Goal: Task Accomplishment & Management: Manage account settings

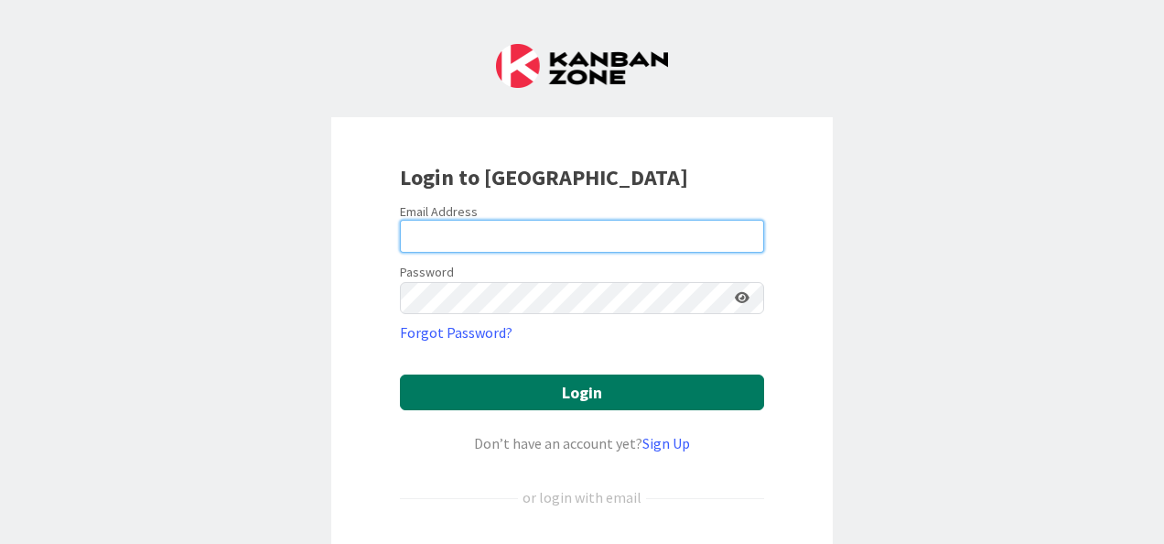
type input "[EMAIL_ADDRESS][DOMAIN_NAME]"
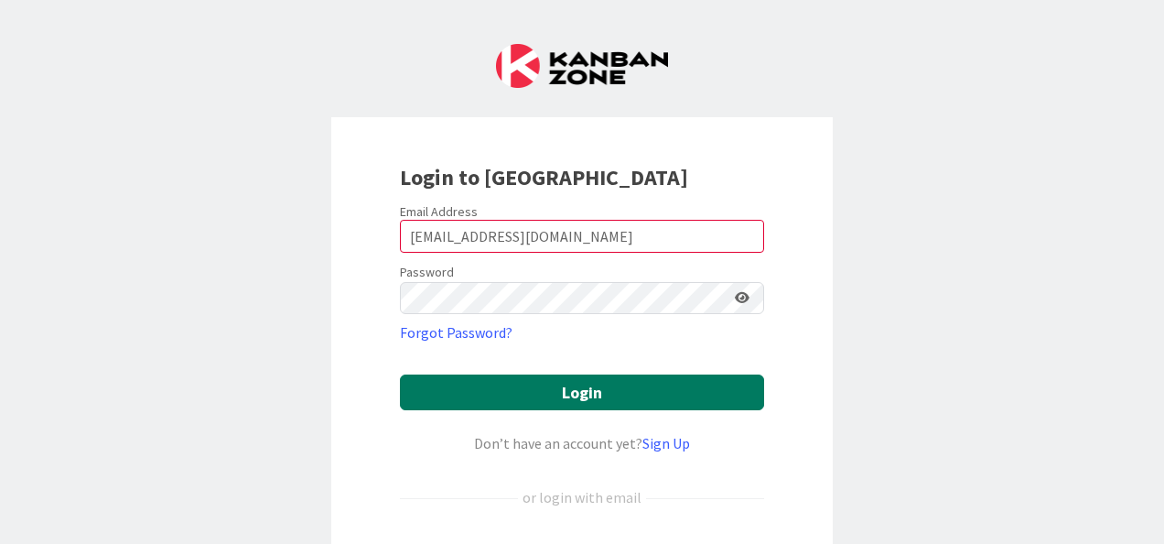
click at [541, 397] on button "Login" at bounding box center [582, 392] width 364 height 36
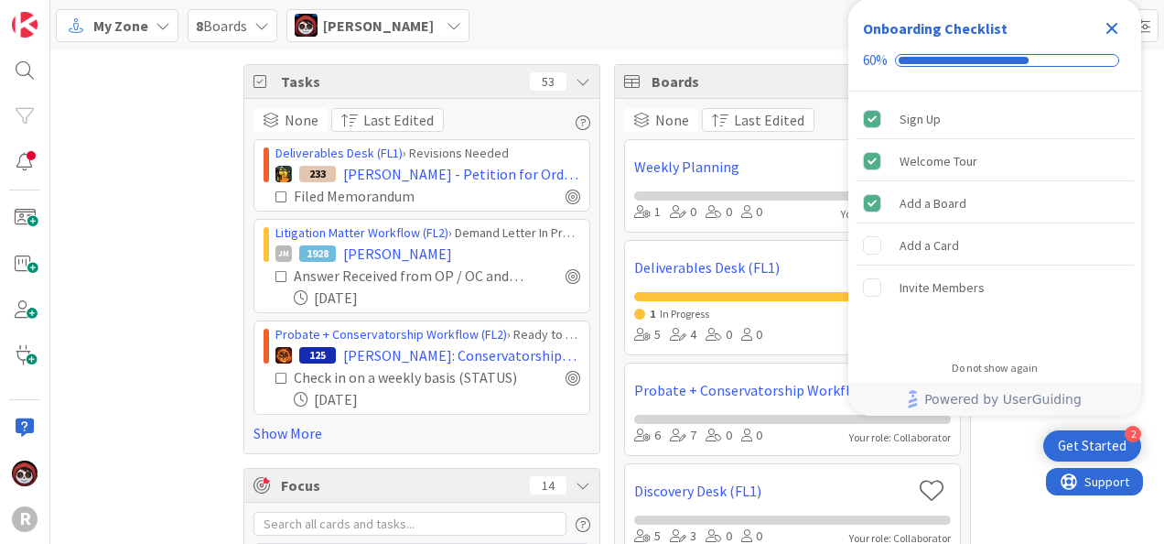
click at [135, 6] on div "My Zone 8 Boards [PERSON_NAME]" at bounding box center [607, 25] width 1114 height 50
click at [136, 16] on span "My Zone" at bounding box center [120, 26] width 55 height 22
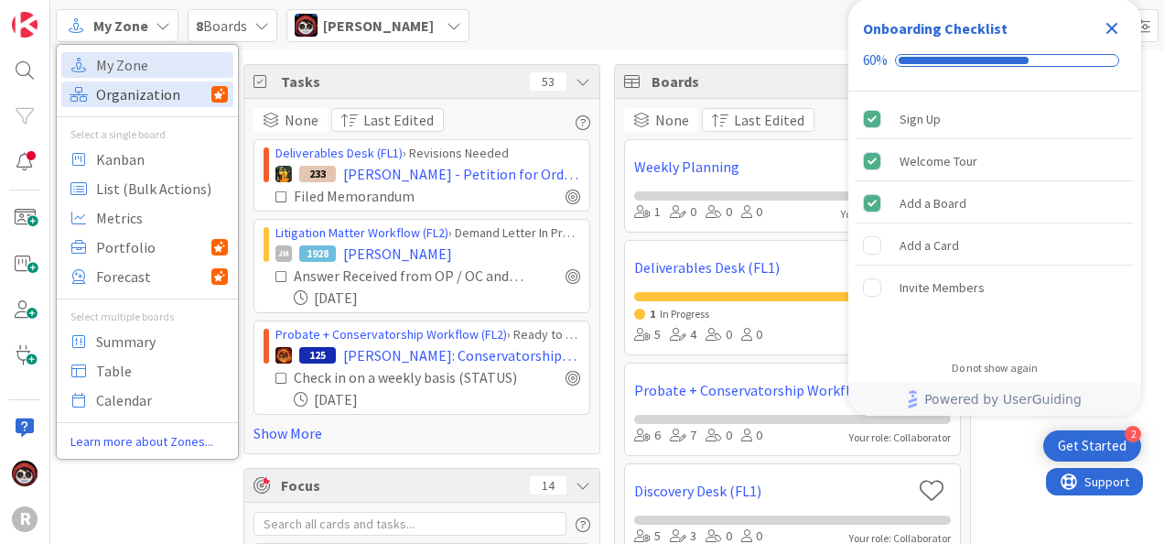
click at [126, 95] on span "Organization" at bounding box center [153, 94] width 115 height 27
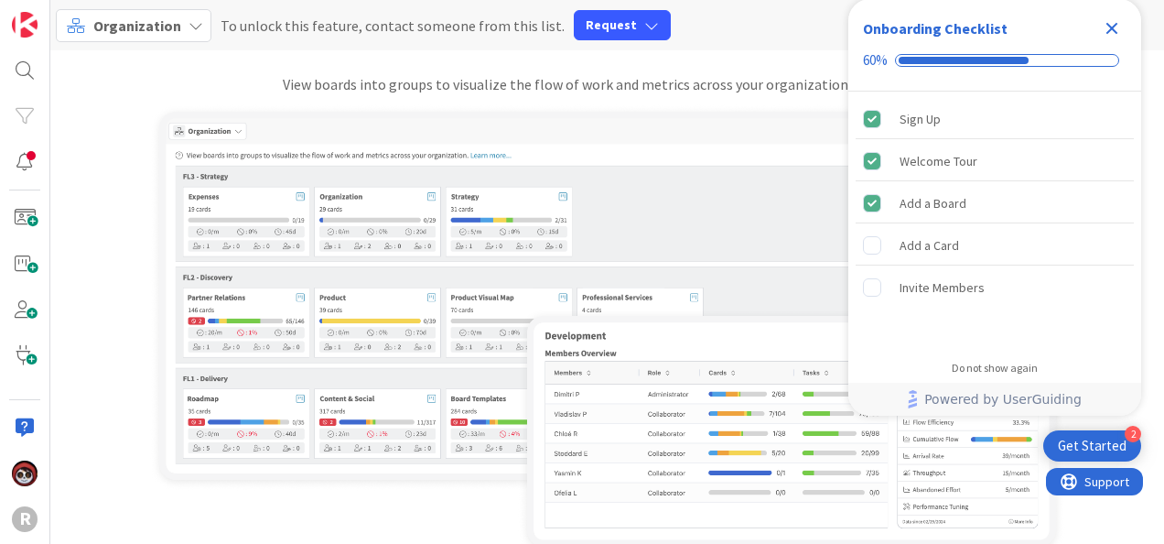
click at [1115, 21] on icon "Close Checklist" at bounding box center [1112, 28] width 22 height 22
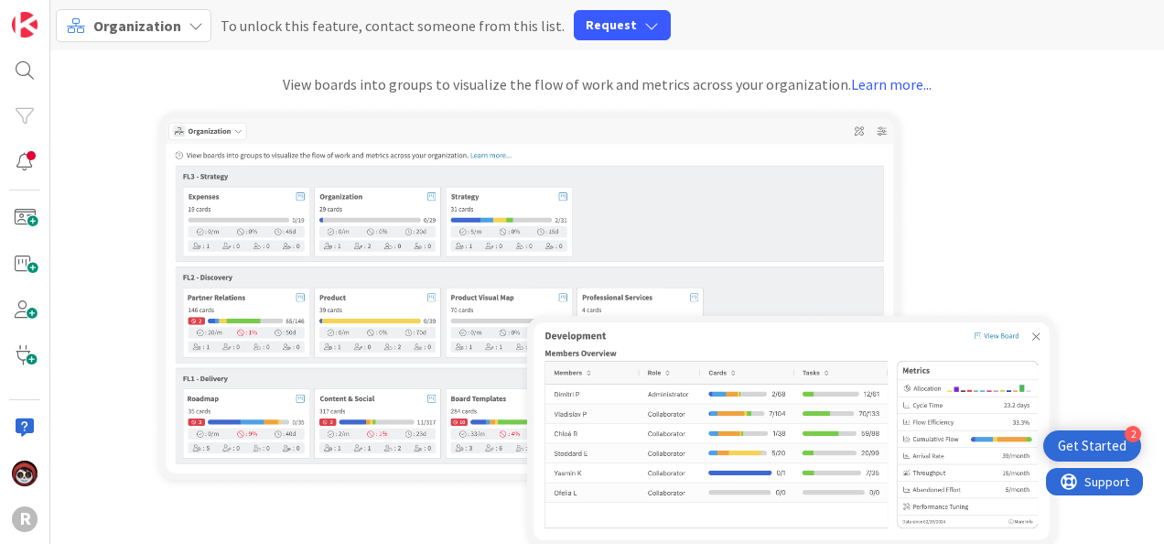
click at [101, 19] on span "Organization" at bounding box center [137, 25] width 88 height 18
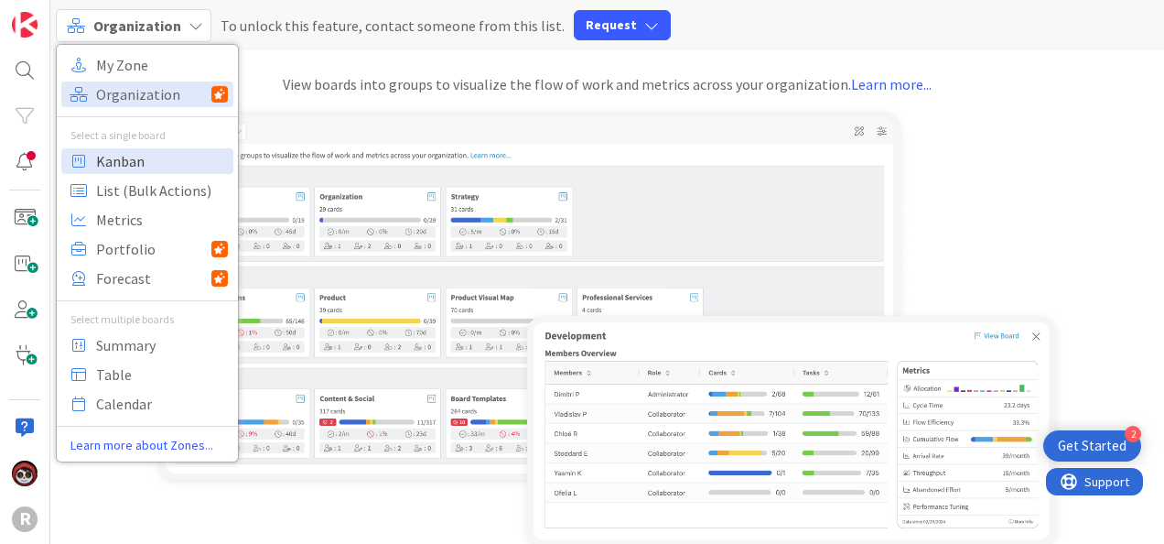
click at [130, 167] on span "Kanban" at bounding box center [162, 160] width 132 height 27
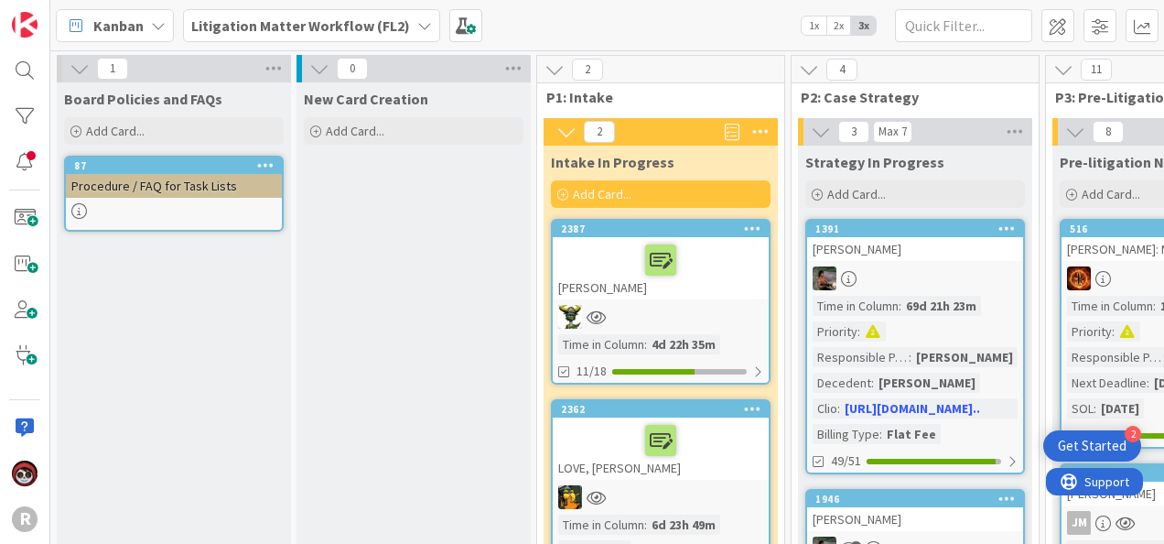
click at [144, 31] on div "Kanban" at bounding box center [115, 25] width 118 height 33
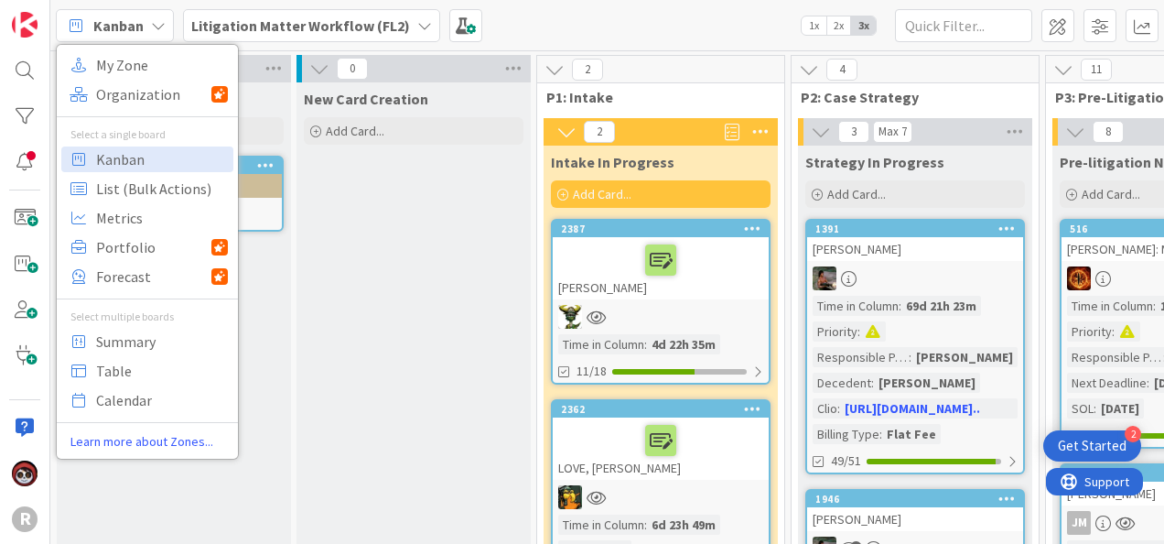
click at [622, 26] on div "Kanban My Zone Organization Select a single board Kanban List (Bulk Actions) Me…" at bounding box center [607, 25] width 1114 height 50
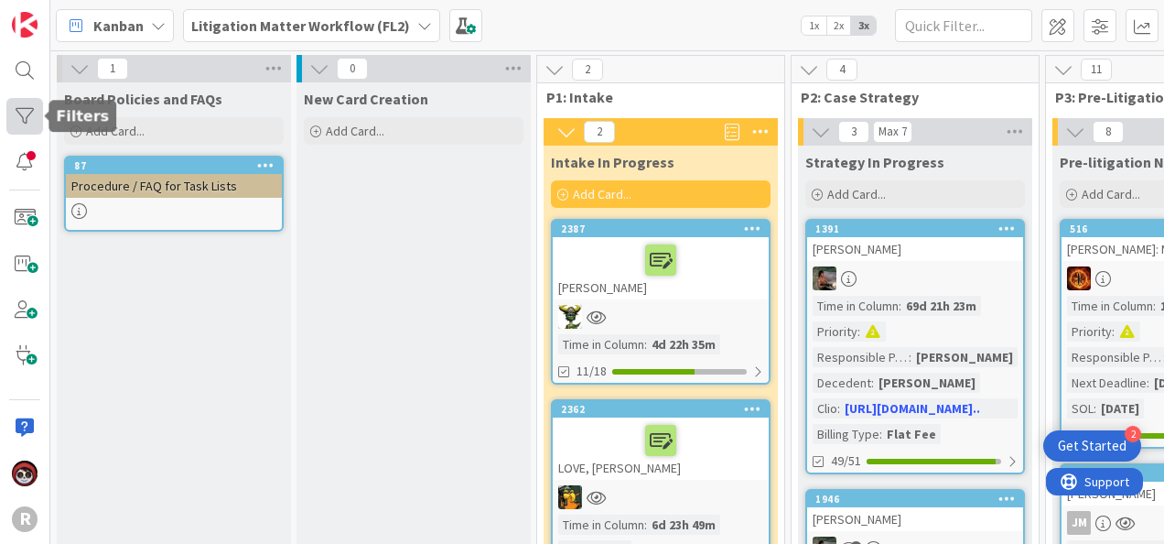
click at [25, 115] on div at bounding box center [24, 116] width 37 height 37
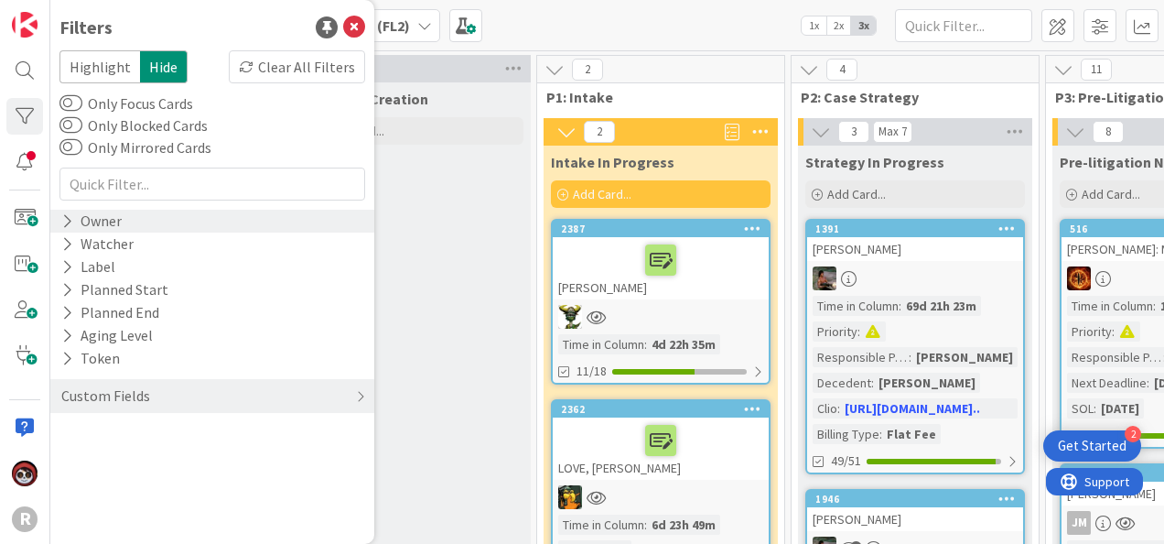
click at [66, 226] on icon at bounding box center [67, 221] width 12 height 16
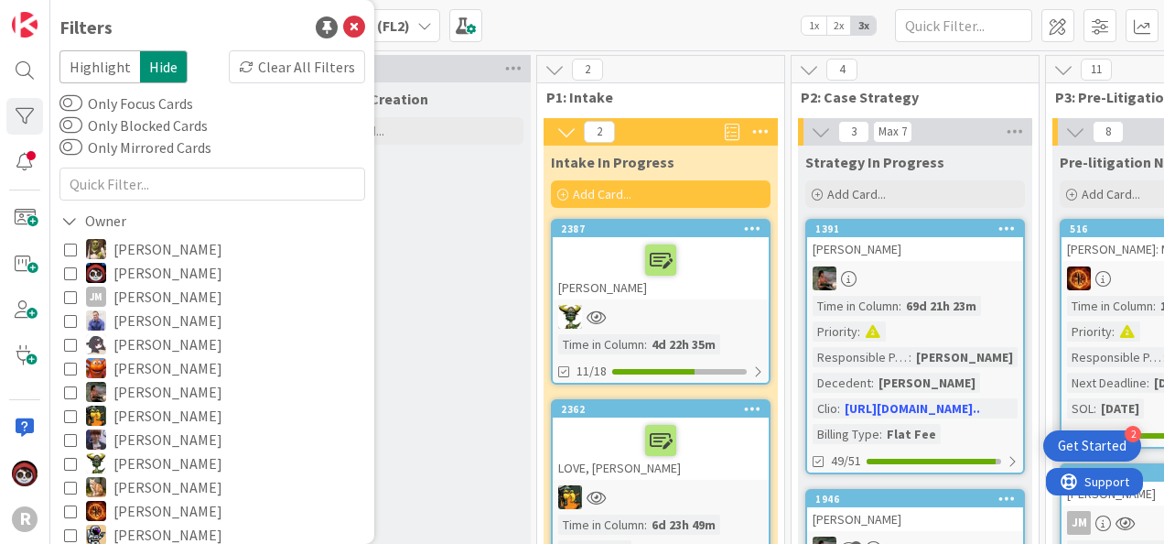
click at [69, 270] on icon at bounding box center [70, 272] width 13 height 13
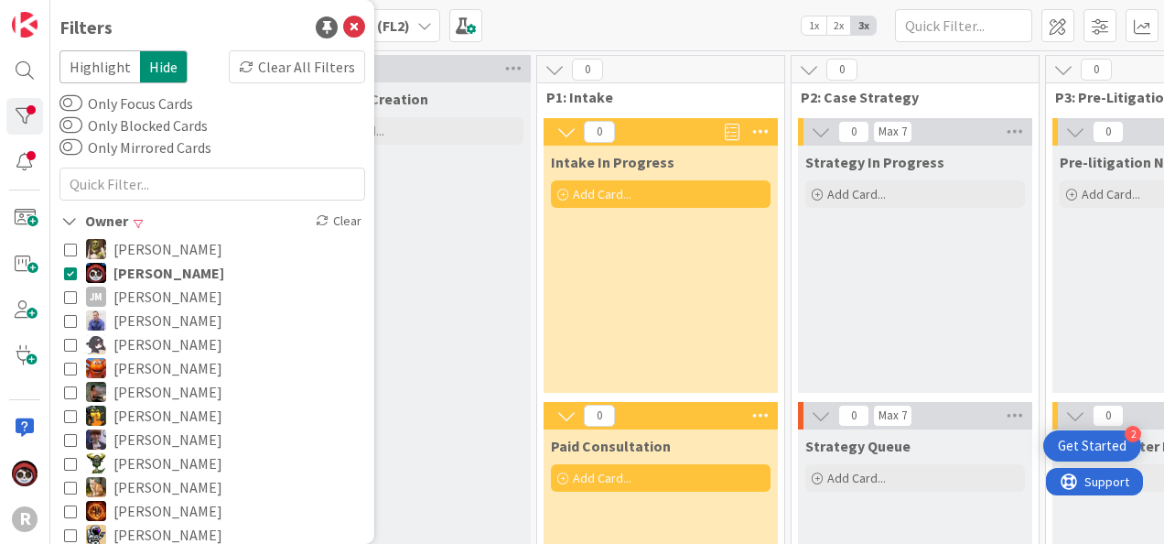
click at [68, 274] on icon at bounding box center [70, 272] width 13 height 13
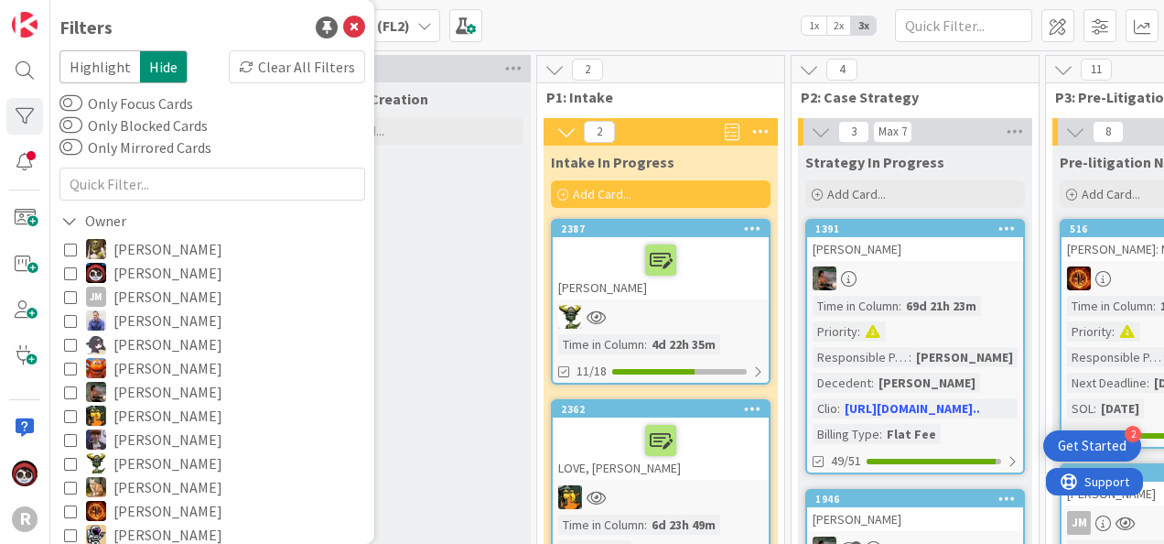
click at [71, 293] on icon at bounding box center [70, 296] width 13 height 13
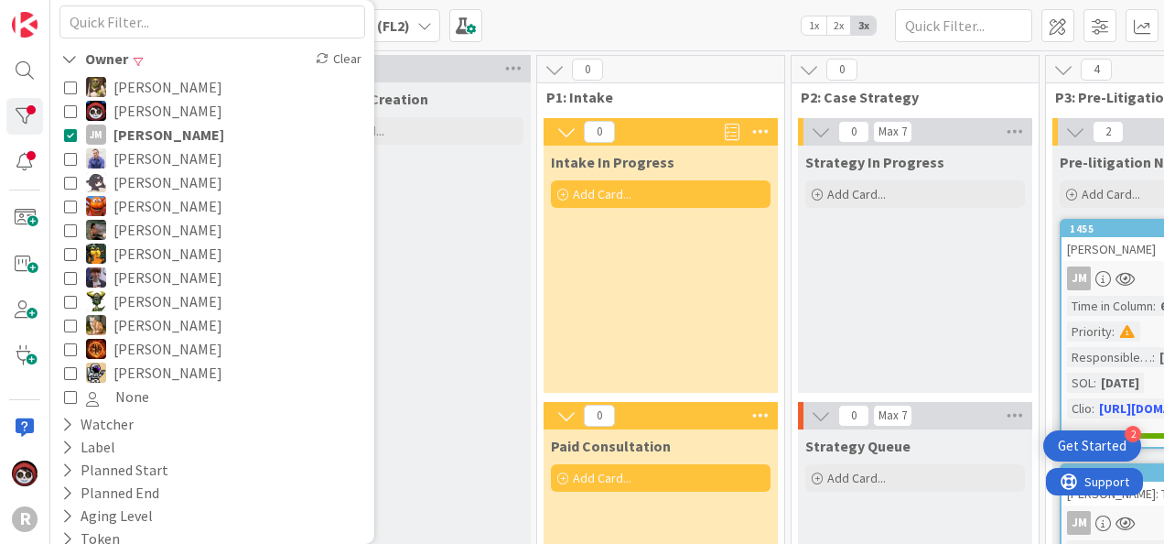
scroll to position [234, 0]
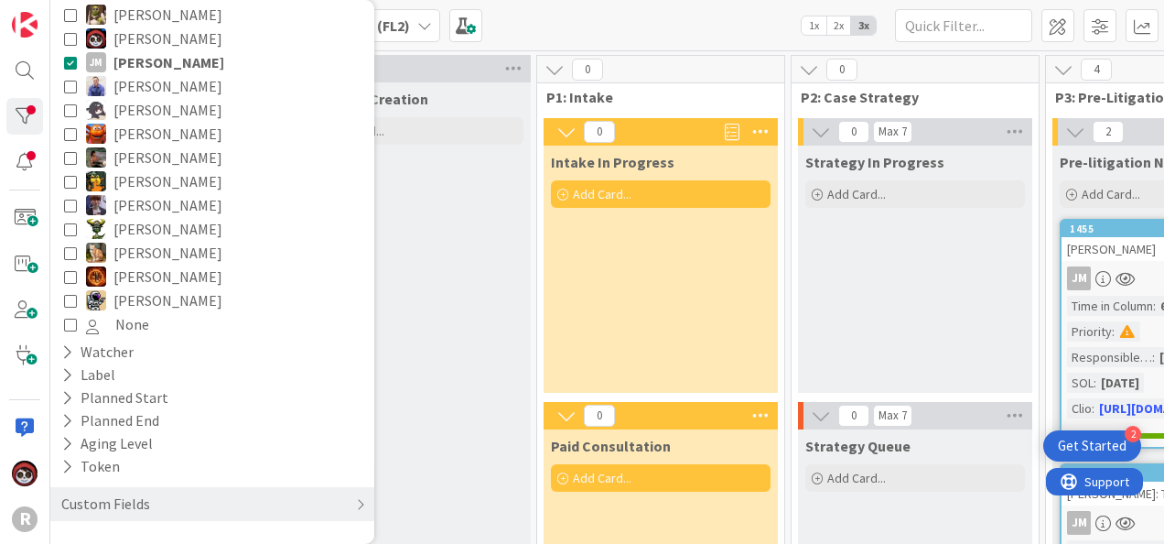
click at [70, 297] on icon at bounding box center [70, 300] width 13 height 13
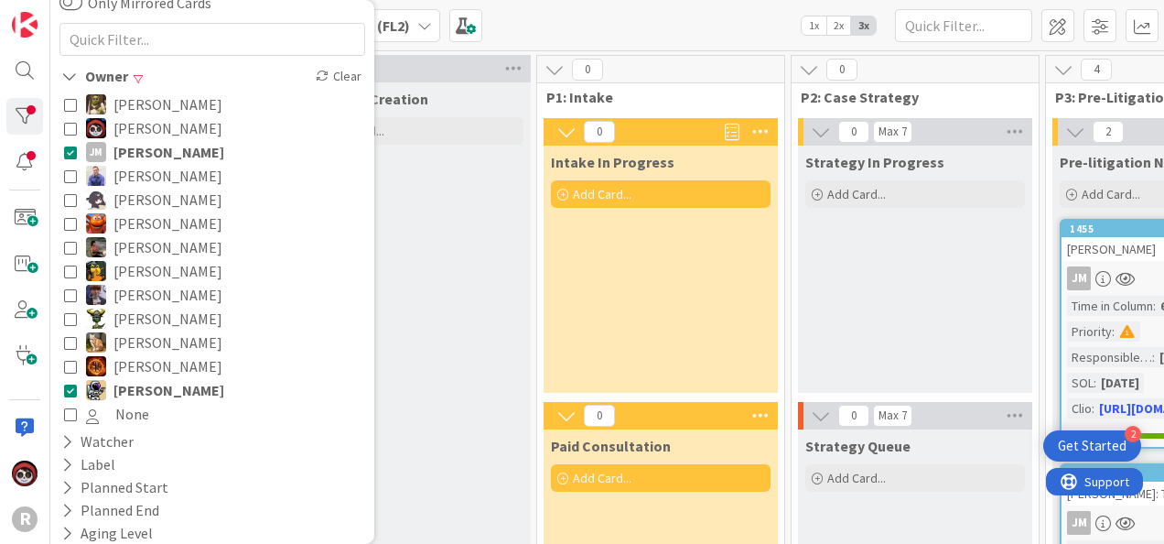
scroll to position [145, 0]
click at [71, 320] on icon at bounding box center [70, 318] width 13 height 13
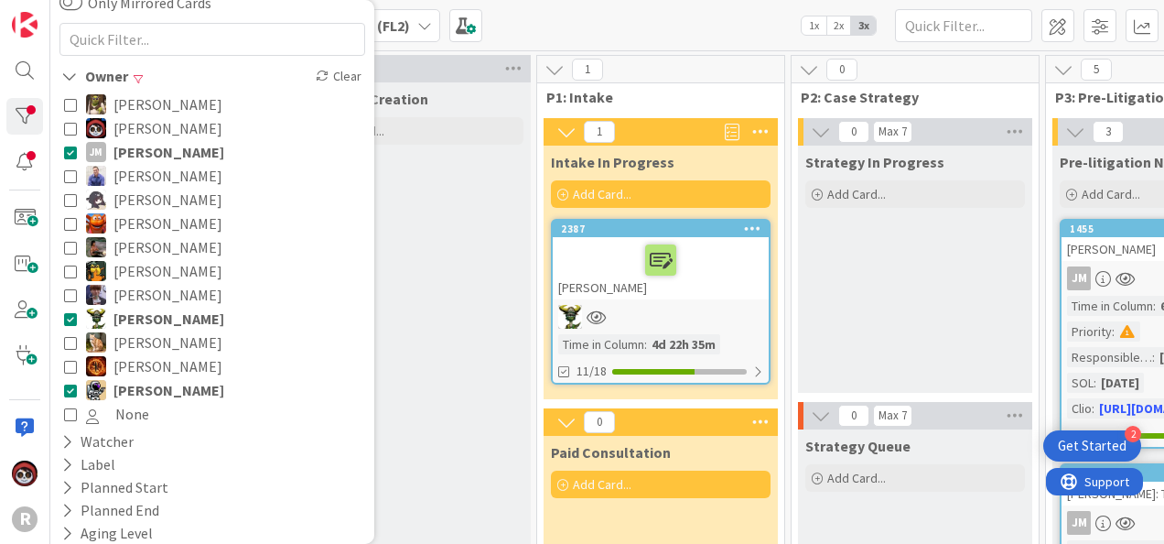
click at [583, 22] on div "Kanban My Zone Organization Select a single board Kanban List (Bulk Actions) Me…" at bounding box center [607, 25] width 1114 height 50
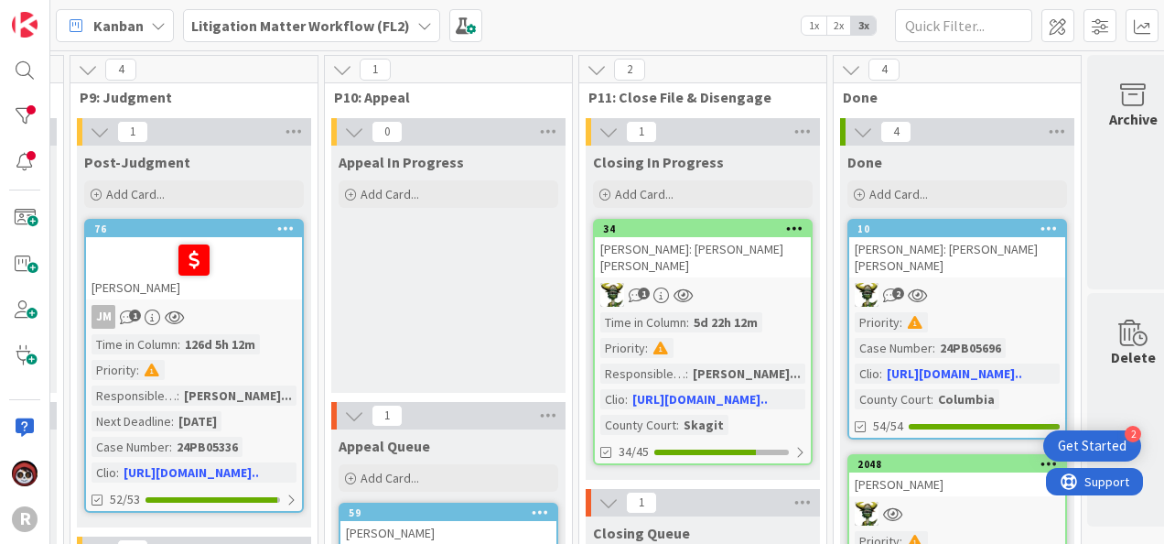
scroll to position [0, 2529]
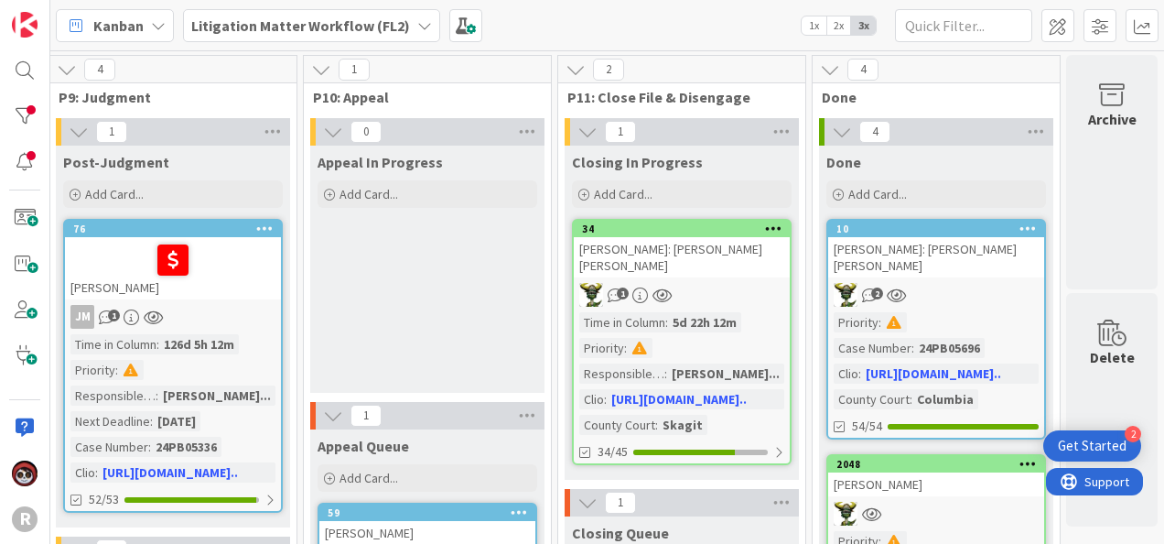
drag, startPoint x: 272, startPoint y: 533, endPoint x: 21, endPoint y: 1, distance: 587.9
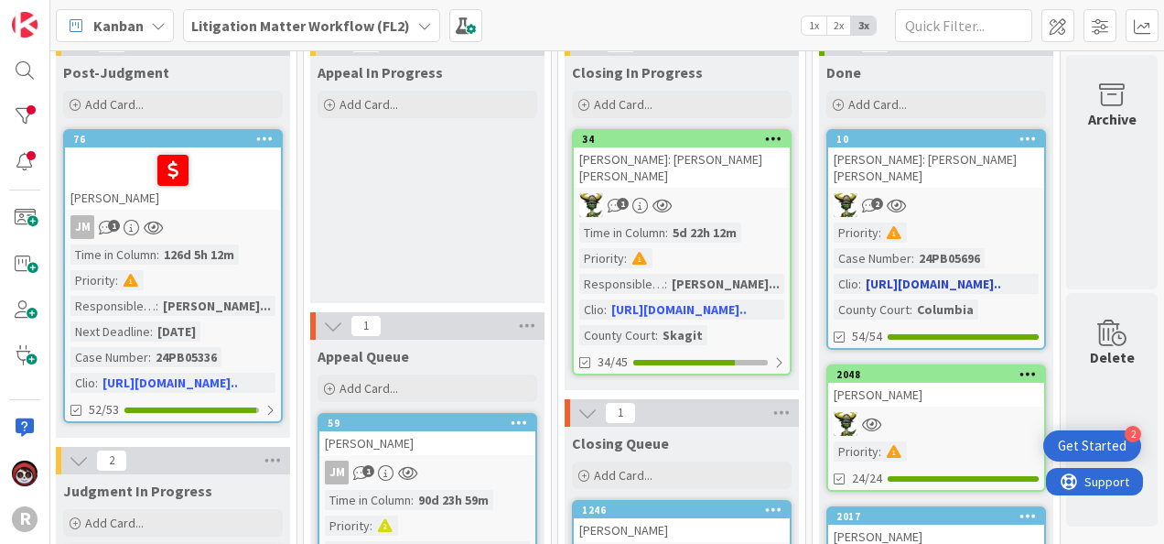
scroll to position [90, 2529]
click at [953, 203] on link "10 JOHANSON: Johanson v. Halstead 2 Priority : Case Number : 24PB05696 Clio : h…" at bounding box center [936, 239] width 220 height 221
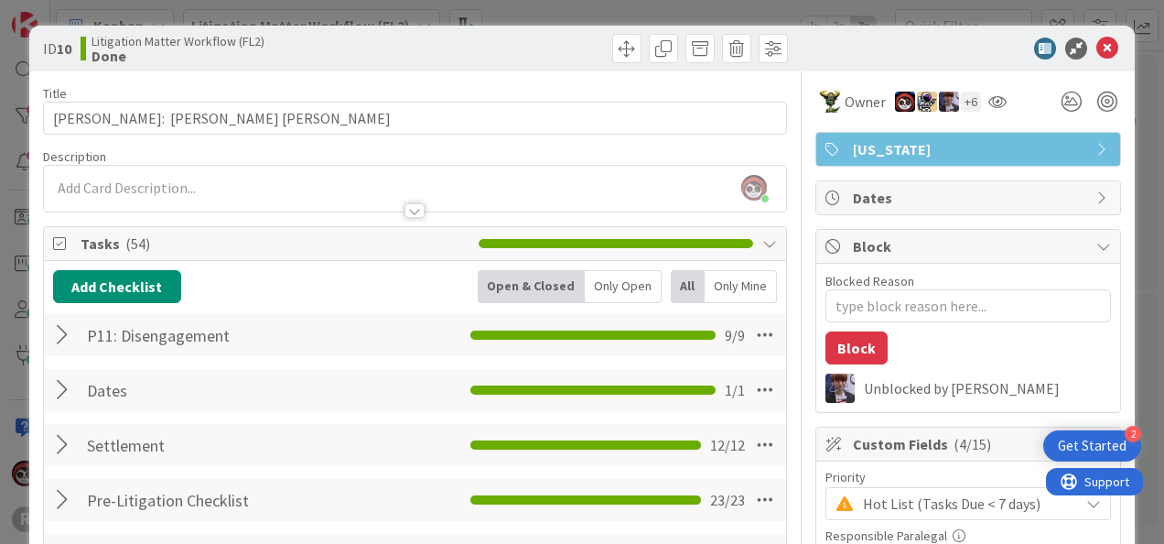
click at [606, 275] on div "Only Open" at bounding box center [623, 286] width 77 height 33
click at [60, 322] on div at bounding box center [65, 334] width 24 height 33
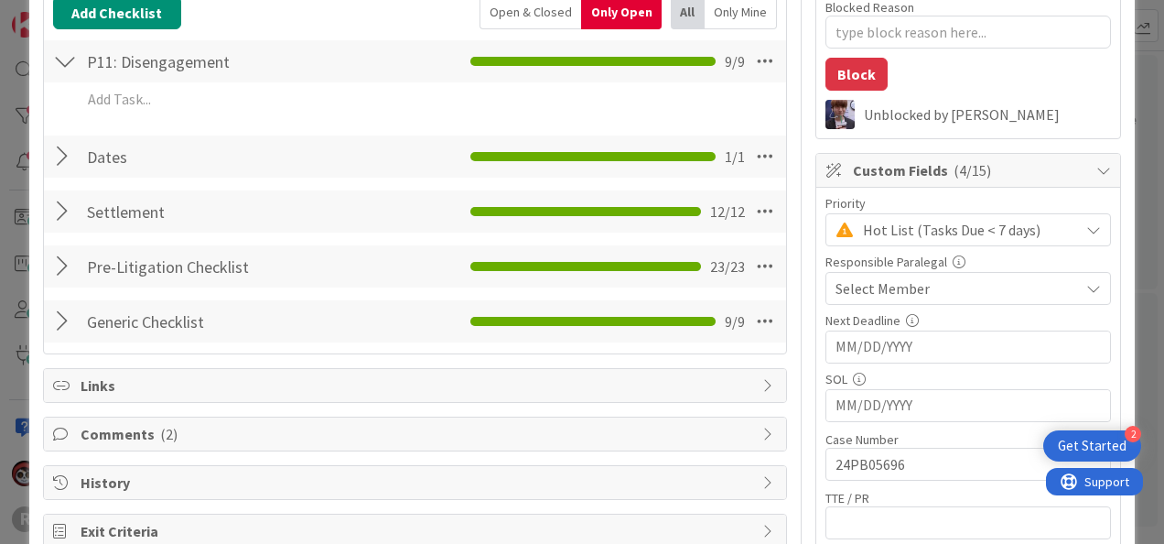
click at [60, 264] on div at bounding box center [65, 266] width 24 height 33
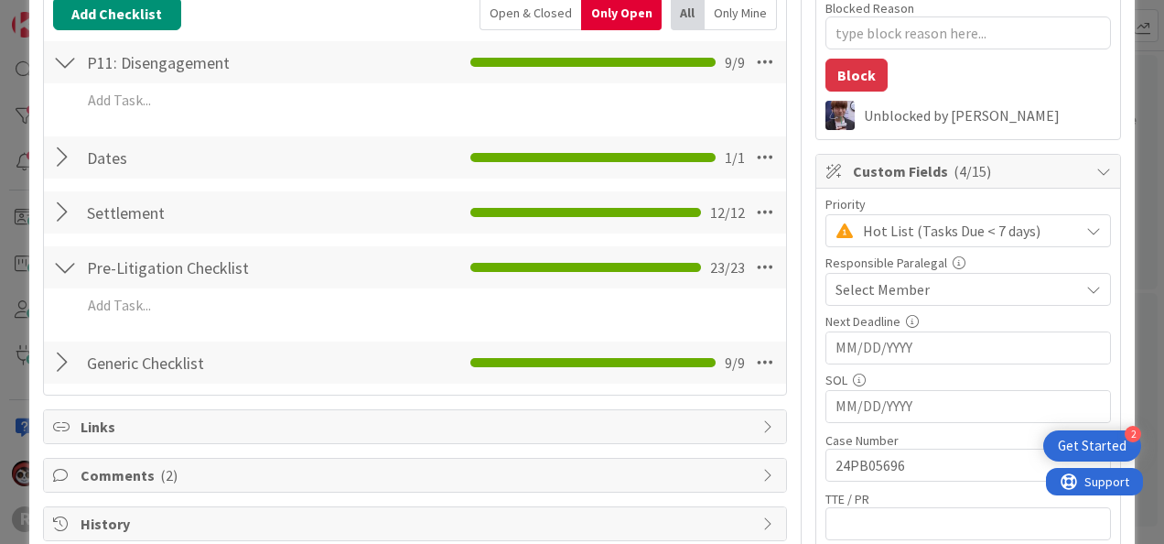
scroll to position [274, 0]
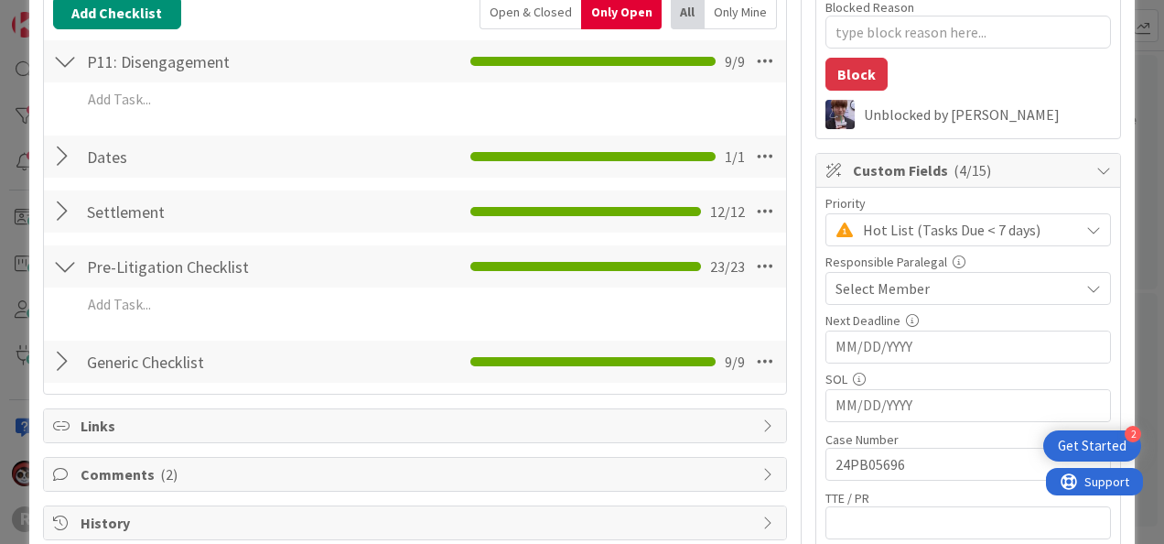
click at [66, 352] on div at bounding box center [65, 361] width 24 height 33
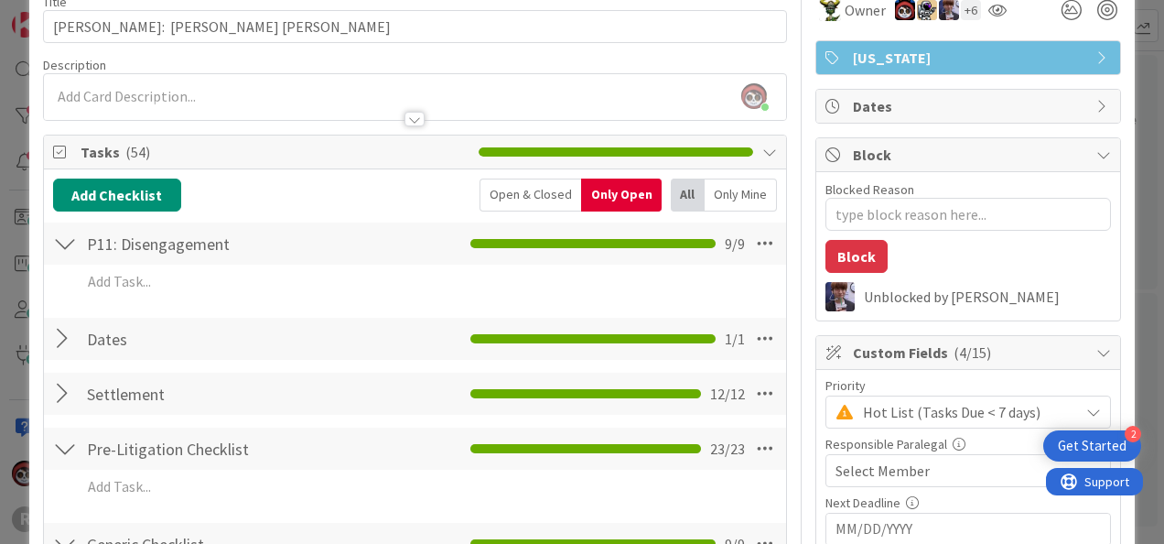
scroll to position [0, 0]
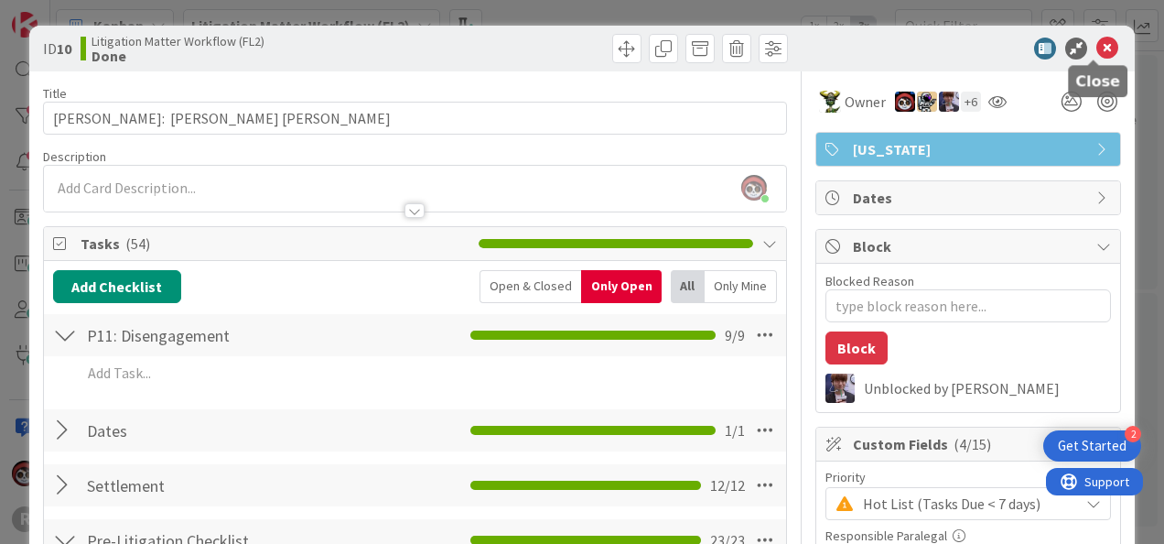
click at [1096, 51] on icon at bounding box center [1107, 49] width 22 height 22
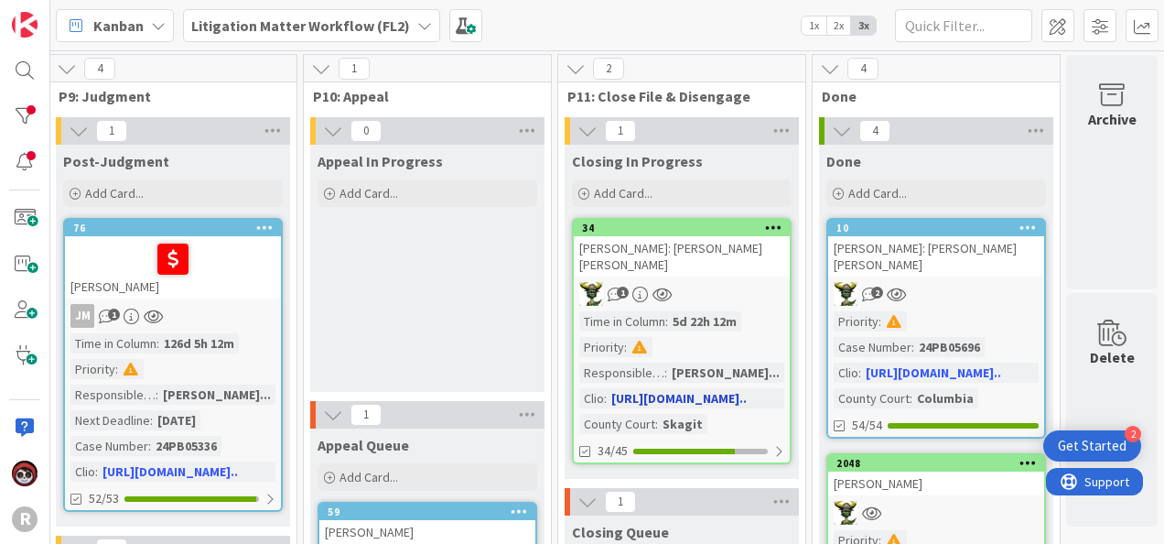
scroll to position [0, 2529]
click at [707, 283] on div "1" at bounding box center [682, 295] width 216 height 24
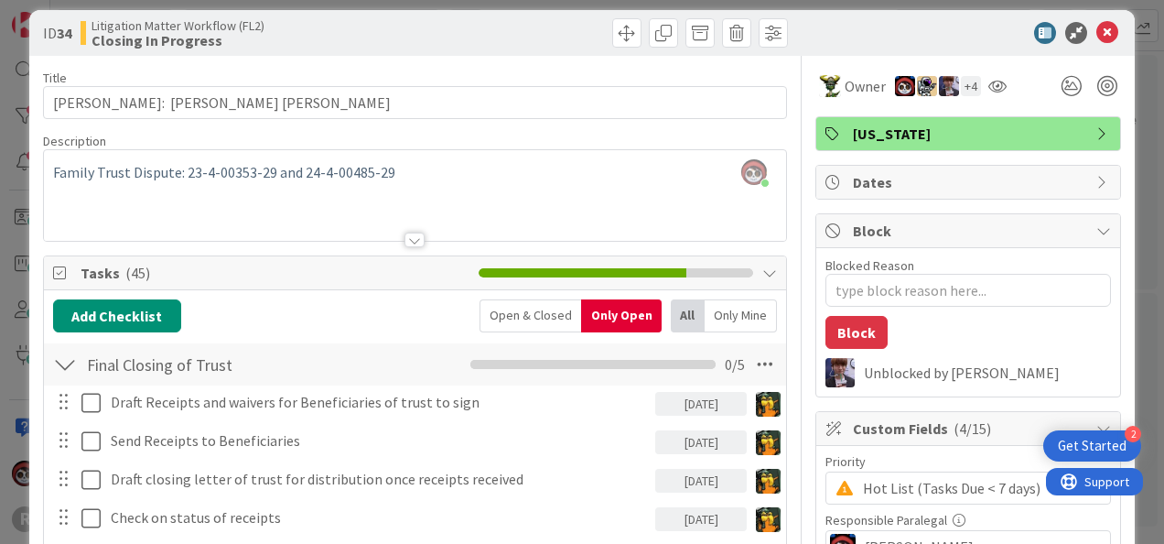
scroll to position [15, 0]
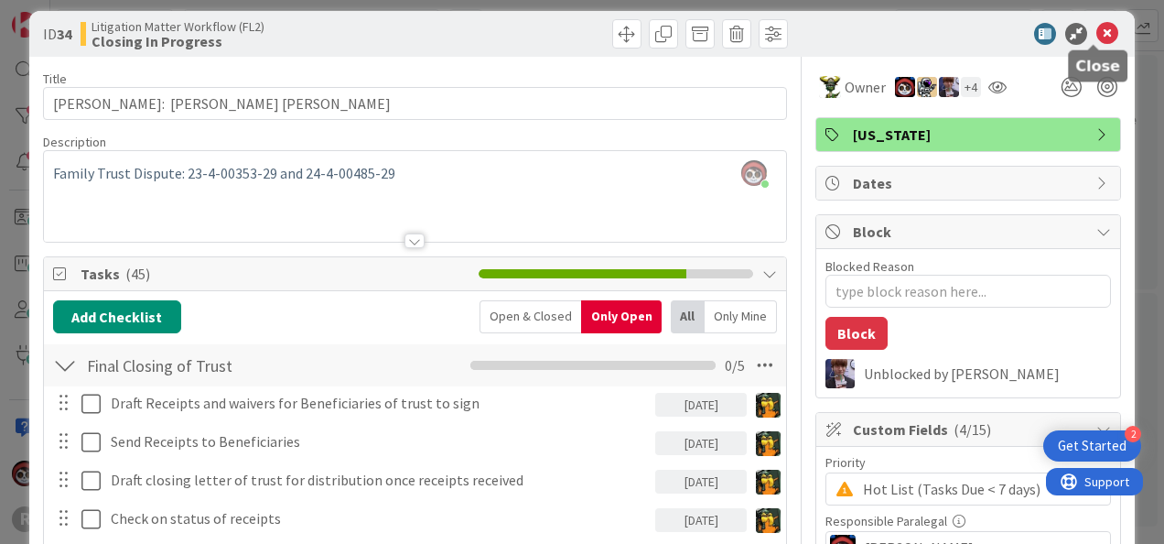
click at [1096, 35] on icon at bounding box center [1107, 34] width 22 height 22
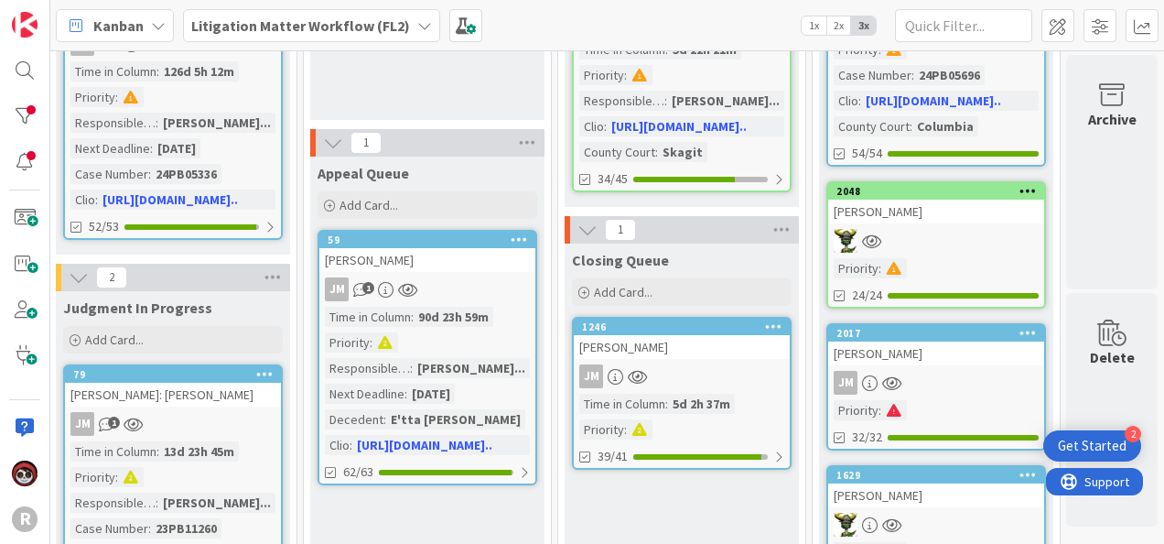
click at [695, 364] on div "JM" at bounding box center [682, 376] width 216 height 24
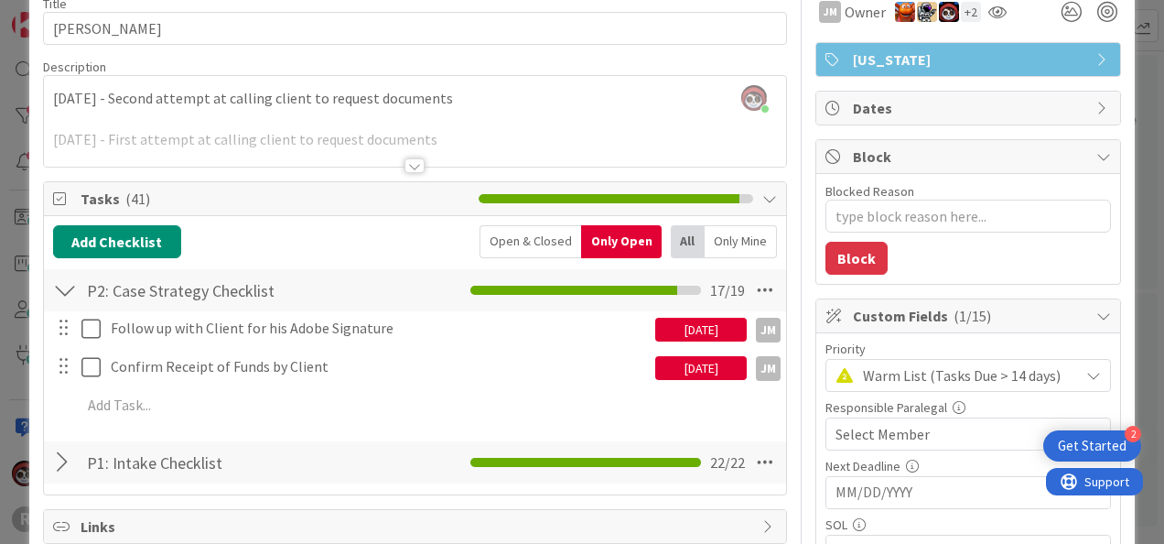
scroll to position [91, 0]
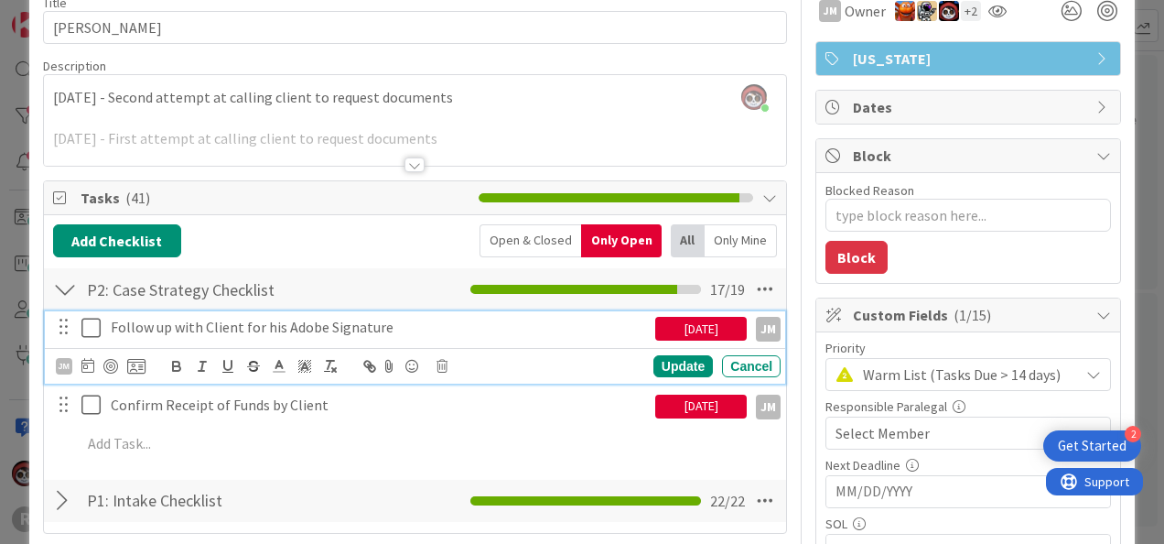
click at [93, 324] on icon at bounding box center [94, 328] width 27 height 22
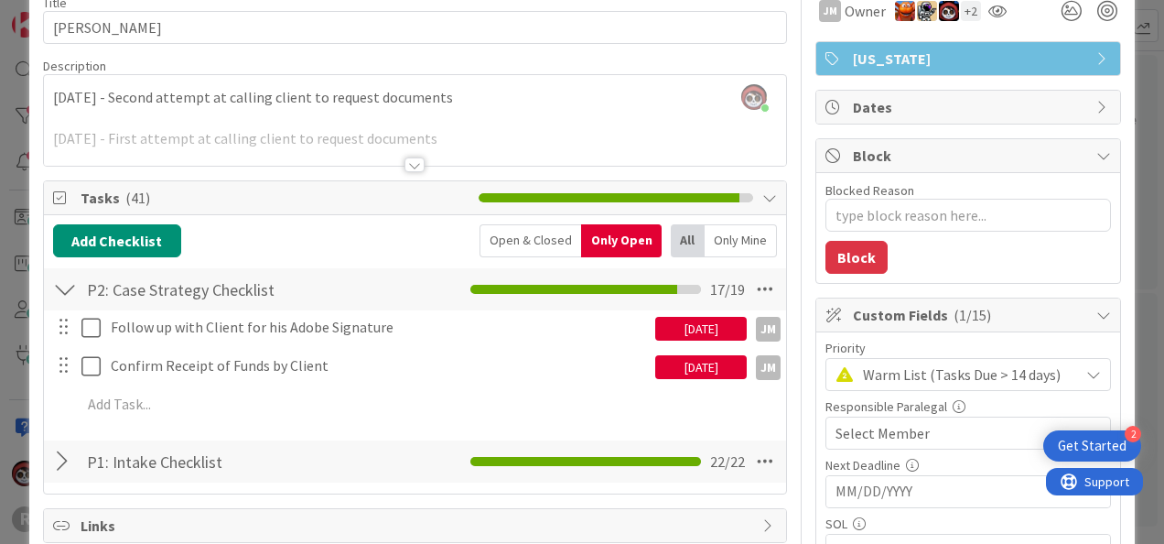
type textarea "x"
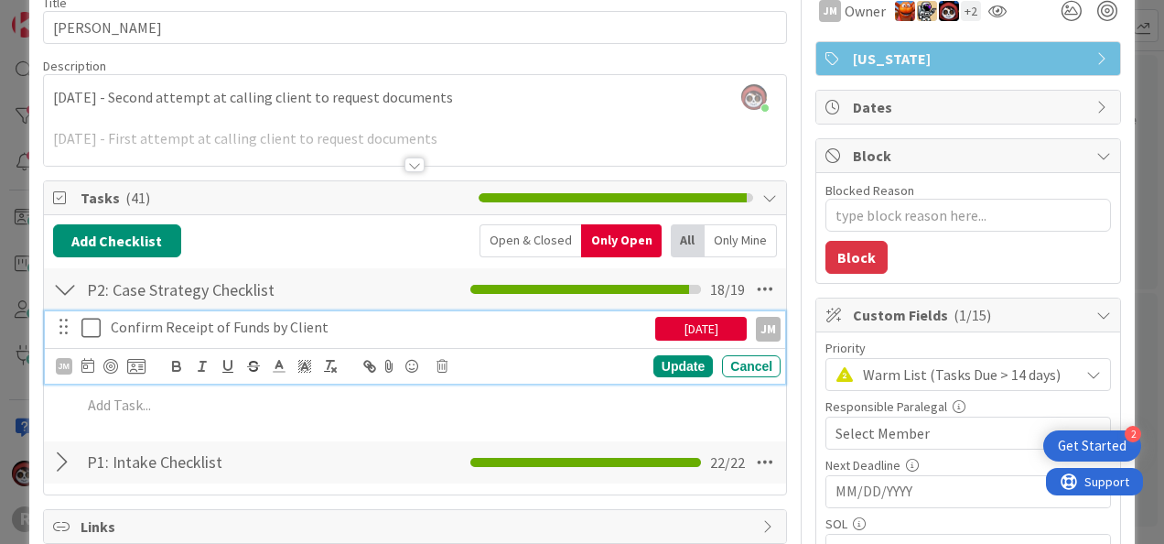
click at [278, 328] on p "Confirm Receipt of Funds by Client" at bounding box center [379, 327] width 537 height 21
click at [753, 366] on div "Cancel" at bounding box center [751, 366] width 59 height 22
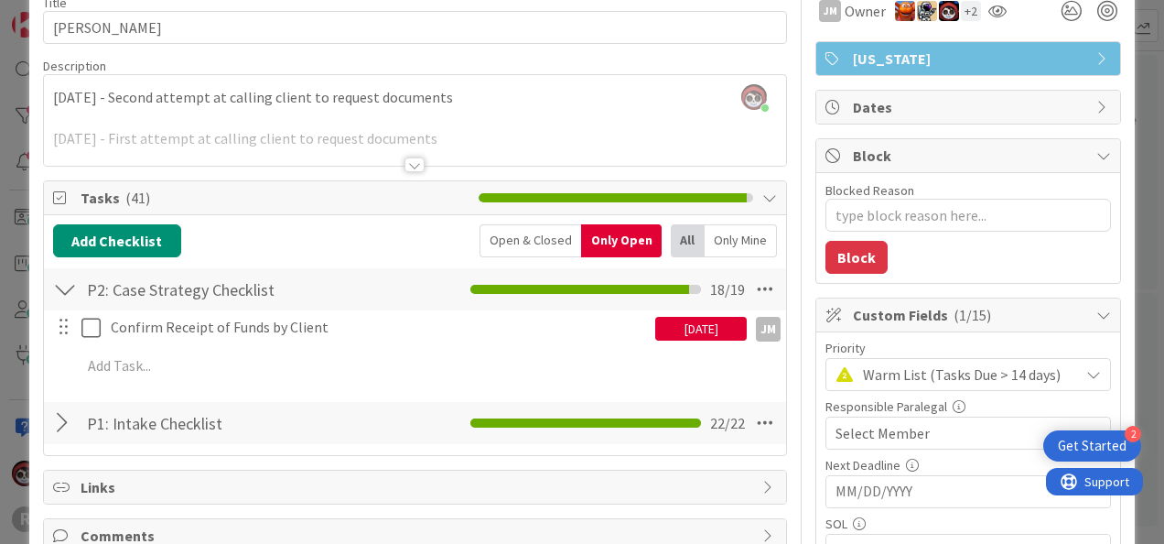
click at [716, 333] on div "[DATE]" at bounding box center [701, 329] width 92 height 24
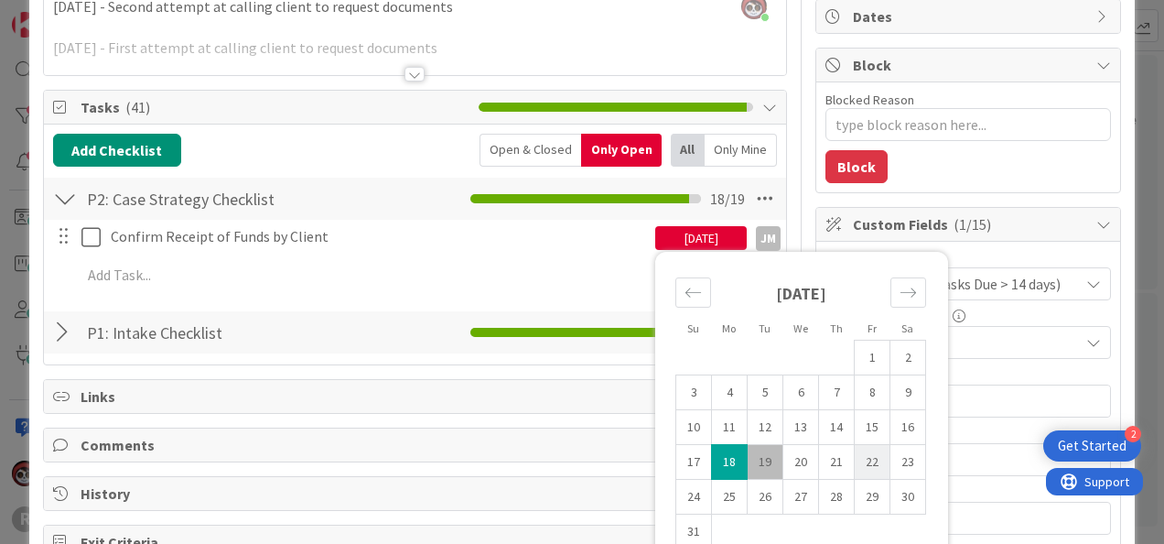
scroll to position [181, 0]
click at [855, 452] on td "22" at bounding box center [873, 462] width 36 height 35
type input "[DATE]"
click at [621, 314] on div "P1: Intake Checklist Checklist Name 20 / 64 P1: Intake Checklist 22 / 22" at bounding box center [415, 332] width 742 height 42
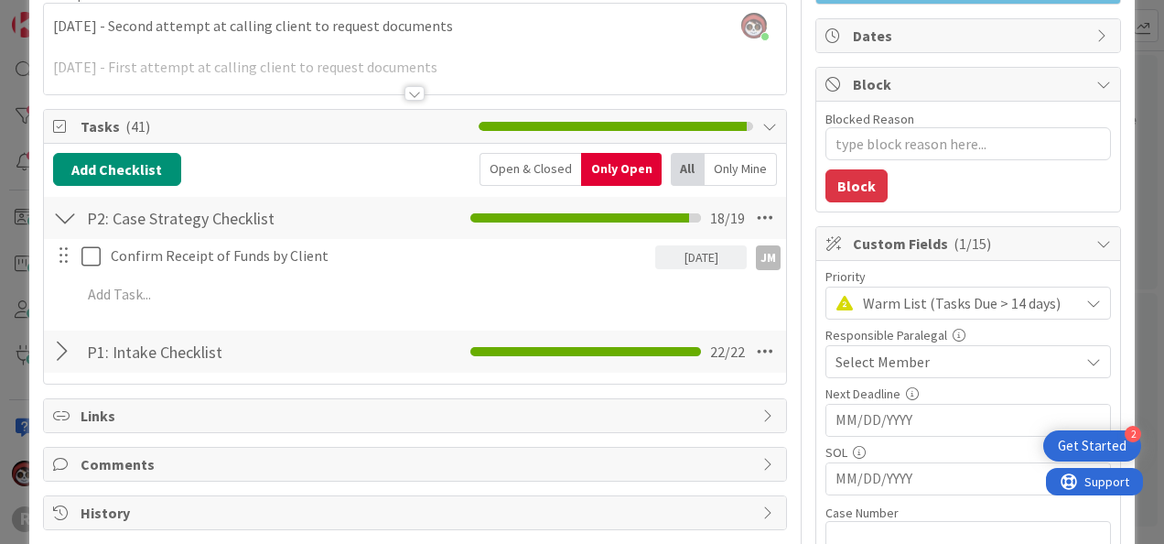
scroll to position [0, 0]
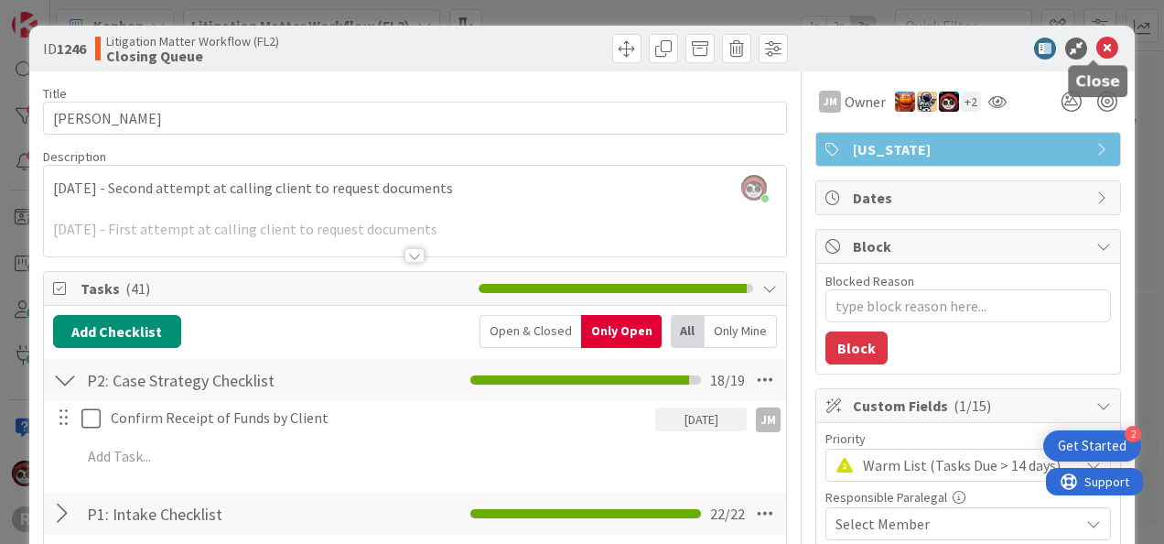
click at [1104, 51] on icon at bounding box center [1107, 49] width 22 height 22
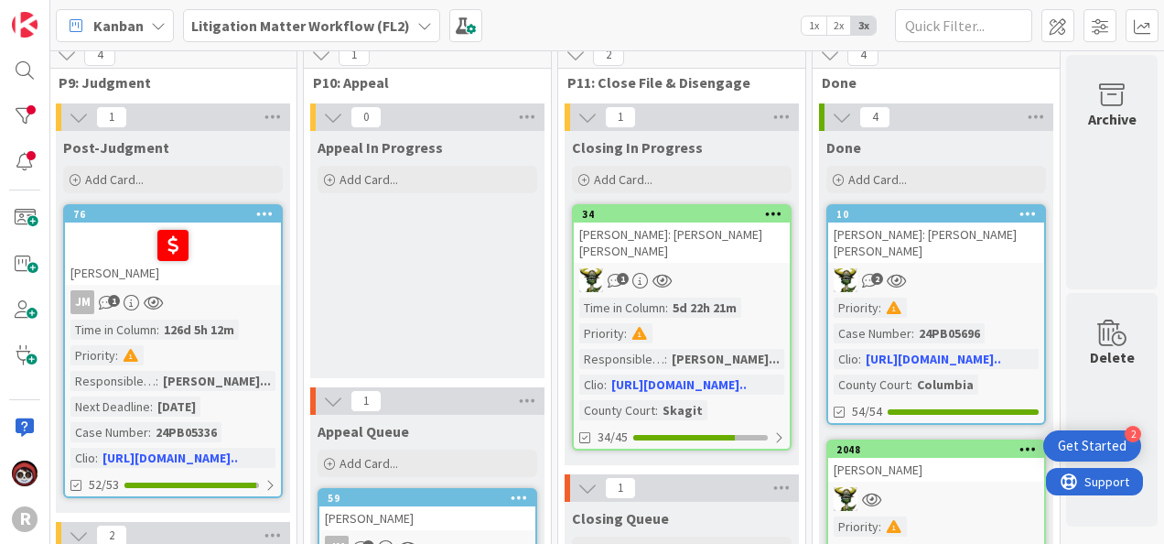
scroll to position [0, 2529]
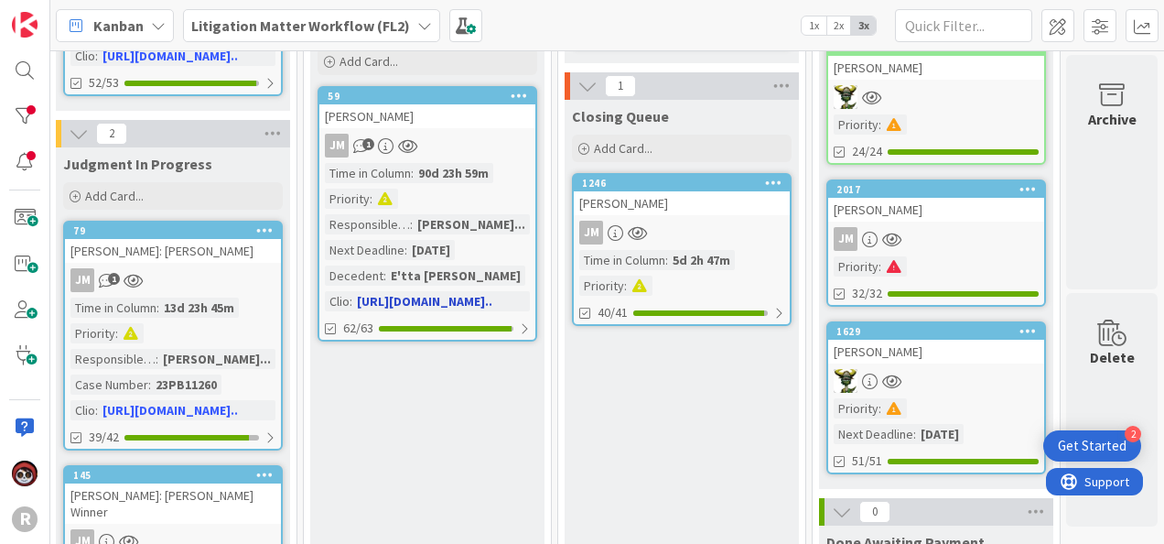
click at [421, 132] on link "59 DELASHMUTT, Steven JM 1 Time in Column : 90d 23h 59m Priority : Responsible …" at bounding box center [428, 213] width 220 height 255
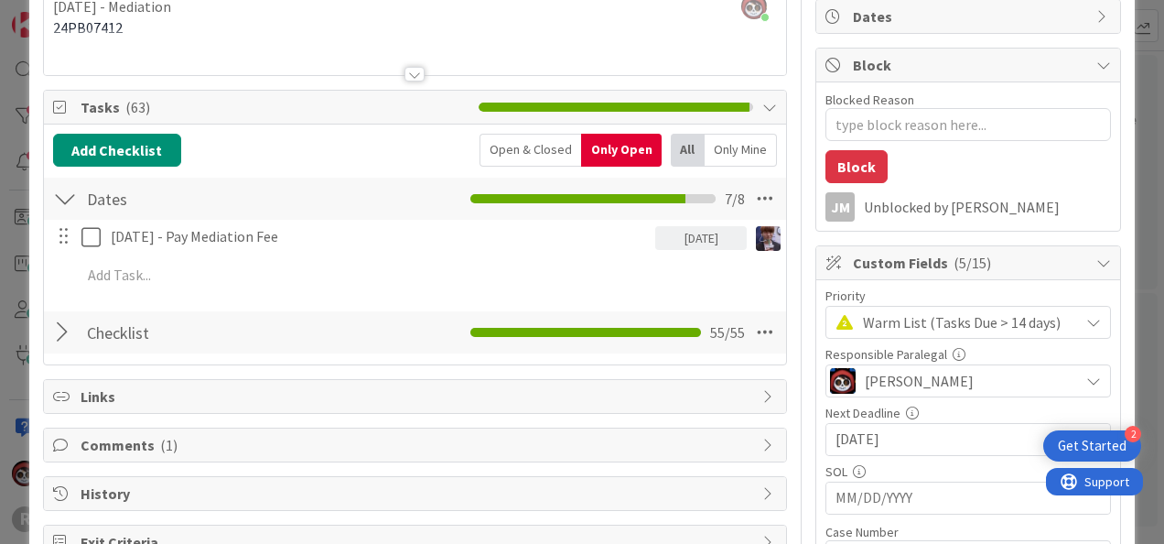
scroll to position [182, 0]
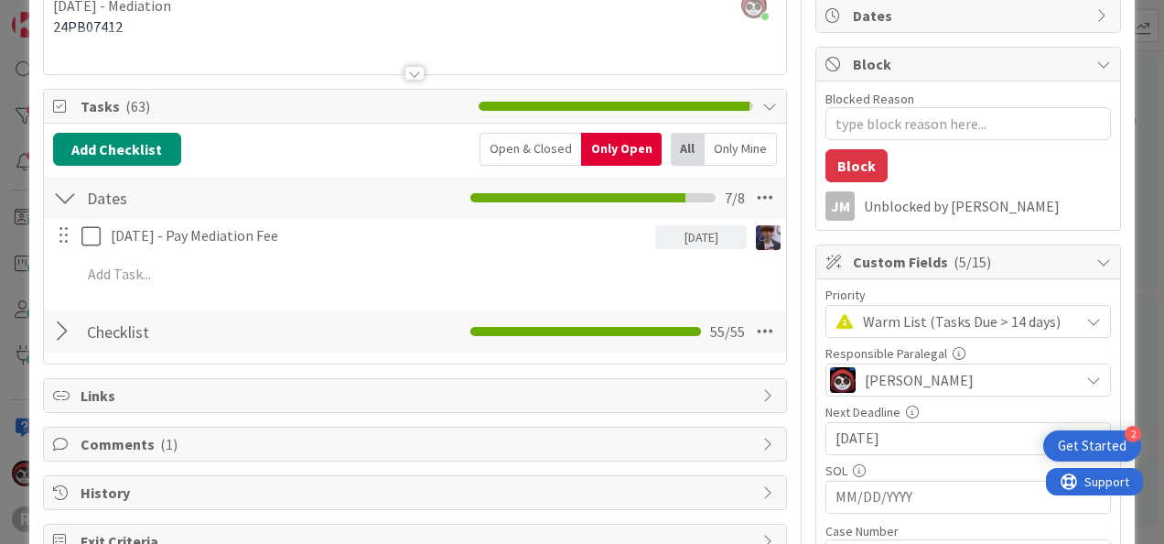
click at [69, 335] on div at bounding box center [65, 331] width 24 height 33
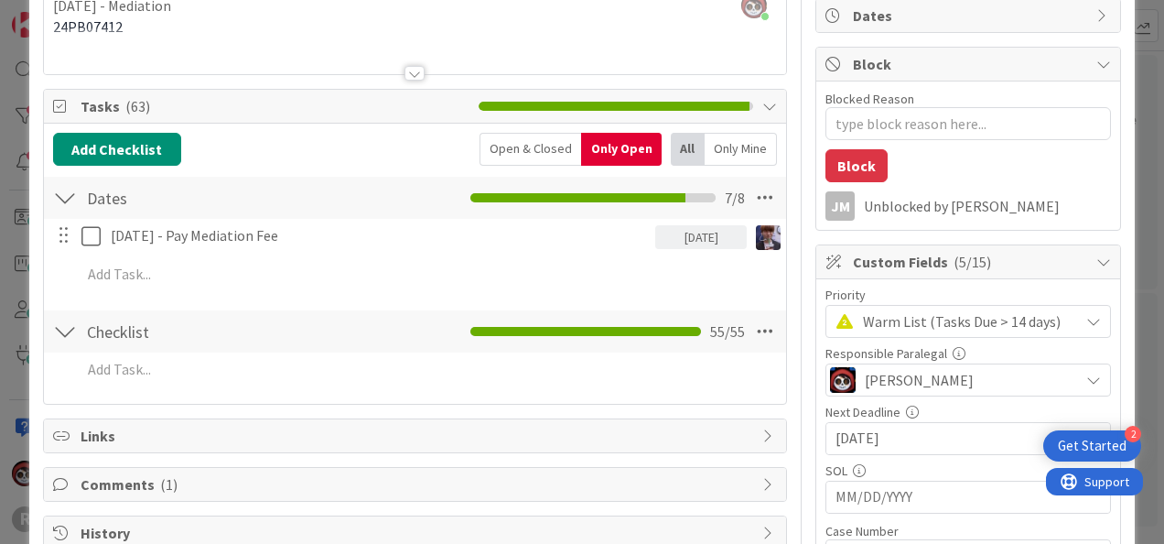
scroll to position [0, 0]
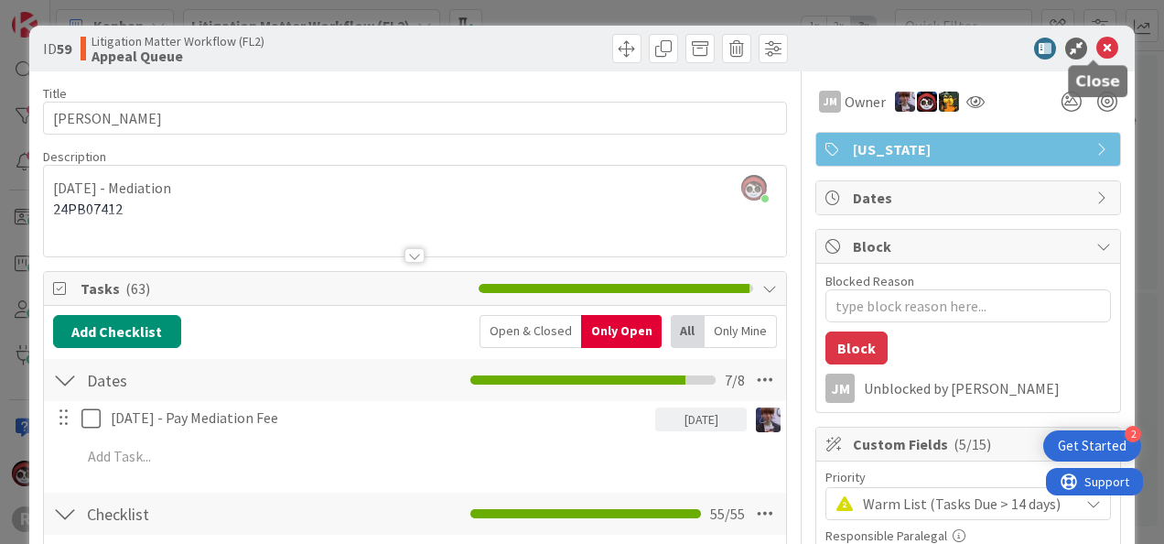
click at [1101, 49] on icon at bounding box center [1107, 49] width 22 height 22
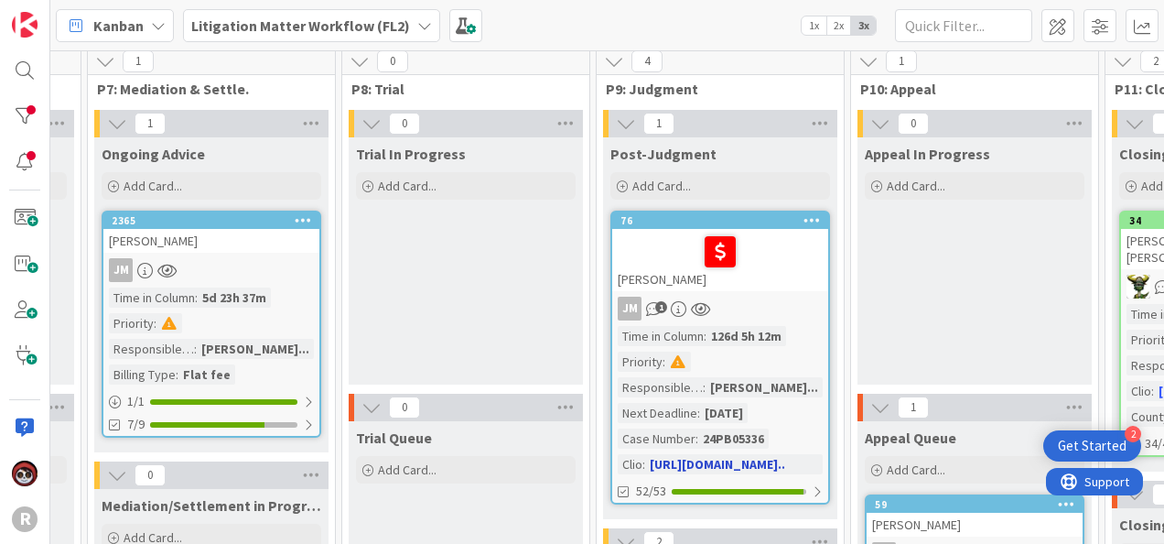
scroll to position [0, 1976]
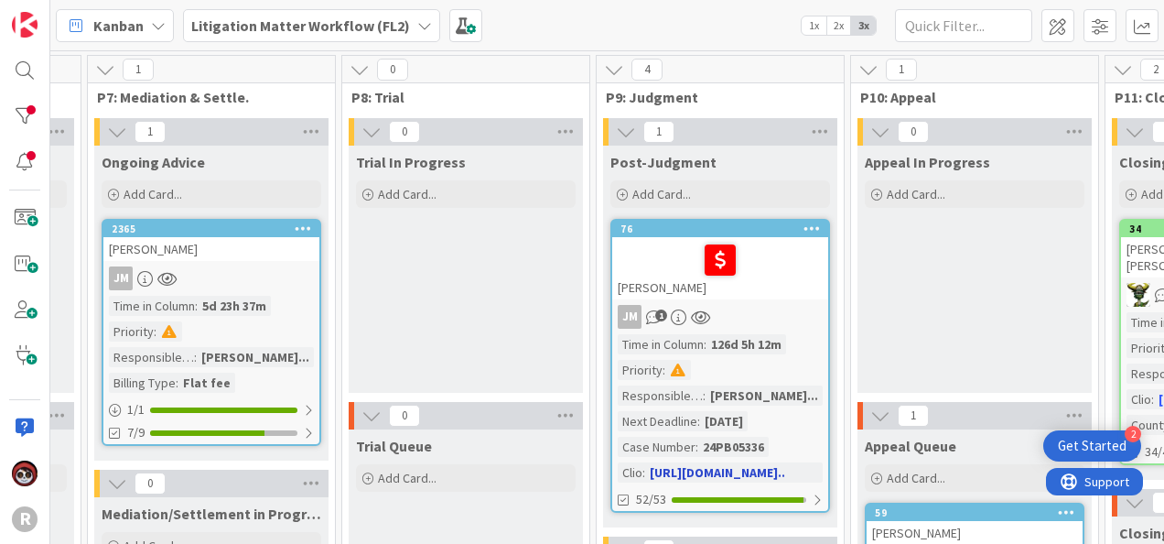
click at [750, 276] on div at bounding box center [720, 260] width 205 height 38
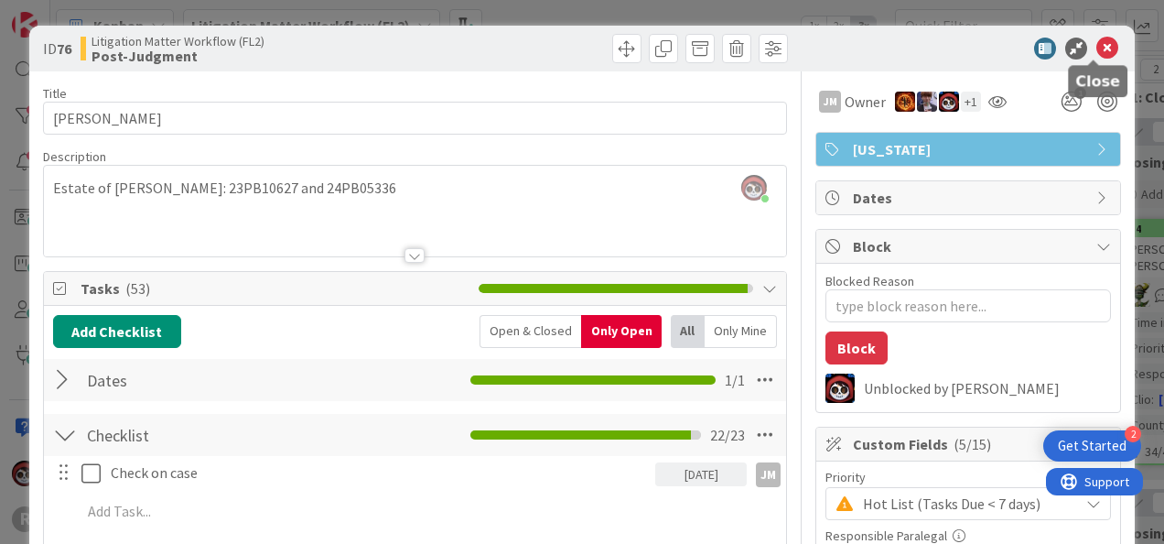
click at [1096, 43] on icon at bounding box center [1107, 49] width 22 height 22
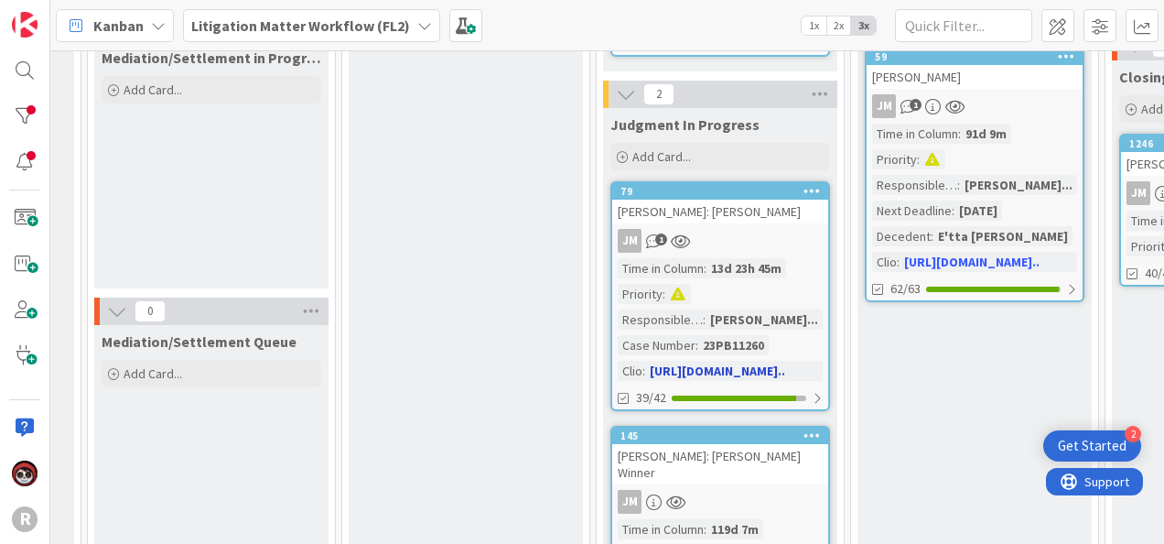
click at [757, 225] on link "79 PHILLIPS: William Phillips JM 1 Time in Column : 13d 23h 45m Priority : Resp…" at bounding box center [720, 296] width 220 height 230
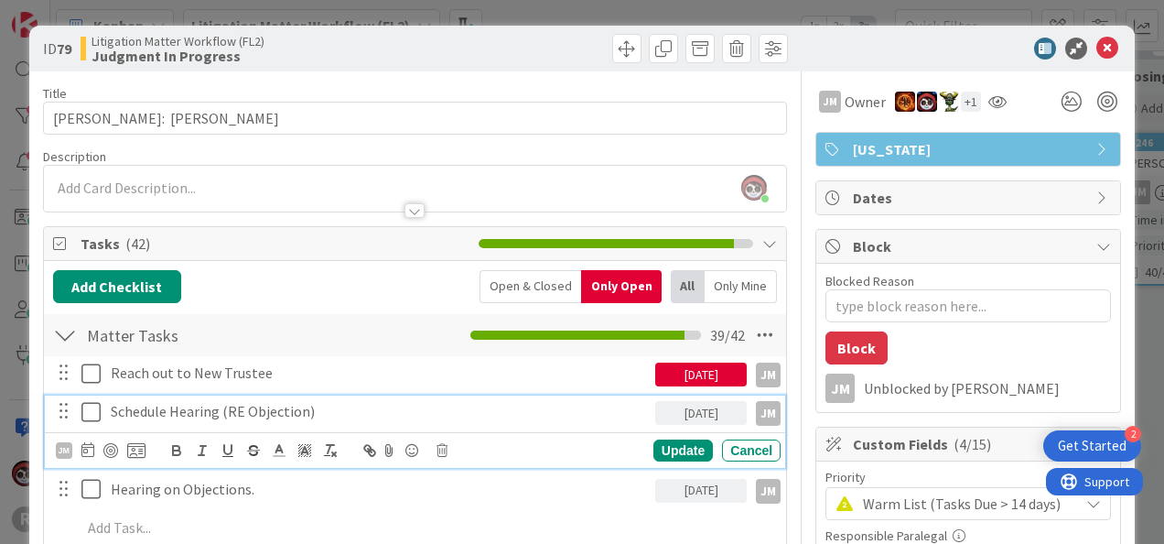
click at [90, 404] on icon at bounding box center [94, 412] width 27 height 22
click at [89, 404] on icon at bounding box center [94, 412] width 27 height 22
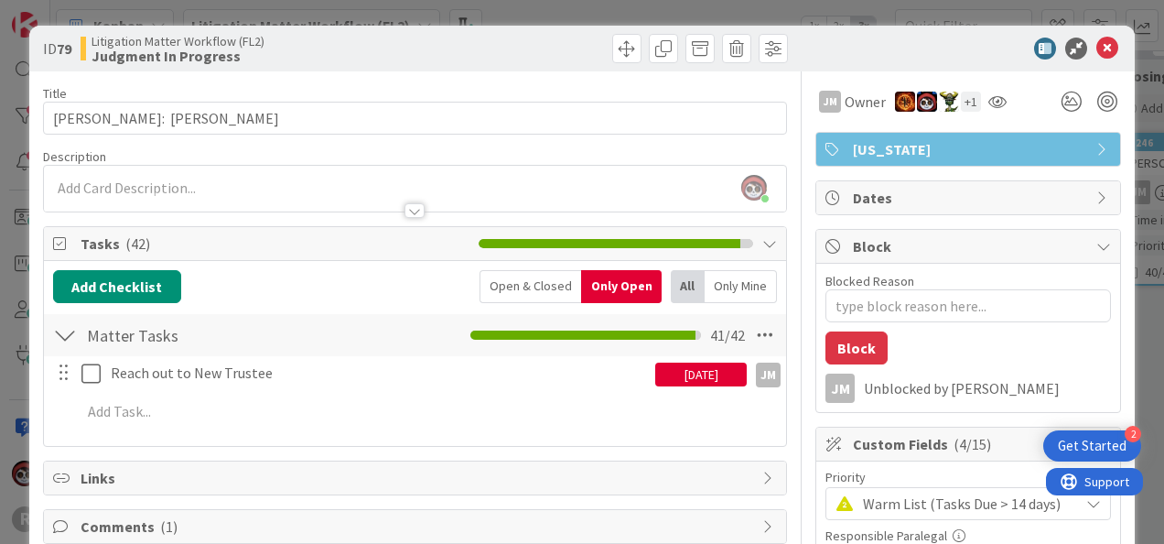
type textarea "x"
click at [756, 378] on div "JM" at bounding box center [768, 374] width 25 height 25
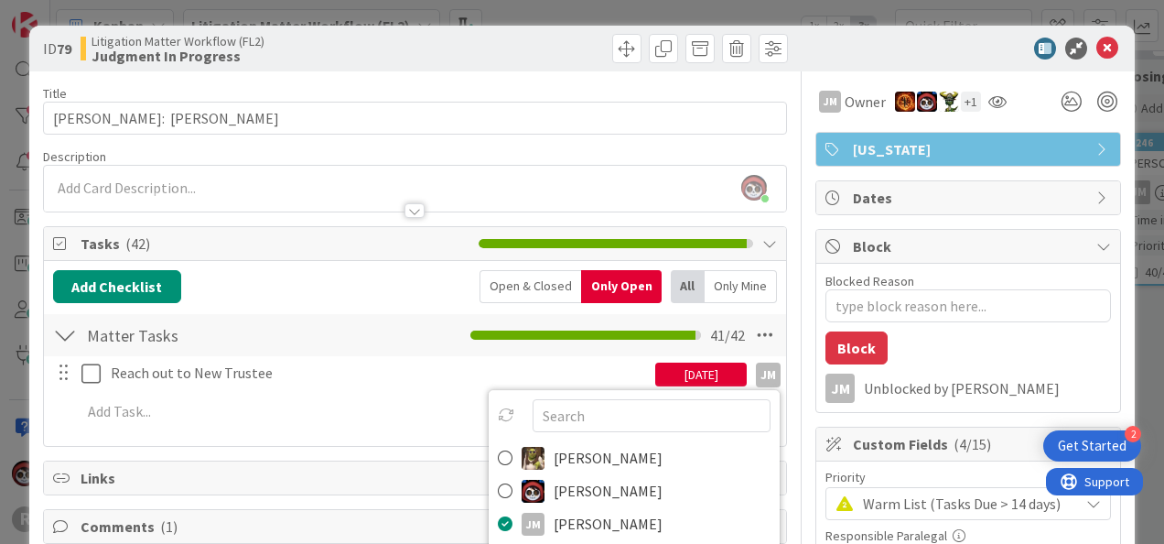
click at [717, 380] on div "08/13/2025" at bounding box center [701, 374] width 92 height 24
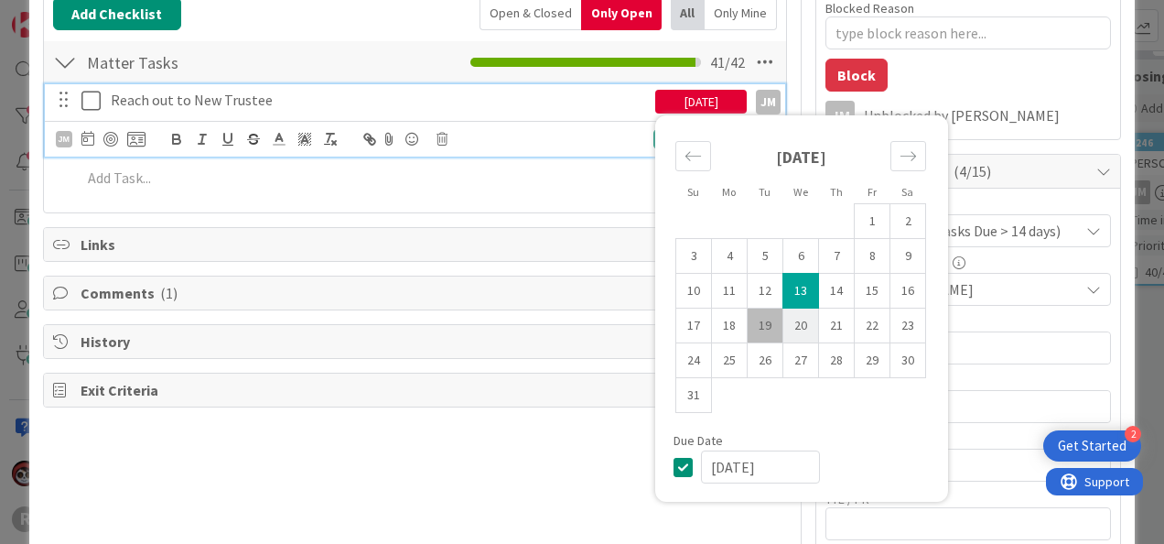
scroll to position [274, 0]
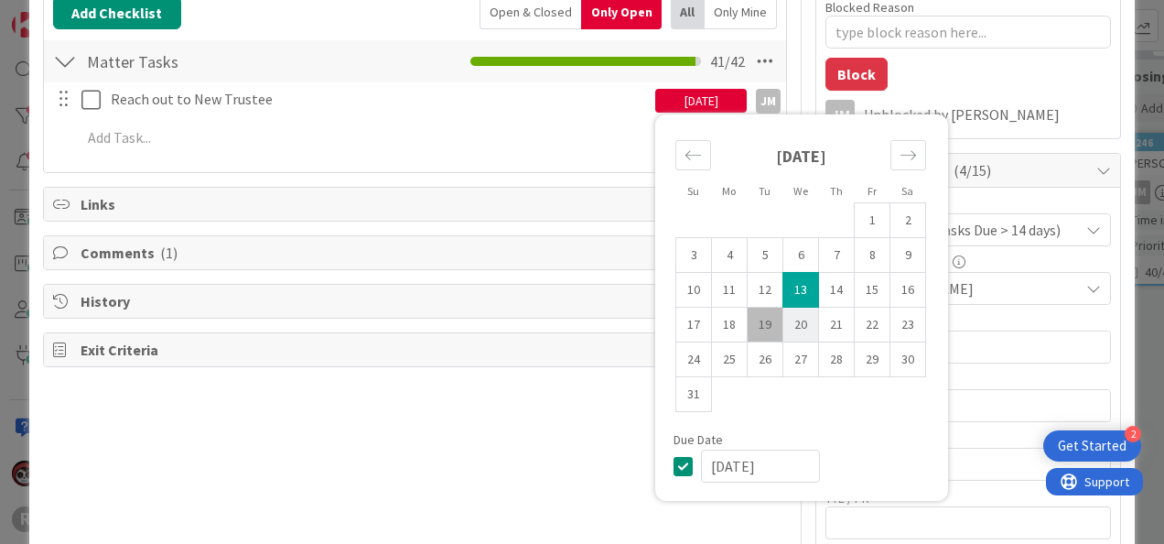
click at [783, 326] on td "20" at bounding box center [801, 324] width 36 height 35
type input "[DATE]"
type textarea "x"
click at [481, 467] on div "Title 27 / 128 PHILLIPS: William Phillips Description Jasmin Sanchez just joine…" at bounding box center [415, 510] width 744 height 1424
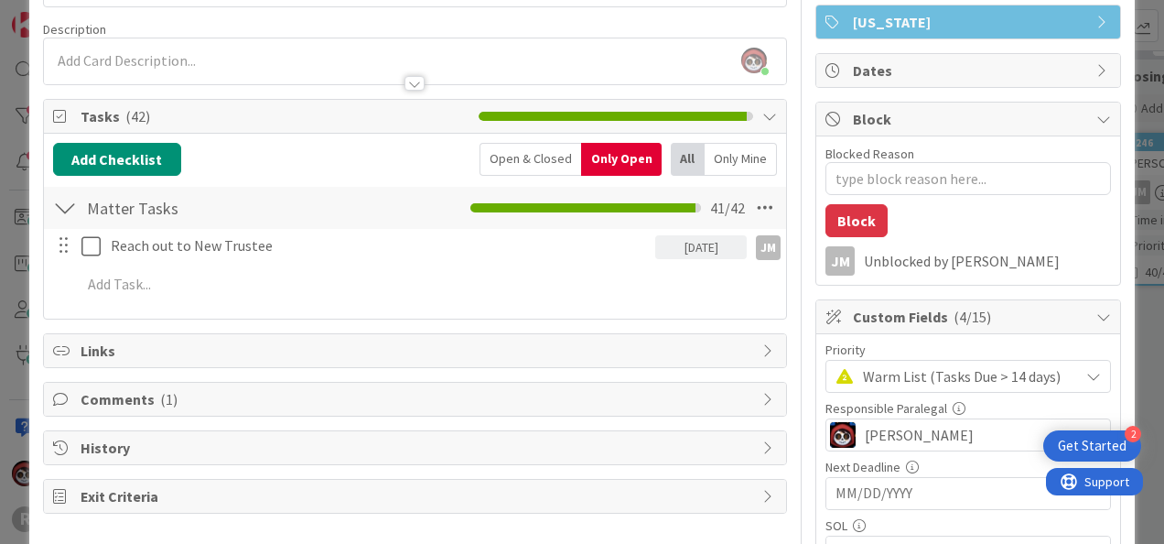
scroll to position [0, 0]
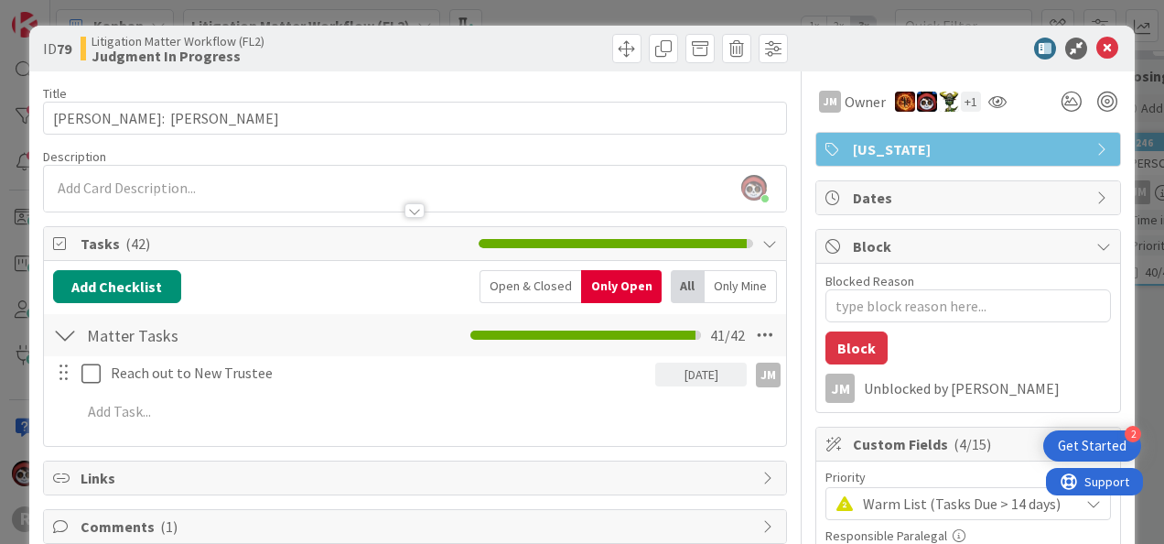
click at [703, 379] on div "[DATE]" at bounding box center [701, 374] width 92 height 24
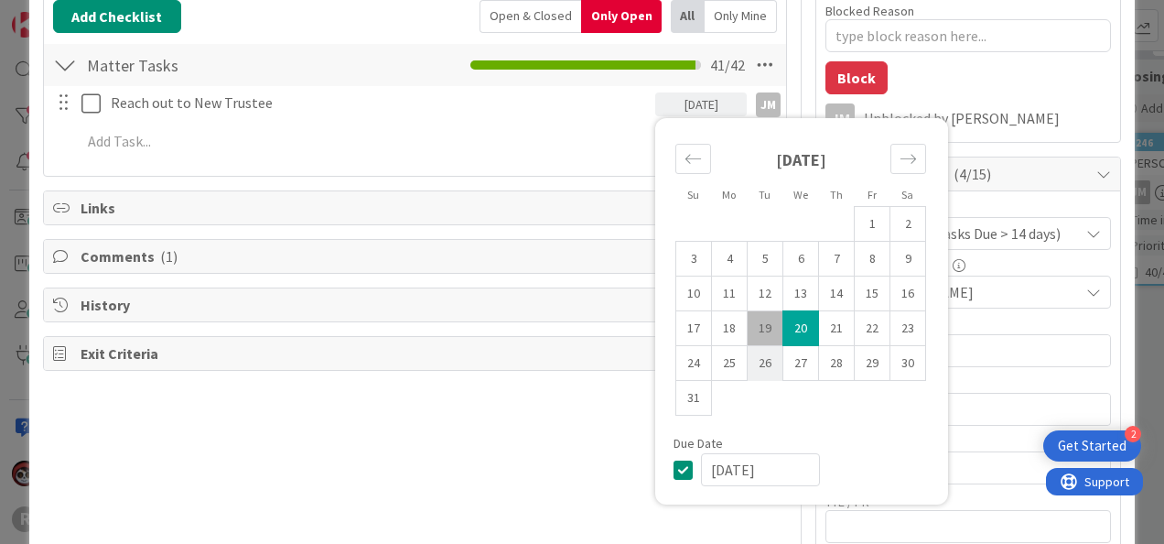
scroll to position [274, 0]
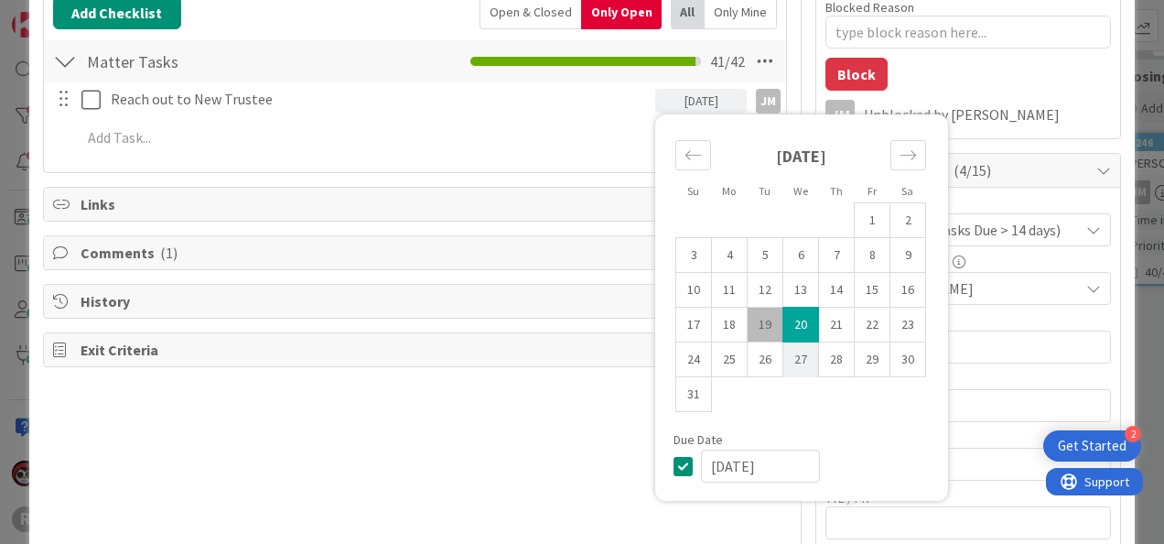
click at [787, 358] on td "27" at bounding box center [801, 359] width 36 height 35
type input "08/27/2025"
click at [547, 443] on div "Title 27 / 128 PHILLIPS: William Phillips Description Jasmin Sanchez just joine…" at bounding box center [415, 510] width 744 height 1424
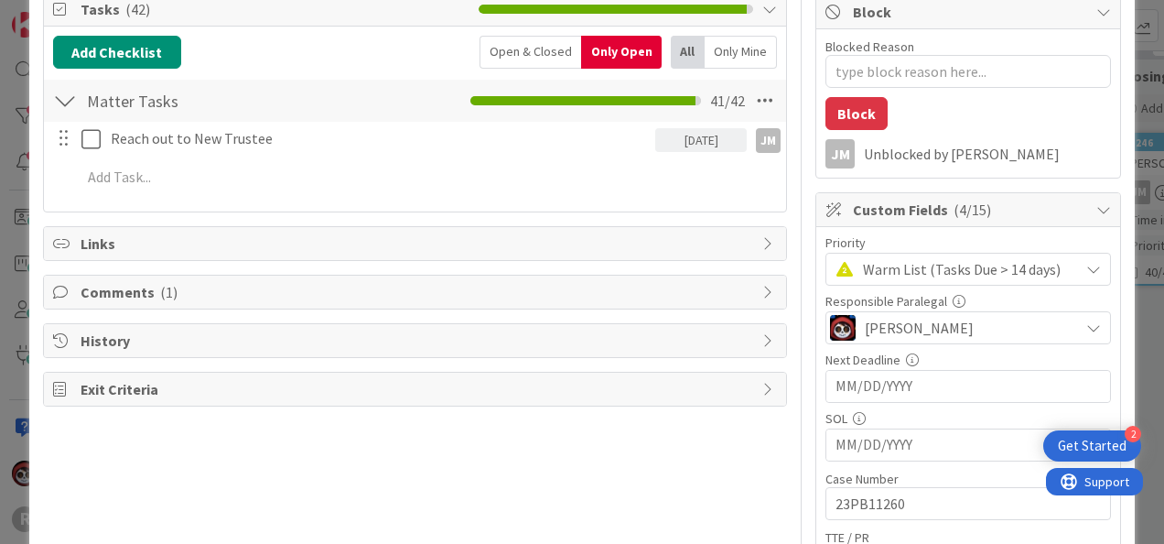
scroll to position [49, 0]
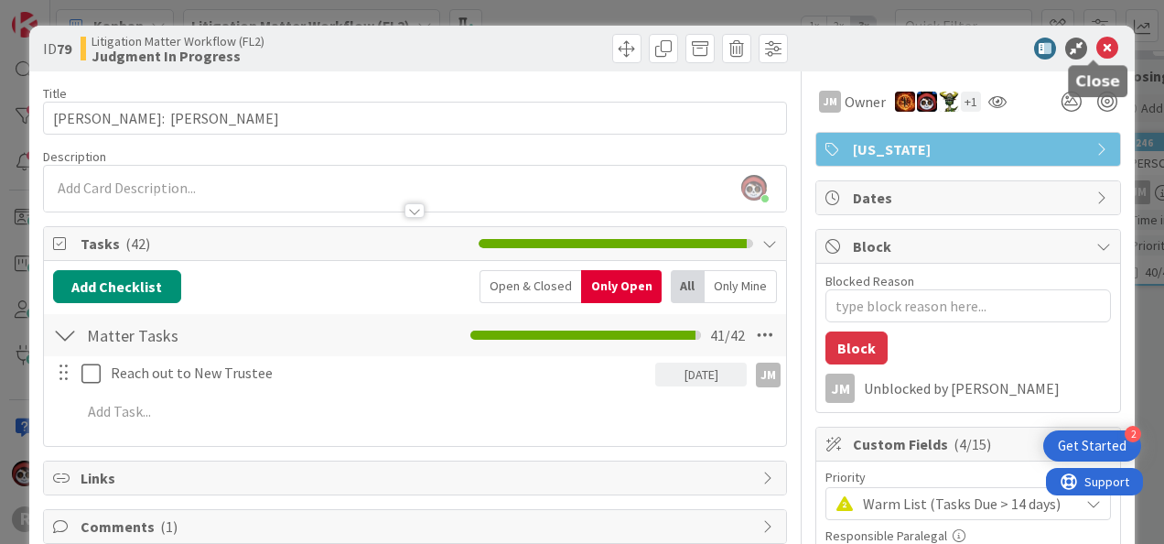
click at [1096, 40] on icon at bounding box center [1107, 49] width 22 height 22
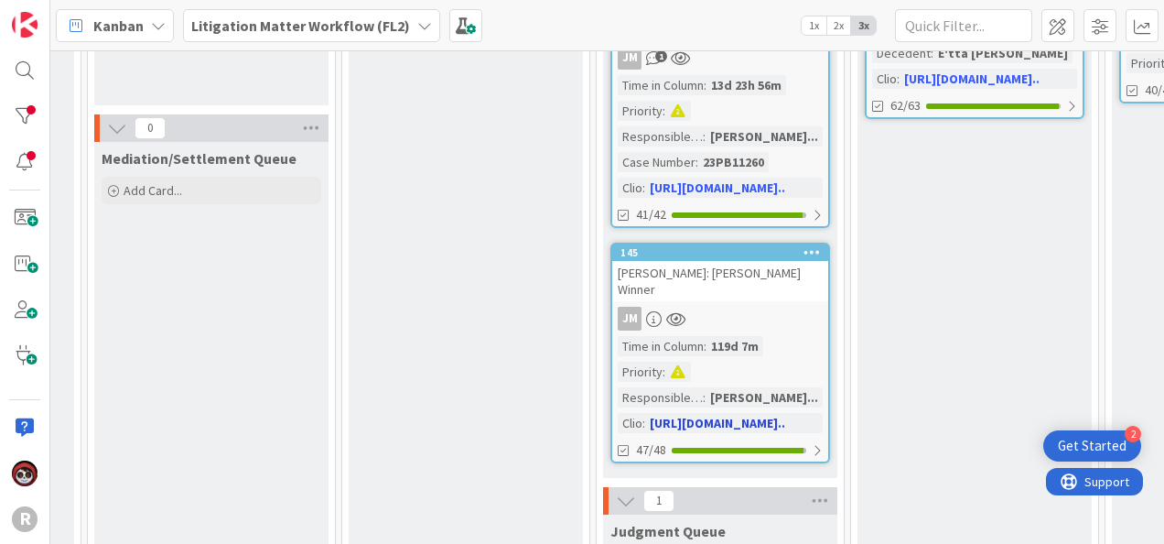
click at [760, 307] on div "JM" at bounding box center [720, 319] width 216 height 24
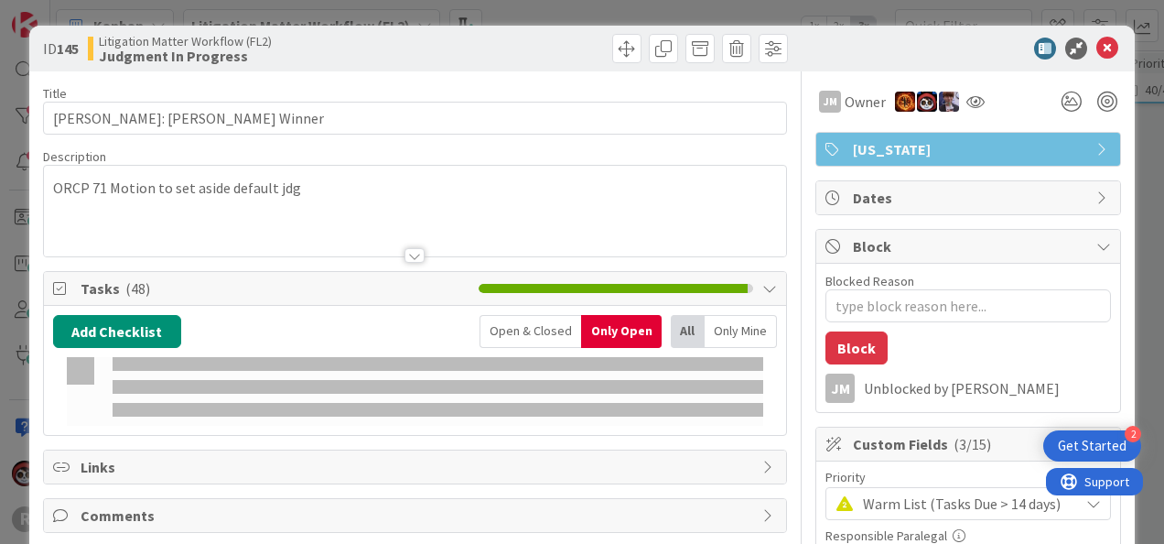
type textarea "x"
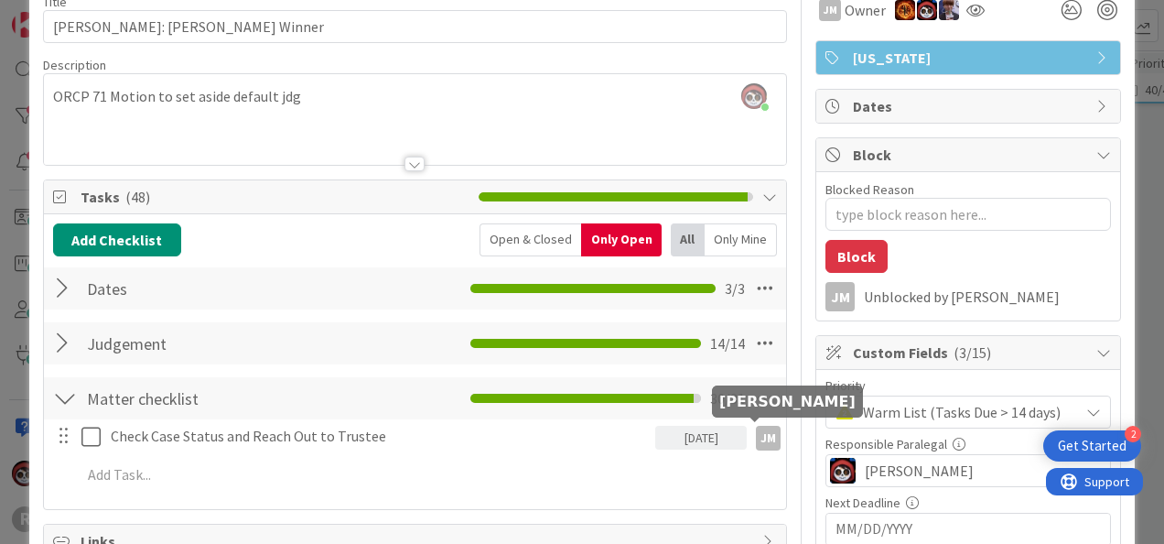
click at [692, 439] on div "[DATE]" at bounding box center [701, 438] width 92 height 24
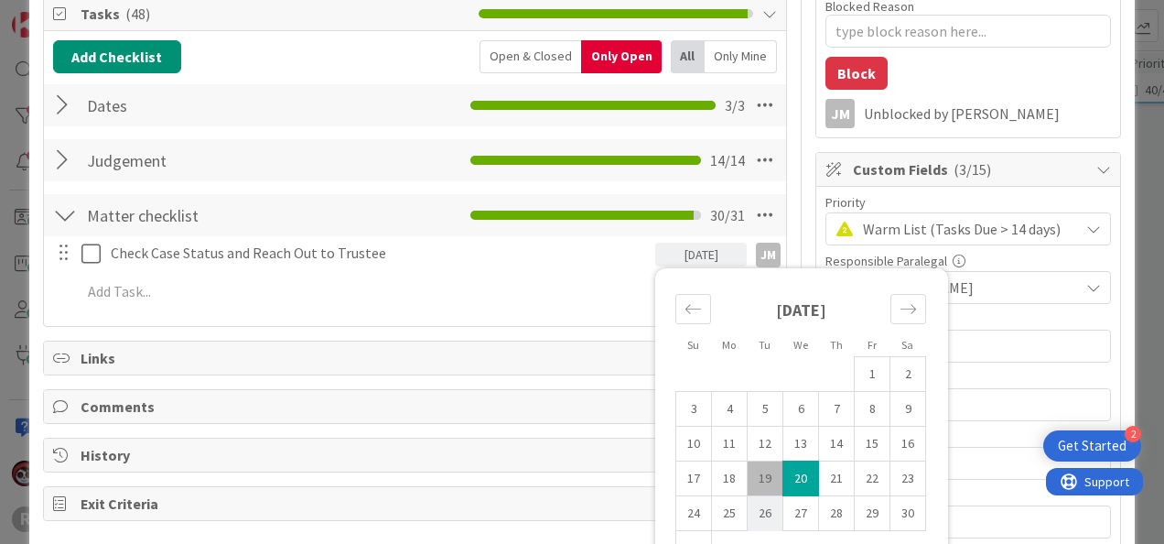
click at [748, 510] on td "26" at bounding box center [766, 513] width 36 height 35
type input "08/26/2025"
click at [572, 342] on div "Links" at bounding box center [415, 357] width 742 height 33
type textarea "x"
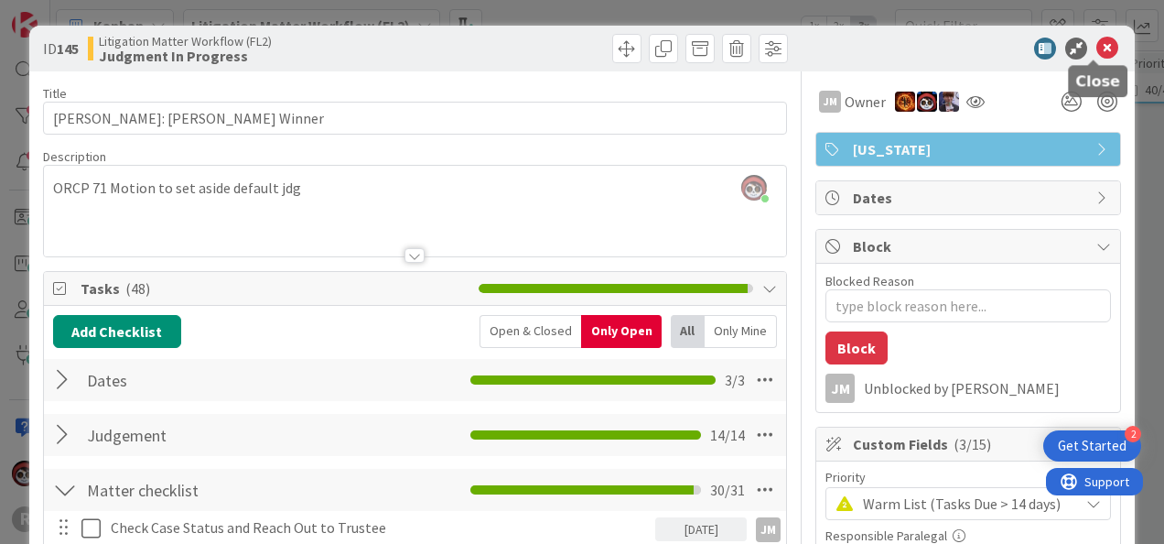
click at [1096, 53] on icon at bounding box center [1107, 49] width 22 height 22
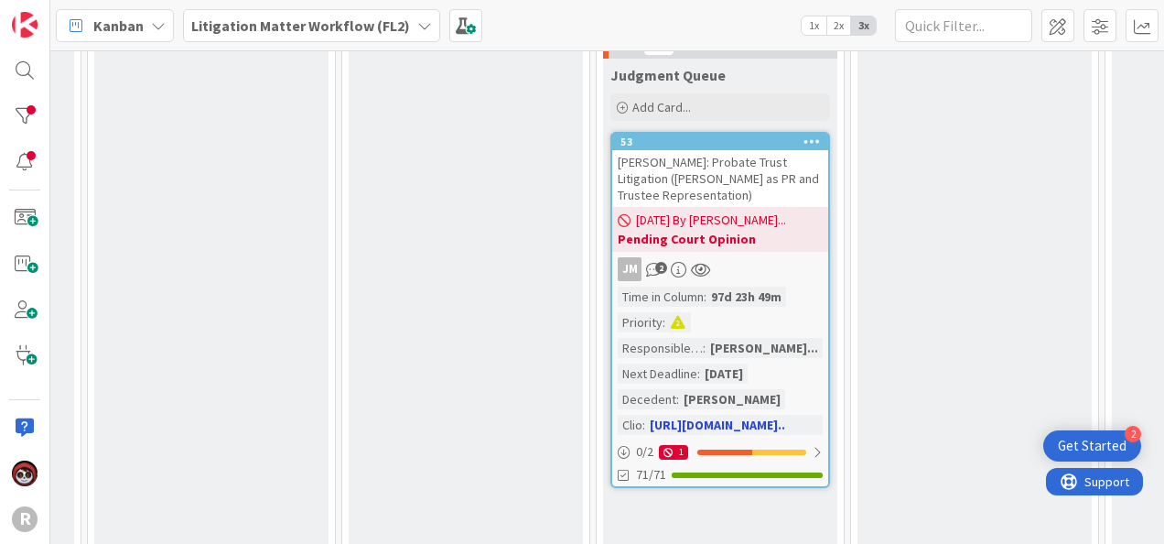
scroll to position [1095, 1976]
click at [760, 256] on div "JM 2" at bounding box center [720, 268] width 216 height 24
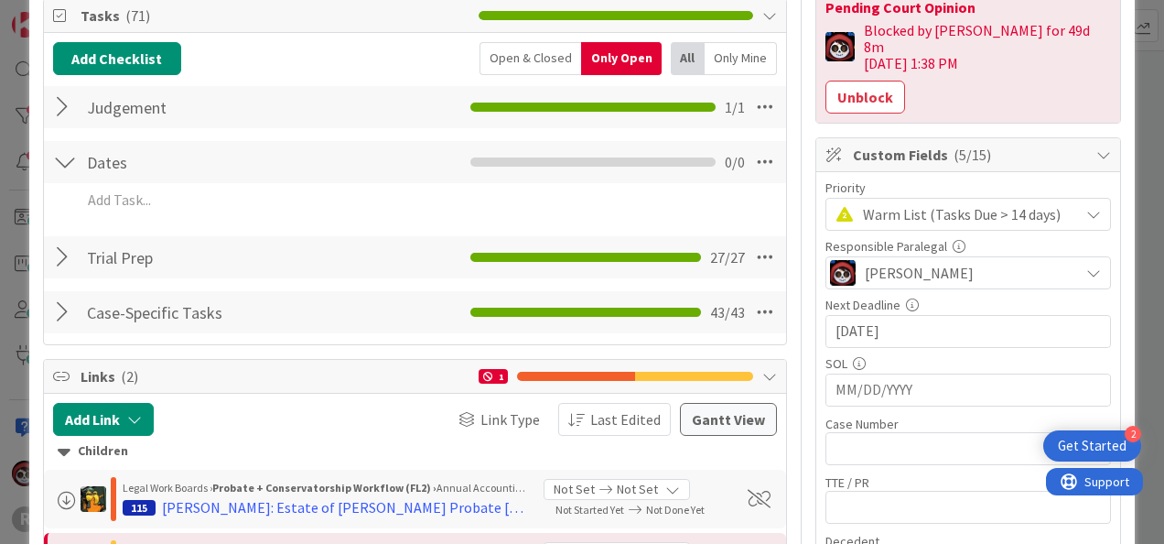
scroll to position [274, 0]
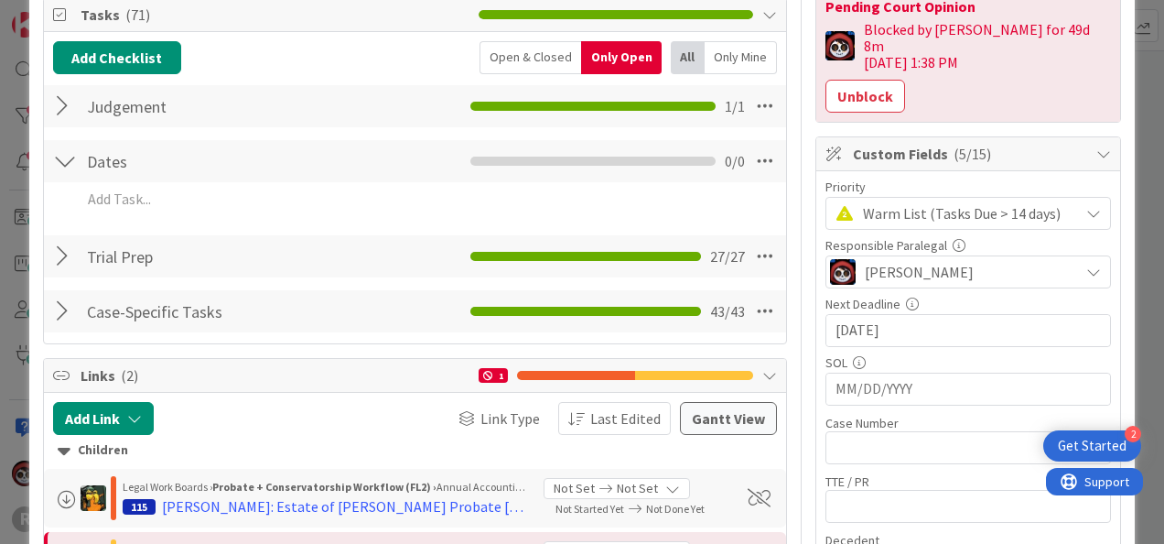
click at [60, 103] on div at bounding box center [65, 106] width 24 height 33
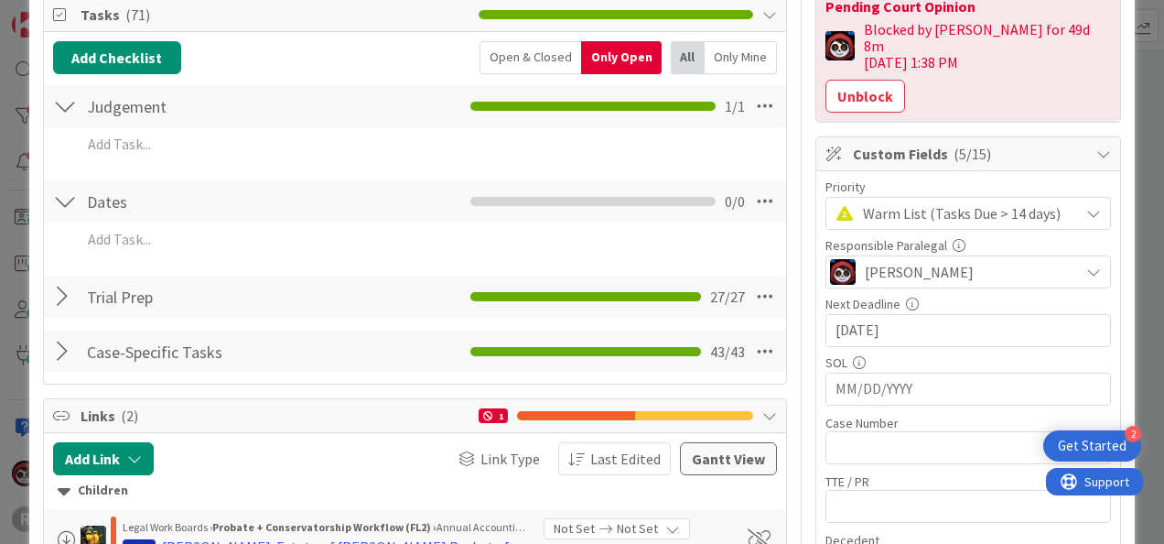
click at [66, 351] on div at bounding box center [65, 351] width 24 height 33
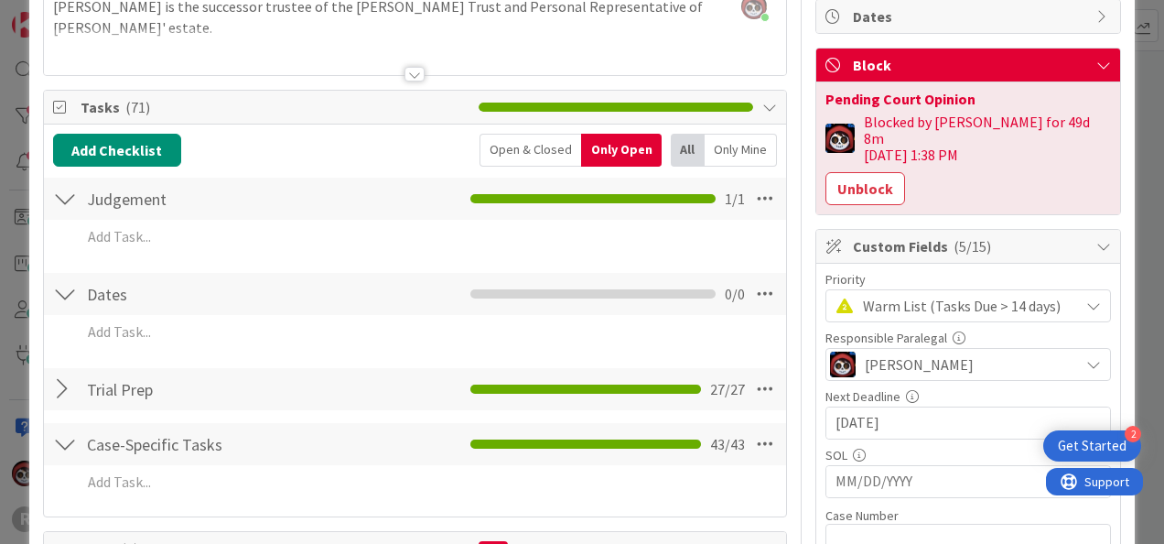
scroll to position [182, 0]
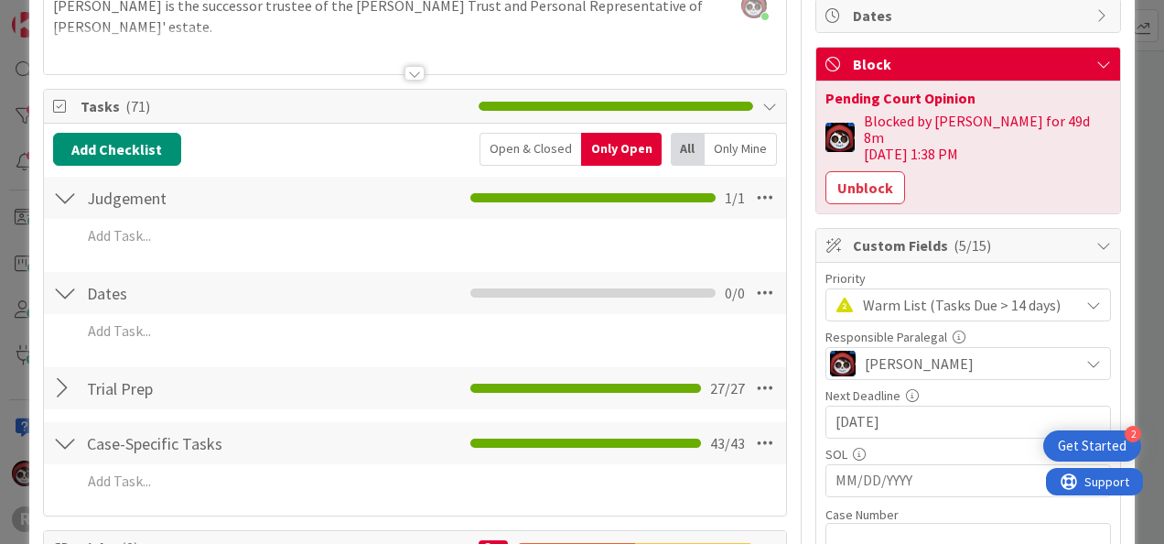
click at [50, 386] on div "Trial Prep Checklist Name 10 / 64 Trial Prep 27 / 27" at bounding box center [415, 388] width 742 height 42
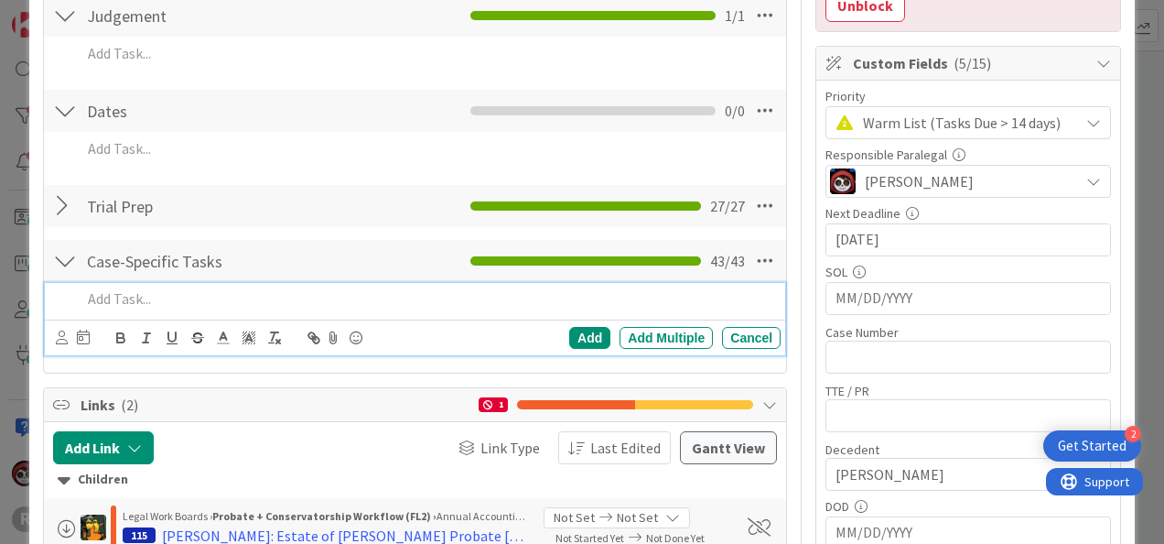
scroll to position [364, 0]
click at [141, 303] on p at bounding box center [427, 298] width 692 height 21
click at [85, 336] on icon at bounding box center [83, 336] width 13 height 15
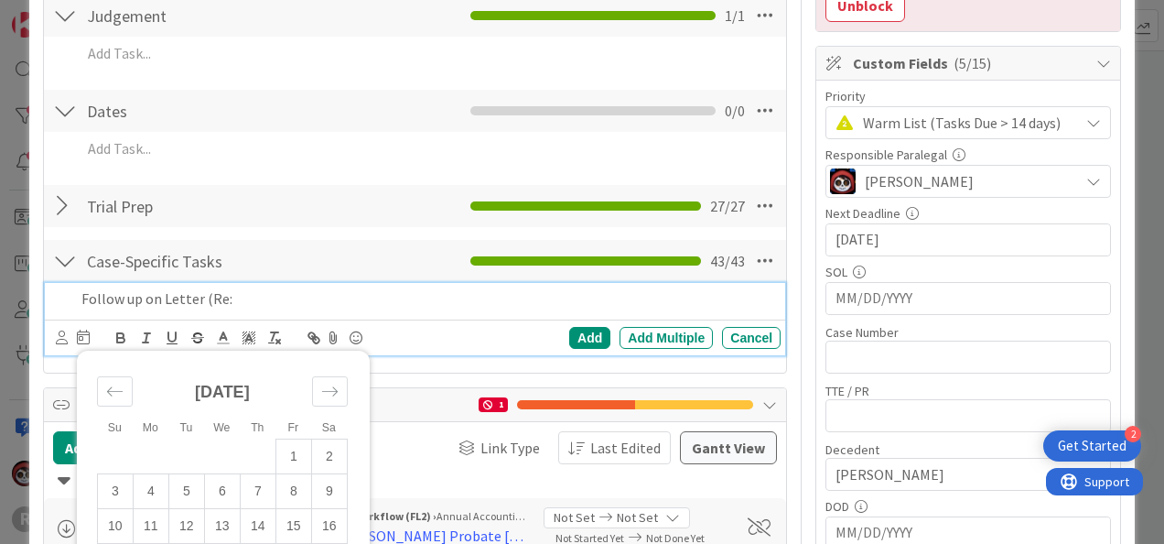
click at [242, 295] on p "Follow up on Letter (Re:" at bounding box center [427, 298] width 692 height 21
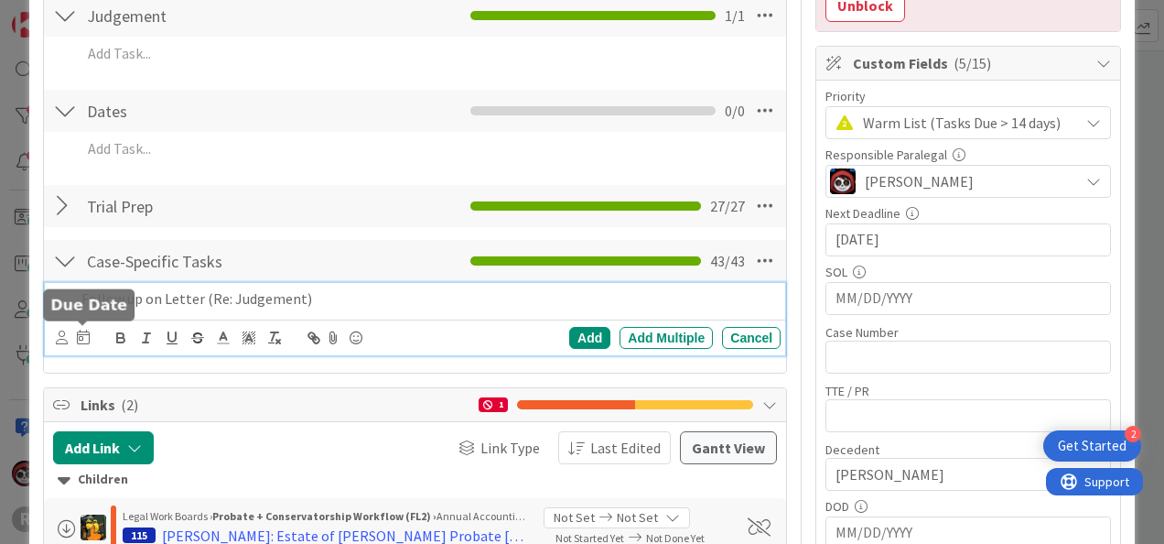
click at [79, 333] on icon at bounding box center [83, 336] width 13 height 15
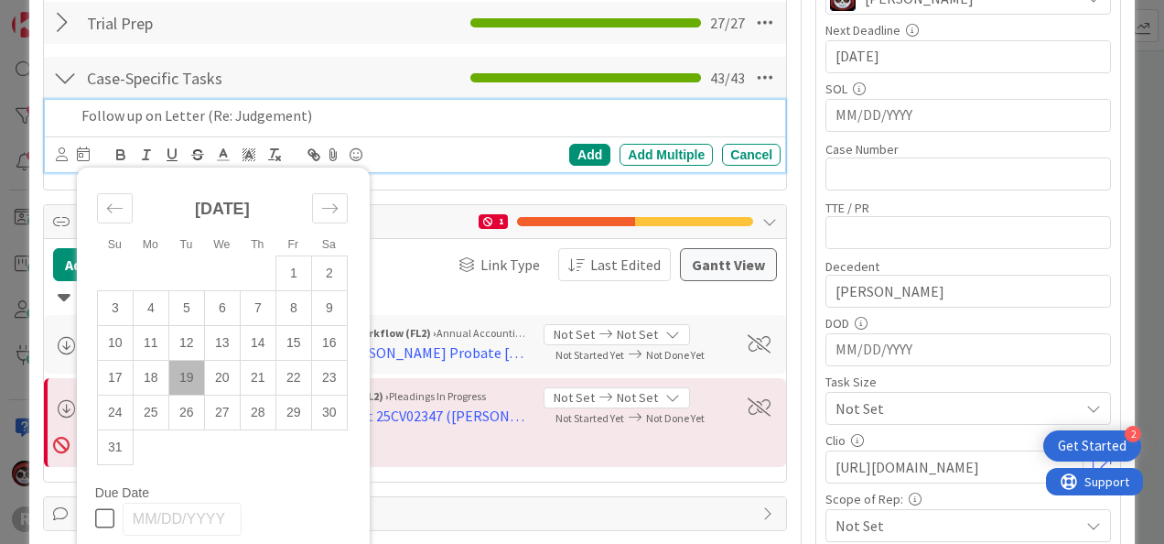
scroll to position [547, 0]
click at [345, 201] on div "Move forward to switch to the next month." at bounding box center [330, 208] width 36 height 30
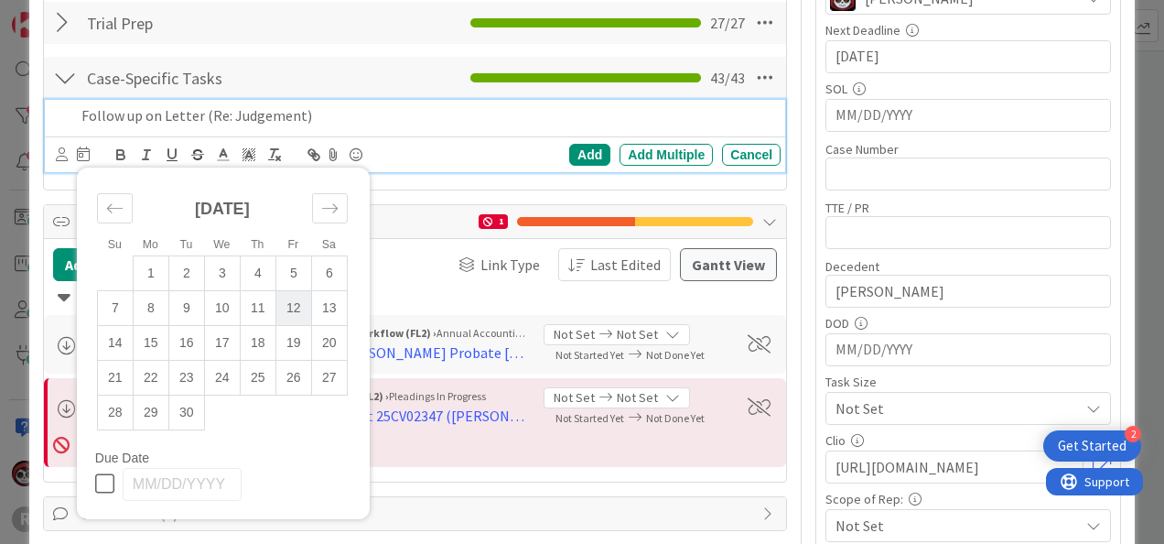
click at [287, 297] on td "12" at bounding box center [293, 307] width 36 height 35
click at [569, 147] on div "Add" at bounding box center [589, 155] width 41 height 22
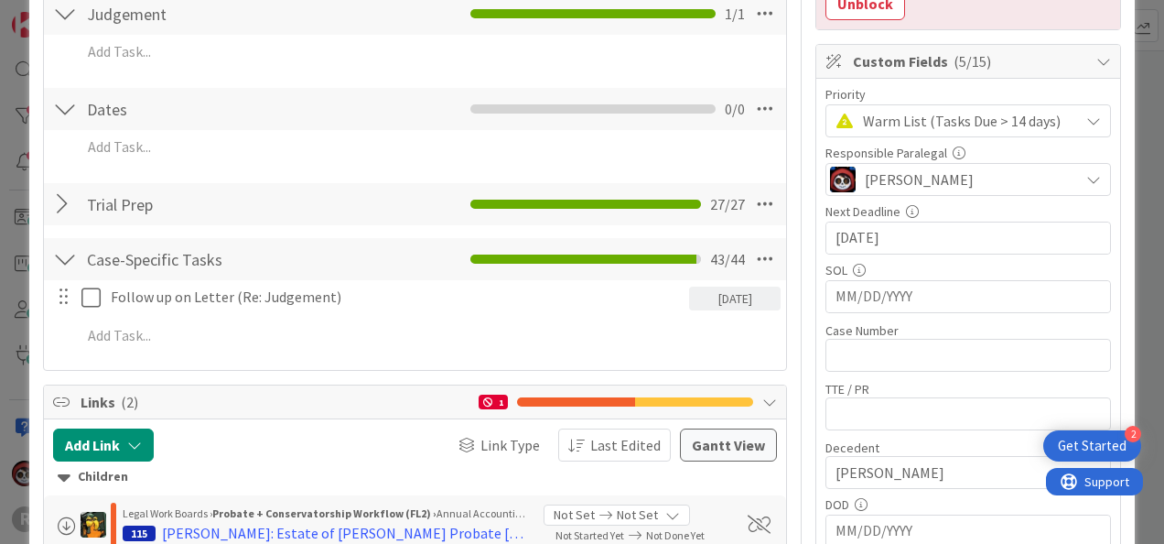
scroll to position [365, 0]
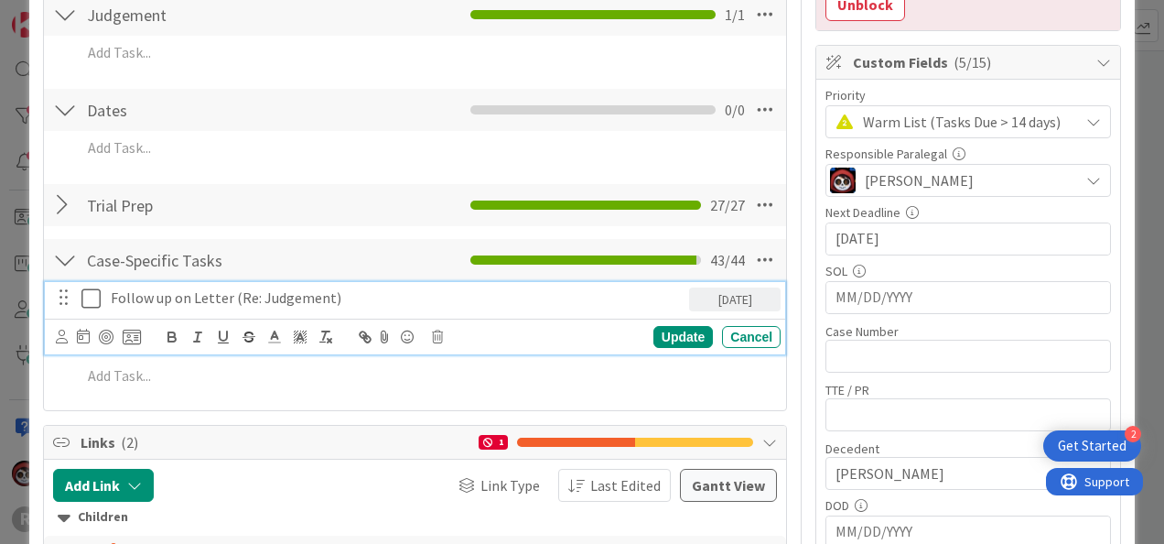
click at [243, 291] on p "Follow up on Letter (Re: Judgement)" at bounding box center [396, 297] width 571 height 21
click at [59, 336] on icon at bounding box center [62, 336] width 12 height 14
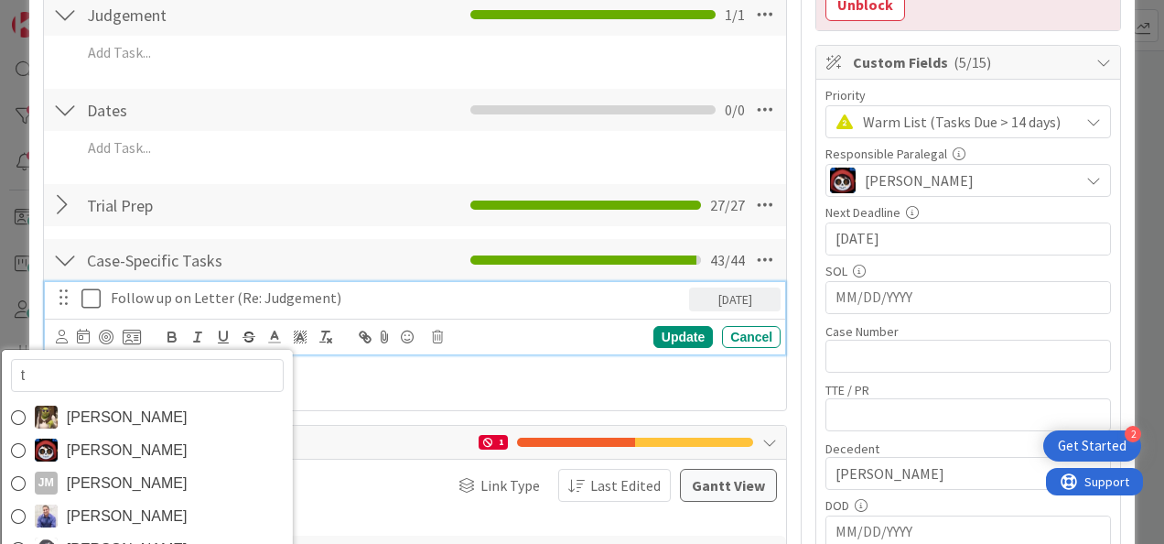
type input "te"
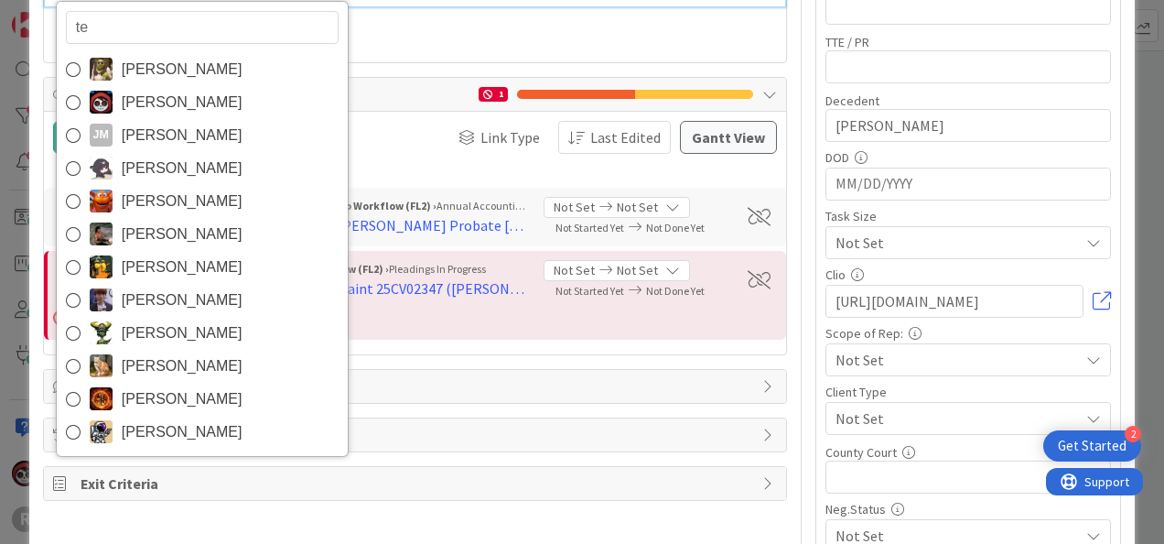
click at [132, 403] on span "[PERSON_NAME]" at bounding box center [182, 398] width 121 height 27
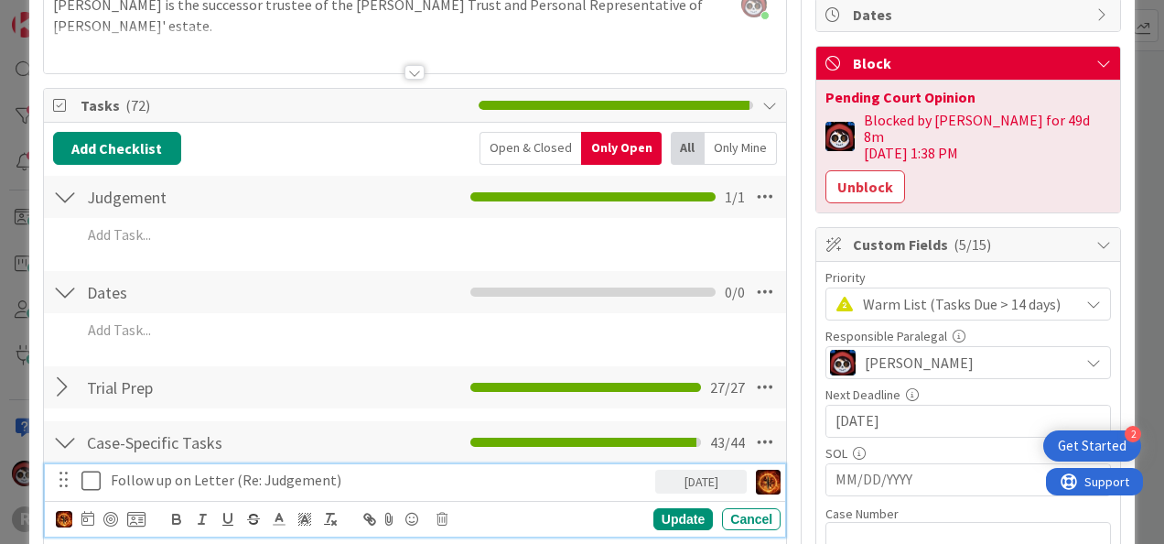
scroll to position [182, 0]
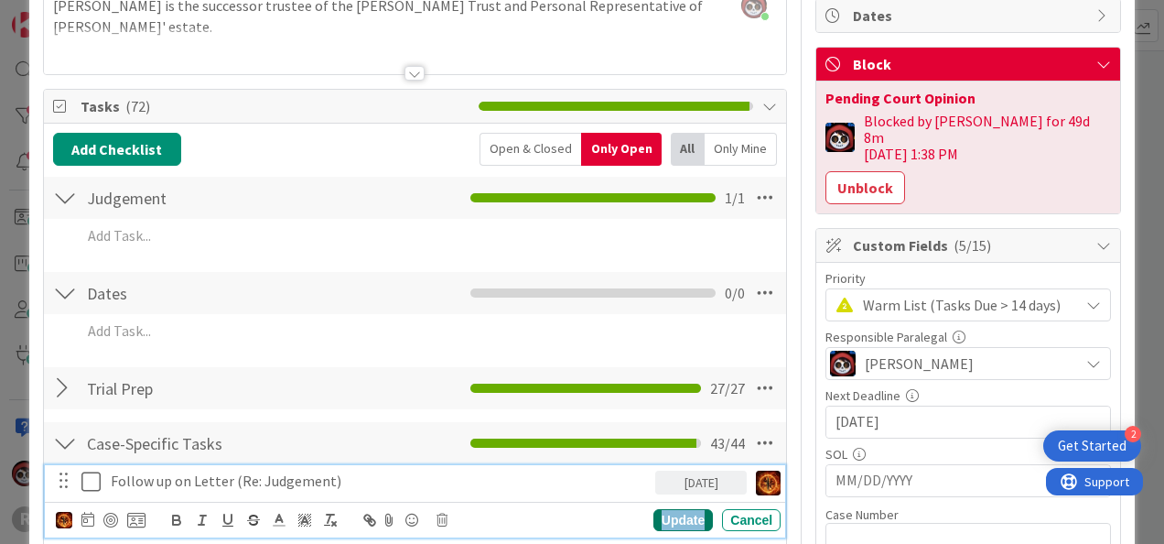
click at [674, 516] on div "Update" at bounding box center [682, 520] width 59 height 22
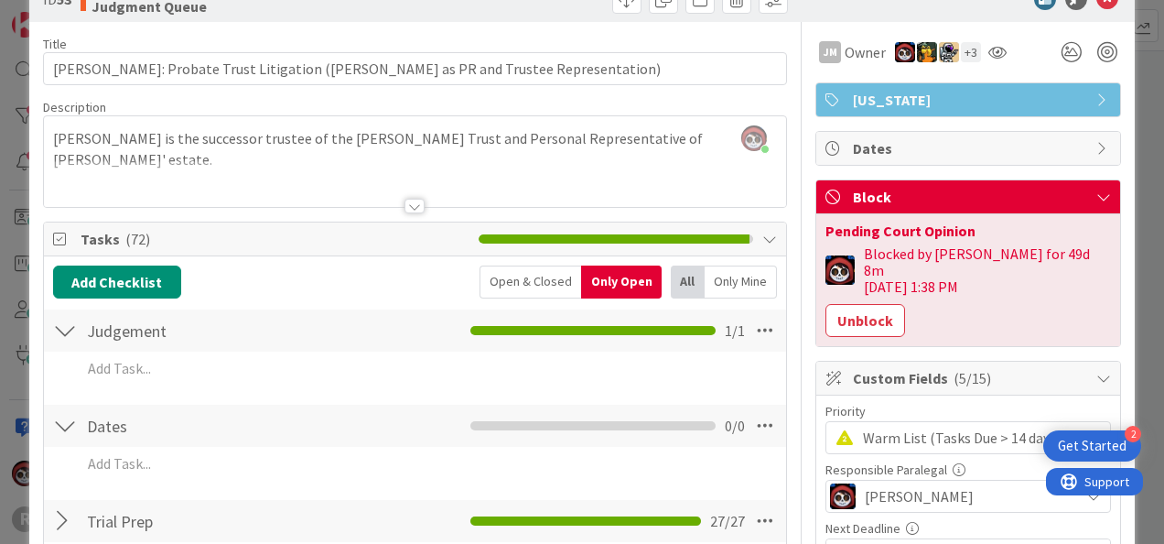
scroll to position [0, 0]
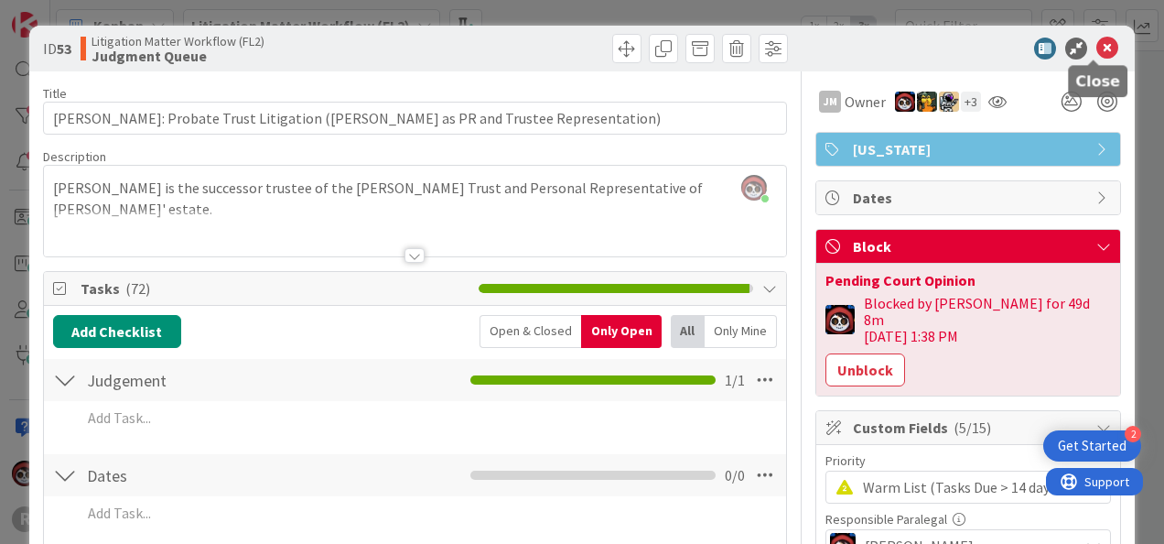
click at [1096, 48] on icon at bounding box center [1107, 49] width 22 height 22
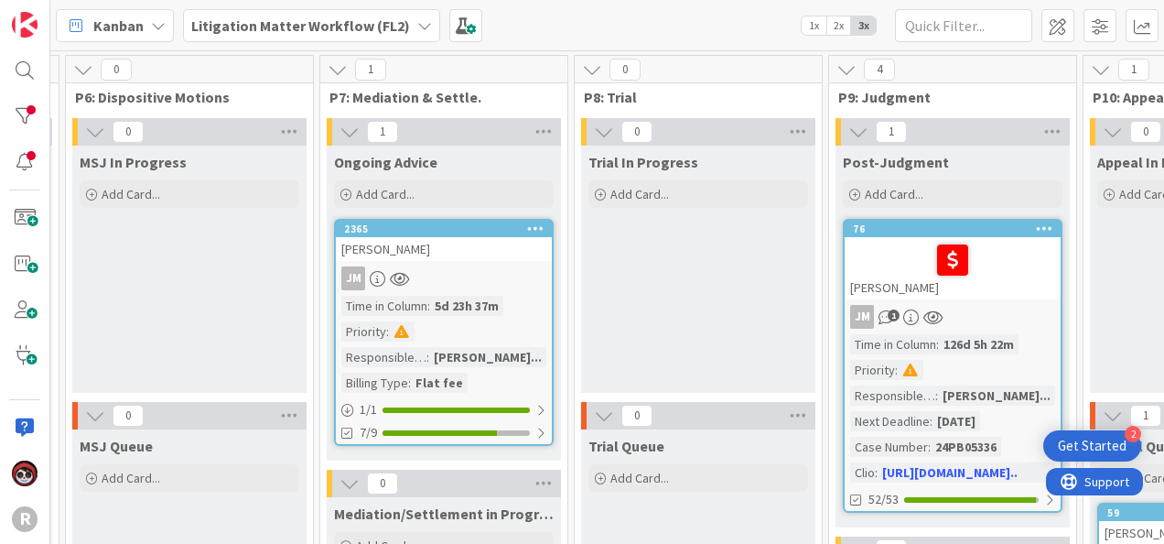
scroll to position [0, 1743]
click at [485, 236] on div "2365" at bounding box center [444, 229] width 216 height 16
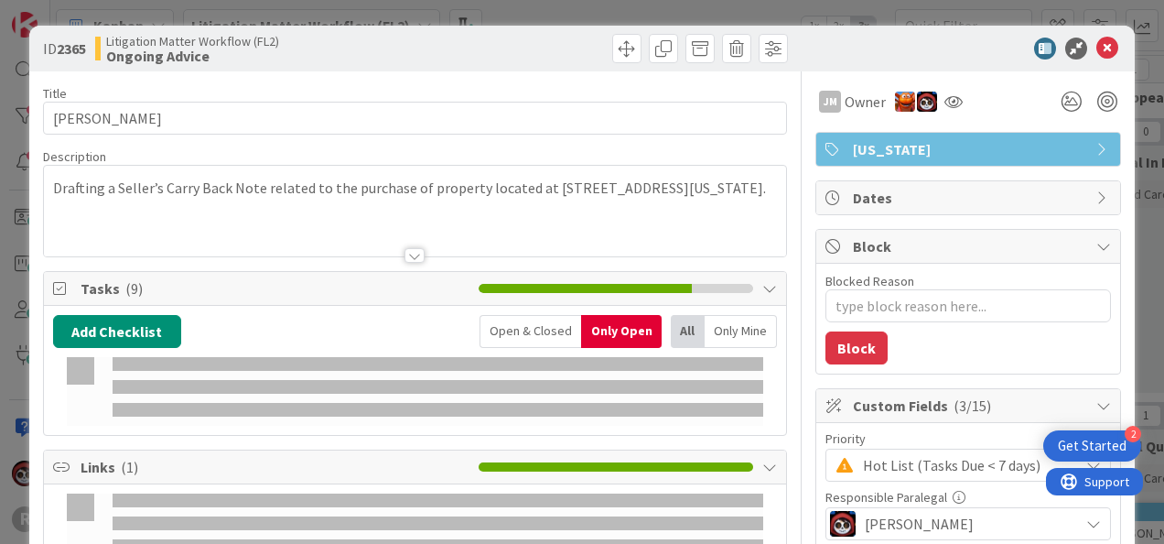
type textarea "x"
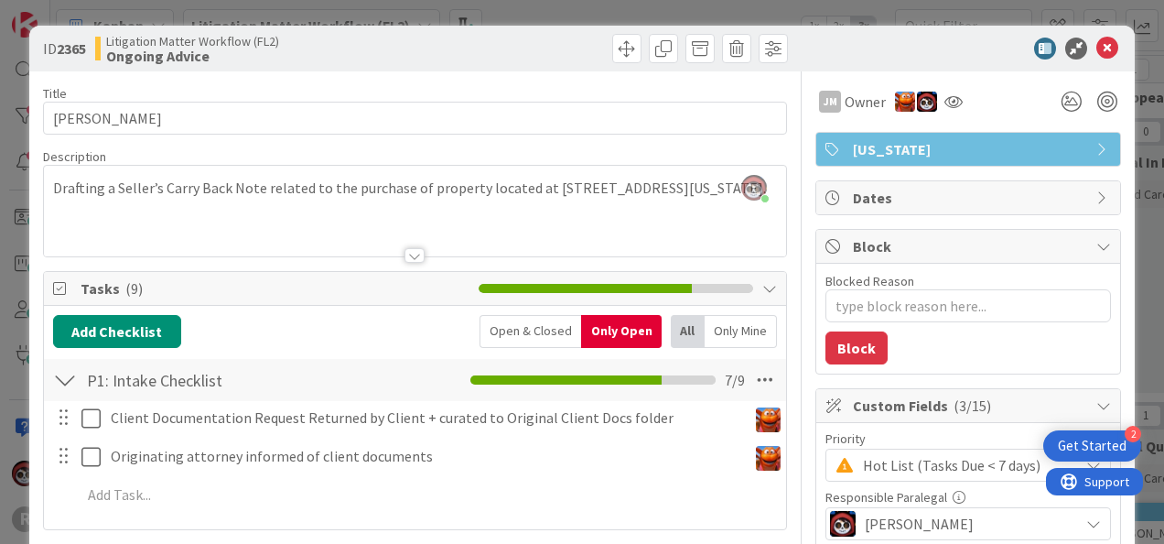
click at [419, 253] on div at bounding box center [415, 233] width 742 height 47
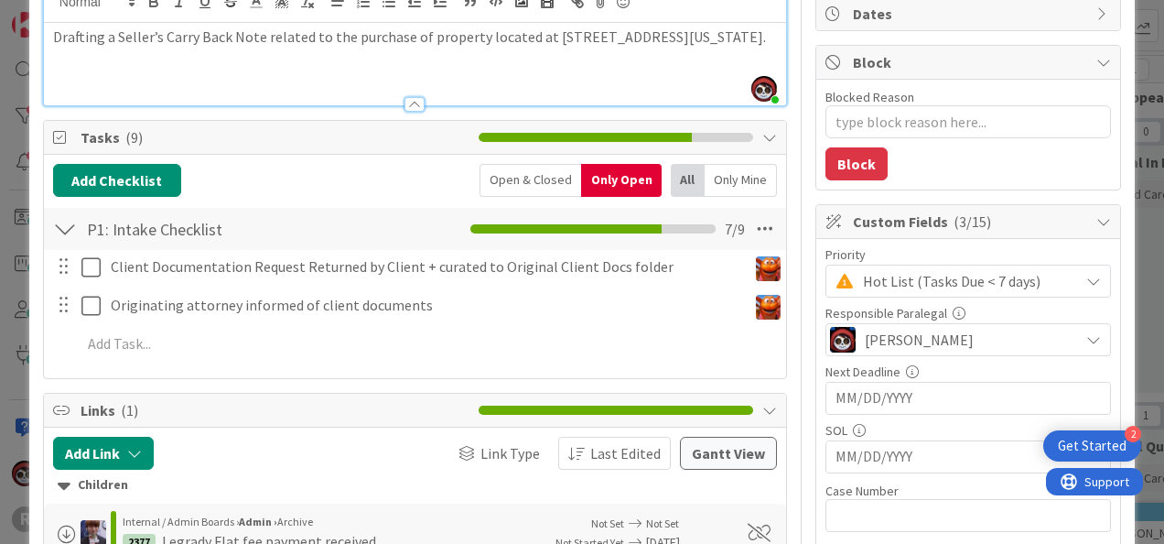
scroll to position [183, 0]
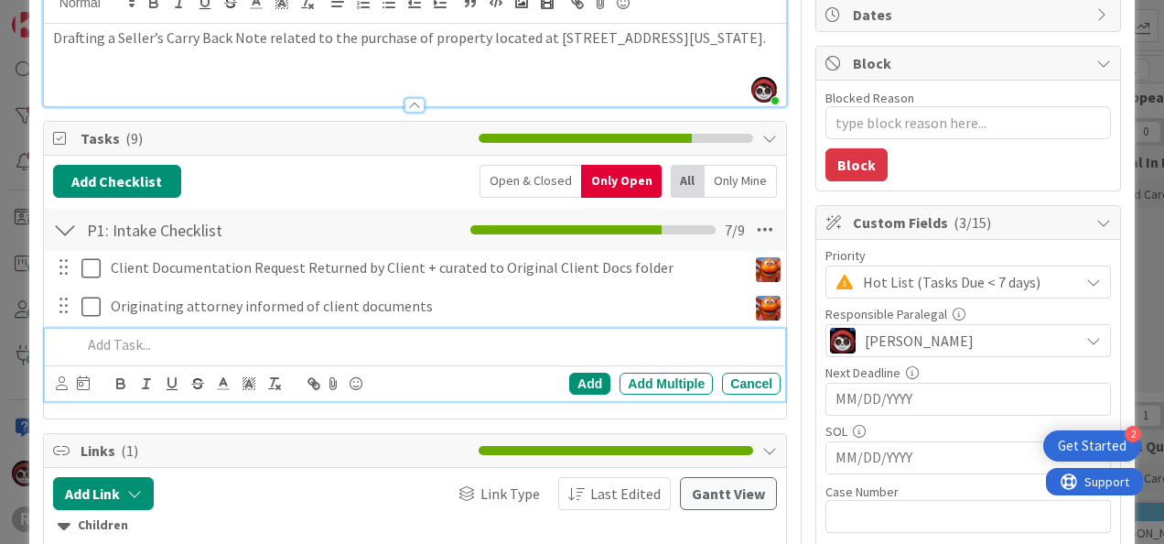
click at [135, 344] on p at bounding box center [427, 344] width 692 height 21
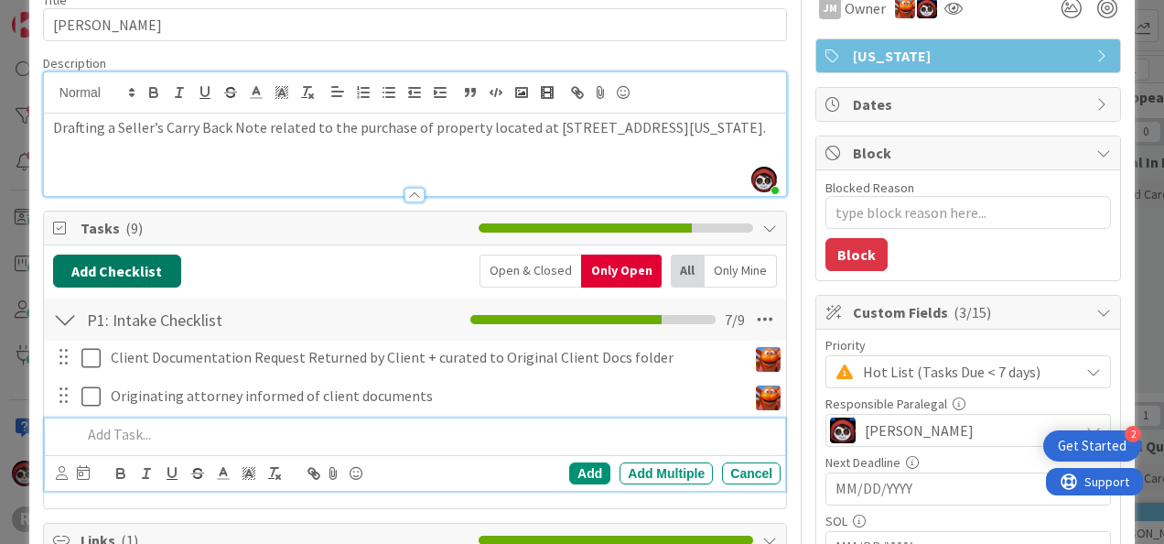
click at [130, 271] on button "Add Checklist" at bounding box center [117, 270] width 128 height 33
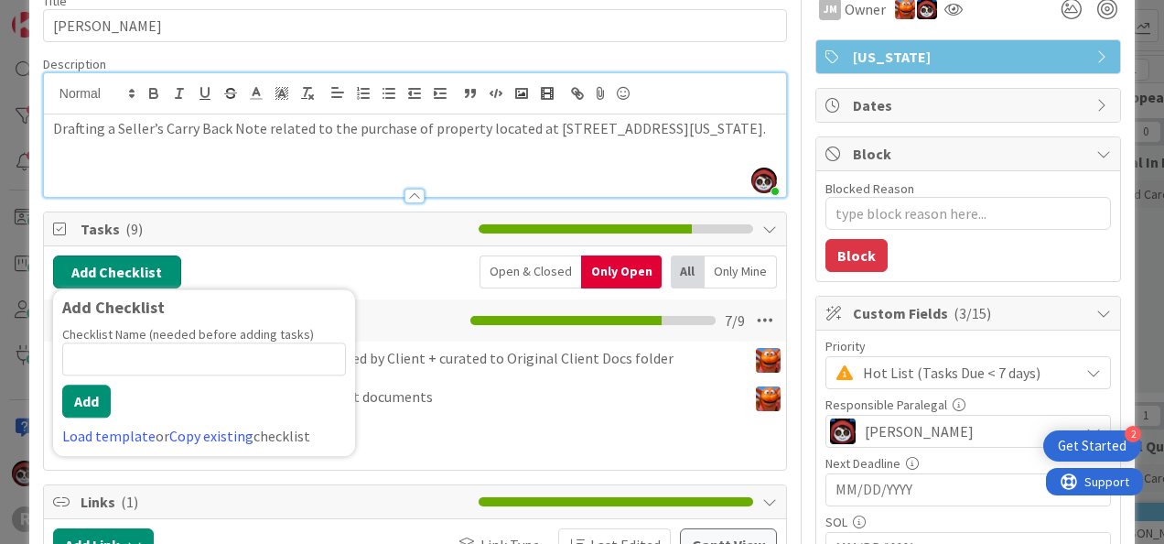
scroll to position [92, 0]
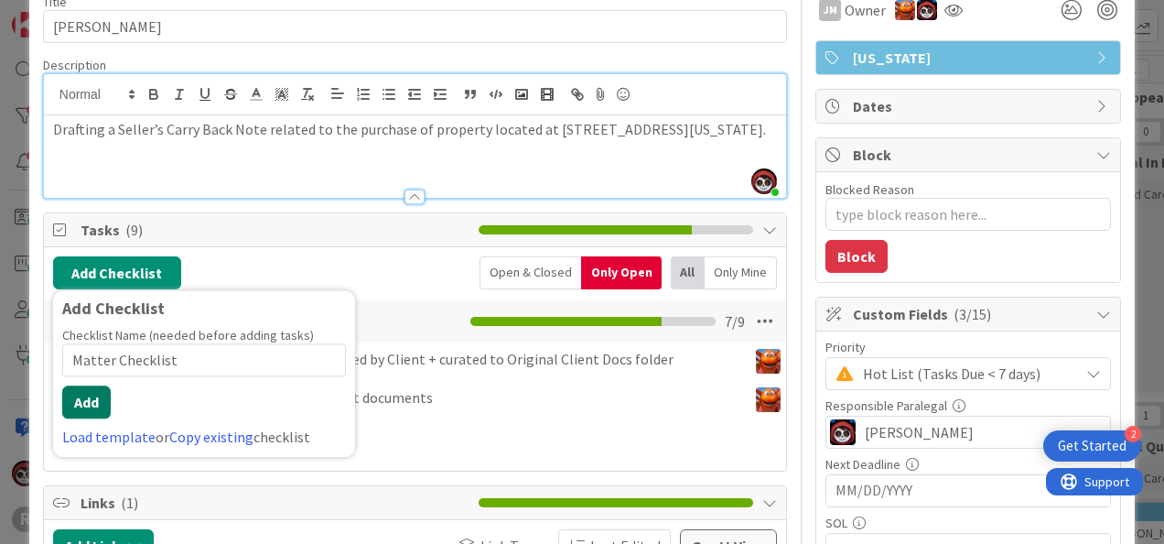
type input "Matter Checklist"
click at [100, 395] on button "Add" at bounding box center [86, 401] width 49 height 33
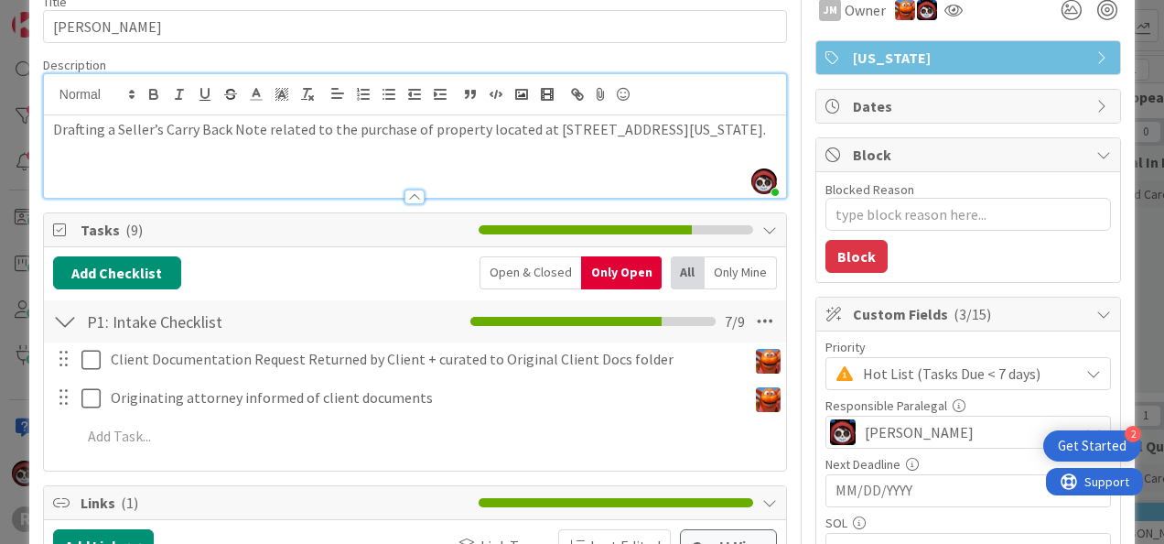
type textarea "x"
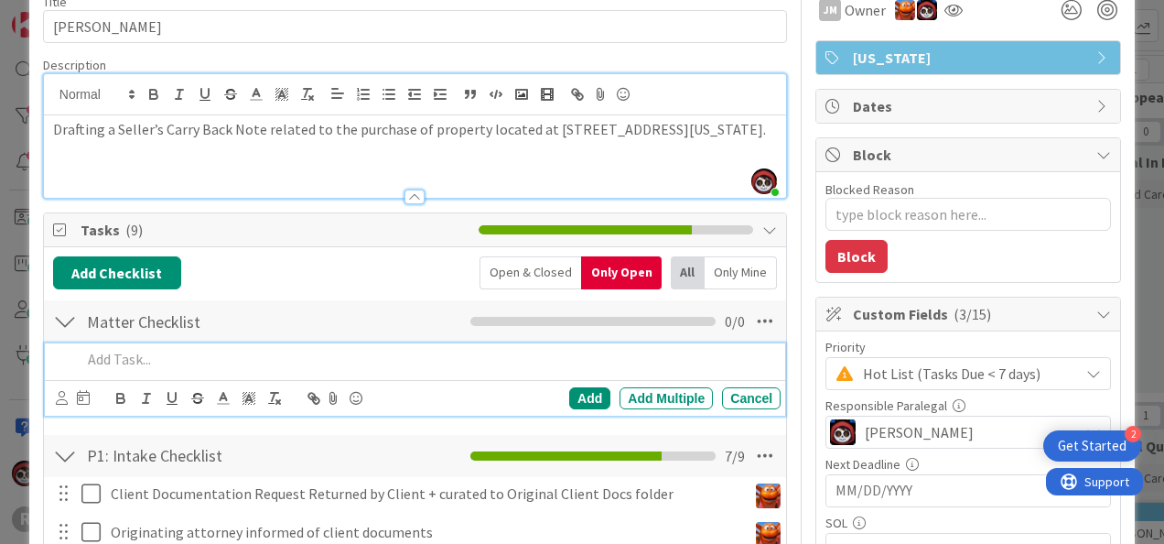
click at [157, 351] on p at bounding box center [427, 359] width 692 height 21
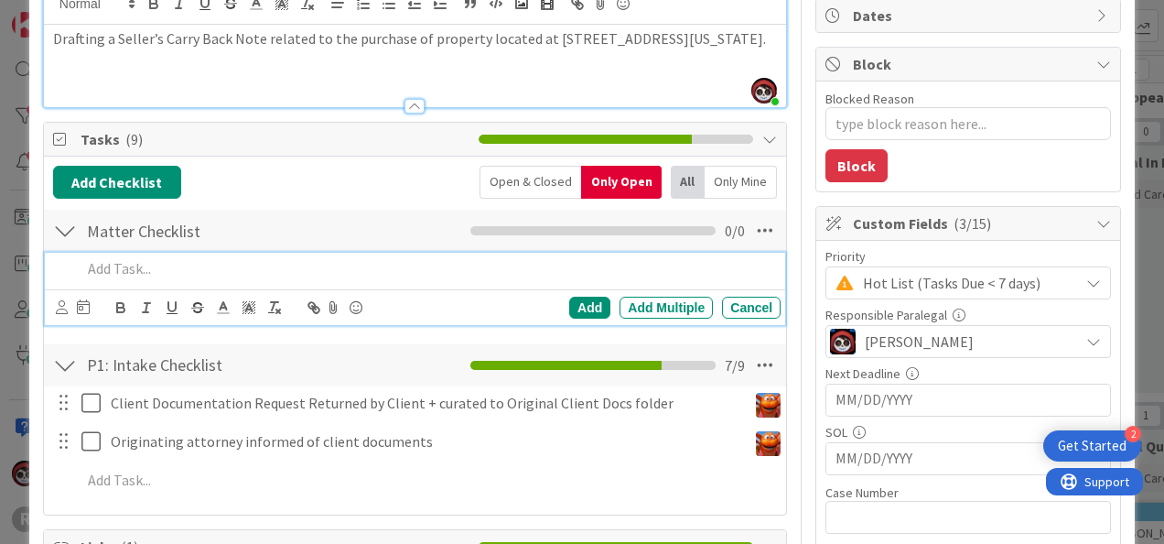
scroll to position [183, 0]
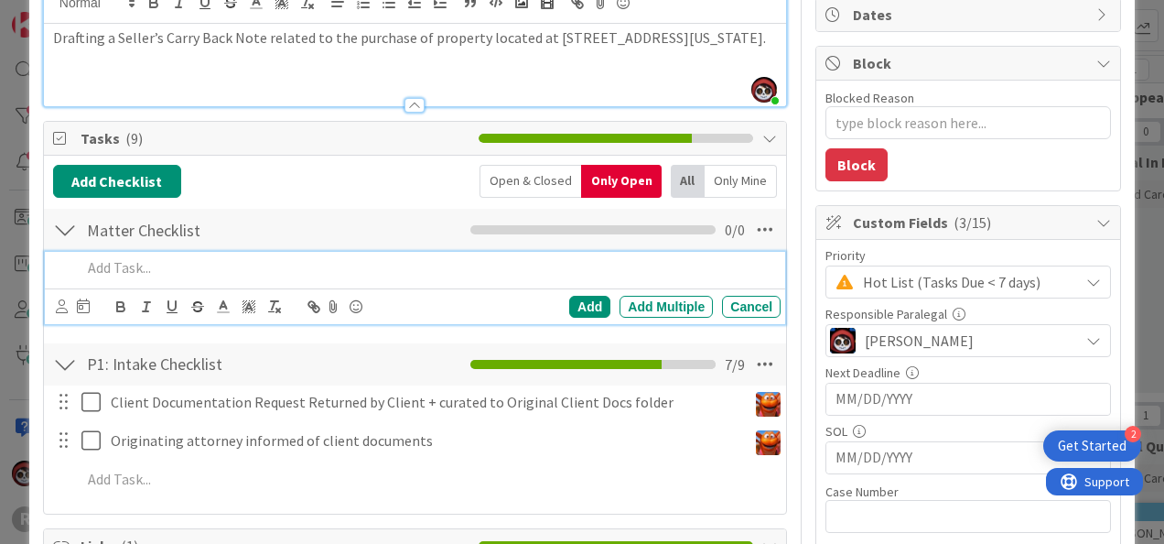
click at [161, 267] on p at bounding box center [427, 267] width 692 height 21
click at [59, 304] on icon at bounding box center [62, 306] width 12 height 14
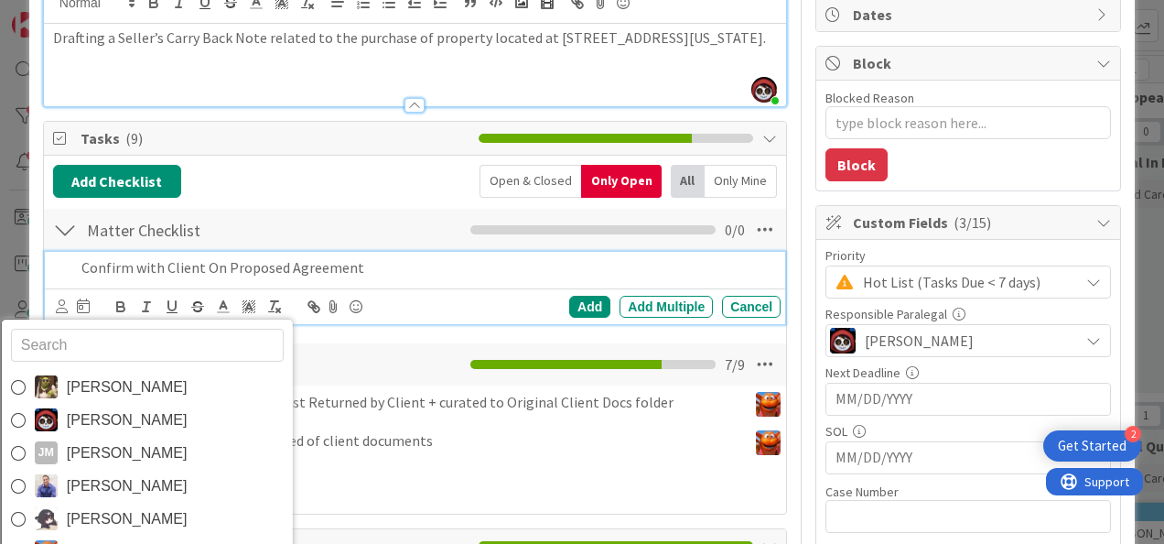
click at [86, 335] on input "text" at bounding box center [146, 345] width 273 height 33
type input "je"
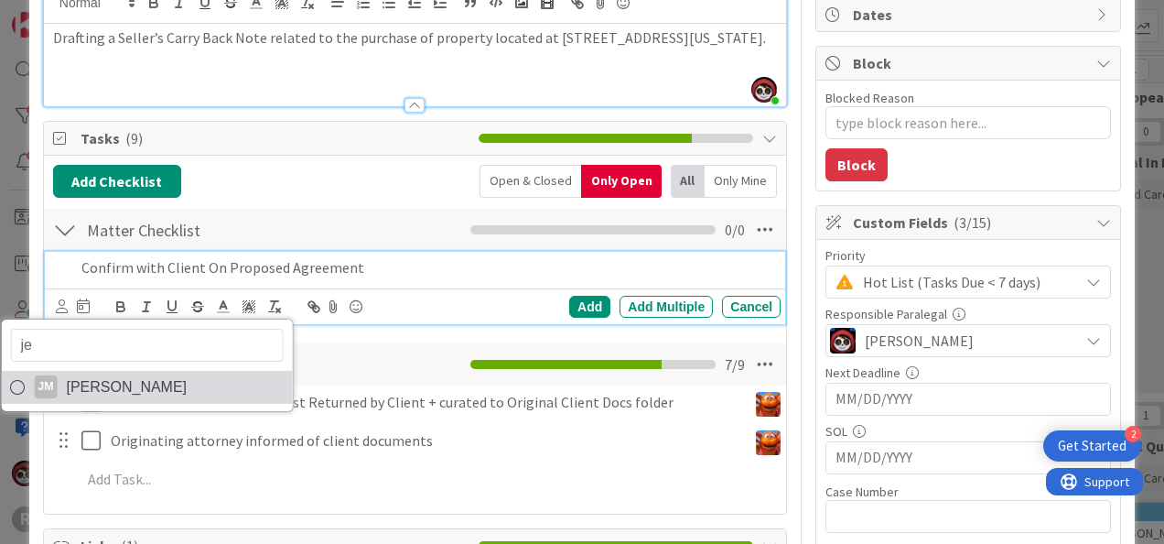
click at [72, 383] on span "[PERSON_NAME]" at bounding box center [126, 386] width 121 height 27
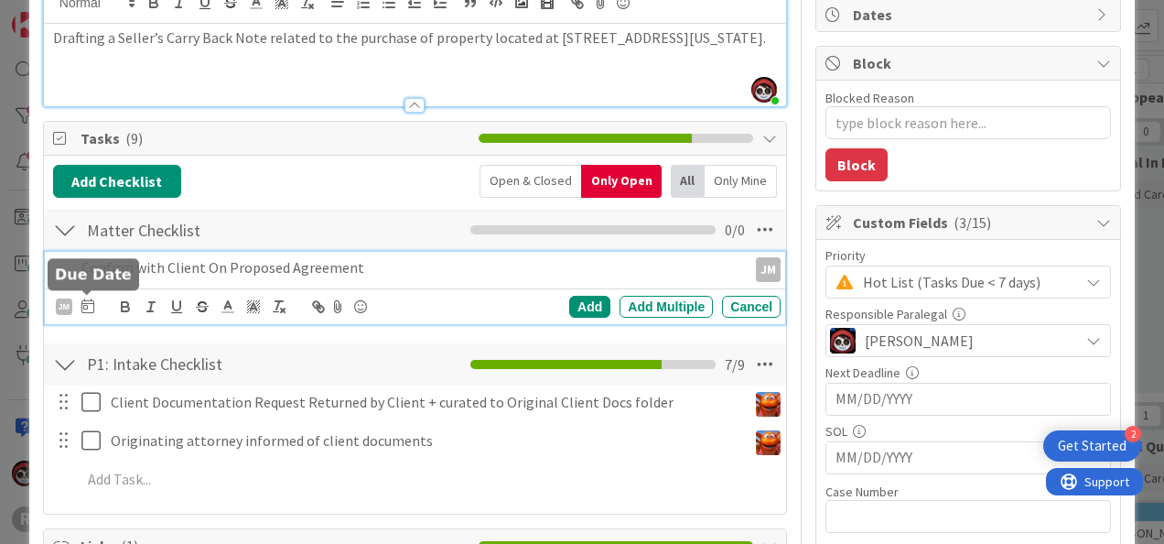
click at [87, 309] on icon at bounding box center [87, 305] width 13 height 15
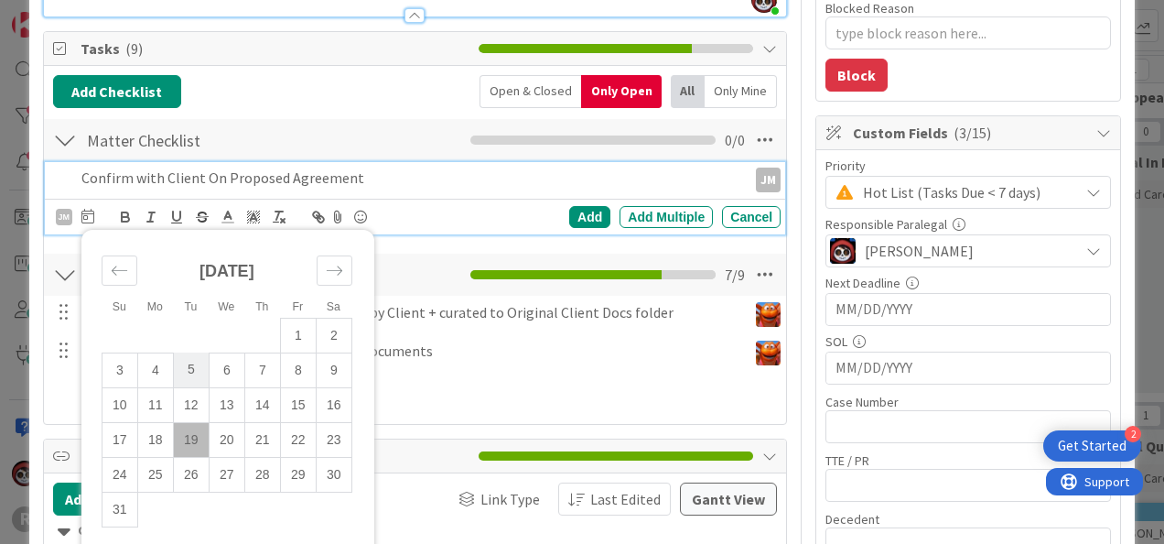
scroll to position [274, 0]
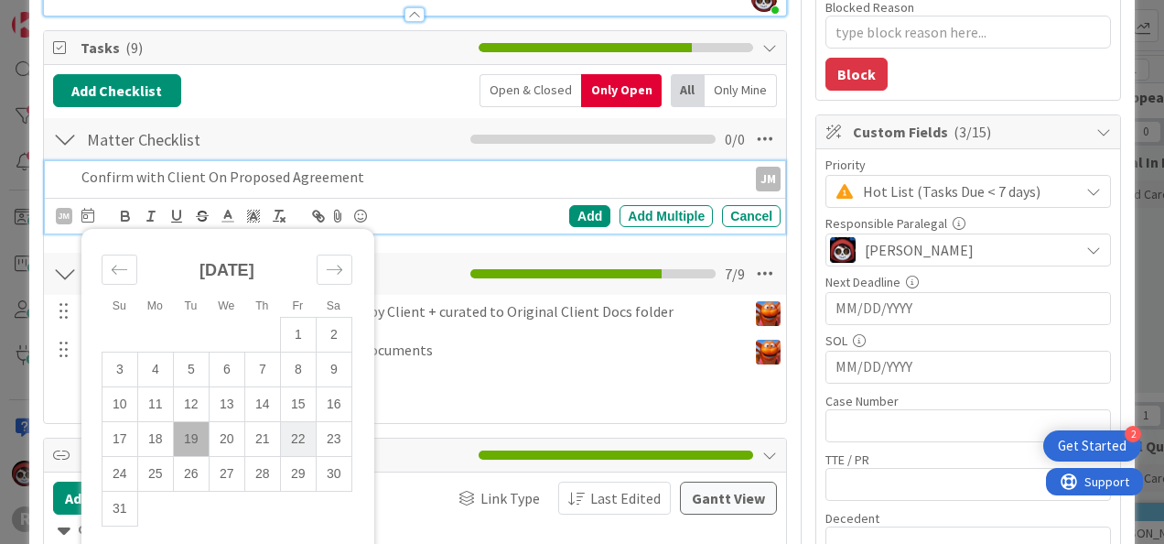
click at [293, 437] on td "22" at bounding box center [298, 438] width 36 height 35
click at [569, 210] on div "Add" at bounding box center [589, 216] width 41 height 22
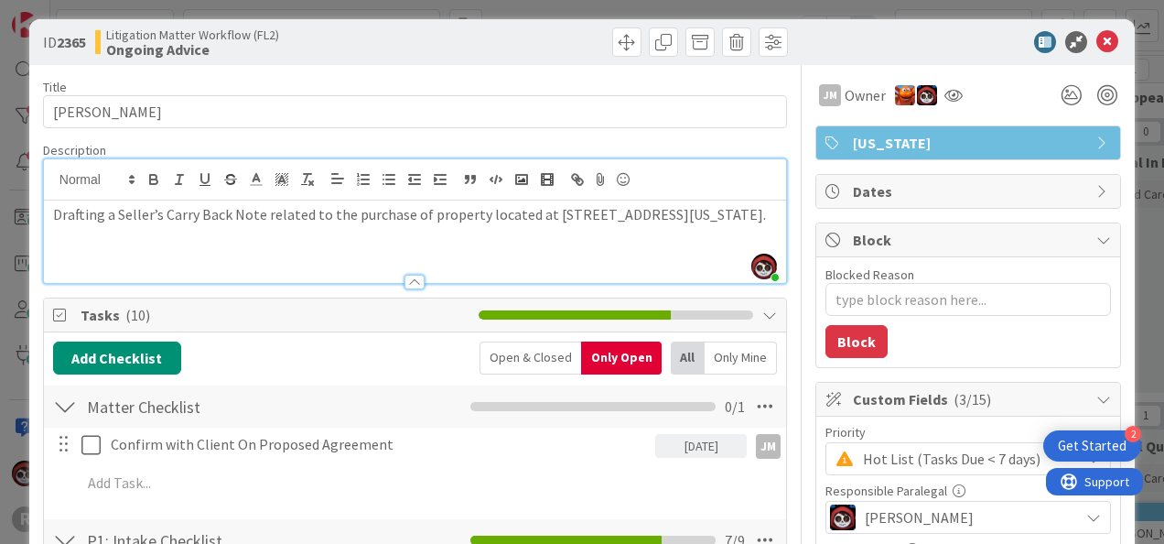
scroll to position [0, 0]
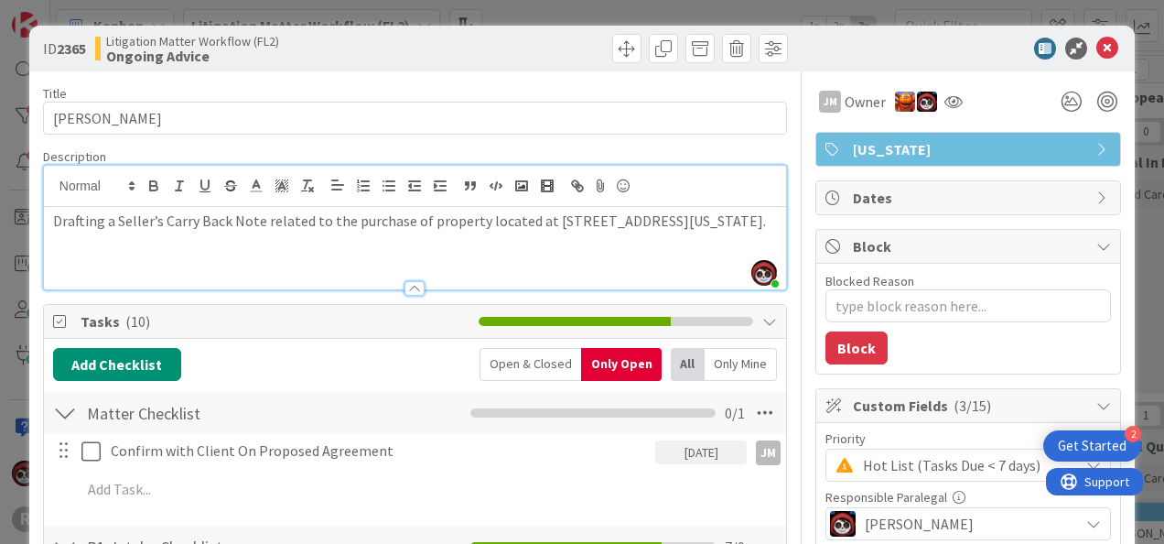
click at [412, 331] on div "Tasks ( 10 )" at bounding box center [415, 322] width 742 height 34
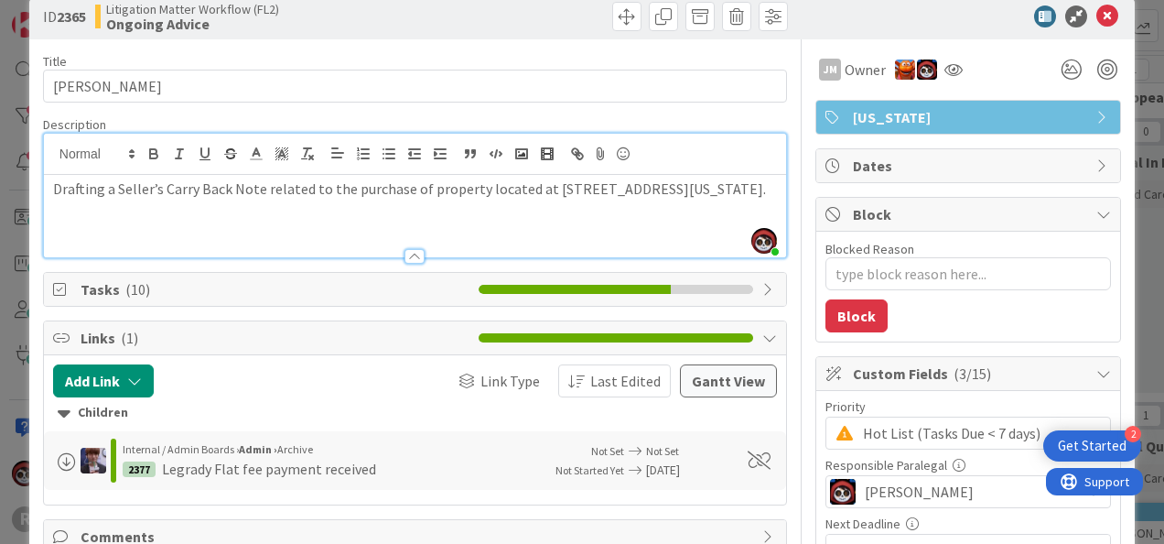
click at [762, 286] on icon at bounding box center [769, 289] width 15 height 15
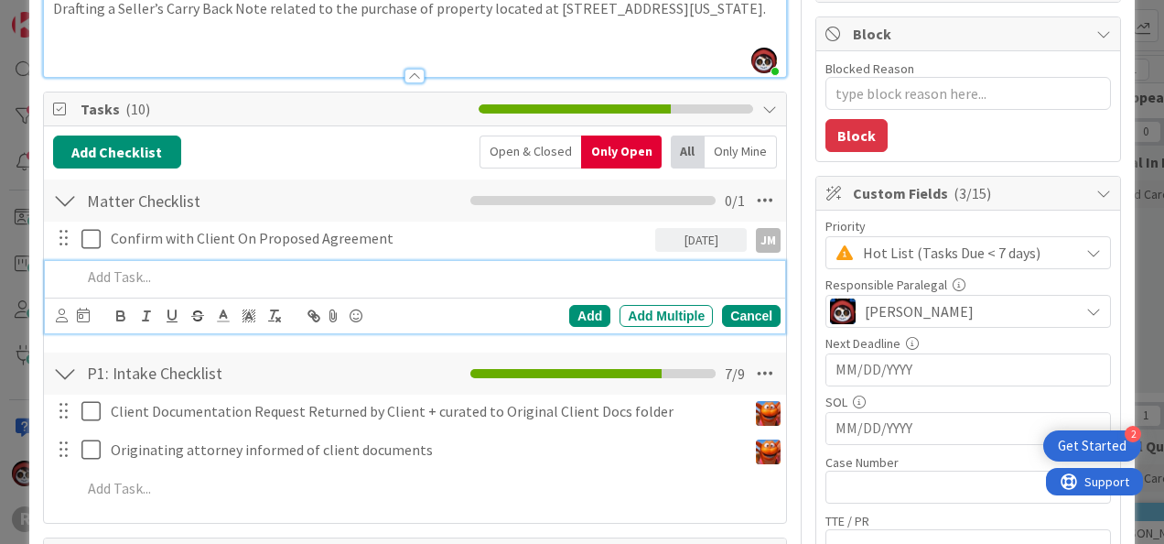
click at [725, 325] on div "Add Add Multiple Cancel" at bounding box center [418, 316] width 725 height 26
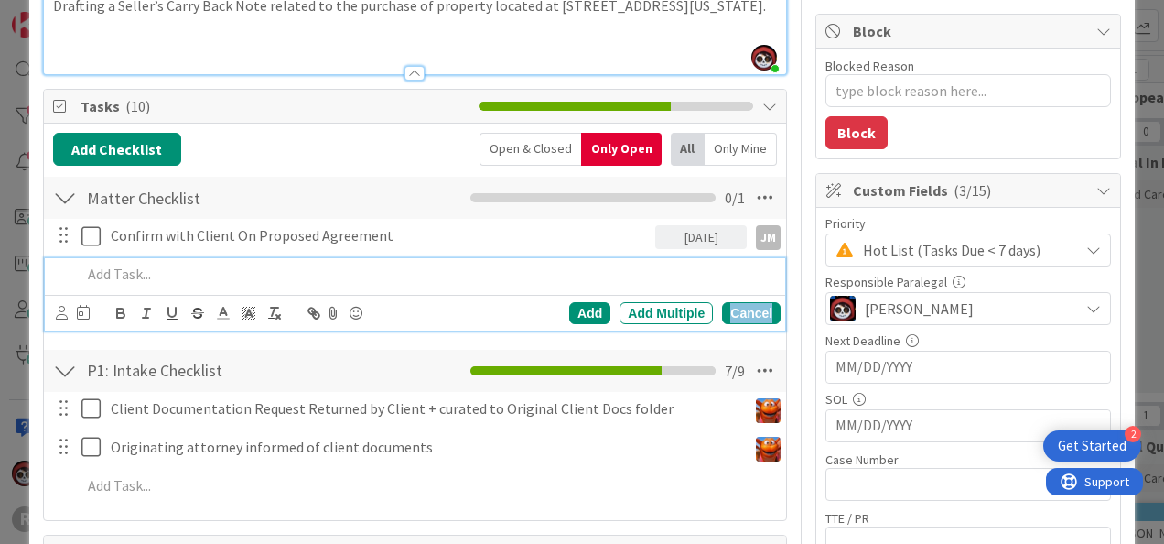
click at [735, 307] on div "Cancel" at bounding box center [751, 313] width 59 height 22
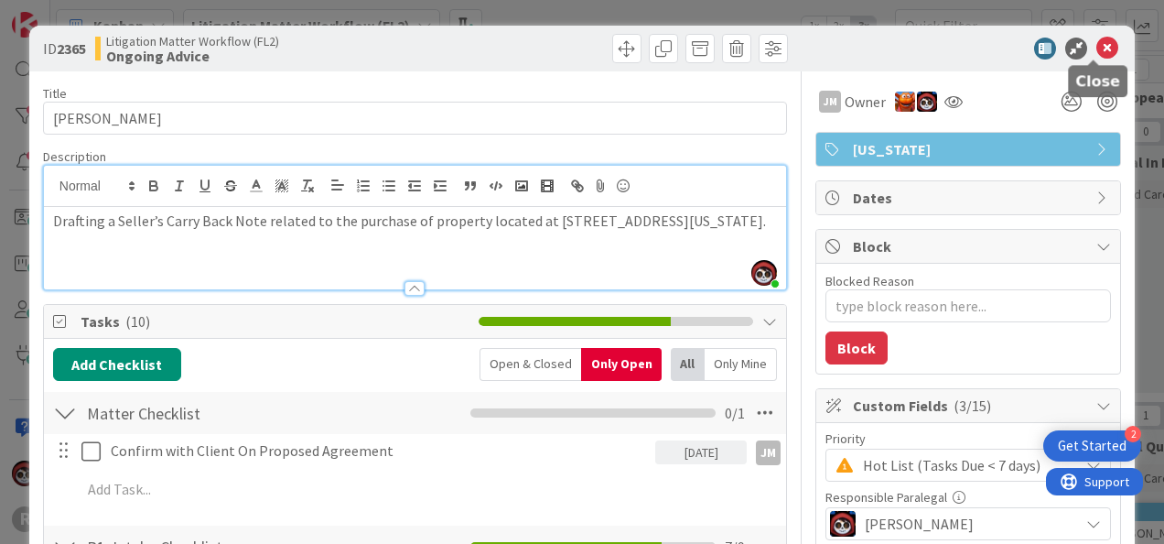
click at [1096, 44] on icon at bounding box center [1107, 49] width 22 height 22
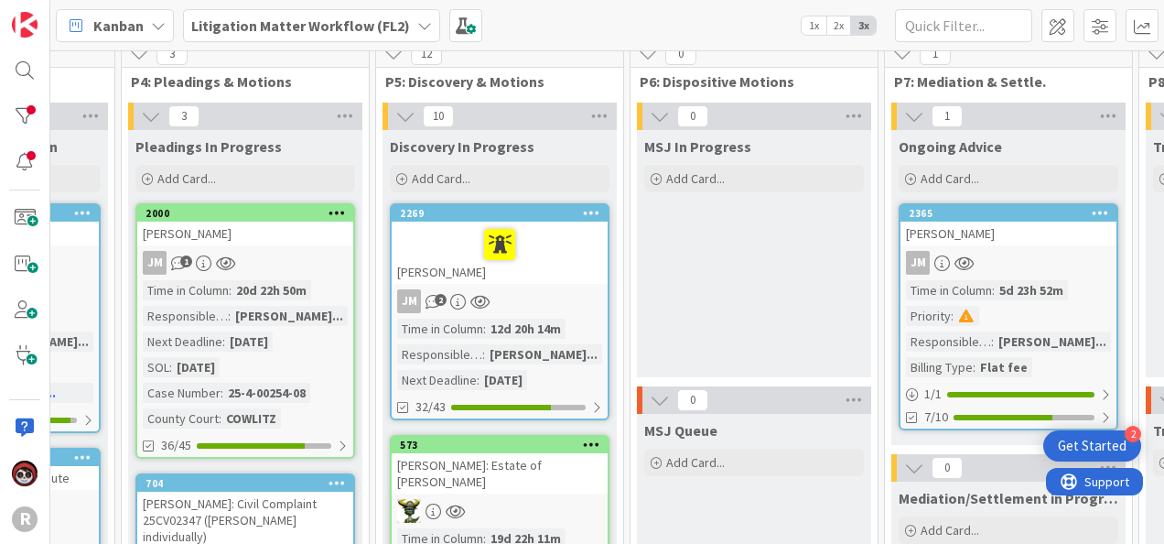
scroll to position [0, 1179]
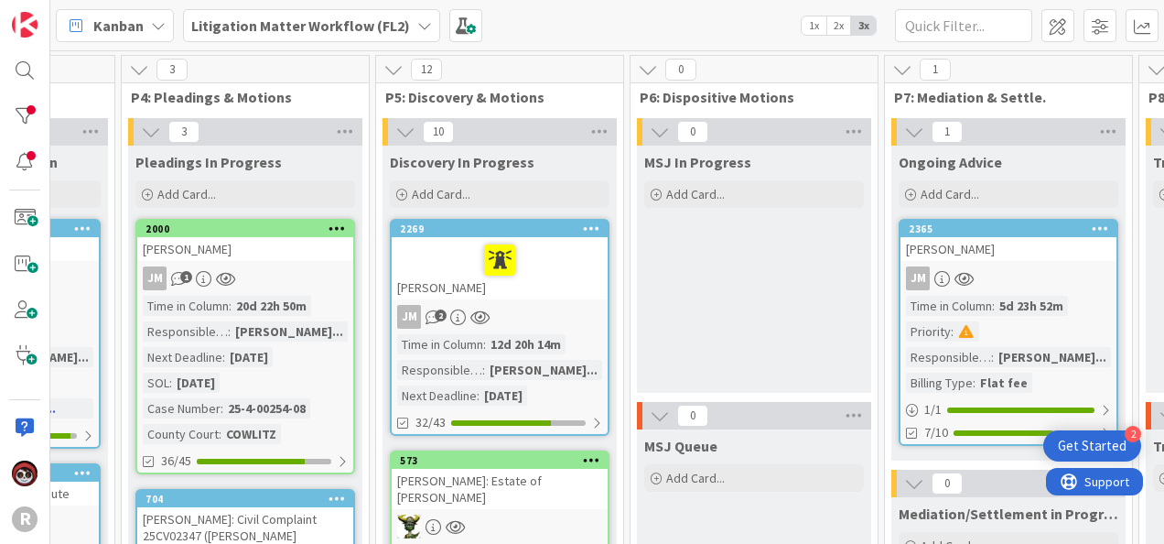
click at [526, 275] on div at bounding box center [499, 260] width 205 height 38
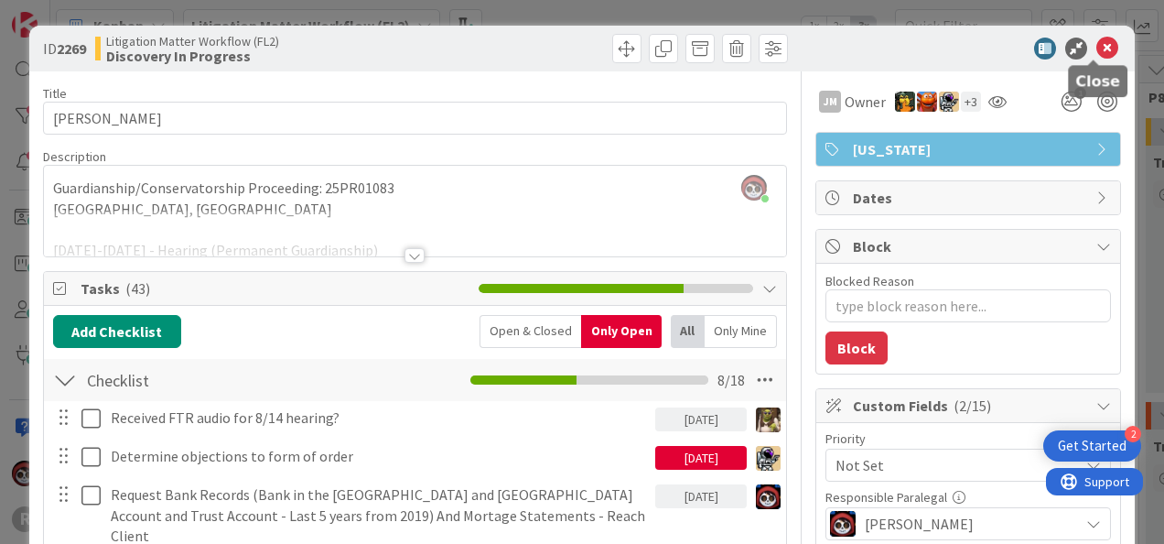
click at [1096, 48] on icon at bounding box center [1107, 49] width 22 height 22
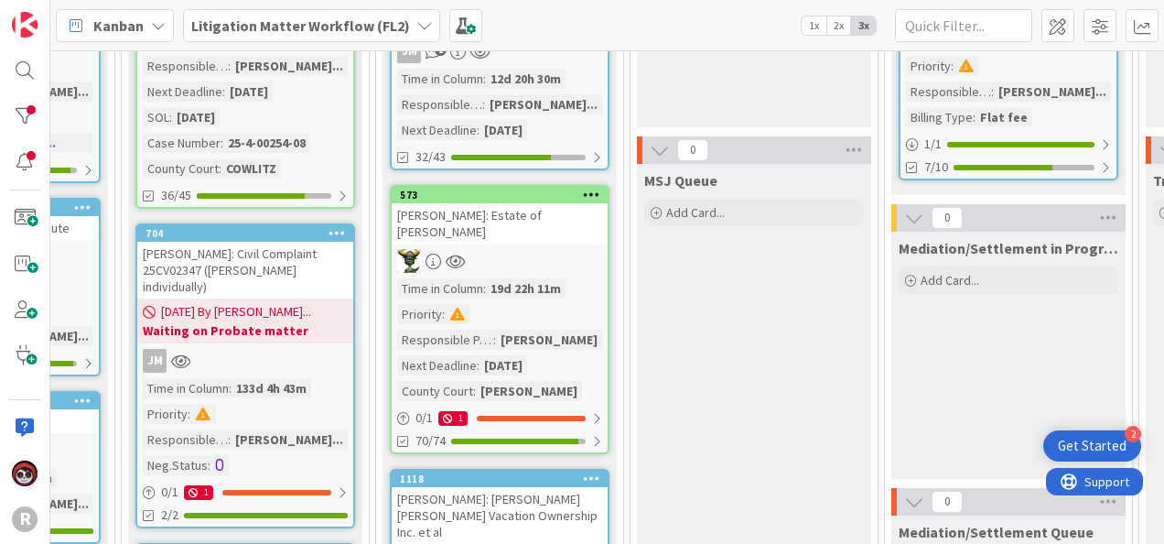
click at [555, 249] on div at bounding box center [500, 261] width 216 height 24
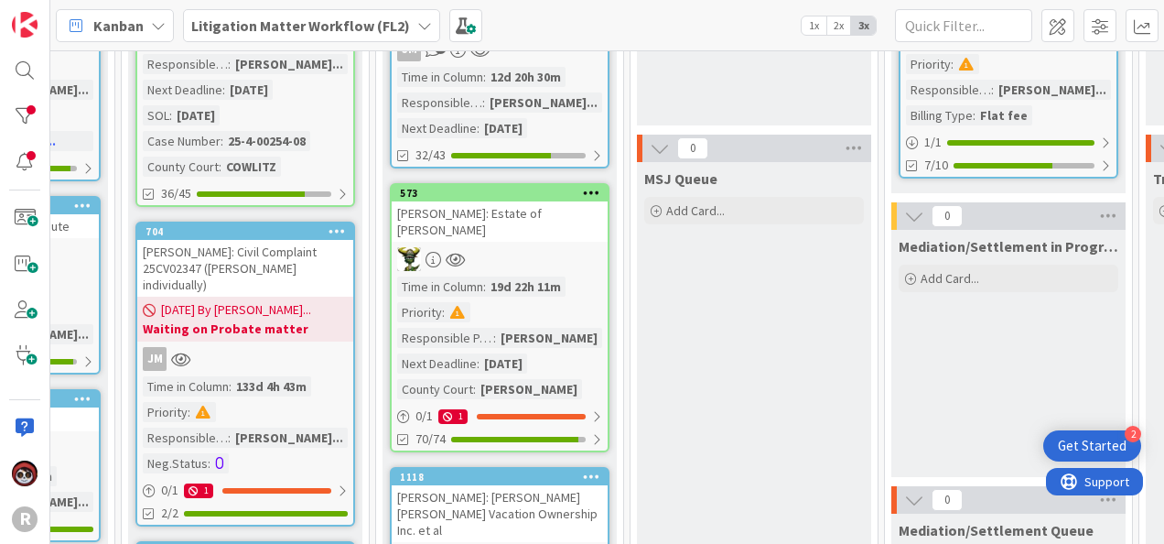
type textarea "x"
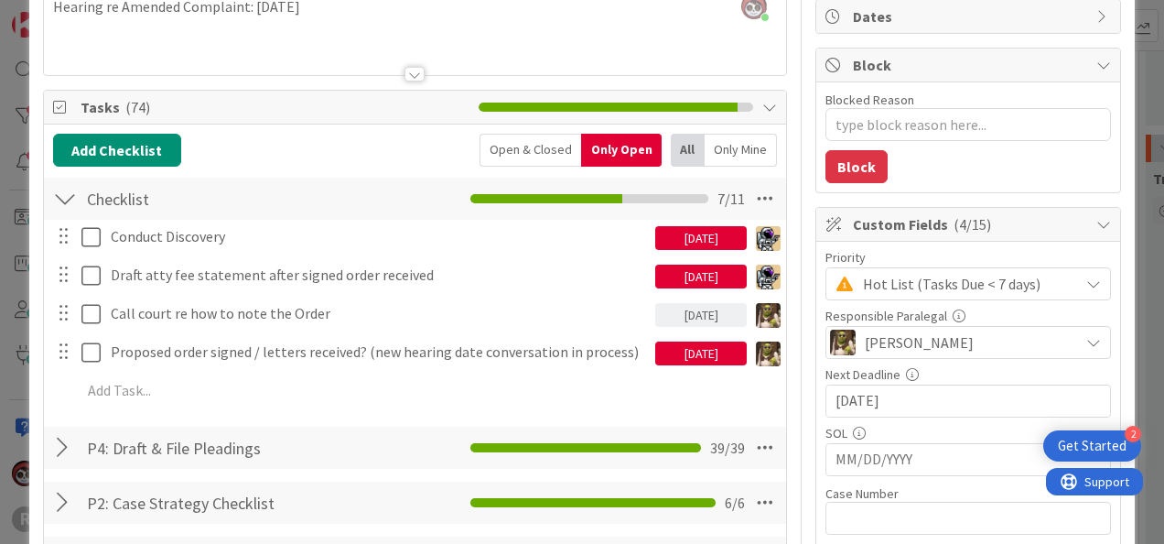
scroll to position [182, 0]
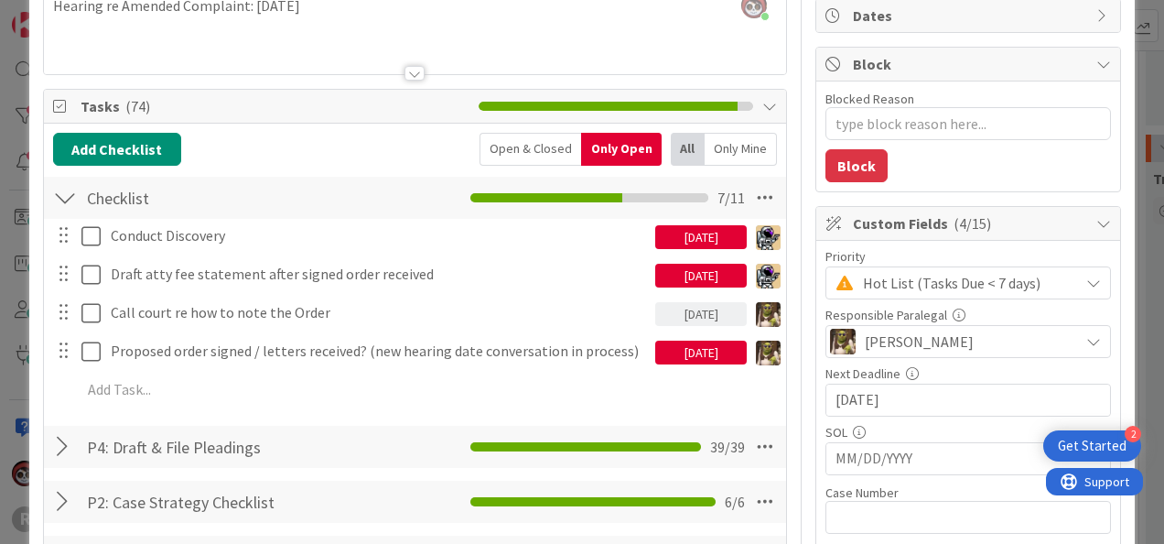
click at [691, 234] on div "08/12/2025" at bounding box center [701, 237] width 92 height 24
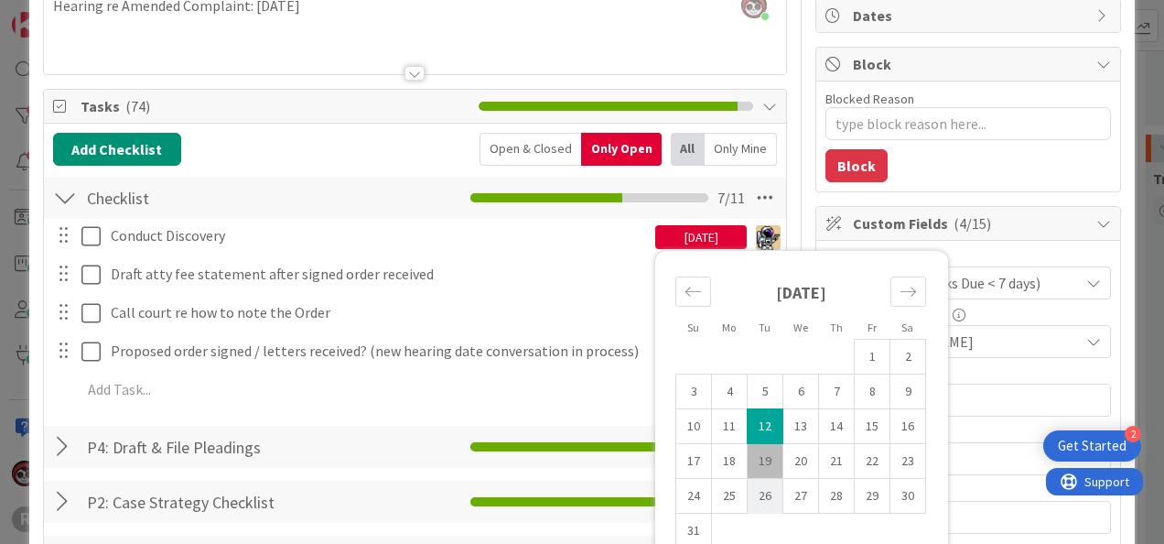
click at [749, 496] on td "26" at bounding box center [766, 496] width 36 height 35
type input "08/26/2025"
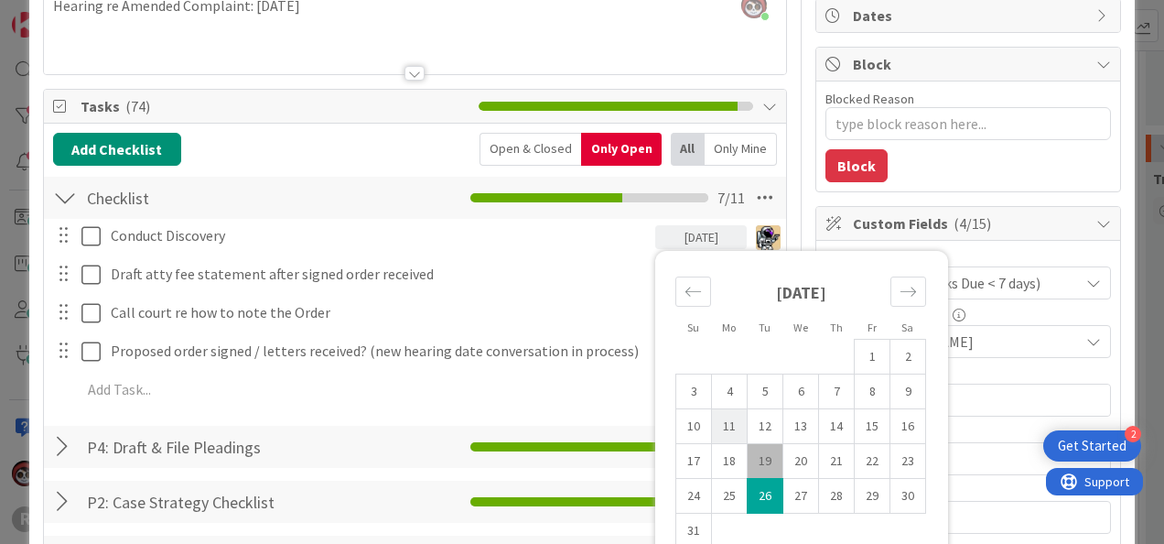
type textarea "x"
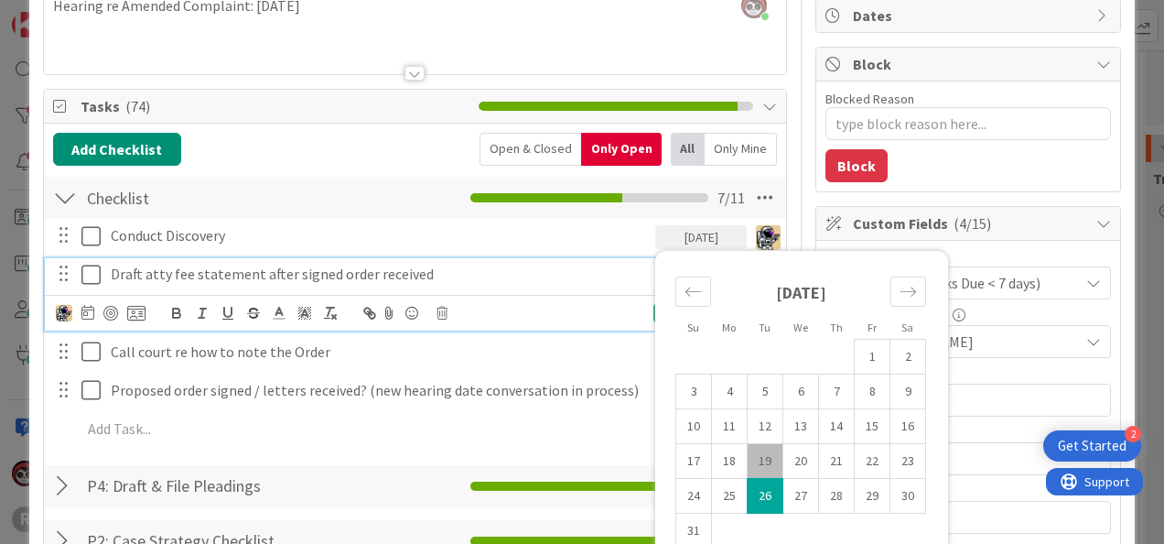
click at [578, 276] on p "Draft atty fee statement after signed order received" at bounding box center [379, 274] width 537 height 21
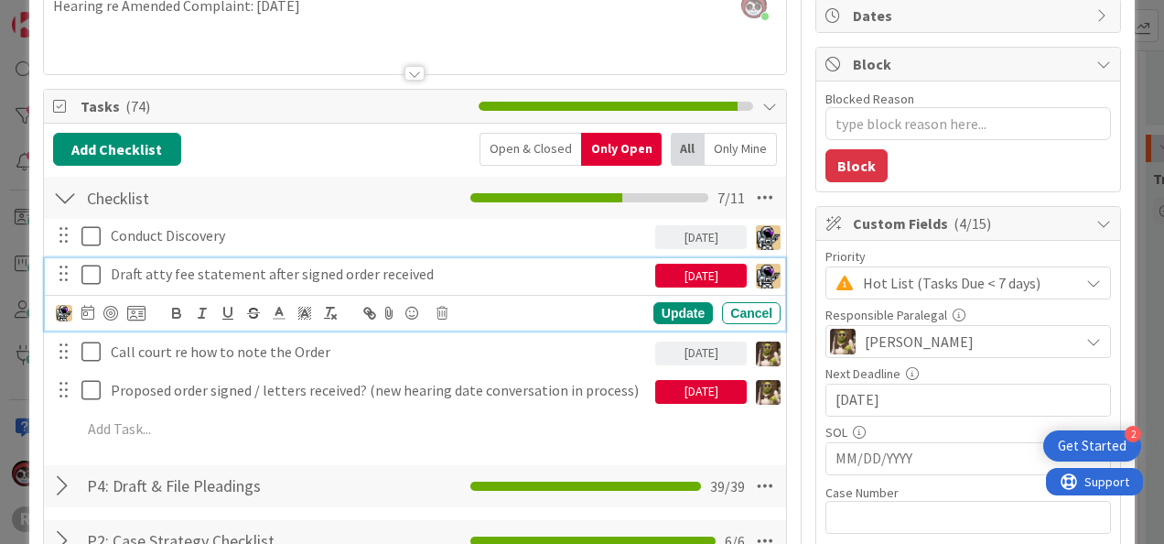
click at [698, 277] on div "[DATE]" at bounding box center [701, 276] width 92 height 24
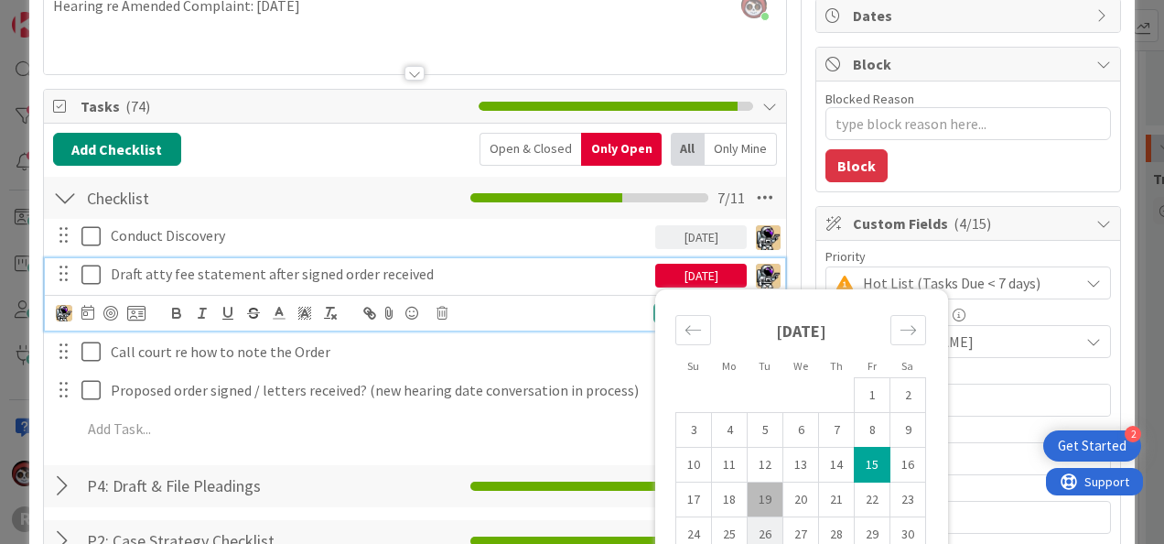
click at [748, 528] on td "26" at bounding box center [766, 534] width 36 height 35
type input "08/26/2025"
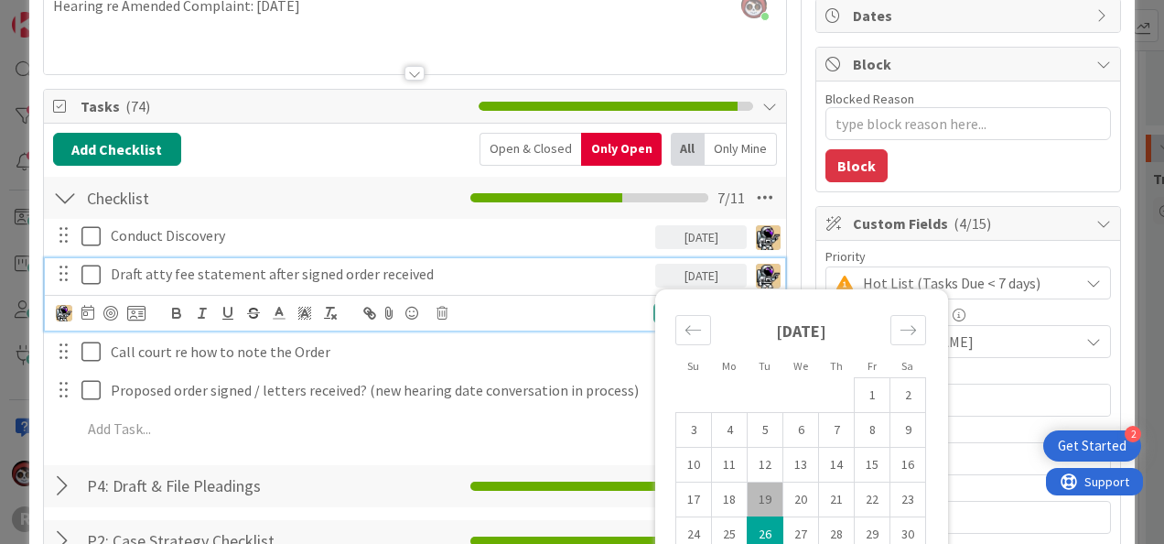
click at [613, 288] on div "Draft atty fee statement after signed order received 08/26/2025 Su Mo Tu We Th …" at bounding box center [415, 294] width 740 height 72
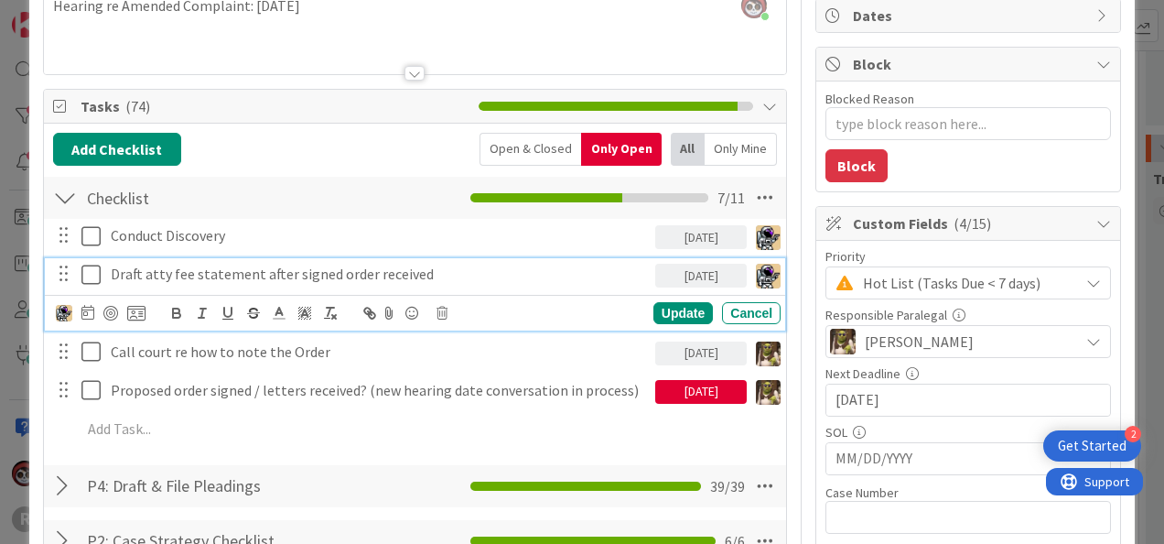
click at [684, 388] on div "[DATE]" at bounding box center [701, 392] width 92 height 24
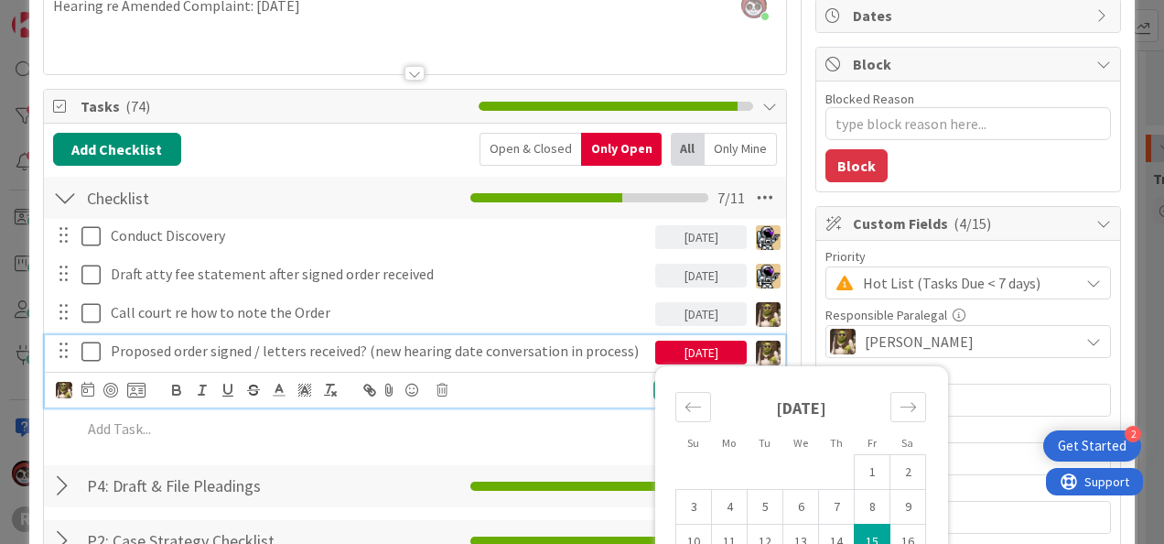
click at [340, 346] on p "Proposed order signed / letters received? (new hearing date conversation in pro…" at bounding box center [379, 350] width 537 height 21
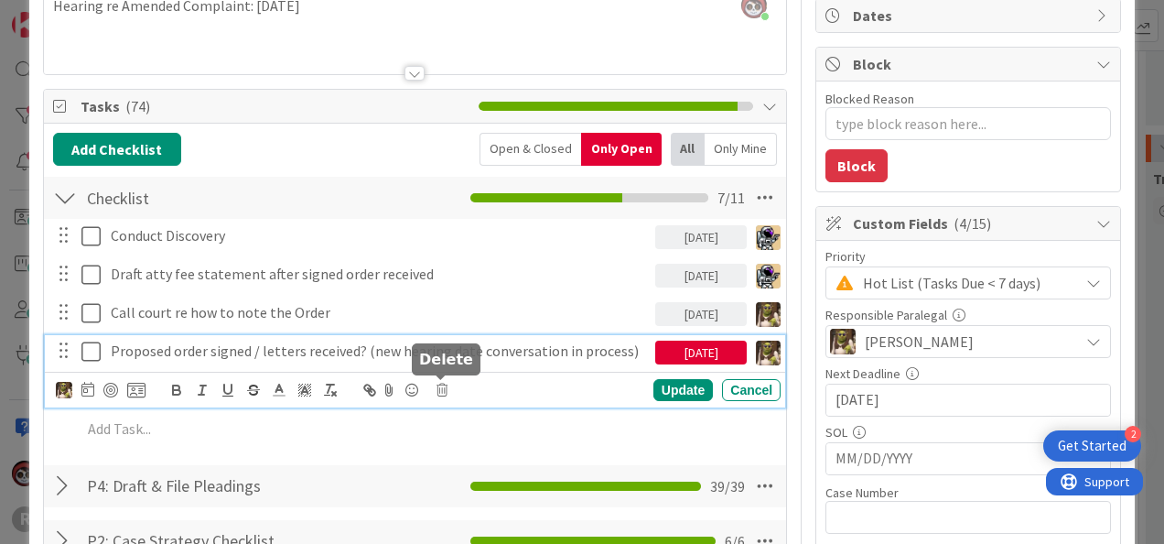
click at [446, 388] on icon at bounding box center [442, 389] width 11 height 13
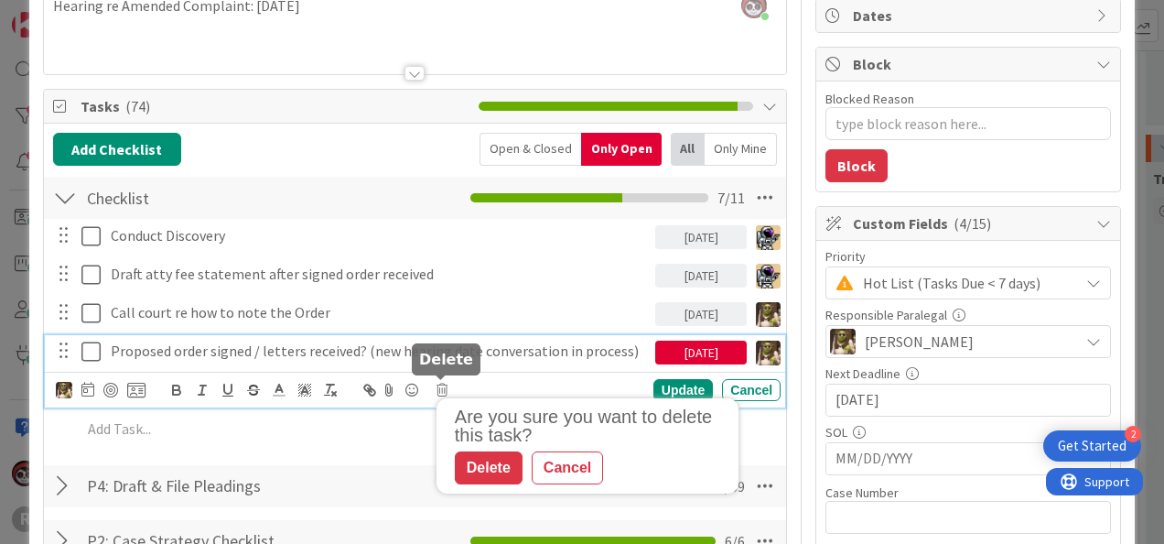
click at [488, 463] on div "Delete" at bounding box center [489, 467] width 68 height 33
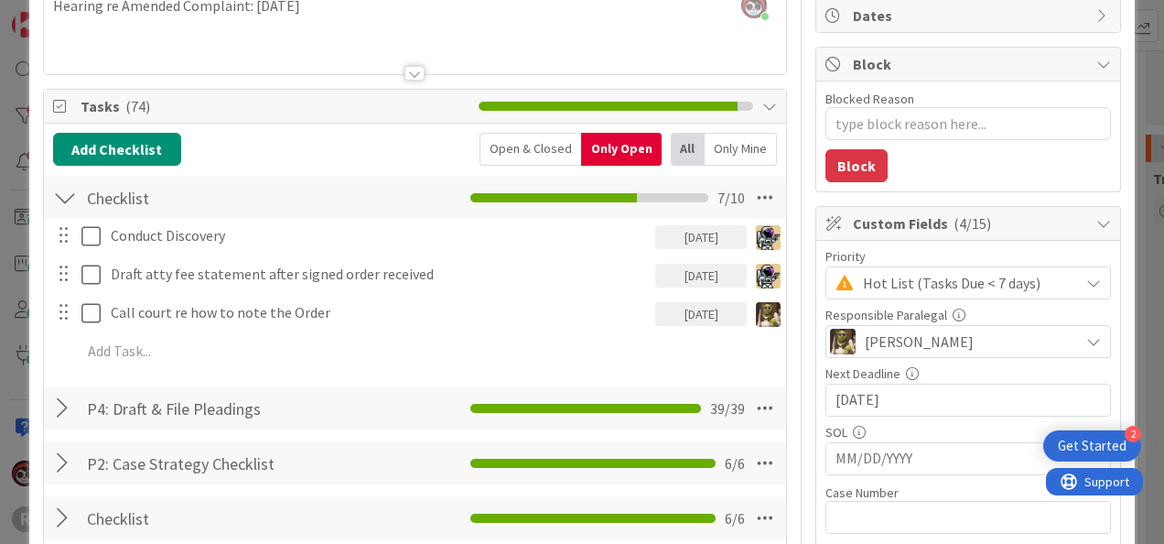
type textarea "x"
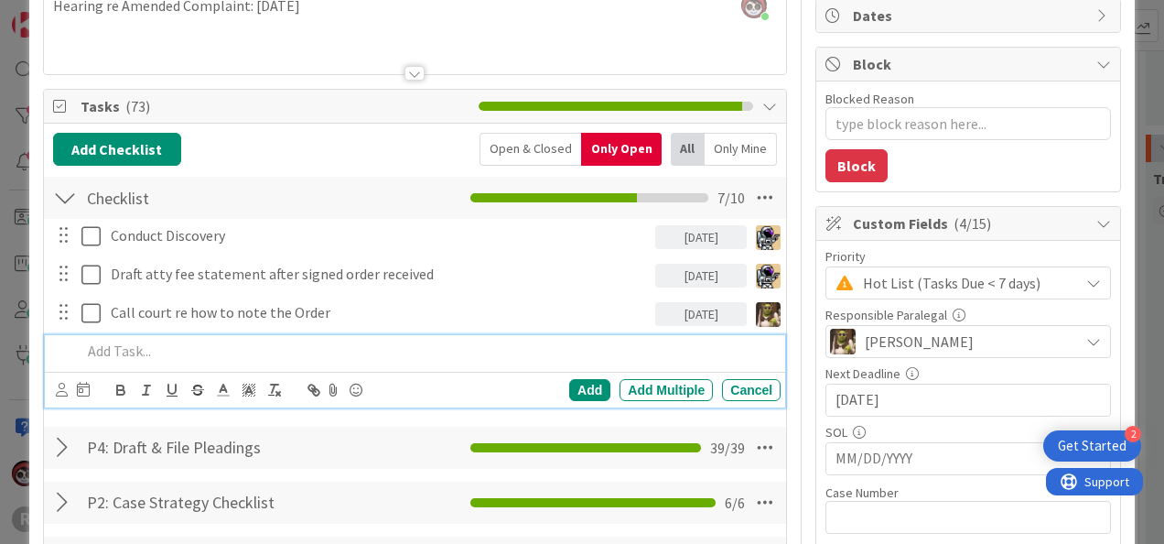
click at [222, 356] on p at bounding box center [427, 350] width 692 height 21
click at [61, 394] on icon at bounding box center [62, 390] width 12 height 14
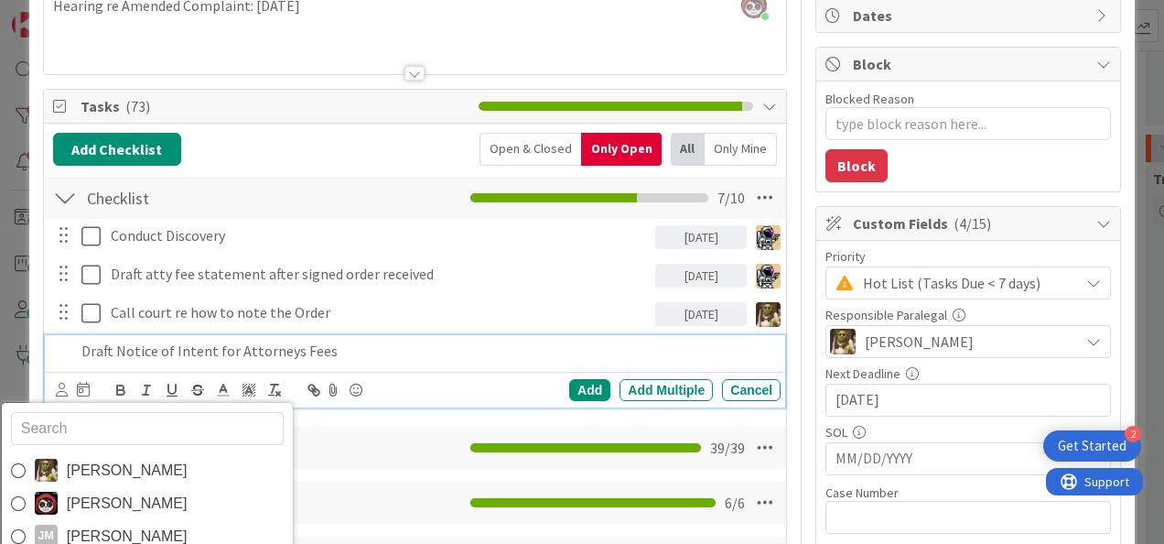
click at [75, 416] on input "text" at bounding box center [146, 428] width 273 height 33
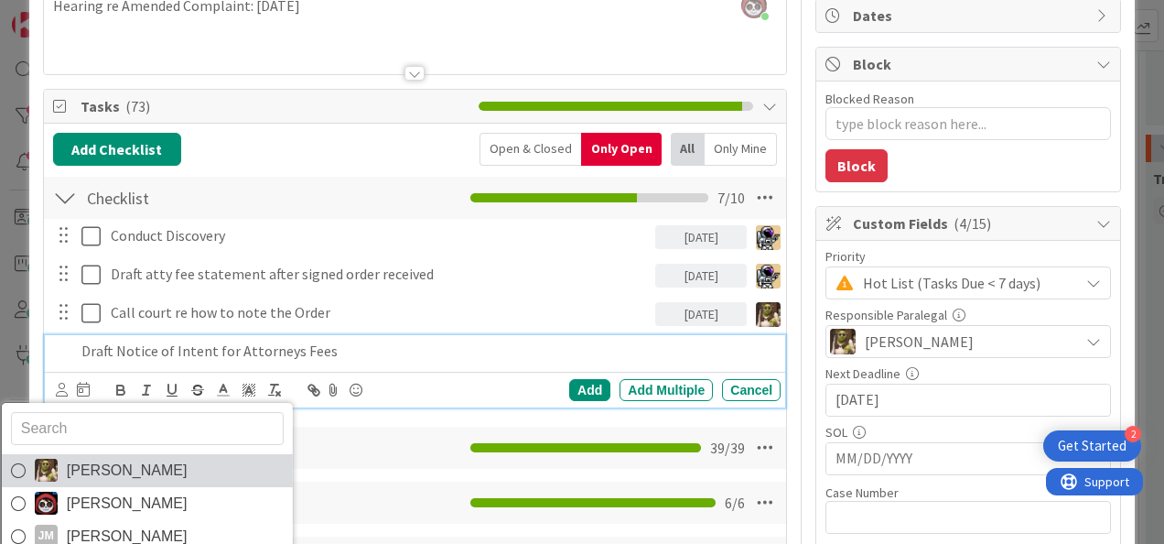
click at [66, 474] on span "[PERSON_NAME]" at bounding box center [126, 470] width 121 height 27
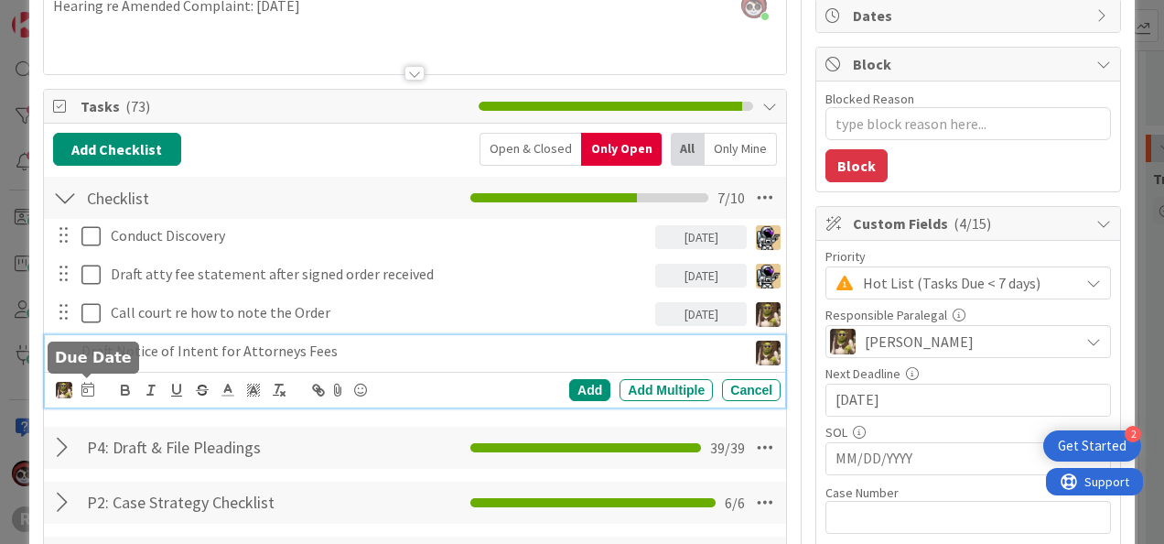
click at [86, 382] on icon at bounding box center [87, 389] width 13 height 15
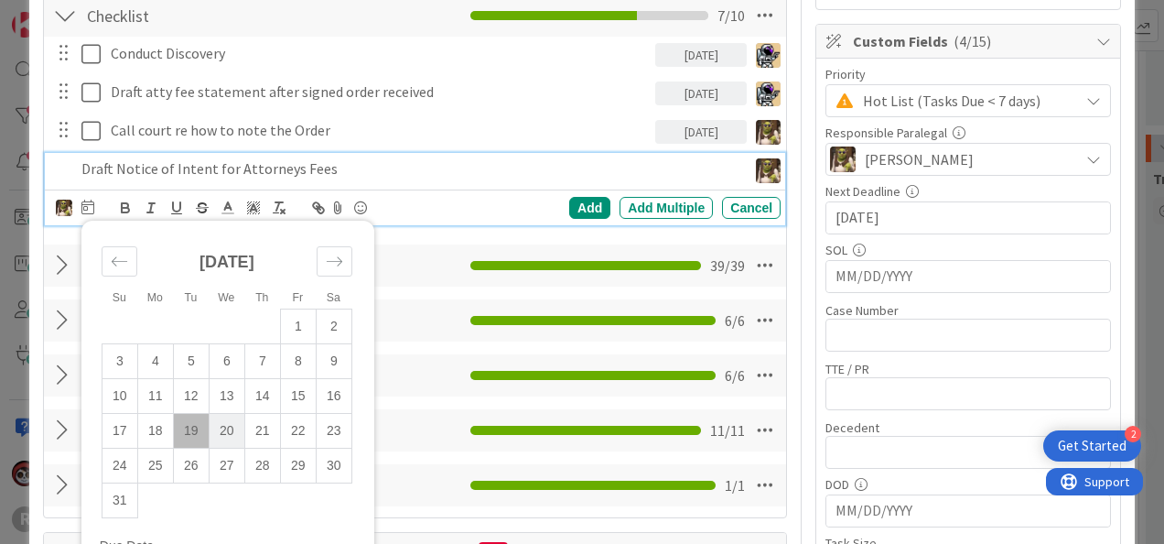
scroll to position [365, 0]
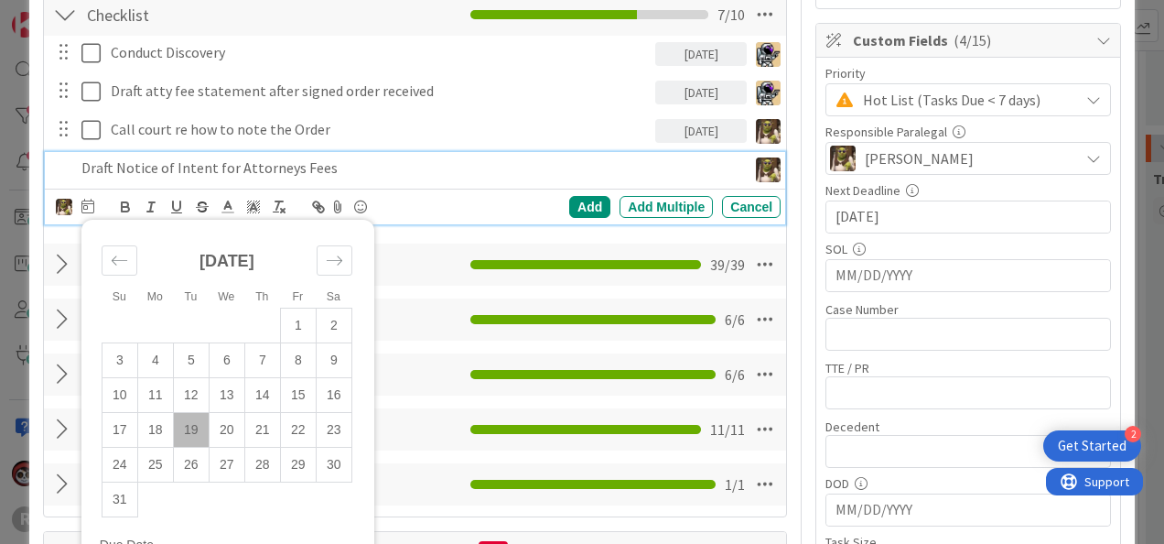
click at [197, 427] on td "19" at bounding box center [191, 429] width 36 height 35
click at [577, 198] on div "Add" at bounding box center [589, 207] width 41 height 22
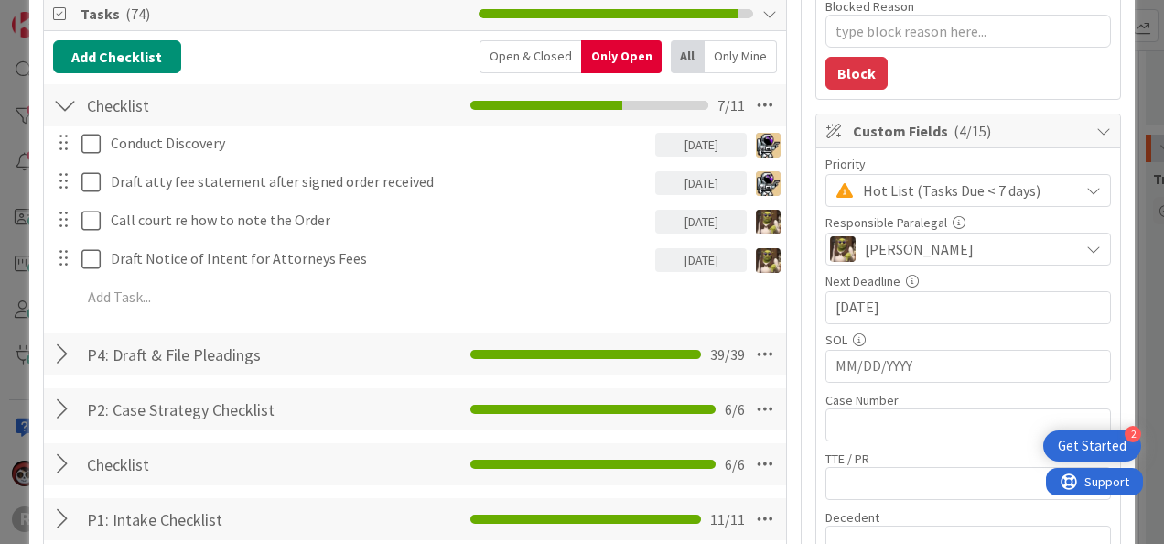
scroll to position [275, 0]
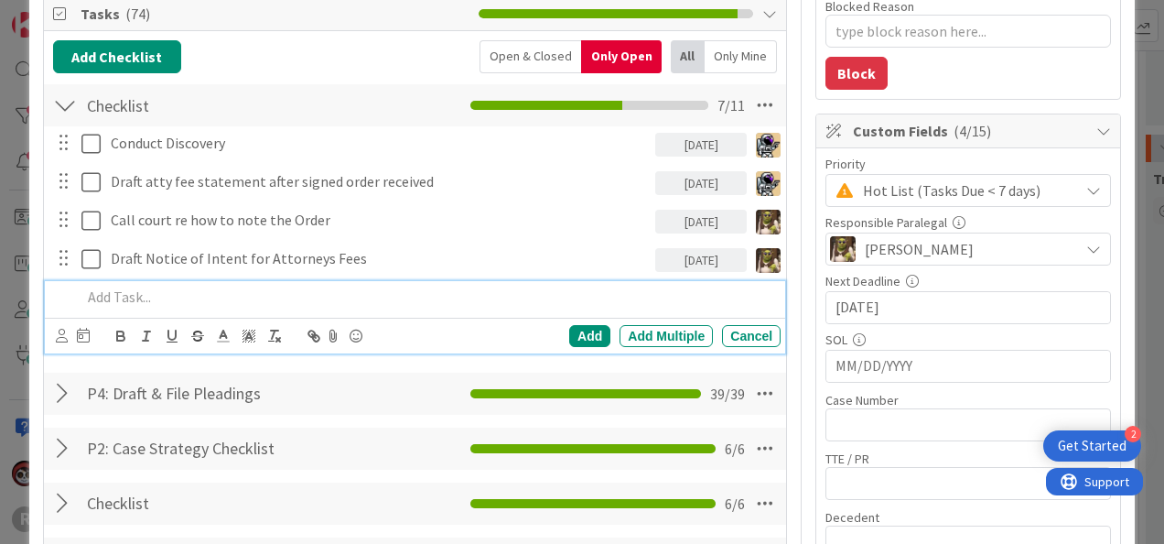
click at [194, 290] on p at bounding box center [427, 296] width 692 height 21
click at [66, 334] on icon at bounding box center [62, 336] width 12 height 14
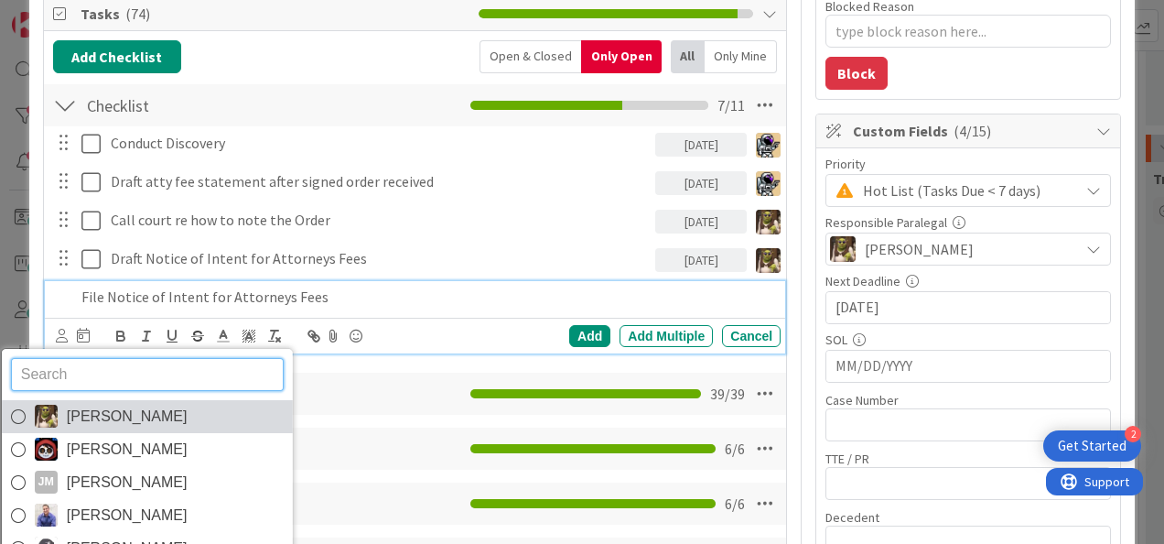
click at [64, 406] on link "[PERSON_NAME]" at bounding box center [146, 416] width 291 height 33
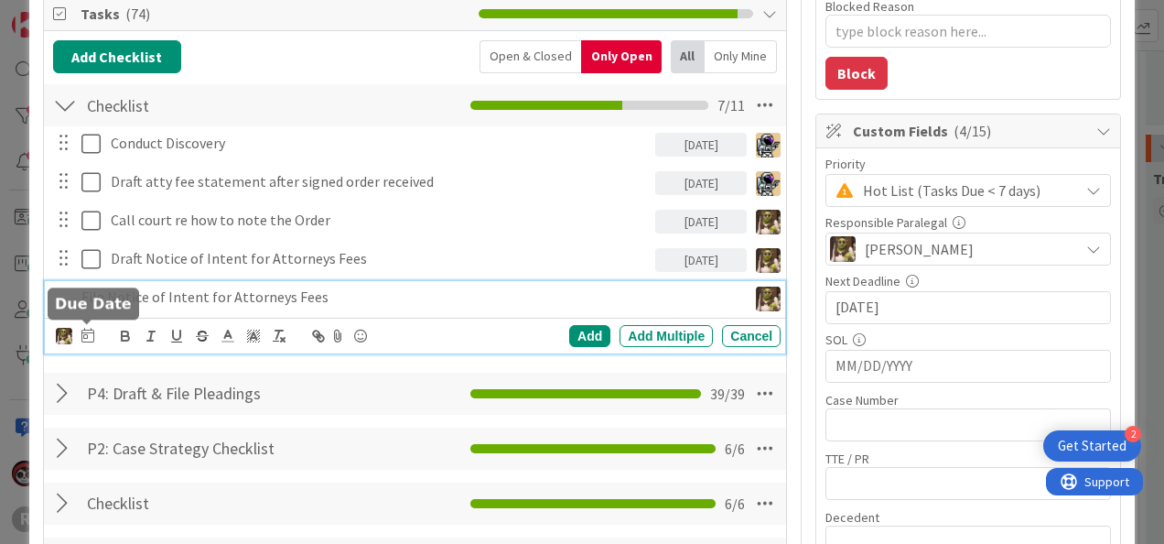
click at [90, 330] on icon at bounding box center [87, 335] width 13 height 15
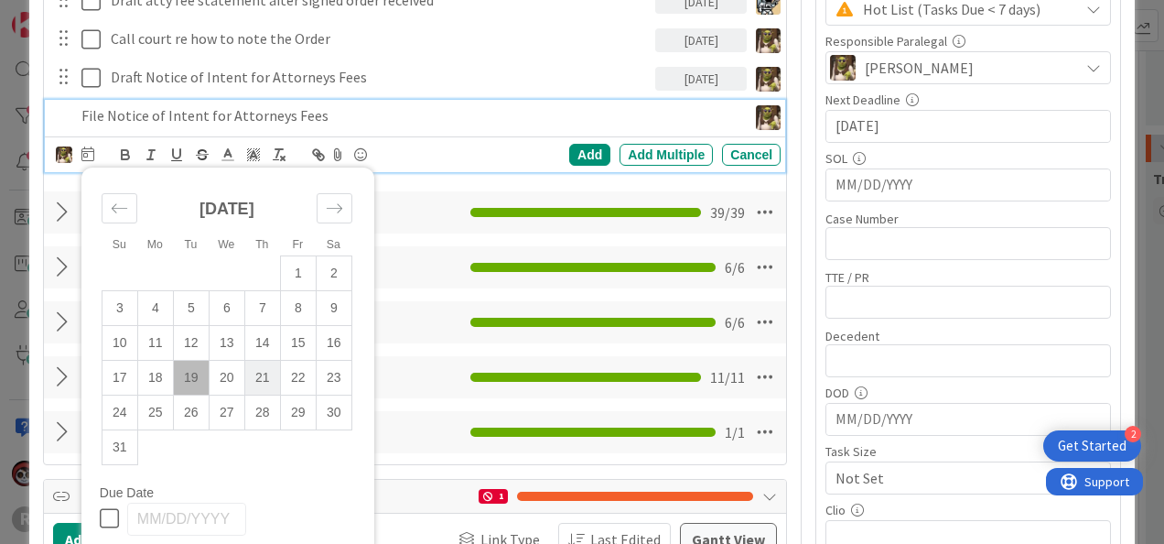
scroll to position [457, 0]
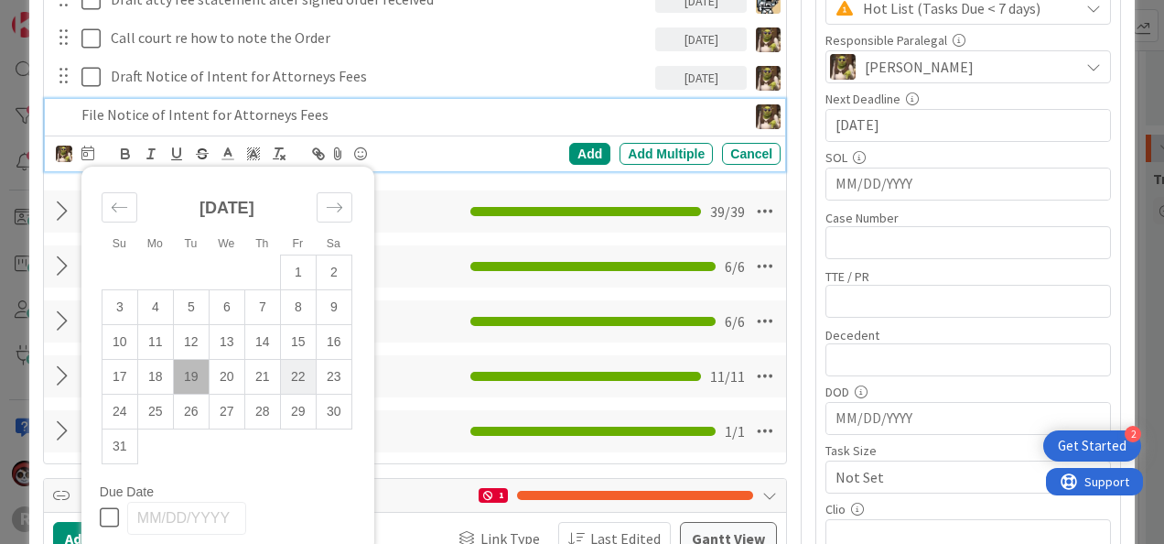
click at [295, 365] on td "22" at bounding box center [298, 376] width 36 height 35
click at [587, 154] on div "Add" at bounding box center [589, 154] width 41 height 22
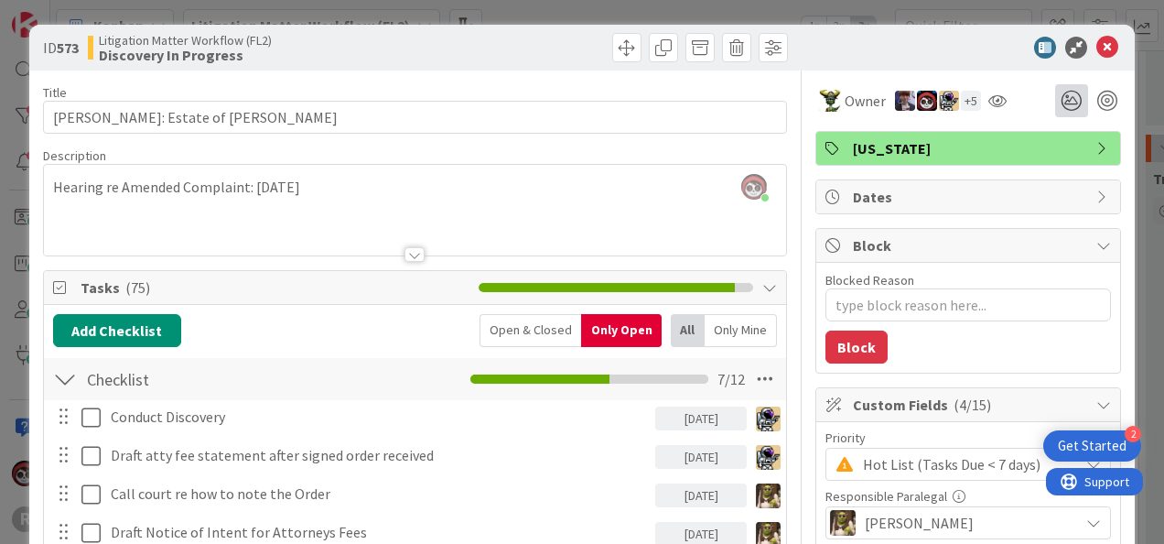
scroll to position [0, 0]
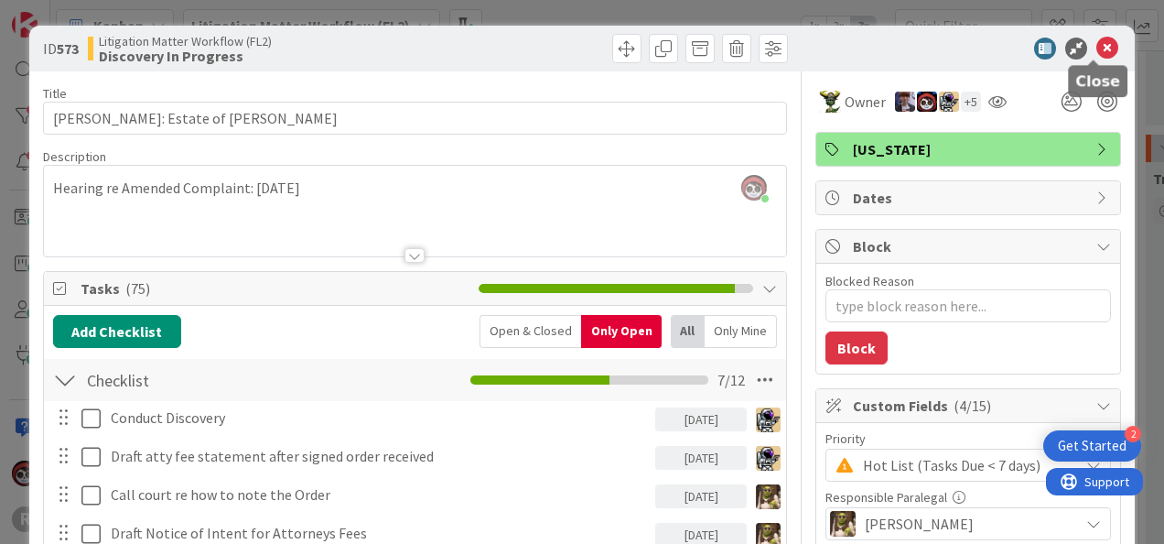
click at [1096, 45] on icon at bounding box center [1107, 49] width 22 height 22
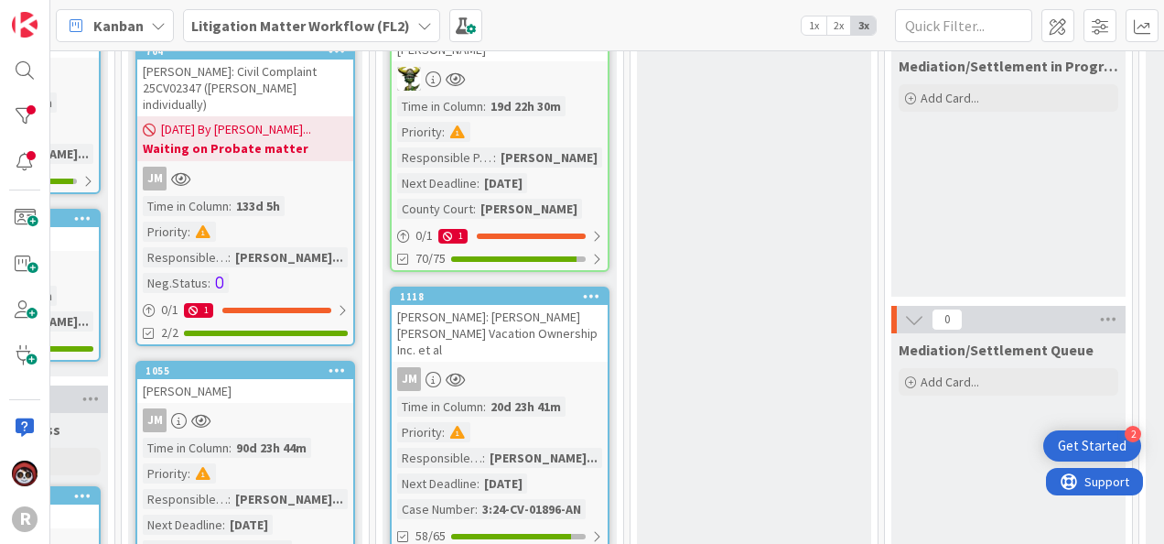
scroll to position [448, 1179]
click at [493, 311] on div "[PERSON_NAME]: [PERSON_NAME] [PERSON_NAME] Vacation Ownership Inc. et al" at bounding box center [500, 332] width 216 height 57
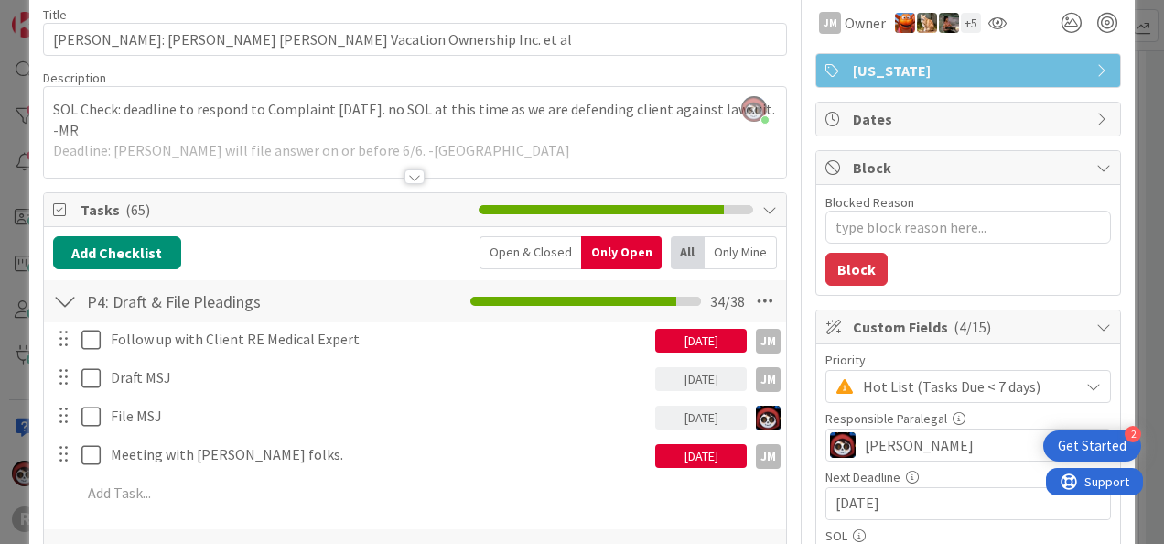
scroll to position [79, 0]
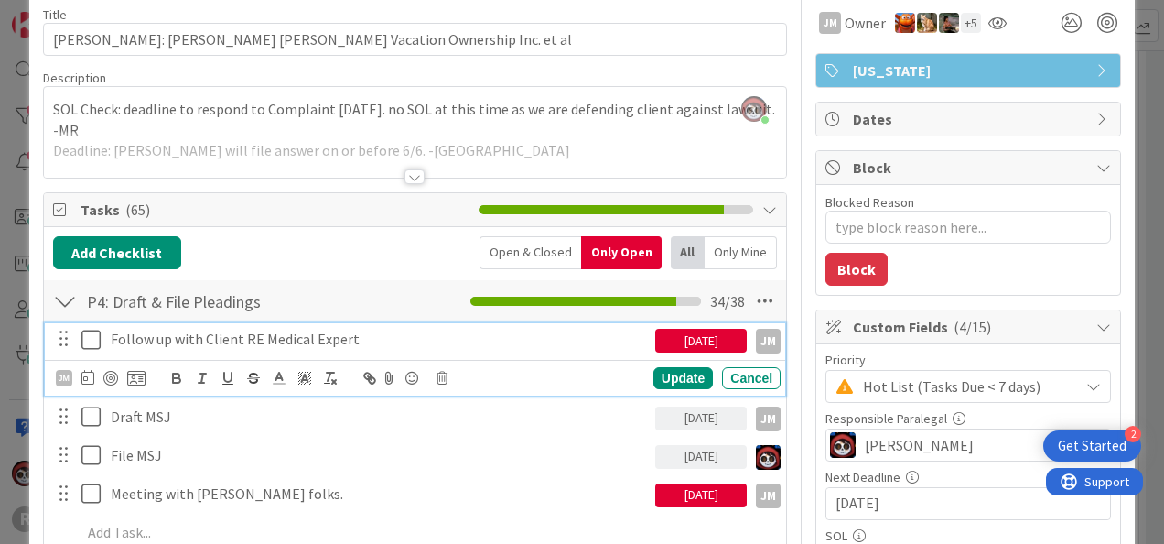
click at [92, 337] on icon at bounding box center [94, 340] width 27 height 22
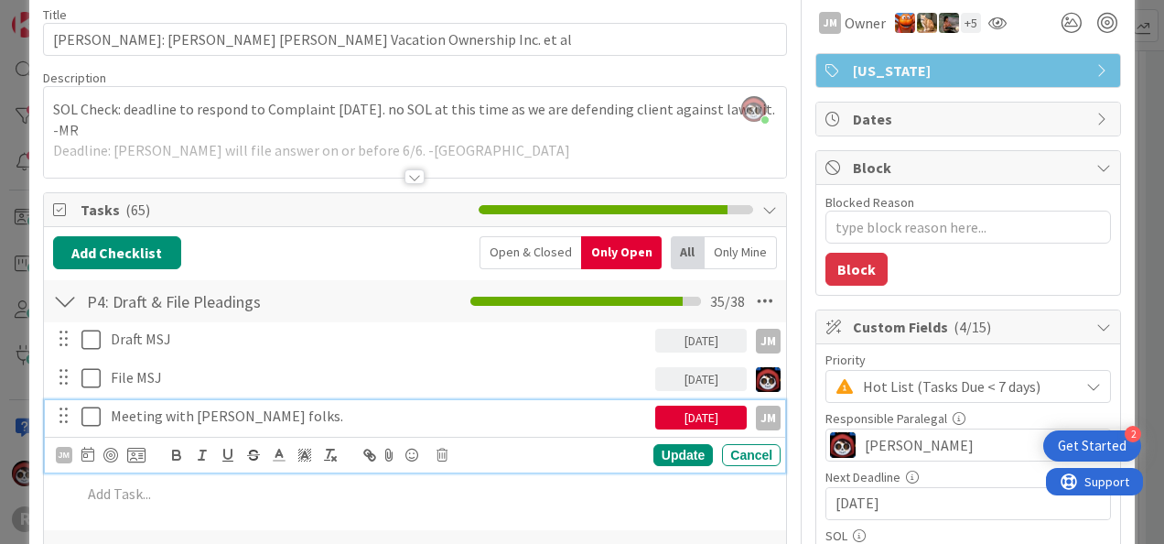
click at [91, 415] on icon at bounding box center [94, 416] width 27 height 22
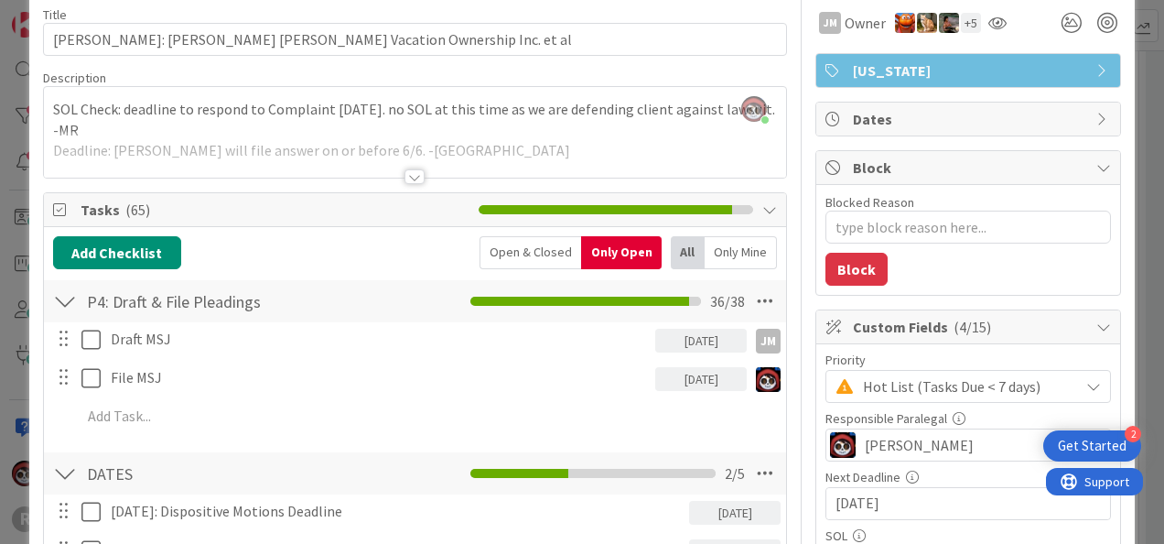
click at [406, 171] on div at bounding box center [414, 176] width 20 height 15
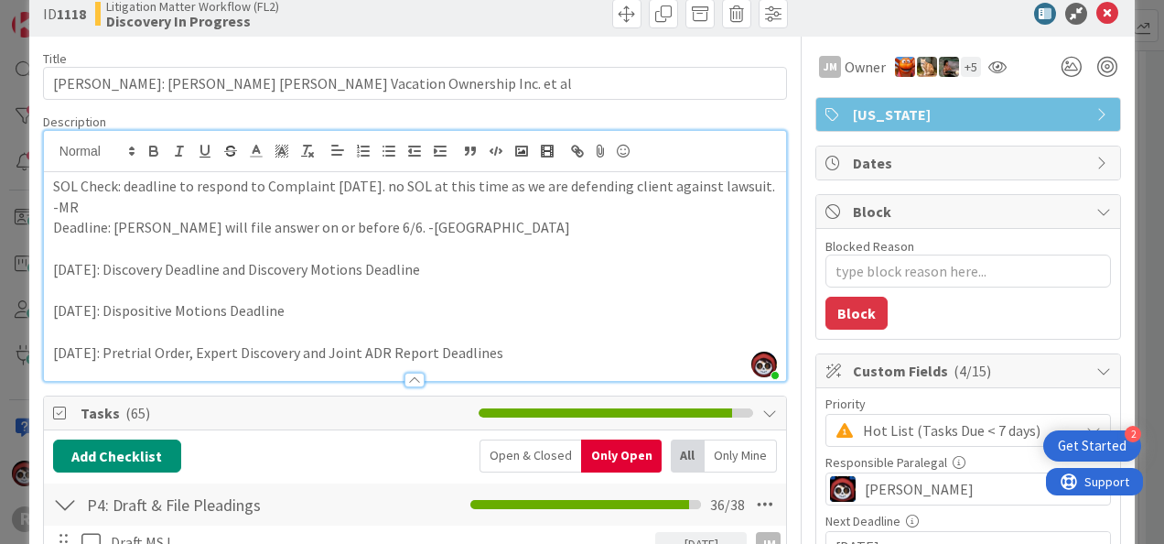
scroll to position [0, 0]
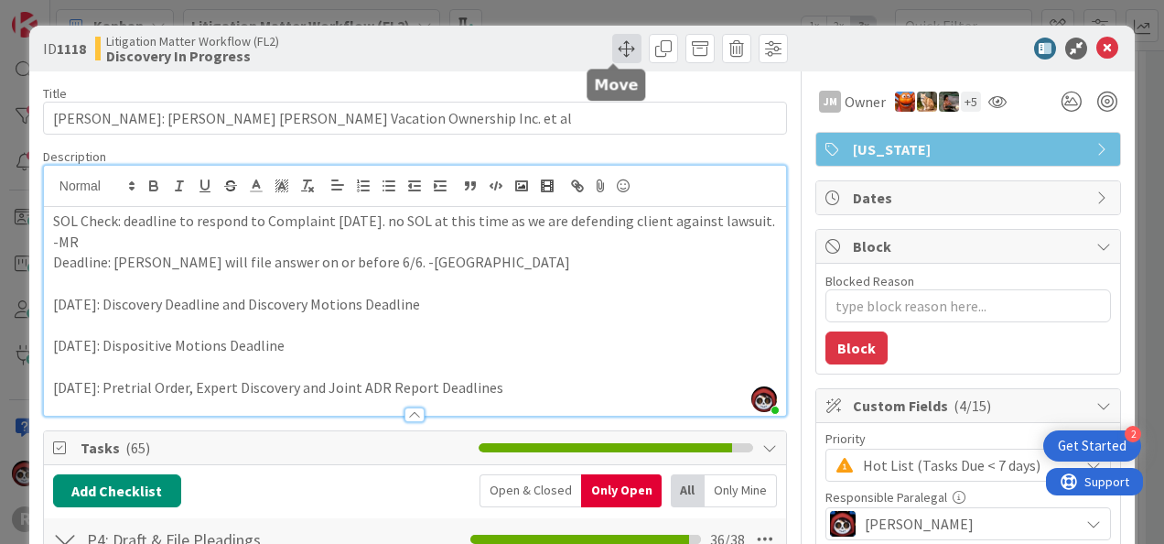
click at [612, 49] on span at bounding box center [626, 48] width 29 height 29
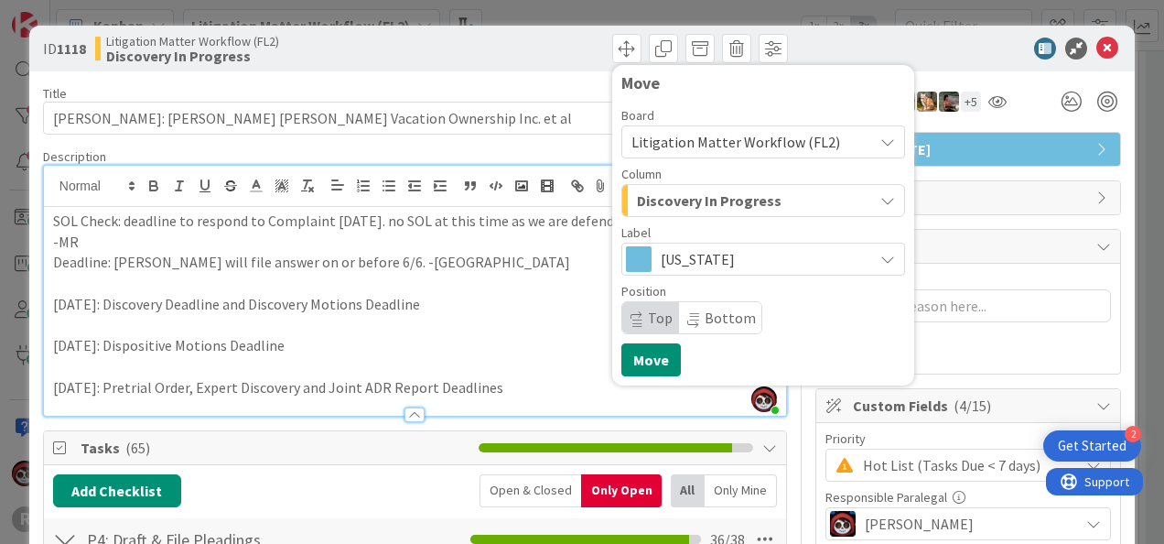
click at [579, 57] on div "Move Board Litigation Matter Workflow (FL2) Column Discovery In Progress Label …" at bounding box center [604, 48] width 368 height 29
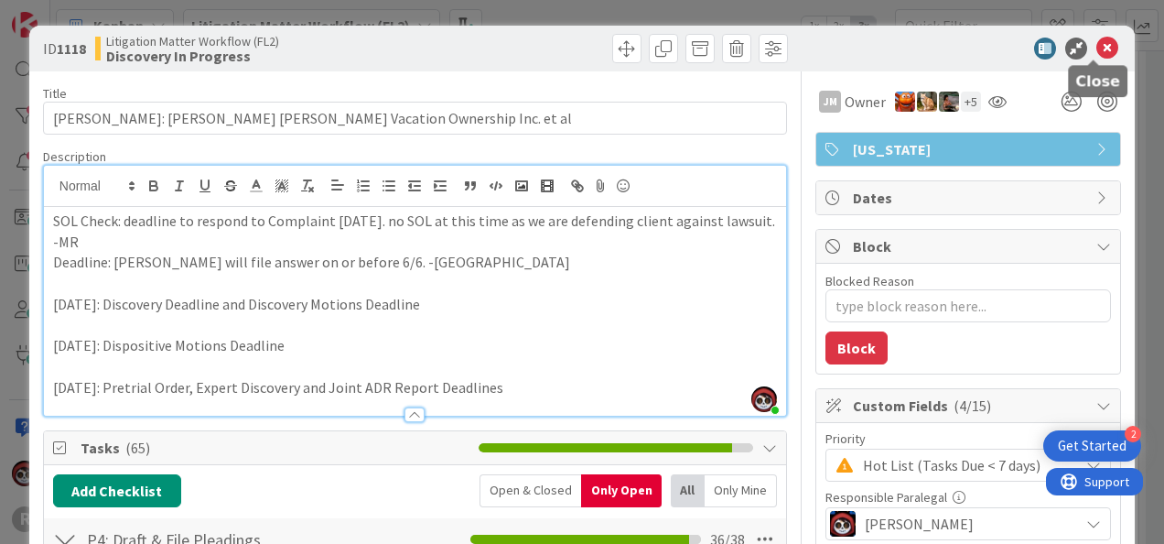
click at [1096, 48] on icon at bounding box center [1107, 49] width 22 height 22
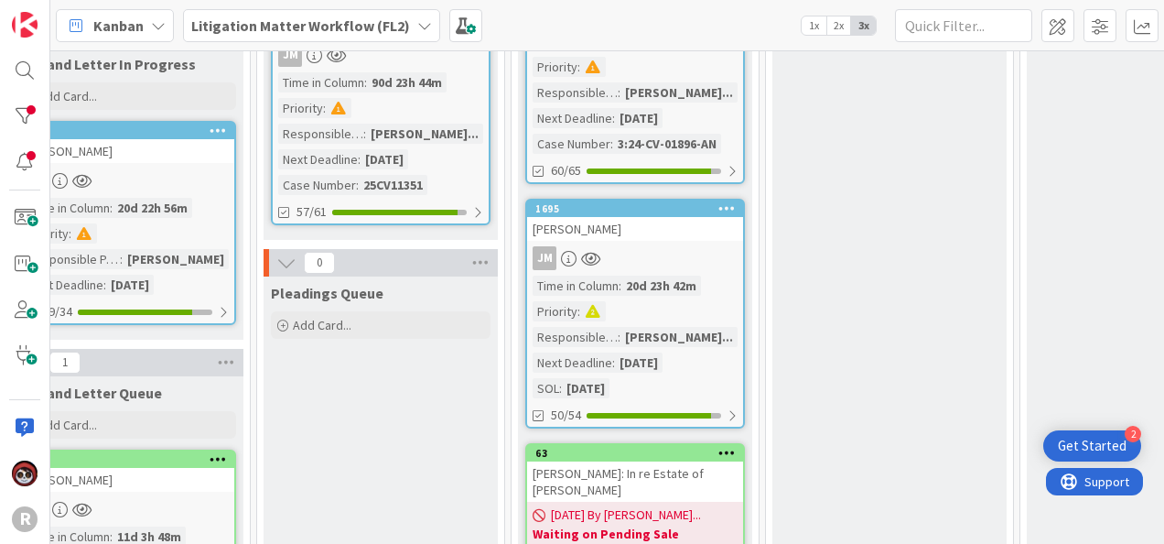
scroll to position [814, 1043]
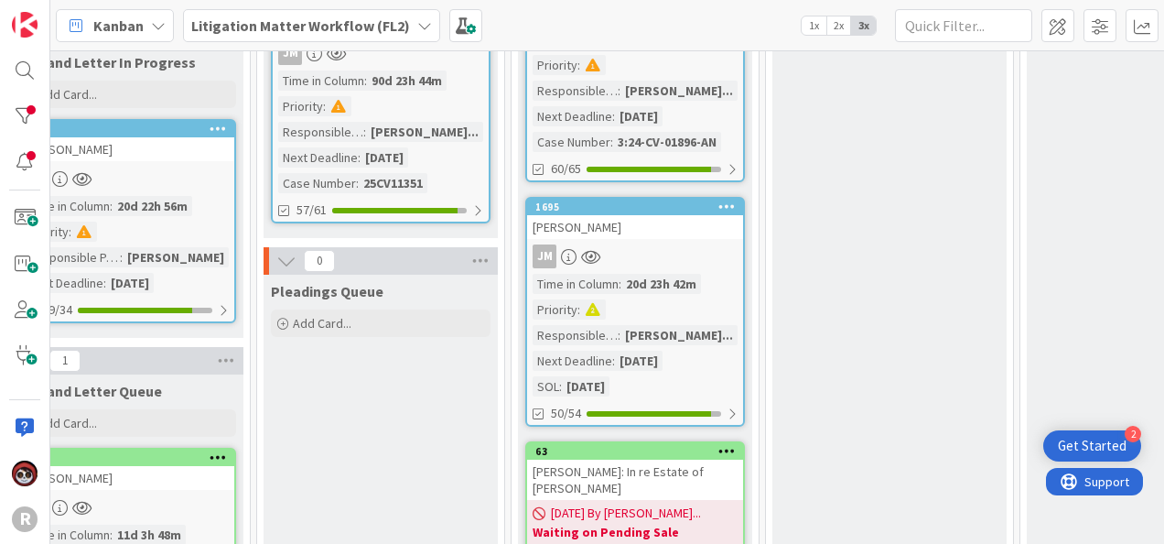
click at [672, 208] on link "1695 GODINEZ, Luisa JM Time in Column : 20d 23h 42m Priority : Responsible Para…" at bounding box center [635, 312] width 220 height 230
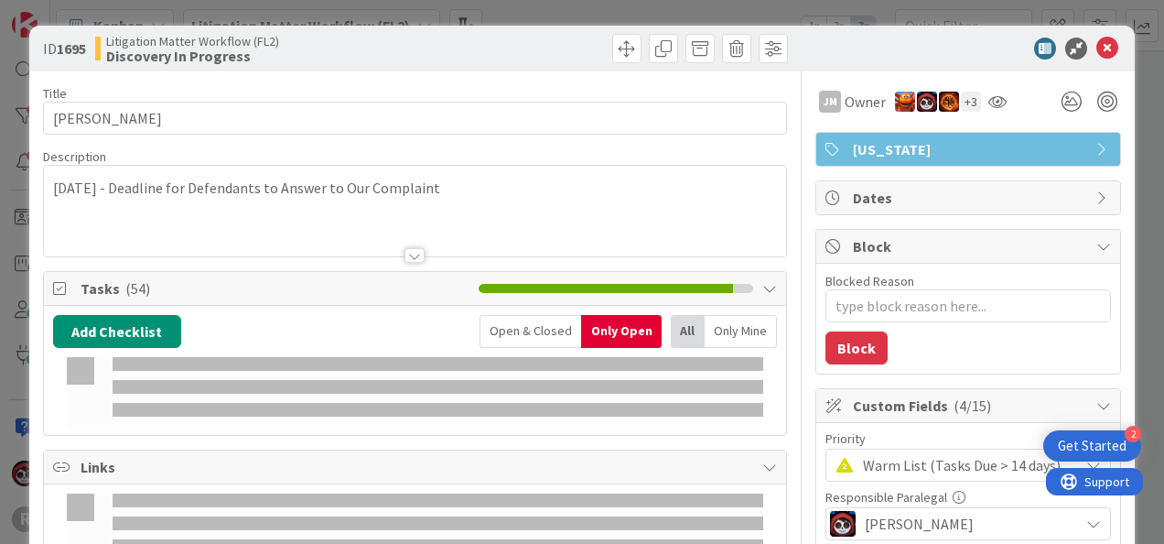
type textarea "x"
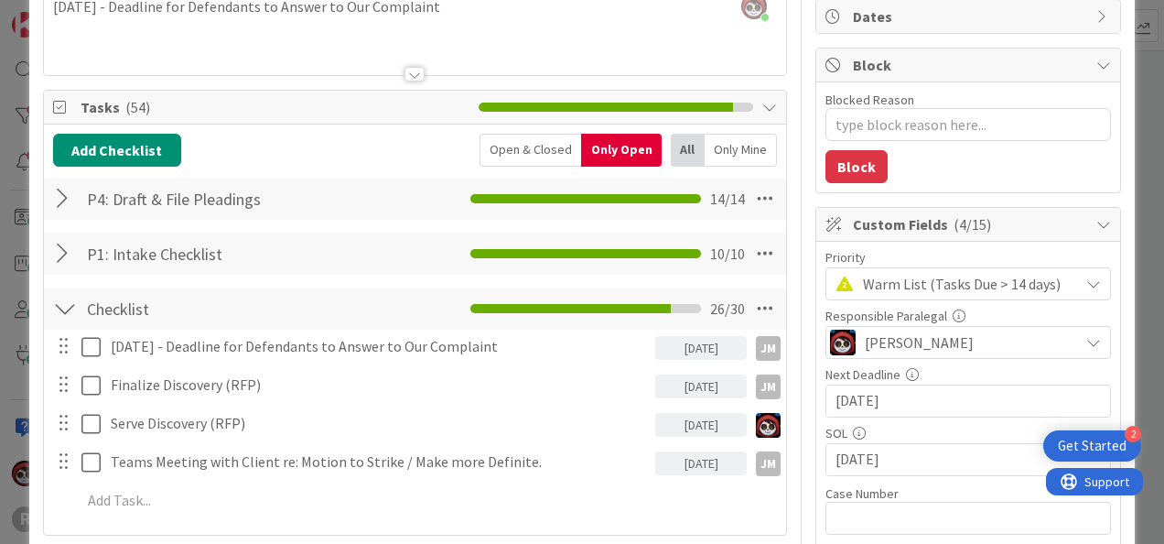
scroll to position [182, 0]
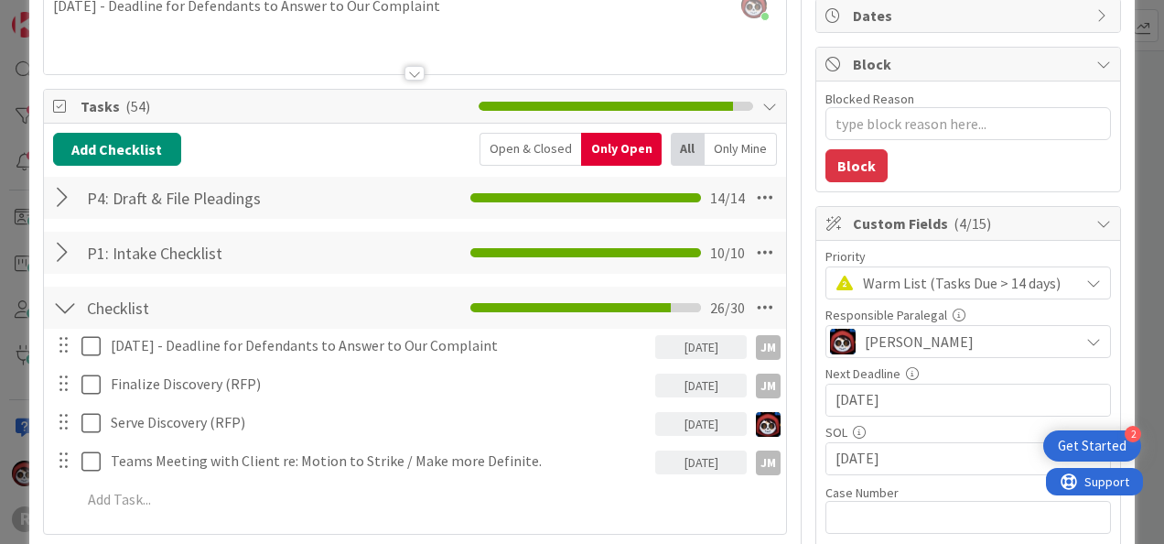
click at [48, 189] on div "P4: Draft & File Pleadings Checklist Name 26 / 64 P4: Draft & File Pleadings 14…" at bounding box center [415, 198] width 742 height 42
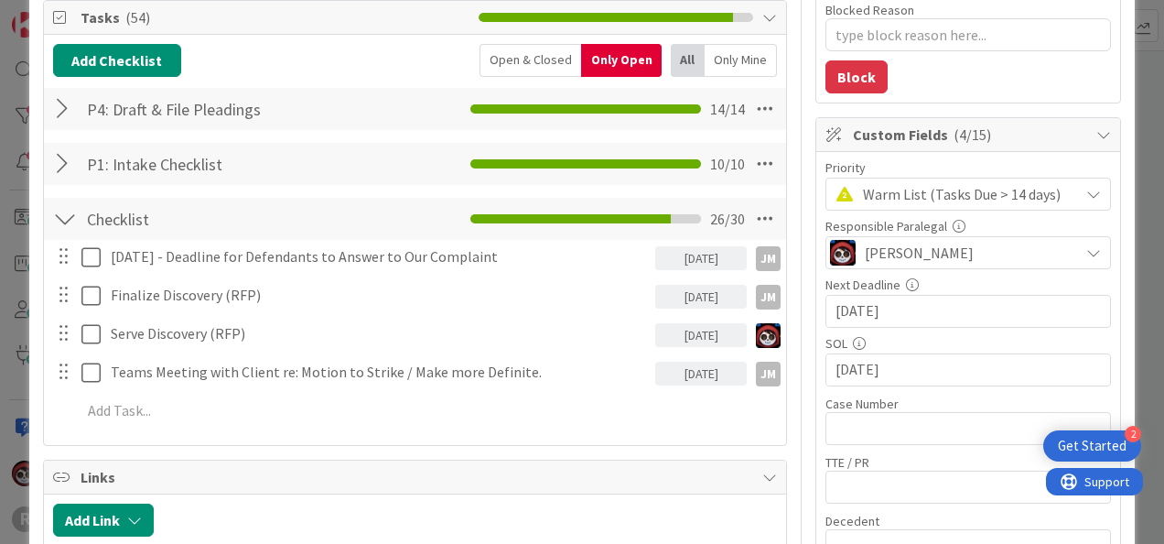
scroll to position [272, 0]
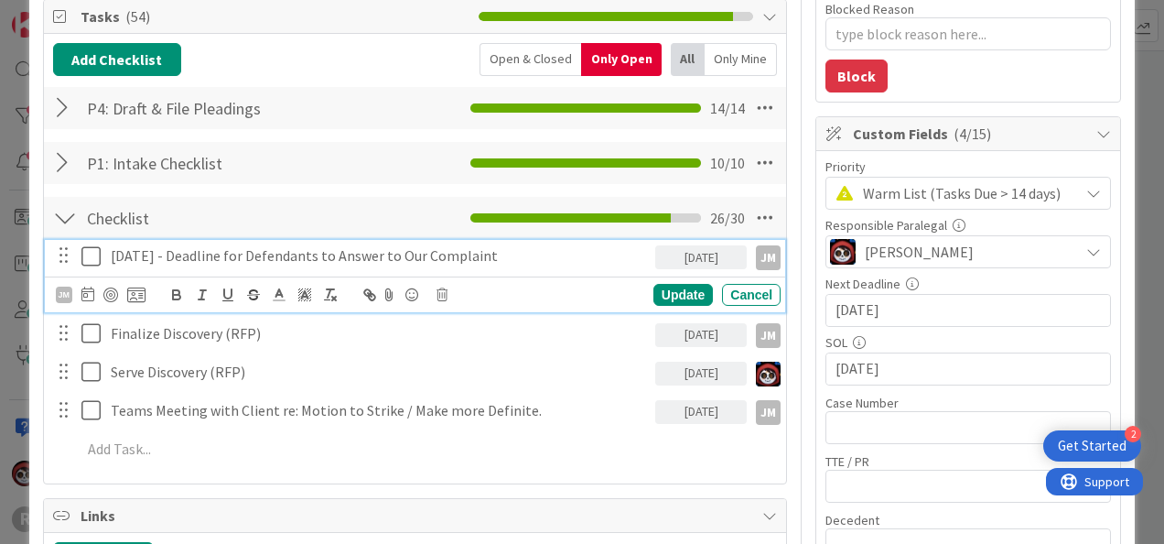
click at [205, 255] on p "August 21, 2025 - Deadline for Defendants to Answer to Our Complaint" at bounding box center [379, 255] width 537 height 21
click at [88, 291] on icon at bounding box center [87, 293] width 13 height 15
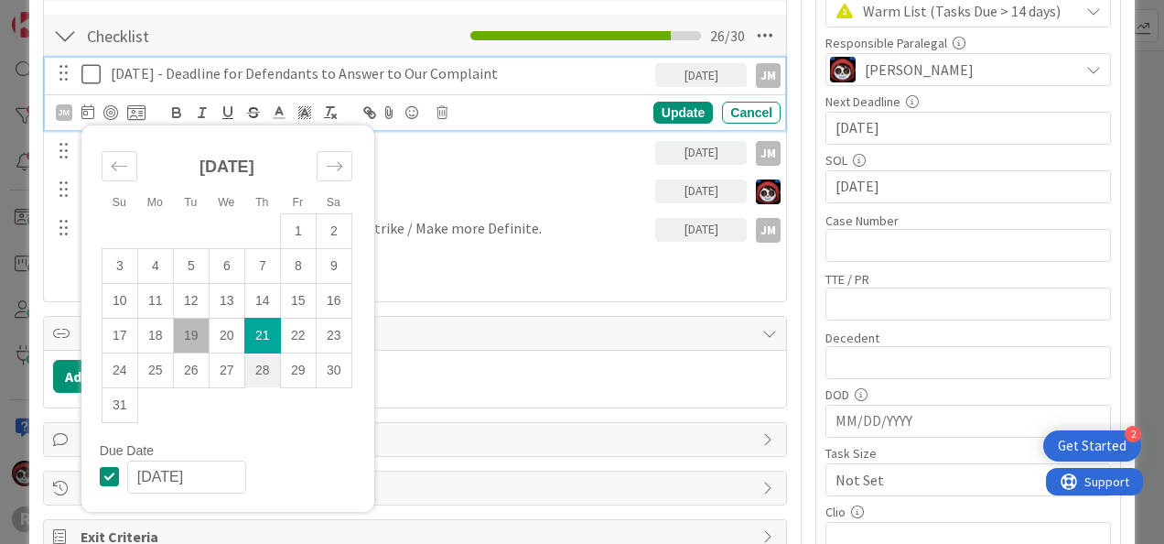
click at [260, 374] on td "28" at bounding box center [262, 369] width 36 height 35
type input "[DATE]"
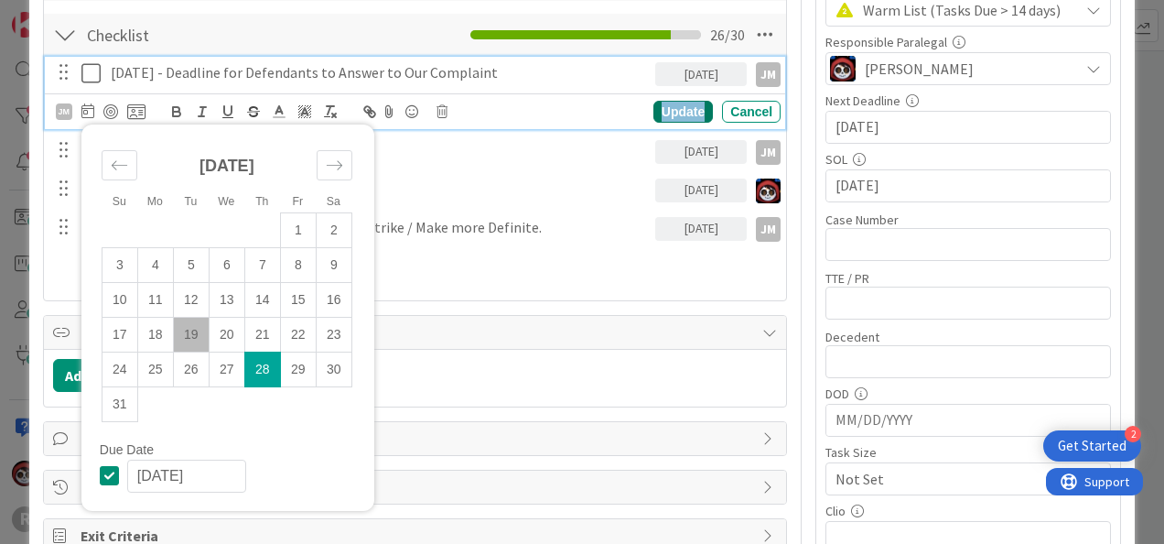
click at [674, 102] on div "Update" at bounding box center [682, 112] width 59 height 22
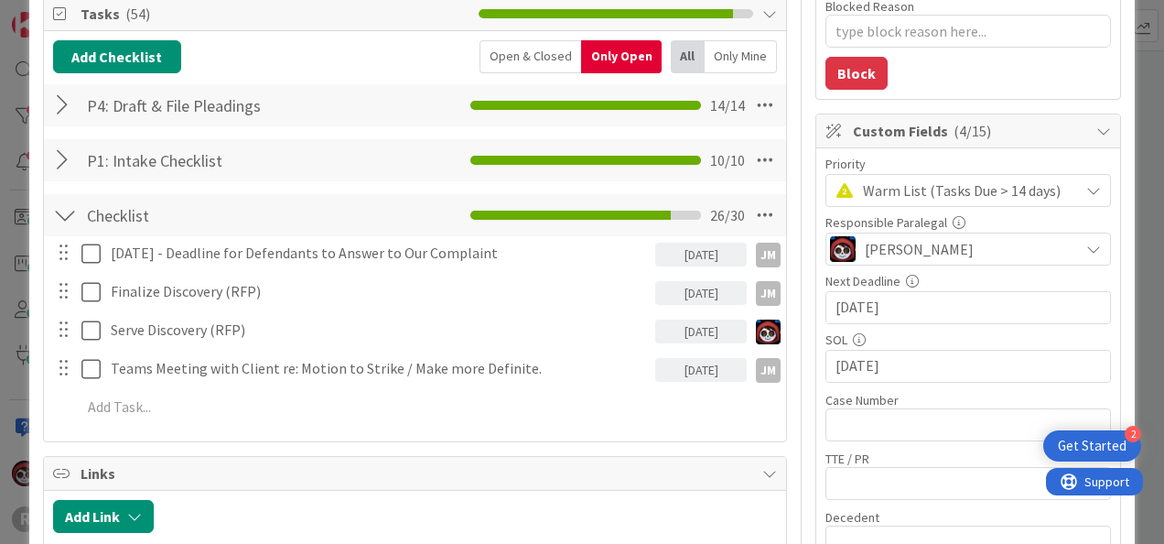
scroll to position [274, 0]
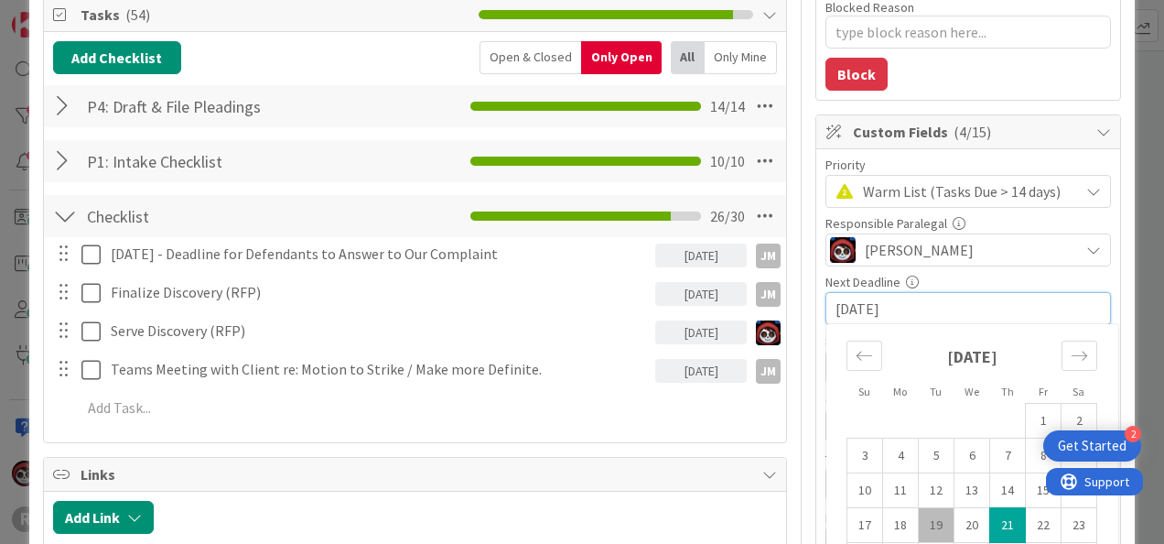
click at [853, 297] on input "[DATE]" at bounding box center [968, 308] width 265 height 31
type textarea "x"
type input "08/2/2025"
type textarea "x"
type input "[DATE]"
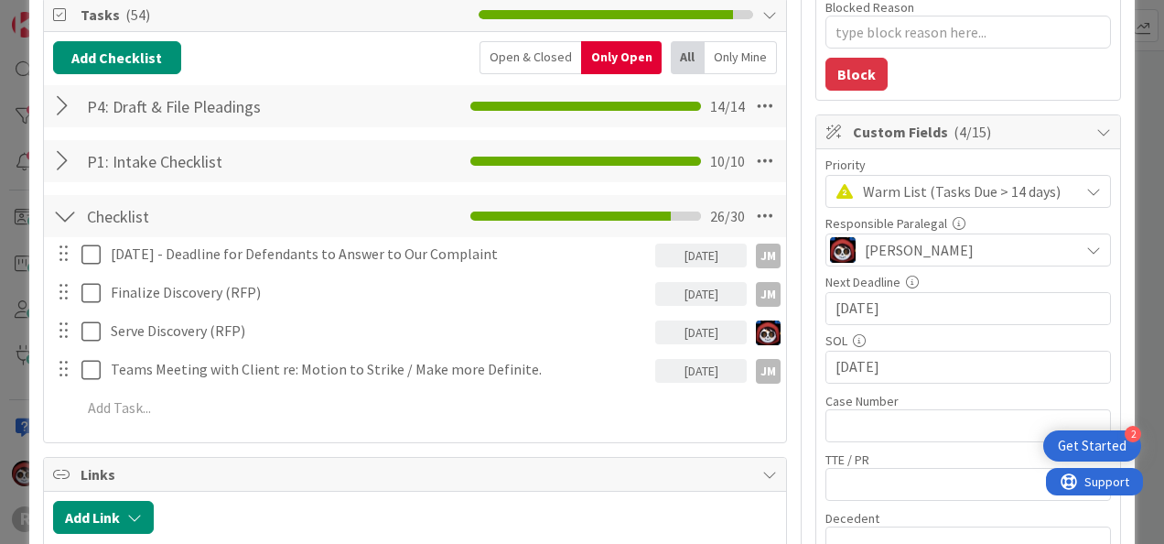
type textarea "x"
type input "[DATE]"
click at [952, 340] on div "SOL" at bounding box center [968, 340] width 286 height 13
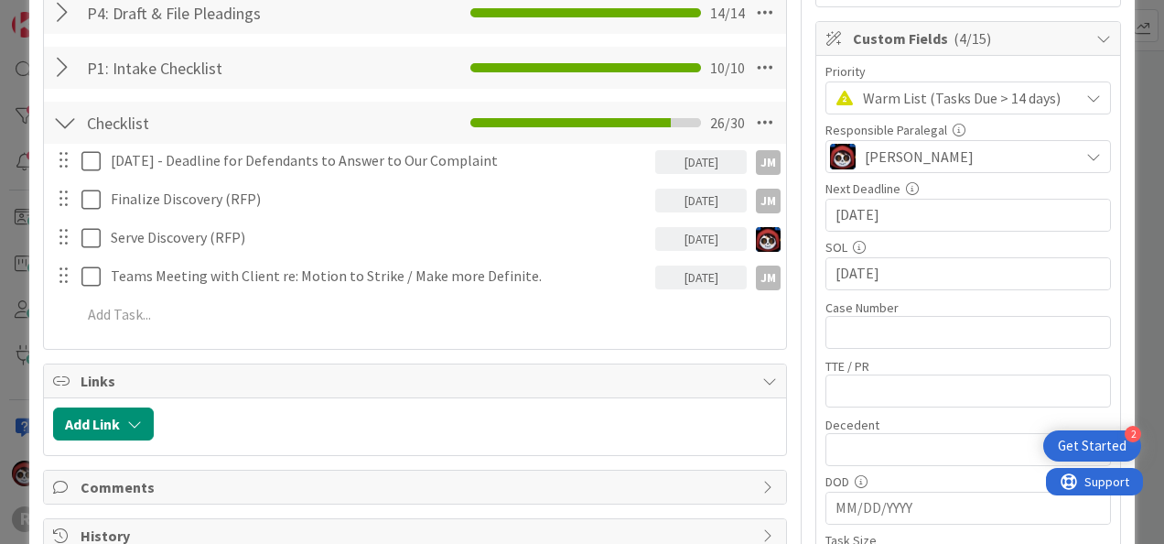
scroll to position [366, 0]
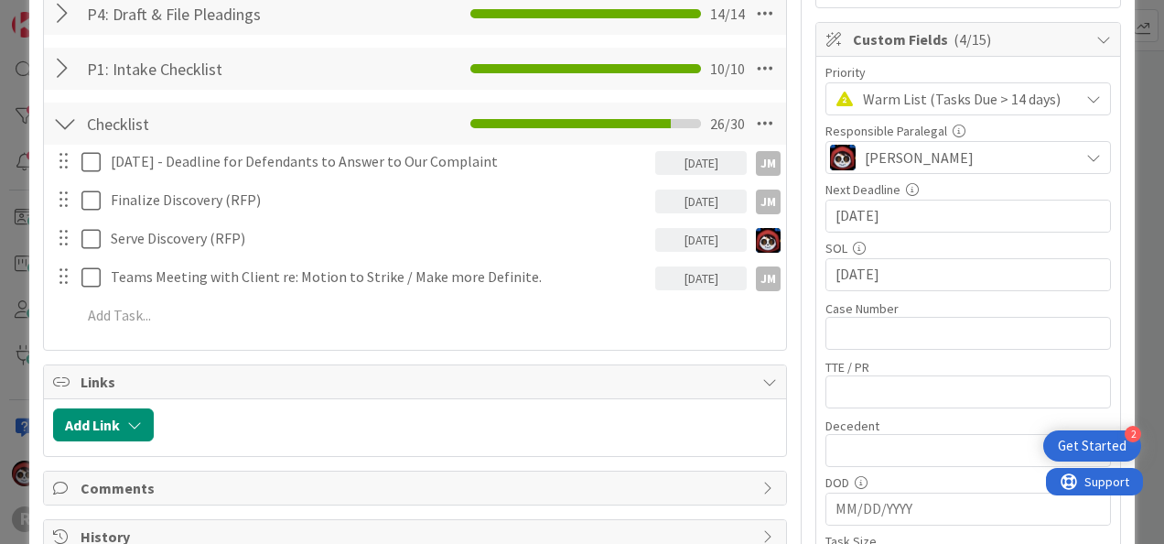
click at [679, 200] on div "[DATE]" at bounding box center [701, 201] width 92 height 24
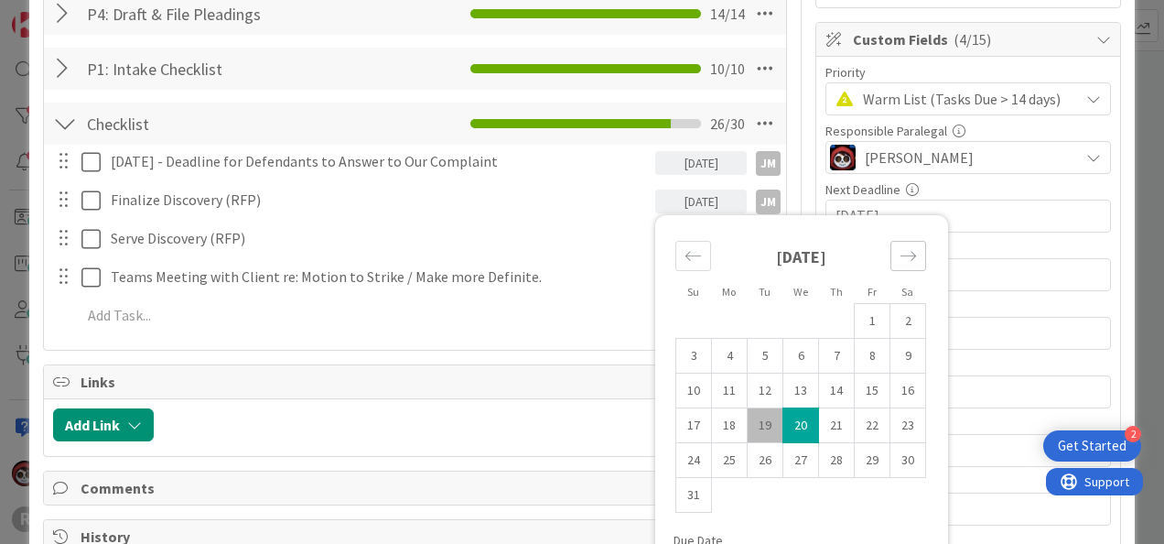
click at [890, 265] on div "Move forward to switch to the next month." at bounding box center [908, 256] width 36 height 30
click at [685, 248] on icon "Move backward to switch to the previous month." at bounding box center [693, 255] width 17 height 17
click at [900, 260] on icon "Move forward to switch to the next month." at bounding box center [908, 255] width 17 height 17
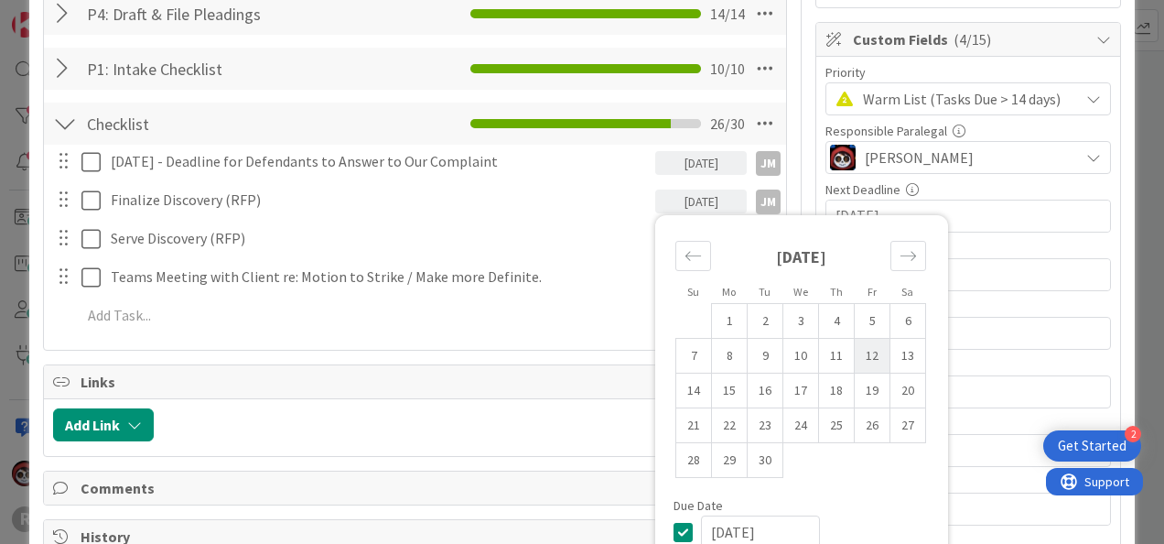
click at [855, 342] on td "12" at bounding box center [873, 356] width 36 height 35
type input "09/12/2025"
type textarea "x"
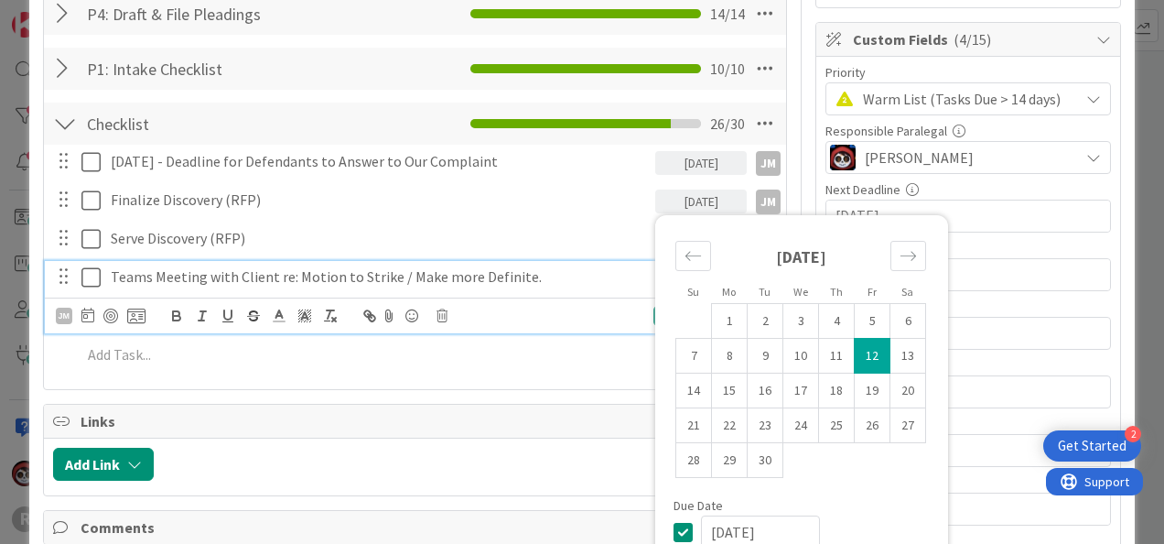
click at [624, 287] on div "Teams Meeting with Client re: Motion to Strike / Make more Definite." at bounding box center [379, 277] width 552 height 32
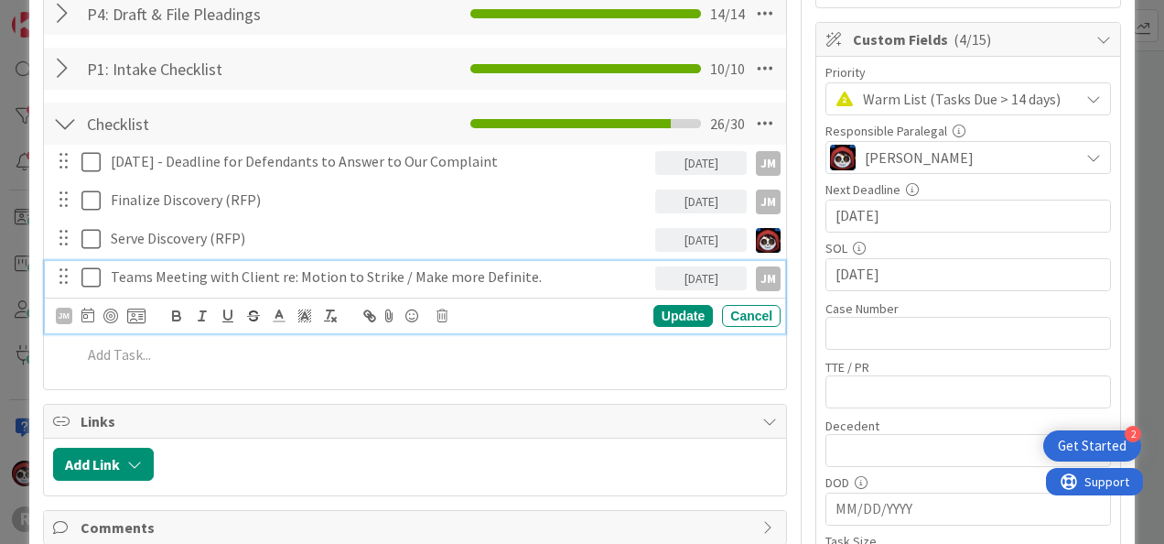
click at [710, 239] on div "[DATE]" at bounding box center [701, 240] width 92 height 24
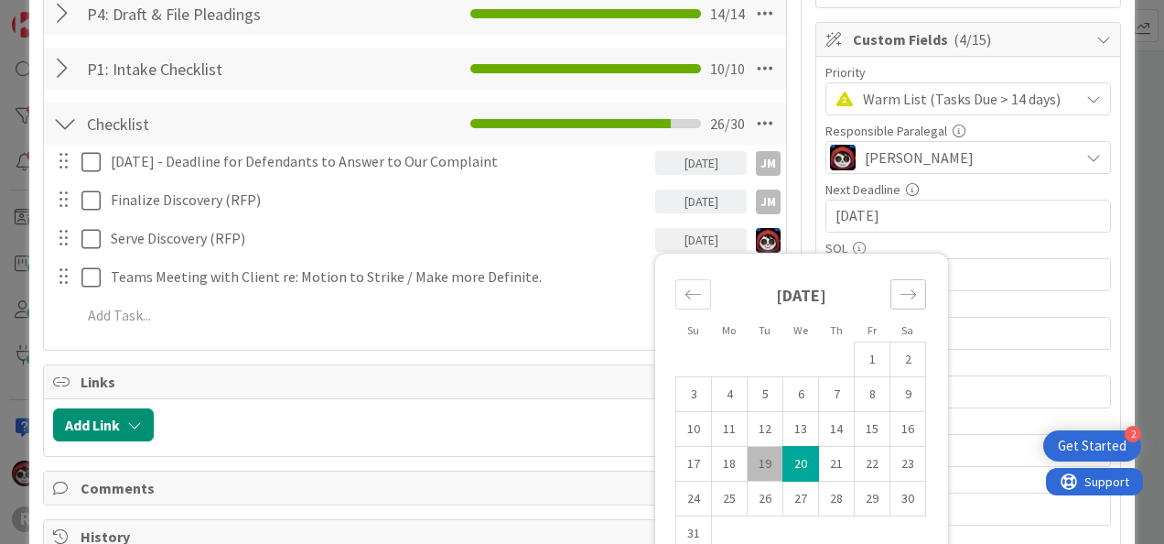
click at [893, 300] on div "Move forward to switch to the next month." at bounding box center [908, 294] width 36 height 30
click at [855, 388] on td "12" at bounding box center [873, 394] width 36 height 35
type input "09/12/2025"
click at [555, 365] on div "Links" at bounding box center [415, 382] width 742 height 34
type textarea "x"
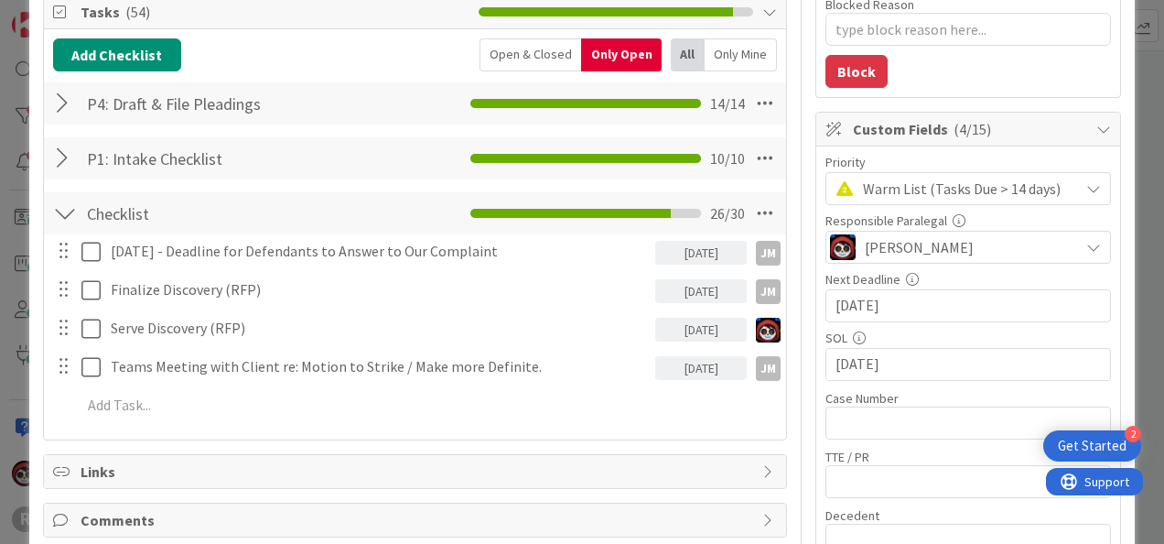
scroll to position [275, 0]
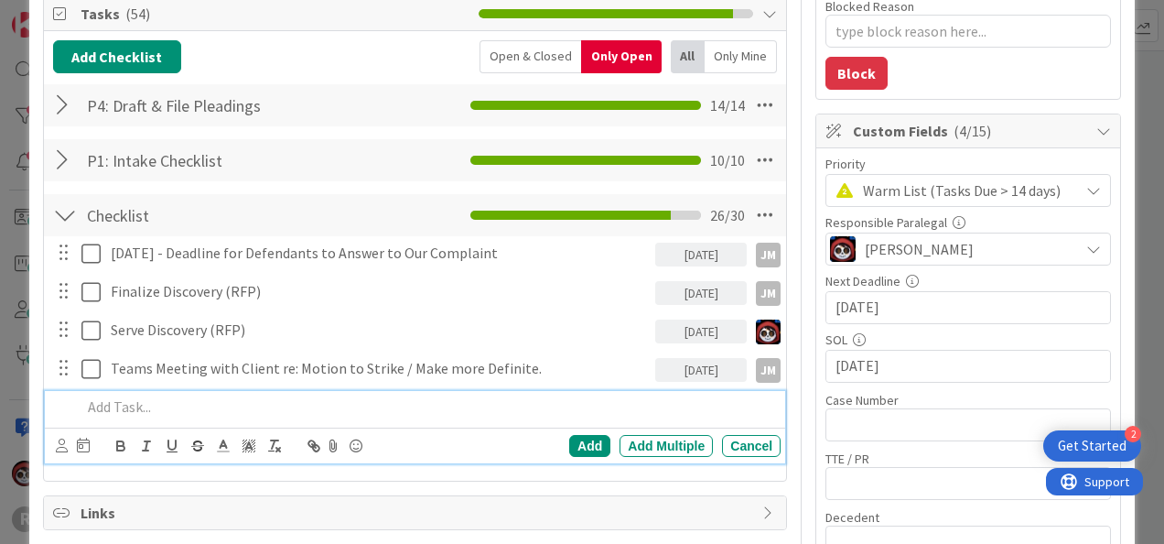
click at [297, 412] on p at bounding box center [427, 406] width 692 height 21
click at [727, 443] on div "Cancel" at bounding box center [751, 446] width 59 height 22
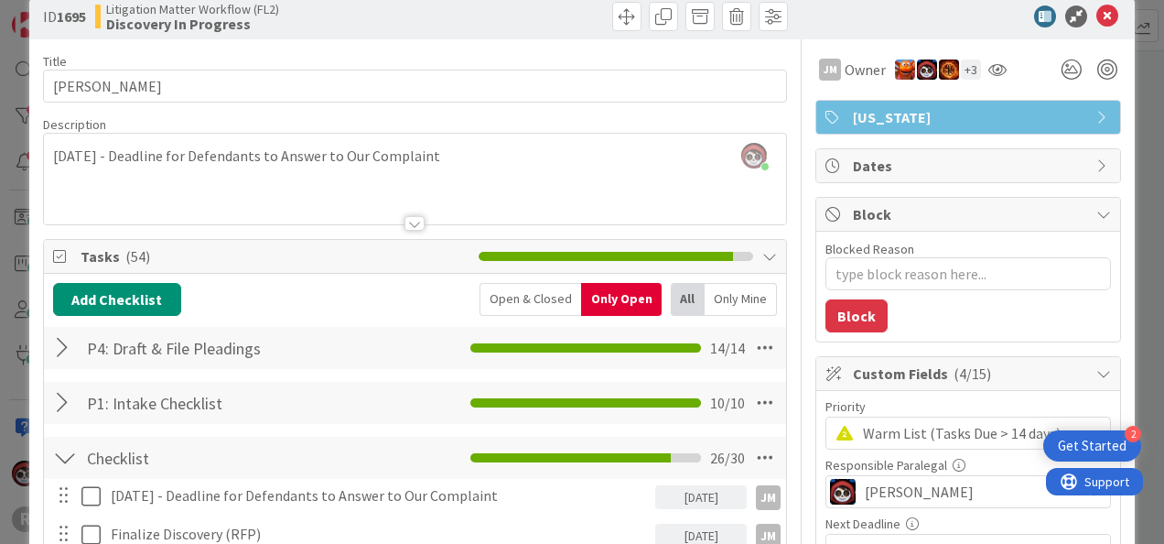
scroll to position [0, 0]
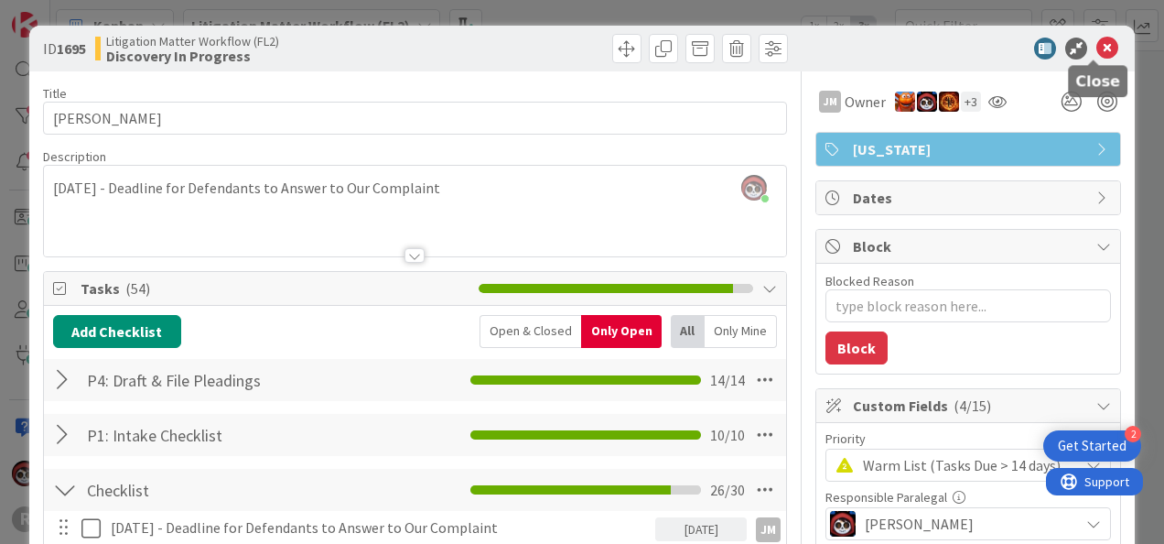
click at [1096, 43] on icon at bounding box center [1107, 49] width 22 height 22
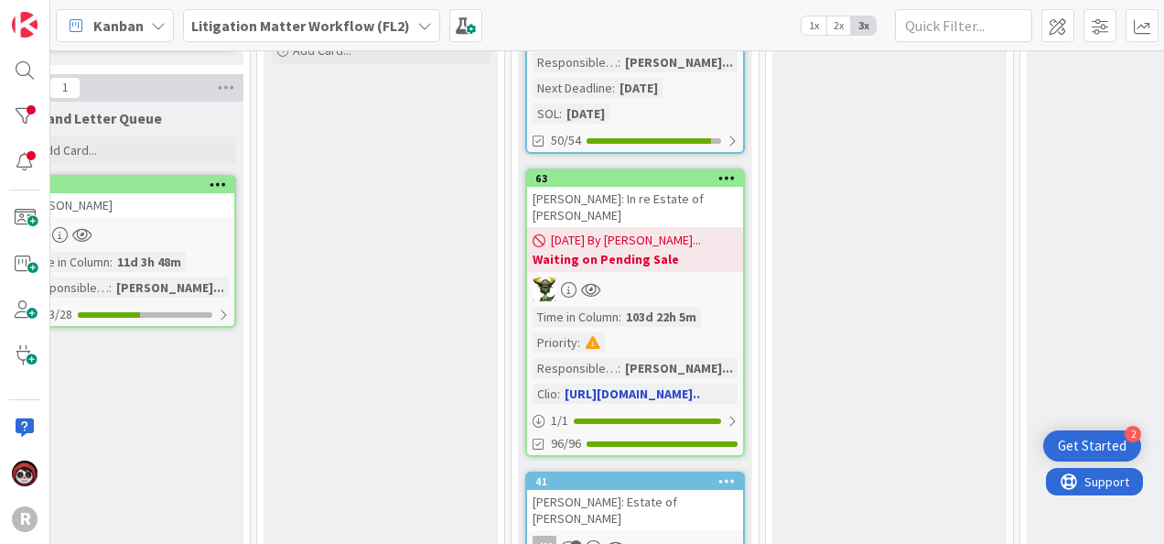
click at [694, 277] on div at bounding box center [635, 289] width 216 height 24
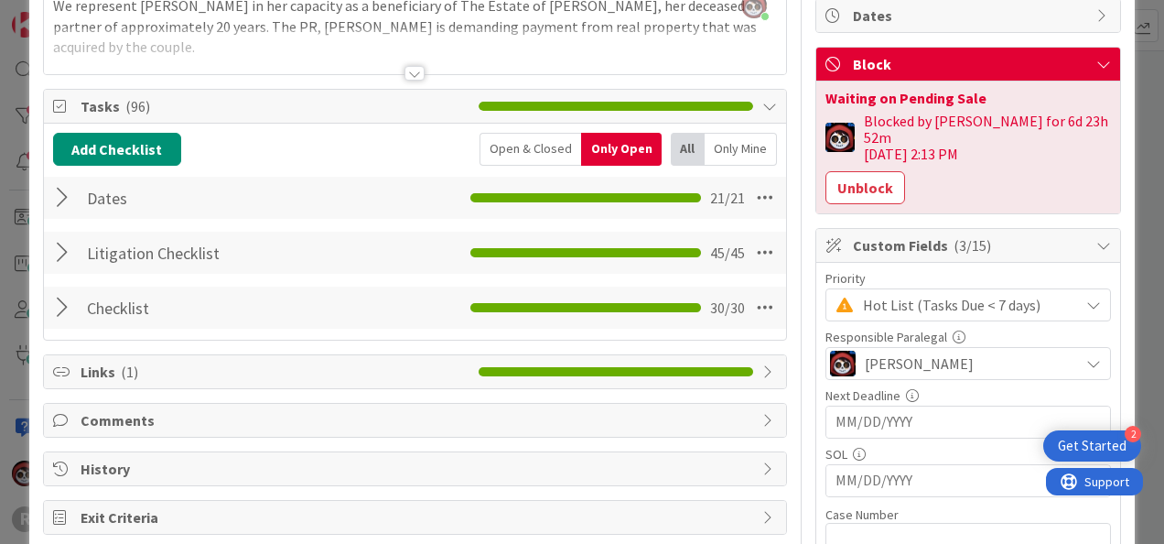
scroll to position [183, 0]
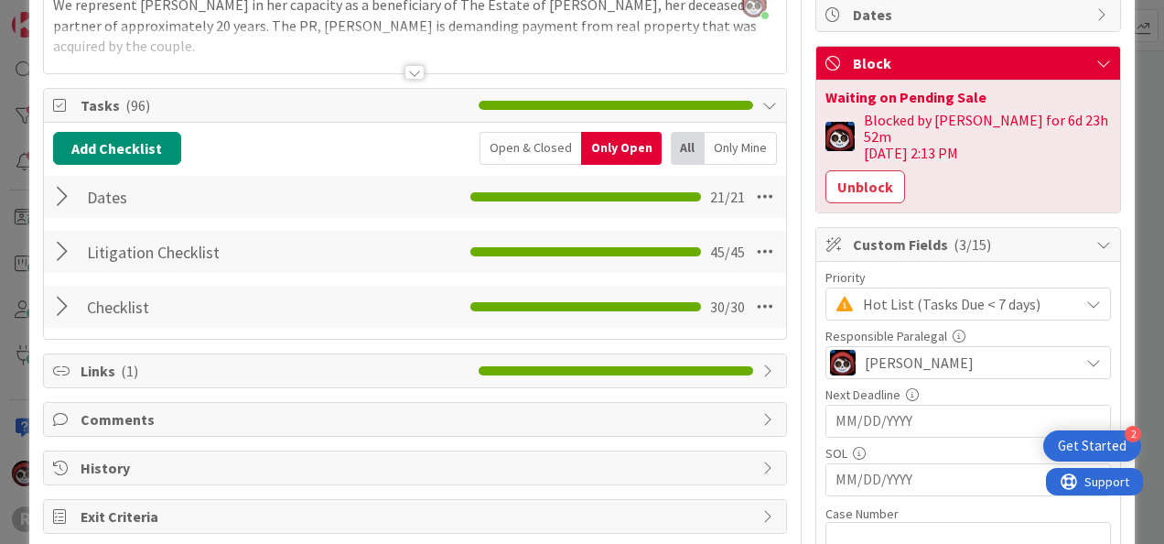
click at [53, 243] on div at bounding box center [65, 251] width 24 height 33
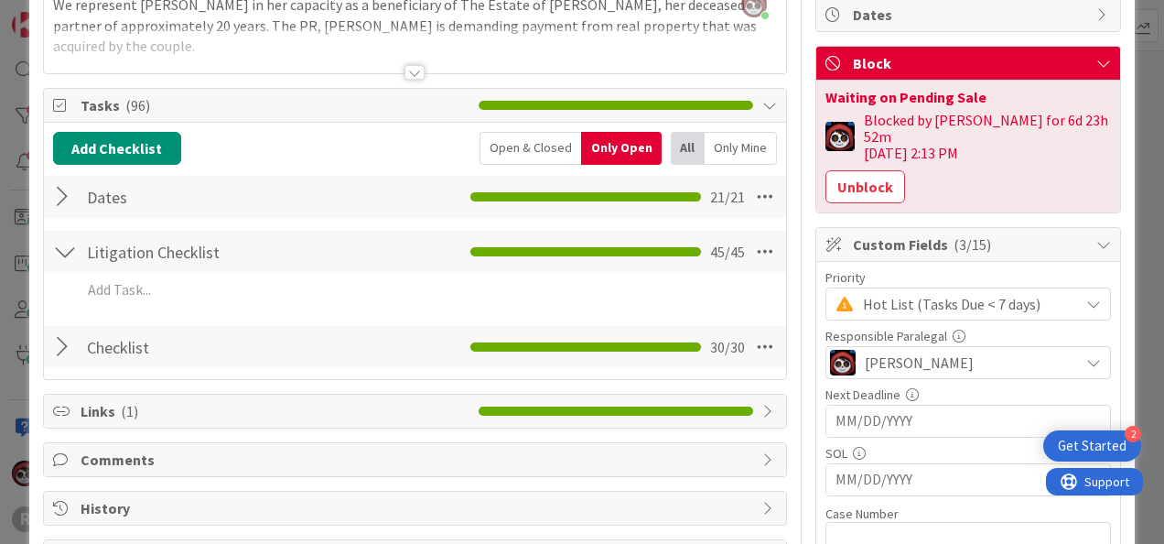
click at [57, 170] on div "Add Checklist Open & Closed Only Open All Only Mine Dates Checklist Name 5 / 64…" at bounding box center [415, 251] width 724 height 238
click at [59, 340] on div at bounding box center [65, 346] width 24 height 33
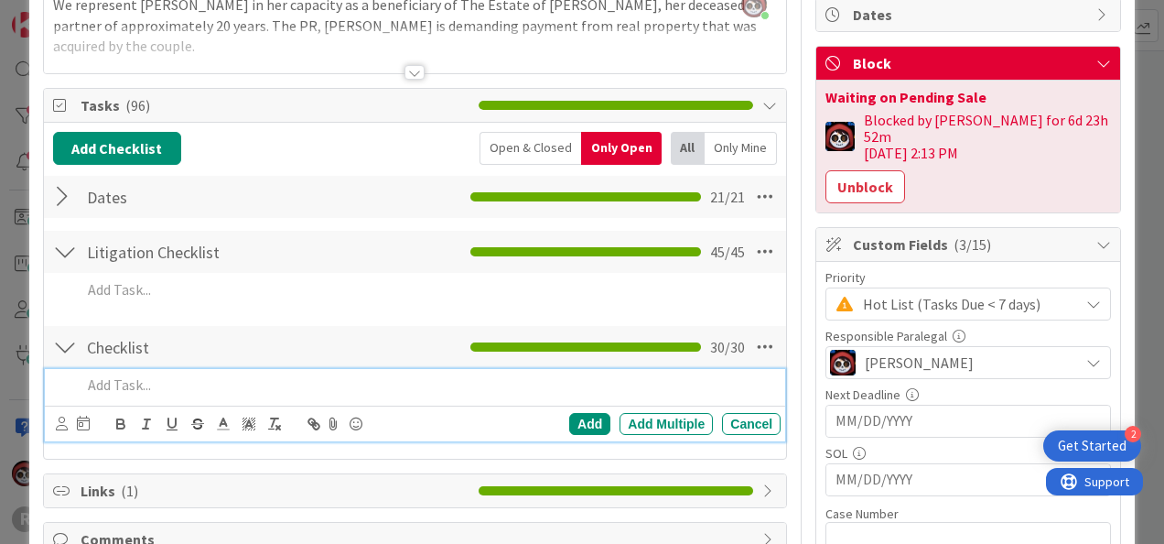
click at [207, 386] on p at bounding box center [427, 384] width 692 height 21
click at [739, 415] on div "Cancel" at bounding box center [751, 424] width 59 height 22
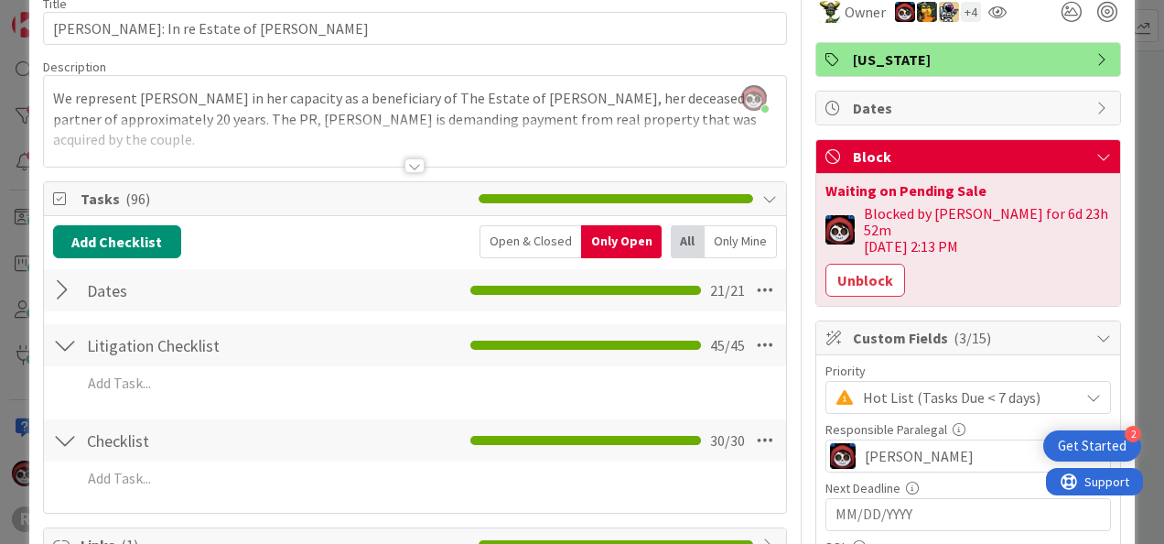
scroll to position [91, 0]
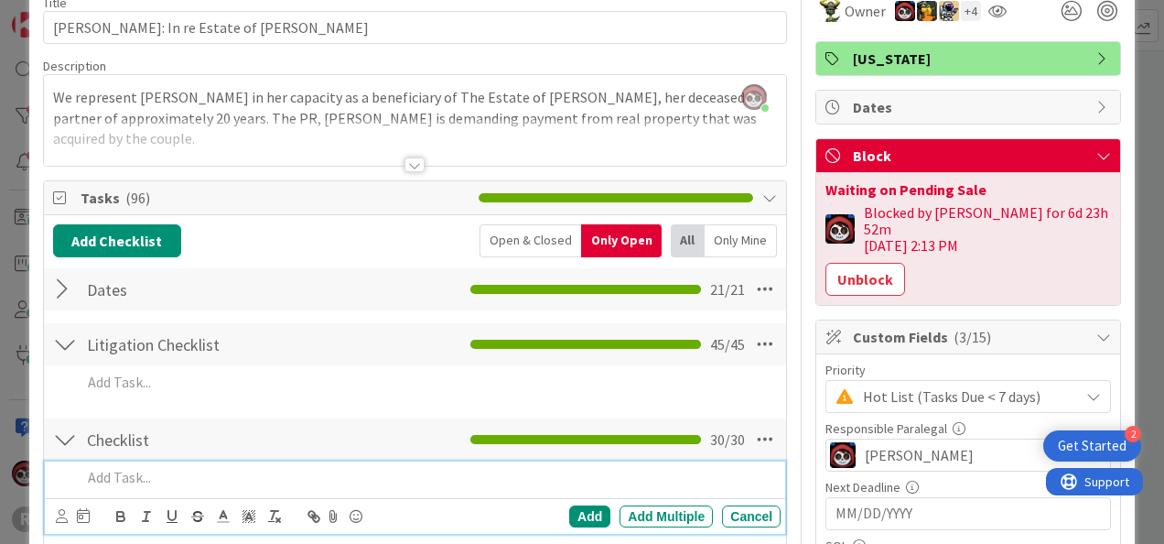
click at [150, 476] on p at bounding box center [427, 477] width 692 height 21
click at [57, 511] on icon at bounding box center [62, 516] width 12 height 14
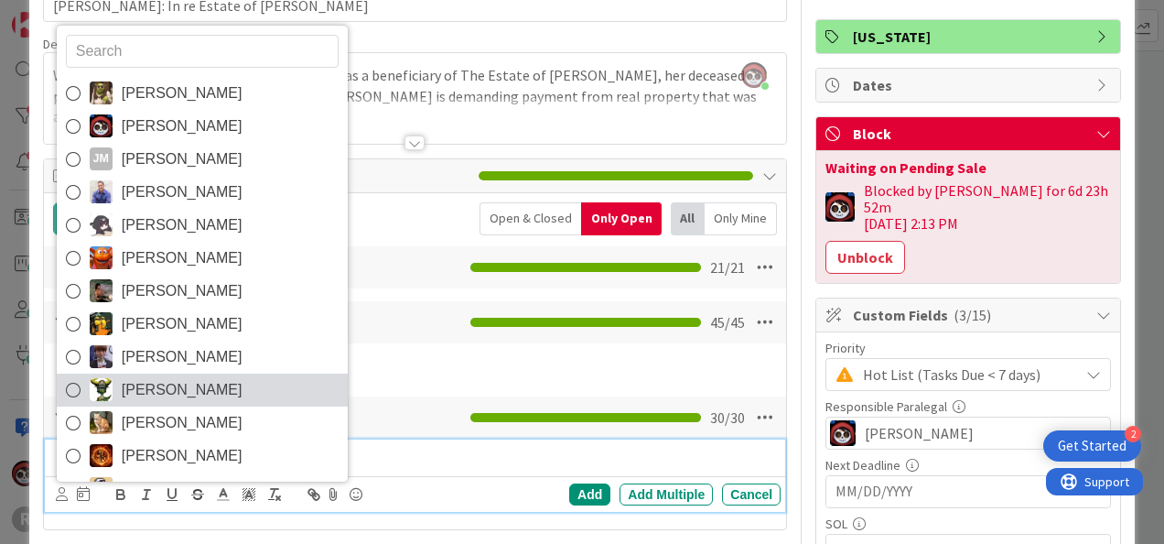
click at [164, 376] on span "[PERSON_NAME]" at bounding box center [182, 389] width 121 height 27
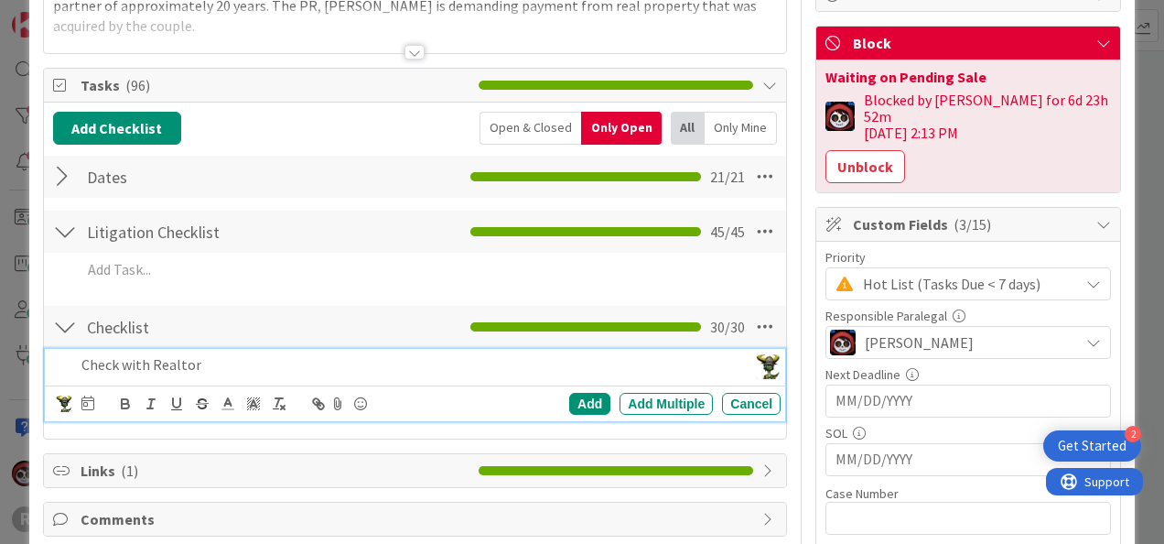
scroll to position [203, 0]
click at [81, 395] on icon at bounding box center [87, 402] width 13 height 15
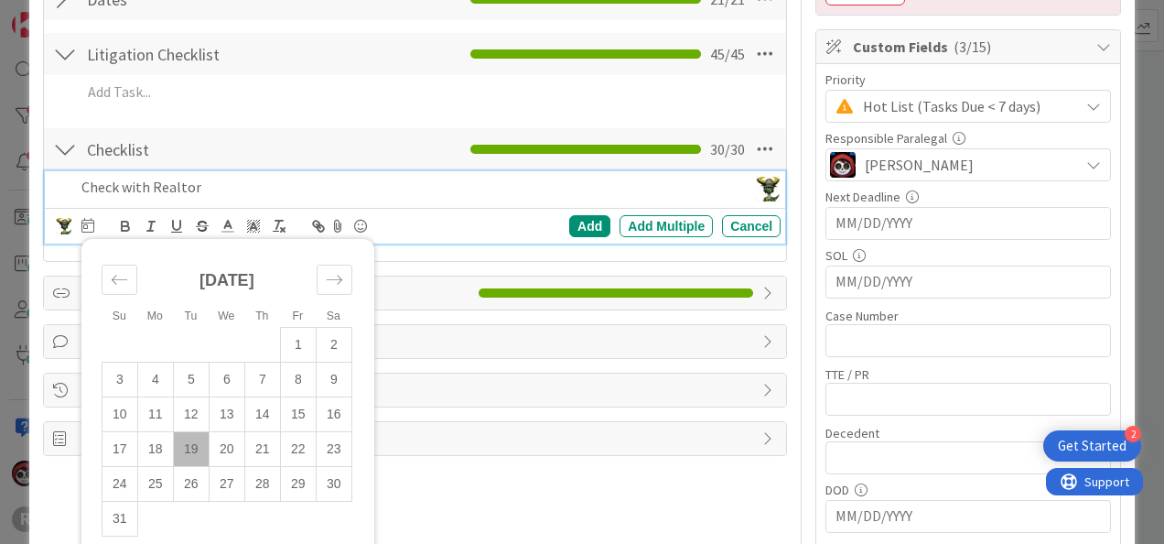
click at [219, 197] on div "Check with Realtor" at bounding box center [410, 187] width 673 height 32
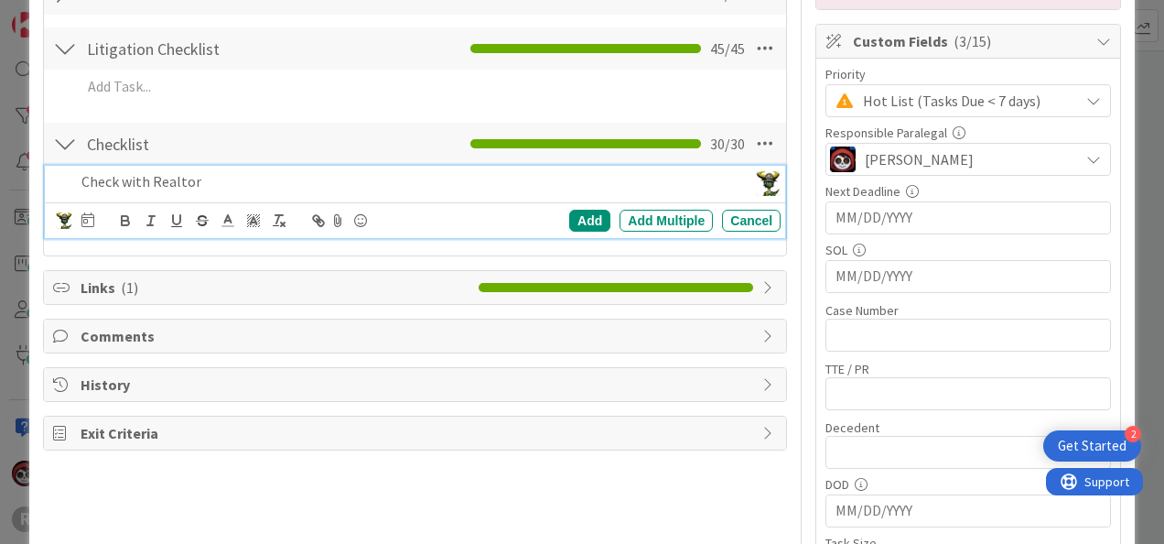
scroll to position [386, 0]
click at [90, 220] on icon at bounding box center [87, 219] width 13 height 15
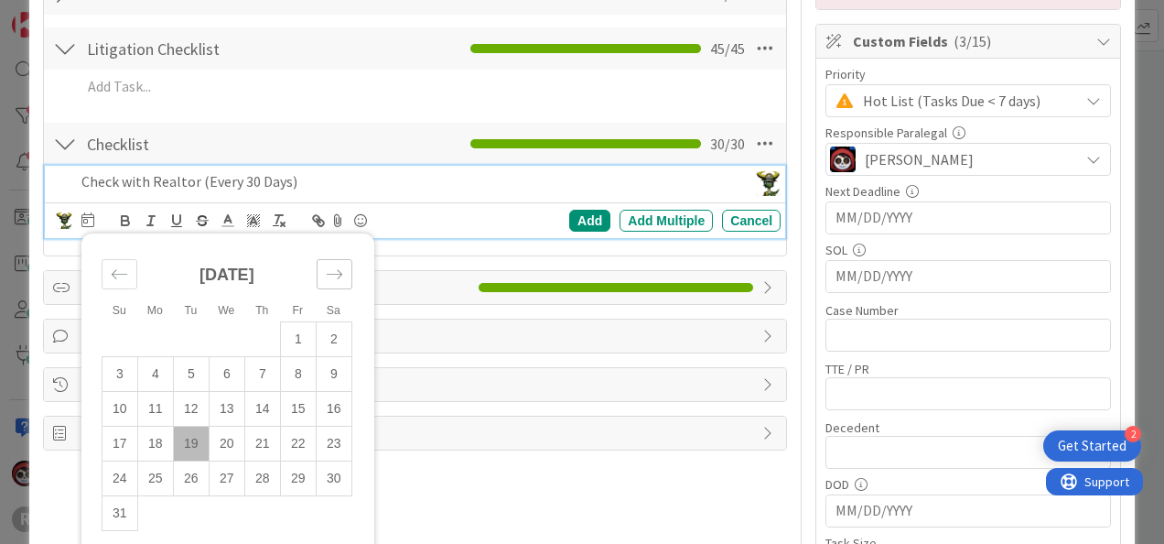
click at [341, 271] on icon "Move forward to switch to the next month." at bounding box center [335, 273] width 16 height 9
click at [288, 400] on td "19" at bounding box center [298, 408] width 36 height 35
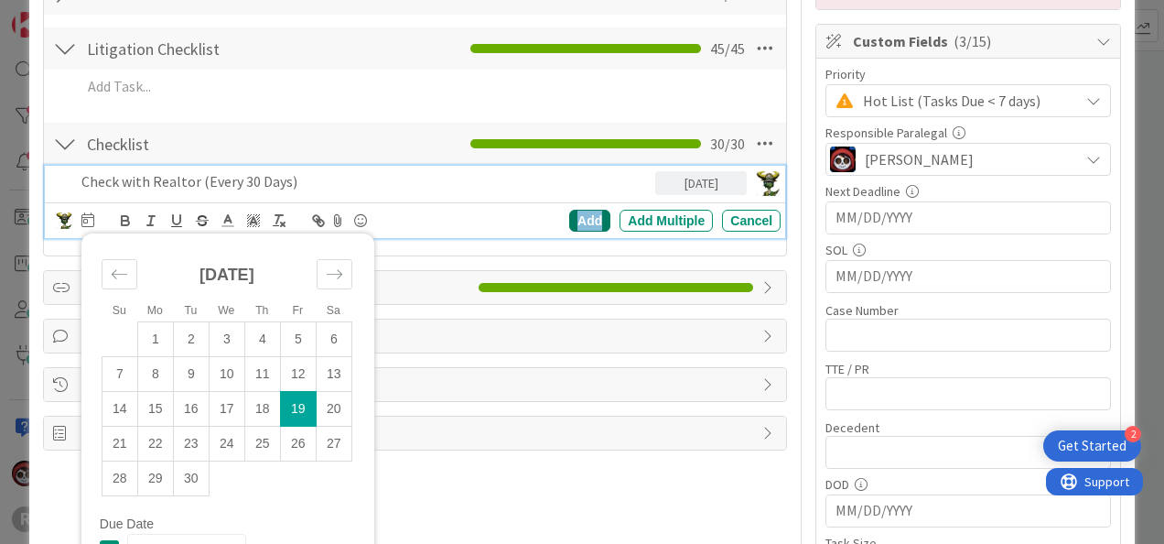
click at [577, 210] on div "Add" at bounding box center [589, 221] width 41 height 22
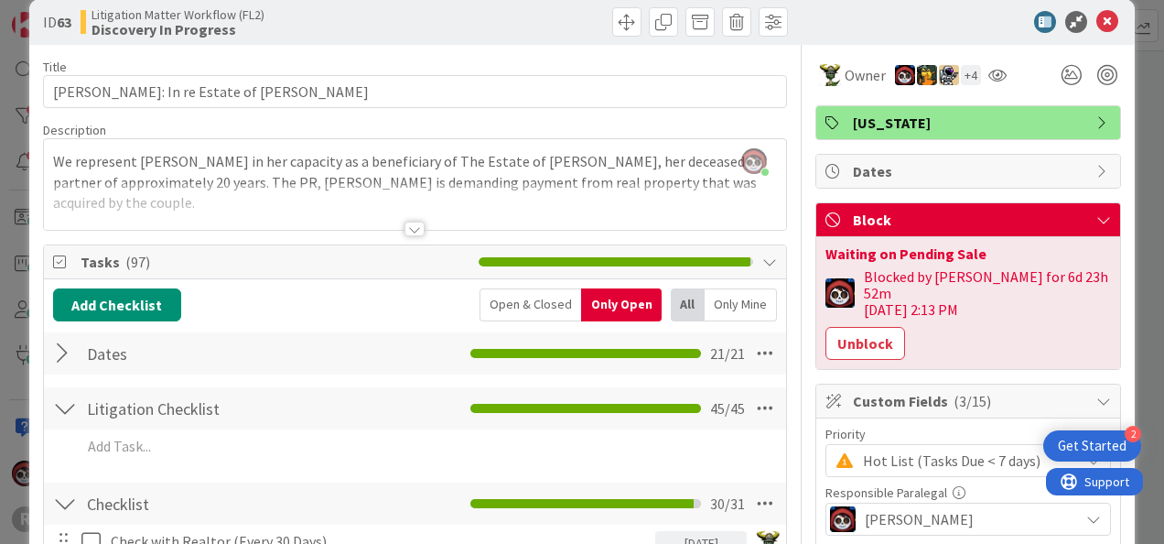
scroll to position [0, 0]
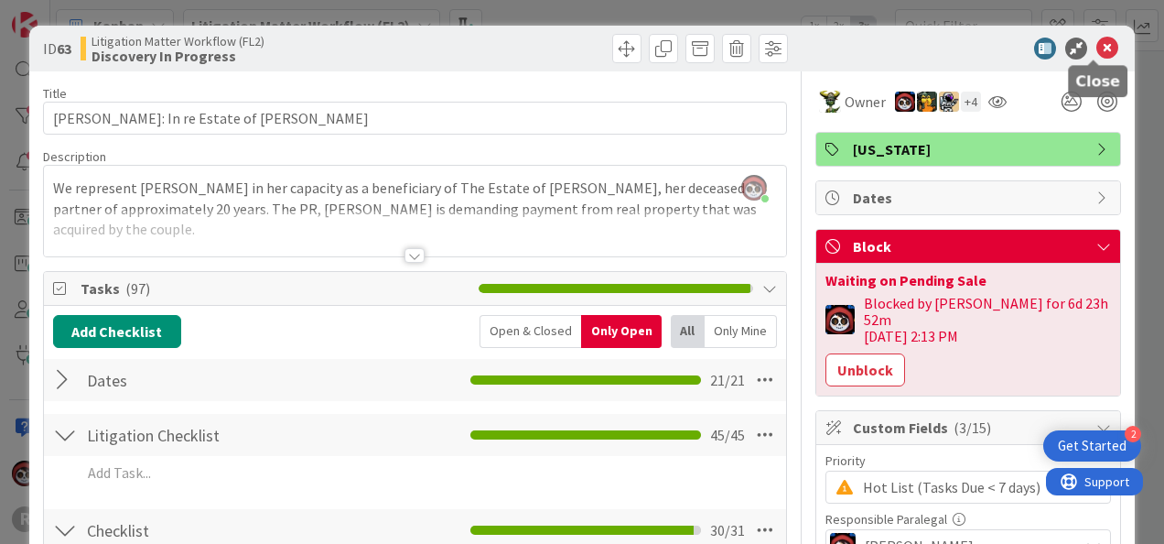
click at [1096, 44] on icon at bounding box center [1107, 49] width 22 height 22
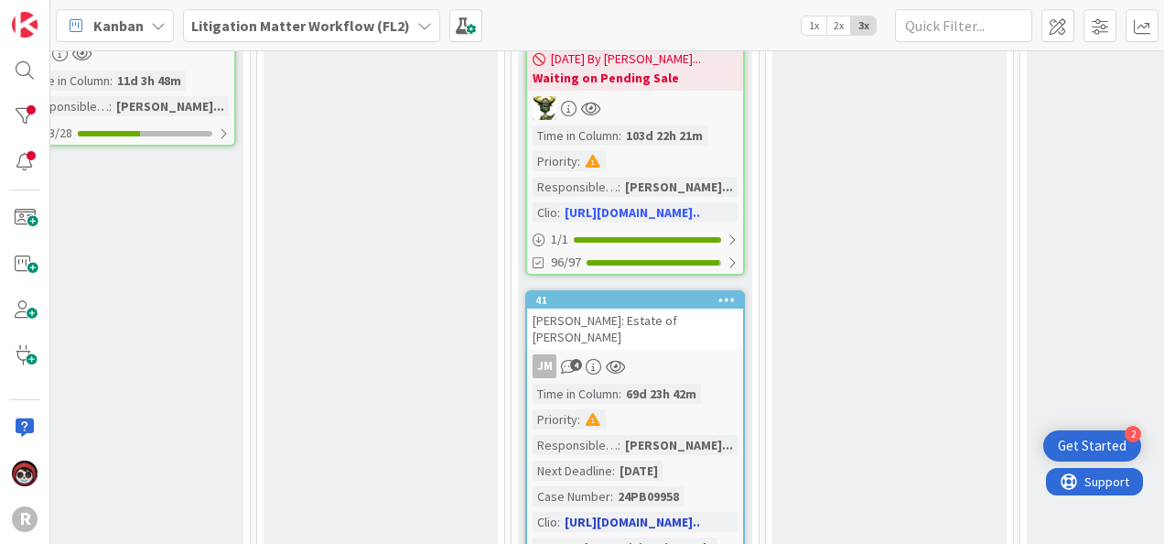
click at [658, 308] on div "[PERSON_NAME]: Estate of [PERSON_NAME]" at bounding box center [635, 328] width 216 height 40
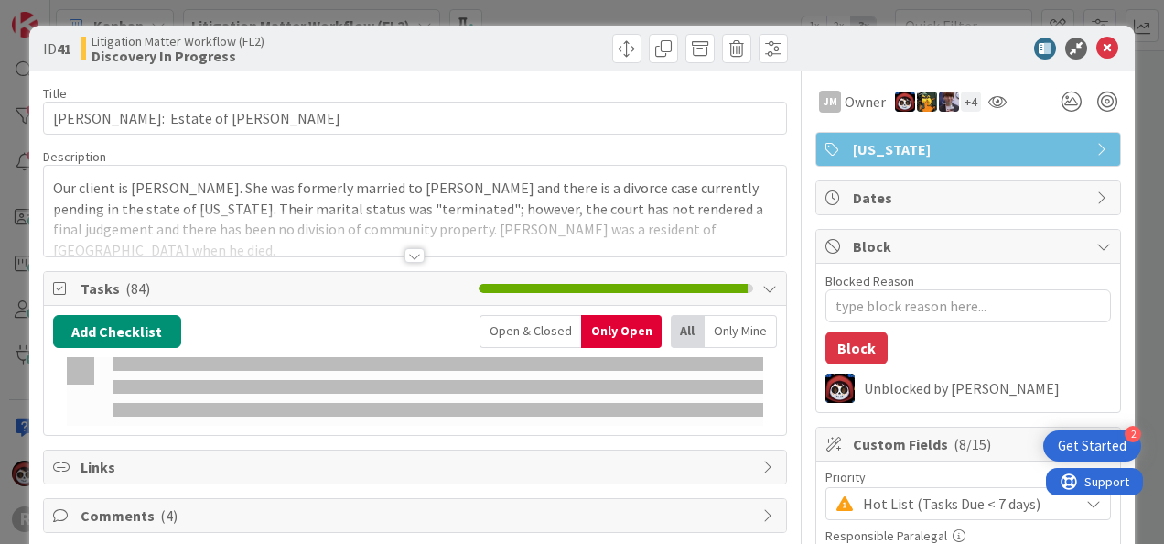
type textarea "x"
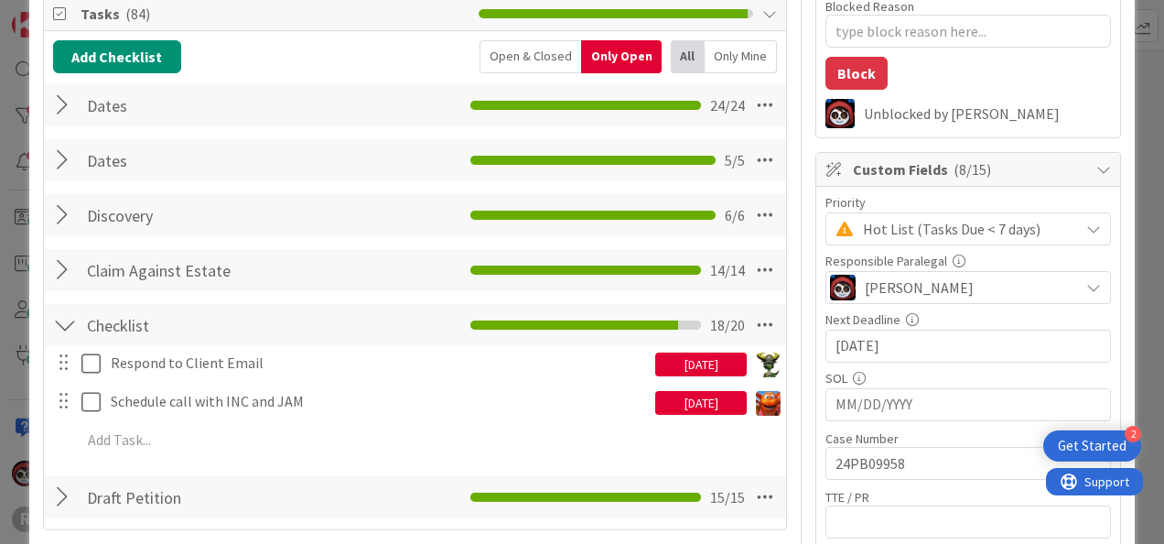
scroll to position [275, 0]
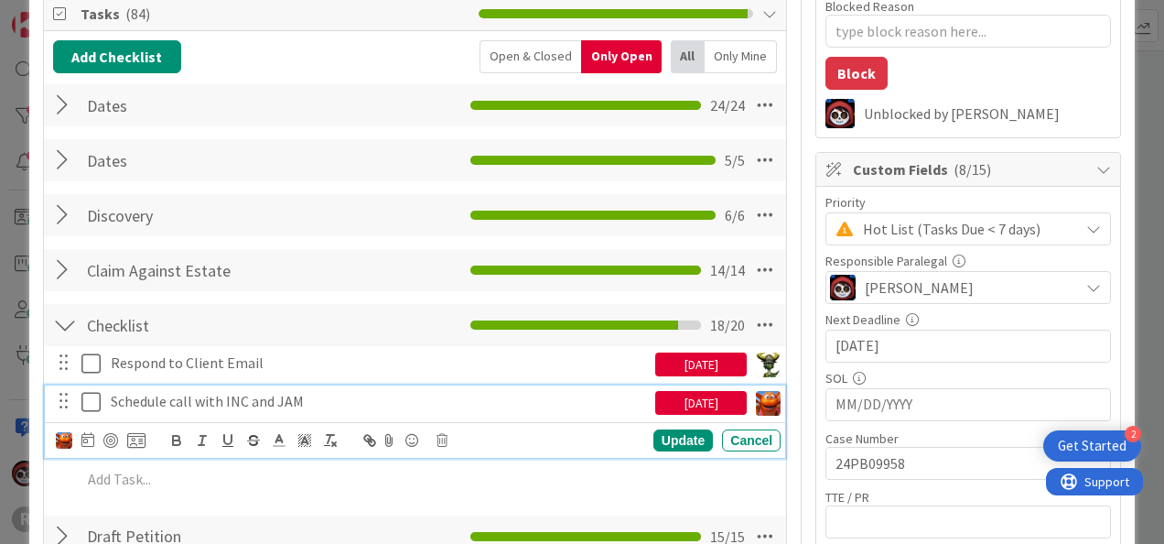
click at [253, 400] on p "Schedule call with INC and JAM" at bounding box center [379, 401] width 537 height 21
click at [85, 437] on icon at bounding box center [87, 439] width 13 height 15
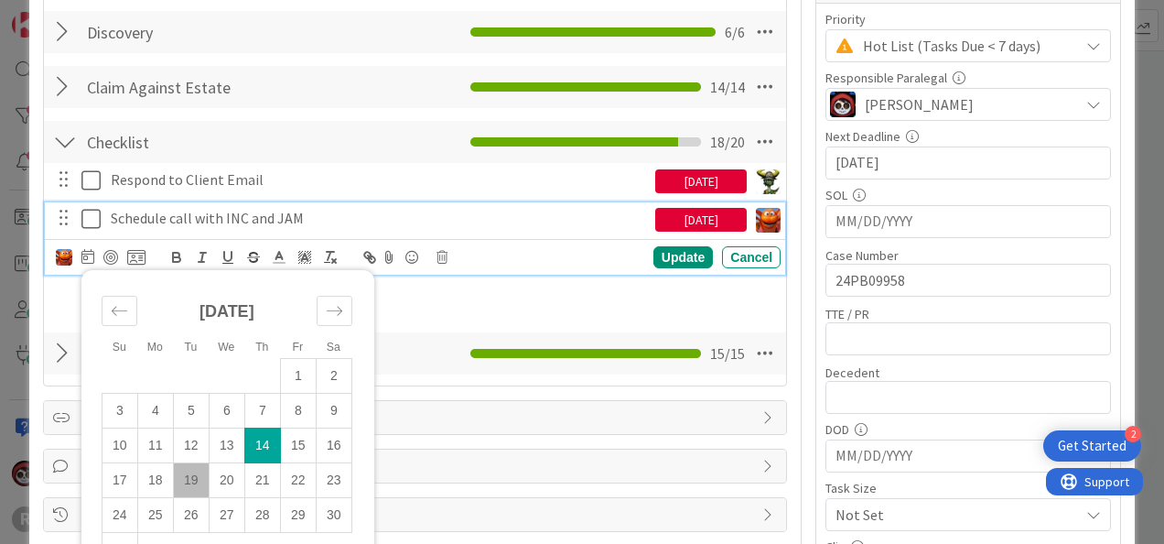
scroll to position [458, 0]
click at [190, 481] on td "19" at bounding box center [191, 479] width 36 height 35
type input "[DATE]"
click at [182, 469] on td "19" at bounding box center [191, 479] width 36 height 35
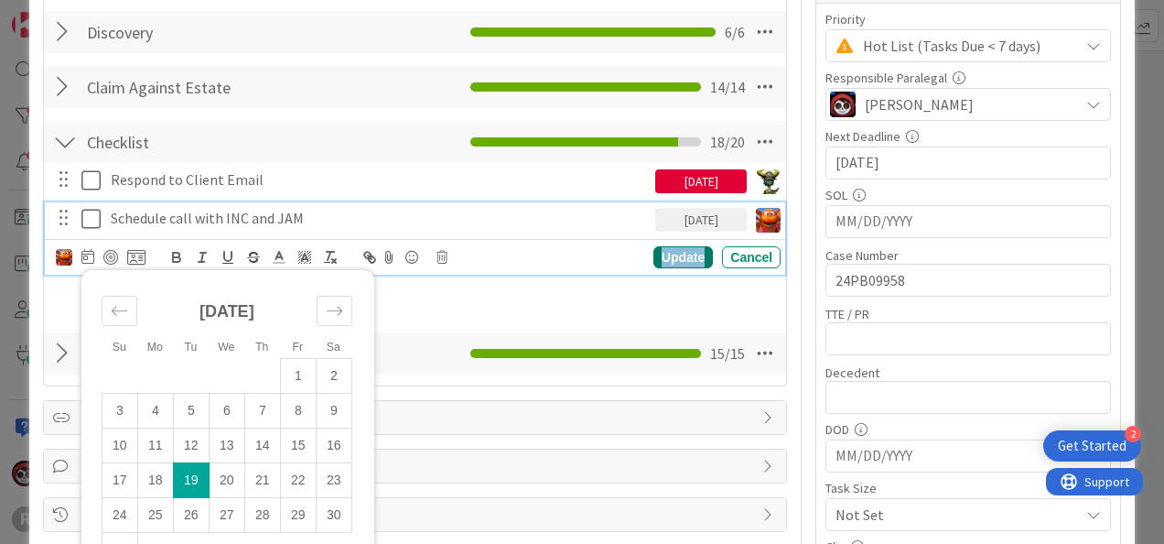
click at [664, 248] on div "Update" at bounding box center [682, 257] width 59 height 22
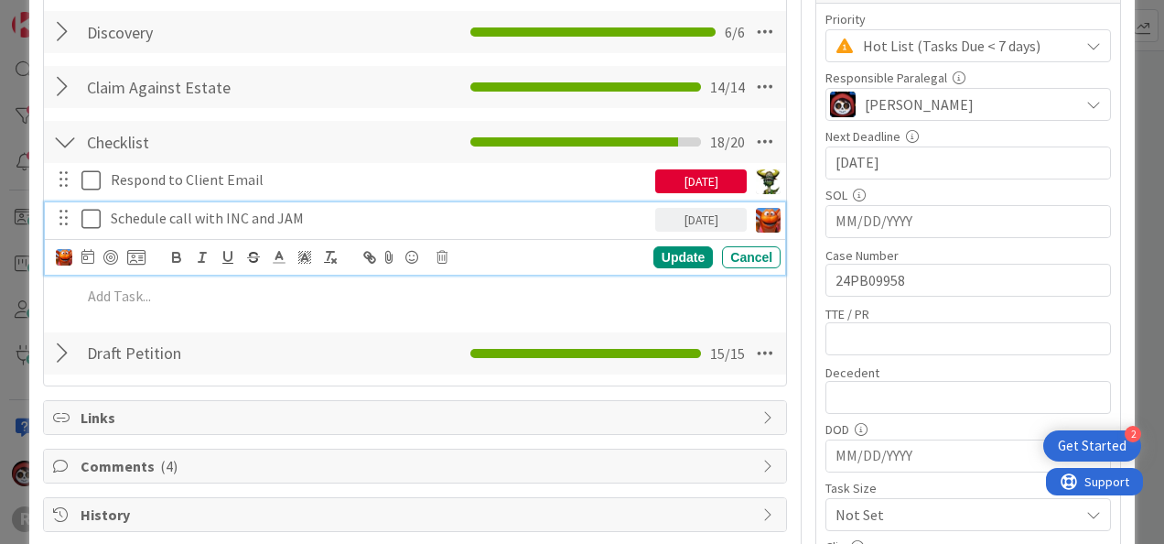
click at [225, 220] on p "Schedule call with INC and JAM" at bounding box center [379, 218] width 537 height 21
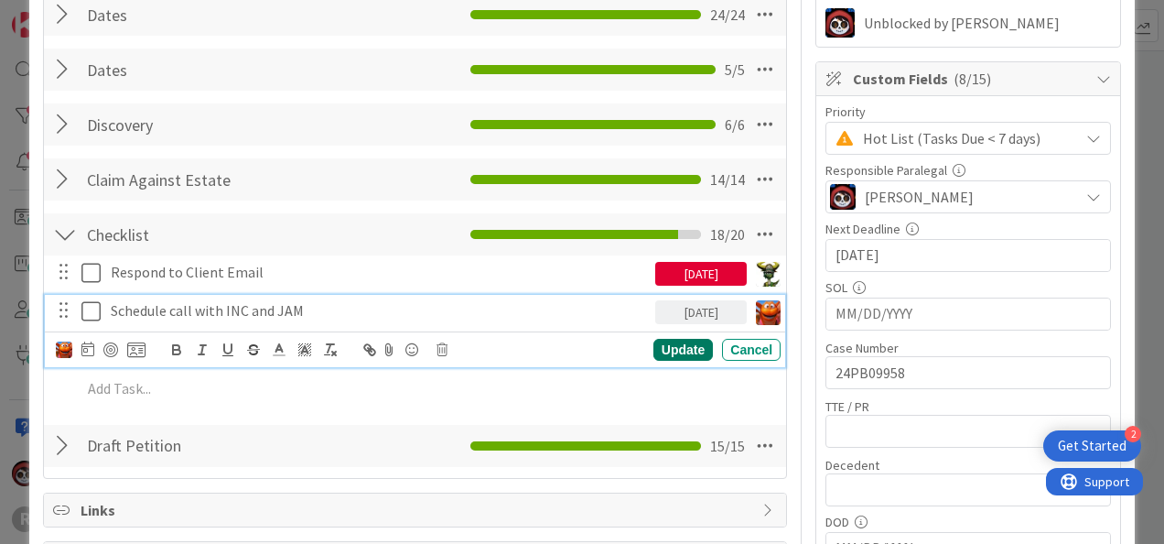
scroll to position [366, 0]
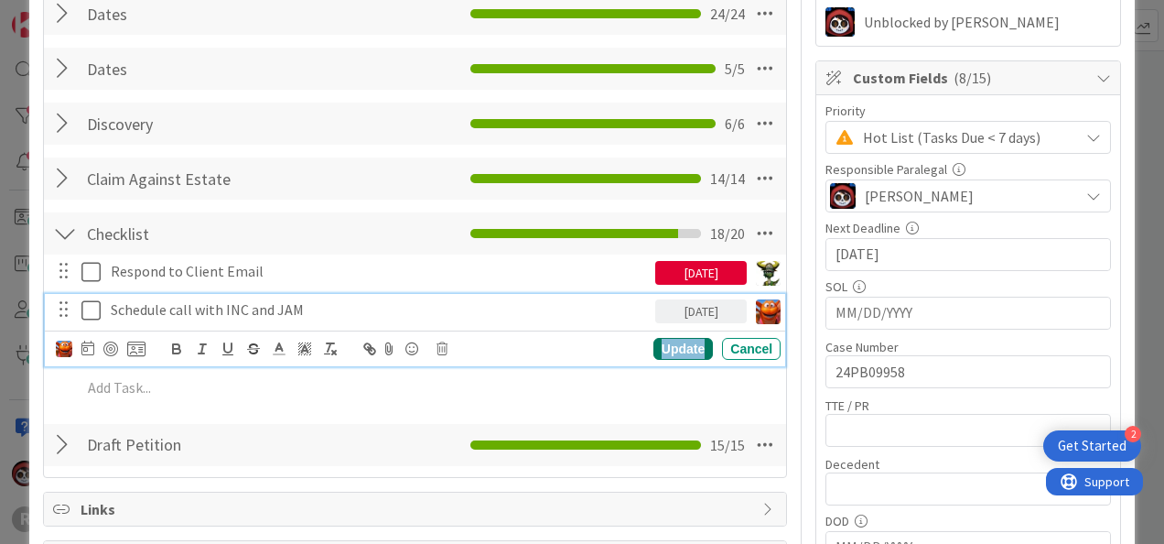
click at [654, 352] on div "Update" at bounding box center [682, 349] width 59 height 22
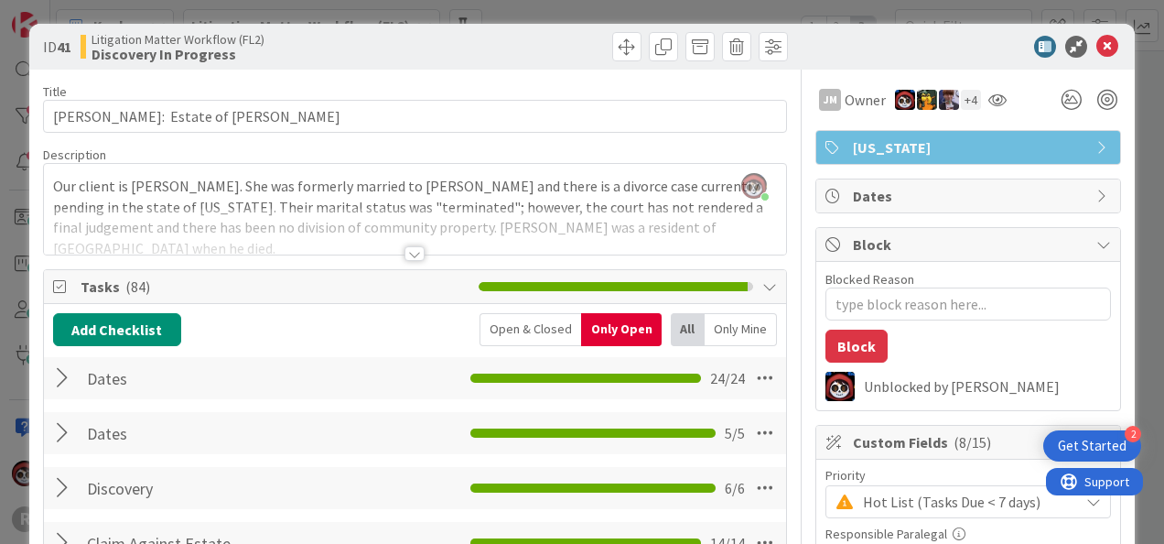
scroll to position [0, 0]
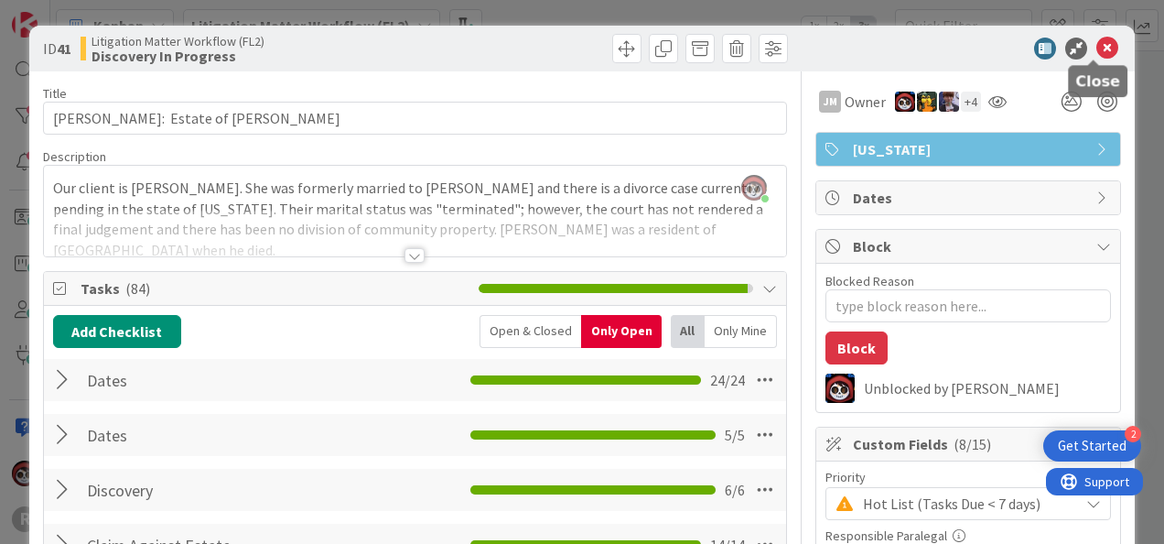
click at [1096, 52] on icon at bounding box center [1107, 49] width 22 height 22
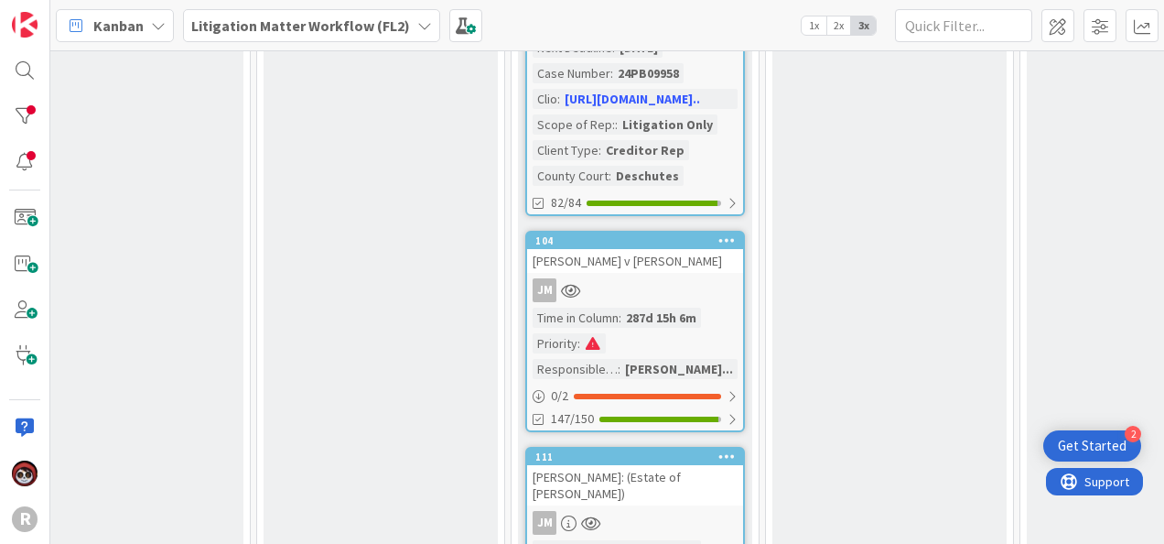
scroll to position [1691, 1043]
click at [694, 278] on div "JM" at bounding box center [635, 290] width 216 height 24
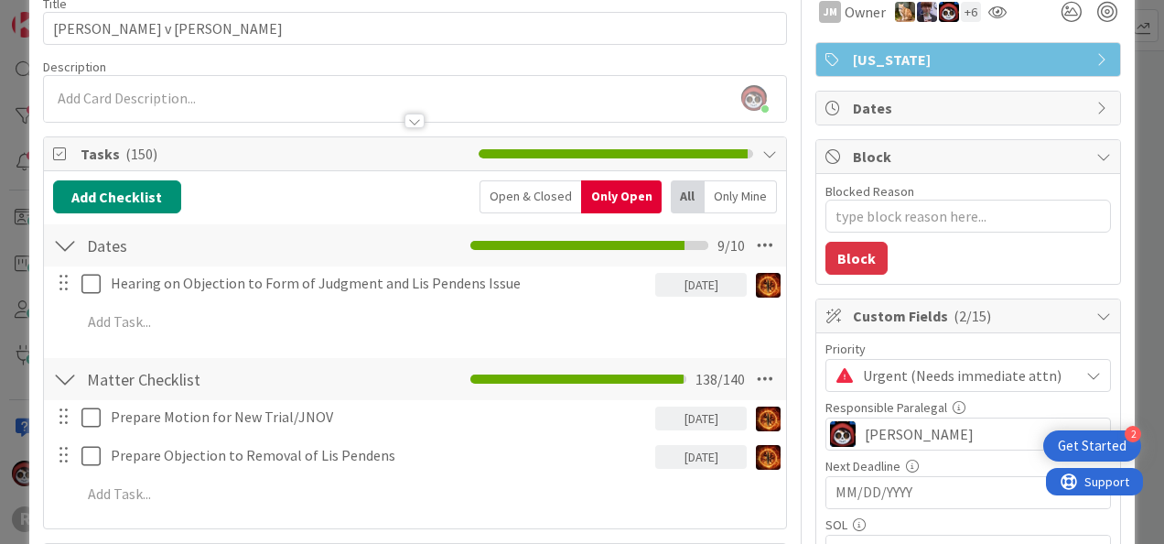
scroll to position [90, 0]
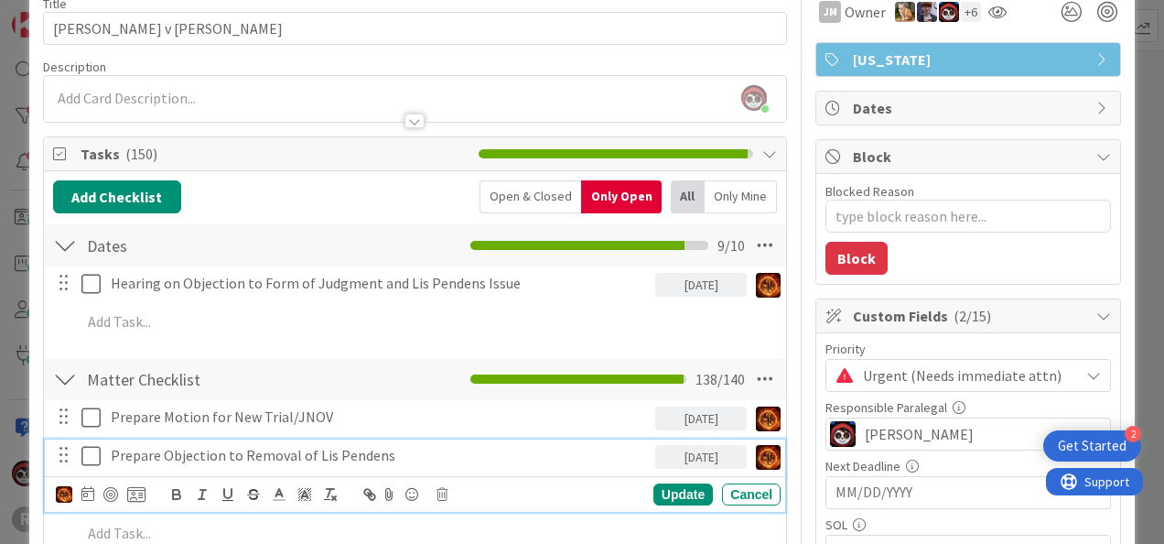
click at [89, 456] on icon at bounding box center [94, 456] width 27 height 22
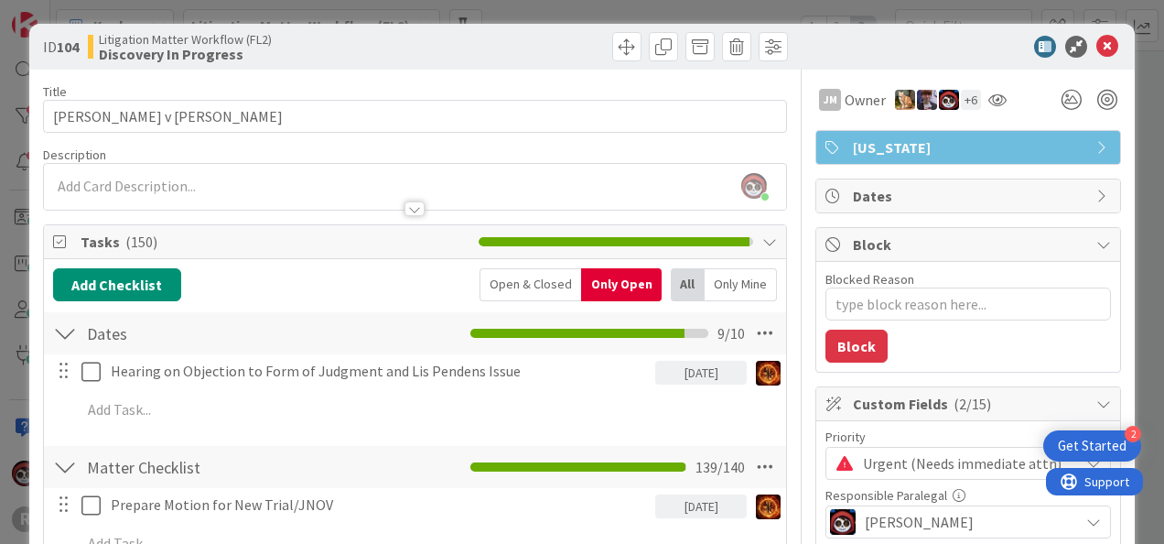
scroll to position [0, 0]
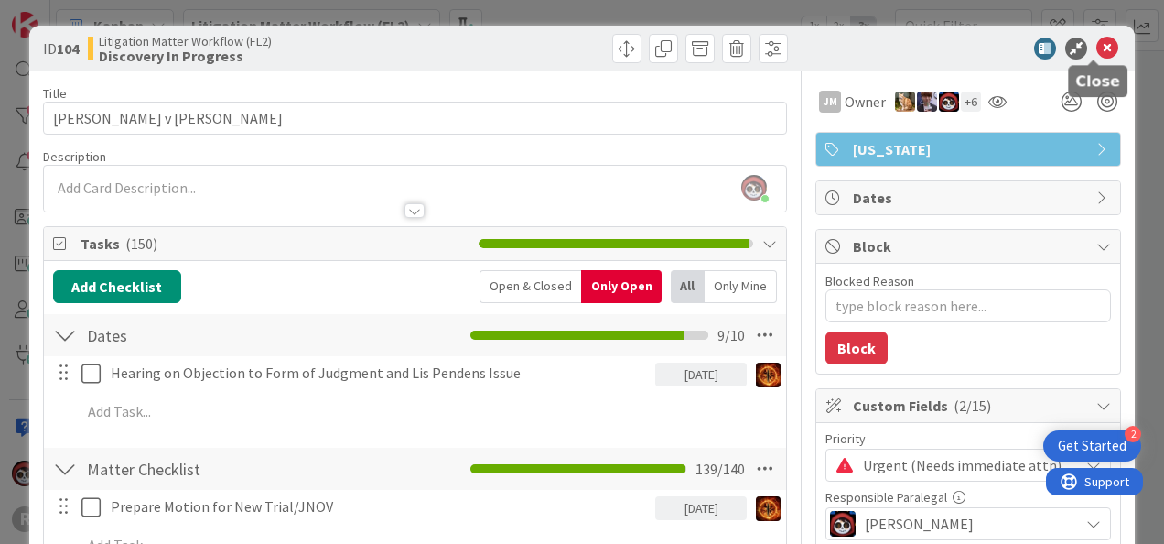
click at [1096, 49] on icon at bounding box center [1107, 49] width 22 height 22
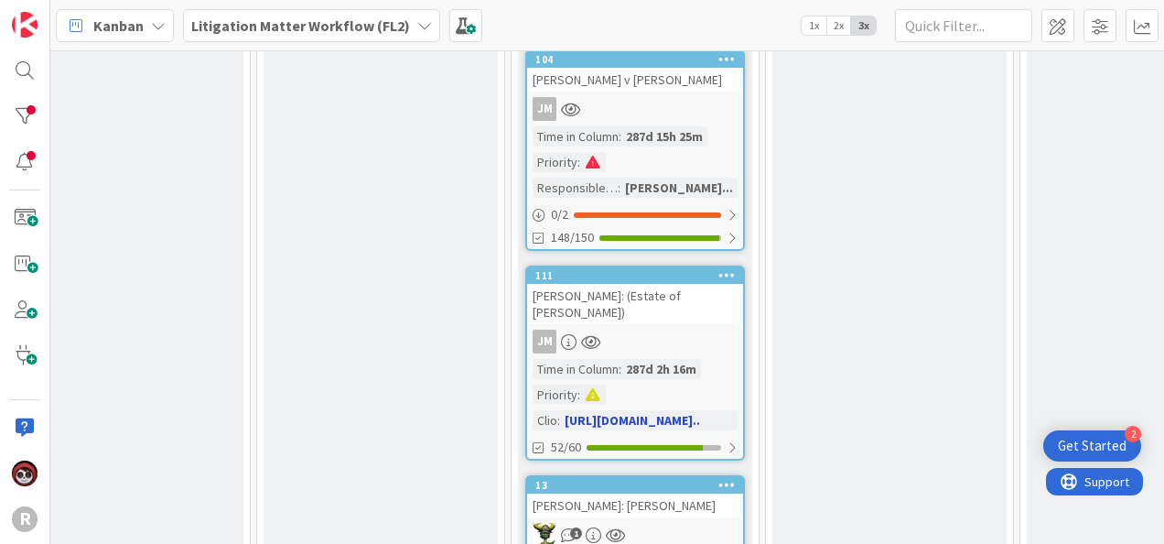
scroll to position [1872, 1043]
click at [665, 284] on div "[PERSON_NAME]: (Estate of [PERSON_NAME])" at bounding box center [635, 304] width 216 height 40
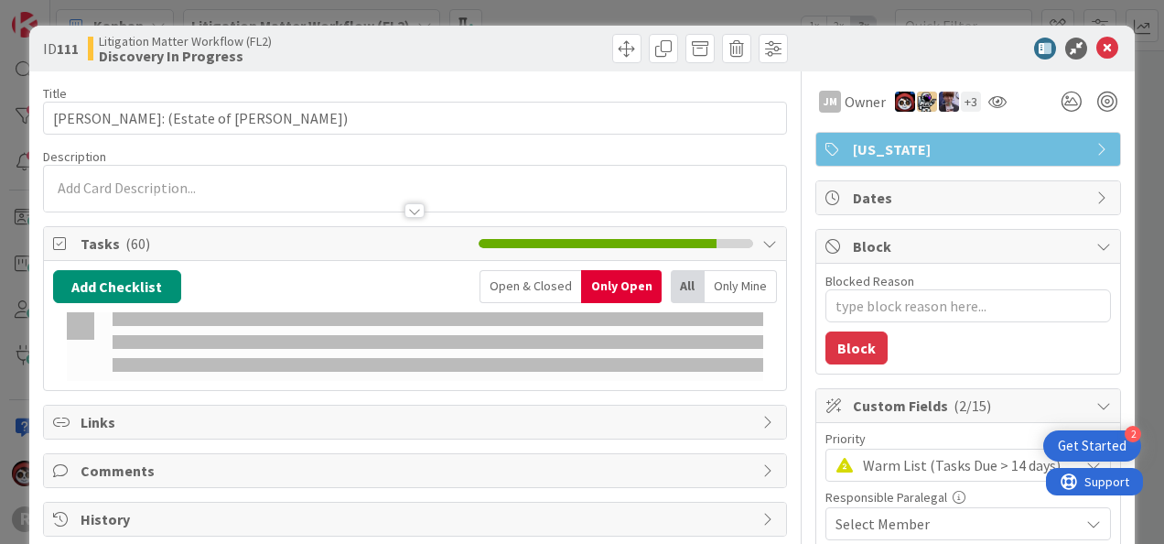
type textarea "x"
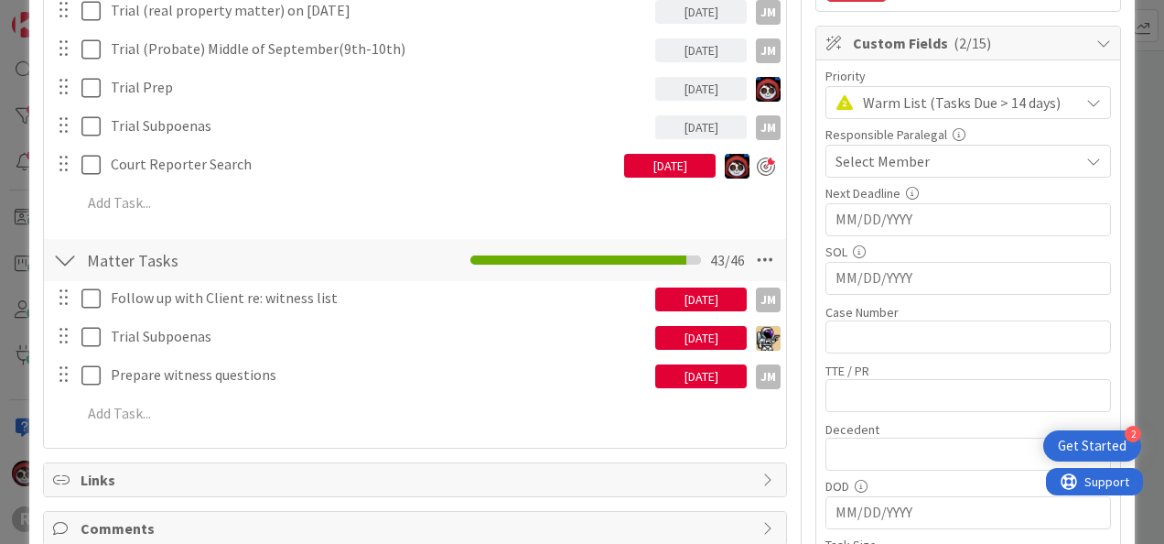
scroll to position [363, 0]
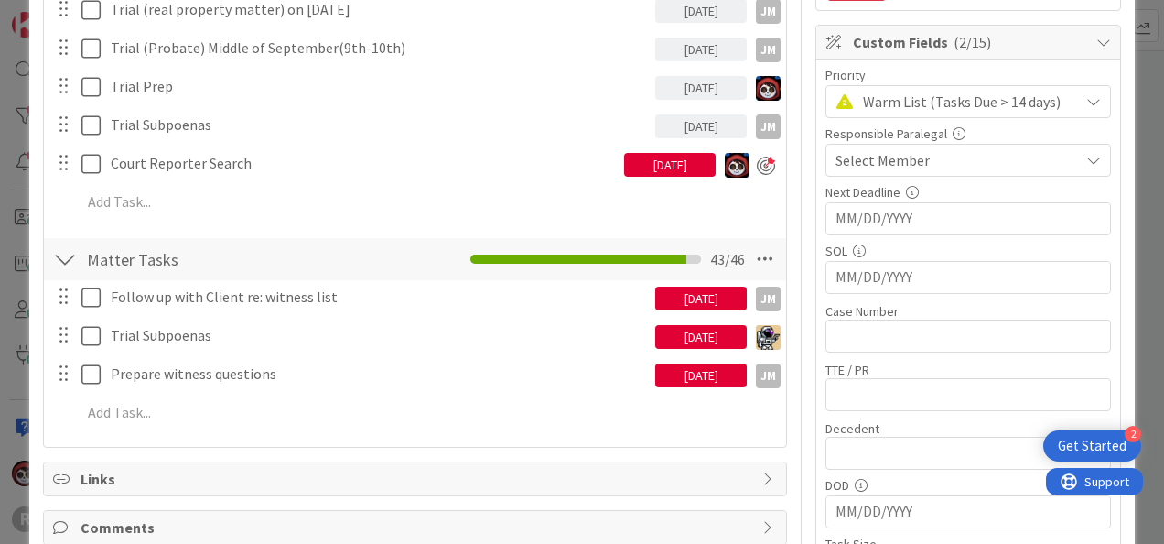
click at [195, 215] on div "Add Add Multiple Cancel" at bounding box center [415, 202] width 740 height 33
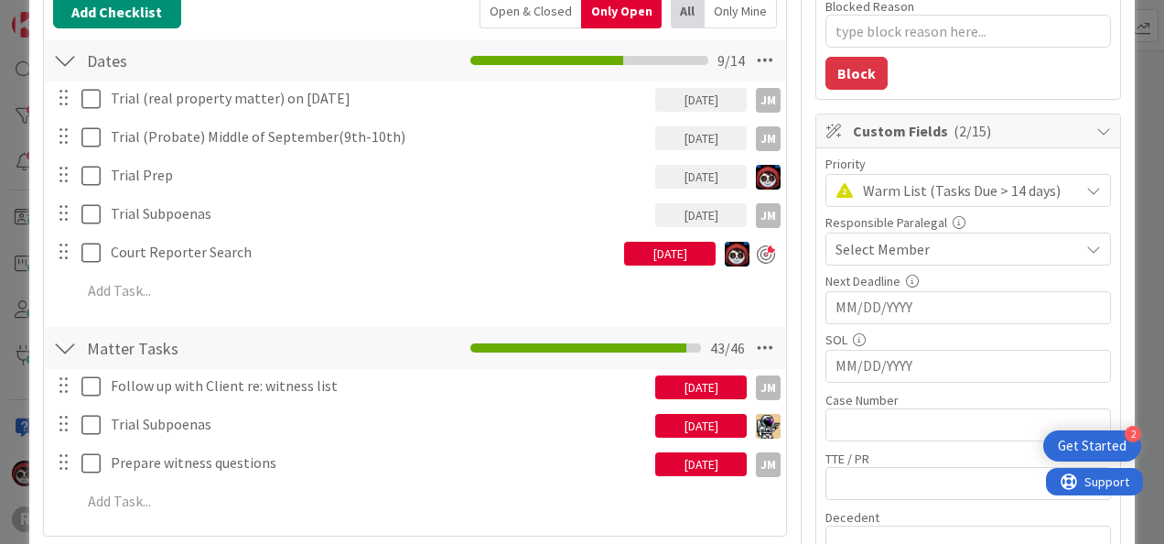
scroll to position [274, 0]
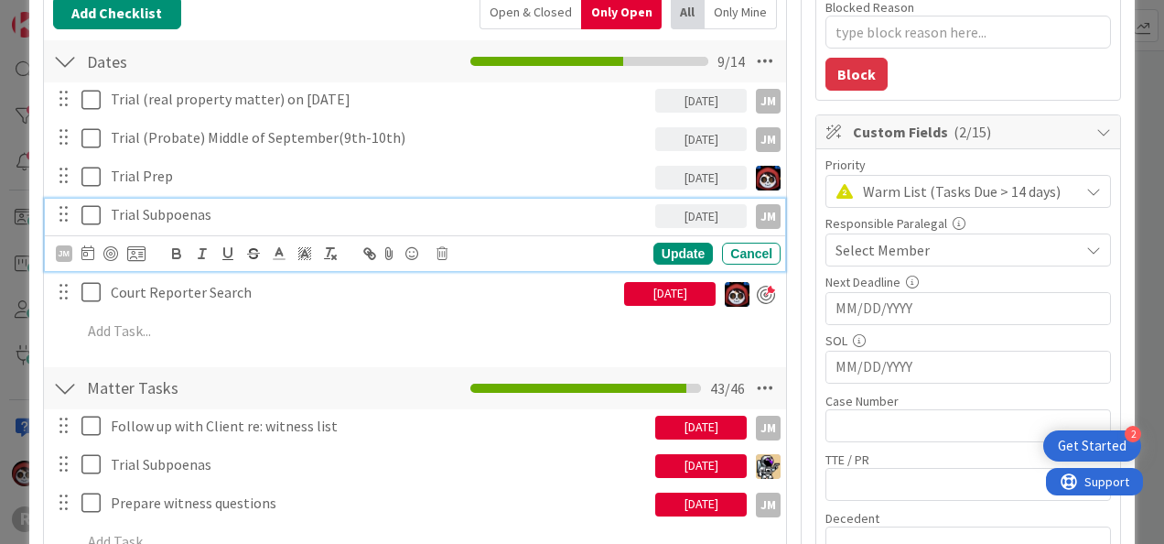
click at [176, 210] on p "Trial Subpoenas" at bounding box center [379, 214] width 537 height 21
click at [77, 254] on div "JM" at bounding box center [101, 254] width 90 height 22
click at [86, 251] on icon at bounding box center [87, 252] width 13 height 15
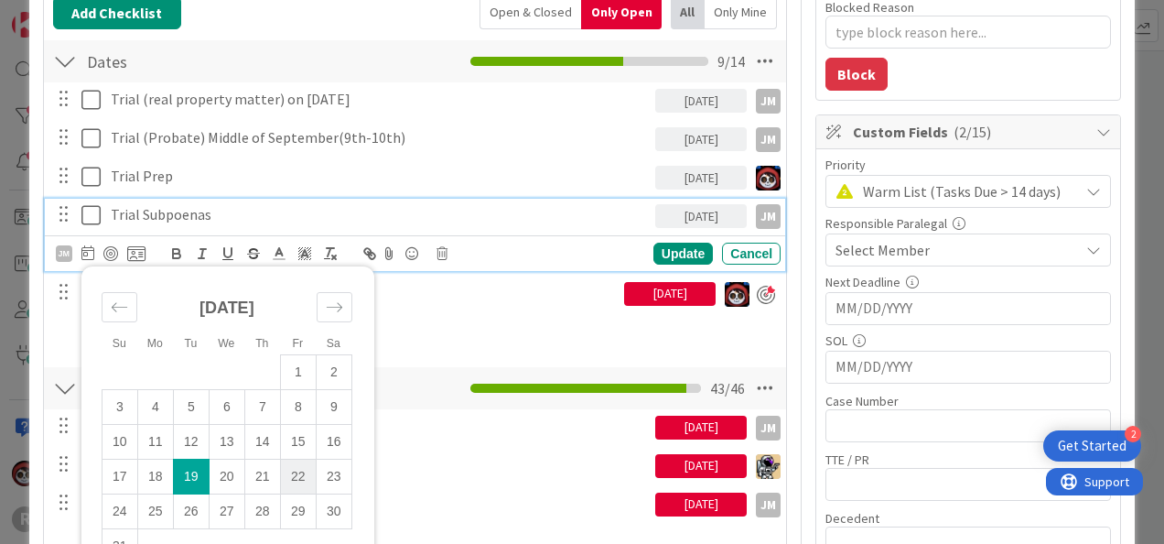
click at [287, 470] on td "22" at bounding box center [298, 475] width 36 height 35
type input "[DATE]"
click at [666, 247] on div "Update" at bounding box center [682, 254] width 59 height 22
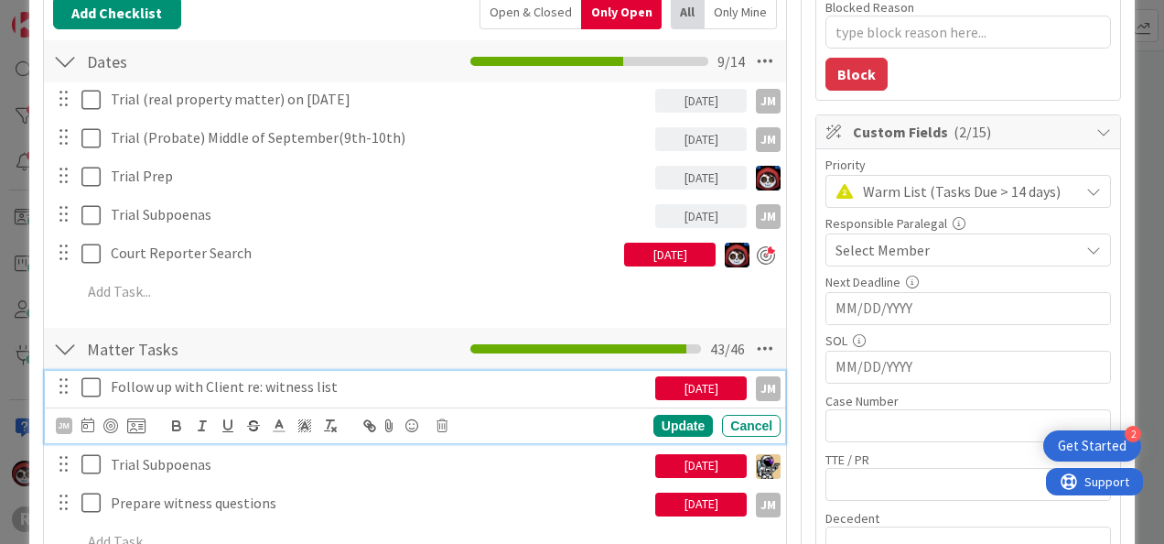
click at [89, 380] on icon at bounding box center [94, 387] width 27 height 22
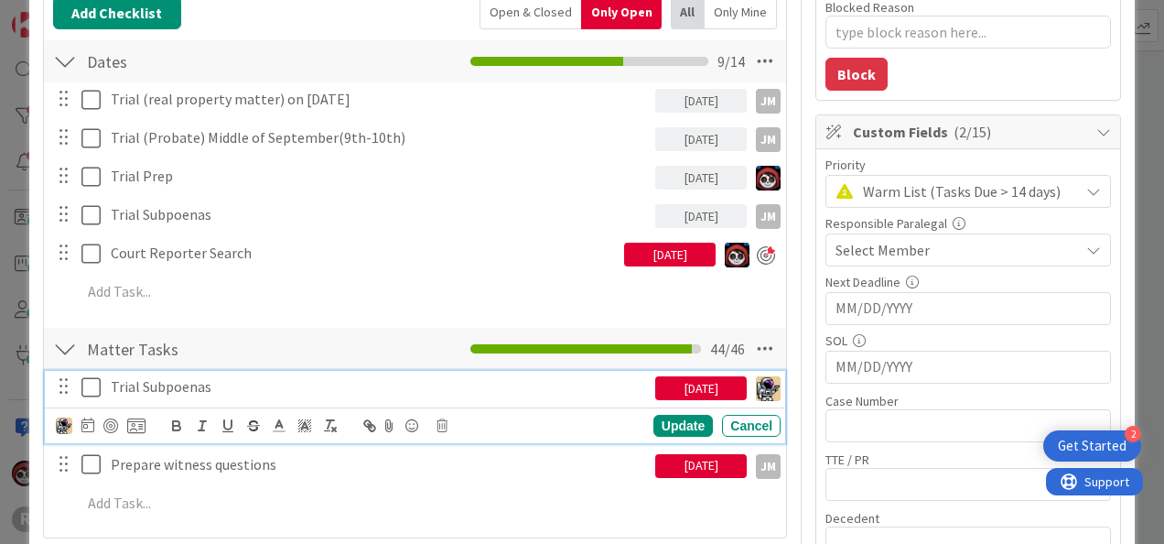
click at [90, 389] on icon at bounding box center [94, 387] width 27 height 22
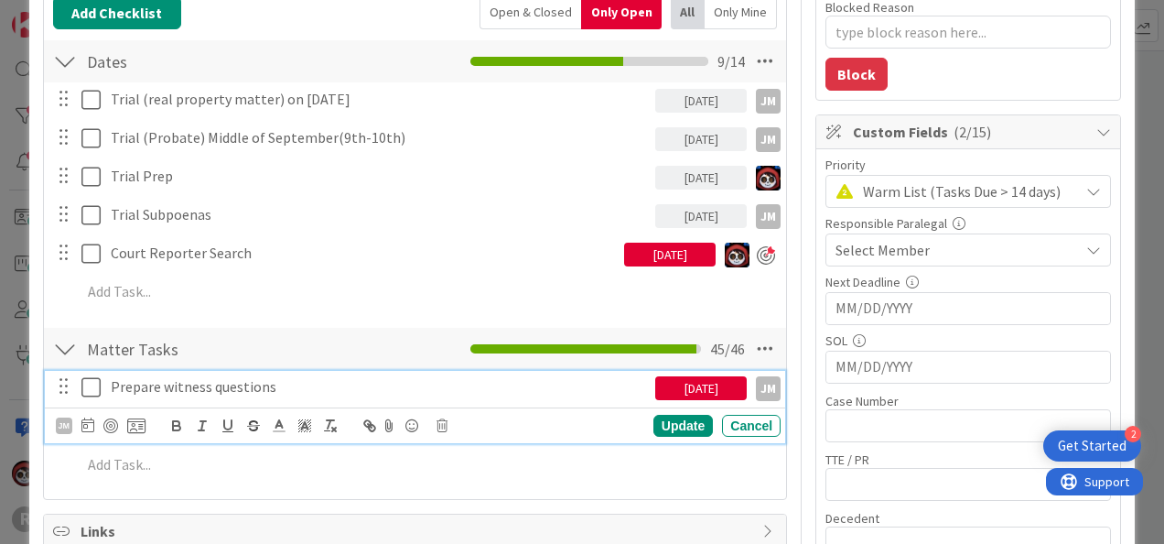
click at [90, 389] on icon at bounding box center [94, 387] width 27 height 22
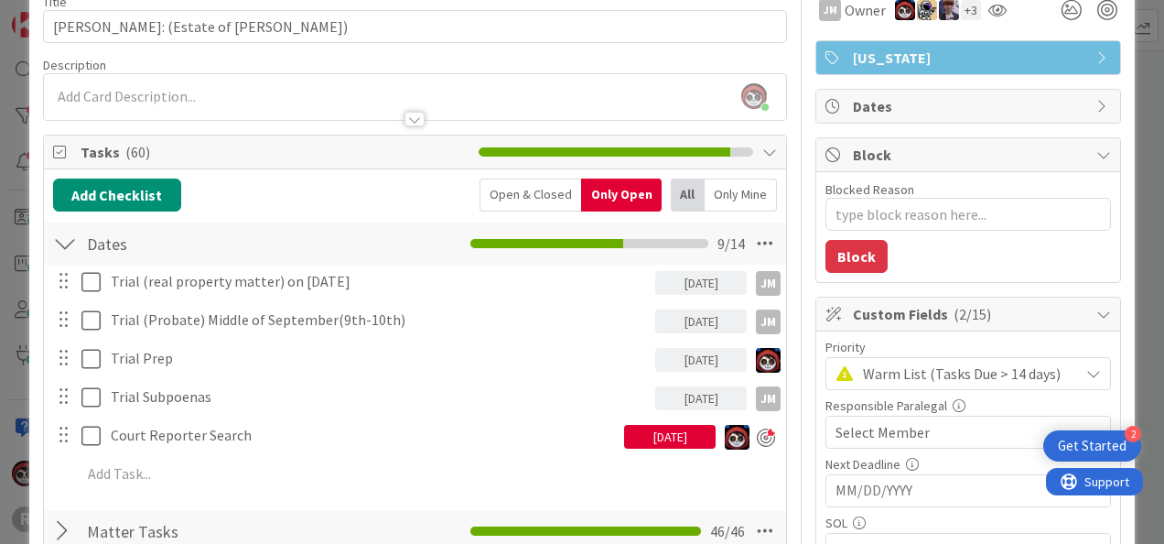
scroll to position [91, 0]
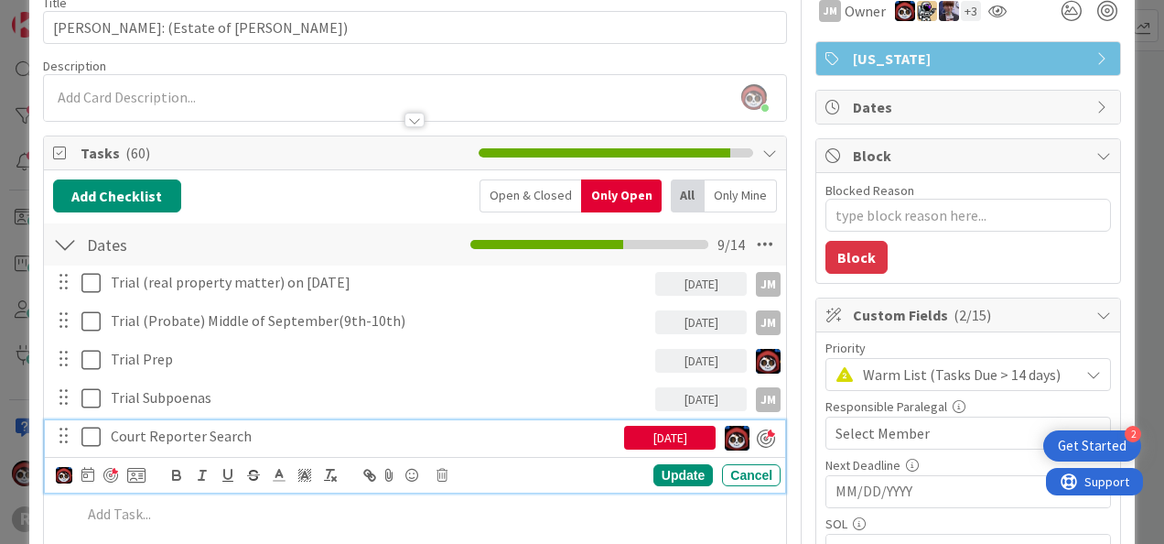
click at [192, 431] on p "Court Reporter Search" at bounding box center [364, 436] width 506 height 21
click at [81, 471] on icon at bounding box center [87, 474] width 13 height 15
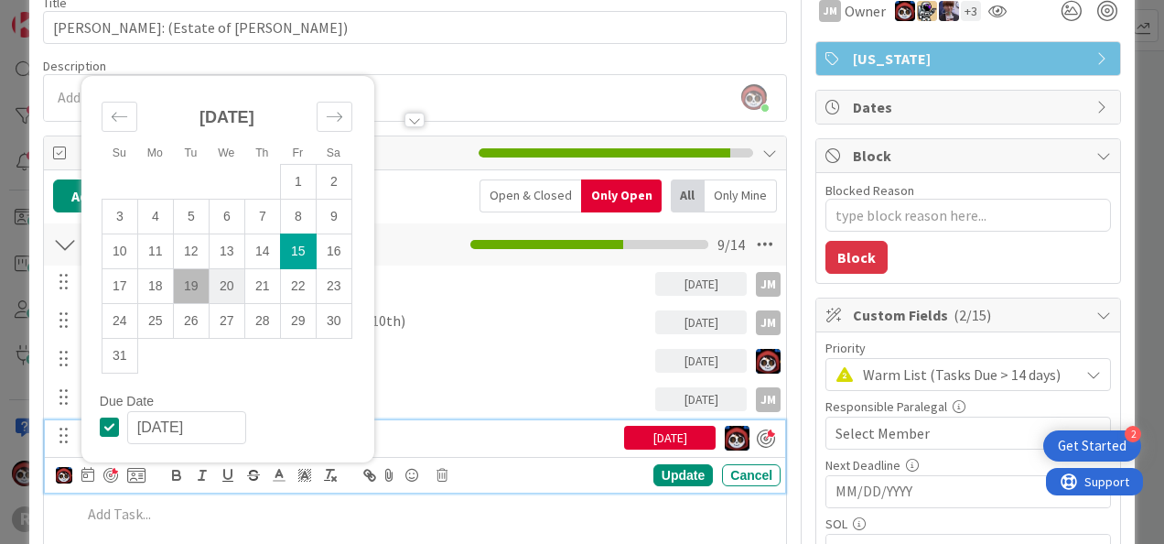
type textarea "x"
click at [215, 287] on td "20" at bounding box center [227, 285] width 36 height 35
type input "[DATE]"
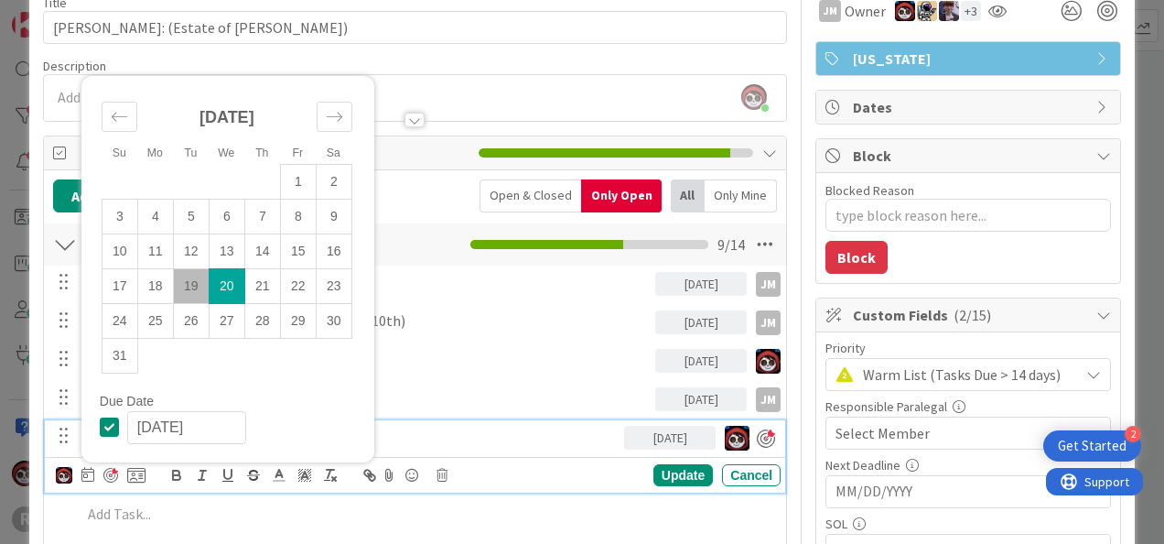
type textarea "x"
click at [663, 474] on div "Update" at bounding box center [682, 475] width 59 height 22
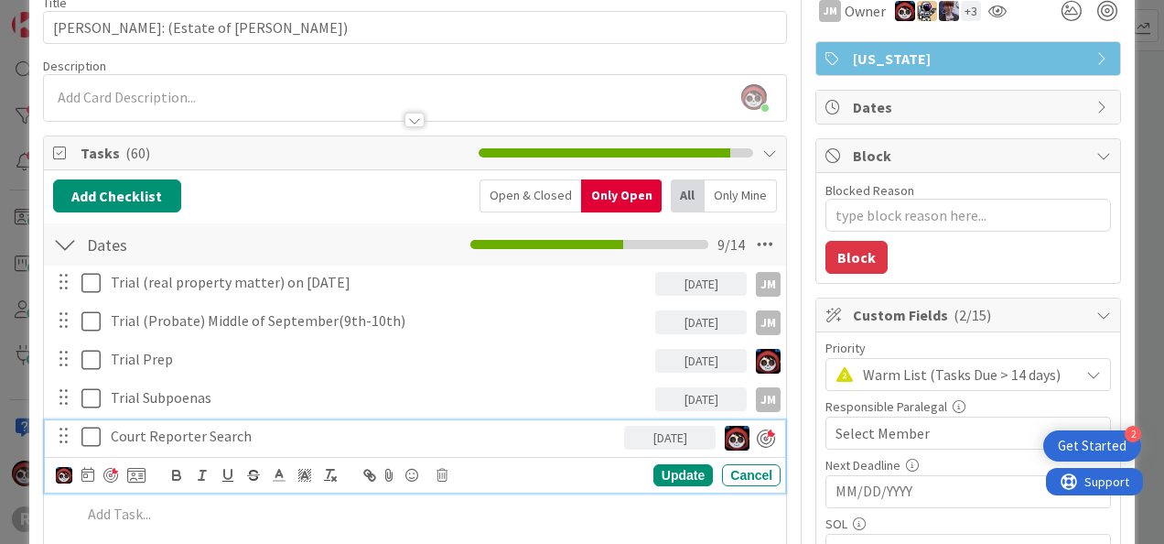
click at [273, 441] on p "Court Reporter Search" at bounding box center [364, 436] width 506 height 21
click at [676, 467] on div "Update" at bounding box center [682, 475] width 59 height 22
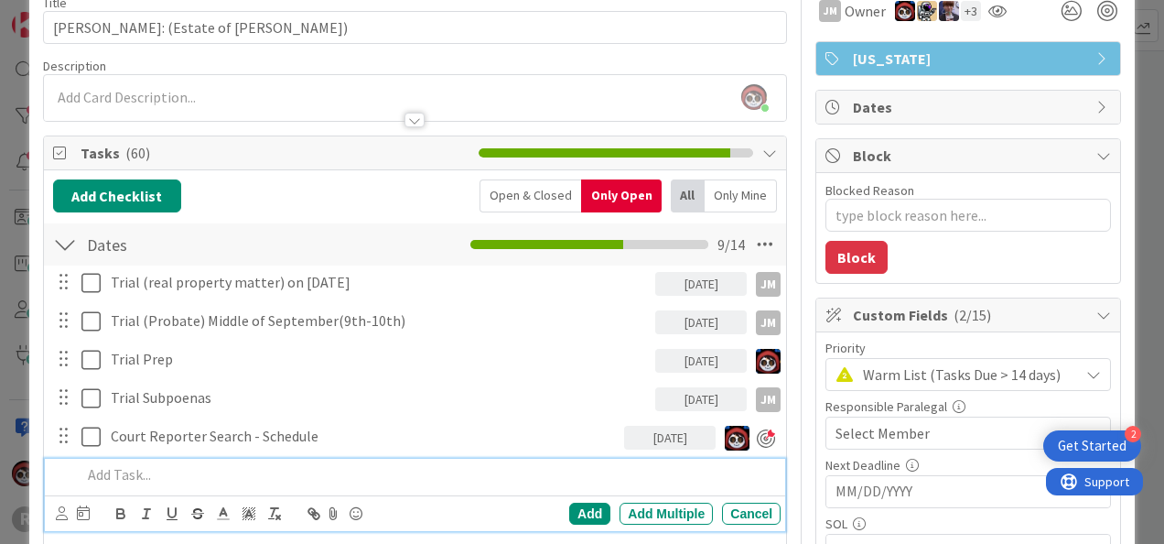
click at [175, 472] on p at bounding box center [427, 474] width 692 height 21
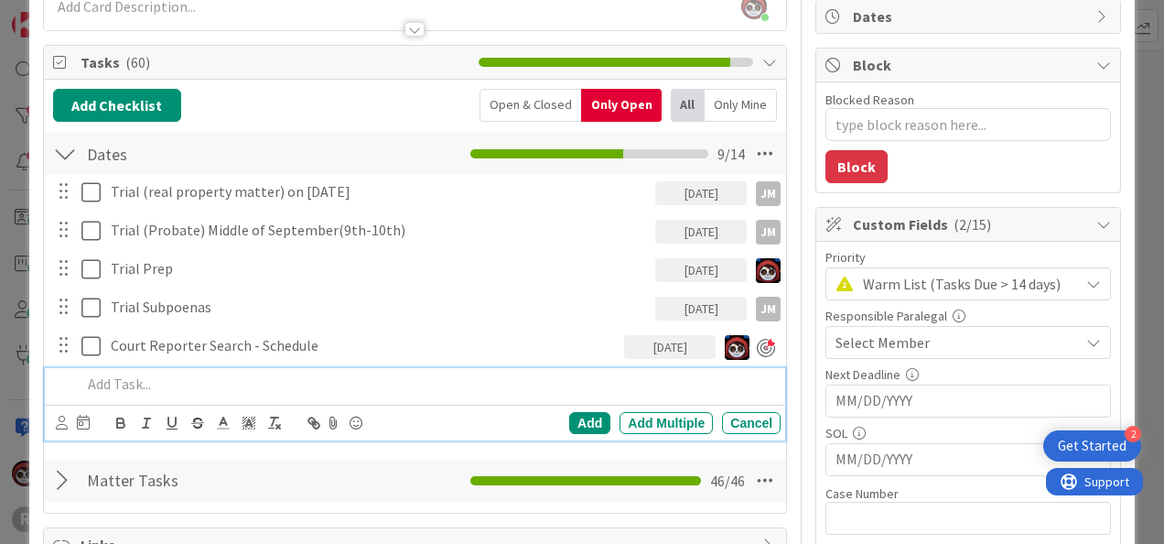
scroll to position [181, 0]
type textarea "x"
click at [728, 412] on div "Cancel" at bounding box center [751, 423] width 59 height 22
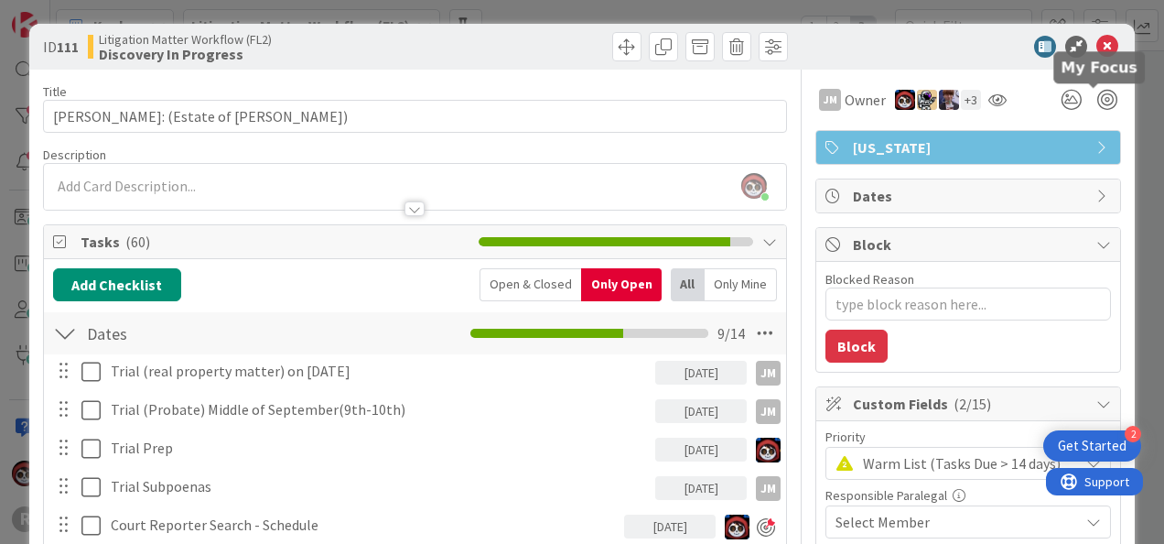
scroll to position [0, 0]
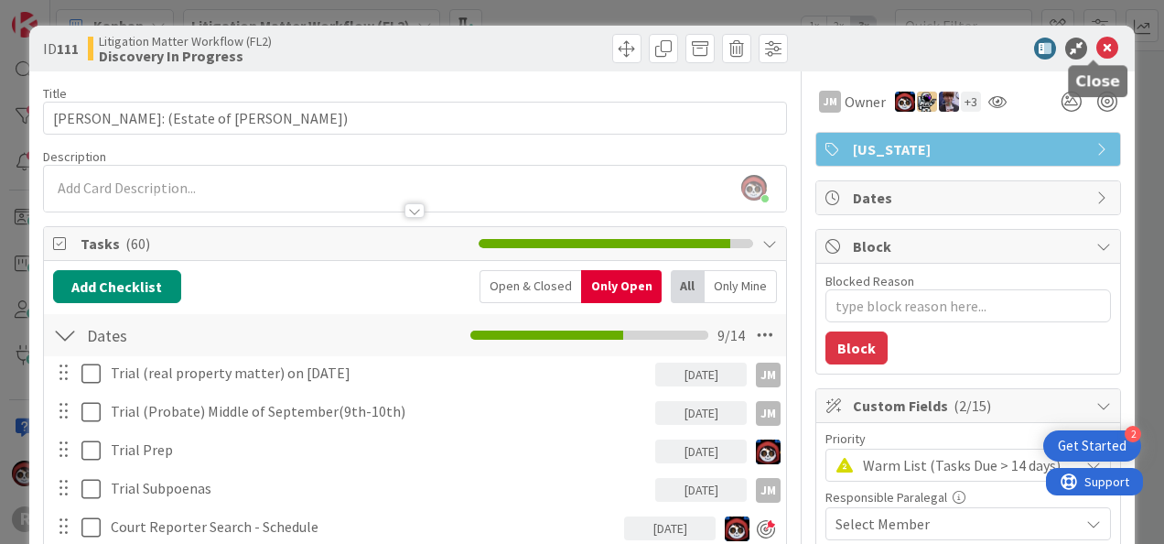
click at [1096, 52] on icon at bounding box center [1107, 49] width 22 height 22
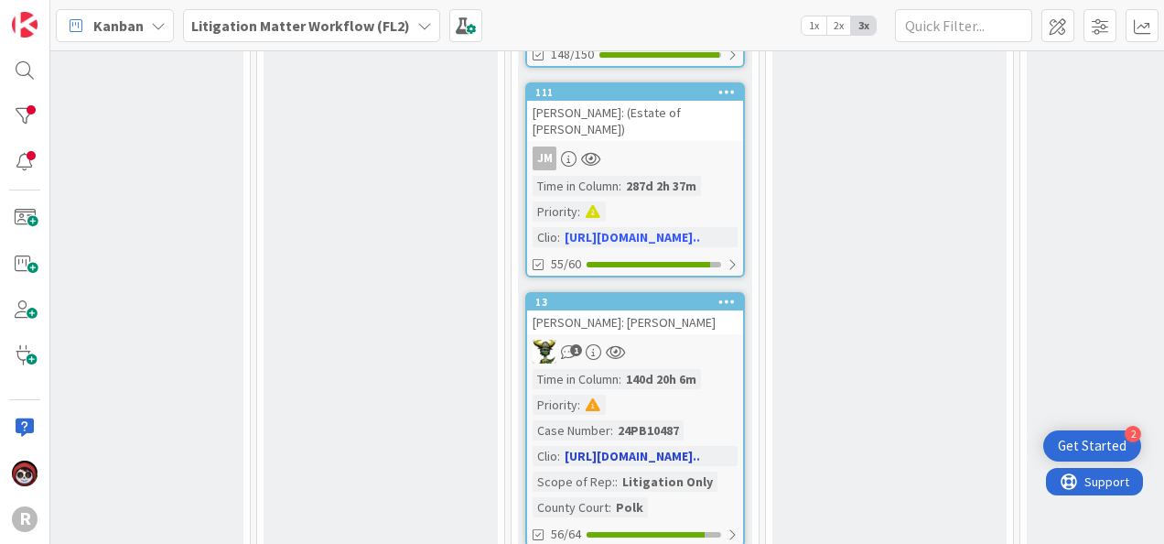
click at [692, 340] on div "1" at bounding box center [635, 352] width 216 height 24
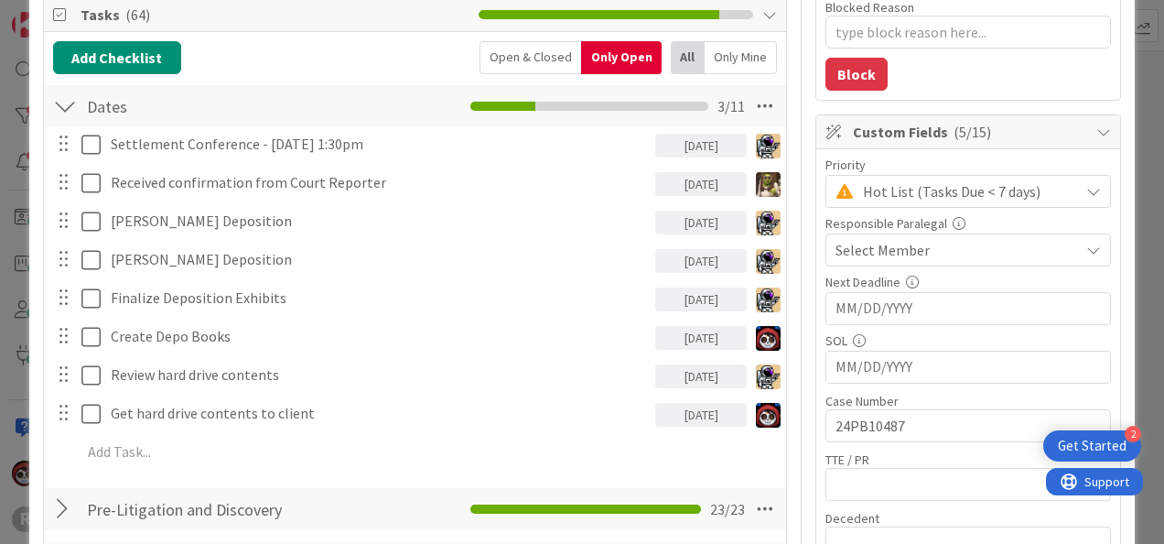
scroll to position [275, 0]
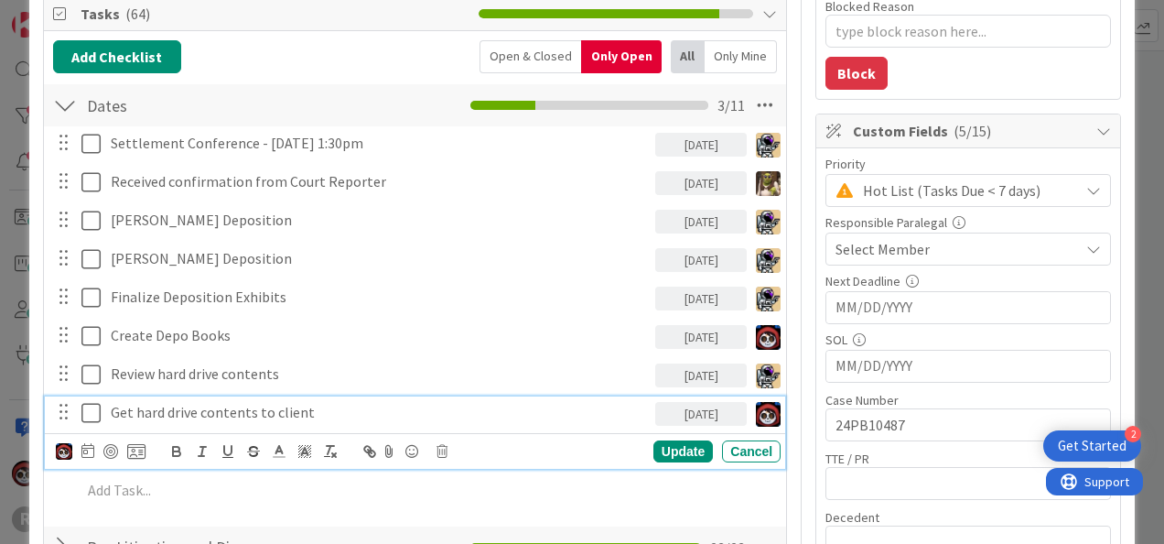
click at [229, 417] on p "Get hard drive contents to client" at bounding box center [379, 412] width 537 height 21
click at [112, 441] on div at bounding box center [110, 438] width 12 height 5
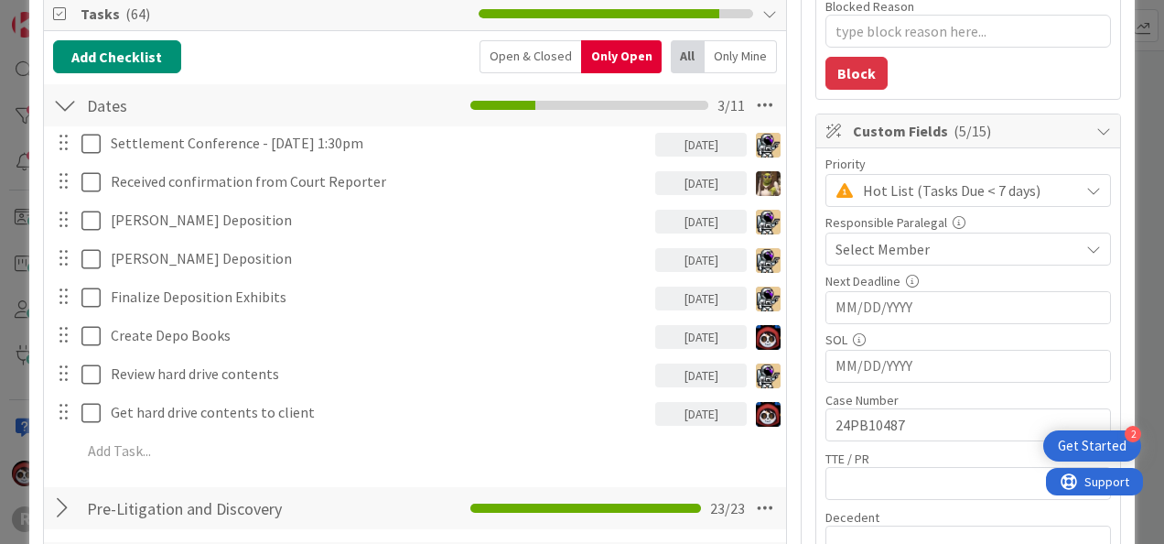
click at [345, 388] on div "Review hard drive contents 08/19/2025 Update Cancel" at bounding box center [415, 374] width 740 height 33
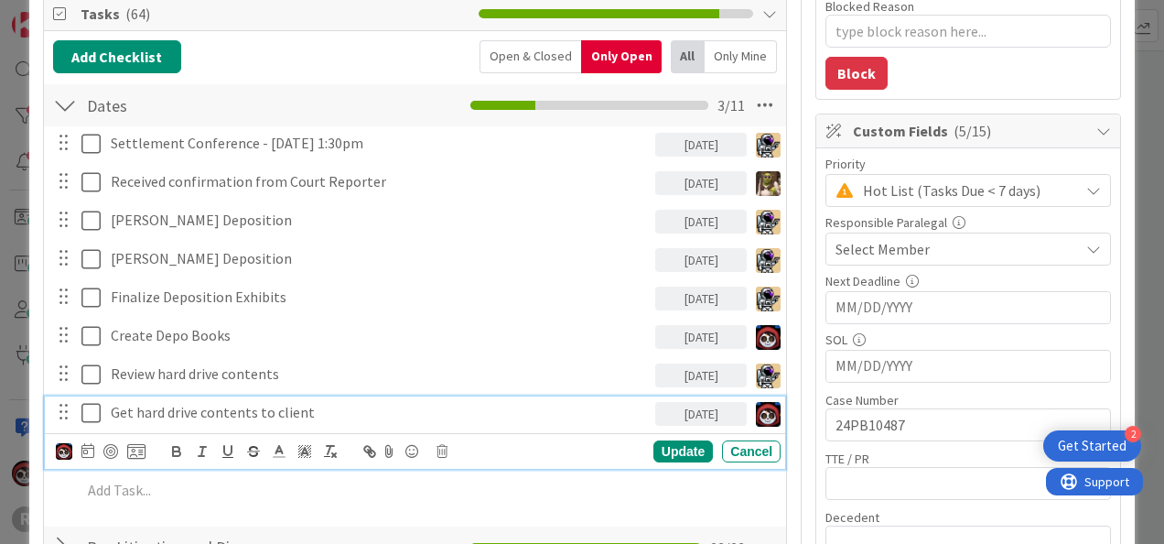
click at [326, 406] on p "Get hard drive contents to client" at bounding box center [379, 412] width 537 height 21
click at [110, 450] on div at bounding box center [110, 451] width 15 height 15
click at [670, 452] on div "Update" at bounding box center [682, 451] width 59 height 22
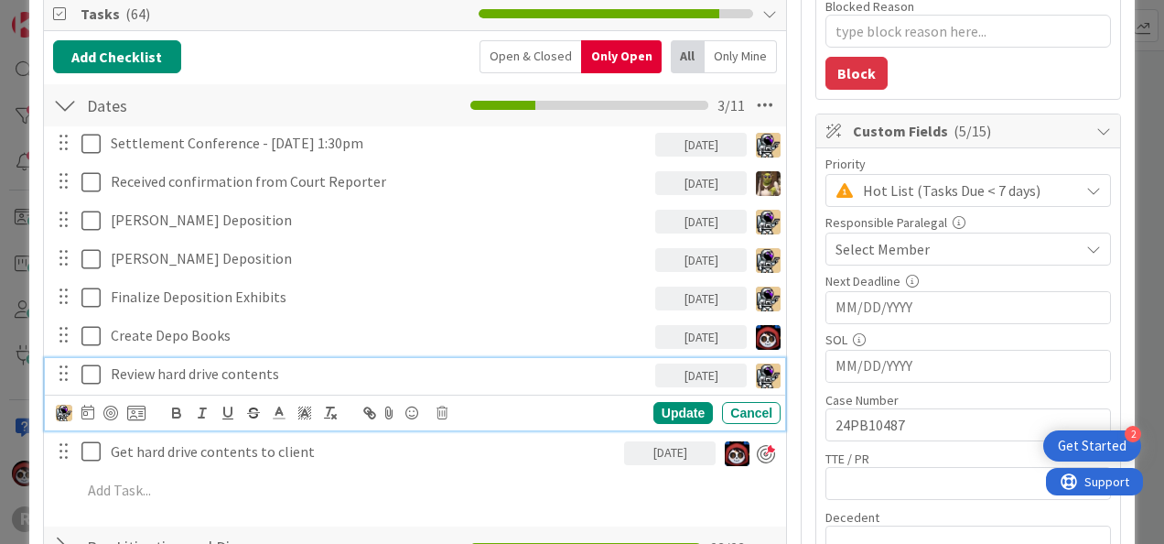
click at [178, 370] on p "Review hard drive contents" at bounding box center [379, 373] width 537 height 21
click at [661, 410] on div "Update" at bounding box center [682, 413] width 59 height 22
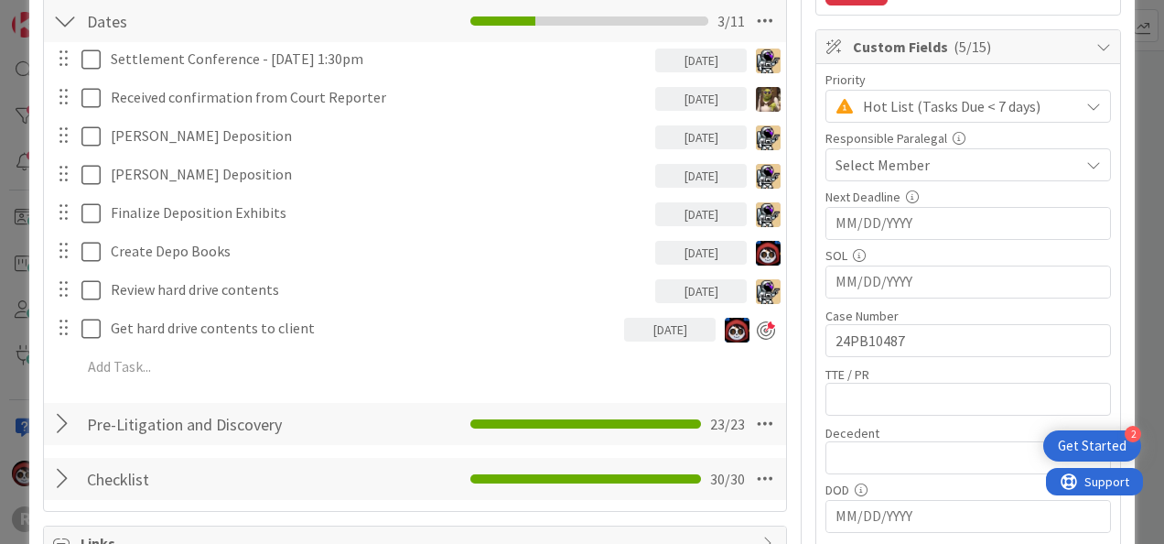
scroll to position [359, 0]
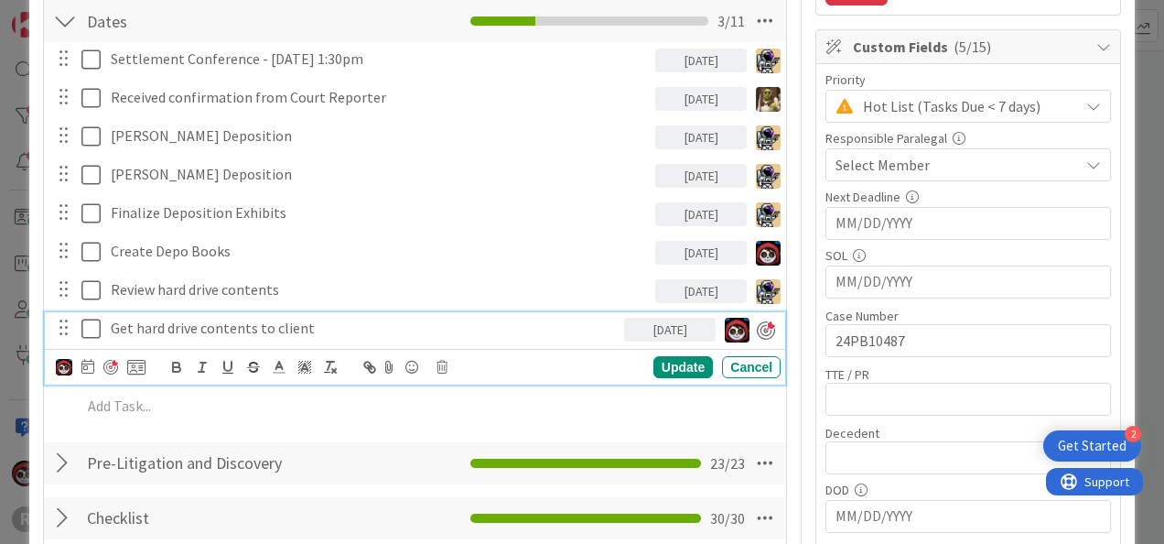
click at [249, 329] on p "Get hard drive contents to client" at bounding box center [364, 328] width 506 height 21
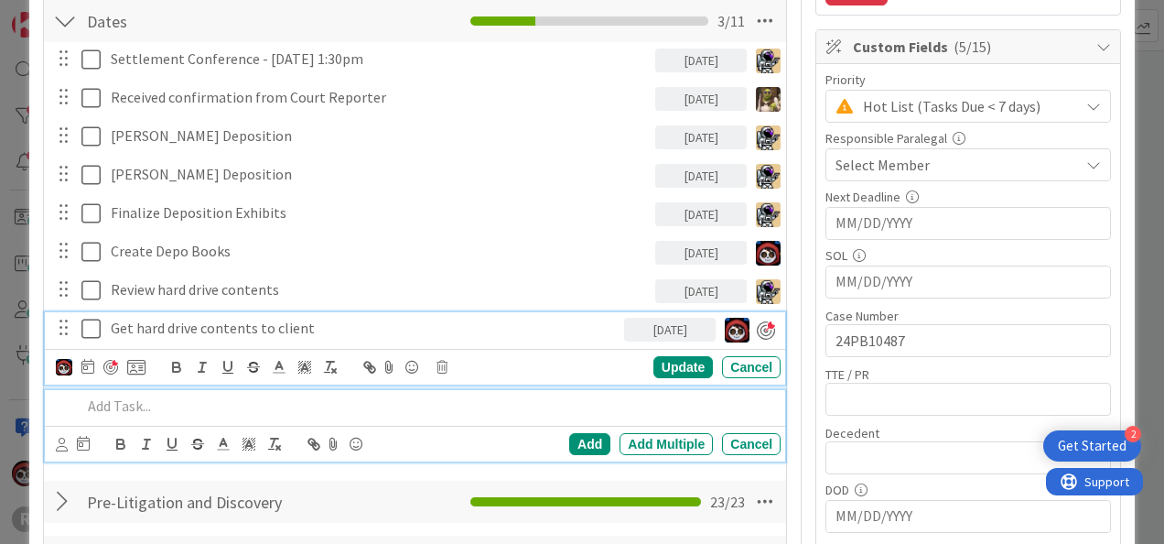
click at [388, 410] on p at bounding box center [427, 405] width 692 height 21
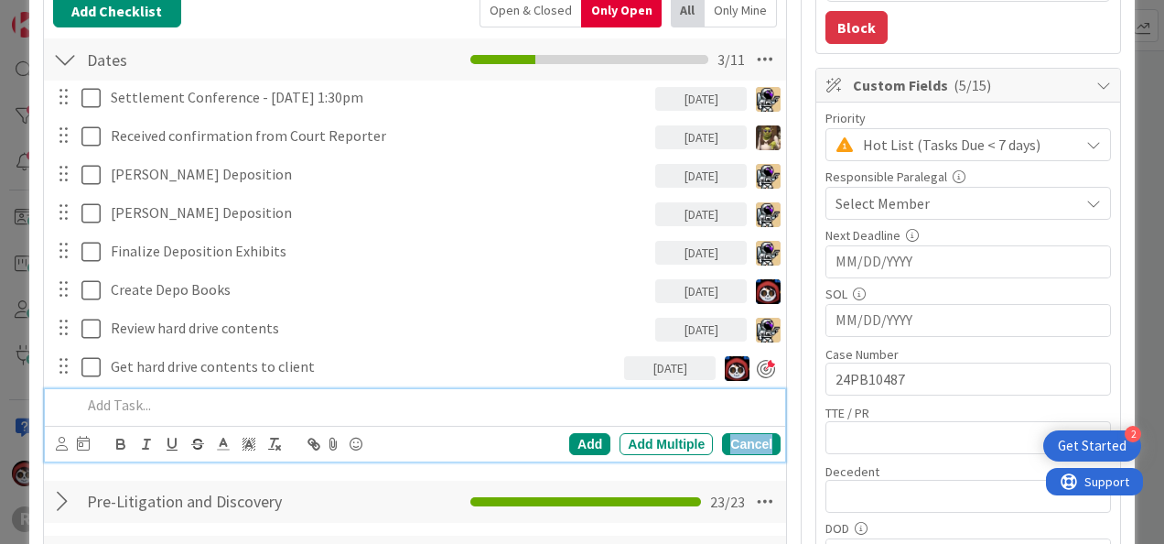
click at [728, 434] on div "Cancel" at bounding box center [751, 444] width 59 height 22
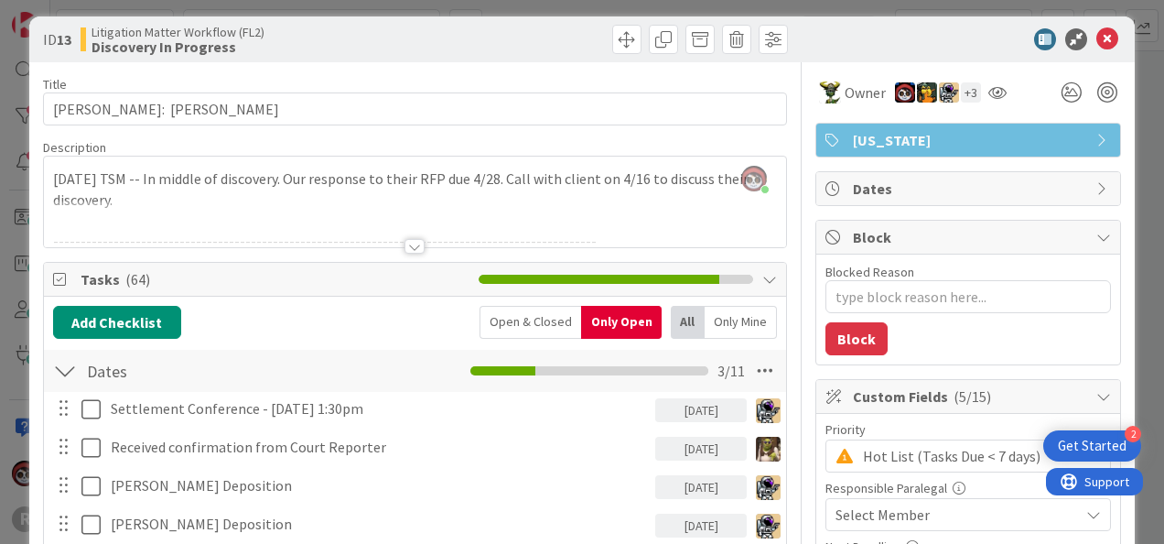
scroll to position [0, 0]
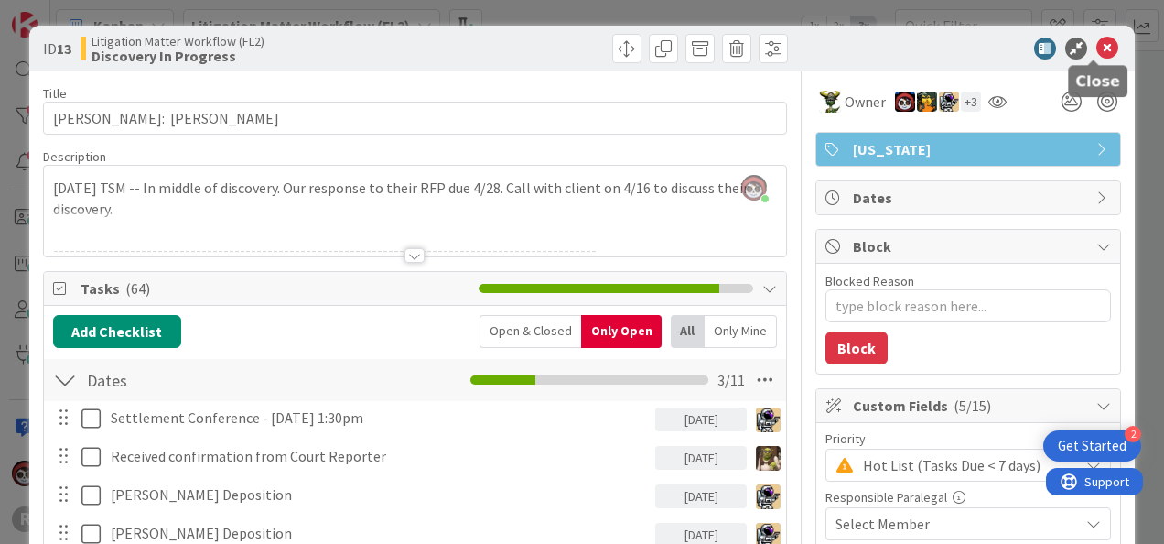
click at [1096, 46] on icon at bounding box center [1107, 49] width 22 height 22
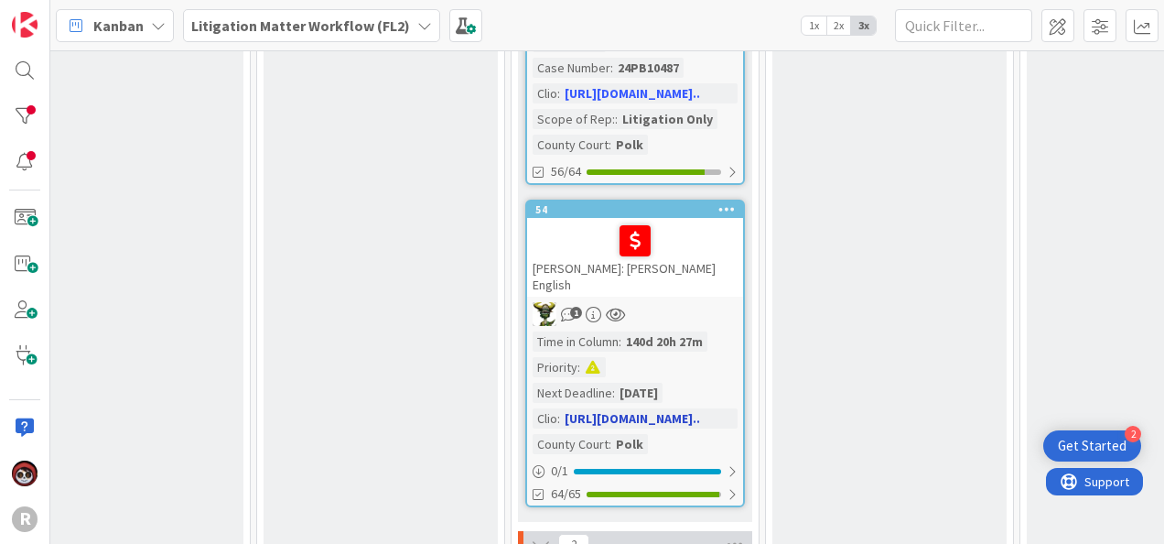
scroll to position [2420, 1043]
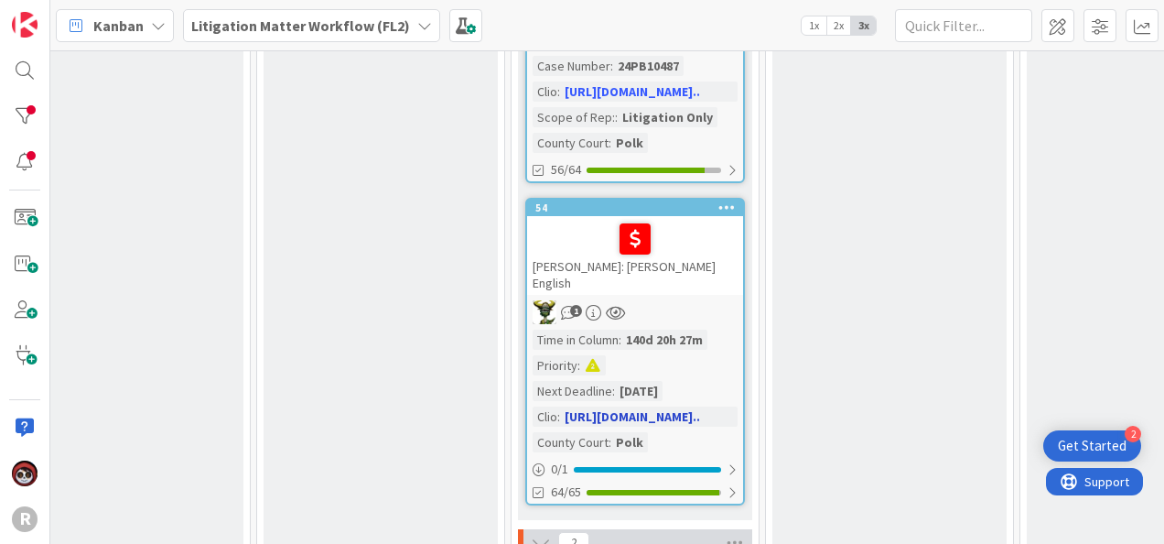
click at [702, 230] on link "54 ELWOOD: Elwood v. English 1 Time in Column : 140d 20h 27m Priority : Next De…" at bounding box center [635, 351] width 220 height 307
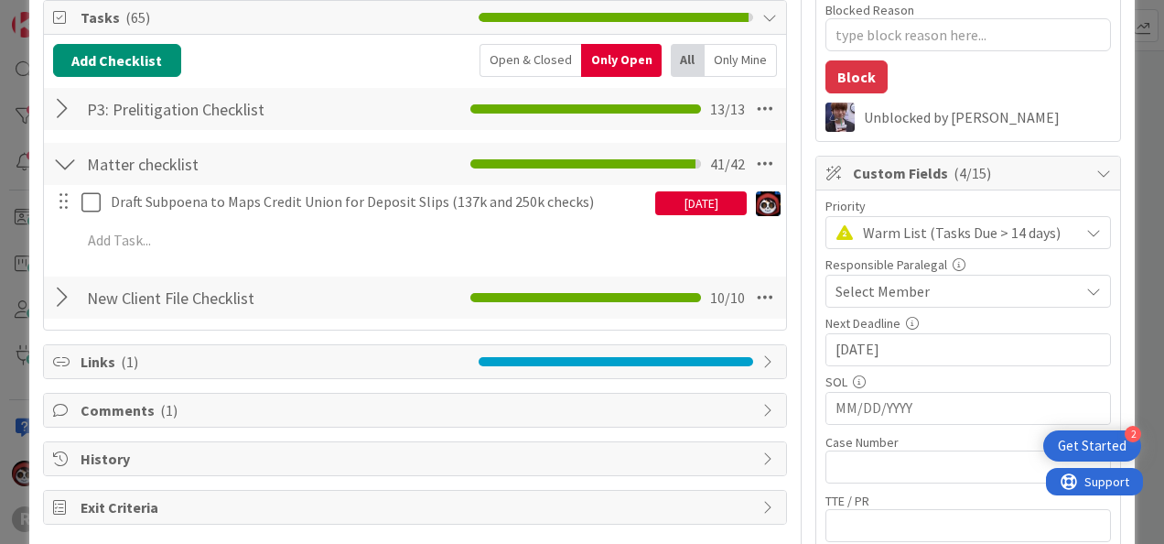
type textarea "x"
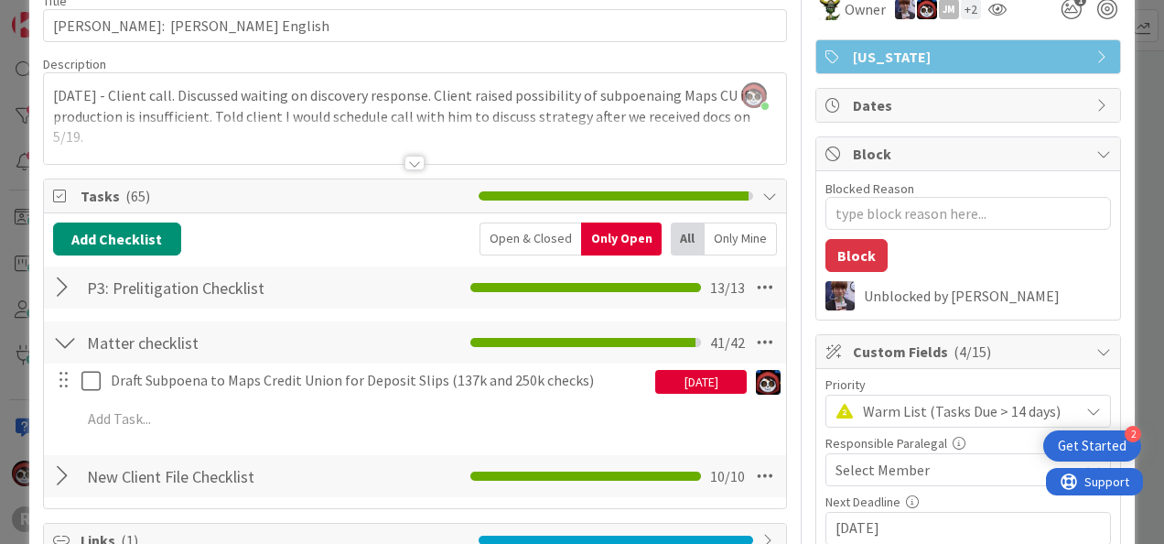
scroll to position [92, 0]
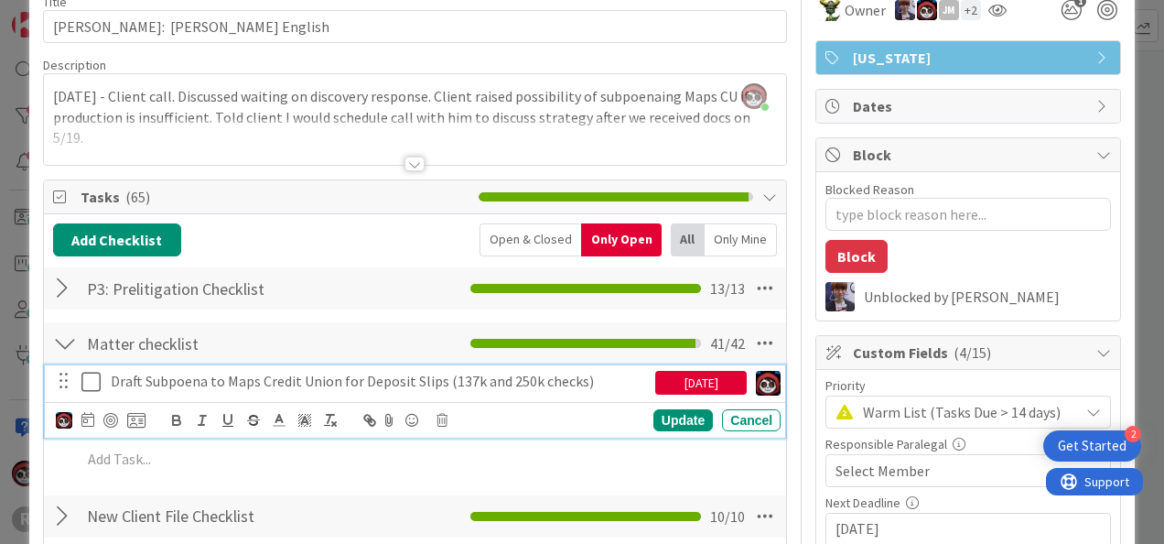
click at [328, 382] on p "Draft Subpoena to Maps Credit Union for Deposit Slips (137k and 250k checks)" at bounding box center [379, 381] width 537 height 21
click at [86, 422] on icon at bounding box center [87, 419] width 13 height 15
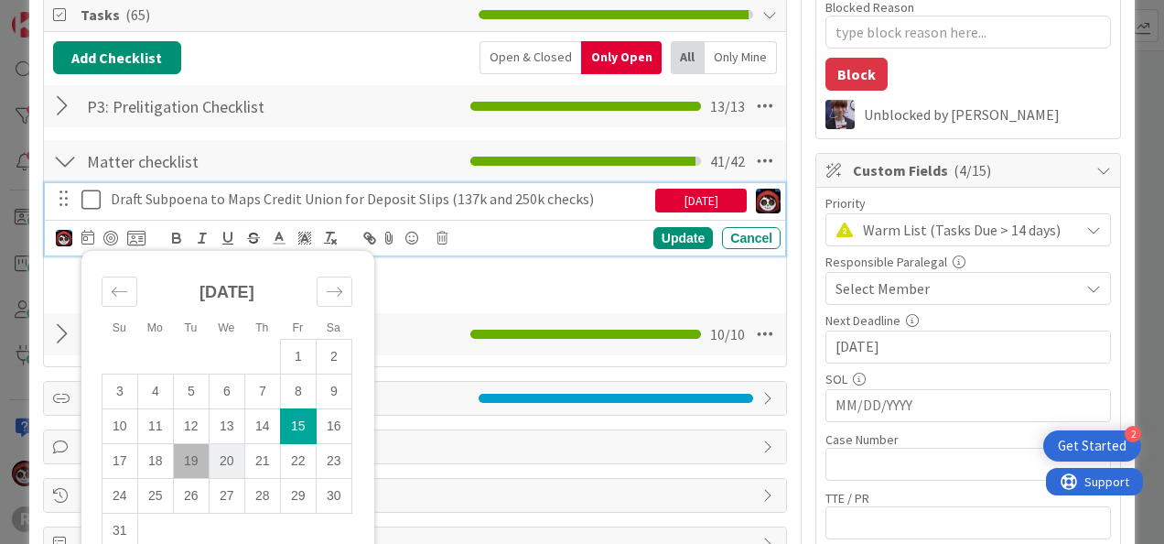
click at [242, 459] on td "20" at bounding box center [227, 460] width 36 height 35
type input "[DATE]"
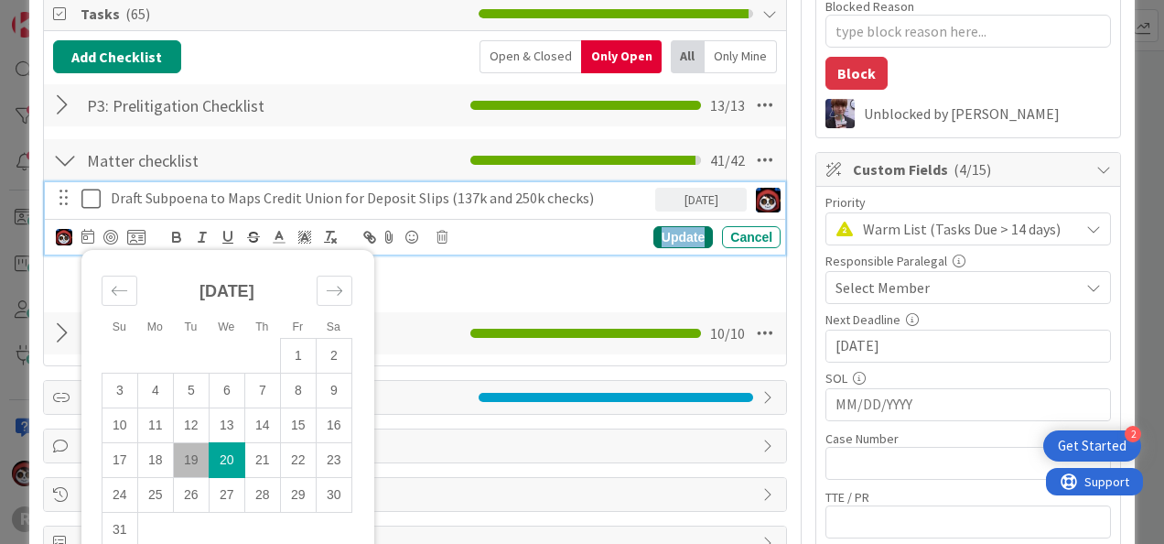
click at [679, 234] on div "Update" at bounding box center [682, 237] width 59 height 22
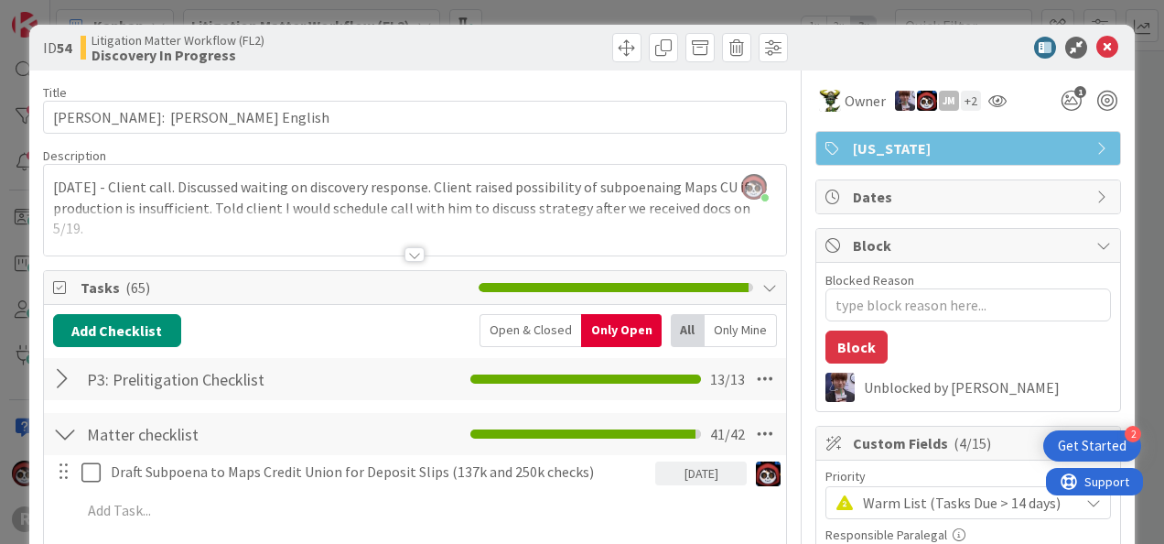
scroll to position [0, 0]
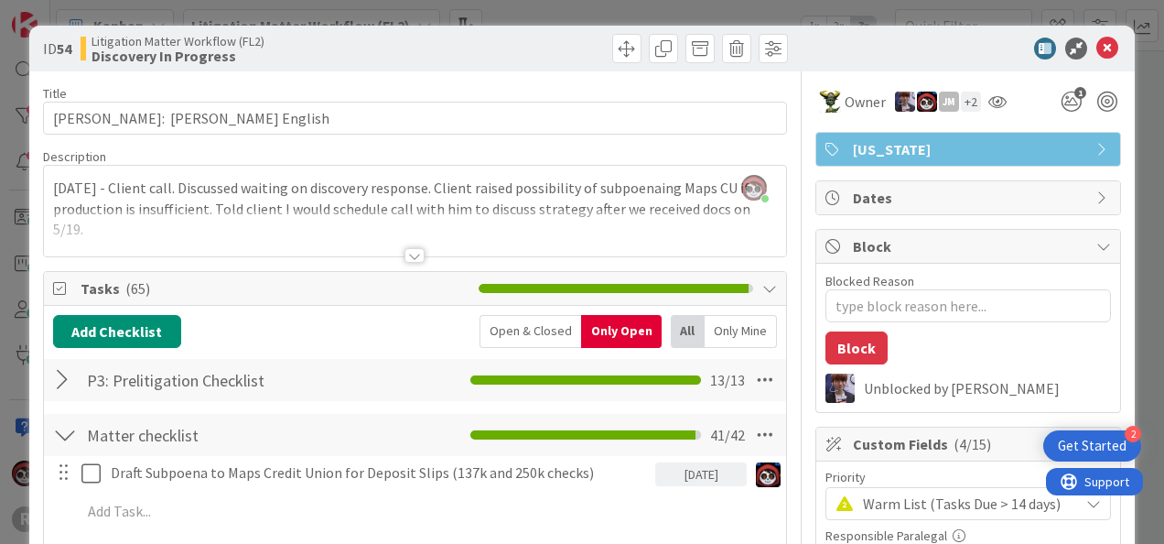
click at [410, 254] on div at bounding box center [414, 255] width 20 height 15
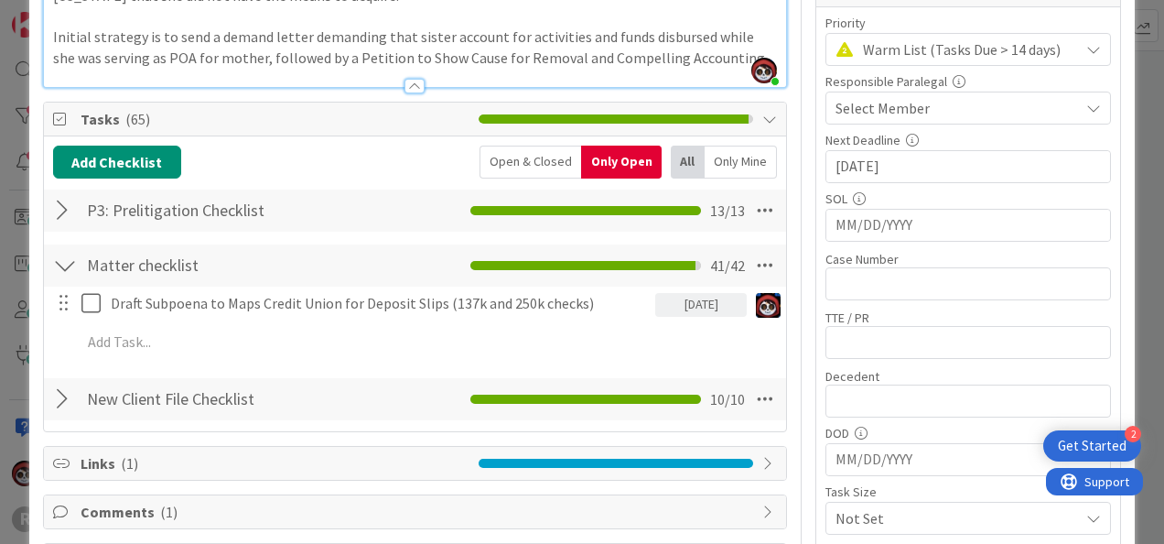
scroll to position [455, 0]
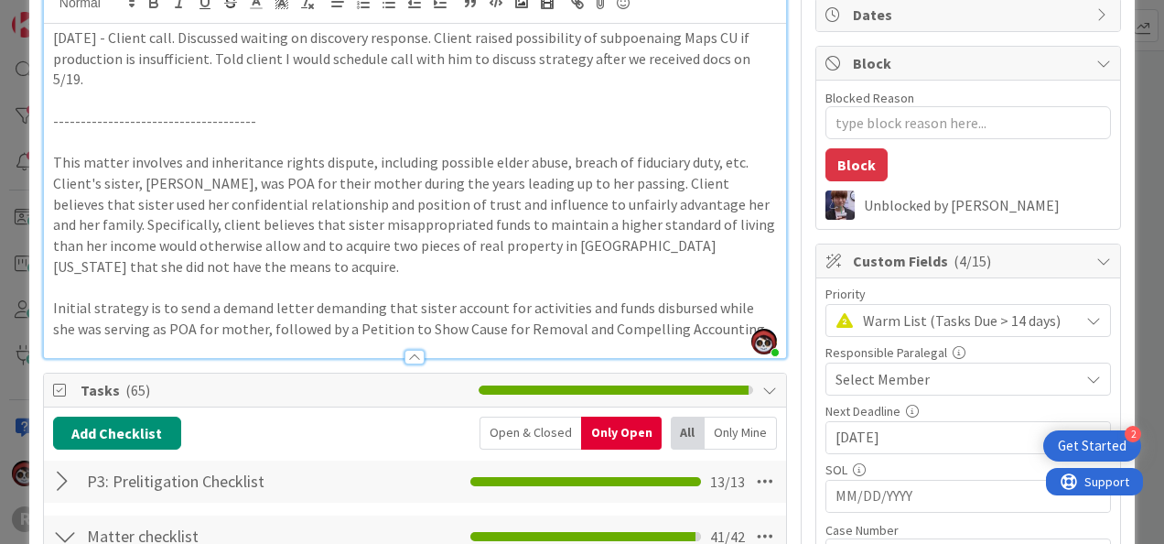
click at [876, 307] on span "Warm List (Tasks Due > 14 days)" at bounding box center [966, 320] width 207 height 26
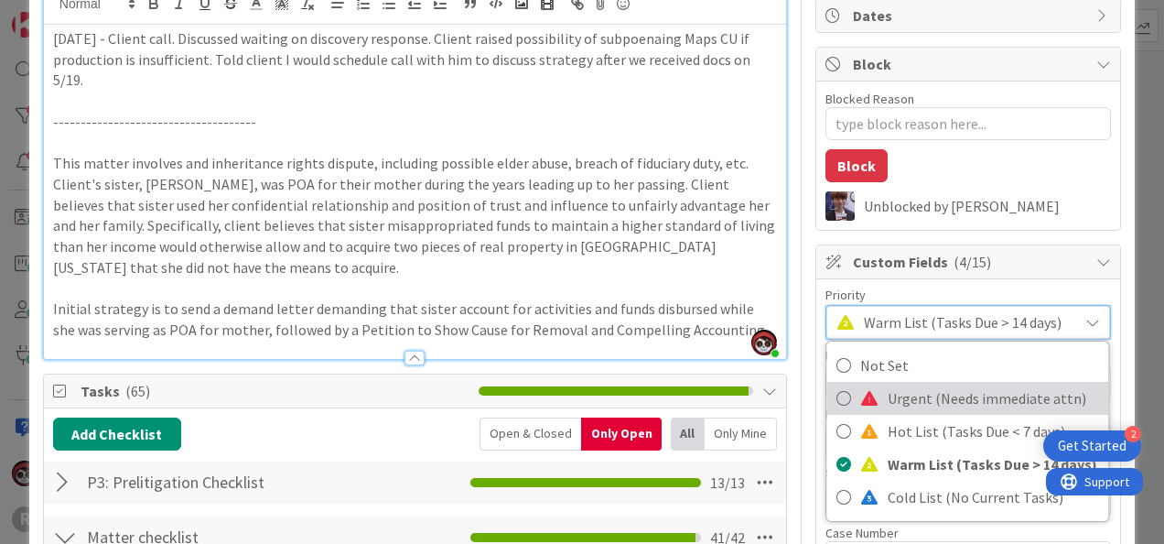
click at [868, 409] on link "Urgent (Needs immediate attn)" at bounding box center [968, 398] width 282 height 33
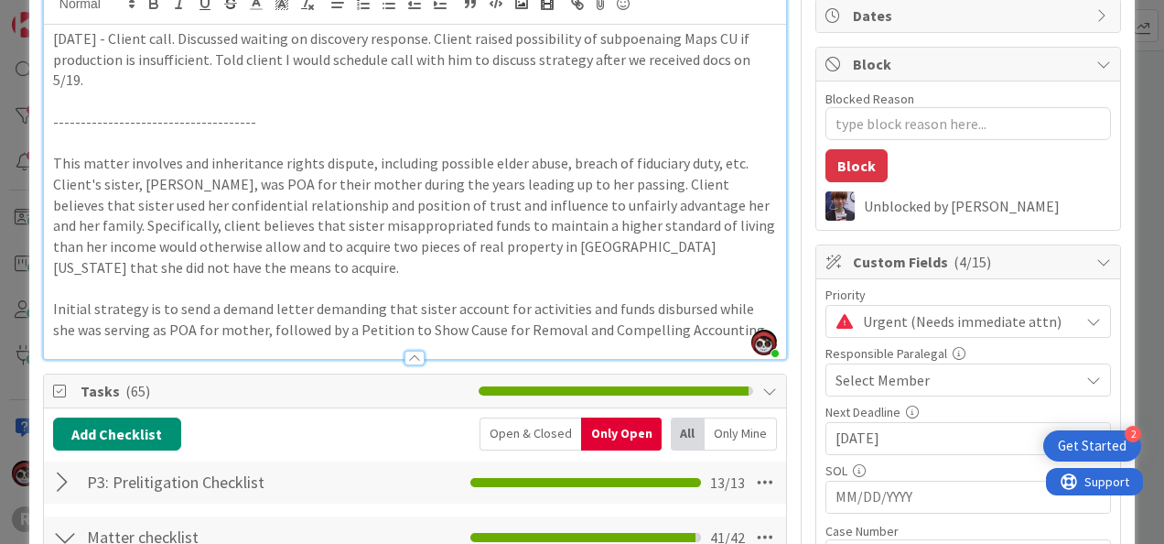
click at [880, 320] on span "Urgent (Needs immediate attn)" at bounding box center [966, 321] width 207 height 26
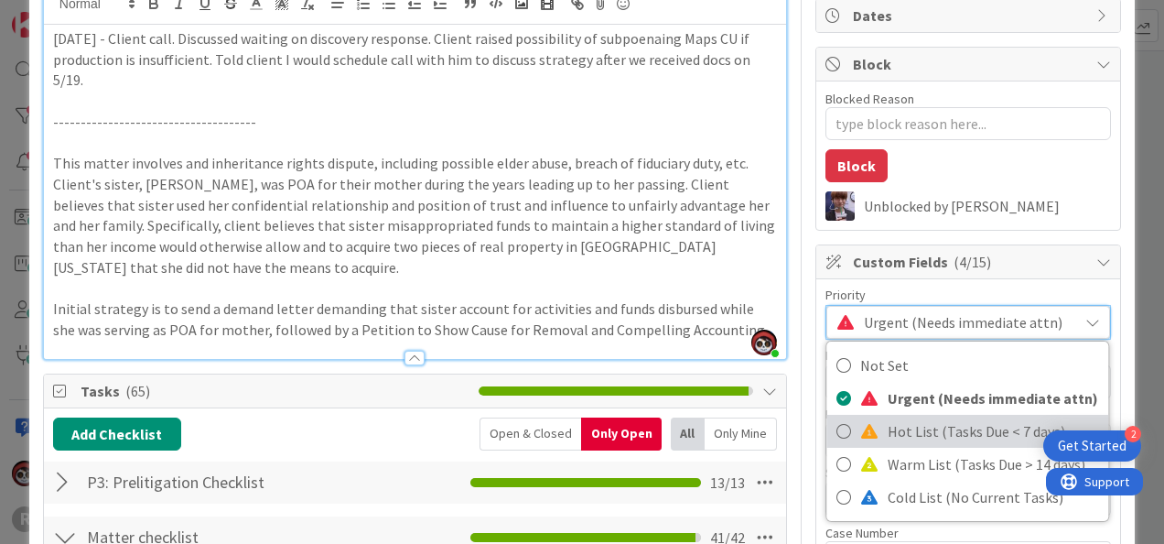
click at [888, 425] on span "Hot List (Tasks Due < 7 days)" at bounding box center [994, 430] width 212 height 27
type textarea "x"
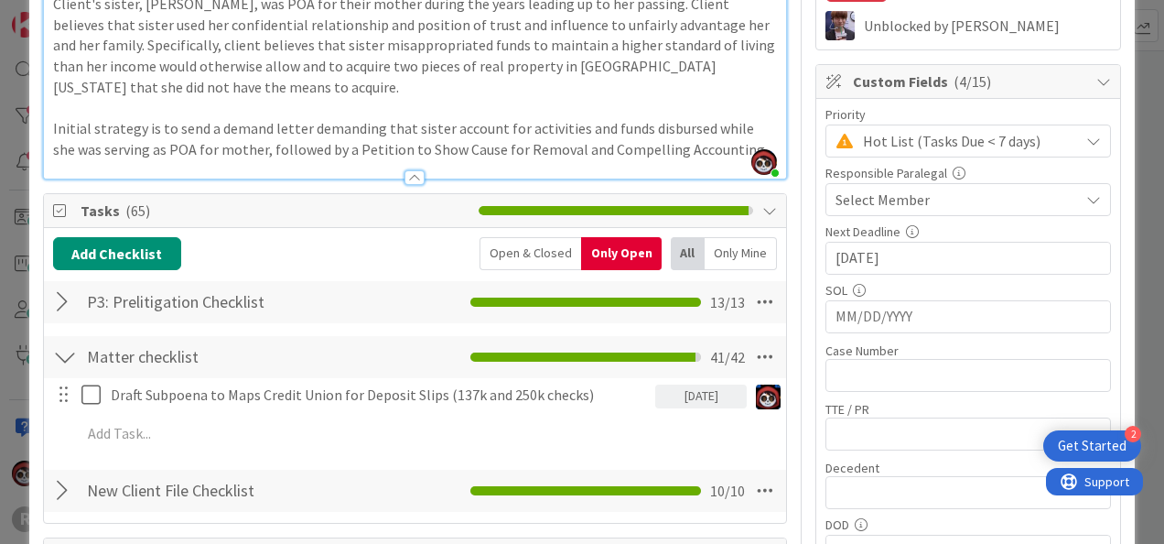
scroll to position [363, 0]
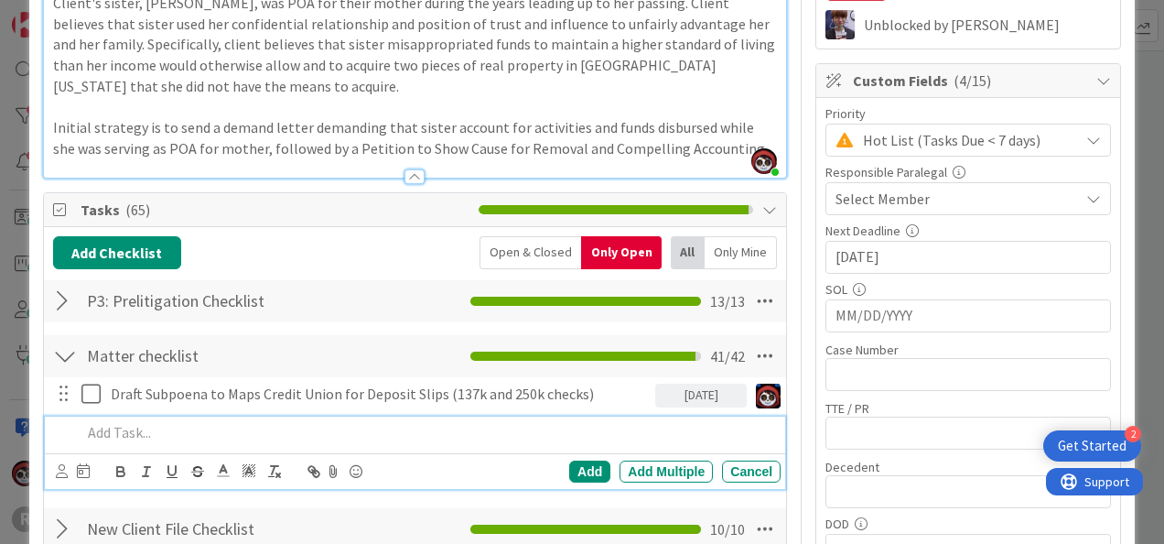
click at [185, 432] on p at bounding box center [427, 432] width 692 height 21
click at [51, 476] on div "Add Add Multiple Cancel" at bounding box center [415, 471] width 740 height 36
click at [59, 469] on icon at bounding box center [62, 471] width 12 height 14
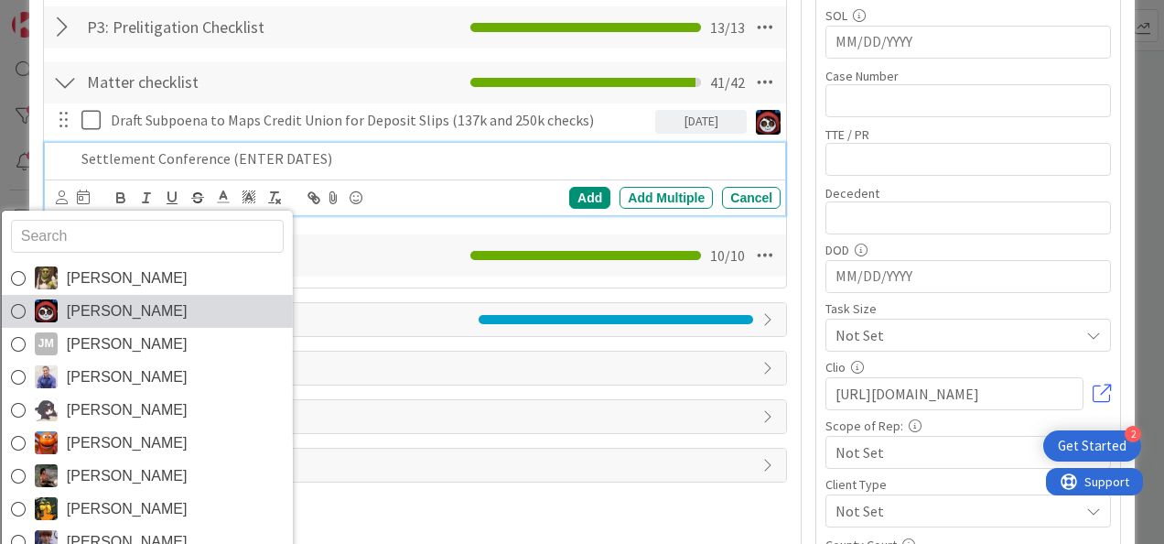
scroll to position [638, 0]
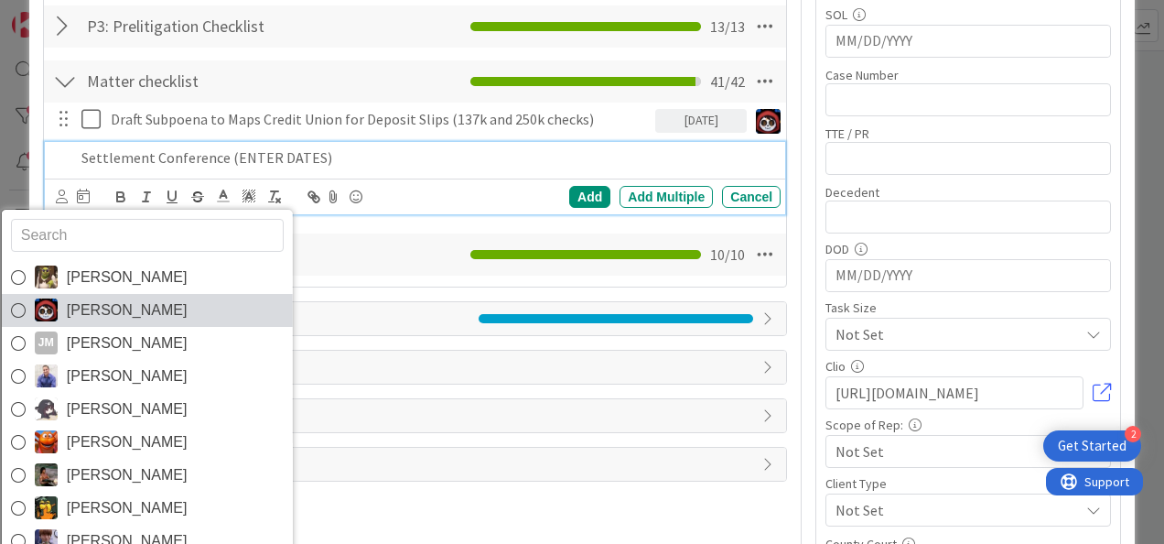
click at [138, 312] on span "[PERSON_NAME]" at bounding box center [126, 310] width 121 height 27
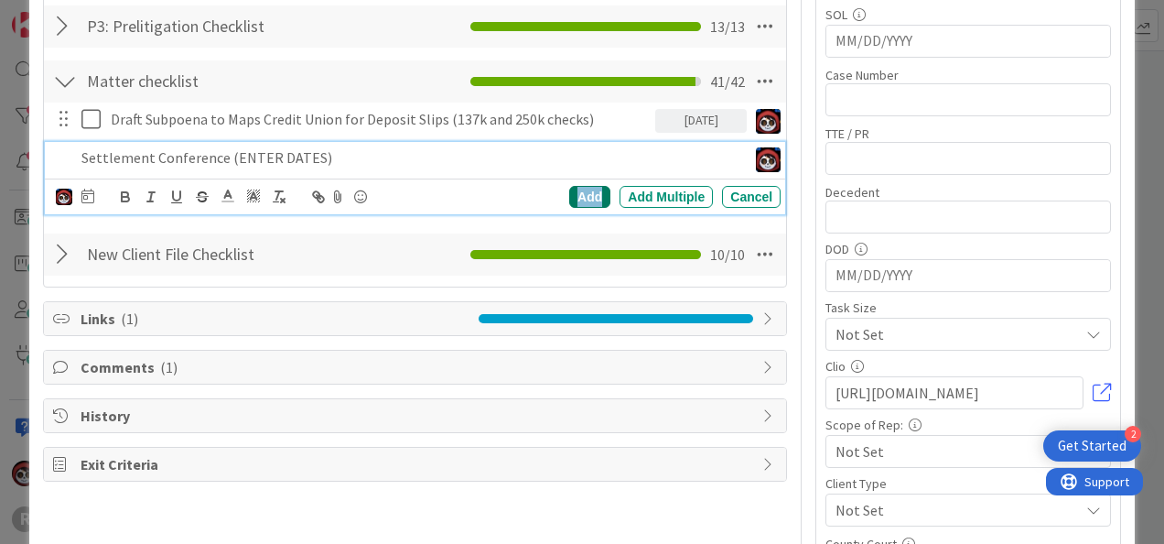
click at [580, 196] on div "Add" at bounding box center [589, 197] width 41 height 22
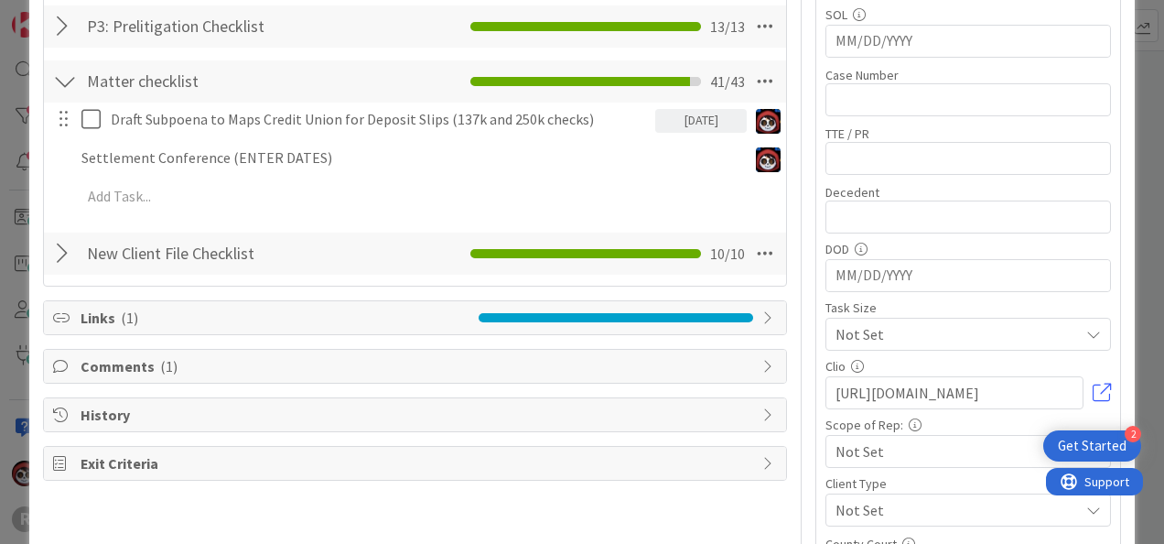
type textarea "x"
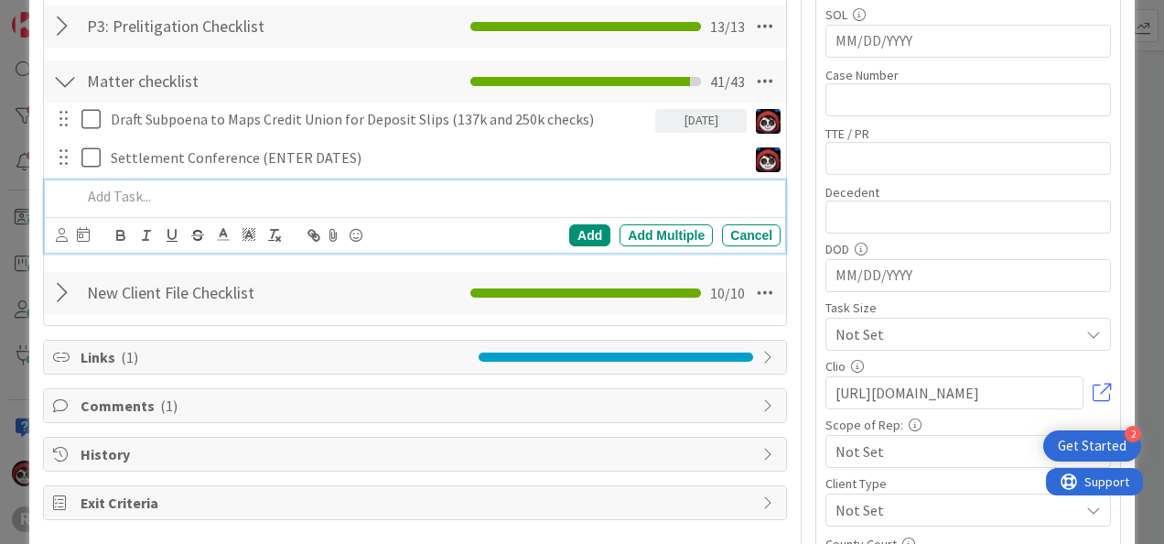
click at [170, 202] on p at bounding box center [427, 196] width 692 height 21
click at [62, 228] on icon at bounding box center [62, 235] width 12 height 14
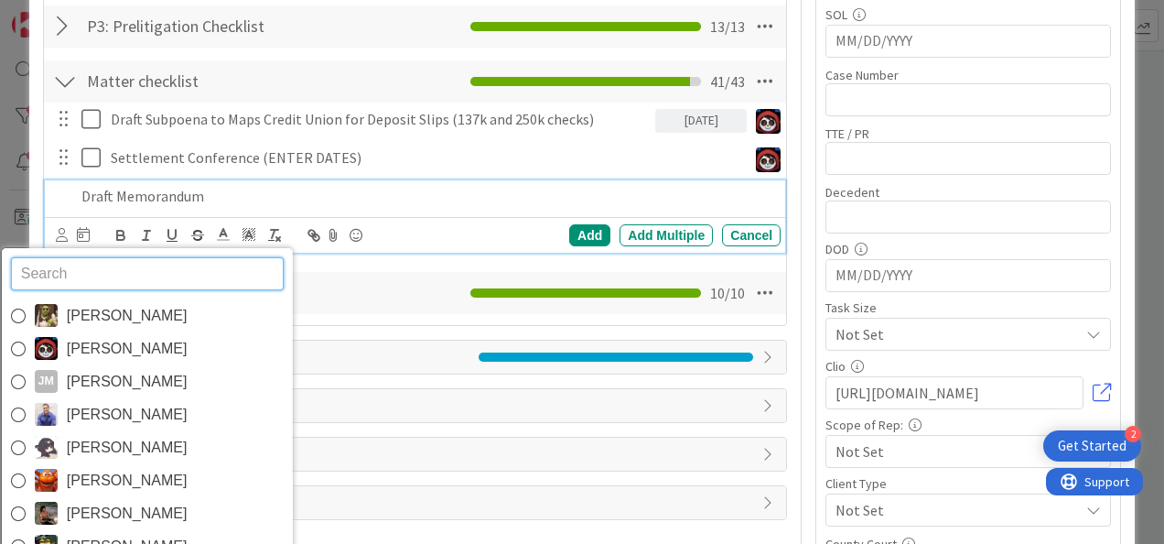
drag, startPoint x: 86, startPoint y: 245, endPoint x: 82, endPoint y: 258, distance: 13.3
click at [86, 247] on div "Devine Gines Jasmin Sanchez JM Jeff Myers John Grant Kelly Nguyen Kiara Adams M…" at bounding box center [146, 476] width 293 height 458
click at [82, 261] on input "text" at bounding box center [146, 273] width 273 height 33
type input "ty"
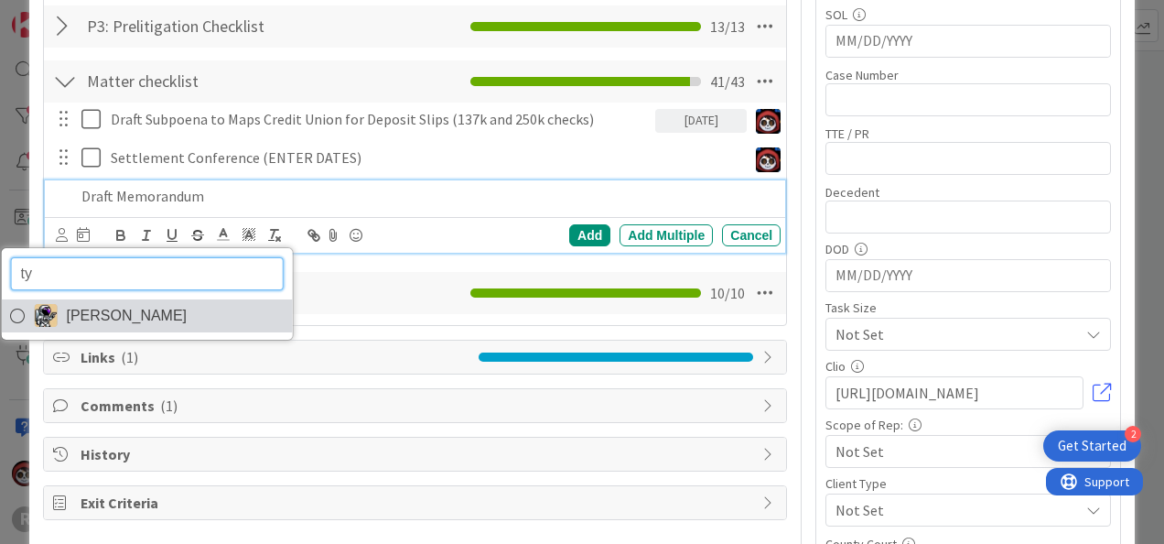
click at [86, 319] on span "[PERSON_NAME]" at bounding box center [126, 315] width 121 height 27
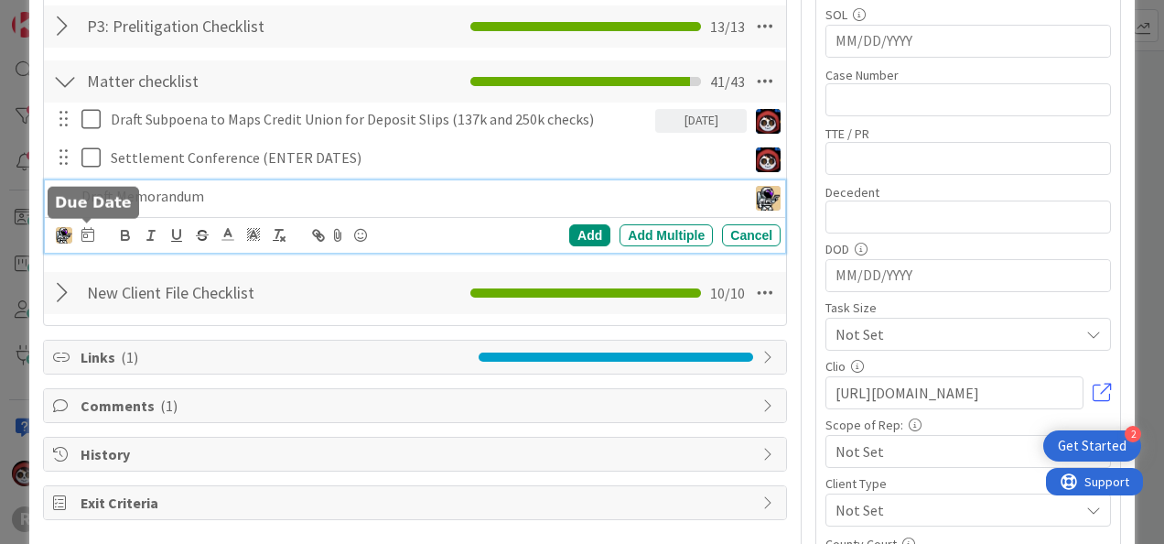
click at [84, 235] on icon at bounding box center [87, 234] width 13 height 15
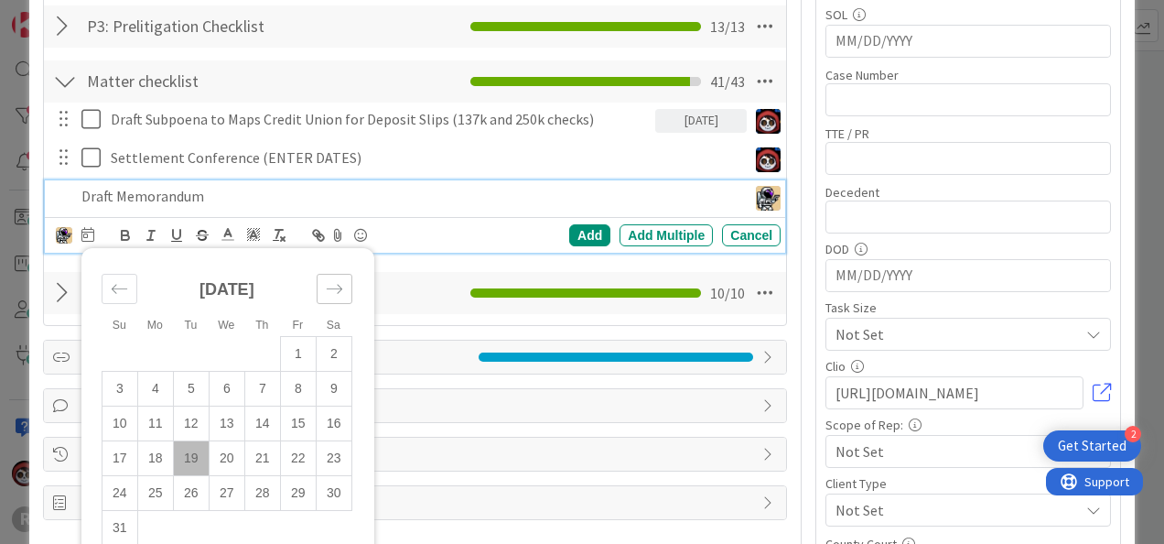
click at [335, 291] on icon "Move forward to switch to the next month." at bounding box center [334, 288] width 17 height 17
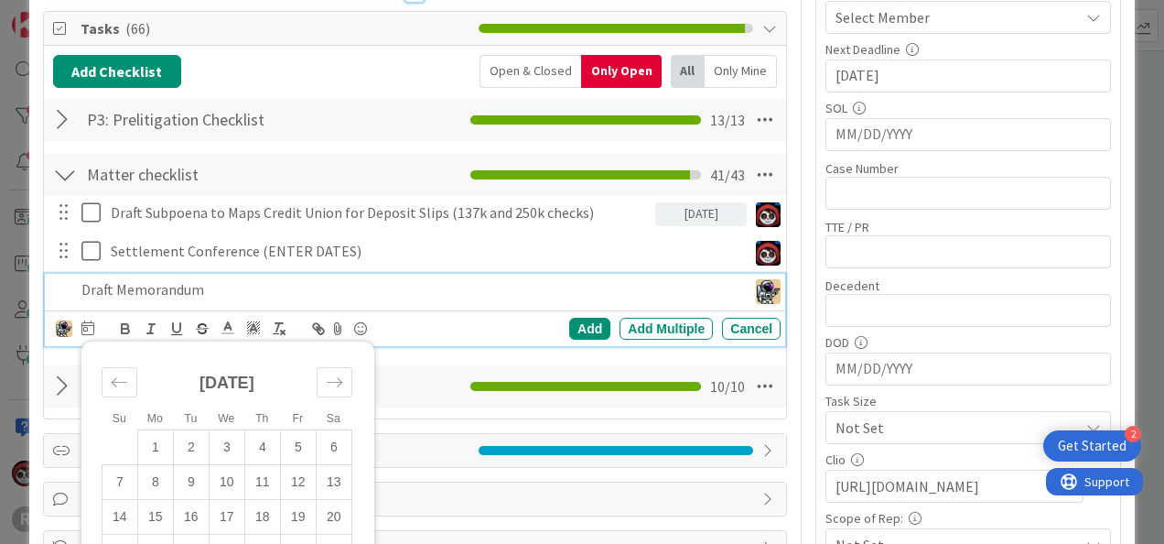
scroll to position [545, 0]
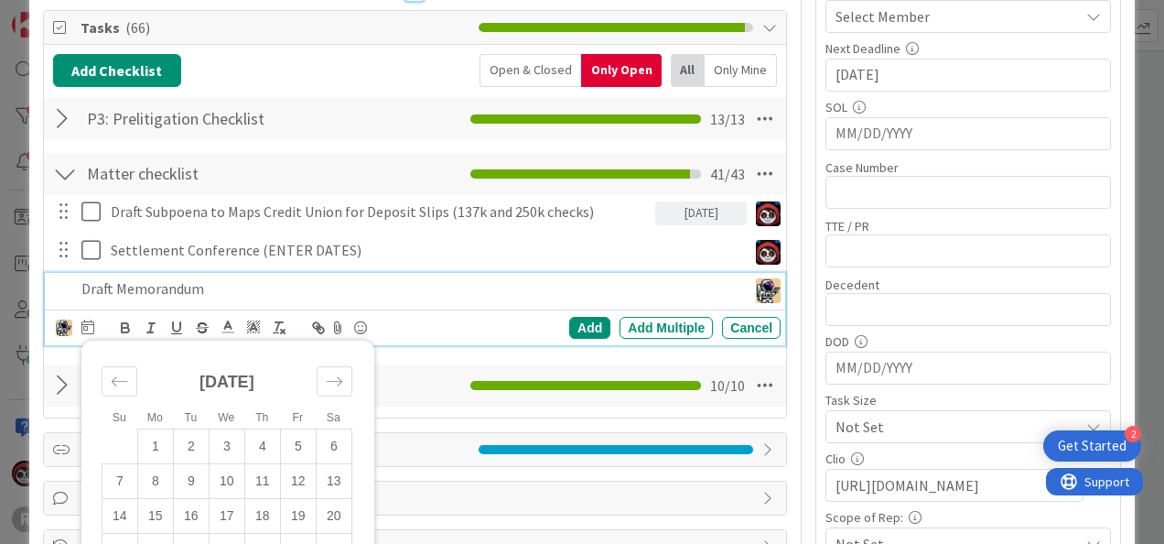
click at [238, 280] on p "Draft Memorandum" at bounding box center [410, 288] width 658 height 21
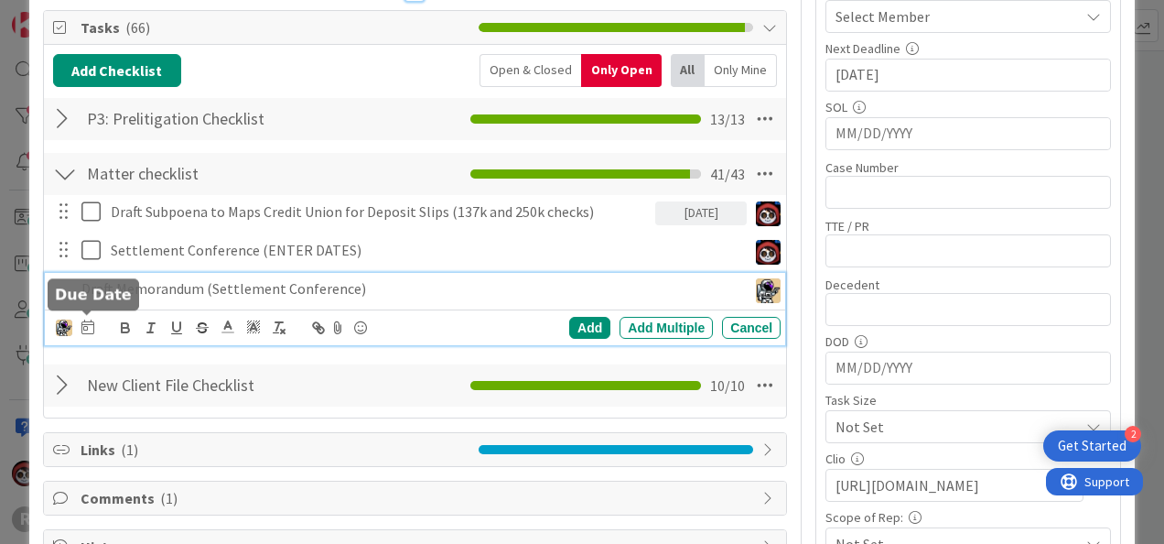
click at [81, 326] on icon at bounding box center [87, 326] width 13 height 15
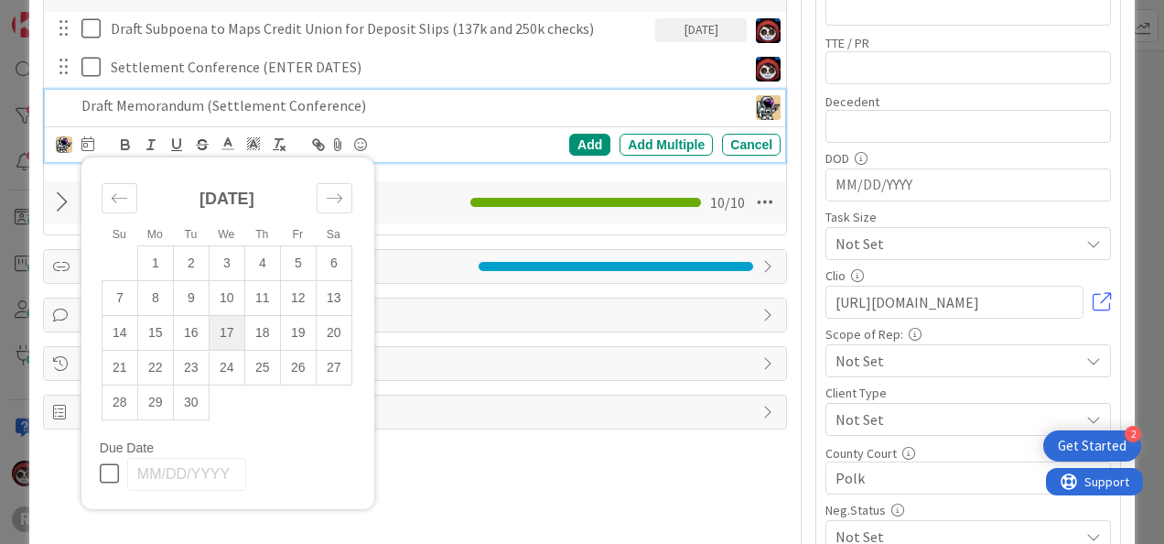
scroll to position [728, 0]
click at [311, 185] on div "[DATE]" at bounding box center [227, 206] width 251 height 79
click at [327, 189] on icon "Move forward to switch to the next month." at bounding box center [334, 197] width 17 height 17
click at [239, 255] on td "1" at bounding box center [227, 262] width 36 height 35
click at [591, 138] on div "Add" at bounding box center [589, 145] width 41 height 22
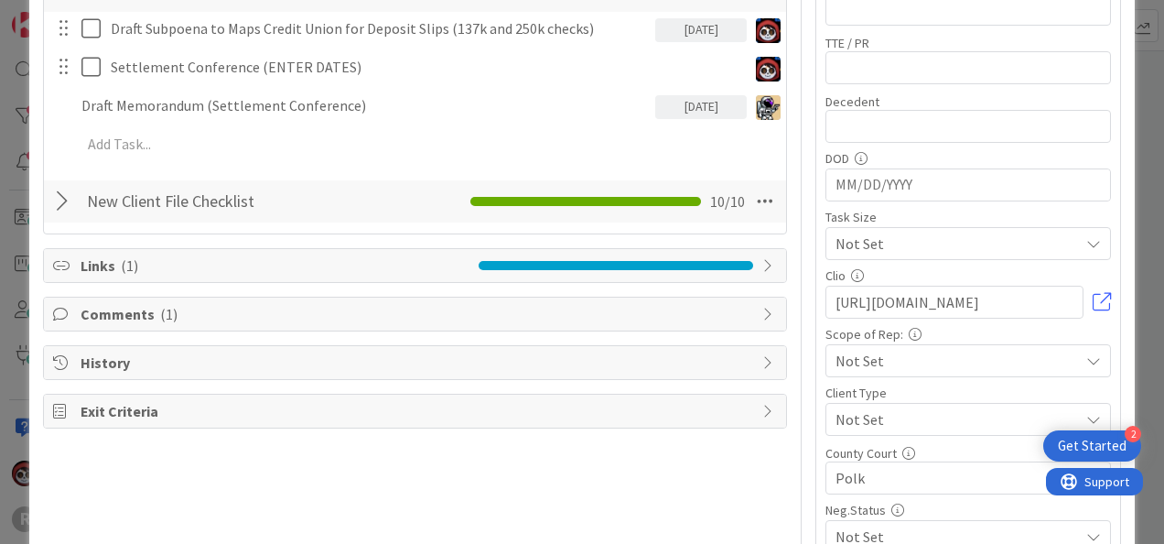
type textarea "x"
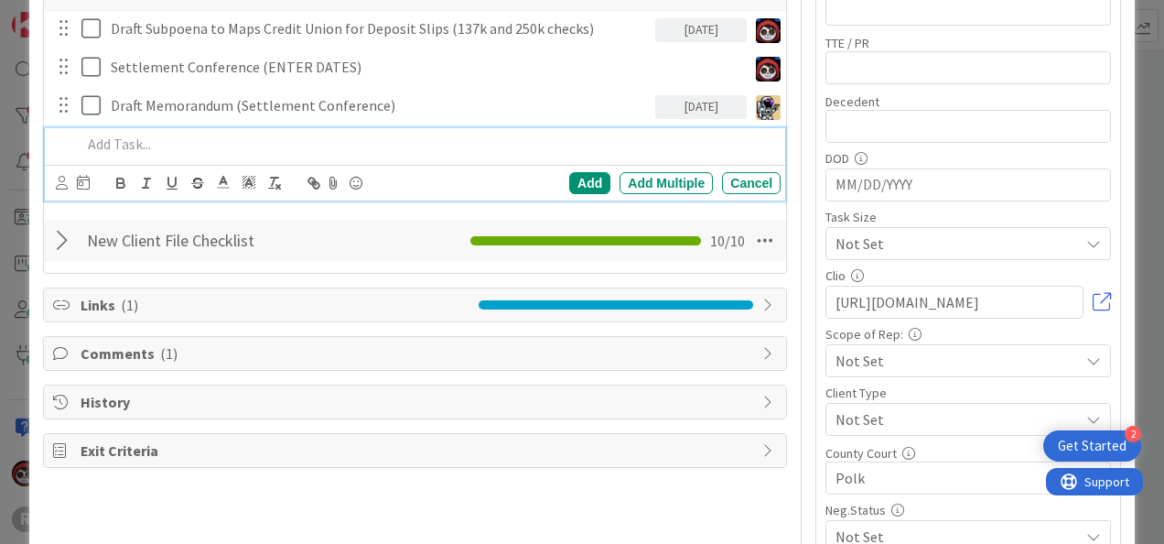
click at [150, 143] on p at bounding box center [427, 144] width 692 height 21
drag, startPoint x: 240, startPoint y: 144, endPoint x: 0, endPoint y: 168, distance: 241.0
click at [0, 168] on html "2 Get Started R Kanban My Zone Organization Select a single board Kanban List (…" at bounding box center [582, 272] width 1164 height 544
click at [81, 179] on icon at bounding box center [83, 182] width 13 height 15
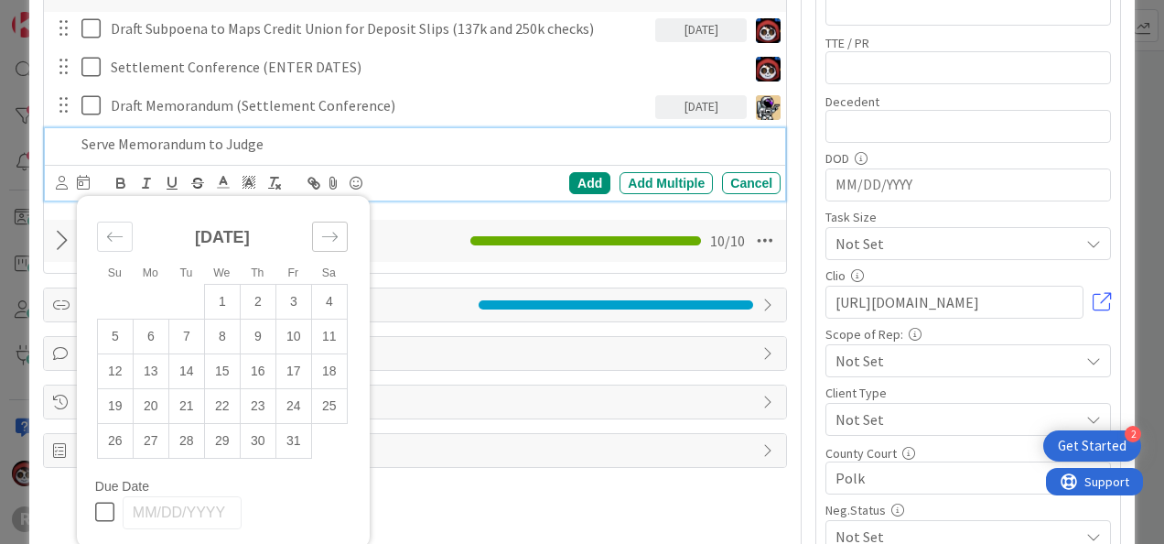
click at [324, 231] on icon "Move forward to switch to the next month." at bounding box center [329, 236] width 17 height 17
click at [113, 238] on icon "Move backward to switch to the previous month." at bounding box center [114, 236] width 17 height 17
click at [213, 307] on td "1" at bounding box center [222, 301] width 36 height 35
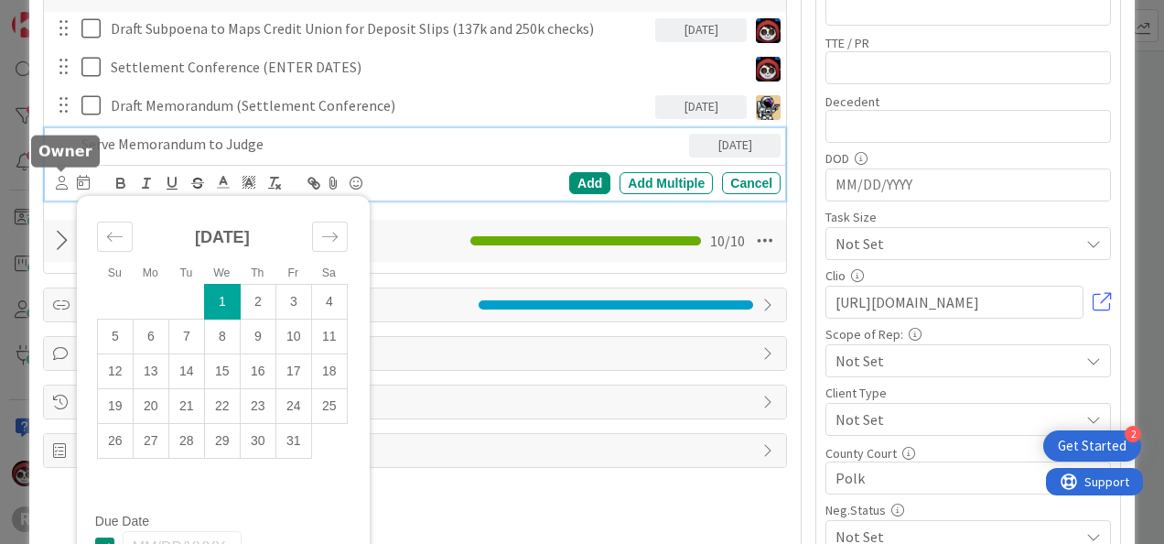
click at [59, 185] on icon at bounding box center [62, 183] width 12 height 14
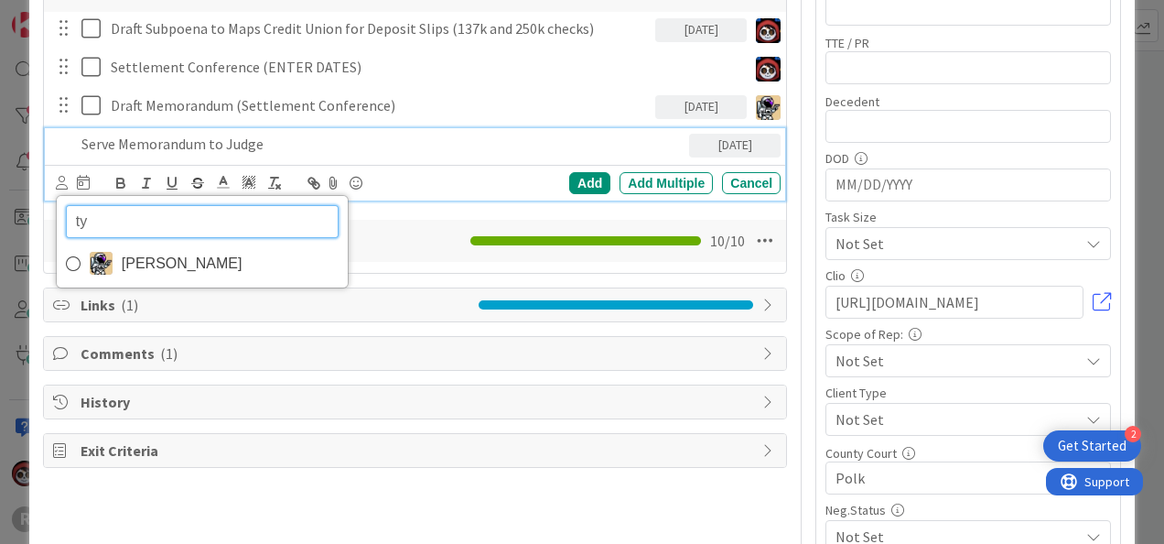
type input "t"
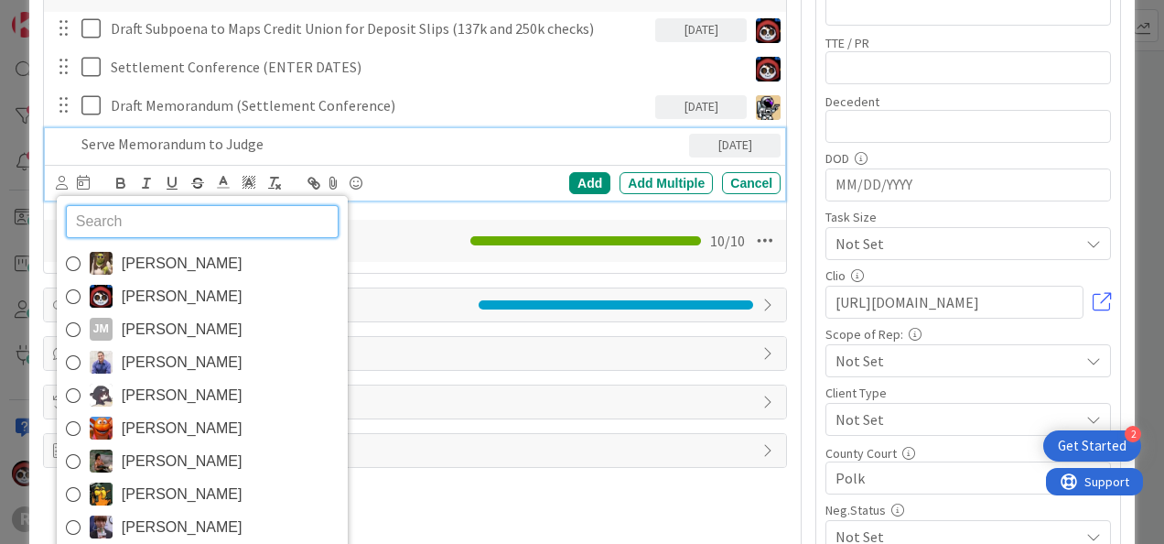
type input "j"
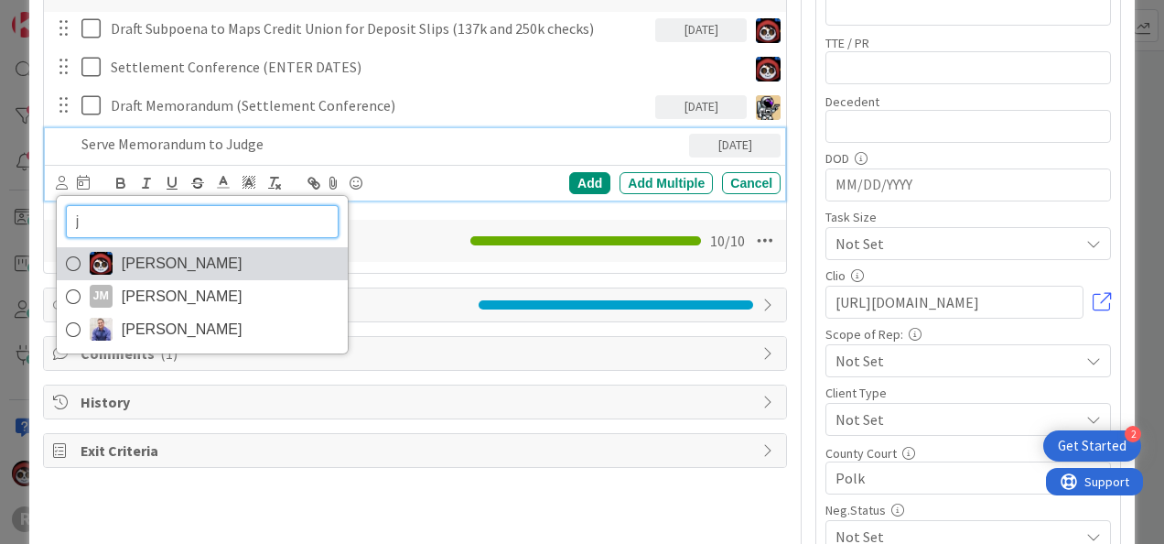
click at [117, 264] on link "[PERSON_NAME]" at bounding box center [202, 263] width 291 height 33
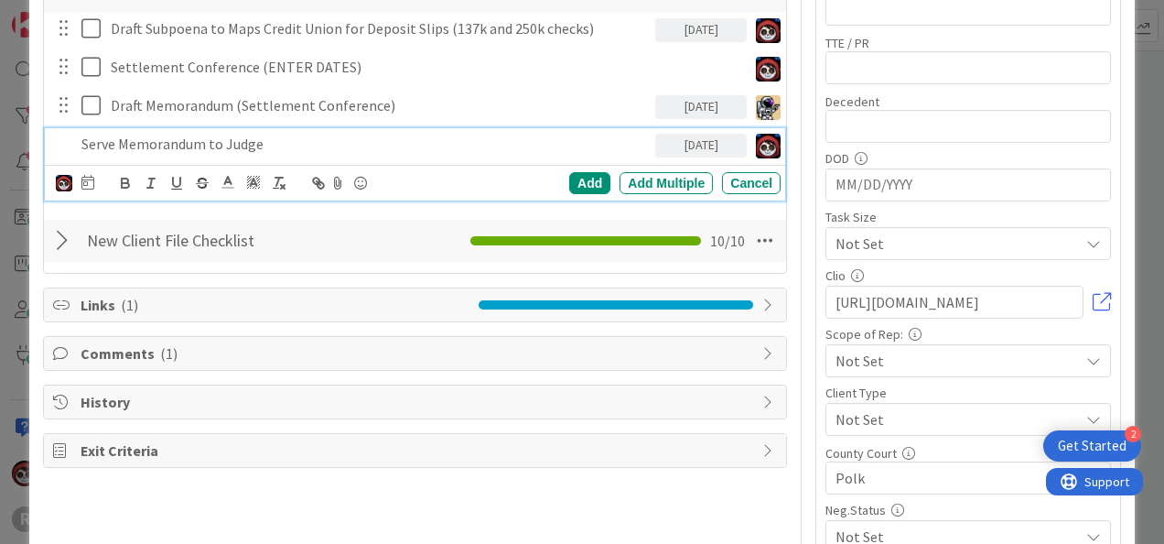
click at [222, 148] on p "Serve Memorandum to Judge" at bounding box center [364, 144] width 566 height 21
click at [83, 176] on icon at bounding box center [87, 182] width 13 height 15
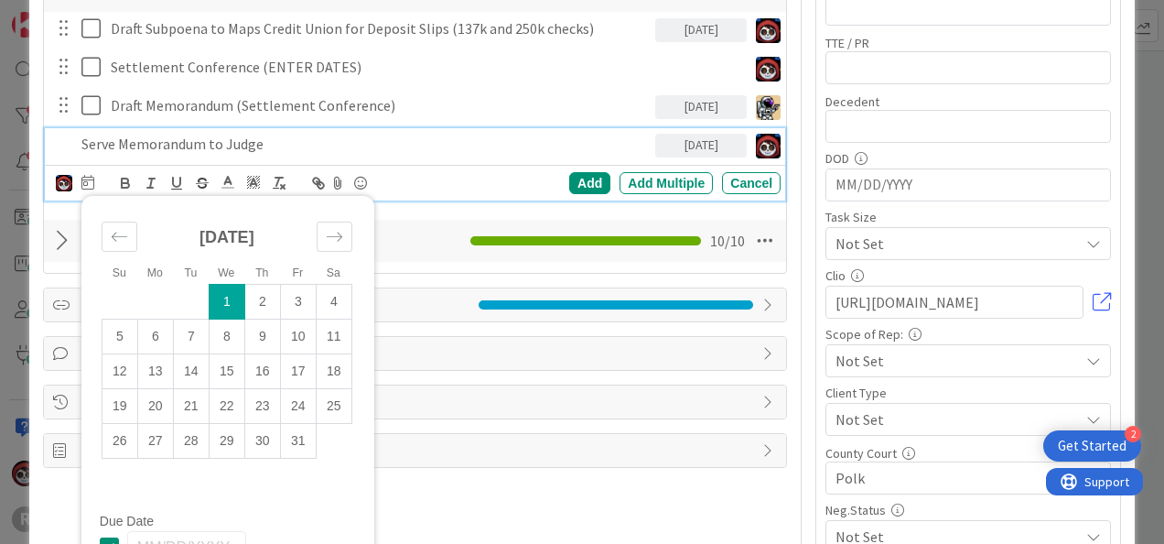
click at [234, 297] on td "1" at bounding box center [227, 301] width 36 height 35
click at [569, 183] on div "Add" at bounding box center [589, 183] width 41 height 22
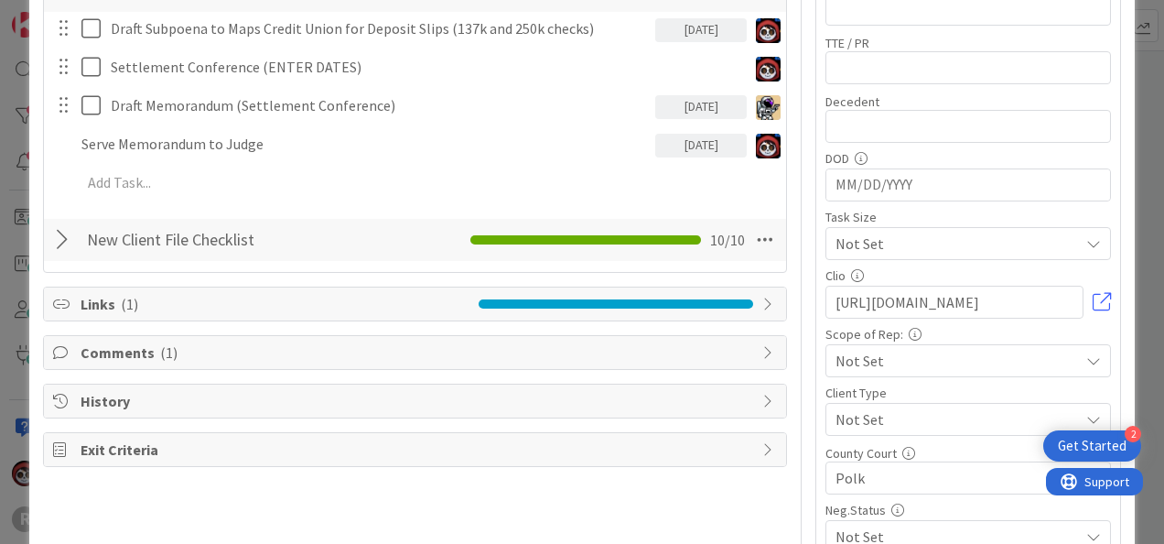
type textarea "x"
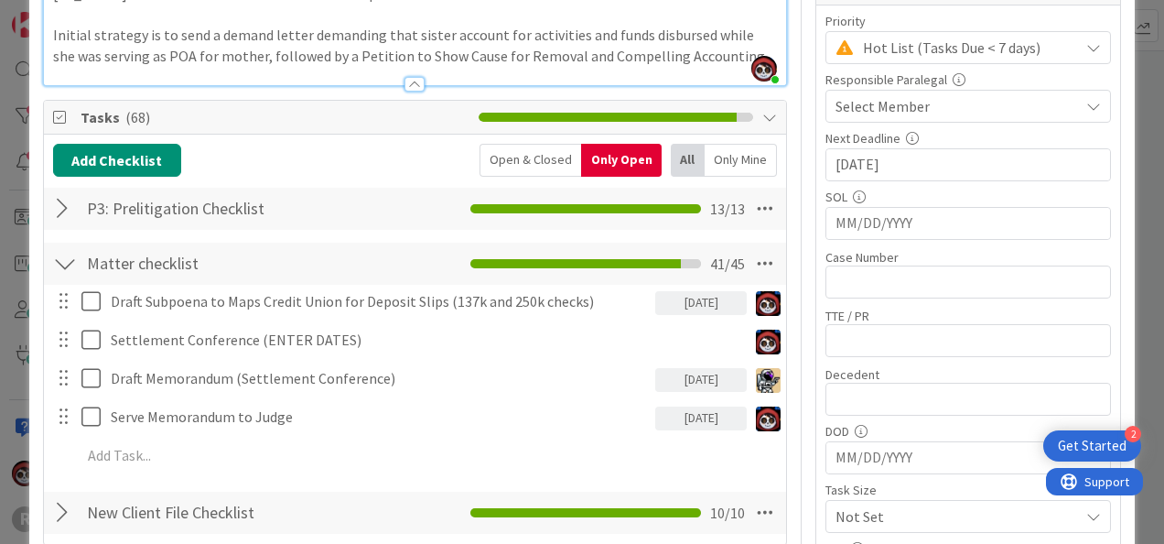
scroll to position [455, 0]
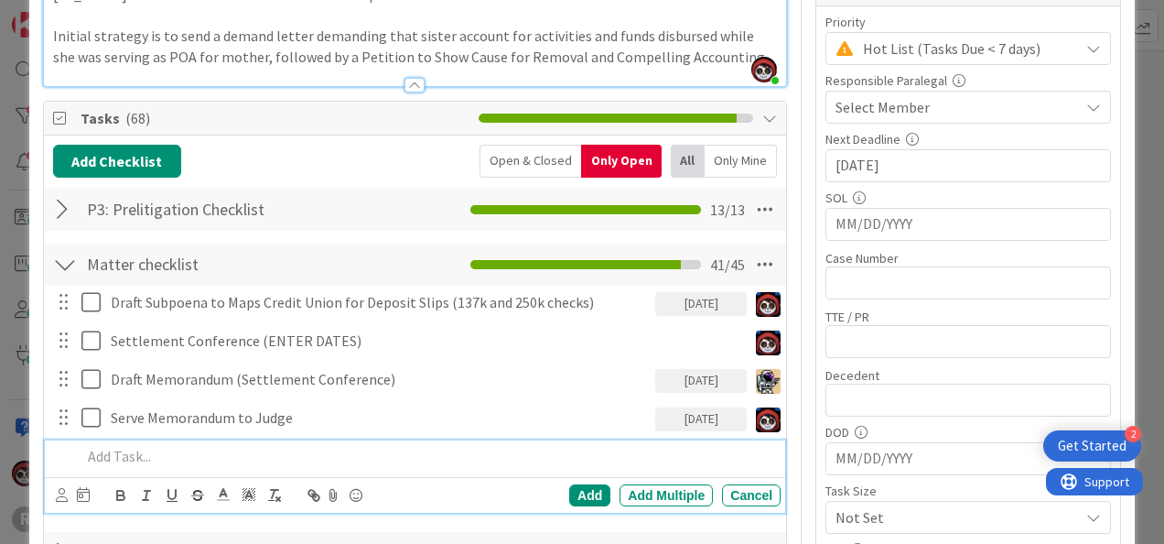
click at [185, 447] on p at bounding box center [427, 456] width 692 height 21
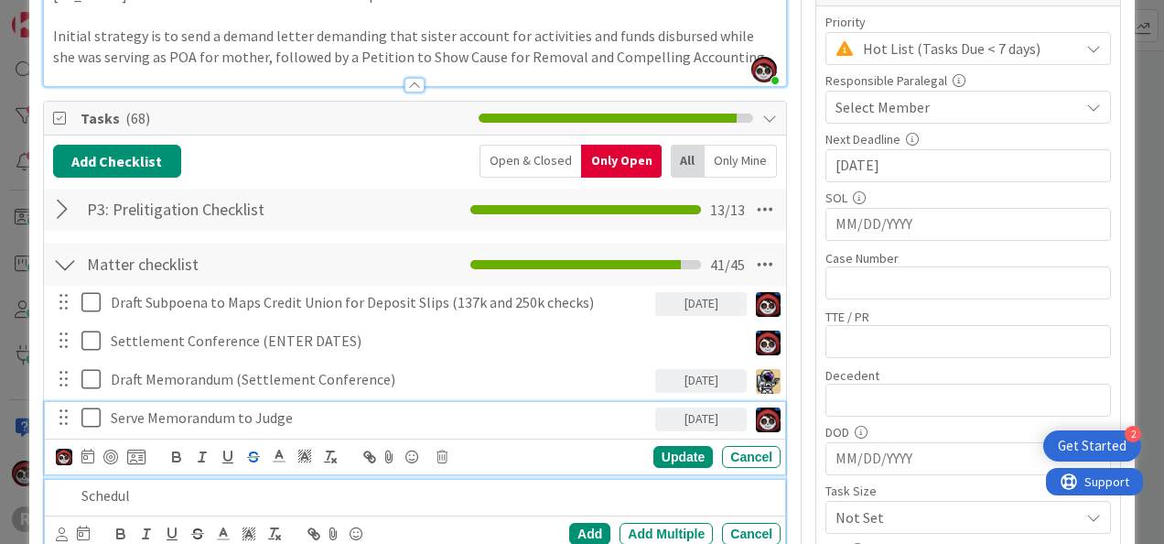
scroll to position [494, 0]
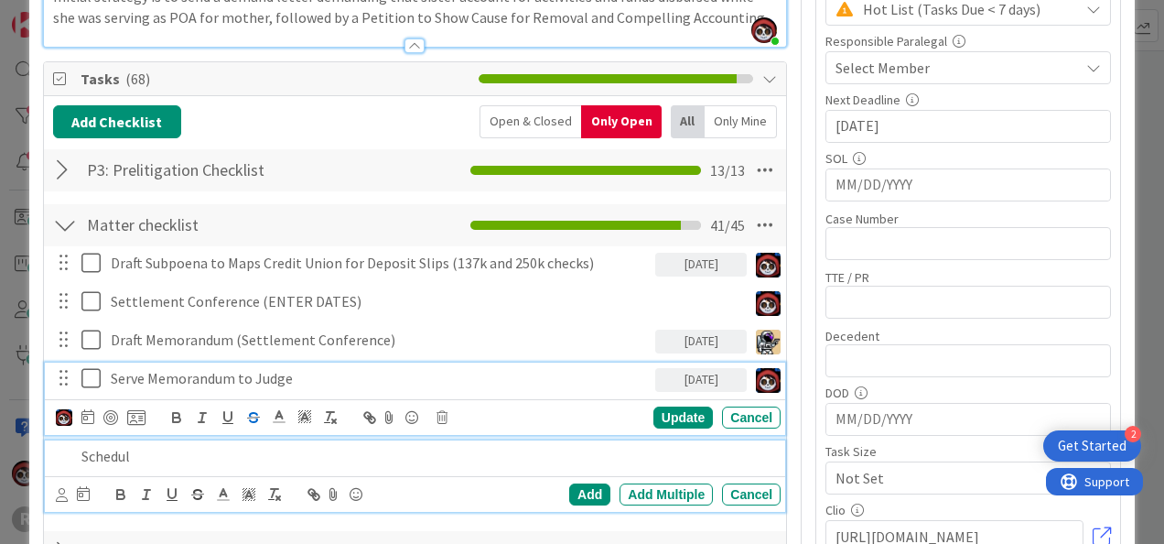
click at [252, 421] on div "Serve Memorandum to Judge 10/01/2025 Update Cancel" at bounding box center [415, 398] width 740 height 72
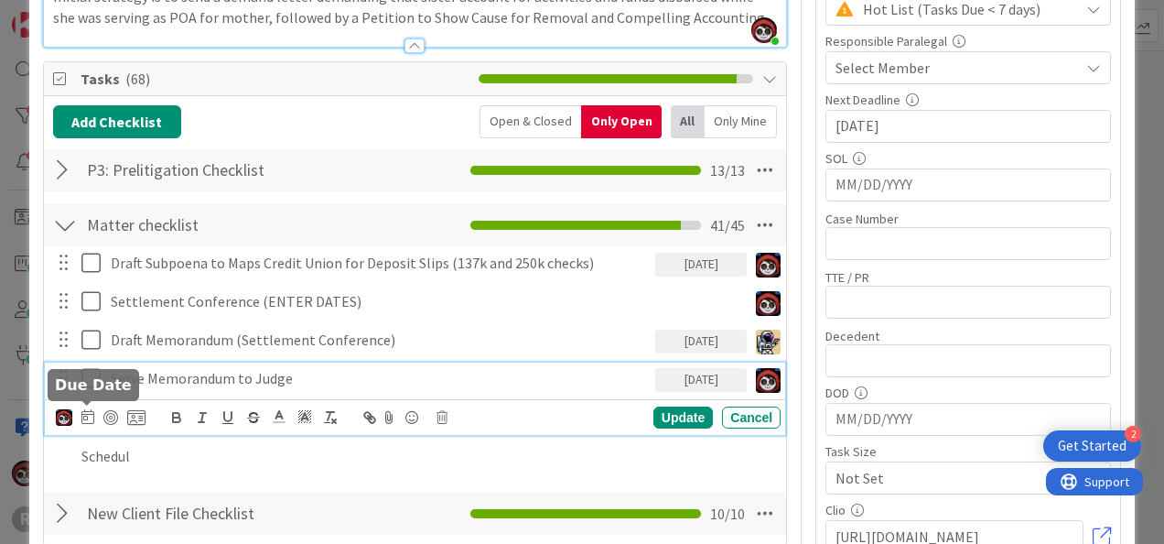
click at [90, 410] on icon at bounding box center [87, 416] width 13 height 15
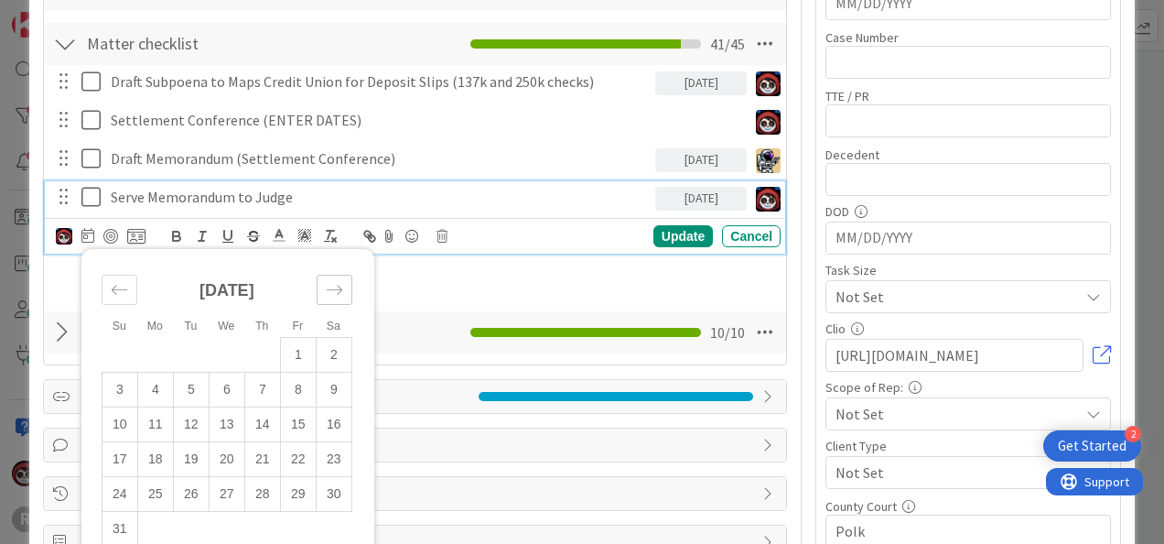
scroll to position [676, 0]
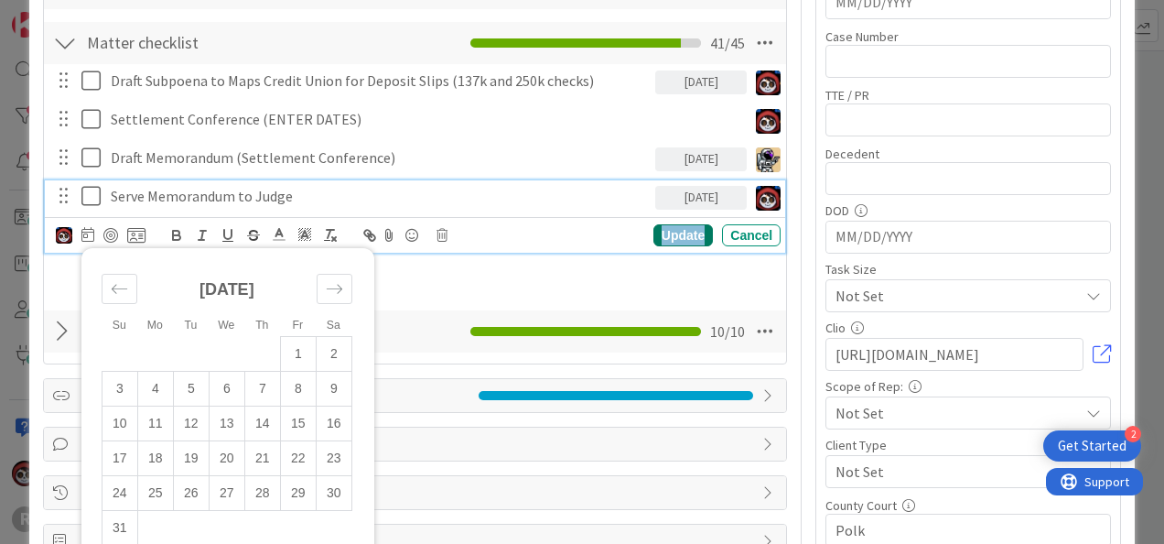
click at [683, 234] on div "Update" at bounding box center [682, 235] width 59 height 22
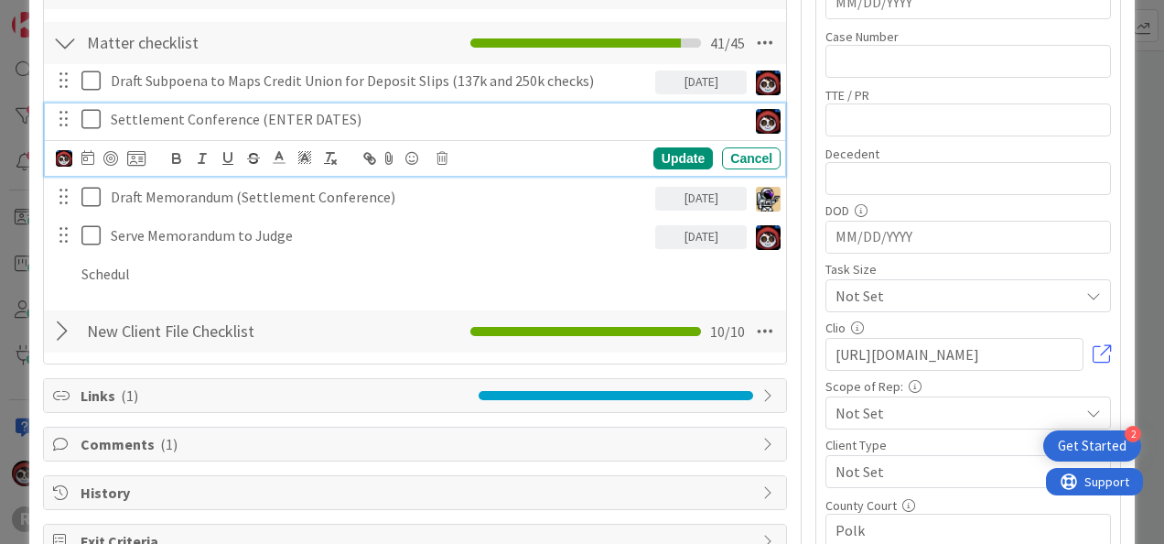
click at [225, 116] on p "Settlement Conference (ENTER DATES)" at bounding box center [425, 119] width 629 height 21
click at [84, 156] on icon at bounding box center [87, 157] width 13 height 15
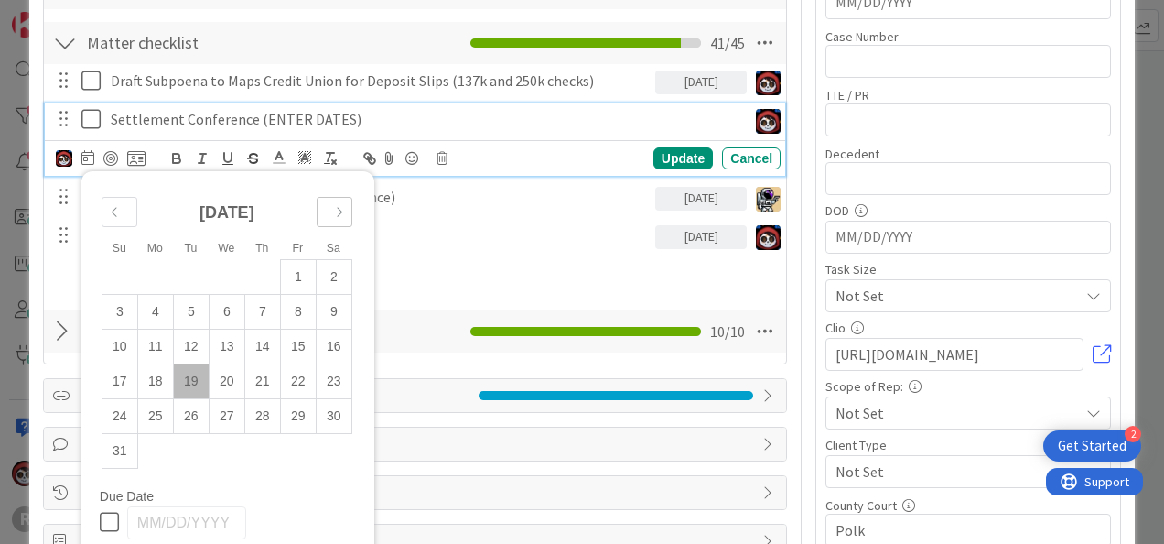
click at [331, 209] on icon "Move forward to switch to the next month." at bounding box center [334, 211] width 17 height 17
click at [340, 213] on icon "Move forward to switch to the next month." at bounding box center [334, 211] width 17 height 17
click at [291, 332] on td "17" at bounding box center [298, 346] width 36 height 35
type input "10/17/2025"
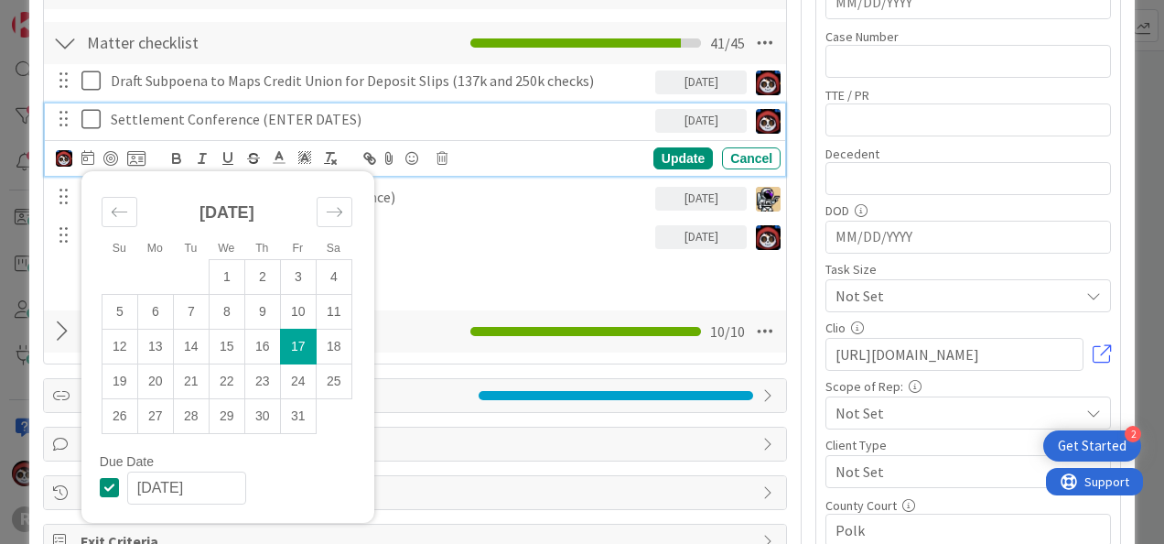
type textarea "x"
drag, startPoint x: 430, startPoint y: 122, endPoint x: 249, endPoint y: 127, distance: 181.3
click at [249, 127] on div "Settlement Conference (ENTER DATES)" at bounding box center [379, 119] width 552 height 32
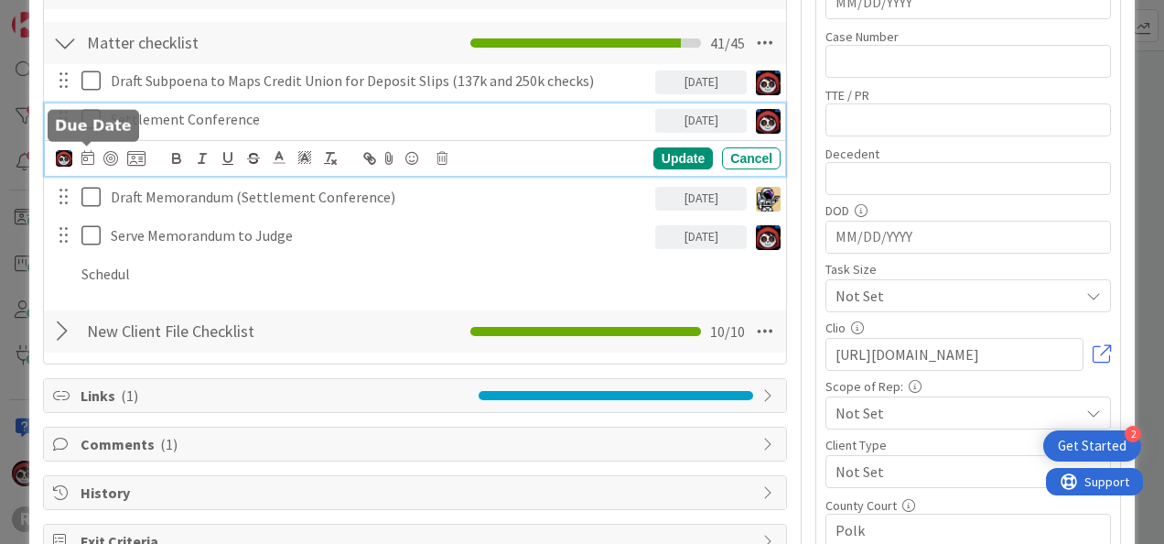
click at [85, 153] on icon at bounding box center [87, 157] width 13 height 15
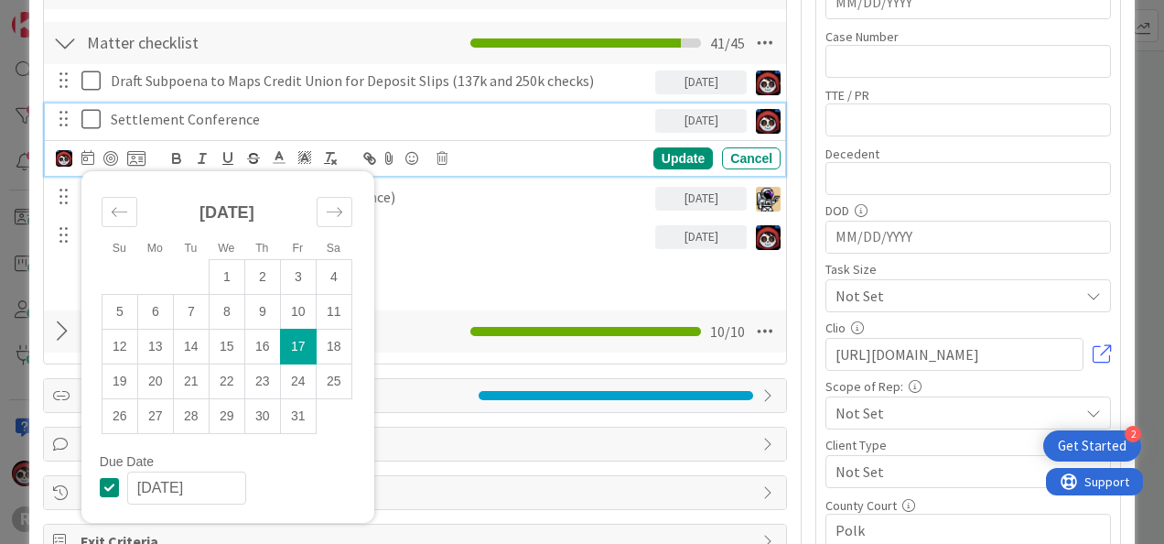
click at [382, 109] on p "Settlement Conference" at bounding box center [379, 119] width 537 height 21
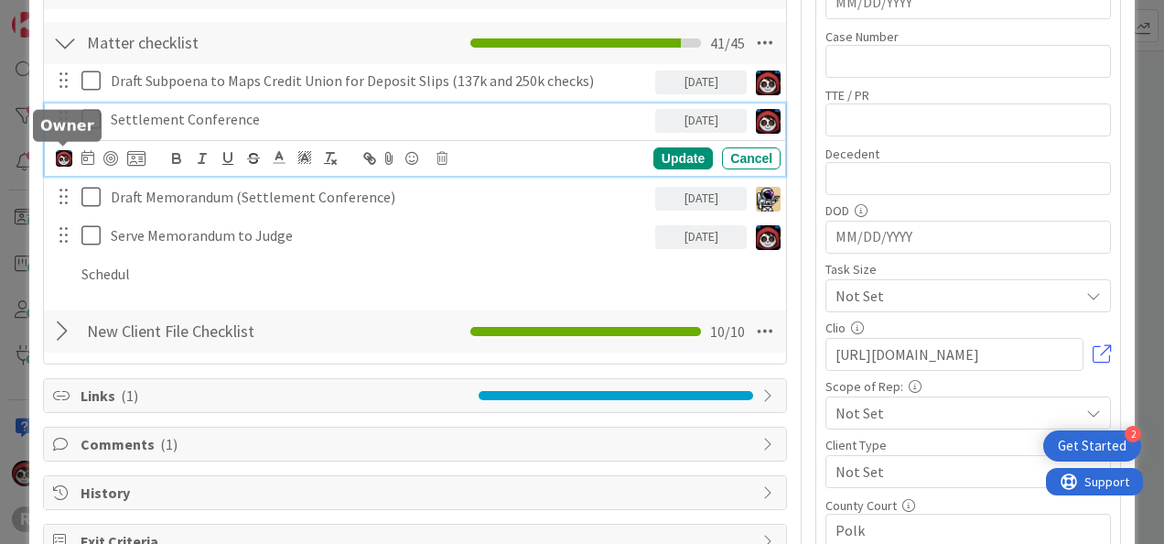
click at [60, 152] on img at bounding box center [64, 158] width 16 height 16
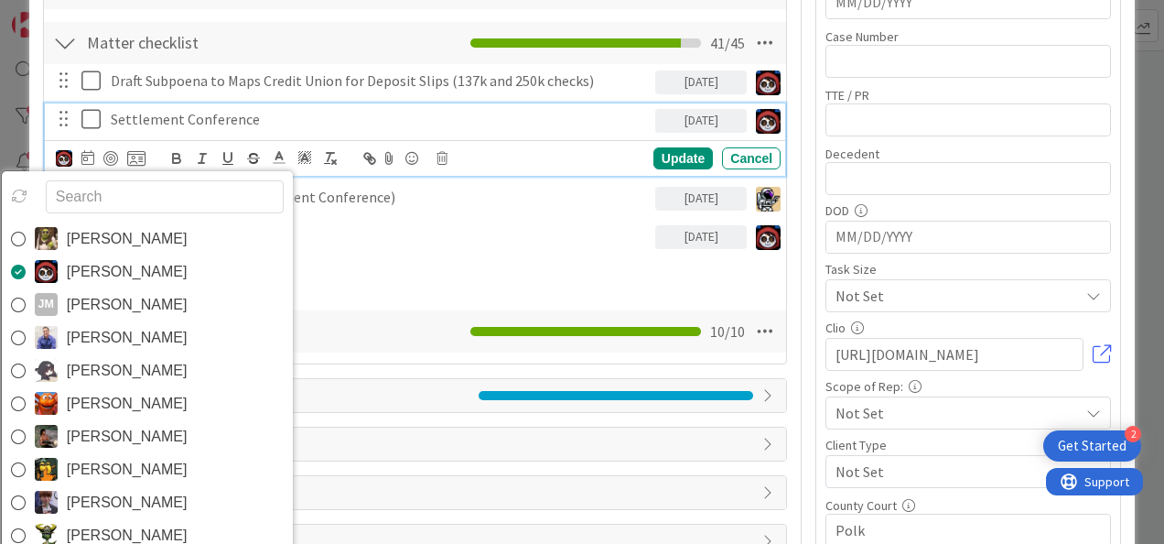
click at [113, 200] on input "text" at bounding box center [165, 196] width 238 height 33
type input "ty"
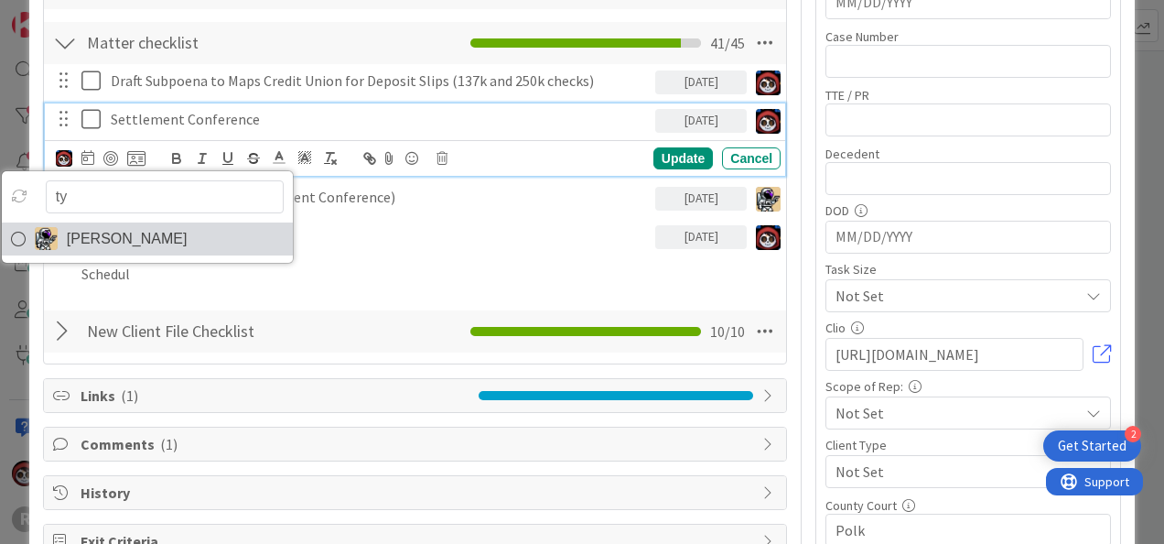
click at [184, 233] on link "[PERSON_NAME]" at bounding box center [147, 238] width 291 height 33
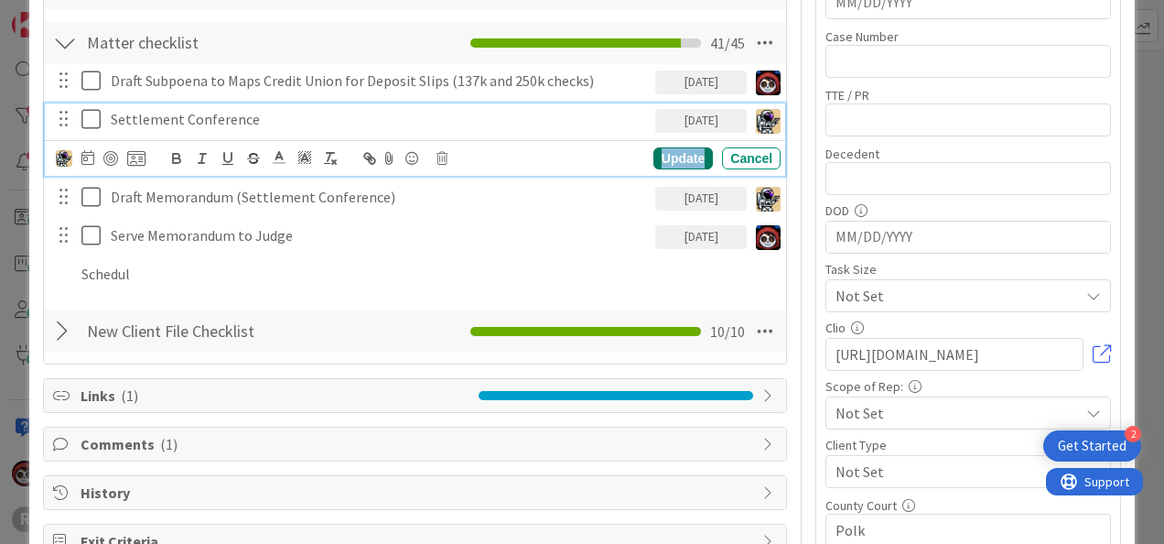
click at [653, 151] on div "Update" at bounding box center [682, 158] width 59 height 22
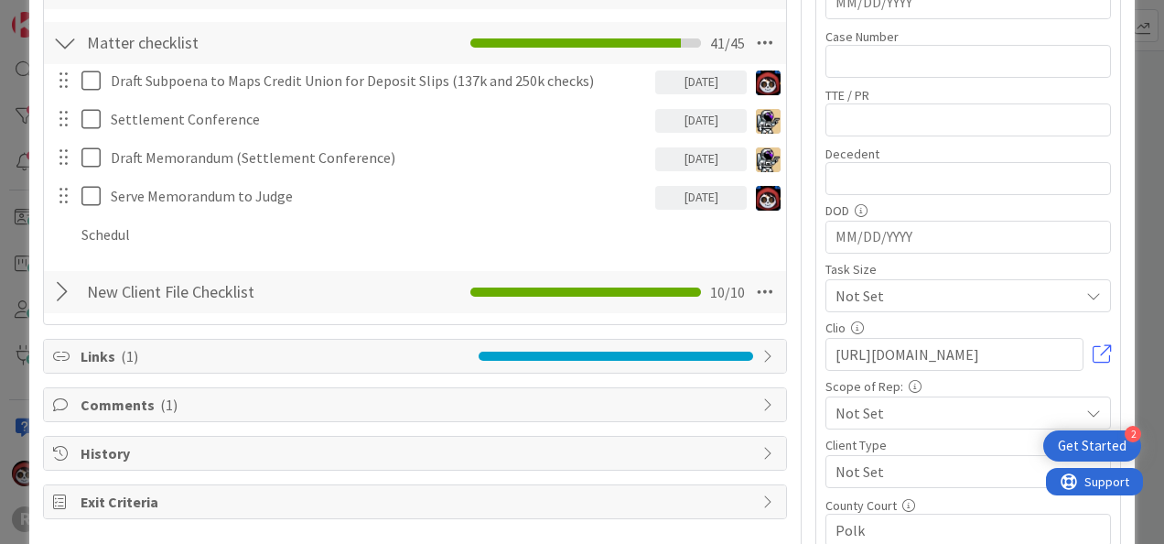
type textarea "x"
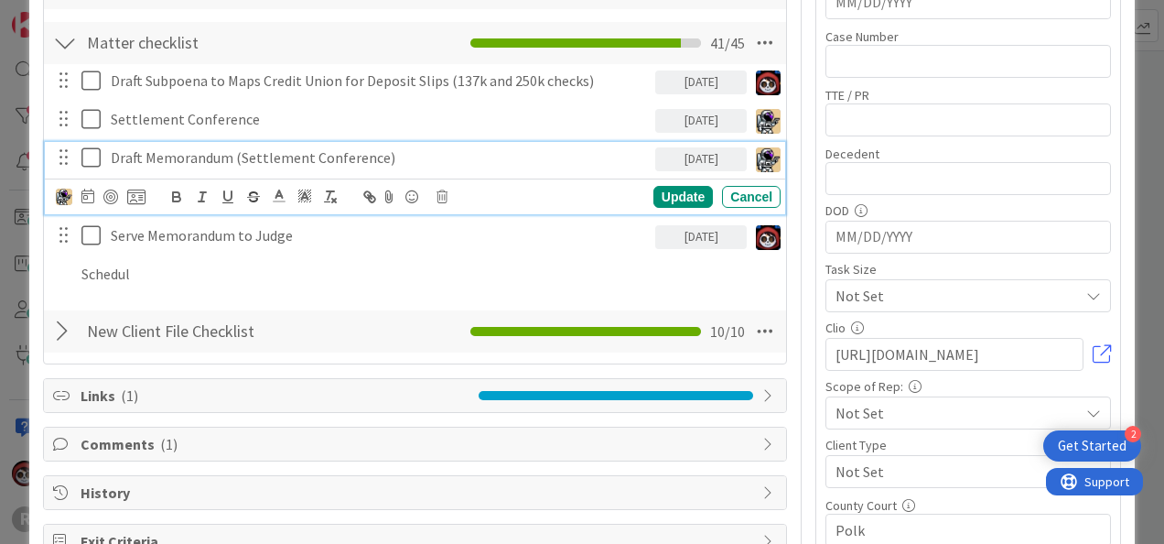
click at [201, 154] on p "Draft Memorandum (Settlement Conference)" at bounding box center [379, 157] width 537 height 21
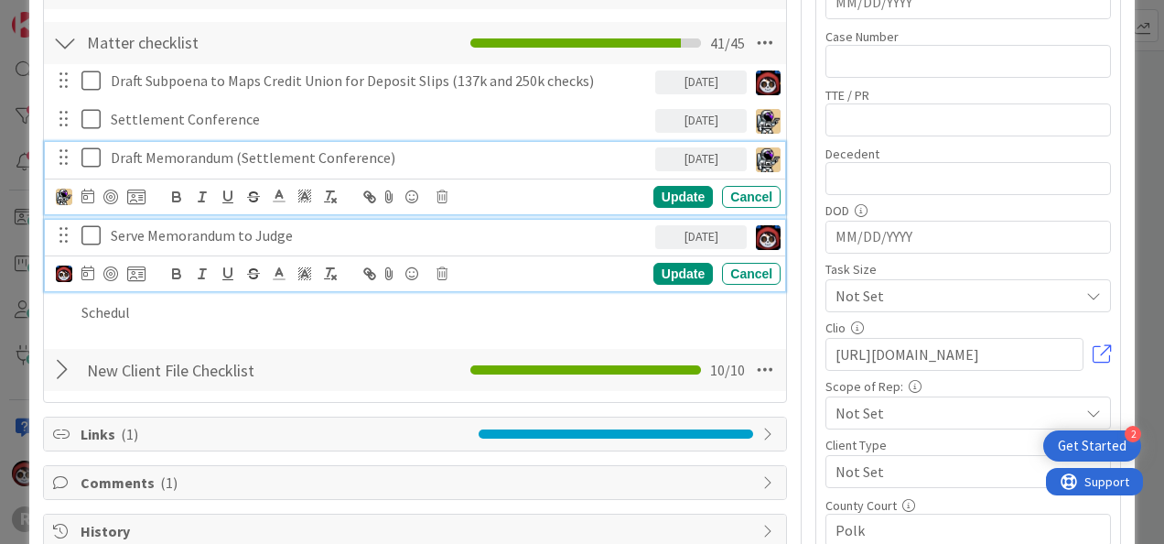
click at [136, 231] on p "Serve Memorandum to Judge" at bounding box center [379, 235] width 537 height 21
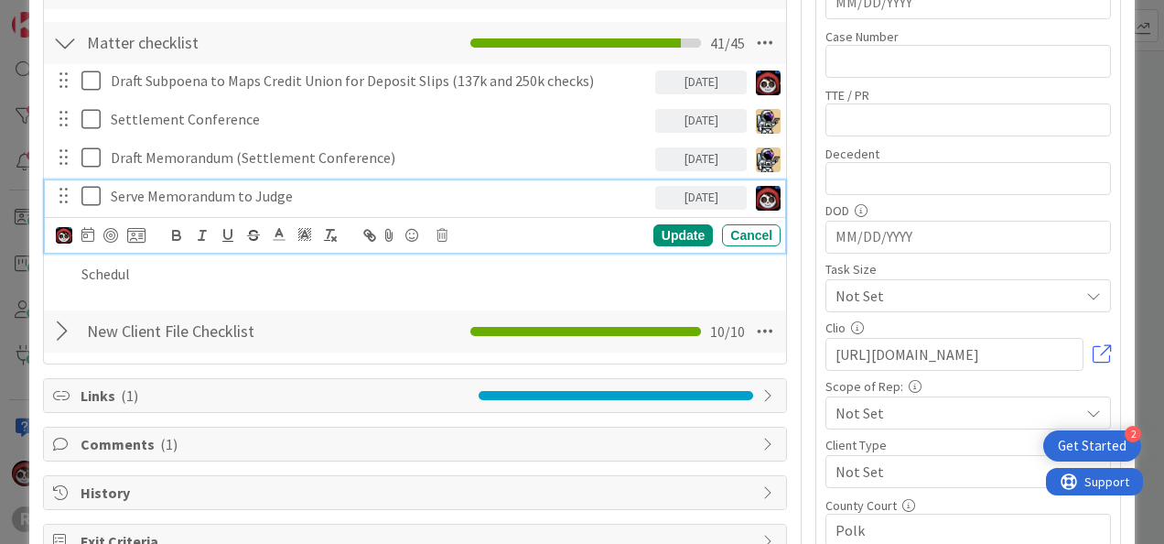
scroll to position [637, 0]
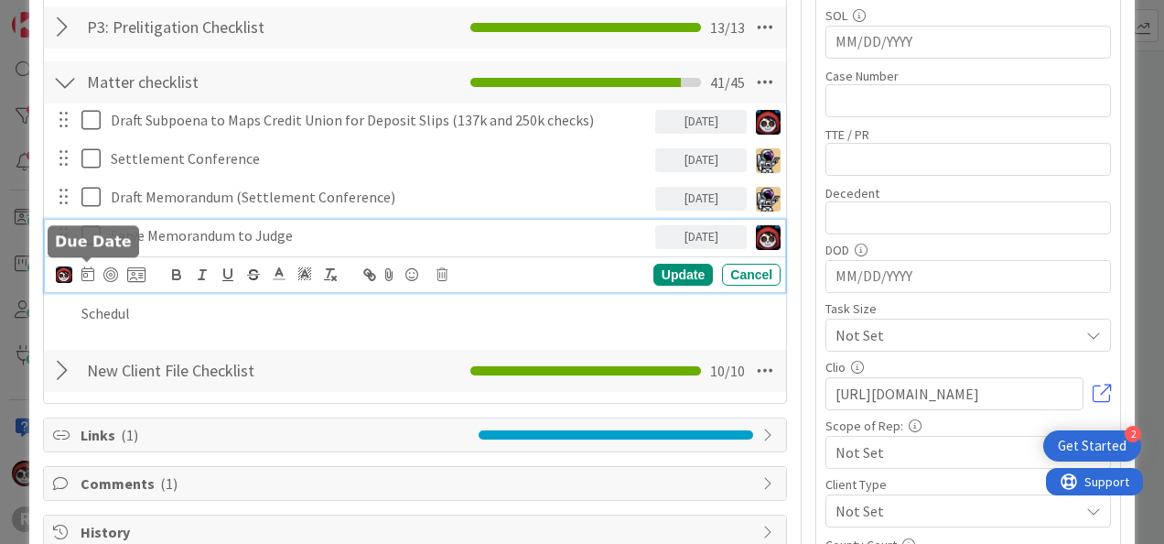
click at [86, 270] on icon at bounding box center [87, 273] width 13 height 15
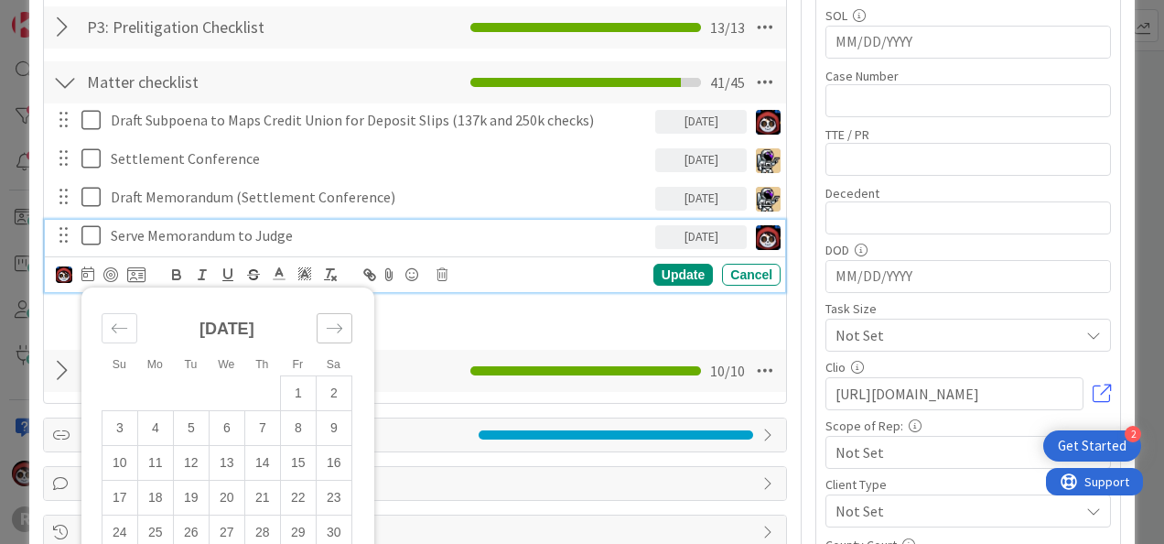
click at [328, 327] on icon "Move forward to switch to the next month." at bounding box center [334, 327] width 17 height 17
click at [152, 452] on td "13" at bounding box center [155, 462] width 36 height 35
type input "10/13/2025"
type textarea "x"
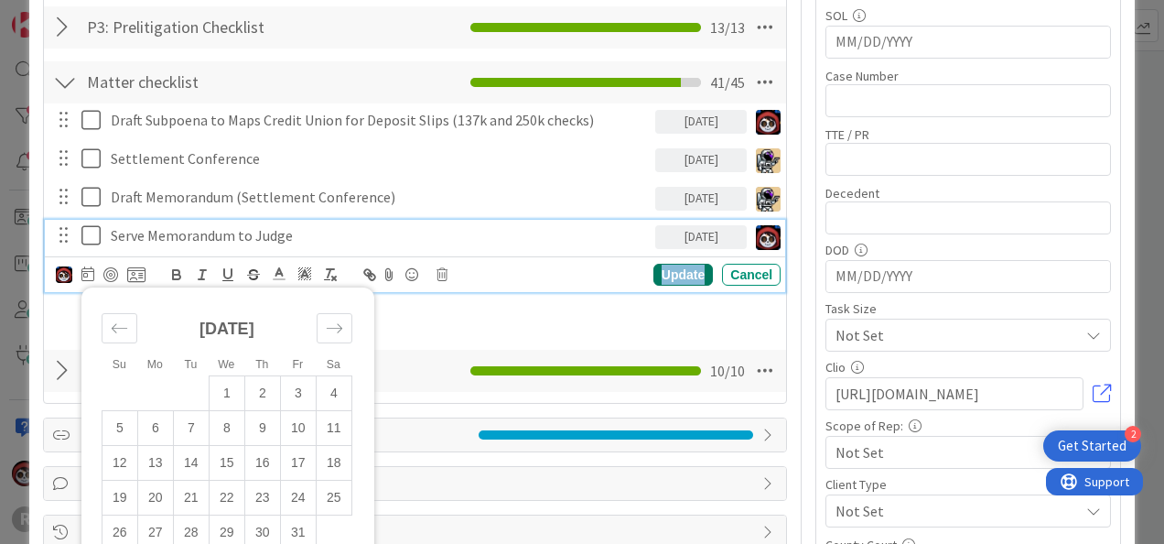
click at [676, 265] on div "Update" at bounding box center [682, 275] width 59 height 22
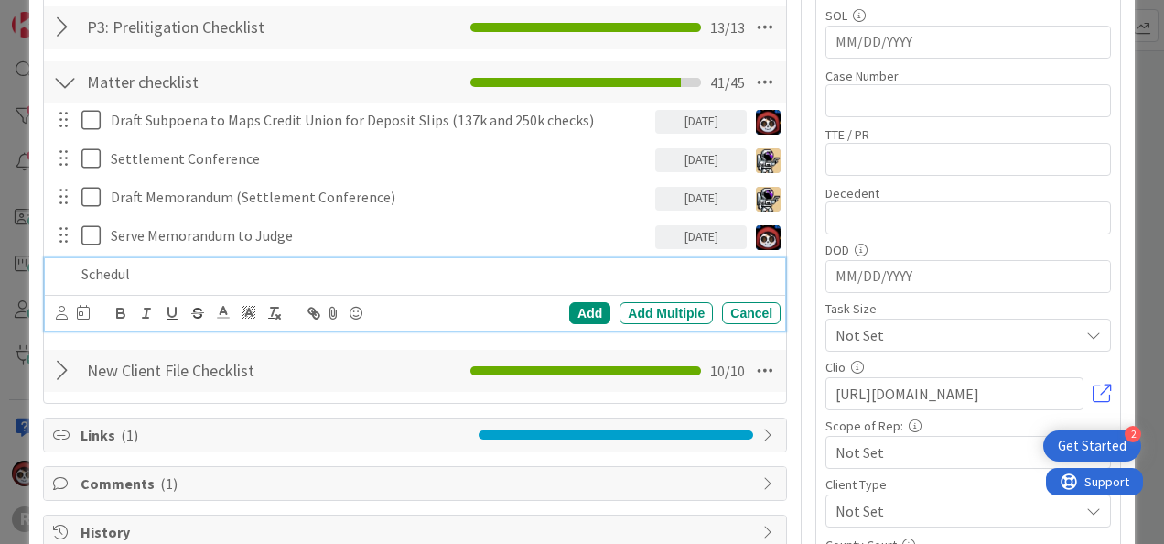
click at [216, 280] on p "Schedul" at bounding box center [427, 274] width 692 height 21
click at [785, 273] on div "Title 26 / 128 ELWOOD: Elwood v. English Description Jasmin Sanchez joined 4 m …" at bounding box center [582, 146] width 1078 height 1424
click at [271, 271] on p at bounding box center [427, 274] width 692 height 21
click at [64, 317] on div at bounding box center [62, 313] width 12 height 20
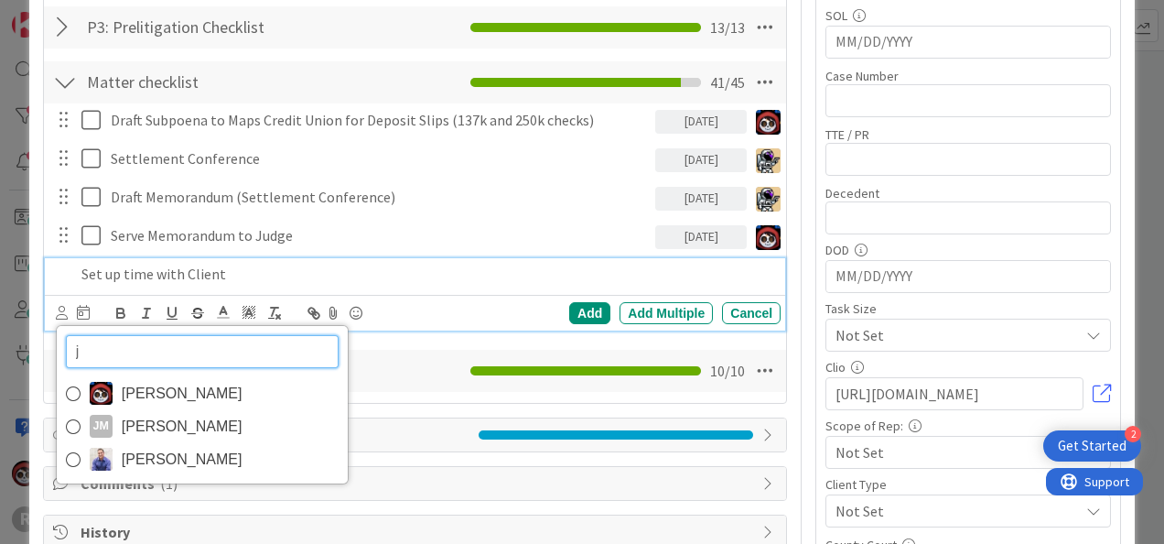
type input "ja"
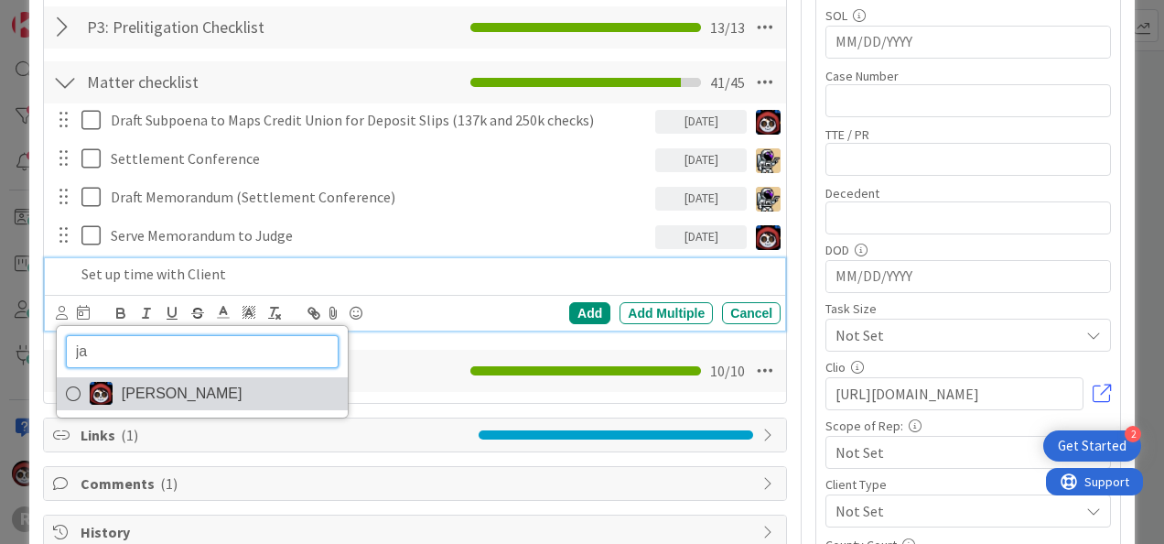
click at [132, 383] on span "[PERSON_NAME]" at bounding box center [182, 393] width 121 height 27
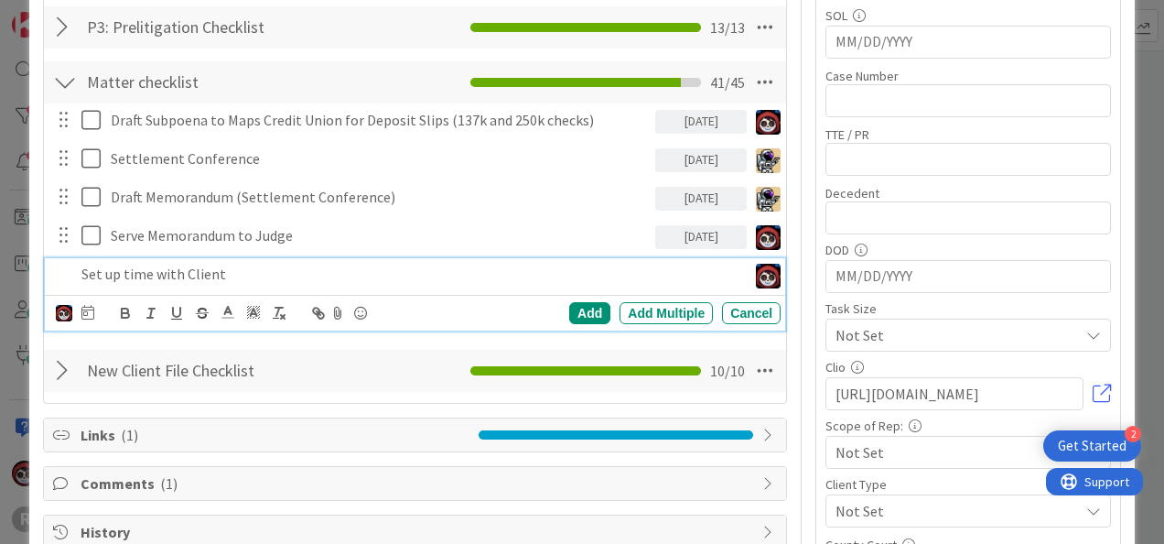
click at [269, 275] on p "Set up time with Client" at bounding box center [410, 274] width 658 height 21
click at [84, 305] on icon at bounding box center [87, 312] width 13 height 15
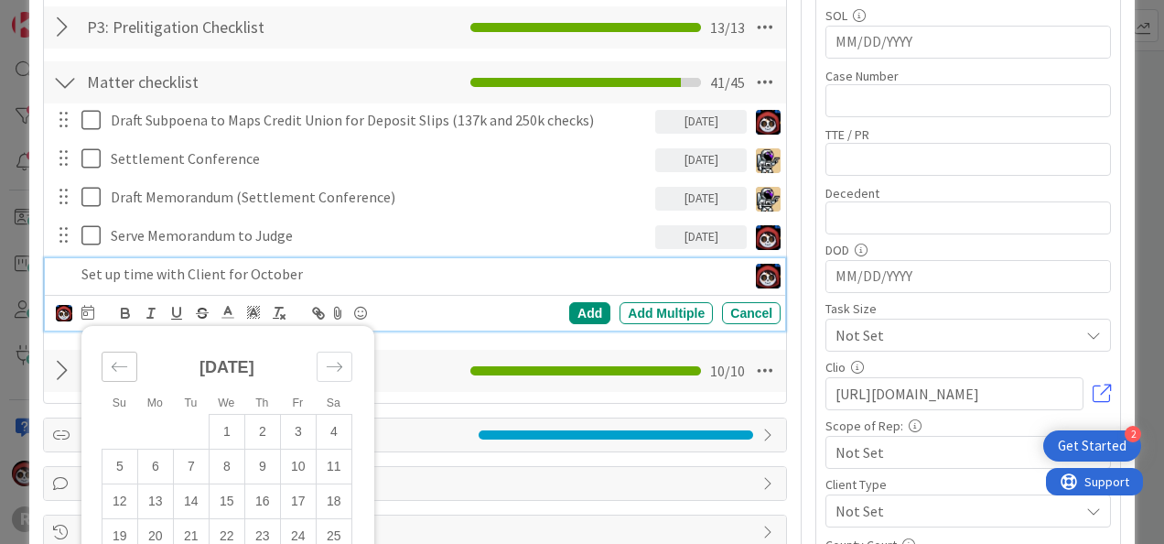
click at [126, 363] on icon "Move backward to switch to the previous month." at bounding box center [119, 366] width 17 height 17
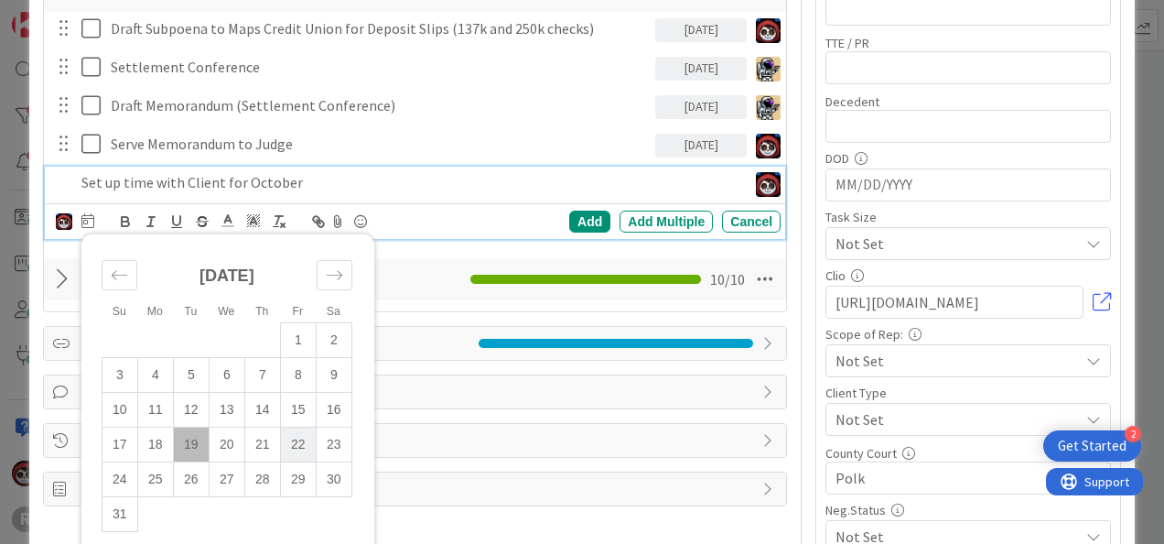
click at [301, 439] on td "22" at bounding box center [298, 443] width 36 height 35
click at [569, 215] on div "Add" at bounding box center [589, 221] width 41 height 22
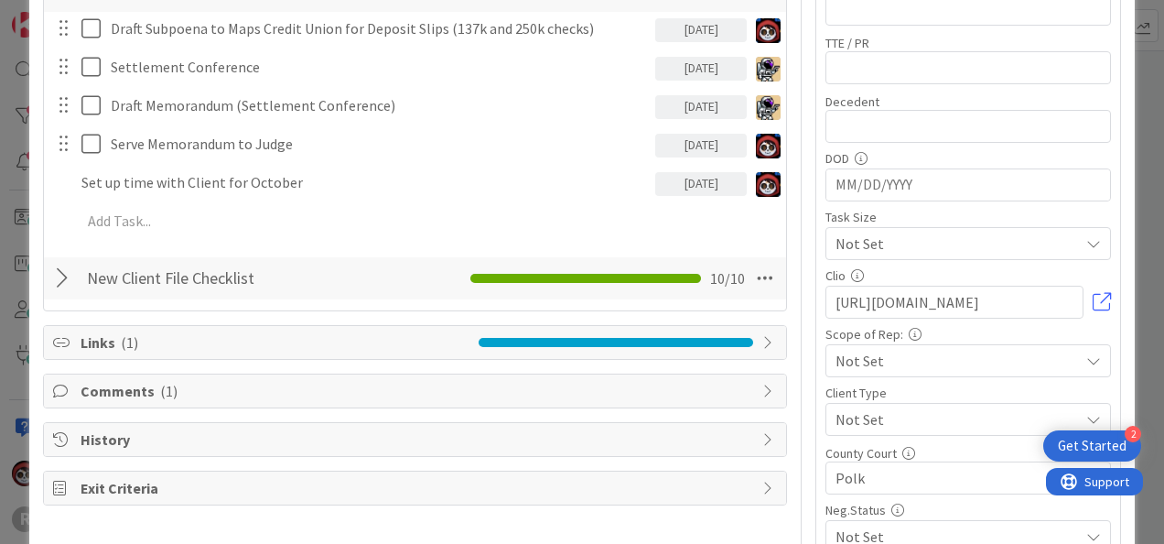
type textarea "x"
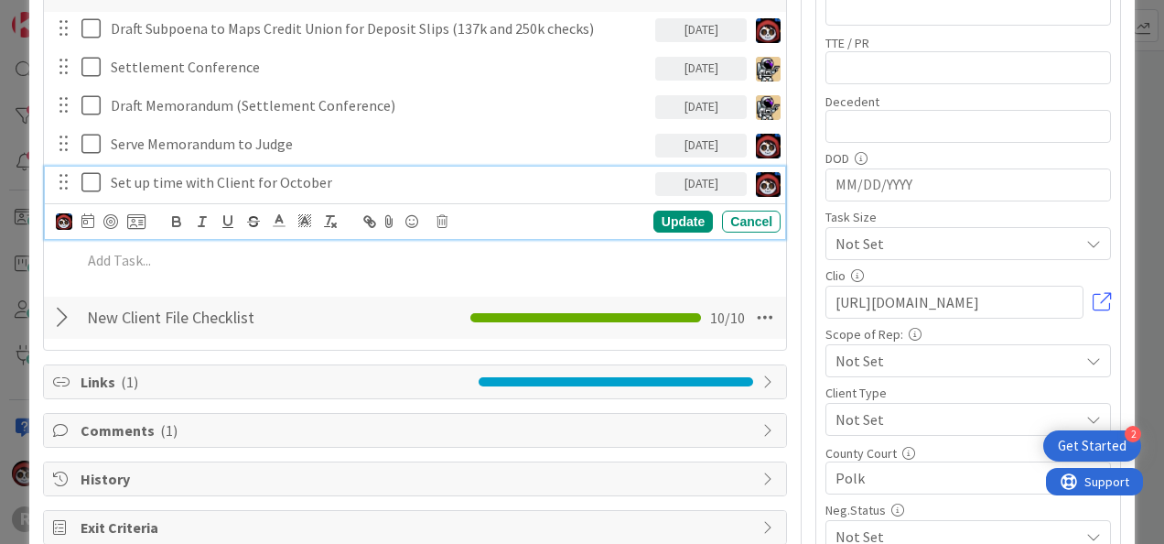
click at [287, 176] on p "Set up time with Client for October" at bounding box center [379, 182] width 537 height 21
click at [88, 214] on icon at bounding box center [87, 220] width 13 height 15
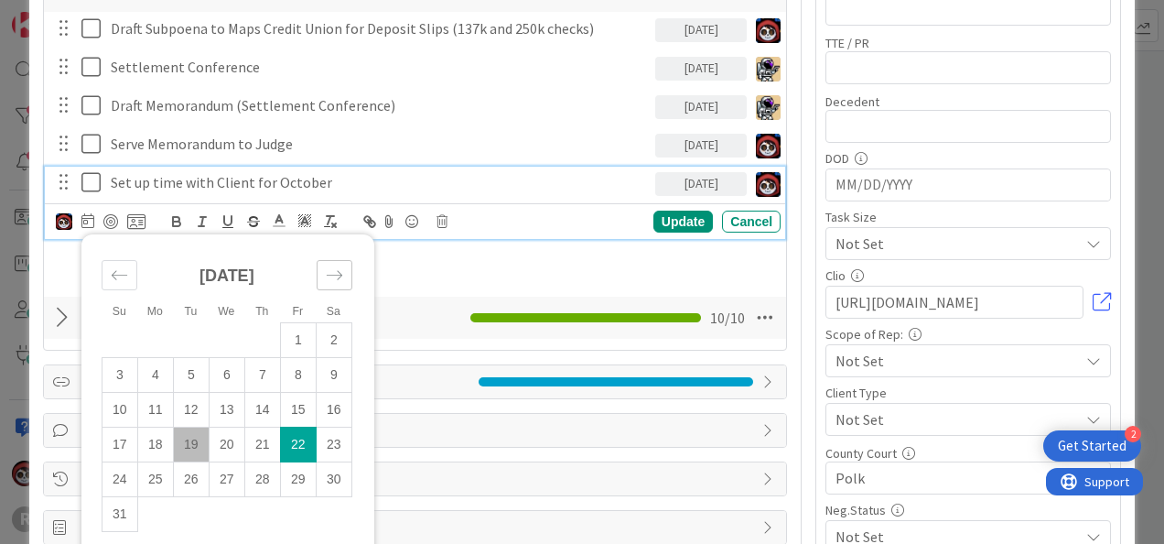
click at [331, 266] on icon "Move forward to switch to the next month." at bounding box center [334, 274] width 17 height 17
click at [222, 444] on td "24" at bounding box center [227, 443] width 36 height 35
type input "09/24/2025"
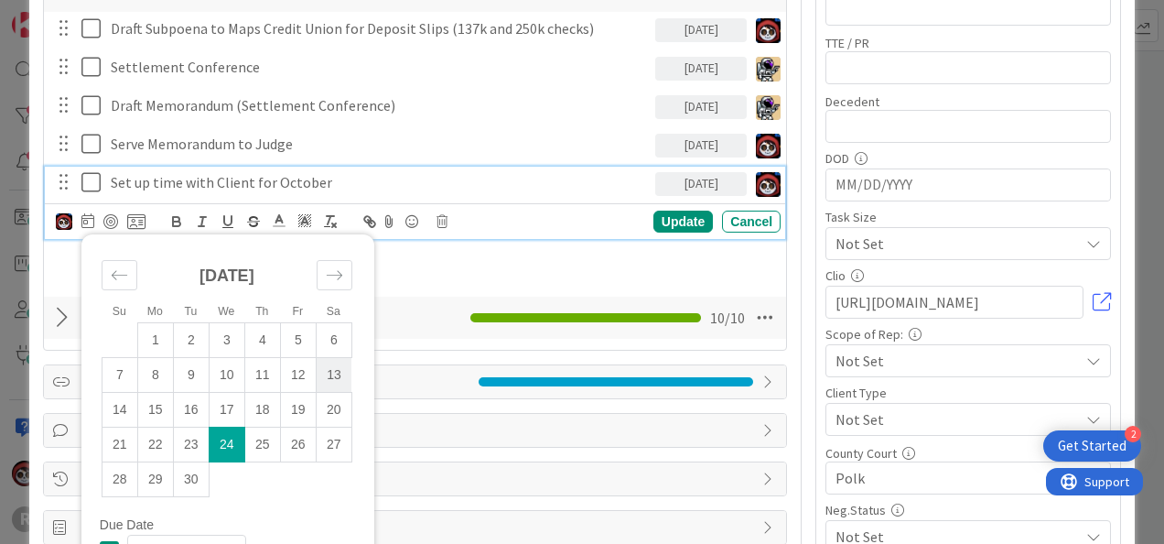
type textarea "x"
click at [671, 216] on div "Update" at bounding box center [682, 221] width 59 height 22
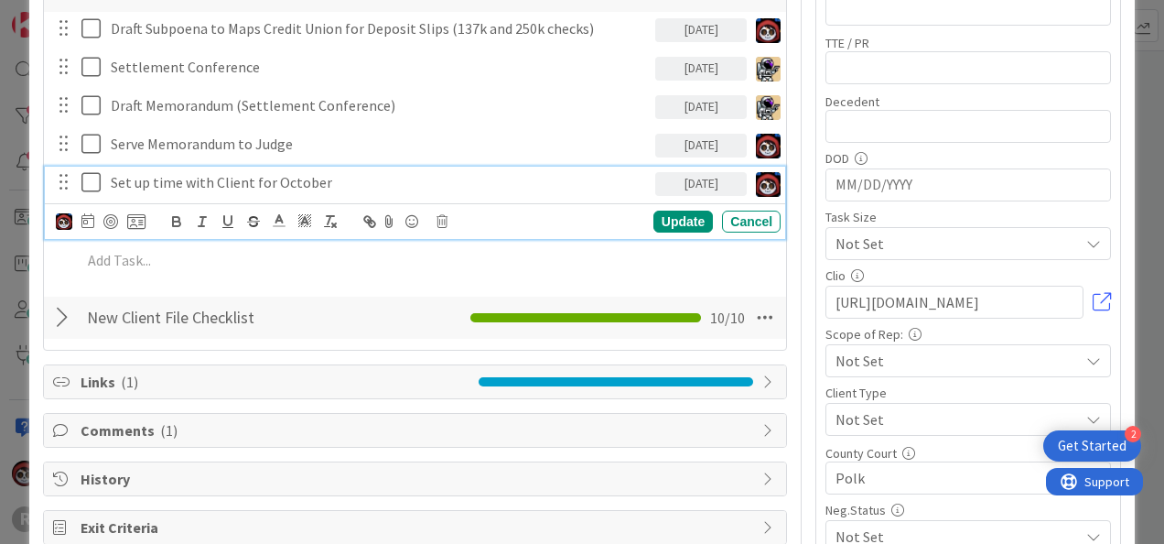
click at [234, 181] on p "Set up time with Client for October" at bounding box center [379, 182] width 537 height 21
click at [372, 180] on p "Set up time with Client for October" at bounding box center [379, 182] width 537 height 21
click at [653, 216] on div "Update" at bounding box center [682, 221] width 59 height 22
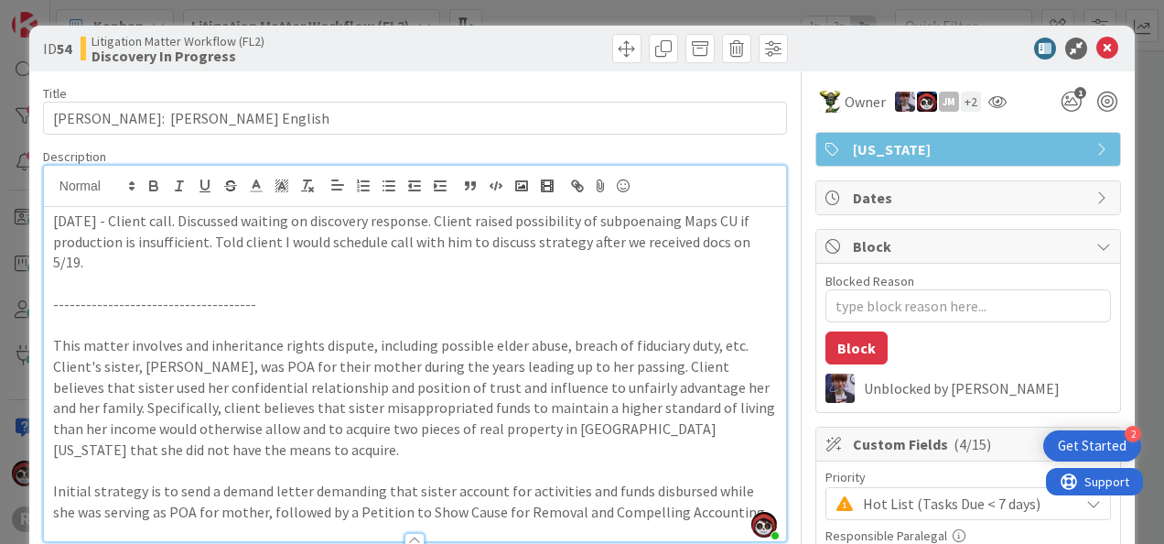
scroll to position [0, 0]
click at [1098, 41] on icon at bounding box center [1107, 49] width 22 height 22
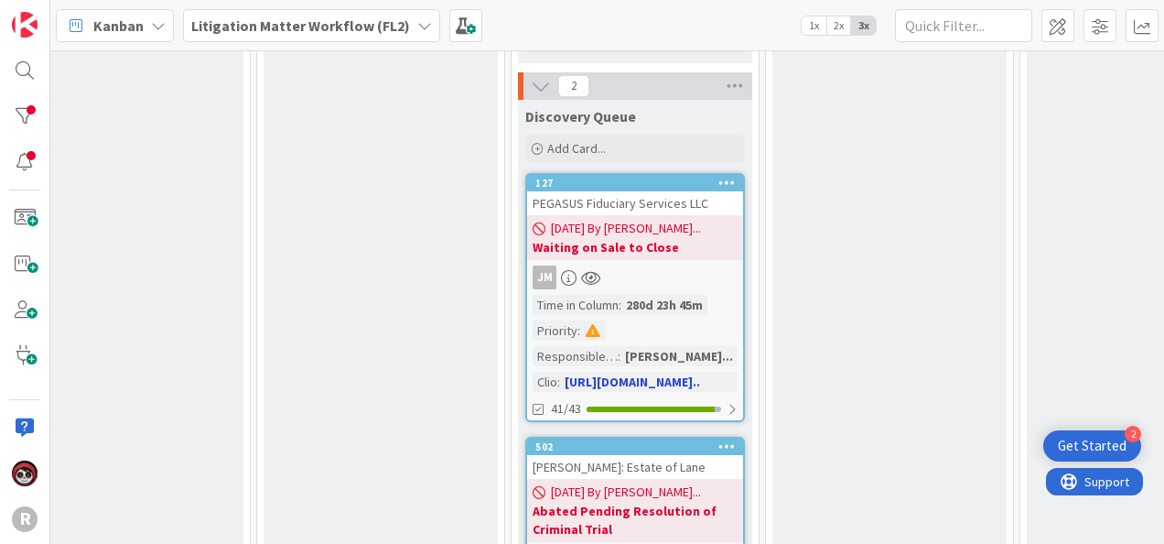
scroll to position [2877, 1043]
click at [691, 264] on div "JM" at bounding box center [635, 276] width 216 height 24
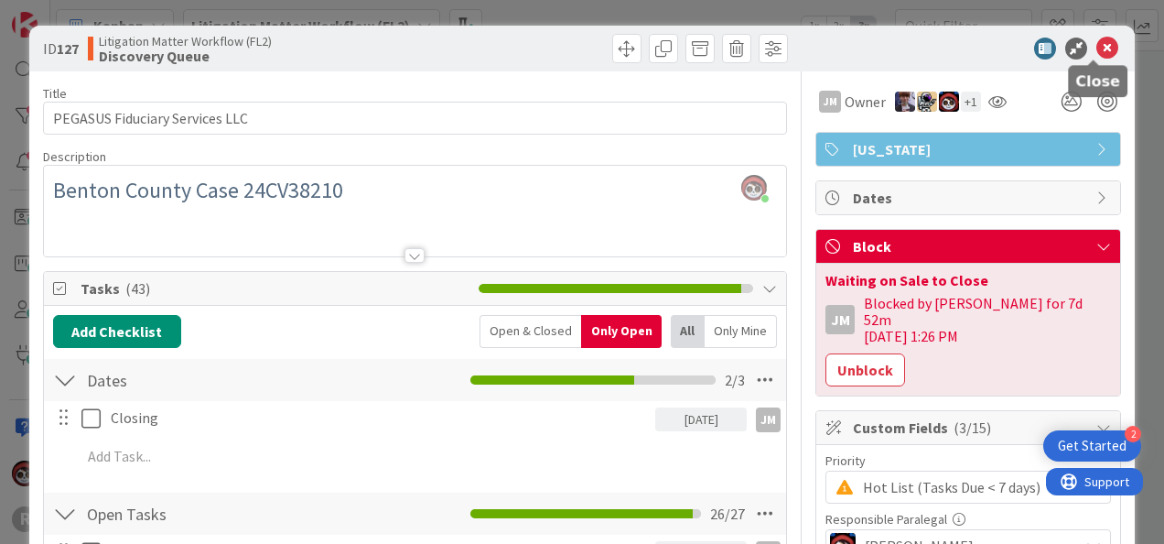
click at [1096, 43] on icon at bounding box center [1107, 49] width 22 height 22
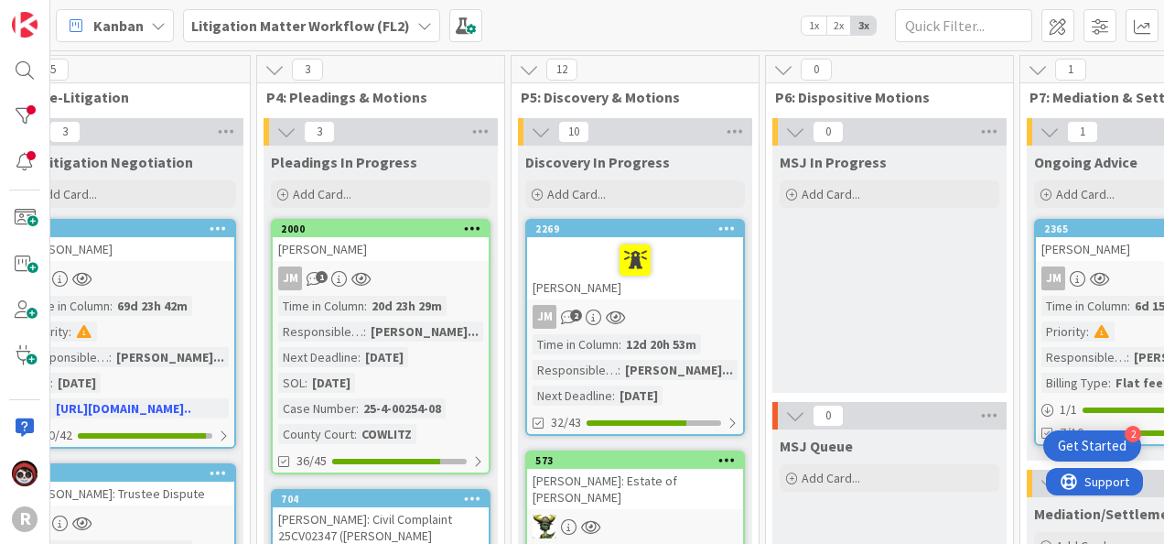
scroll to position [0, 1043]
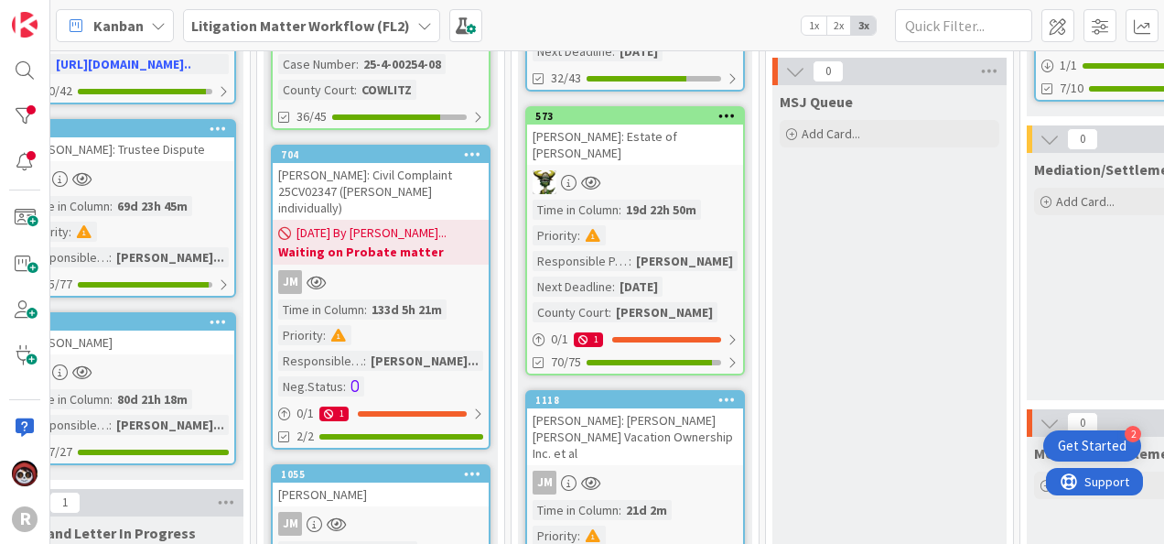
drag, startPoint x: 509, startPoint y: 529, endPoint x: 432, endPoint y: 542, distance: 77.9
click at [432, 542] on div "0 Board Policies and FAQs Add Card... 0 New Card Creation Add Card... 1 P1: Int…" at bounding box center [607, 296] width 1114 height 493
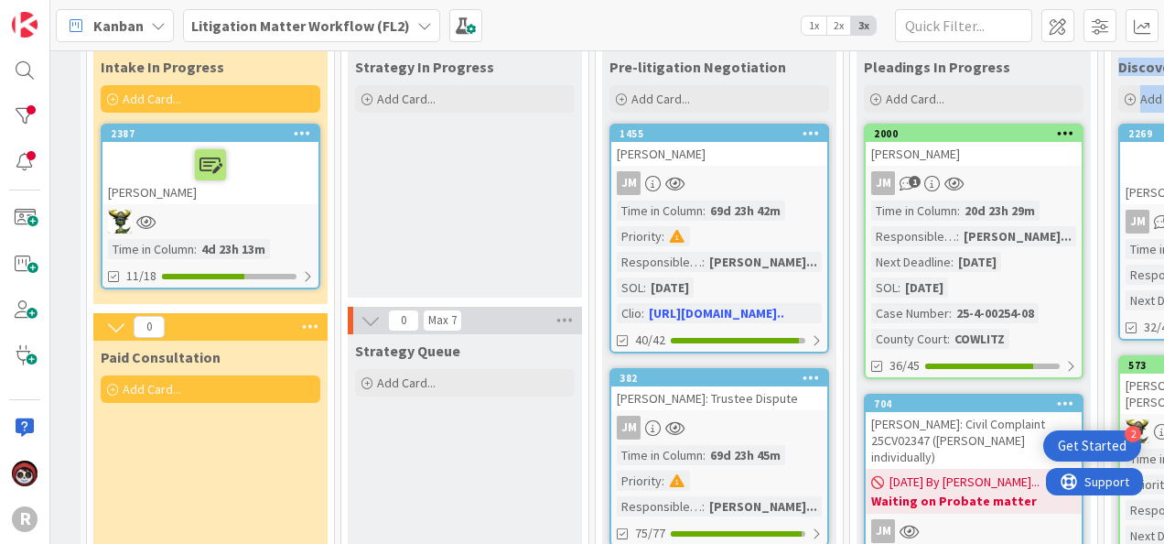
click at [965, 165] on link "2000 HAGA, Patricia JM 1 Time in Column : 20d 23h 29m Responsible Paralegal : J…" at bounding box center [974, 251] width 220 height 255
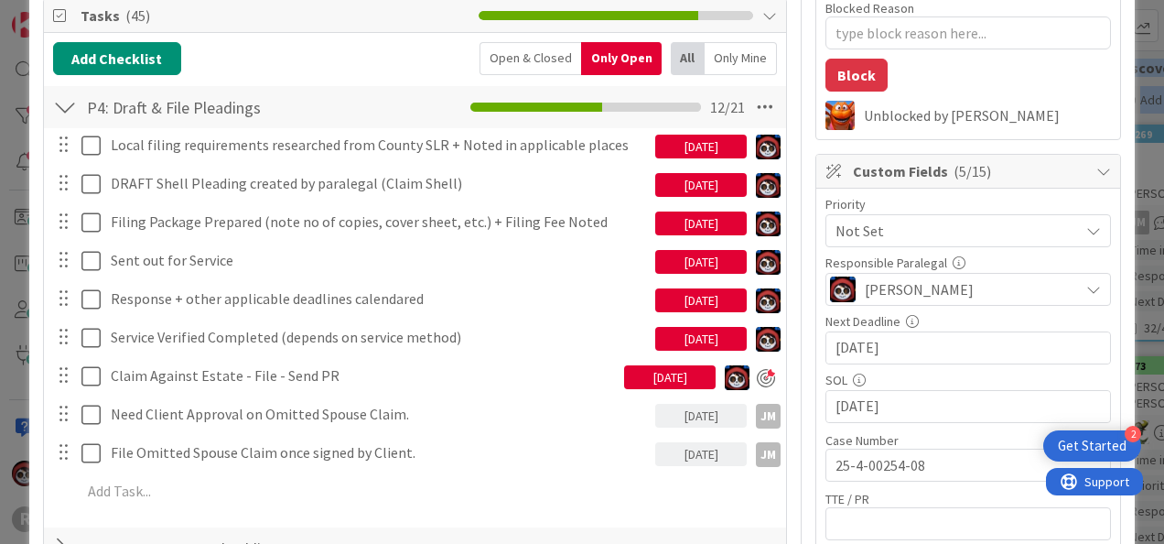
scroll to position [274, 0]
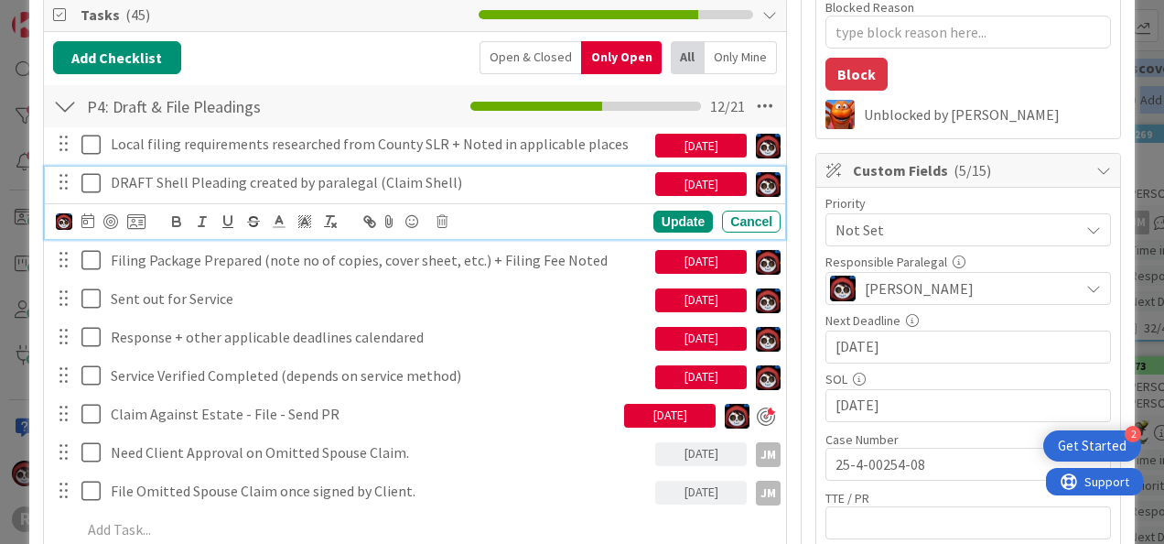
click at [88, 183] on icon at bounding box center [94, 183] width 27 height 22
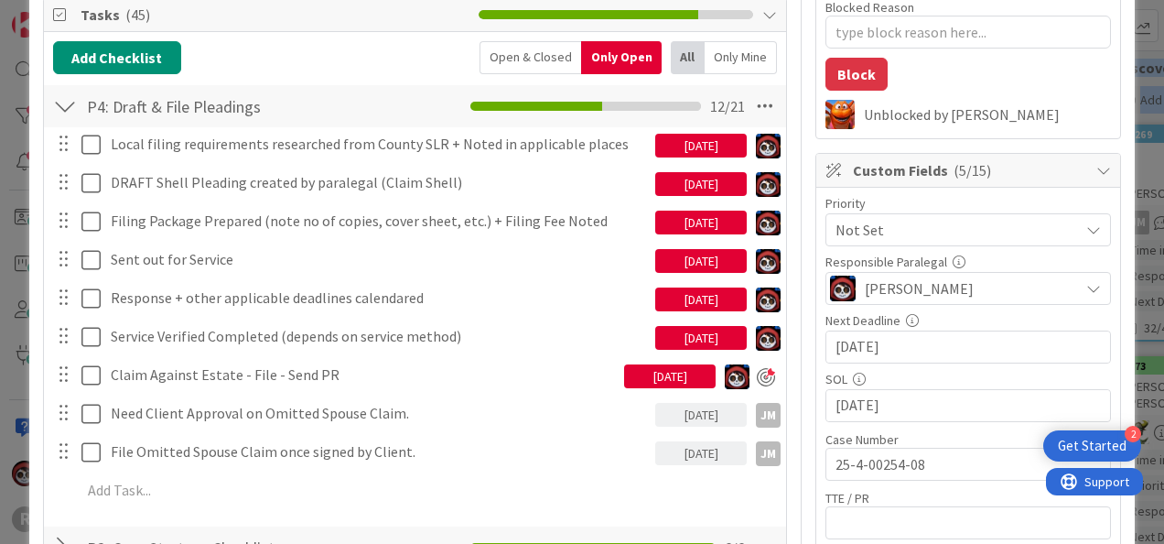
type textarea "x"
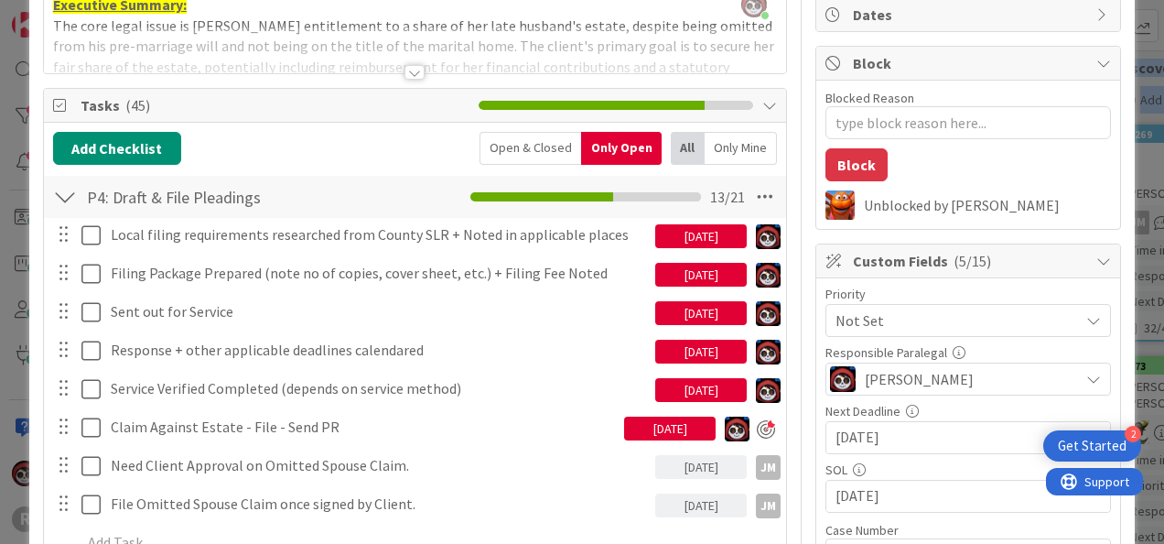
scroll to position [183, 0]
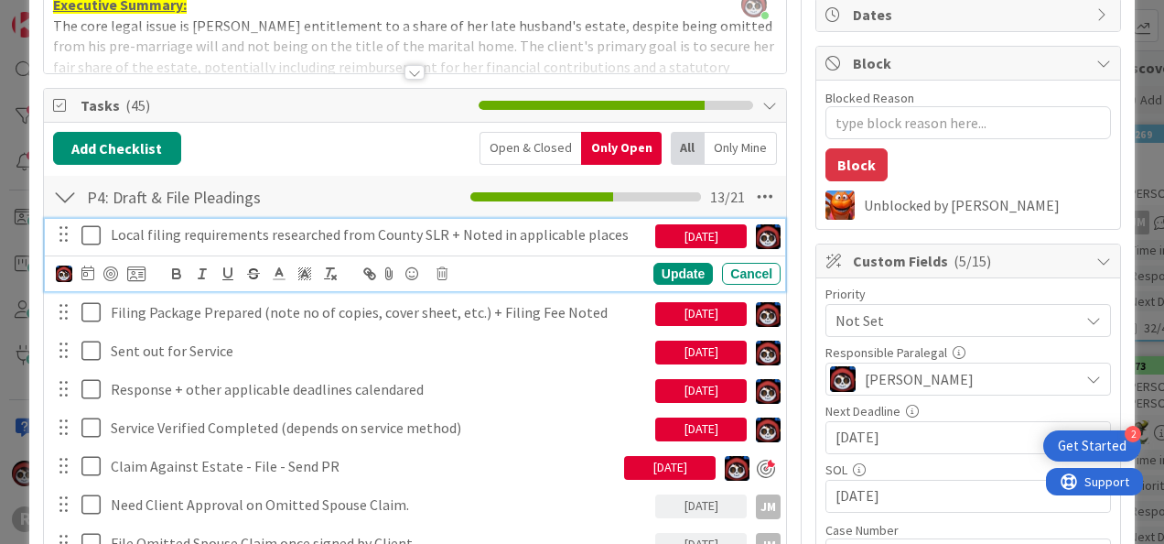
click at [256, 238] on p "Local filing requirements researched from County SLR + Noted in applicable plac…" at bounding box center [379, 234] width 537 height 21
click at [88, 266] on icon at bounding box center [87, 272] width 13 height 15
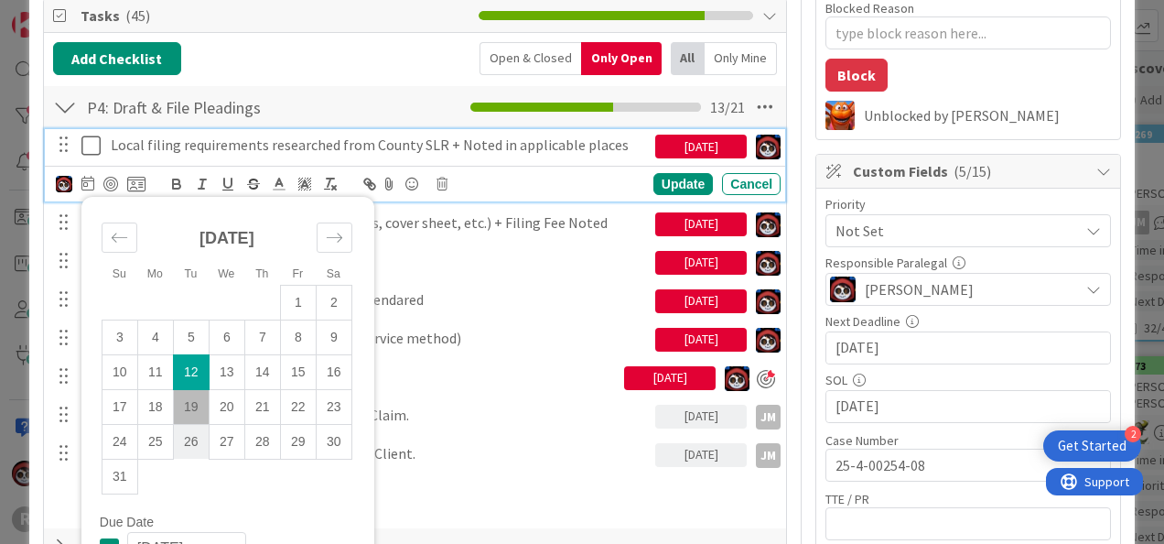
scroll to position [274, 0]
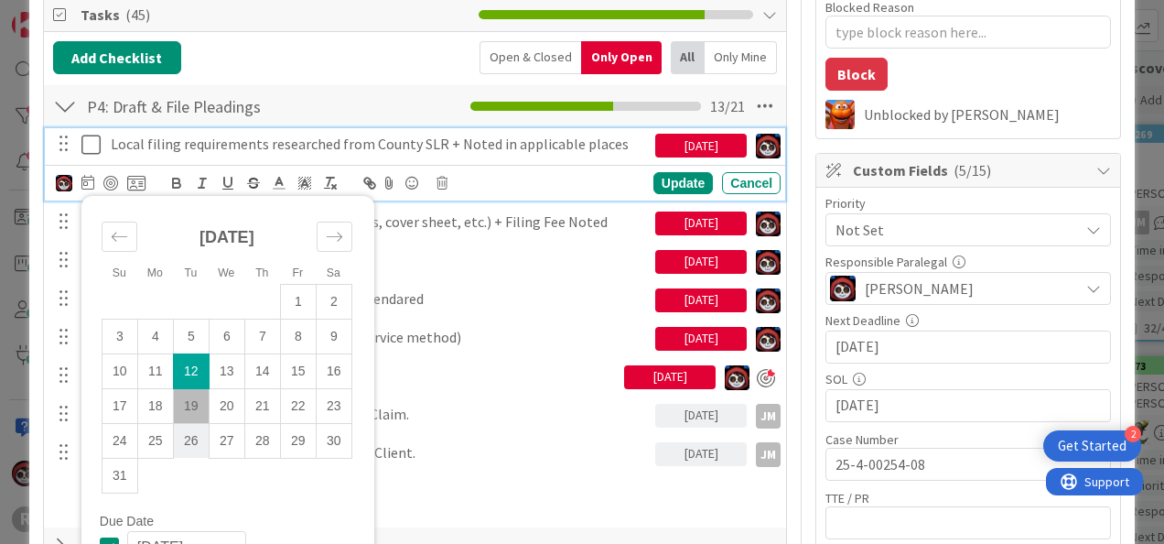
click at [192, 440] on td "26" at bounding box center [191, 440] width 36 height 35
type input "08/26/2025"
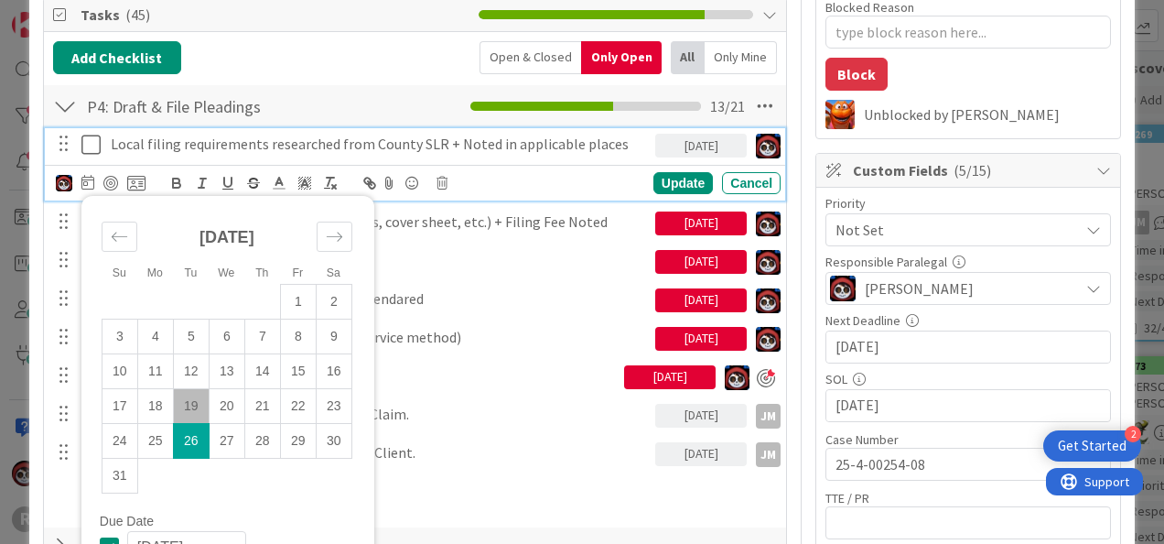
type textarea "x"
click at [670, 175] on div "Update" at bounding box center [682, 183] width 59 height 22
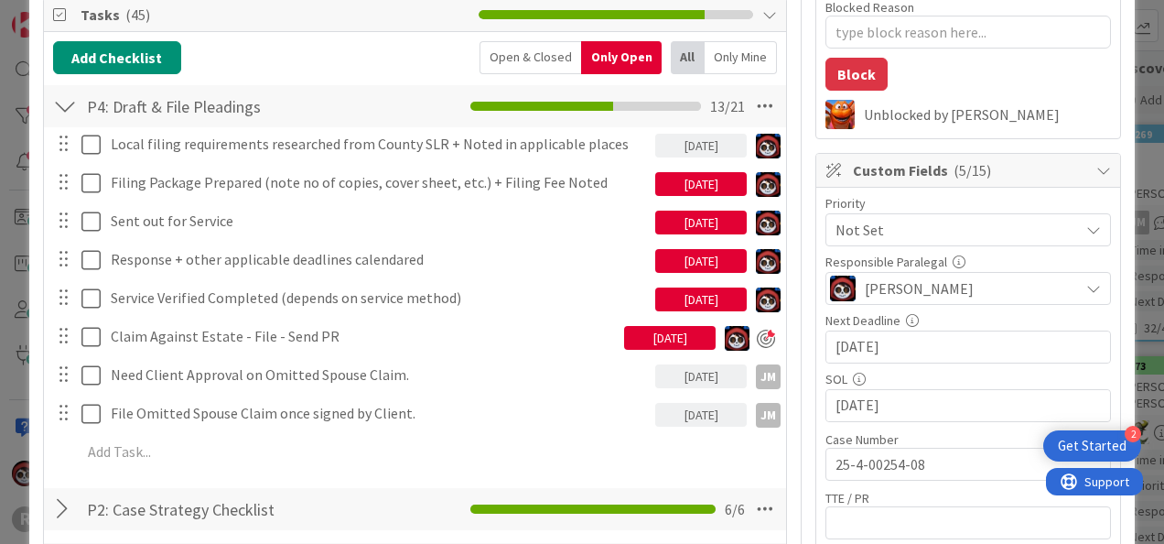
click at [685, 187] on div "[DATE]" at bounding box center [701, 184] width 92 height 24
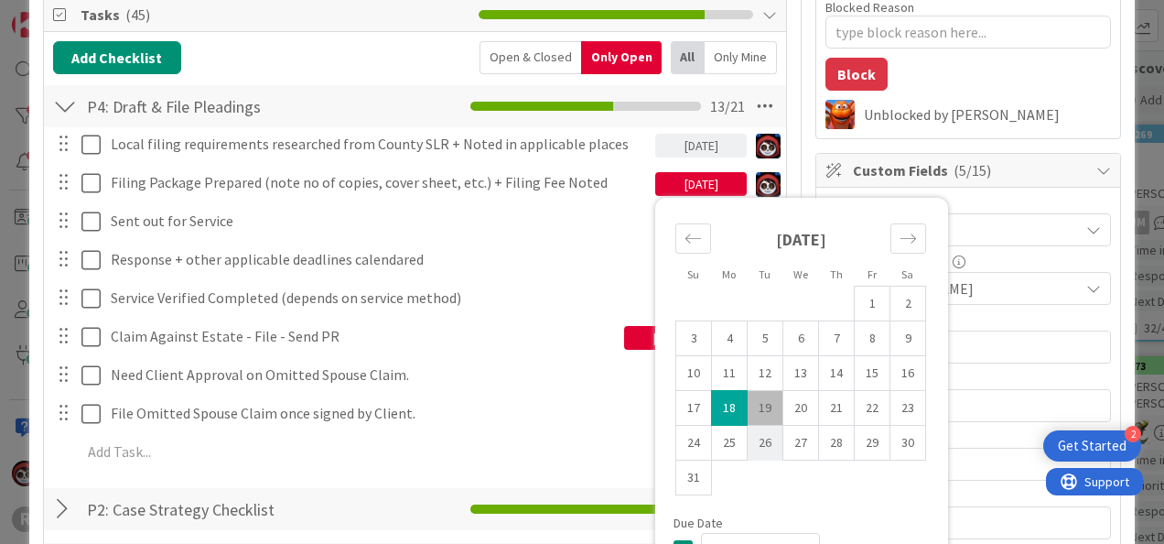
click at [749, 436] on td "26" at bounding box center [766, 443] width 36 height 35
type input "08/26/2025"
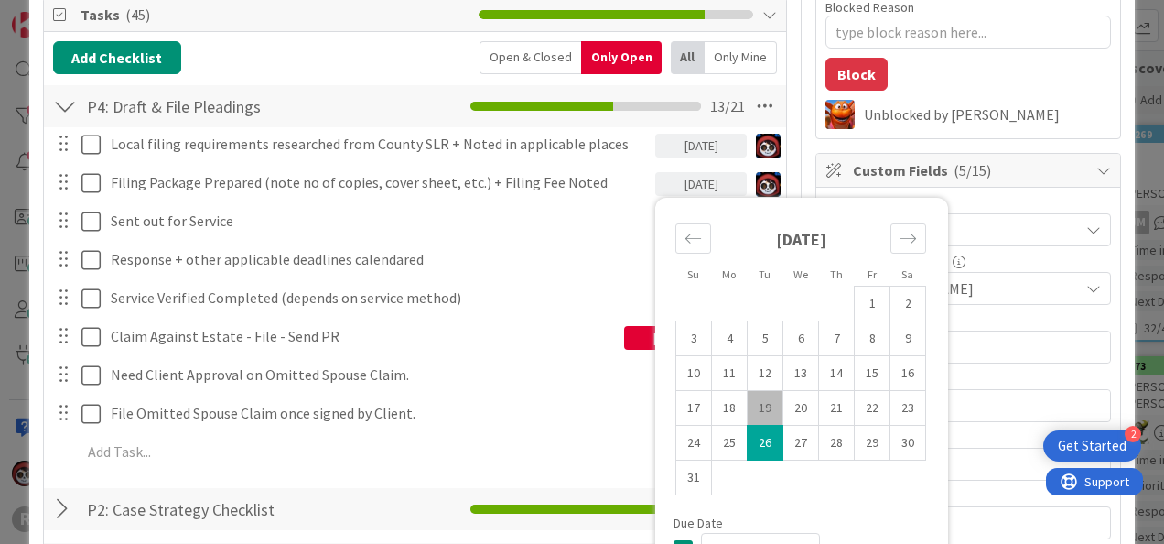
type textarea "x"
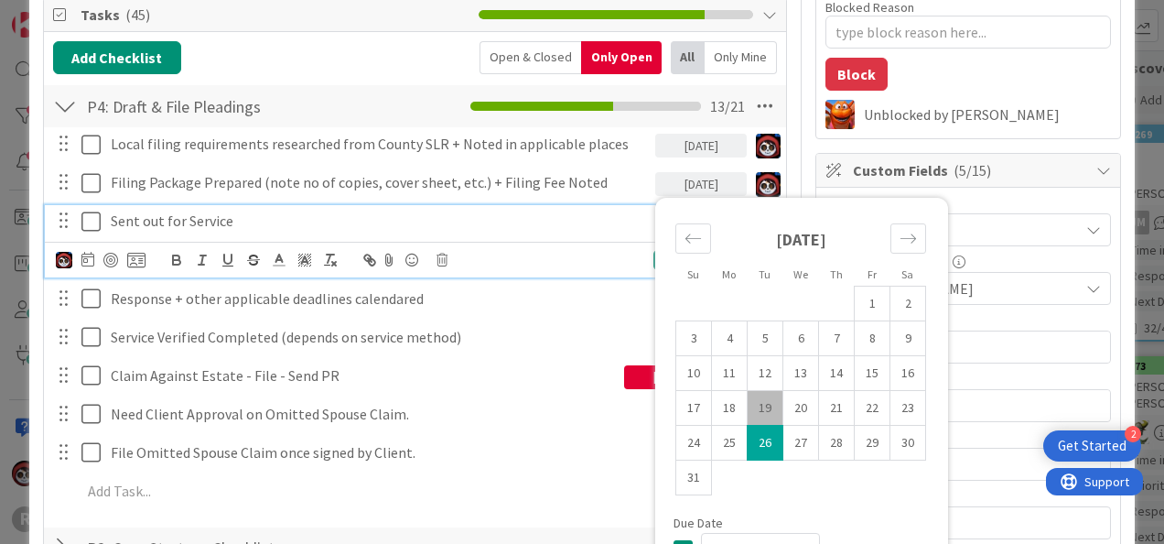
click at [601, 229] on div "Sent out for Service" at bounding box center [379, 221] width 552 height 32
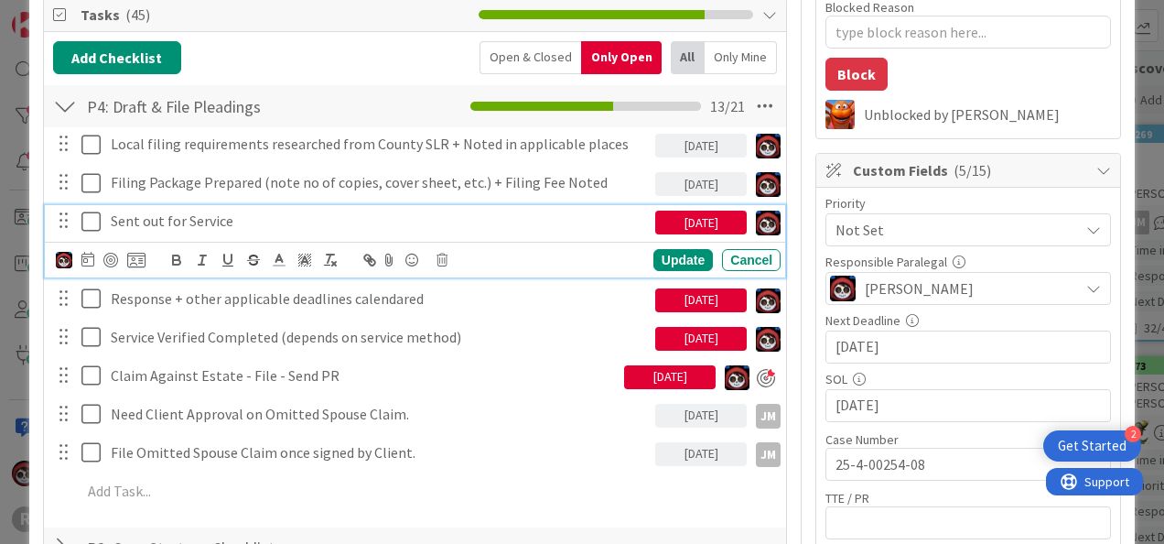
click at [679, 229] on div "[DATE]" at bounding box center [701, 222] width 92 height 24
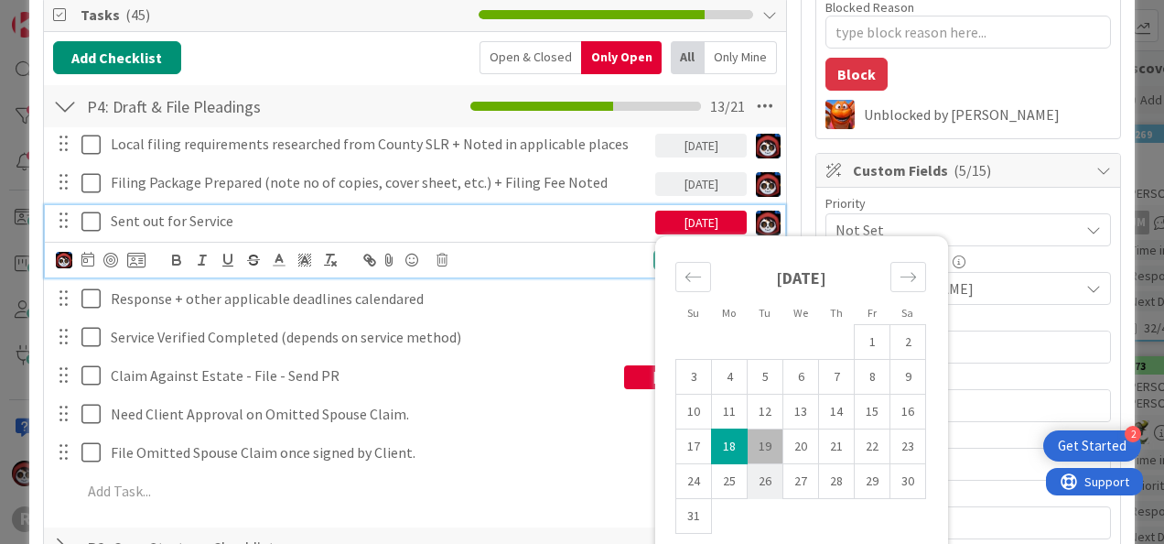
click at [753, 485] on td "26" at bounding box center [766, 481] width 36 height 35
type input "08/26/2025"
type textarea "x"
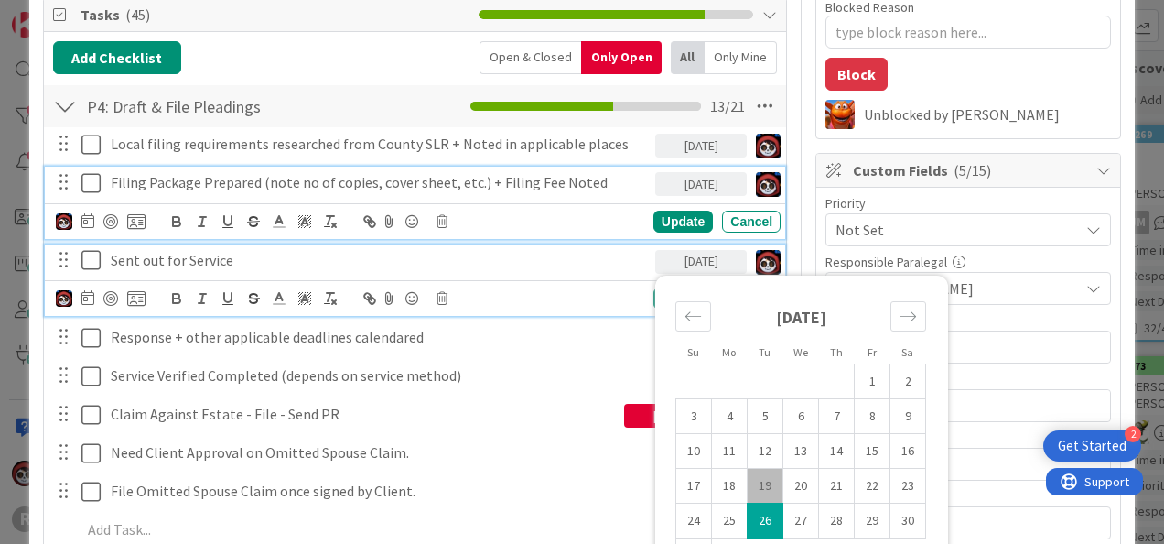
click at [553, 190] on div "Filing Package Prepared (note no of copies, cover sheet, etc.) + Filing Fee Not…" at bounding box center [379, 183] width 552 height 32
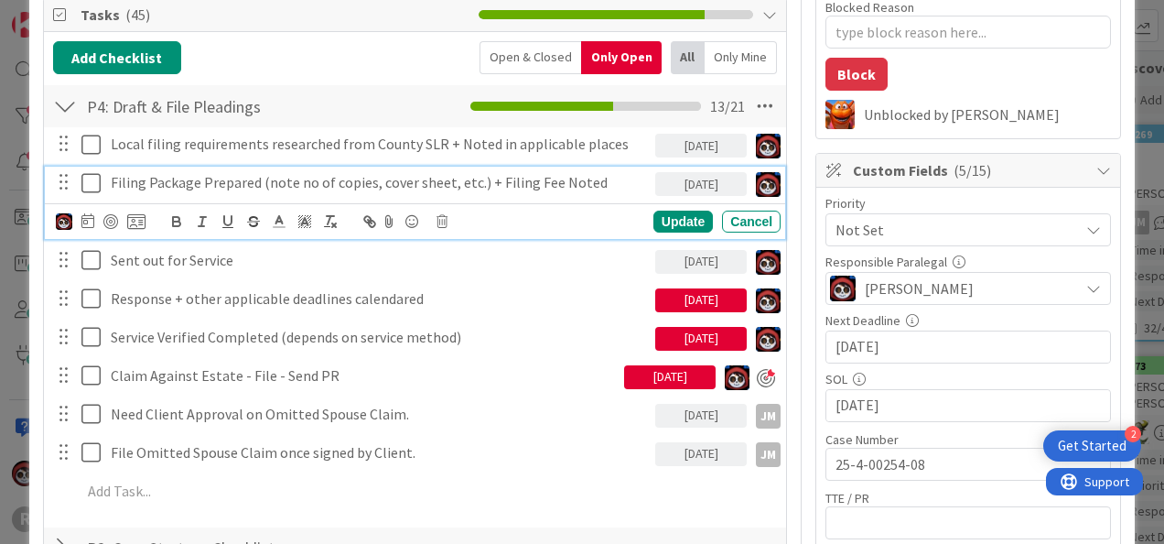
click at [710, 299] on div "[DATE]" at bounding box center [701, 300] width 92 height 24
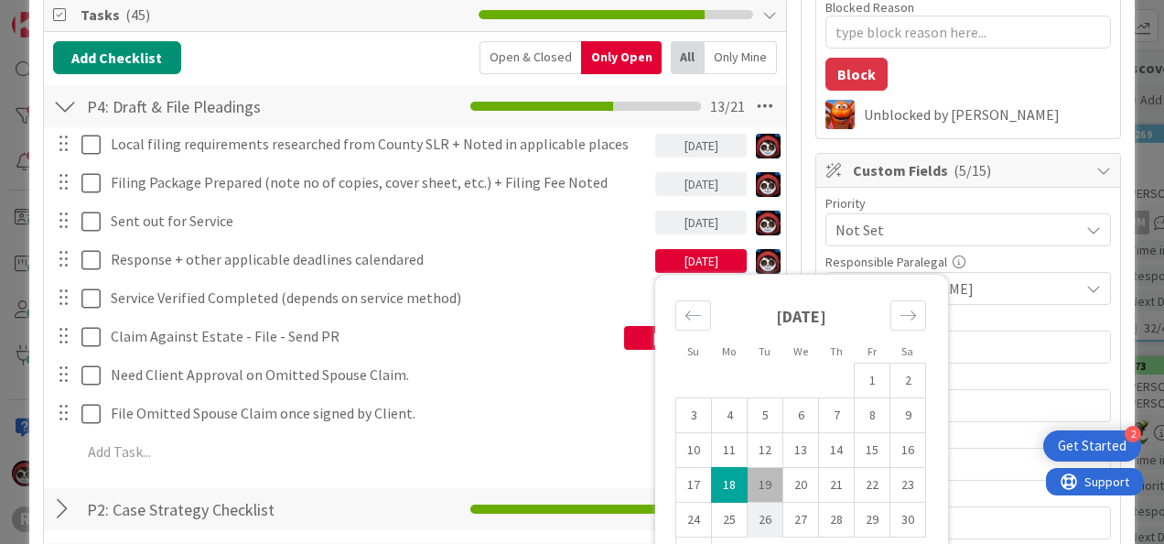
click at [754, 519] on td "26" at bounding box center [766, 519] width 36 height 35
type input "08/26/2025"
type textarea "x"
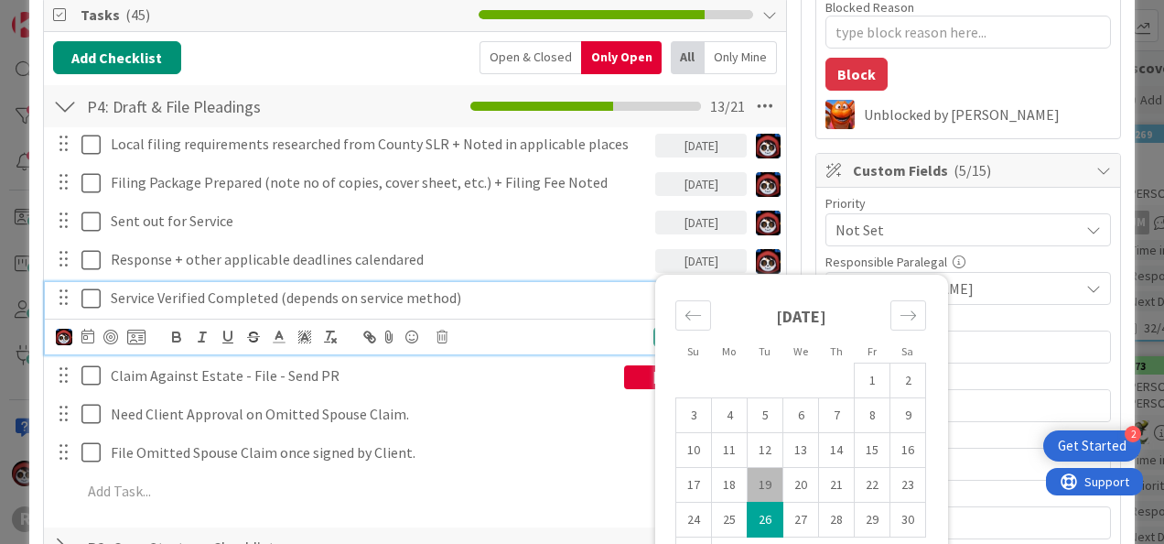
click at [560, 287] on p "Service Verified Completed (depends on service method)" at bounding box center [379, 297] width 537 height 21
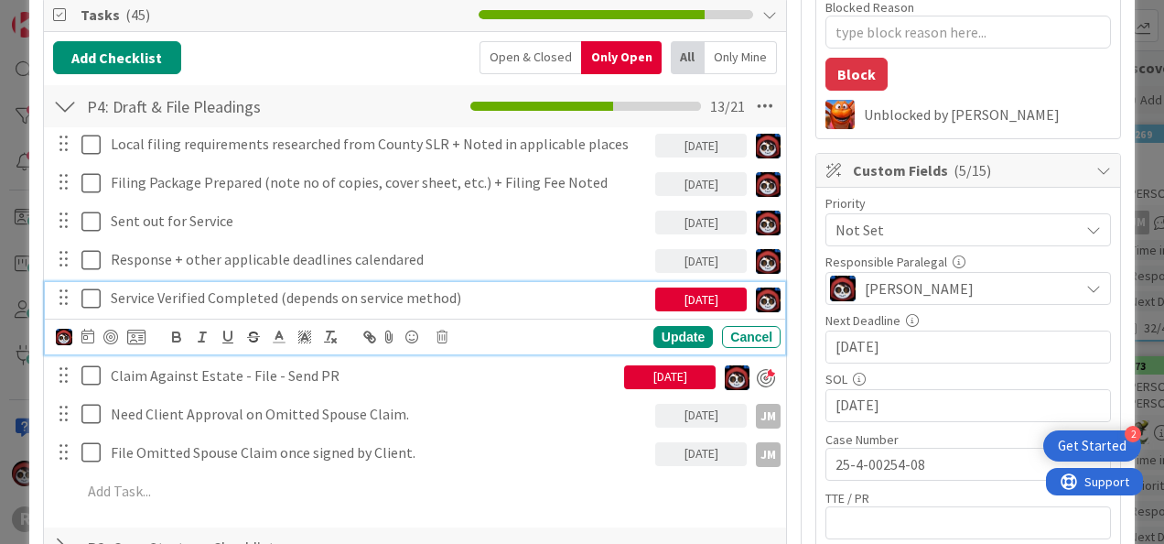
click at [668, 299] on div "[DATE]" at bounding box center [701, 299] width 92 height 24
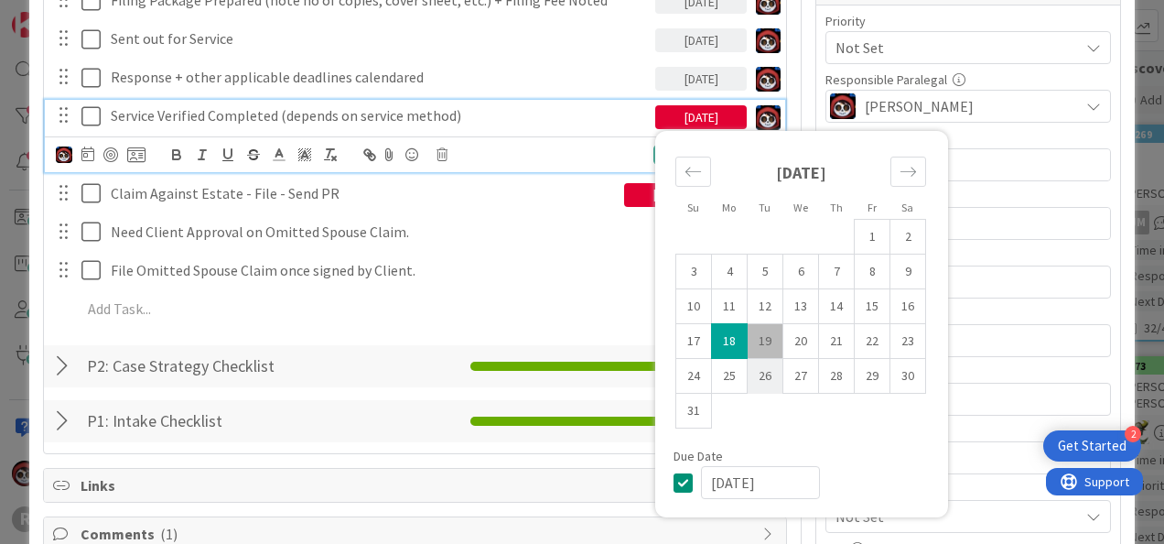
click at [749, 366] on td "26" at bounding box center [766, 376] width 36 height 35
type input "08/26/2025"
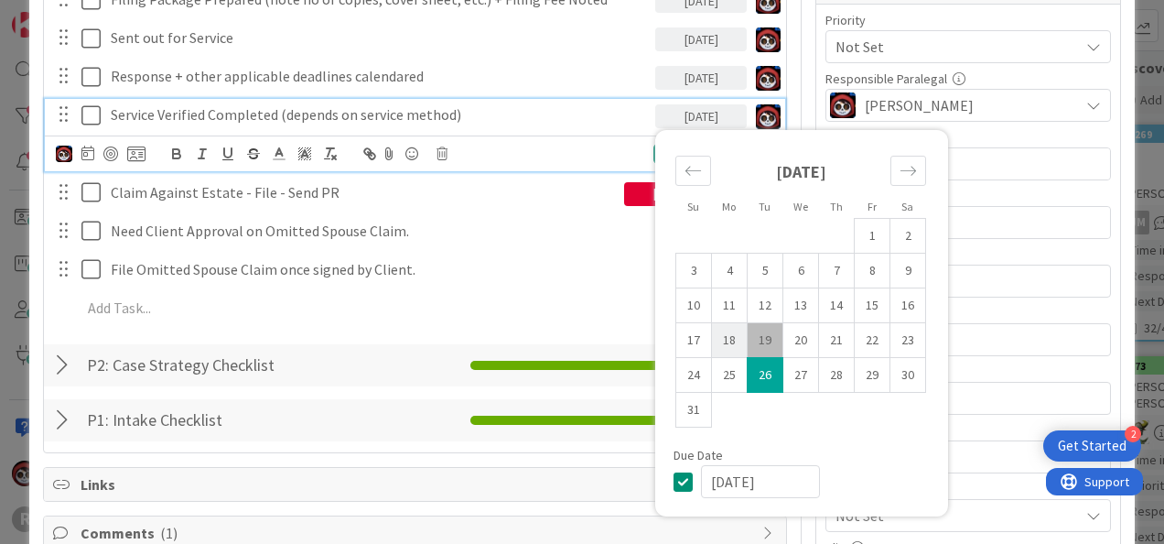
type textarea "x"
click at [634, 143] on div "Update Cancel" at bounding box center [672, 154] width 217 height 22
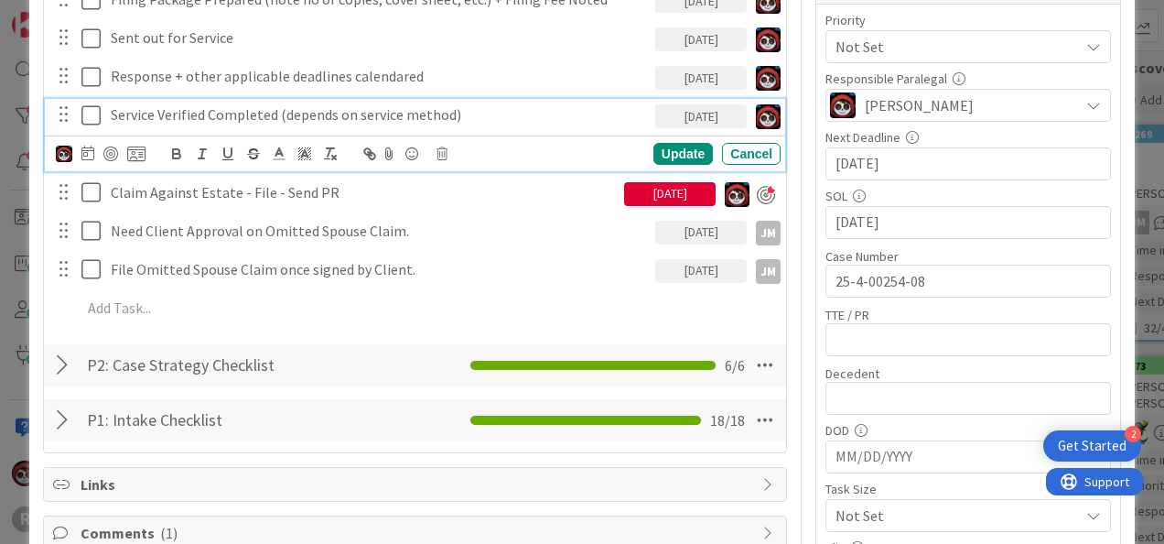
click at [652, 200] on div "08/12/2025" at bounding box center [670, 194] width 92 height 24
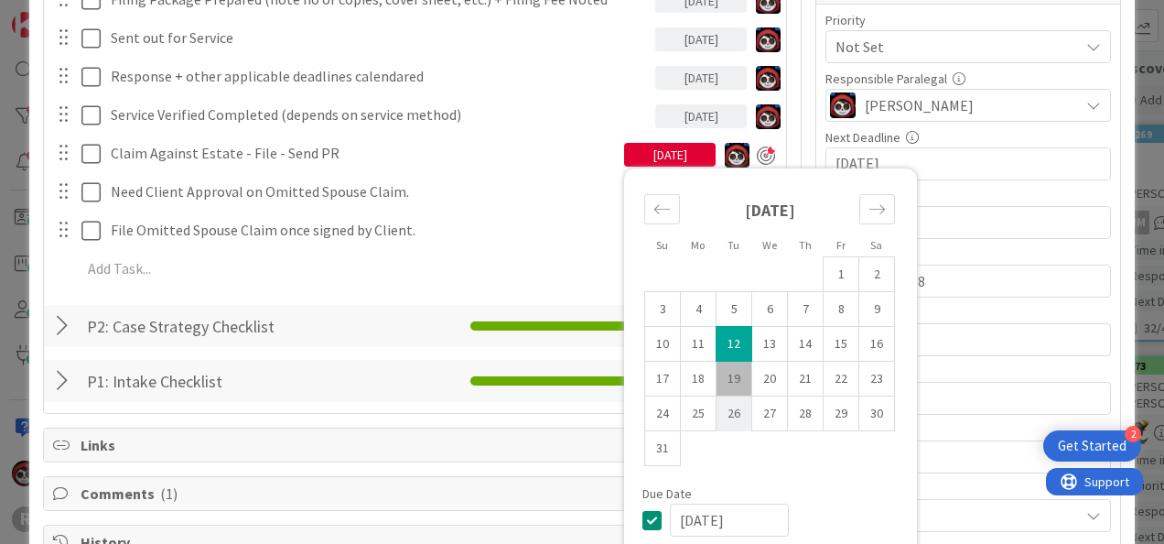
click at [718, 418] on td "26" at bounding box center [735, 413] width 36 height 35
type input "08/26/2025"
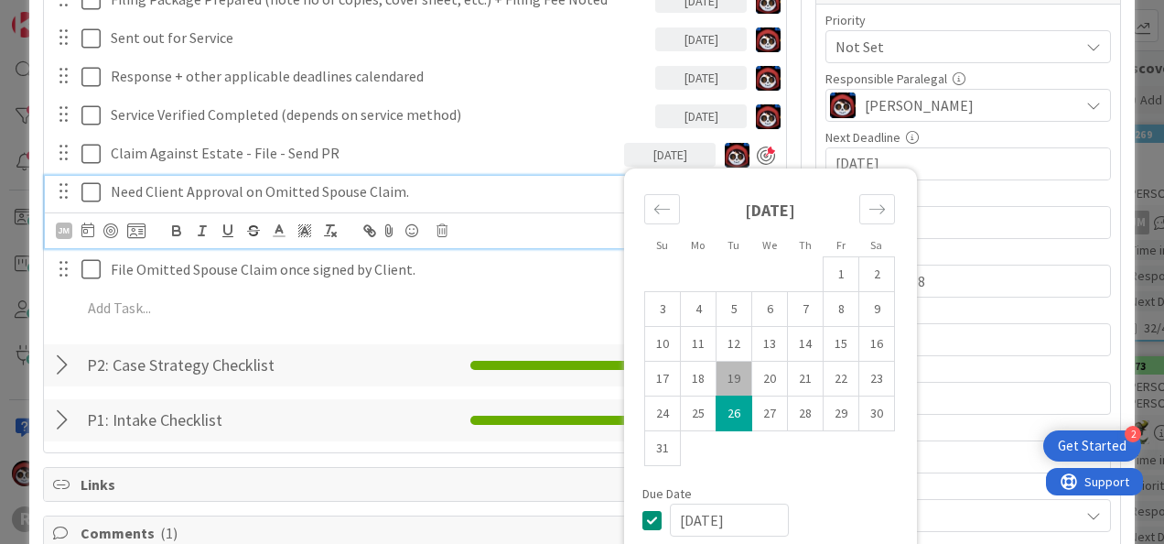
click at [492, 187] on p "Need Client Approval on Omitted Spouse Claim." at bounding box center [379, 191] width 537 height 21
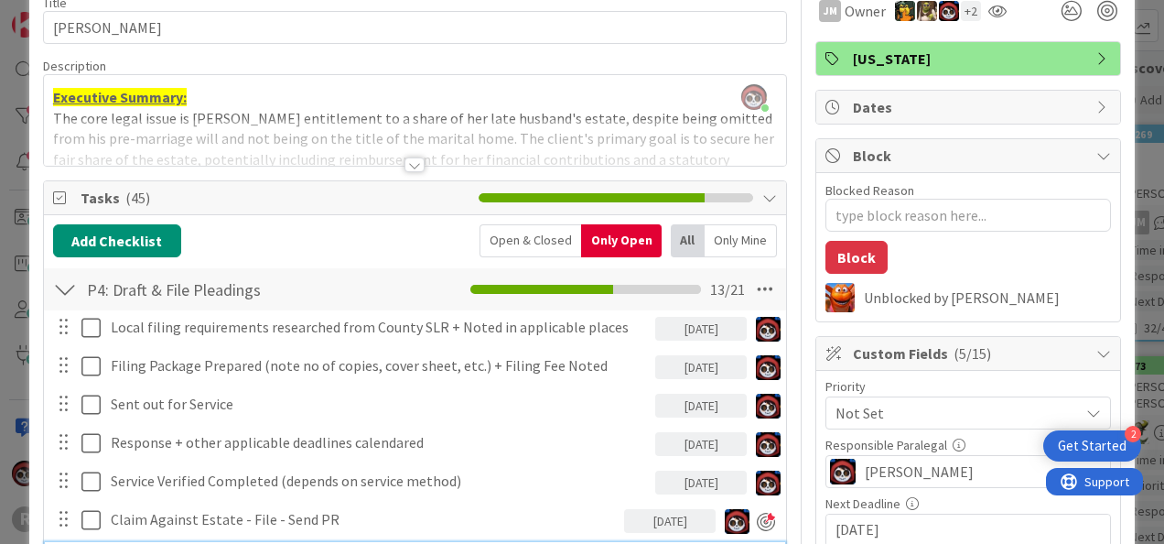
scroll to position [92, 0]
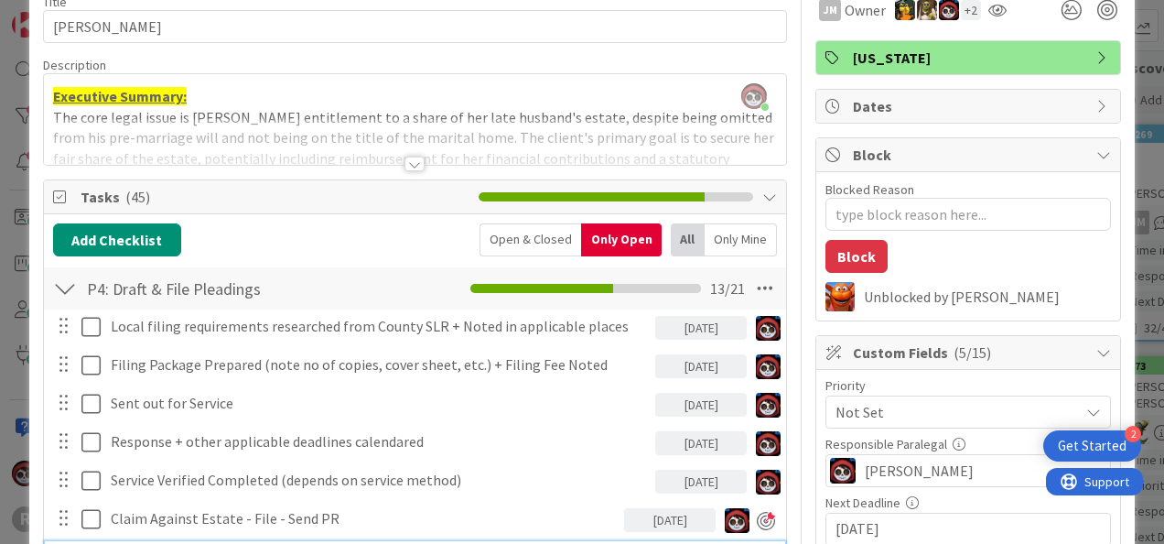
click at [550, 229] on div "Open & Closed" at bounding box center [531, 239] width 102 height 33
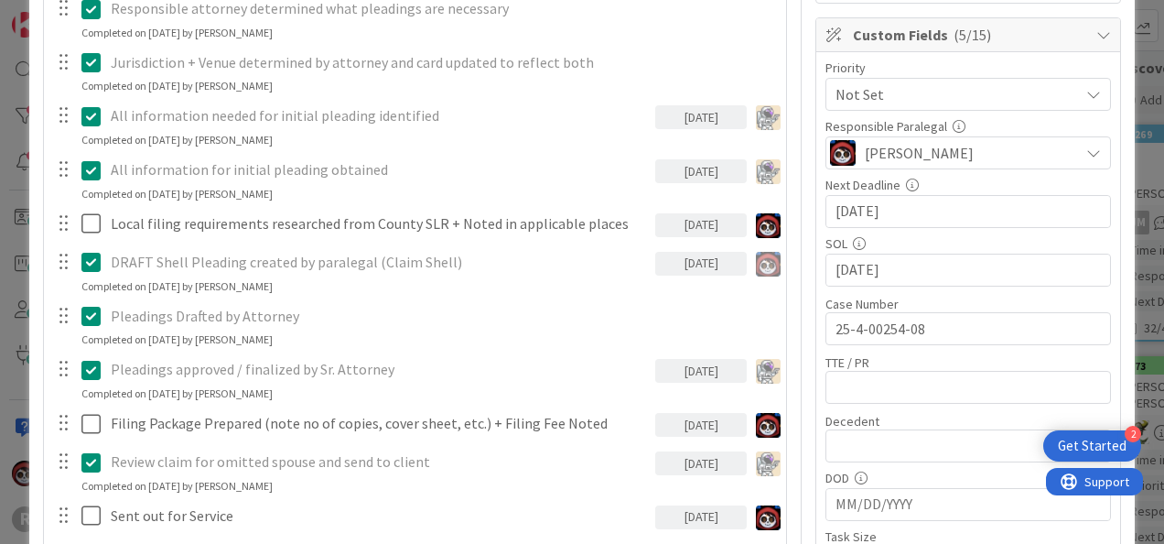
scroll to position [0, 0]
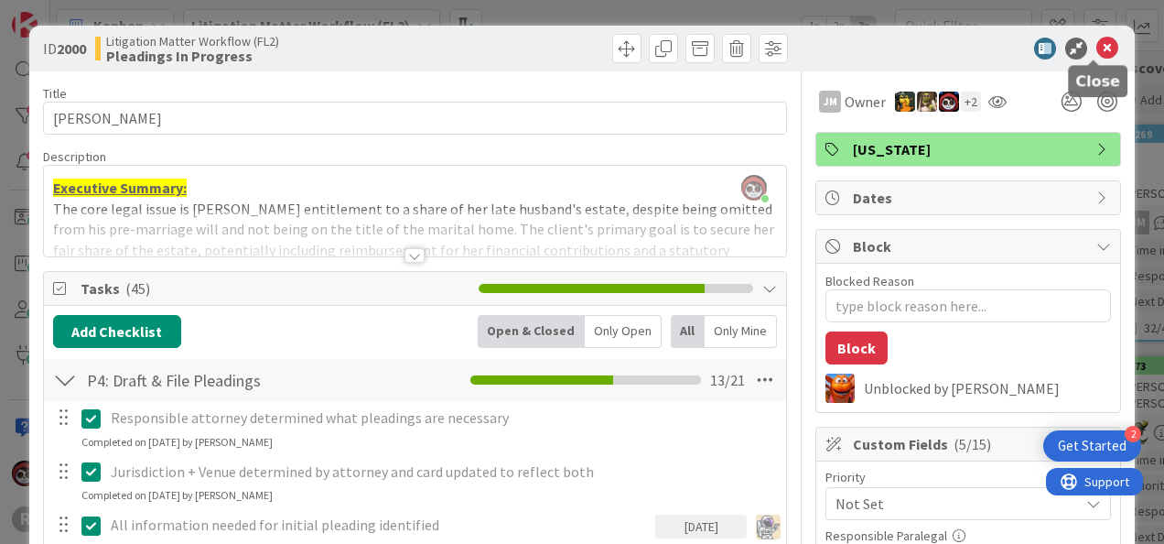
click at [1104, 51] on icon at bounding box center [1107, 49] width 22 height 22
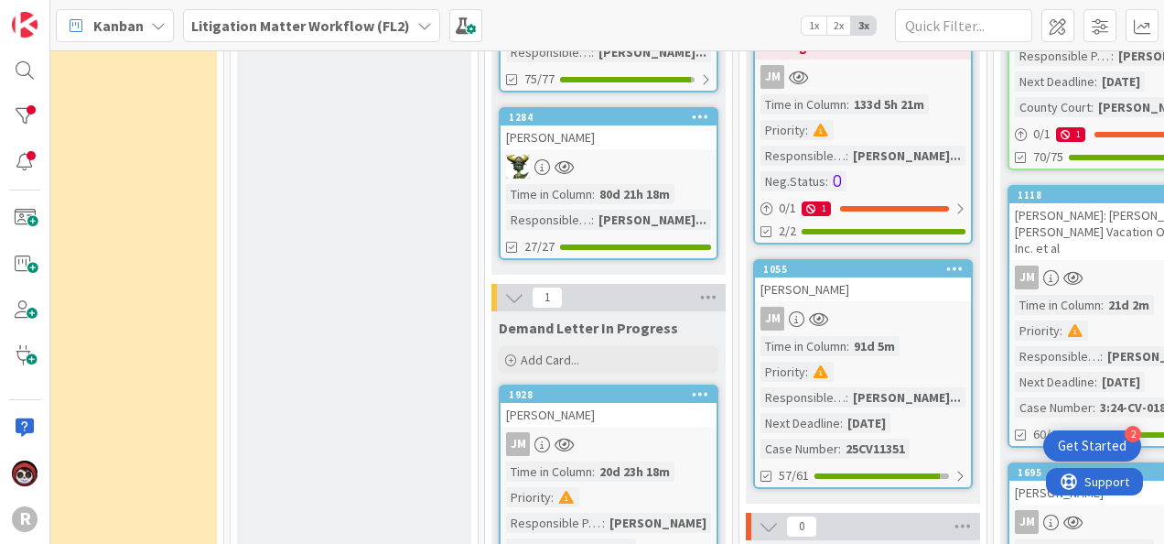
scroll to position [549, 561]
click at [877, 307] on div "JM" at bounding box center [863, 319] width 216 height 24
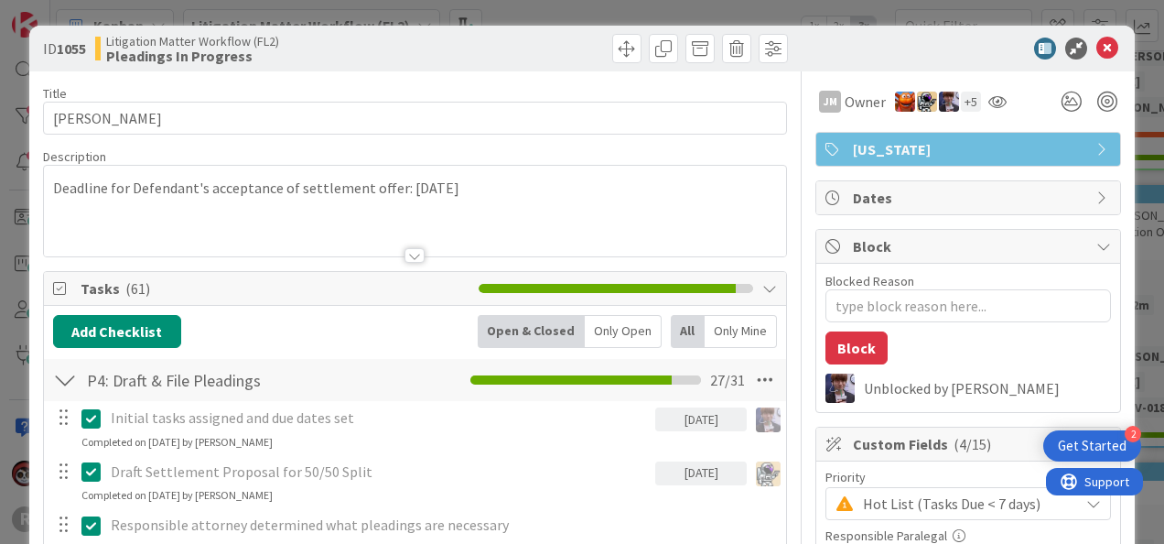
type textarea "x"
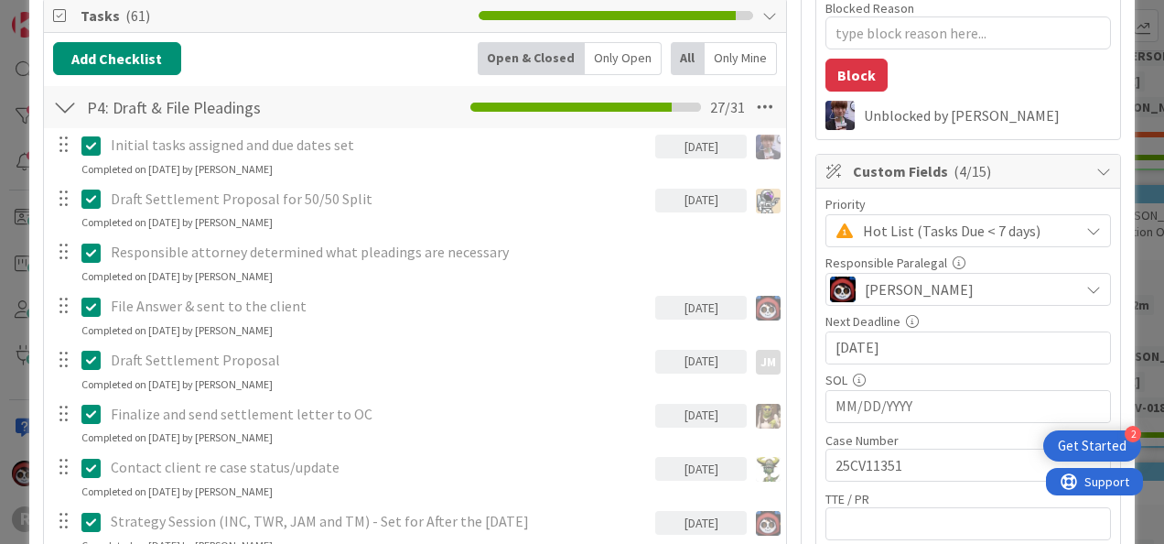
scroll to position [275, 0]
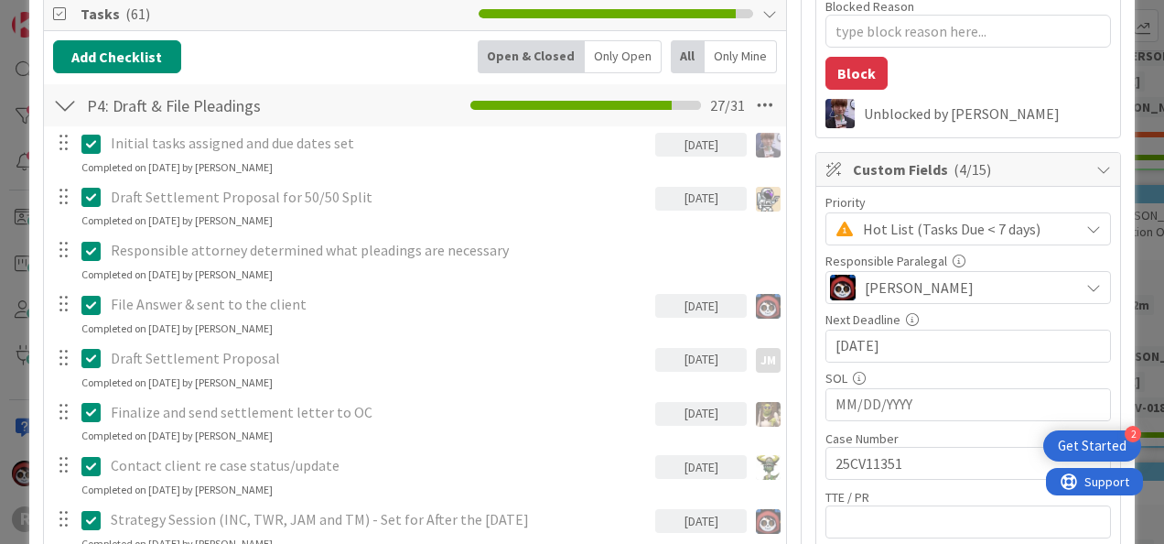
click at [599, 65] on div "Only Open" at bounding box center [623, 56] width 77 height 33
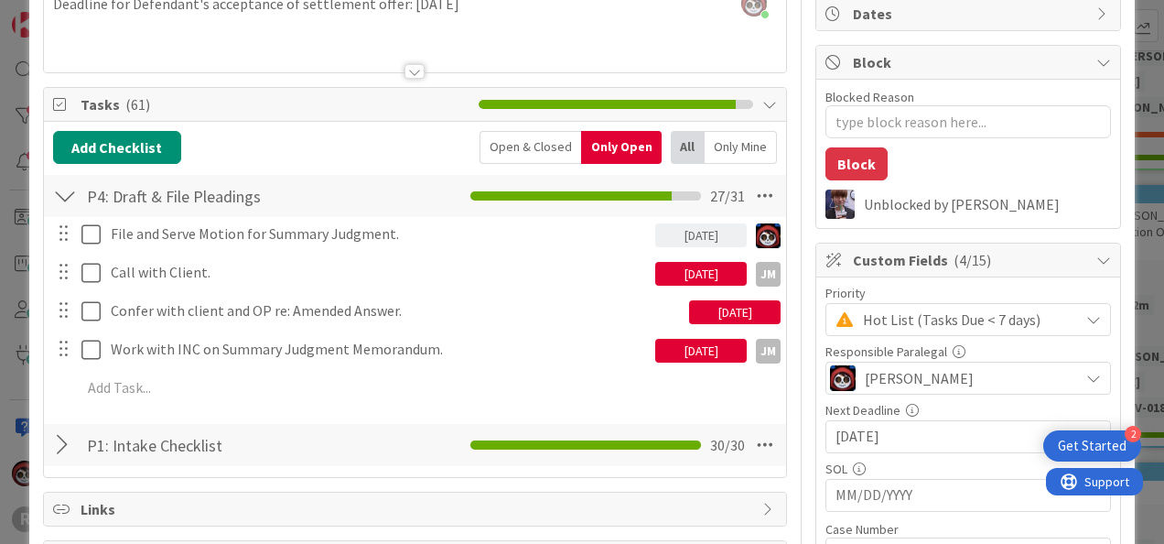
scroll to position [183, 0]
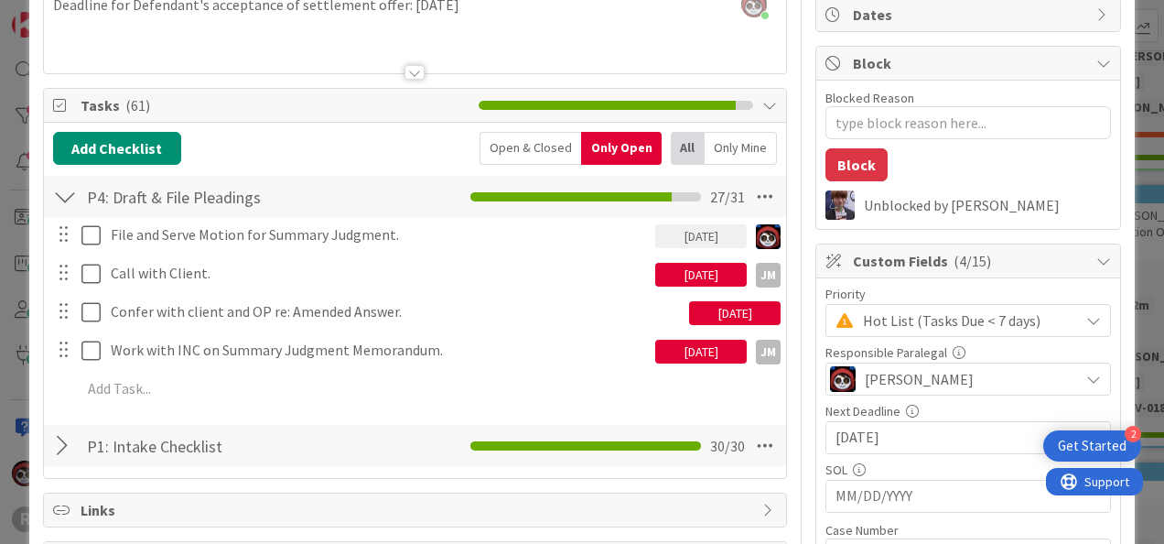
click at [688, 353] on div "[DATE]" at bounding box center [701, 352] width 92 height 24
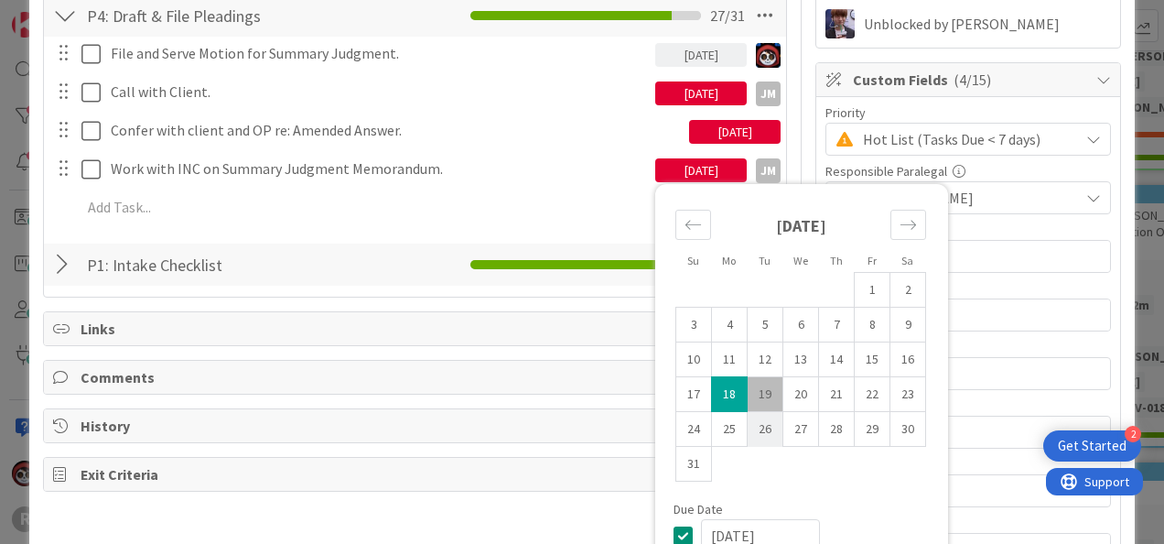
scroll to position [366, 0]
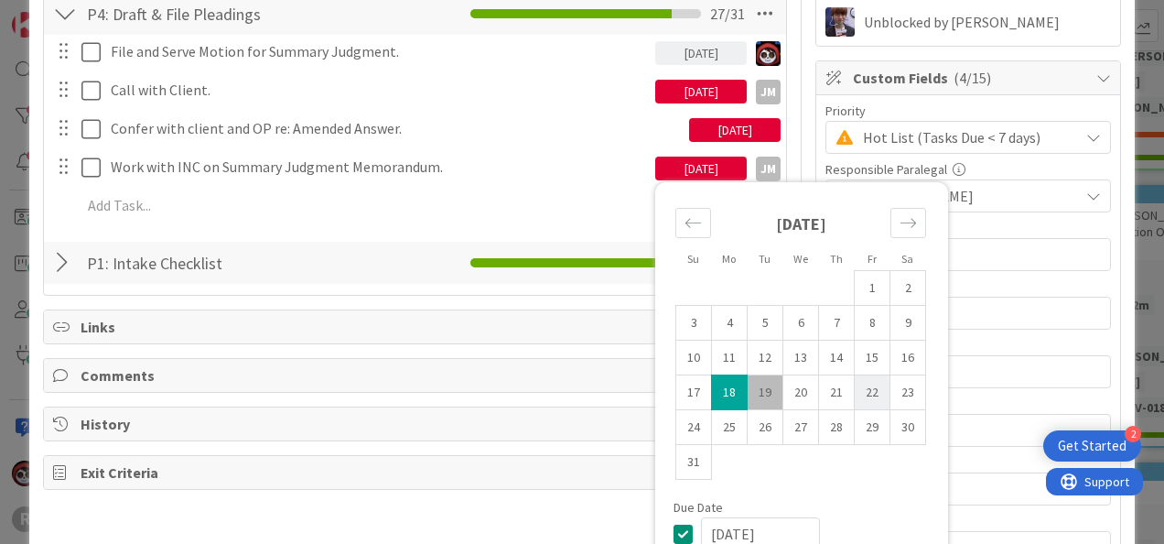
click at [855, 390] on td "22" at bounding box center [873, 392] width 36 height 35
type input "[DATE]"
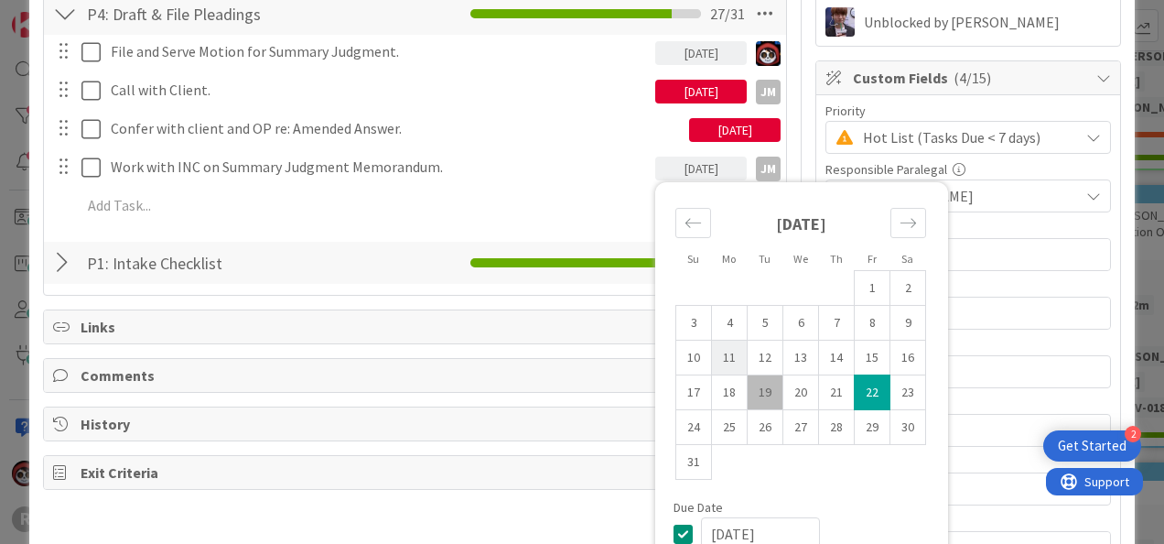
type textarea "x"
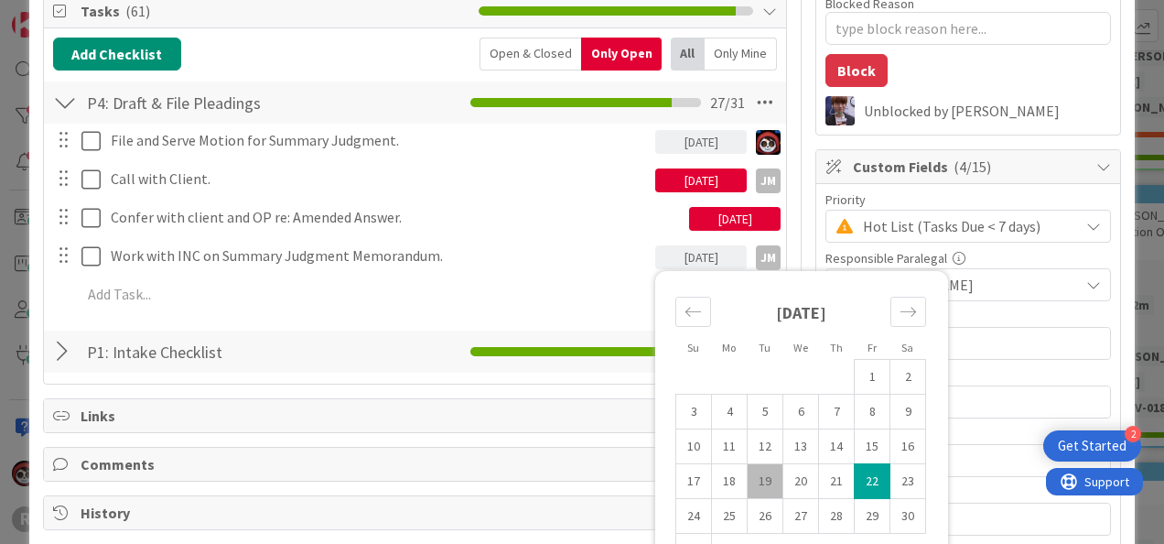
scroll to position [276, 0]
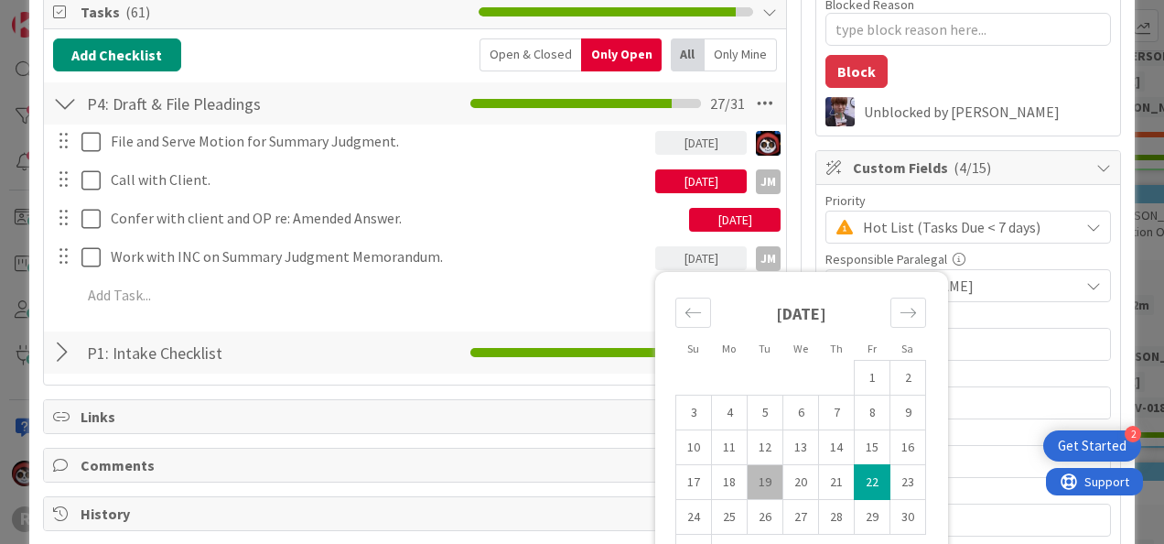
click at [690, 181] on div "08/13/2025" at bounding box center [701, 181] width 92 height 24
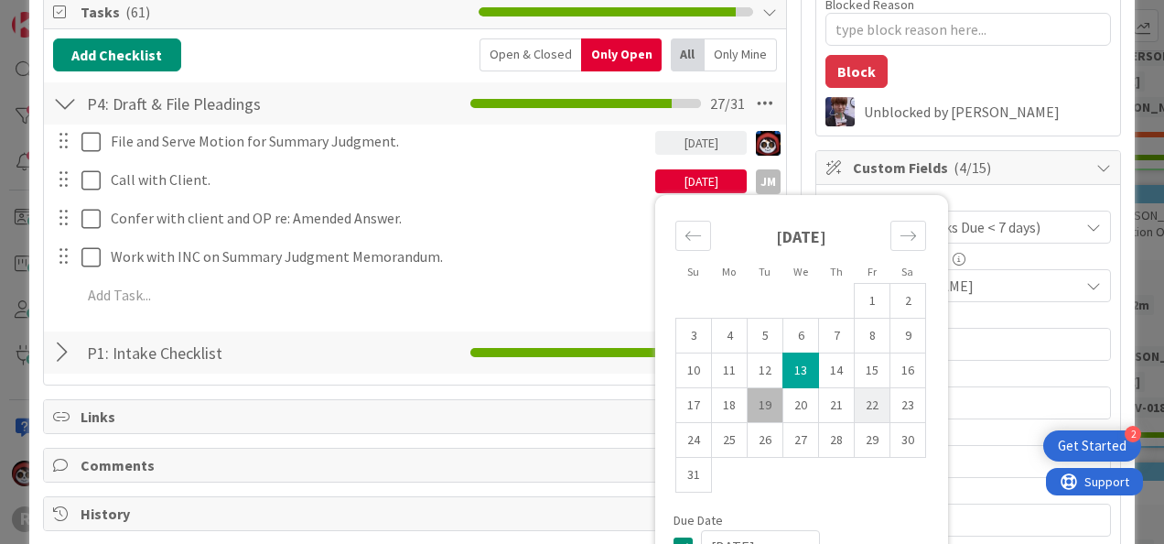
click at [855, 394] on td "22" at bounding box center [873, 405] width 36 height 35
type input "[DATE]"
type textarea "x"
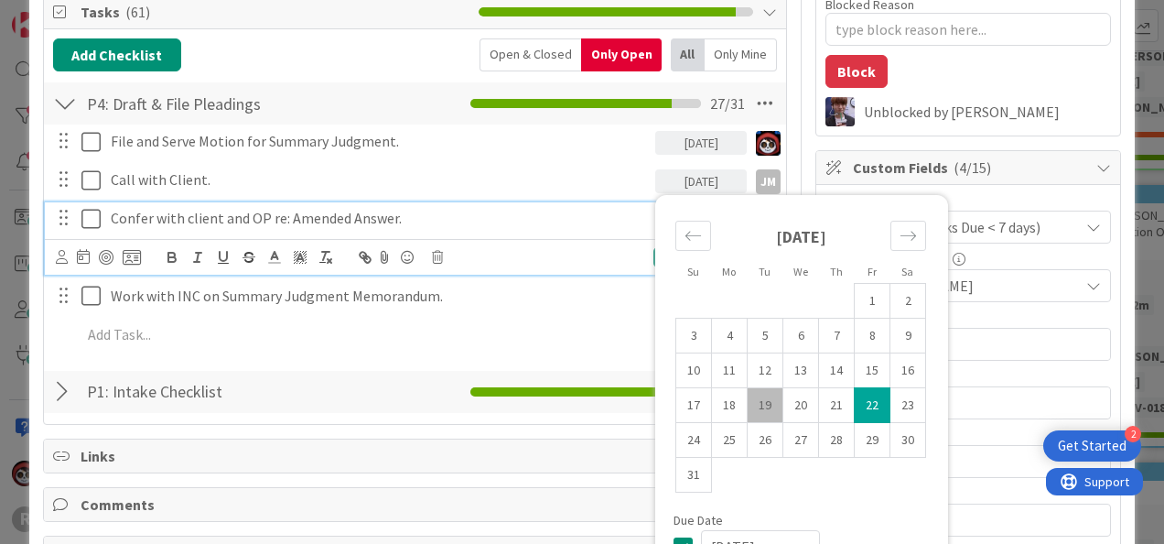
click at [455, 218] on p "Confer with client and OP re: Amended Answer." at bounding box center [396, 218] width 571 height 21
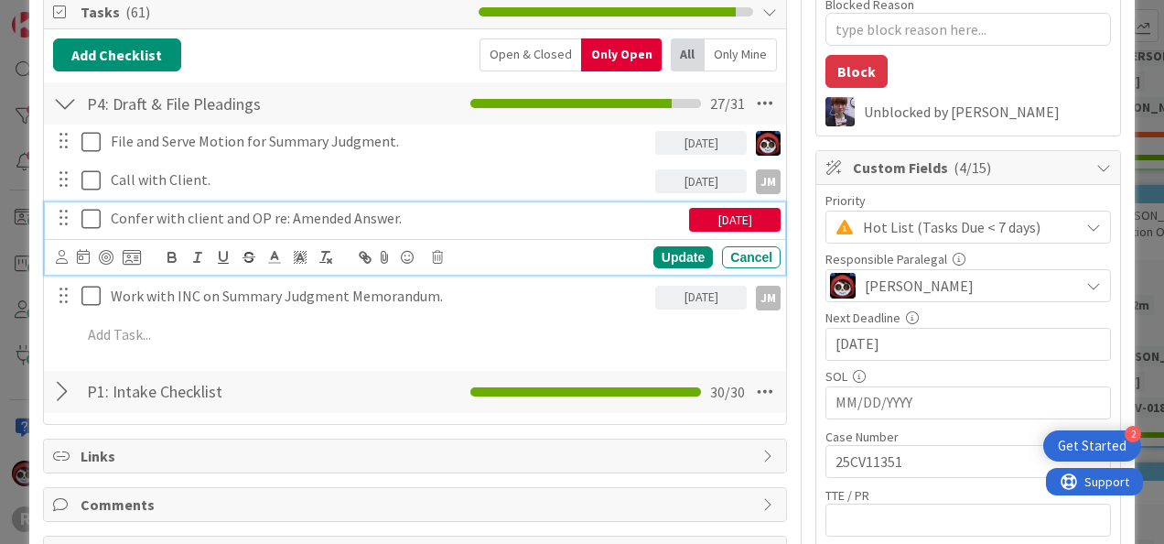
click at [717, 209] on div "[DATE]" at bounding box center [735, 220] width 92 height 24
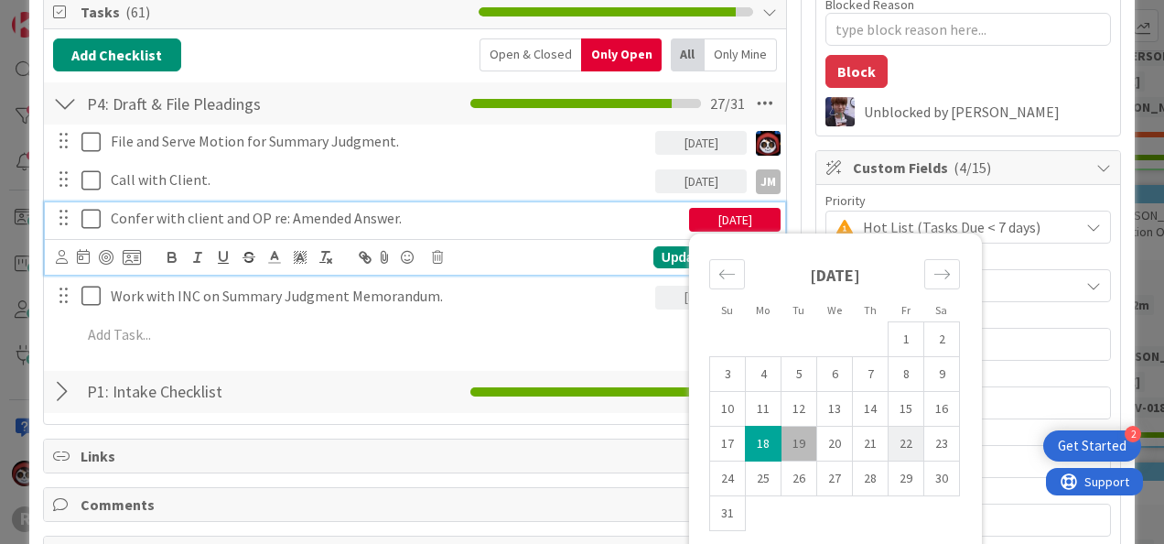
click at [895, 433] on td "22" at bounding box center [907, 443] width 36 height 35
type input "[DATE]"
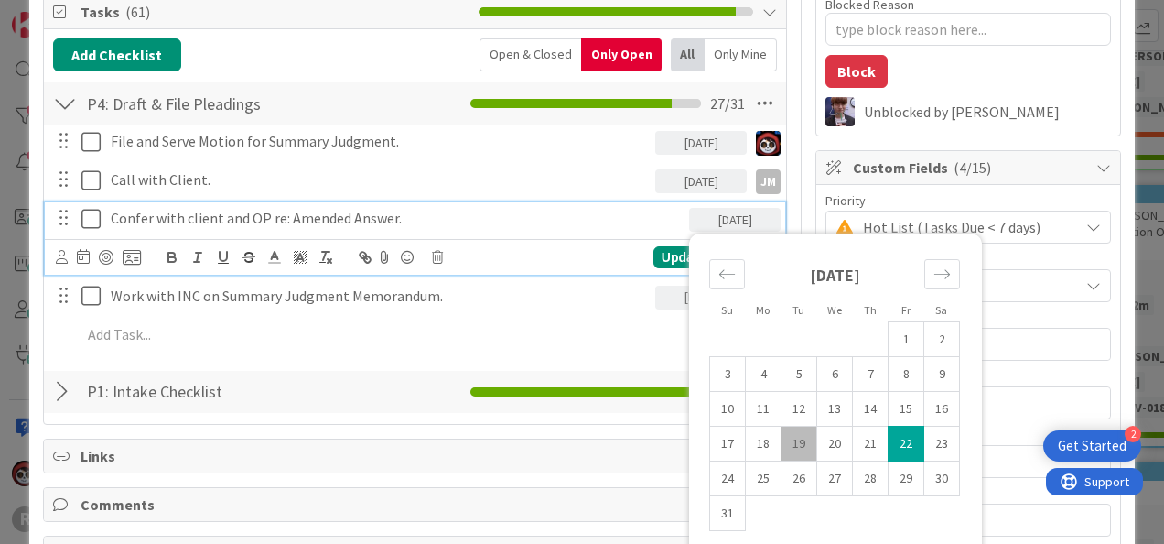
click at [560, 369] on div "P1: Intake Checklist Checklist Name 20 / 64 P1: Intake Checklist 30 / 30" at bounding box center [415, 392] width 742 height 46
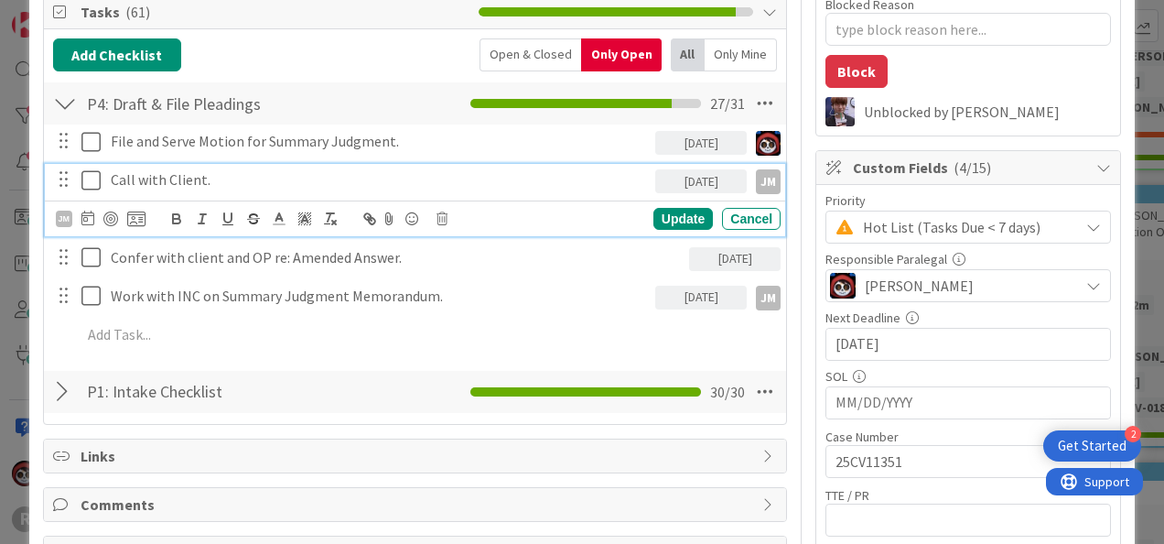
click at [204, 169] on p "Call with Client." at bounding box center [379, 179] width 537 height 21
click at [63, 224] on div "JM" at bounding box center [64, 219] width 16 height 20
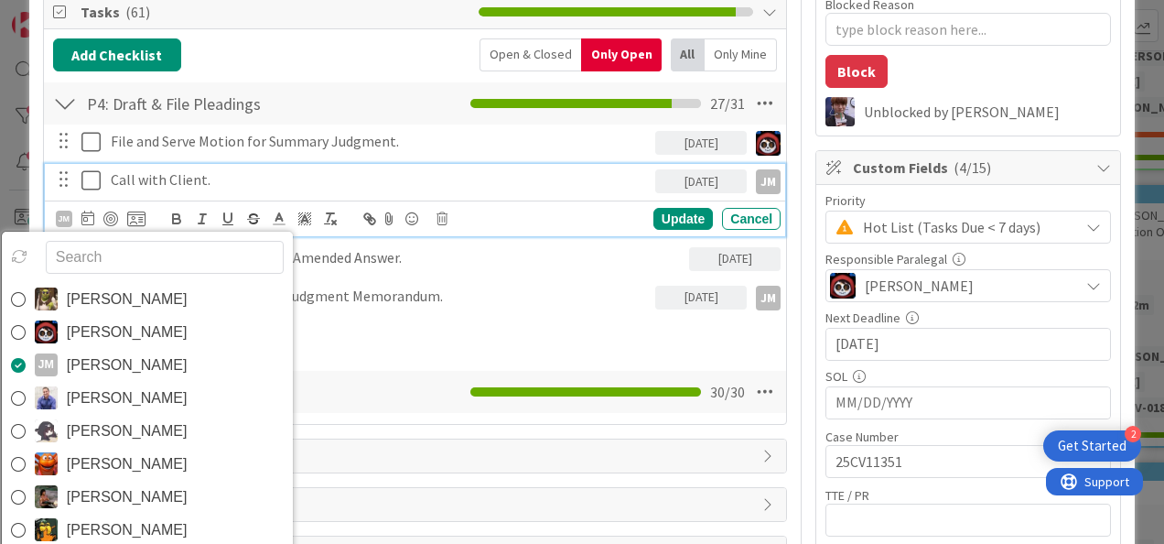
click at [50, 329] on img at bounding box center [46, 331] width 23 height 23
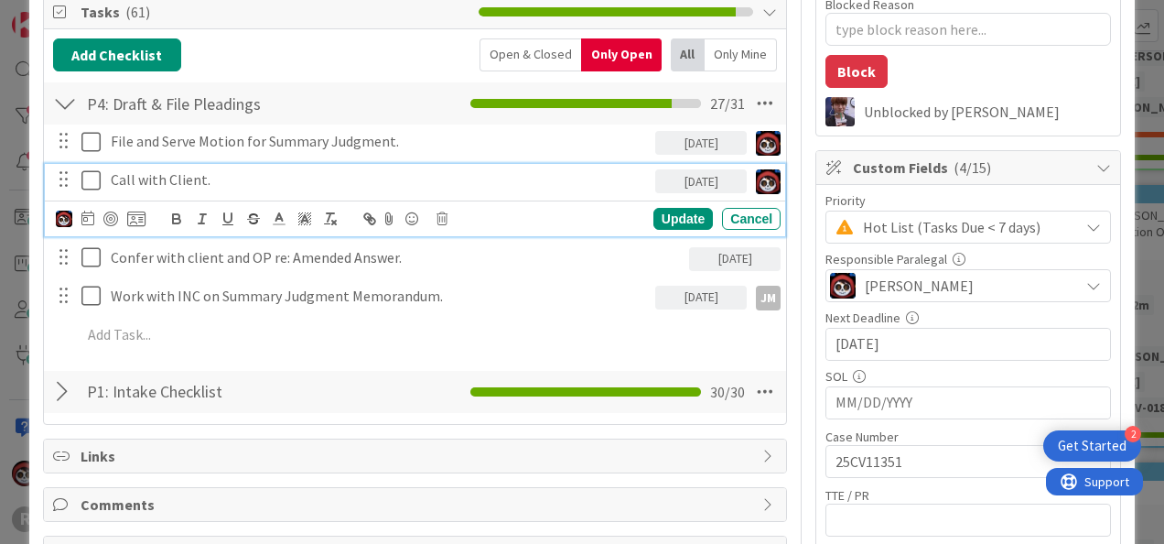
type textarea "x"
click at [679, 219] on div "Update" at bounding box center [682, 219] width 59 height 22
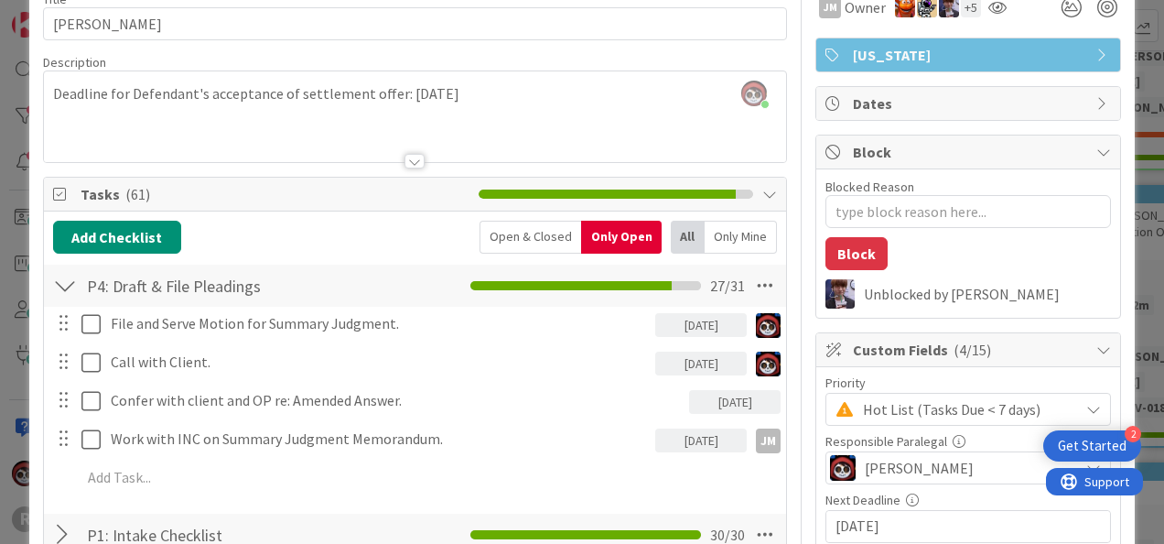
scroll to position [93, 0]
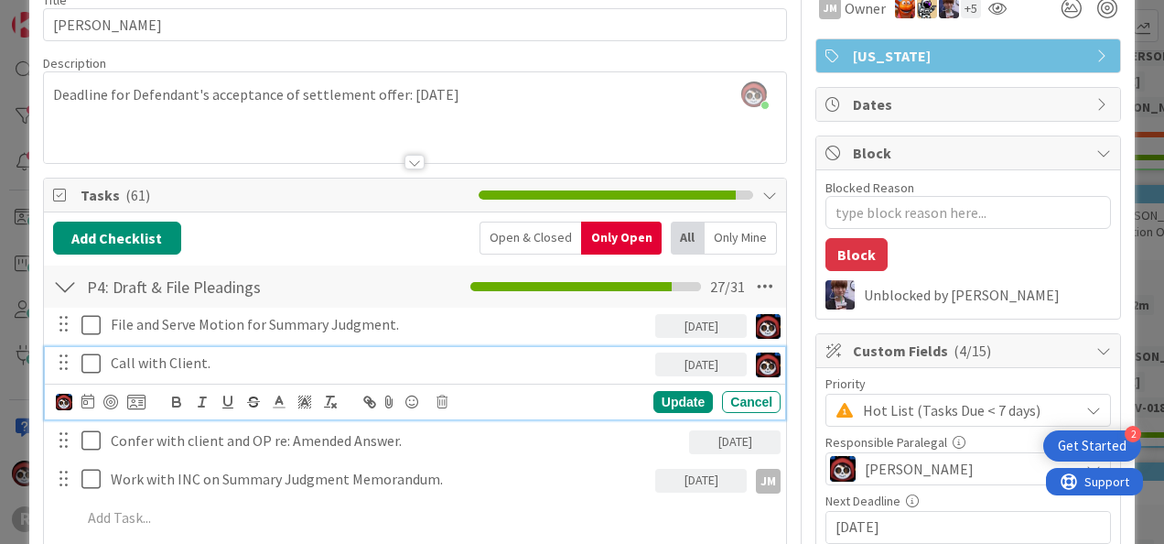
click at [216, 362] on p "Call with Client." at bounding box center [379, 362] width 537 height 21
click at [251, 357] on p "Call with Client." at bounding box center [379, 362] width 537 height 21
drag, startPoint x: 109, startPoint y: 357, endPoint x: 243, endPoint y: 326, distance: 138.1
click at [121, 352] on div "Call with Client." at bounding box center [379, 363] width 552 height 32
click at [88, 399] on icon at bounding box center [87, 401] width 13 height 15
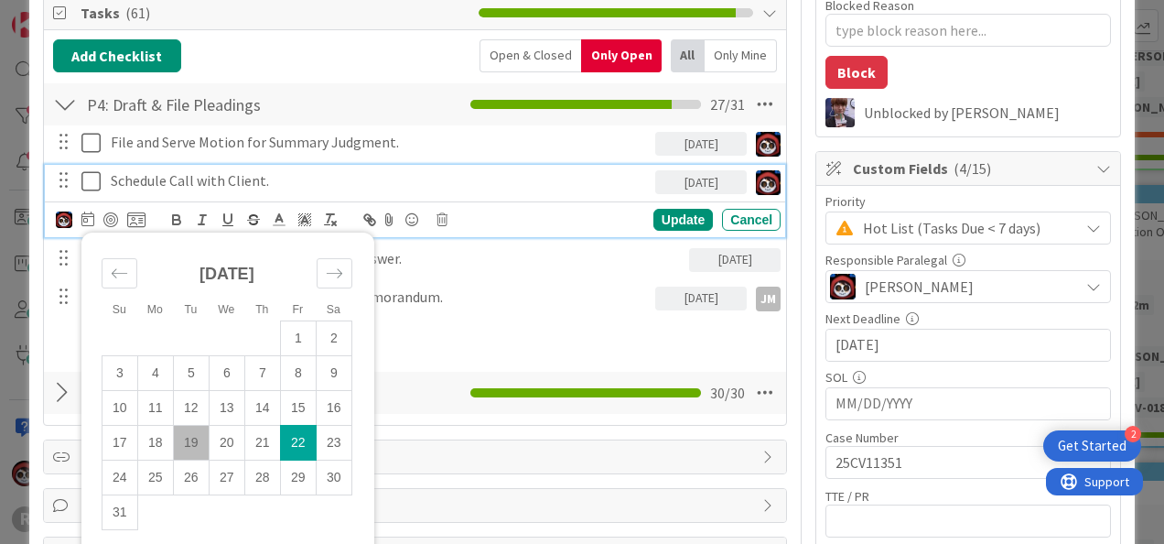
scroll to position [276, 0]
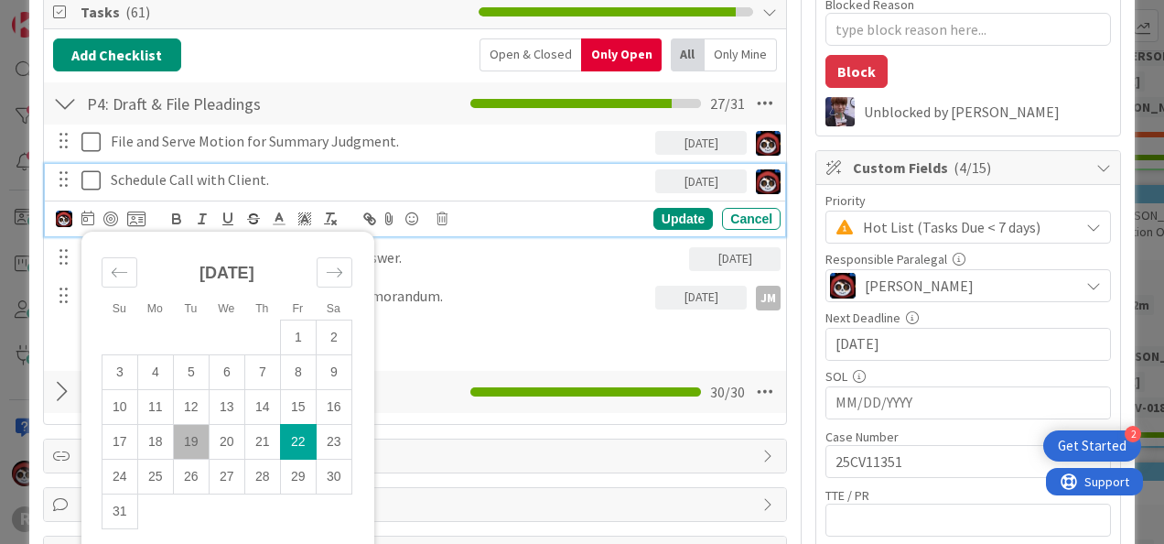
click at [196, 435] on td "19" at bounding box center [191, 441] width 36 height 35
type input "[DATE]"
click at [314, 172] on p "Schedule Call with Client." at bounding box center [379, 179] width 537 height 21
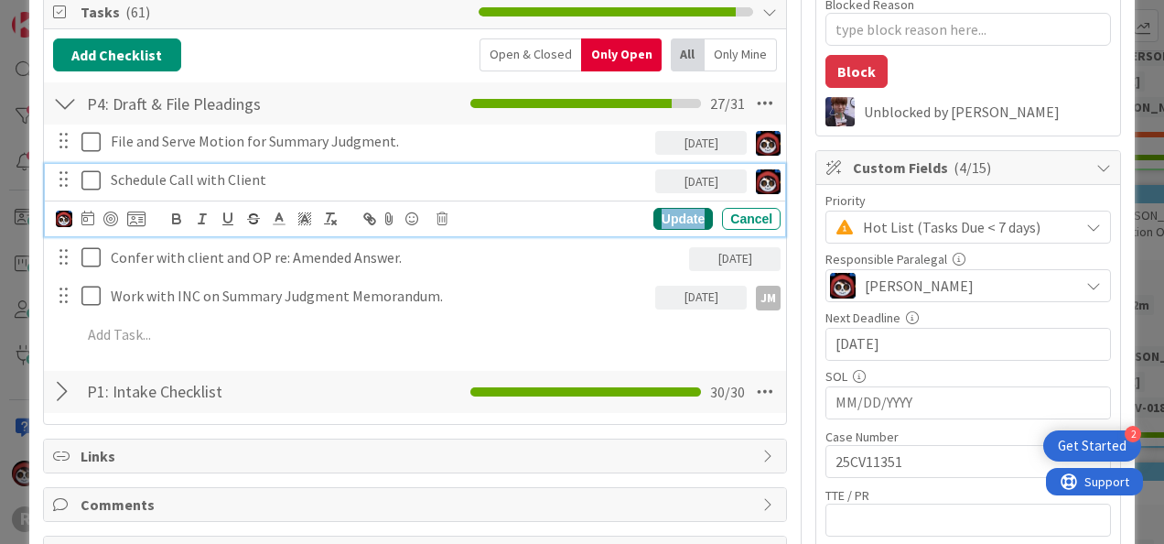
click at [653, 218] on div "Update" at bounding box center [682, 219] width 59 height 22
click at [223, 173] on p "Schedule Call with Client" at bounding box center [379, 179] width 537 height 21
click at [113, 216] on div at bounding box center [110, 218] width 15 height 15
click at [653, 216] on div "Update" at bounding box center [682, 219] width 59 height 22
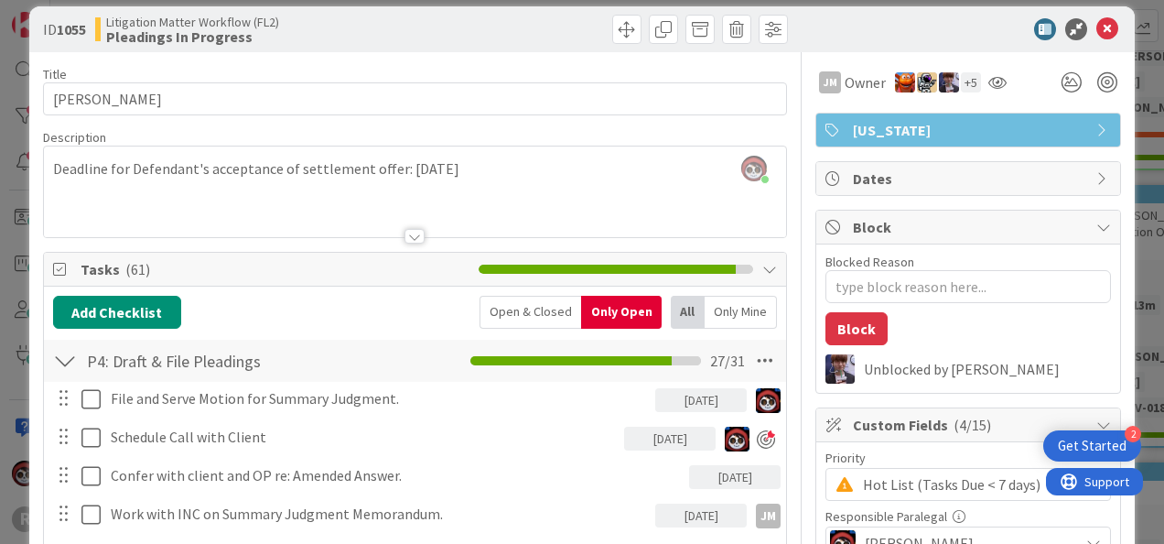
scroll to position [0, 0]
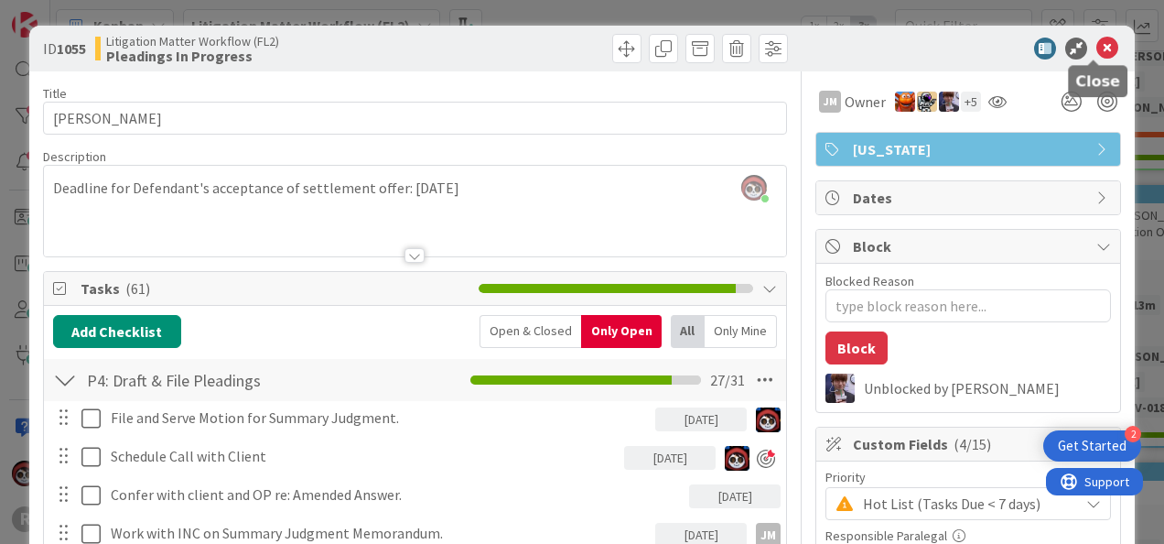
click at [1099, 41] on icon at bounding box center [1107, 49] width 22 height 22
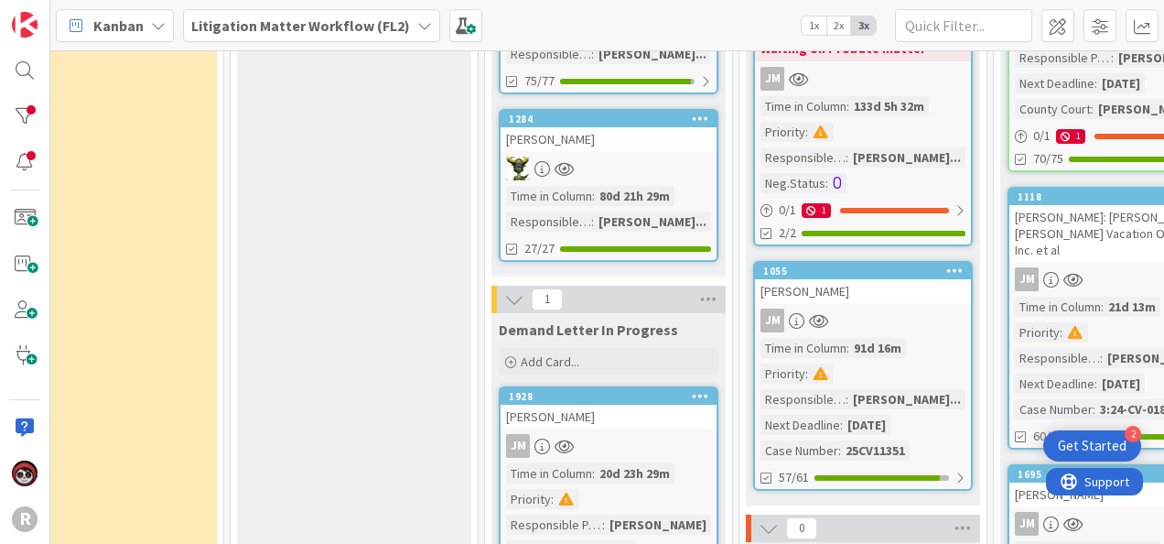
scroll to position [549, 561]
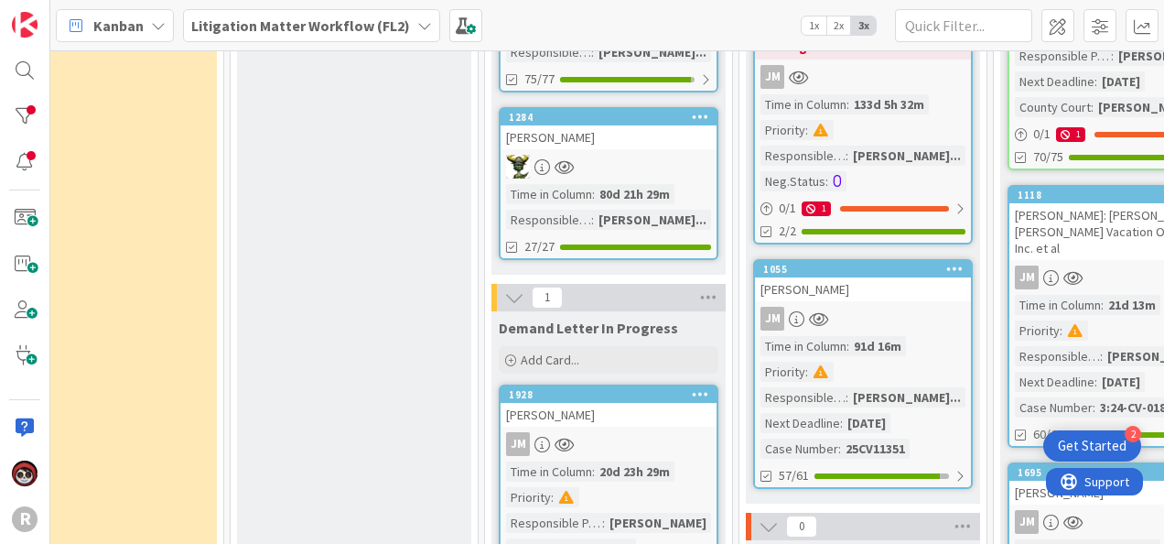
click at [891, 277] on div "[PERSON_NAME]" at bounding box center [863, 289] width 216 height 24
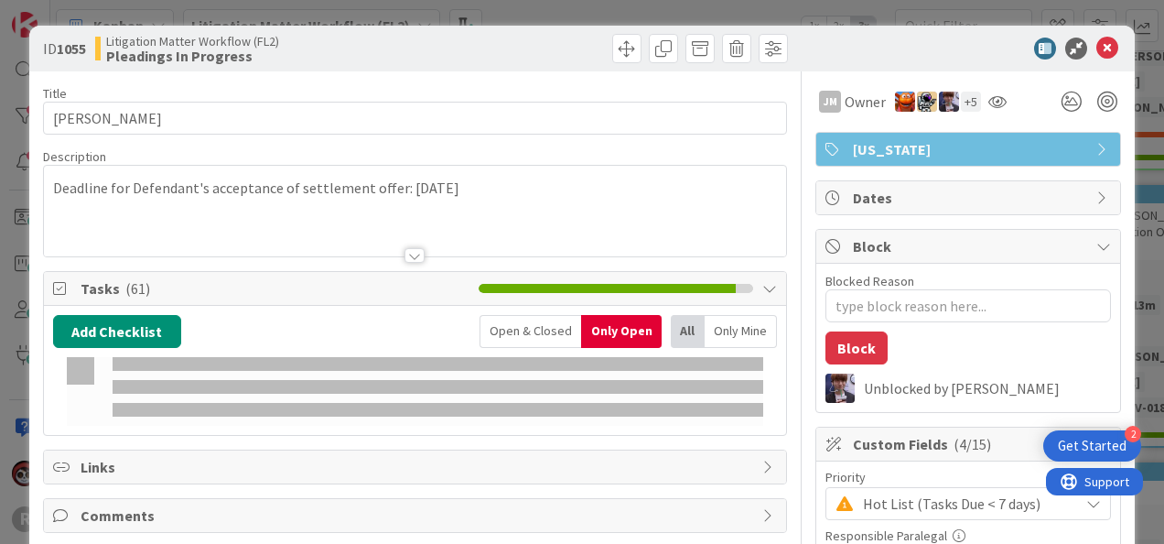
type textarea "x"
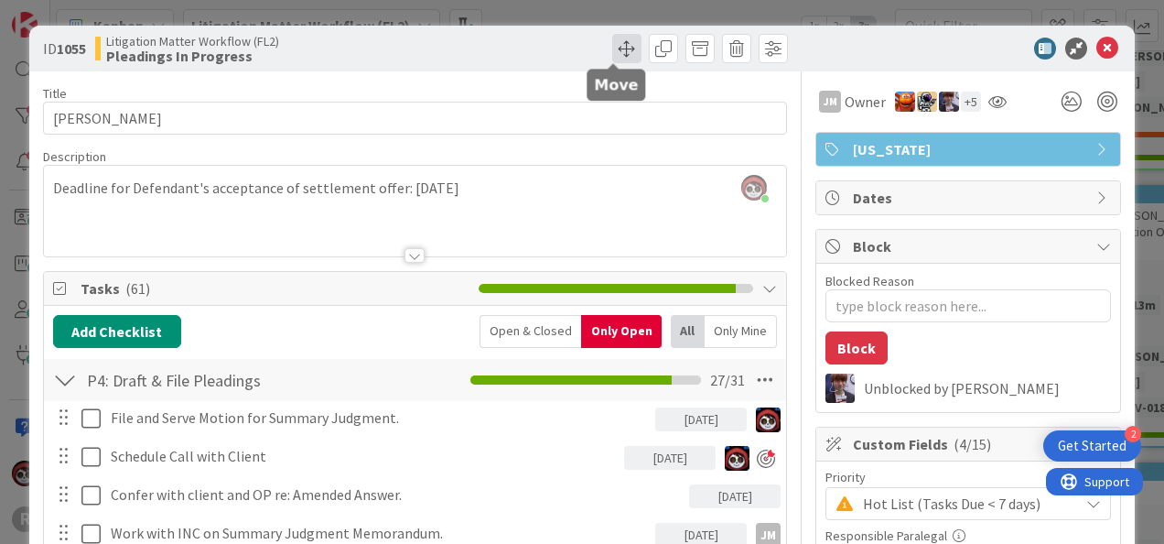
click at [612, 48] on span at bounding box center [626, 48] width 29 height 29
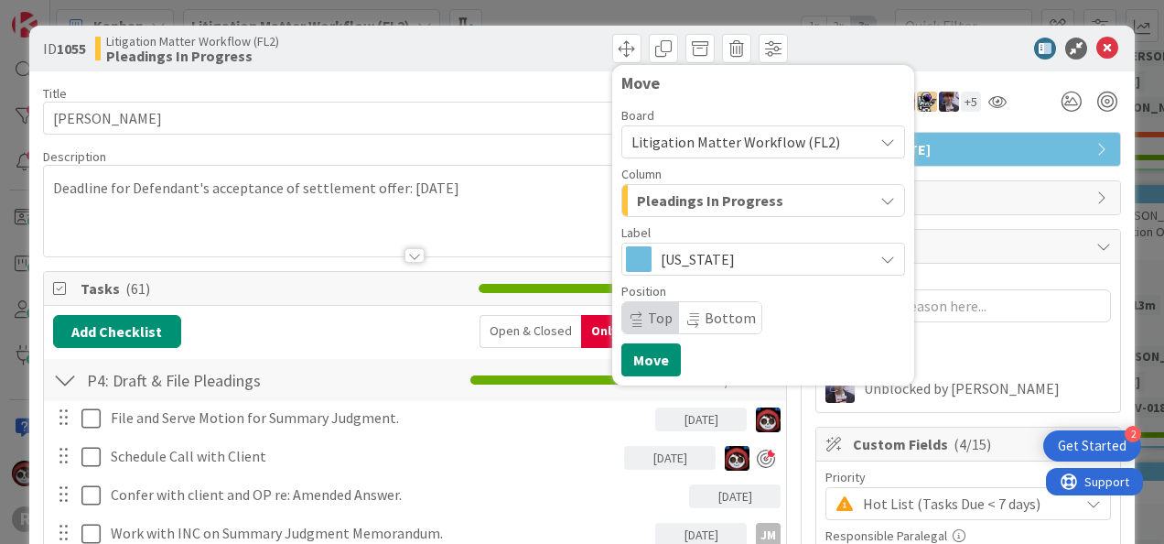
click at [708, 205] on span "Pleadings In Progress" at bounding box center [710, 201] width 146 height 24
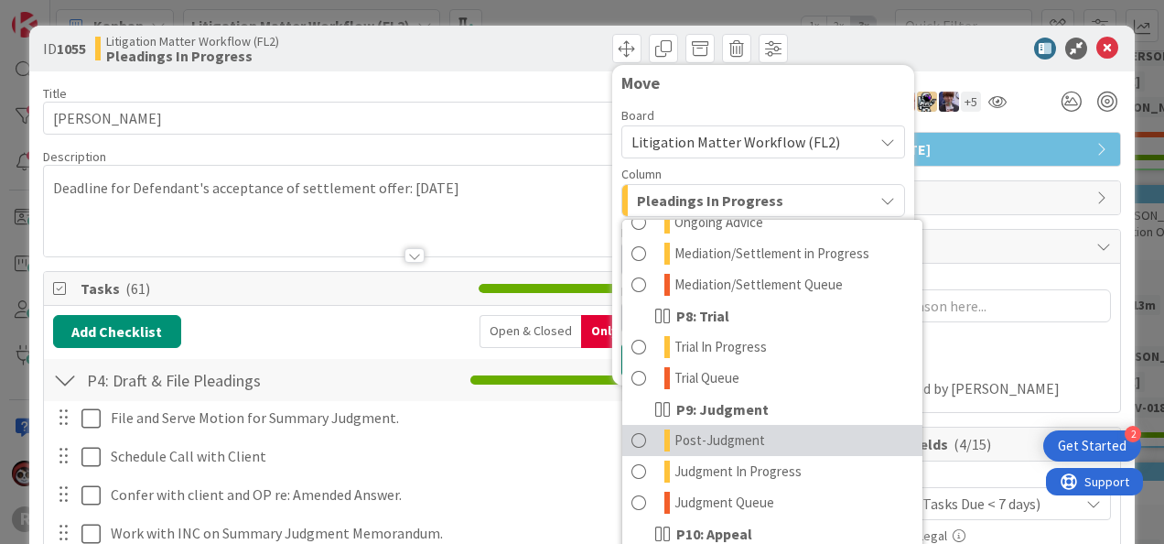
scroll to position [710, 0]
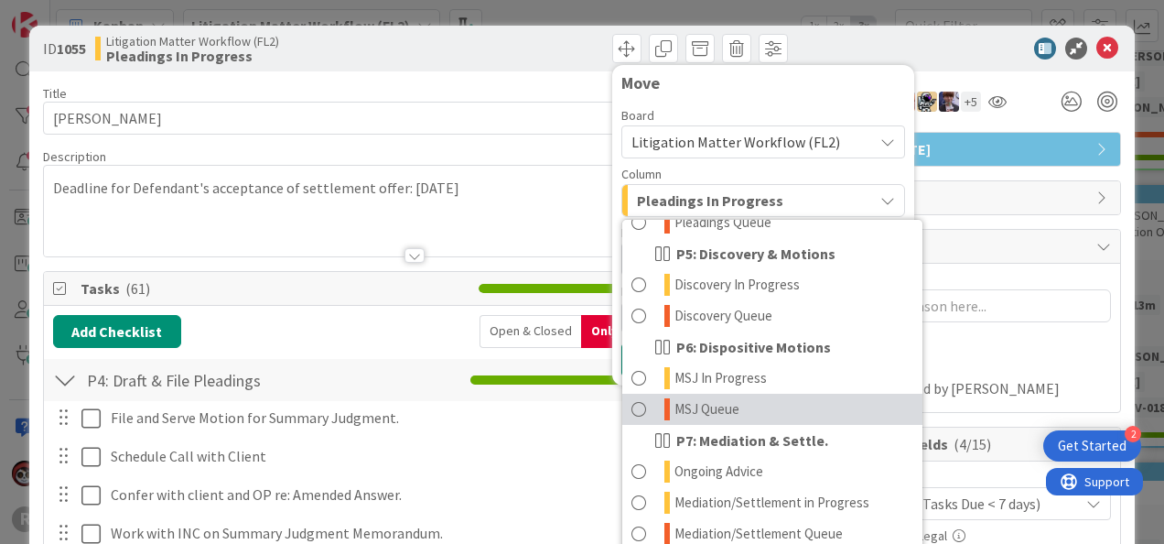
scroll to position [456, 0]
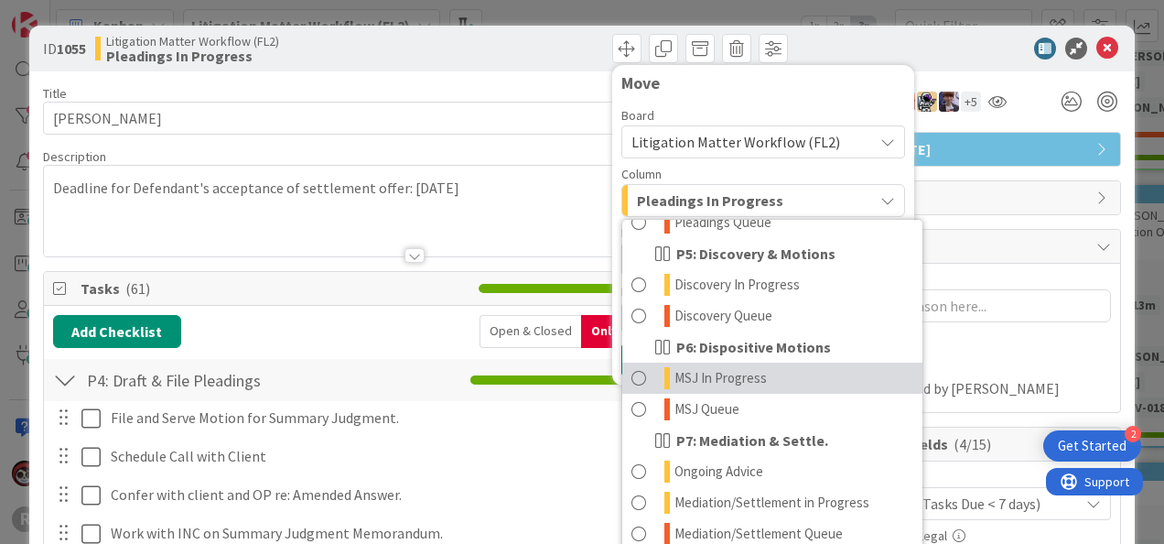
click at [631, 375] on span at bounding box center [638, 378] width 15 height 22
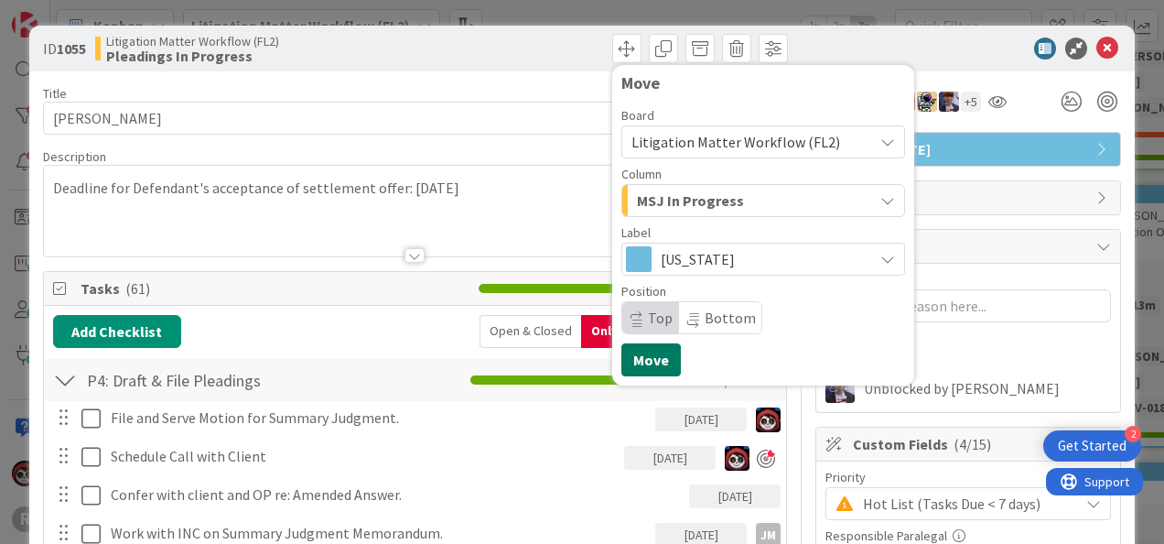
click at [642, 353] on button "Move" at bounding box center [650, 359] width 59 height 33
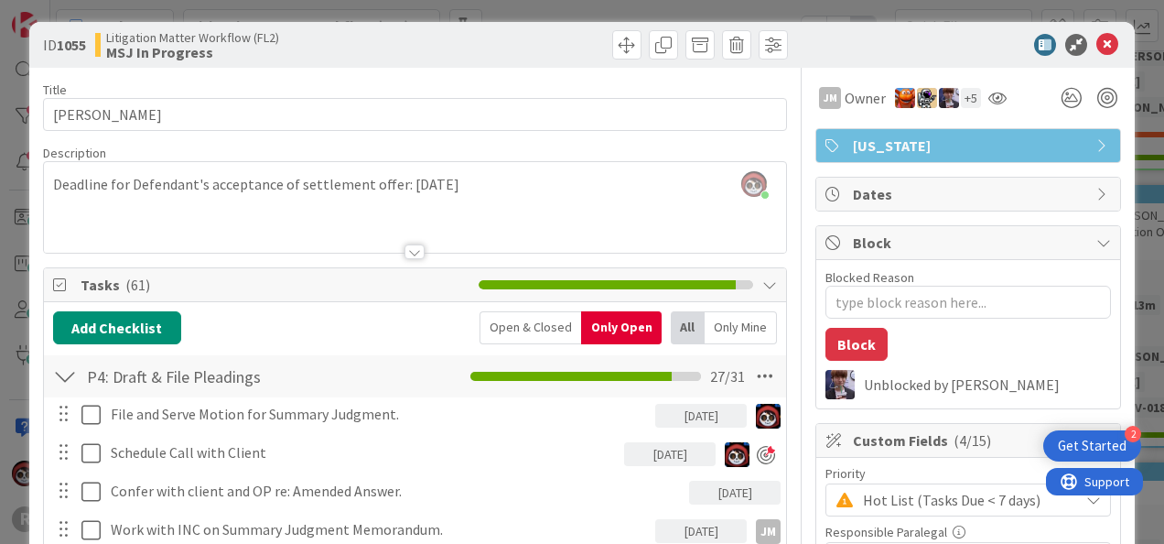
scroll to position [0, 0]
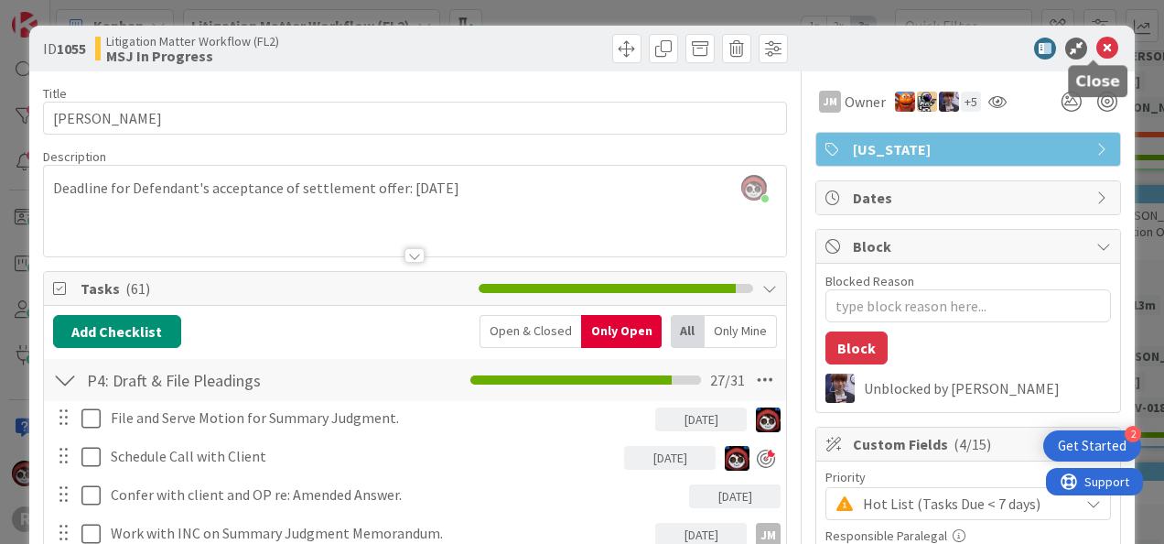
click at [1096, 45] on icon at bounding box center [1107, 49] width 22 height 22
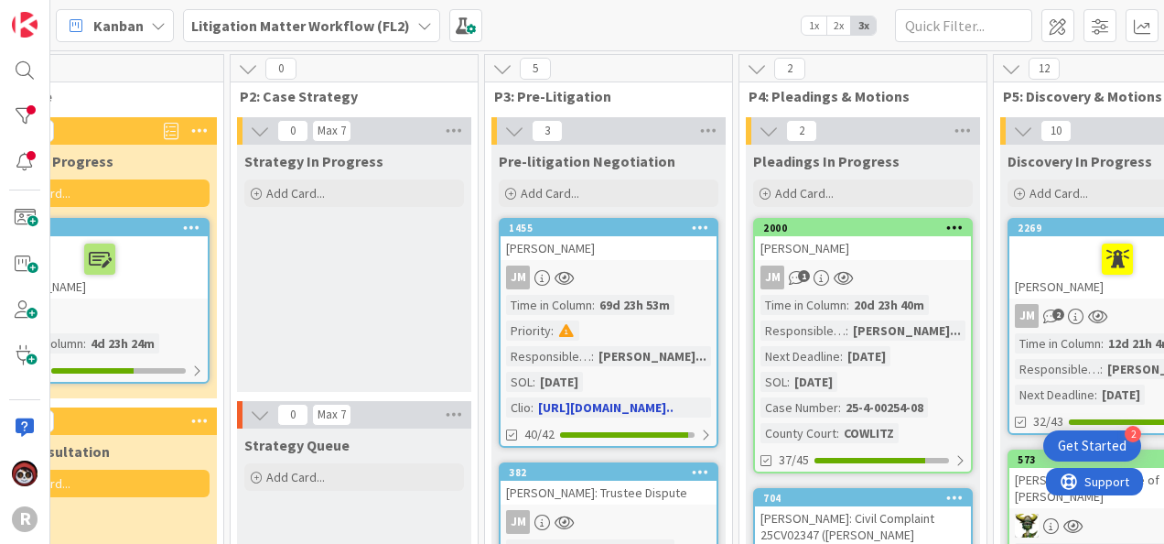
scroll to position [0, 561]
click at [648, 286] on div "JM" at bounding box center [609, 278] width 216 height 24
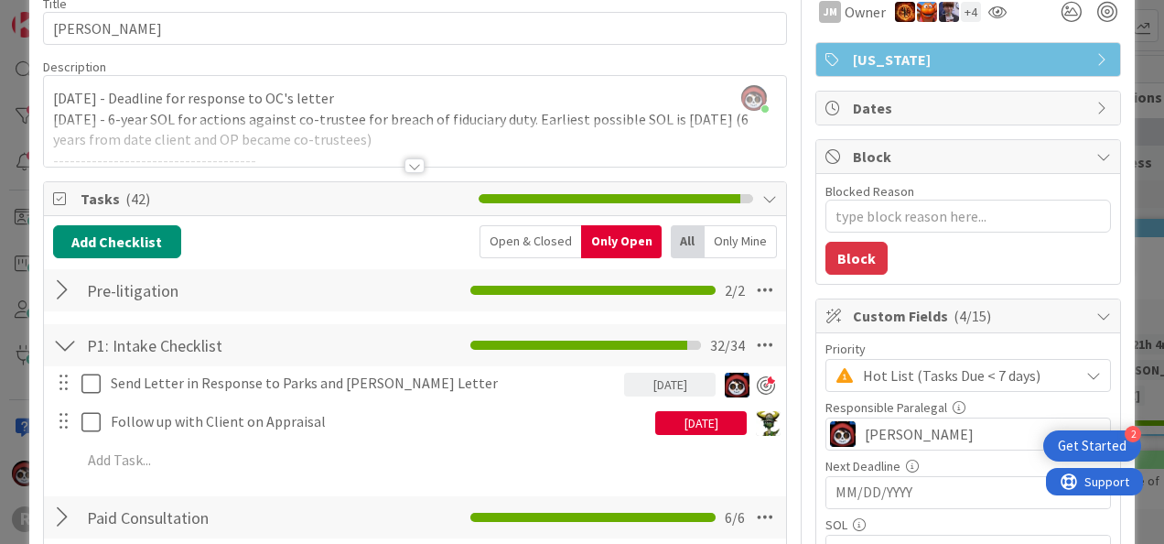
scroll to position [91, 0]
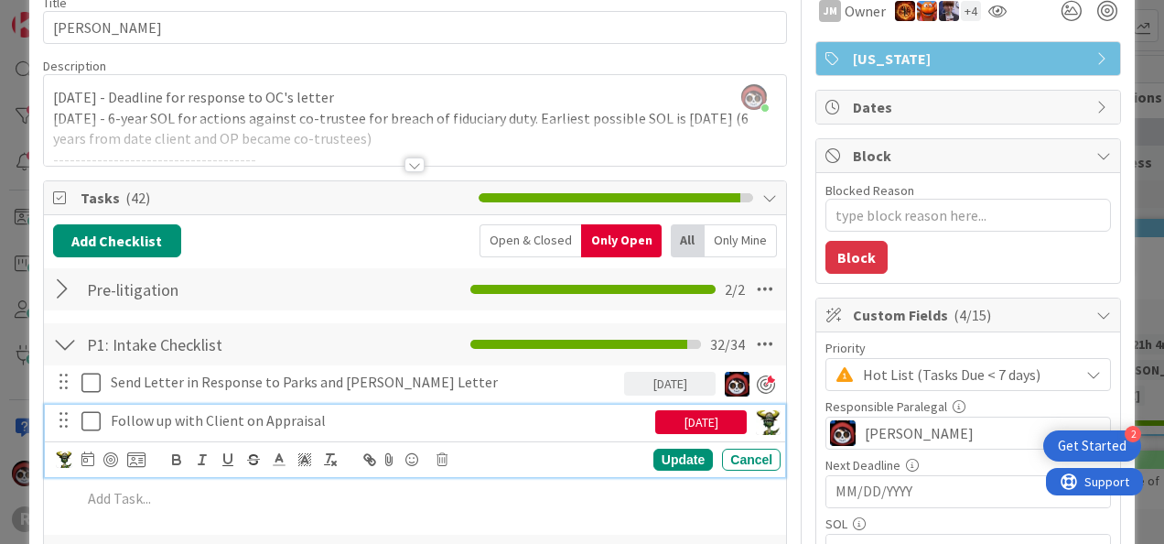
click at [251, 416] on p "Follow up with Client on Appraisal" at bounding box center [379, 420] width 537 height 21
click at [676, 420] on div "[DATE]" at bounding box center [701, 422] width 92 height 24
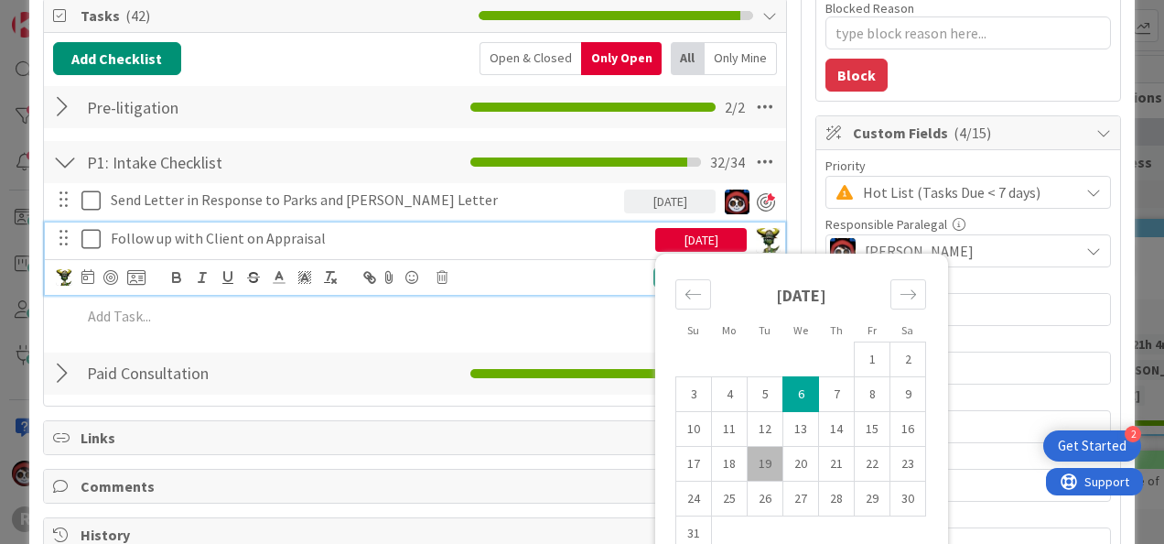
scroll to position [273, 0]
click at [94, 237] on icon at bounding box center [94, 239] width 27 height 22
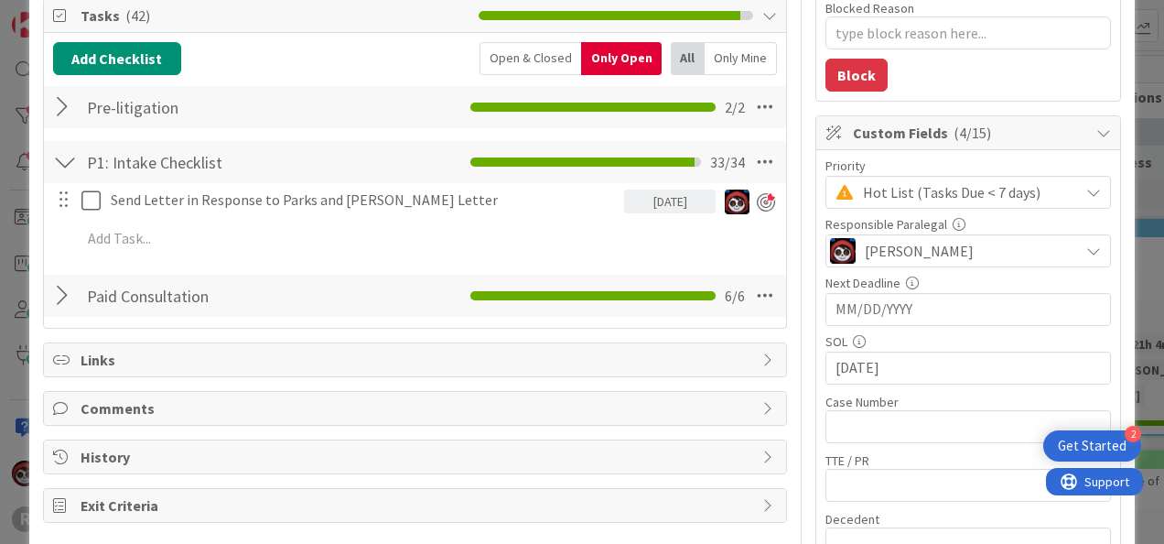
type textarea "x"
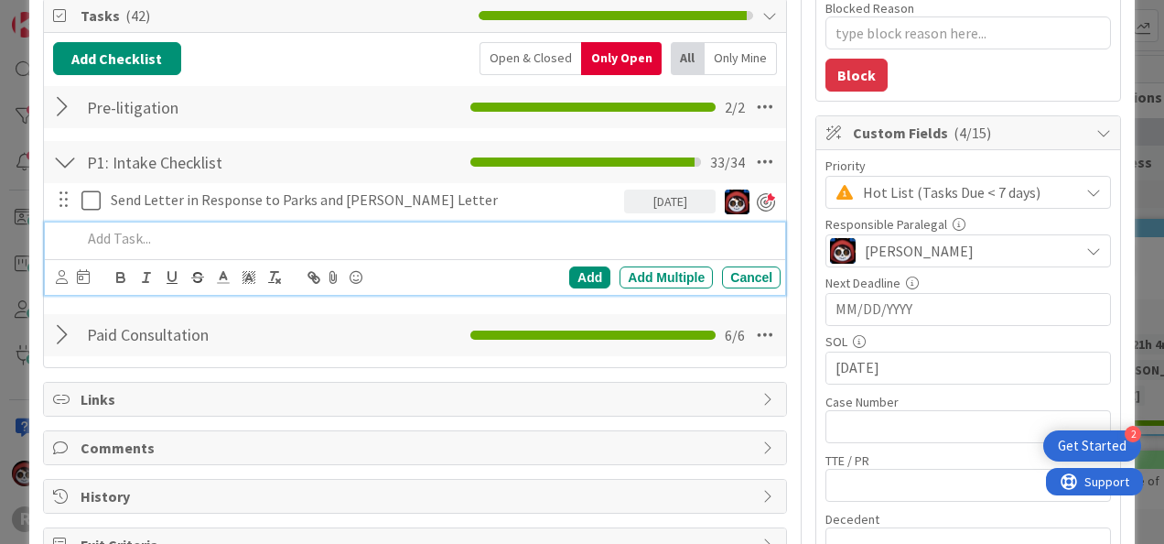
click at [167, 243] on p at bounding box center [427, 238] width 692 height 21
click at [56, 275] on icon at bounding box center [62, 277] width 12 height 14
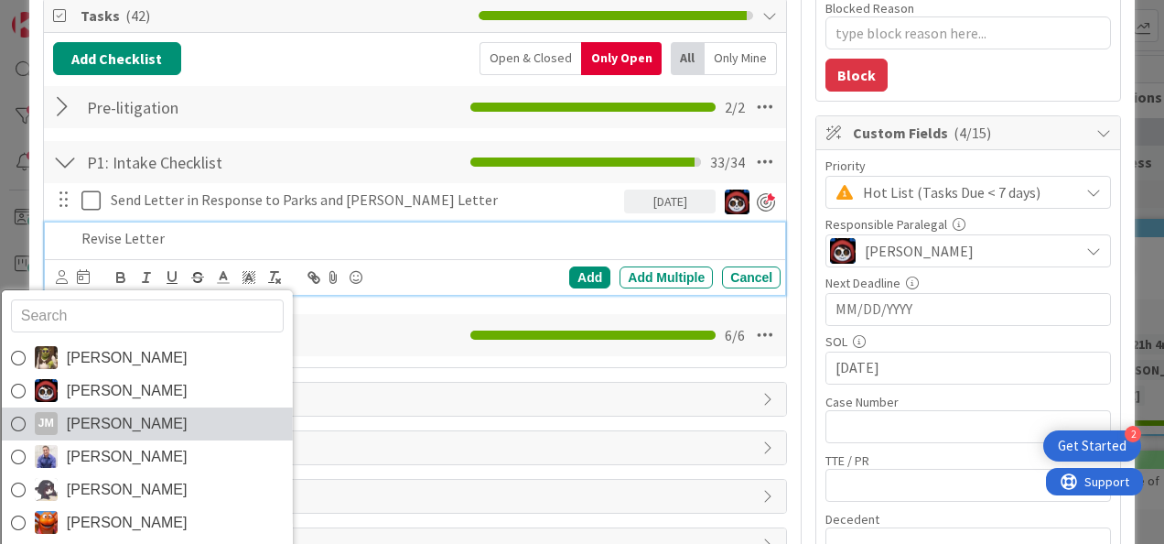
click at [81, 417] on span "[PERSON_NAME]" at bounding box center [126, 423] width 121 height 27
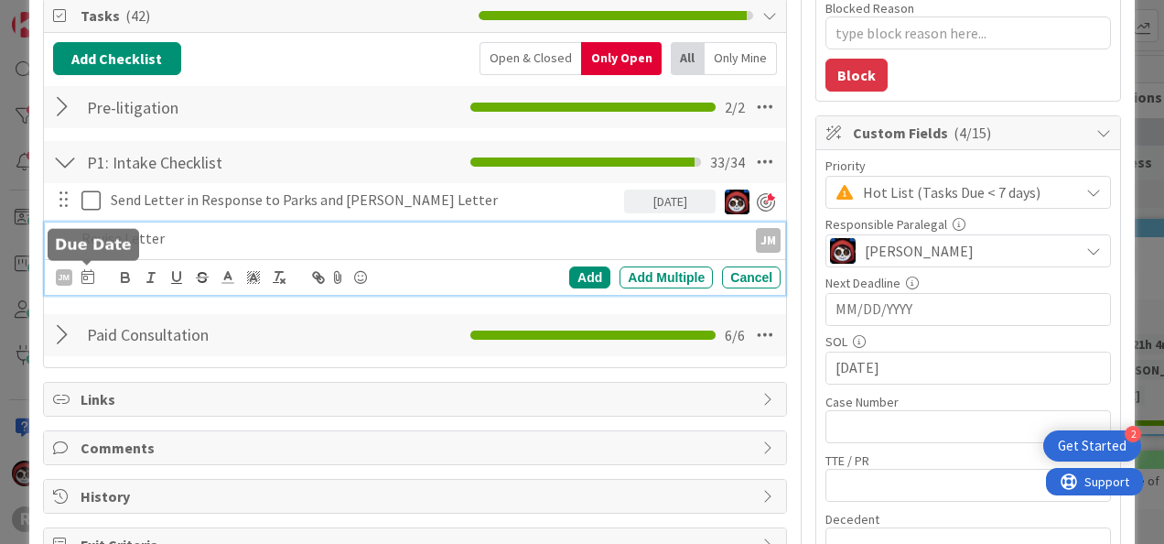
click at [88, 275] on icon at bounding box center [87, 276] width 13 height 15
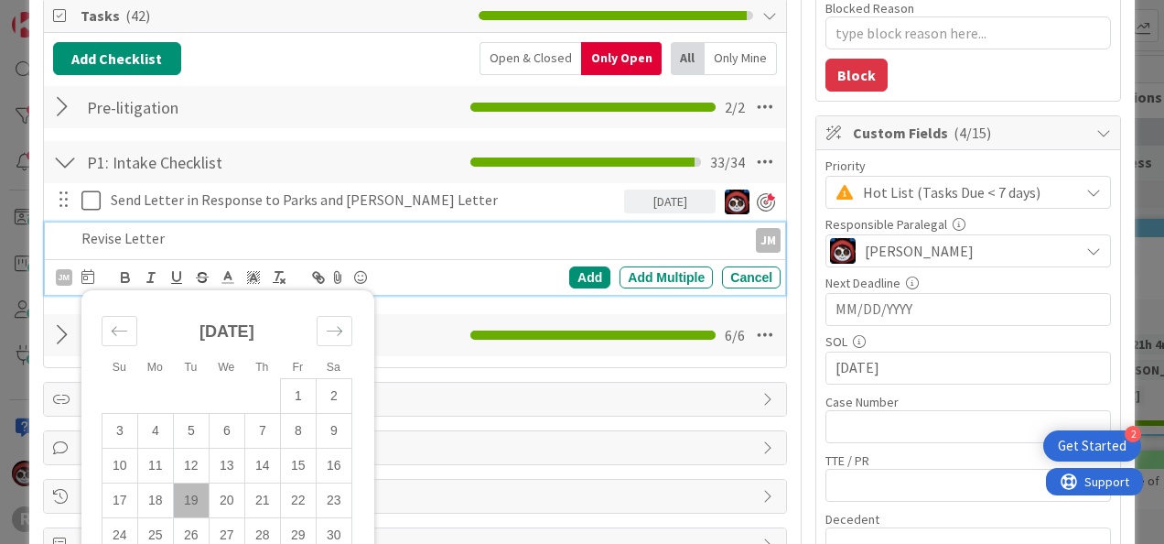
click at [191, 494] on td "19" at bounding box center [191, 499] width 36 height 35
click at [573, 268] on div "Add" at bounding box center [589, 277] width 41 height 22
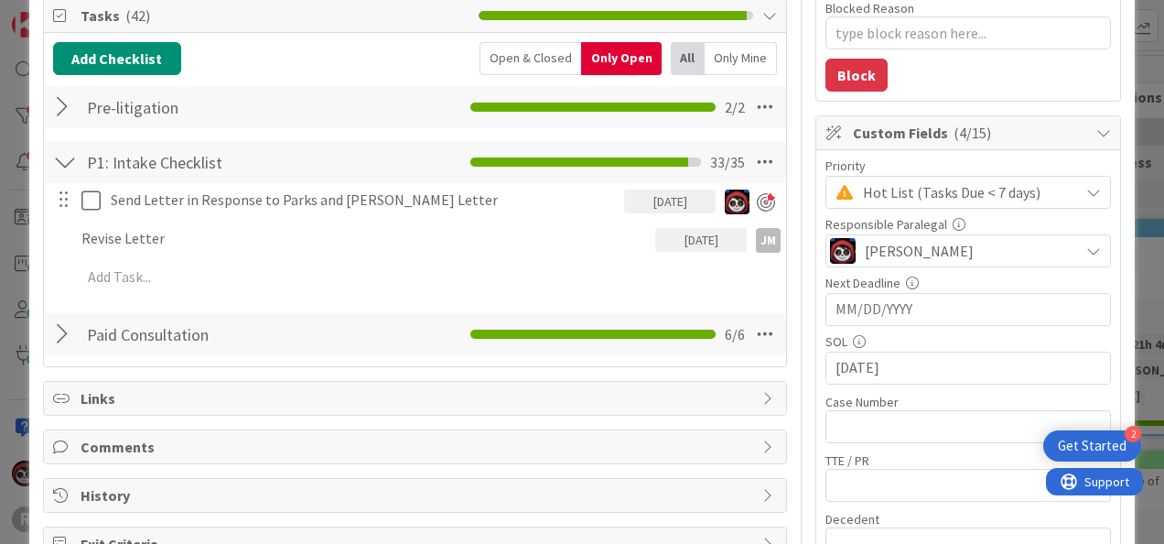
type textarea "x"
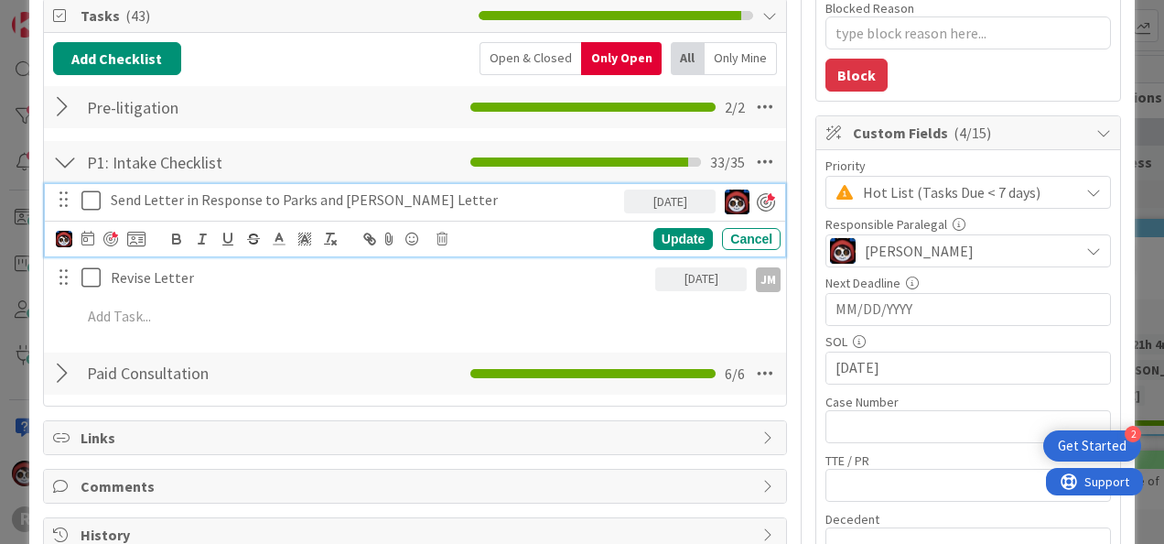
click at [402, 202] on p "Send Letter in Response to Parks and [PERSON_NAME] Letter" at bounding box center [364, 199] width 506 height 21
click at [86, 236] on icon at bounding box center [87, 238] width 13 height 15
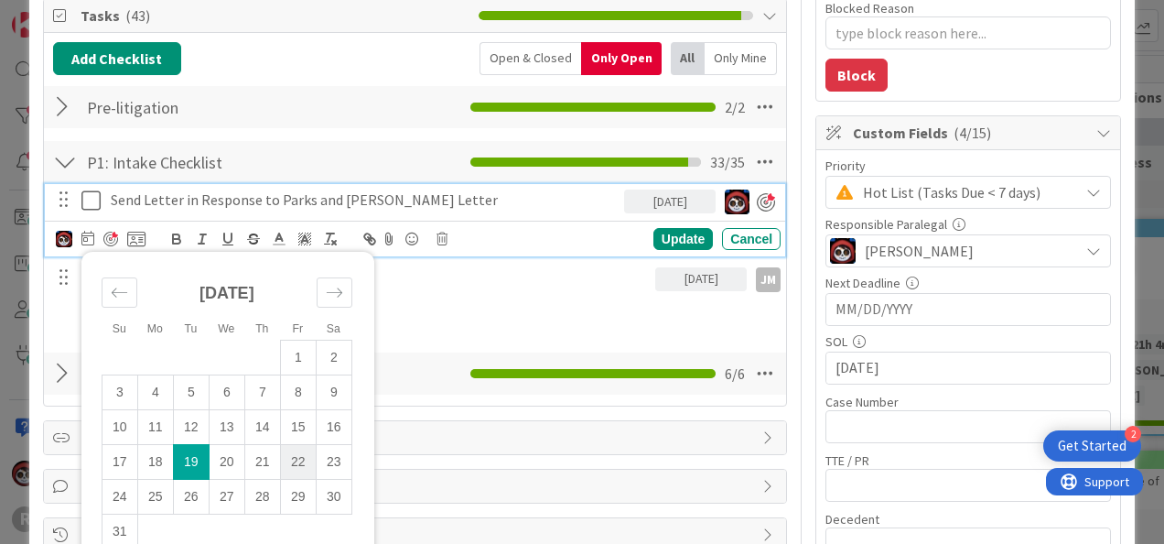
click at [300, 450] on td "22" at bounding box center [298, 461] width 36 height 35
type input "[DATE]"
click at [662, 243] on div "Update" at bounding box center [682, 239] width 59 height 22
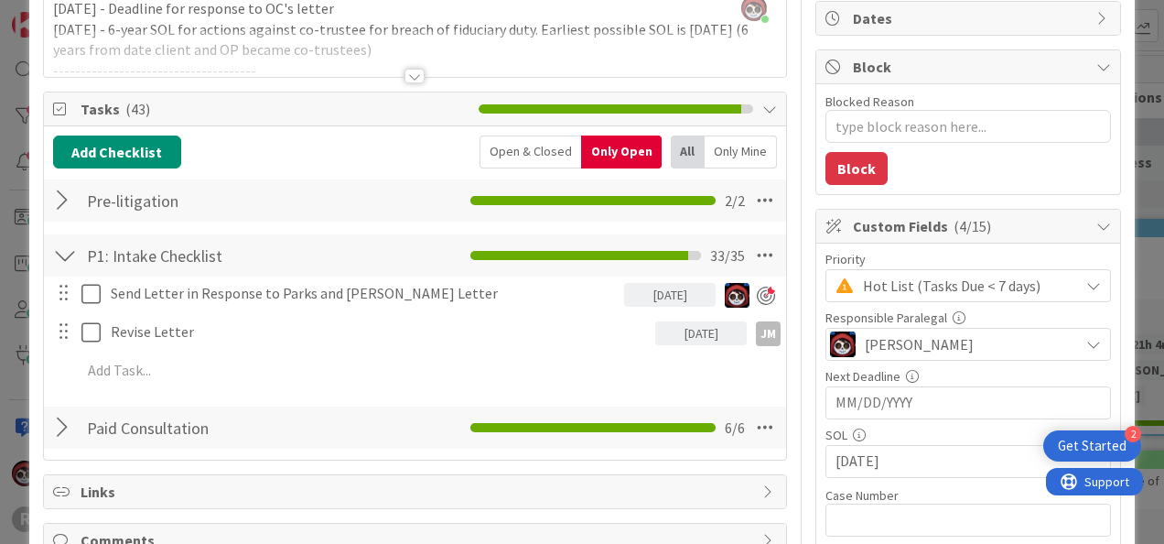
scroll to position [0, 0]
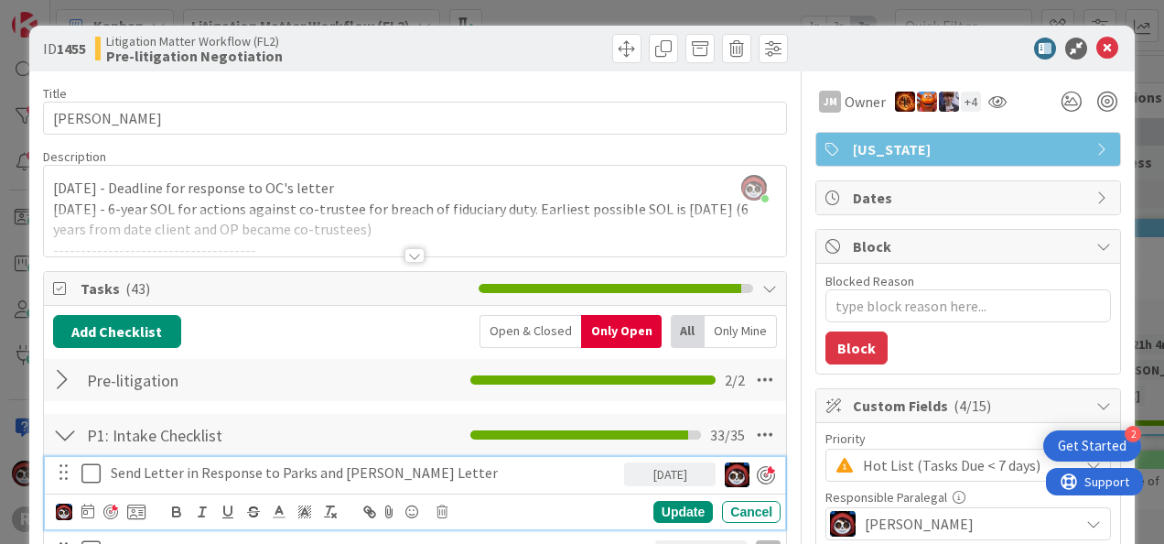
click at [332, 476] on p "Send Letter in Response to Parks and [PERSON_NAME] Letter" at bounding box center [364, 472] width 506 height 21
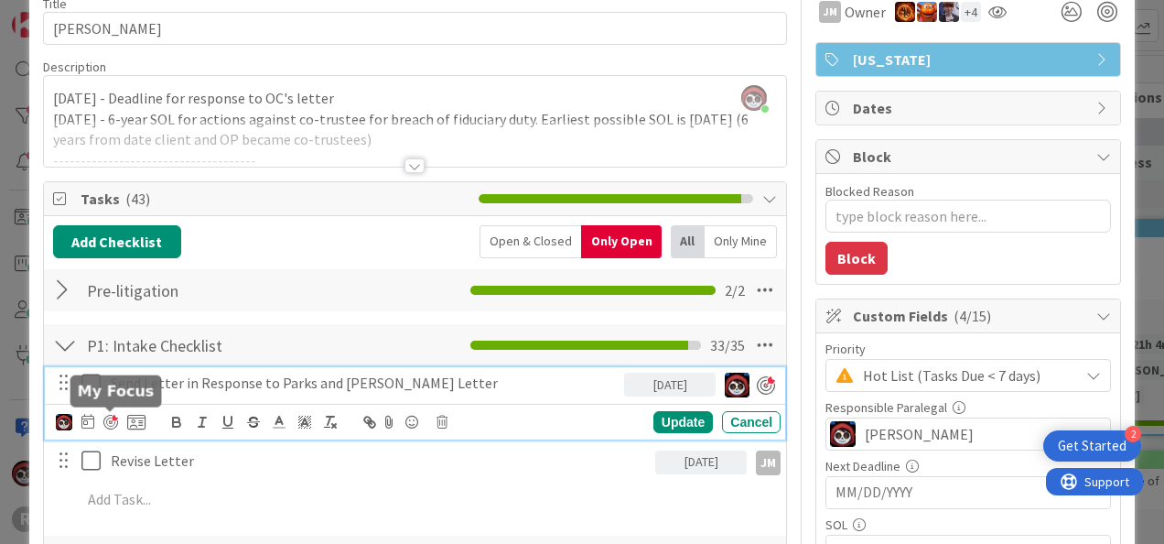
scroll to position [90, 0]
click at [112, 418] on div at bounding box center [110, 422] width 15 height 15
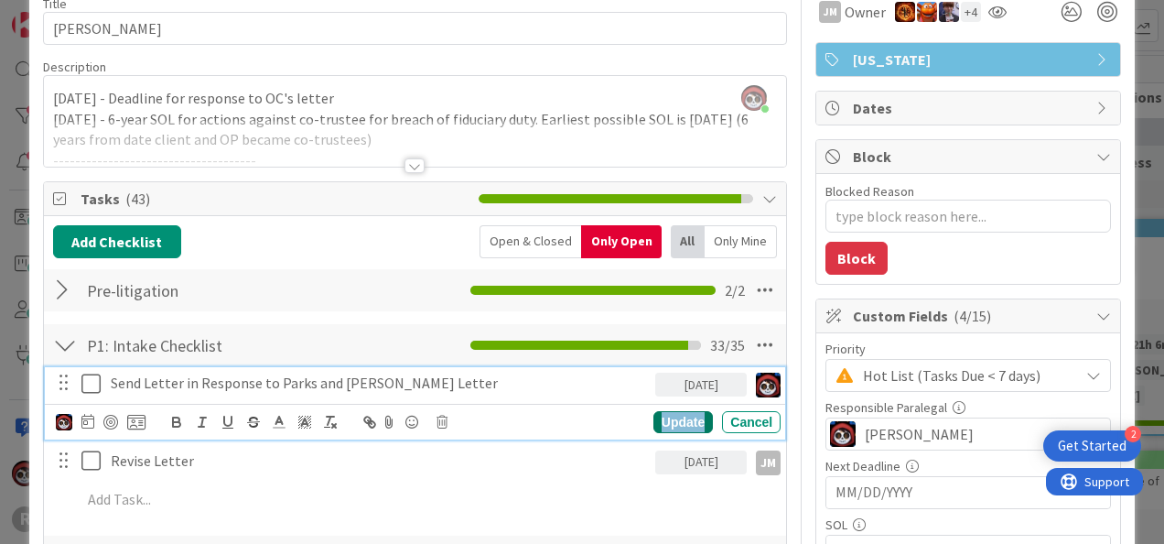
click at [661, 415] on div "Update" at bounding box center [682, 422] width 59 height 22
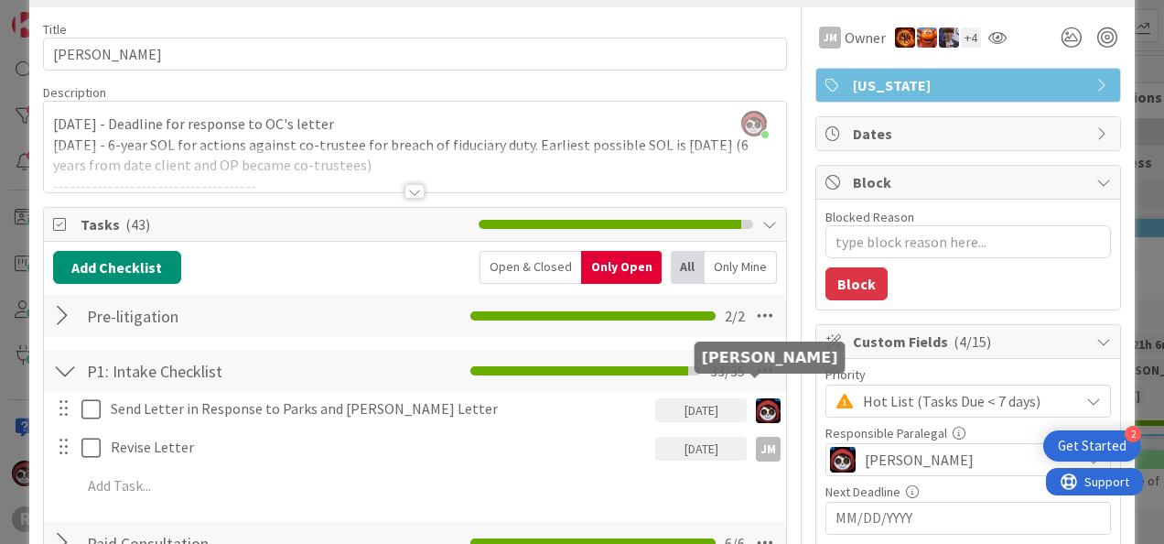
scroll to position [0, 0]
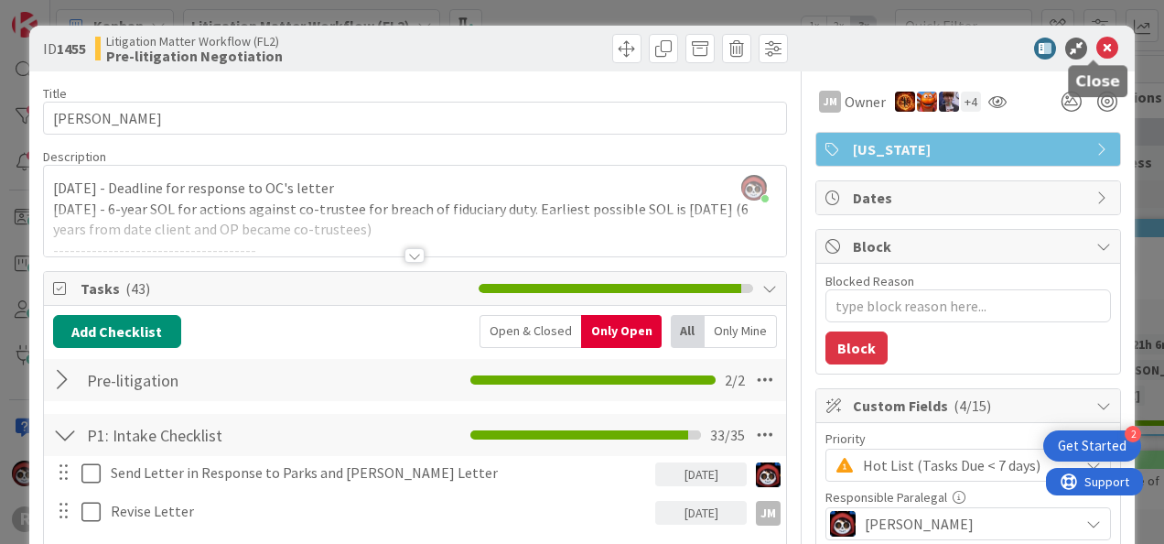
click at [1096, 49] on icon at bounding box center [1107, 49] width 22 height 22
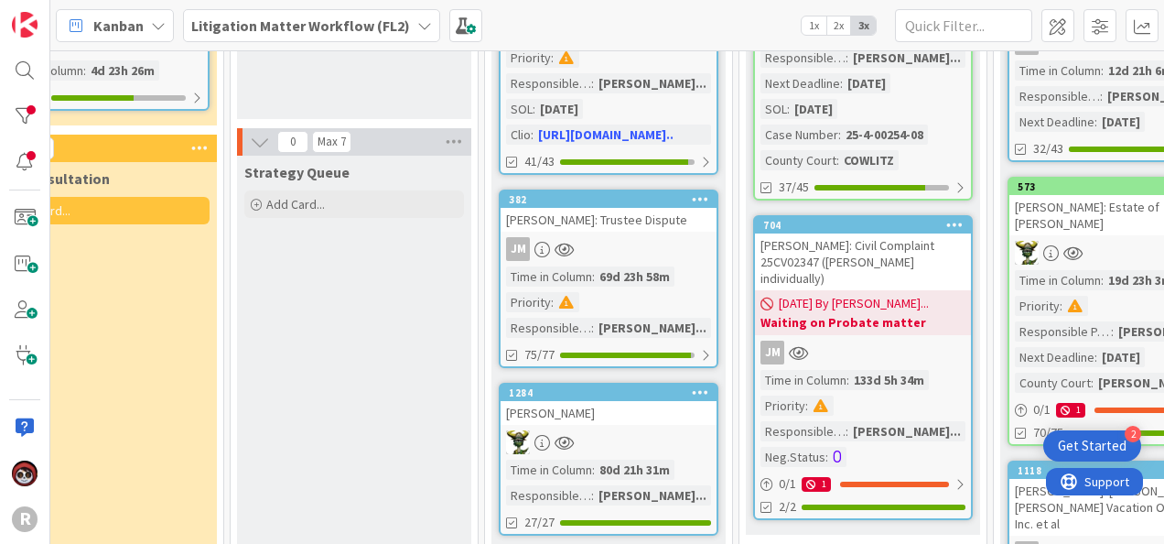
scroll to position [275, 561]
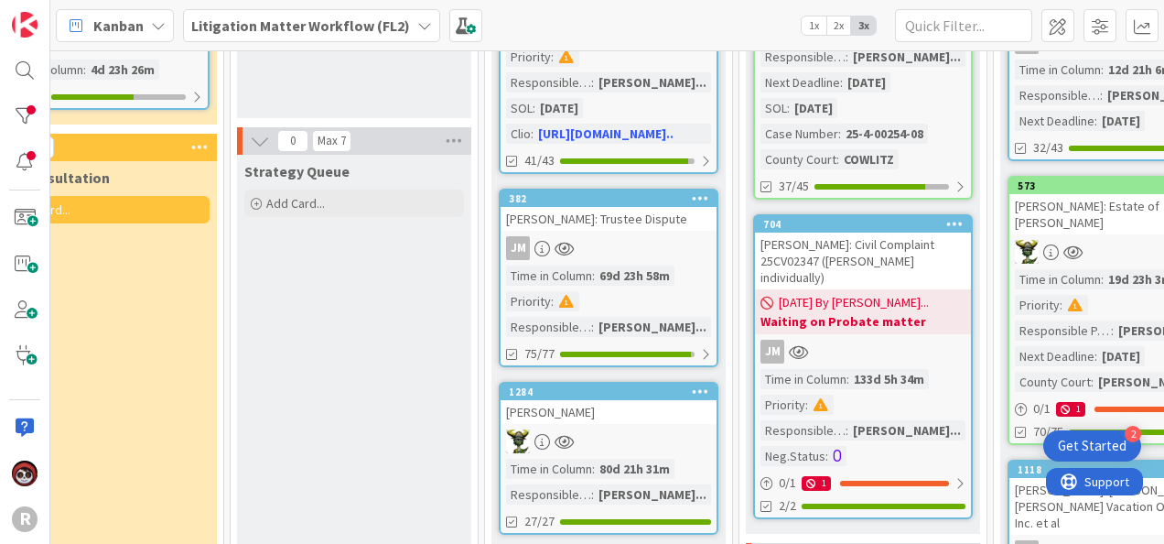
click at [615, 243] on div "JM" at bounding box center [609, 248] width 216 height 24
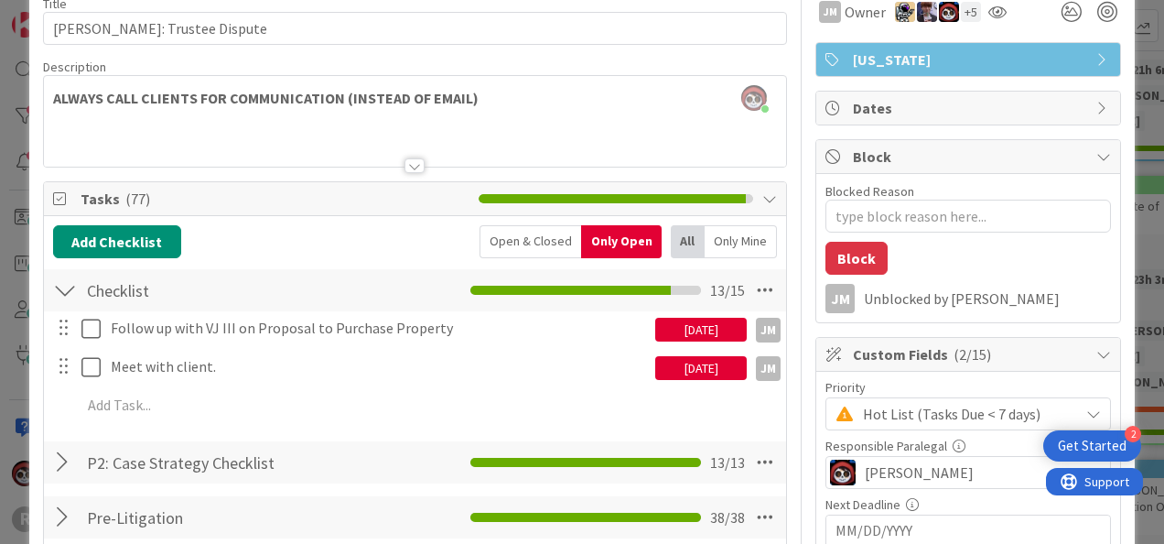
scroll to position [91, 0]
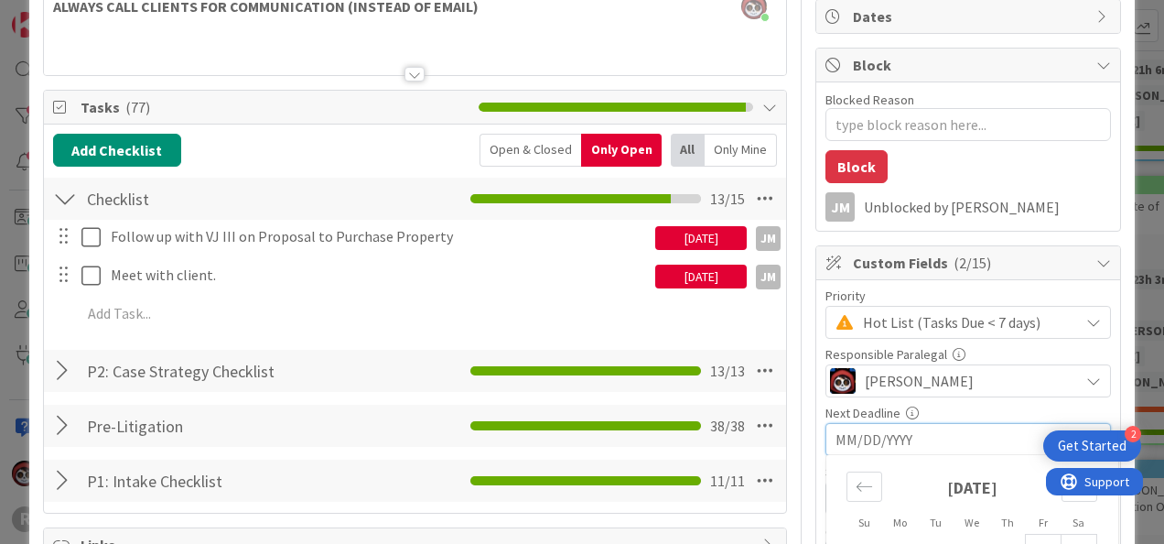
click at [836, 437] on input "MM/DD/YYYY" at bounding box center [968, 439] width 265 height 31
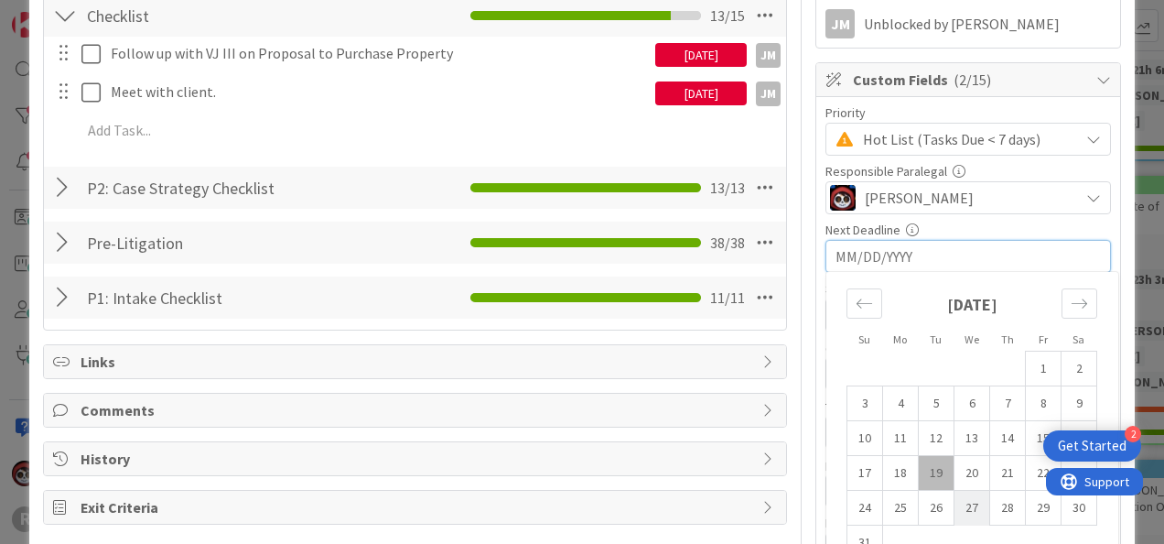
scroll to position [364, 0]
click at [999, 503] on td "28" at bounding box center [1008, 508] width 36 height 35
type textarea "x"
type input "[DATE]"
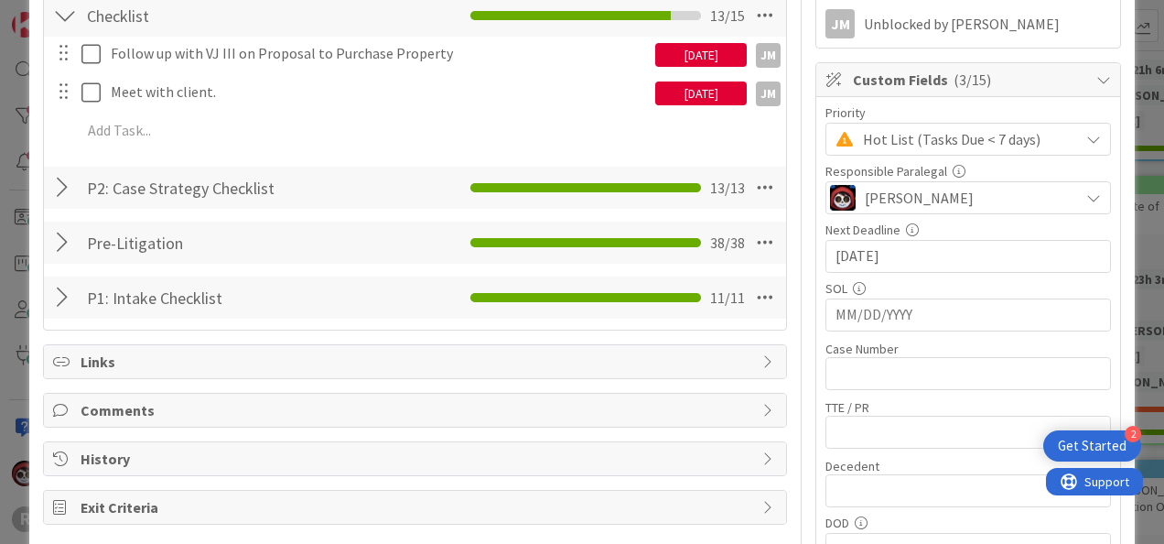
type textarea "x"
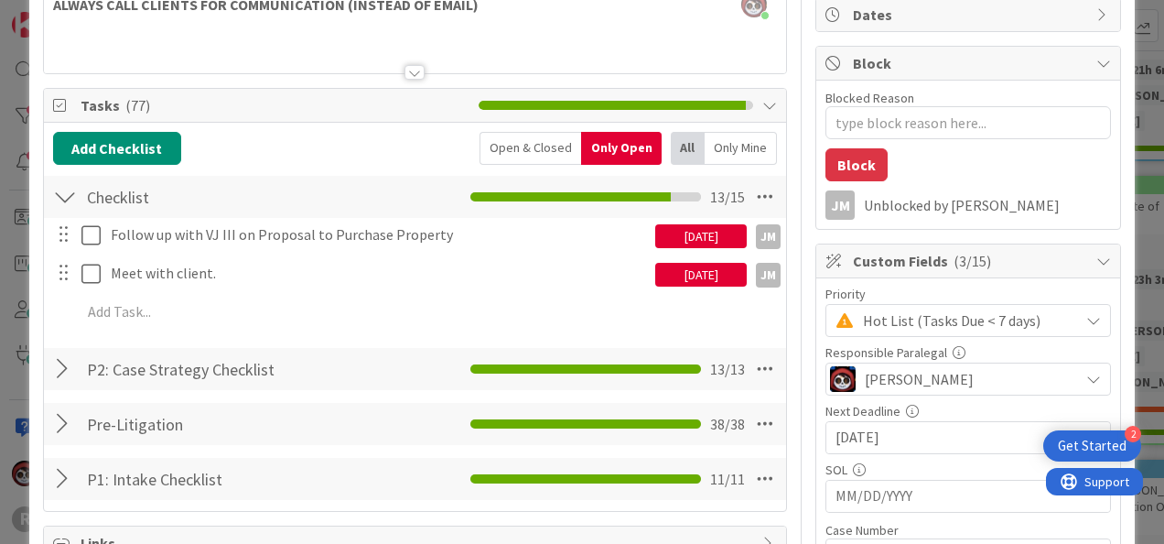
scroll to position [183, 0]
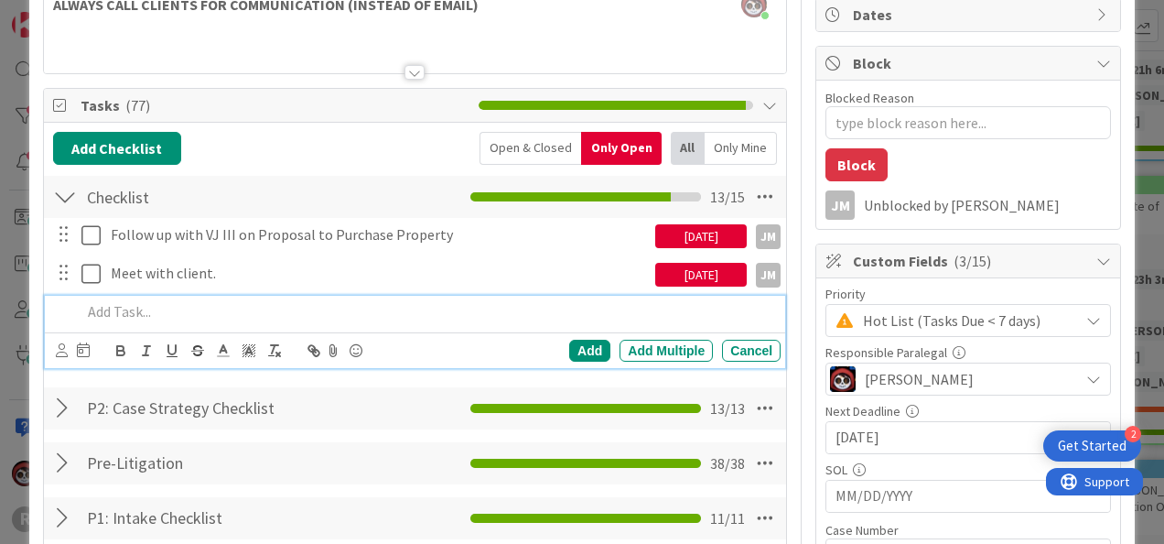
click at [131, 310] on p at bounding box center [427, 311] width 692 height 21
drag, startPoint x: 297, startPoint y: 309, endPoint x: 75, endPoint y: 313, distance: 221.5
click at [75, 313] on div "Deadline for OC Response" at bounding box center [427, 312] width 706 height 32
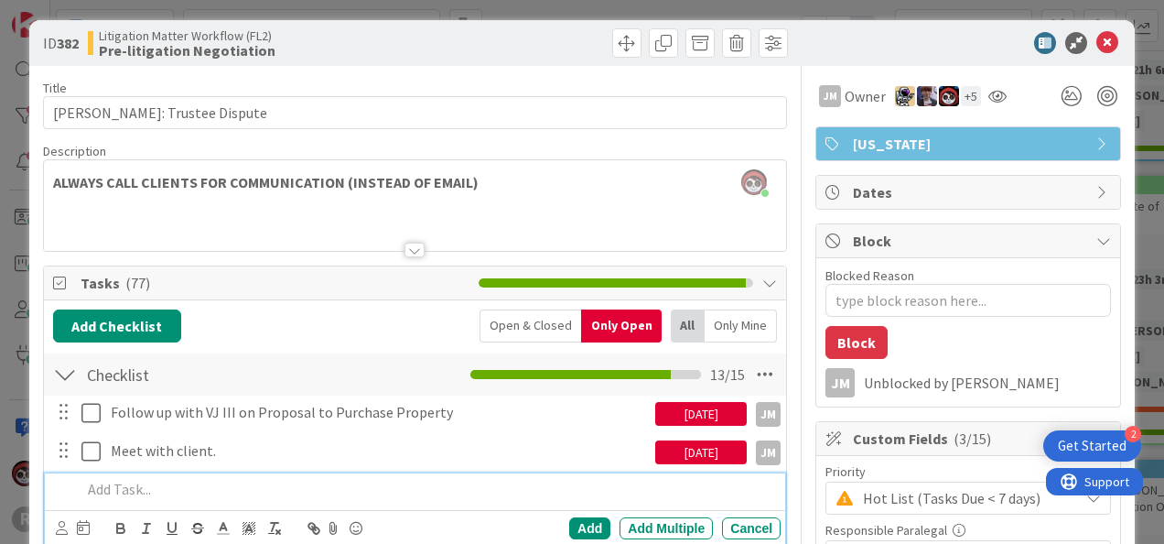
scroll to position [0, 0]
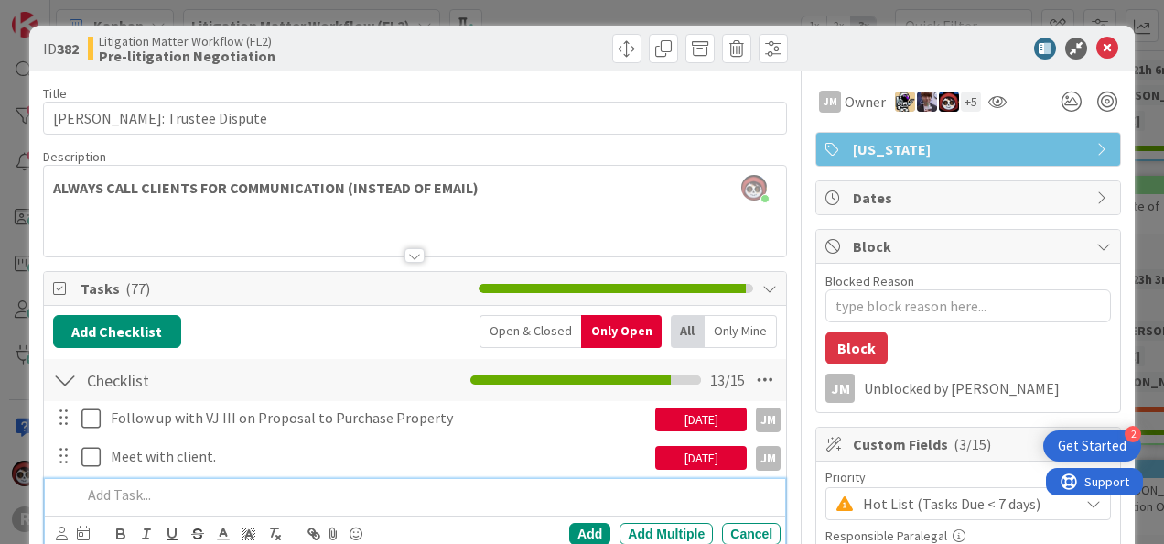
click at [92, 219] on div at bounding box center [415, 233] width 742 height 47
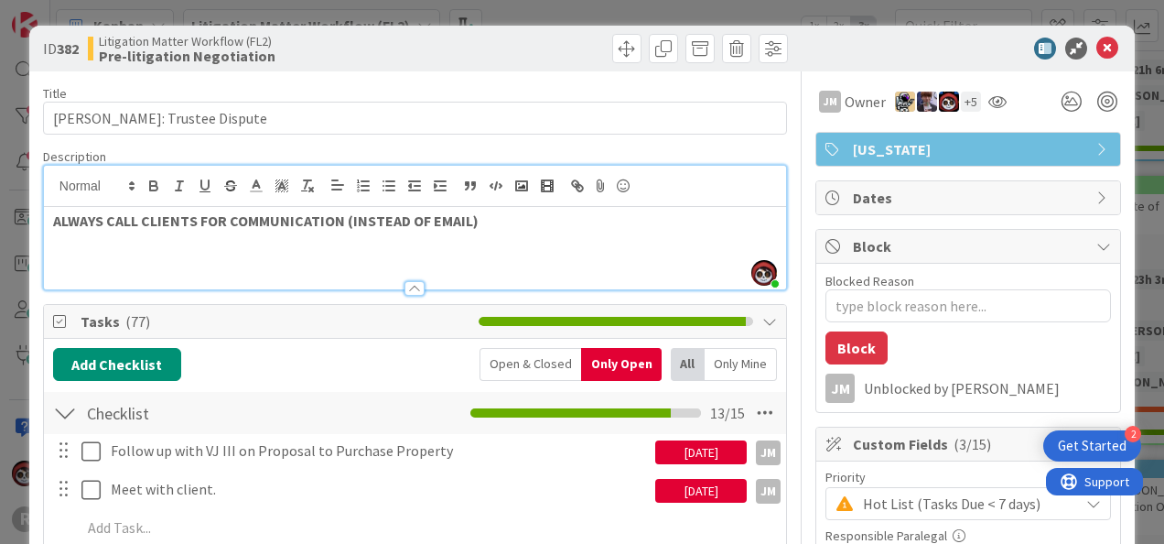
click at [152, 250] on div "ALWAYS CALL CLIENTS FOR COMMUNICATION (INSTEAD OF EMAIL)" at bounding box center [415, 248] width 742 height 82
click at [476, 227] on p "ALWAYS CALL CLIENTS FOR COMMUNICATION (INSTEAD OF EMAIL)" at bounding box center [415, 220] width 724 height 21
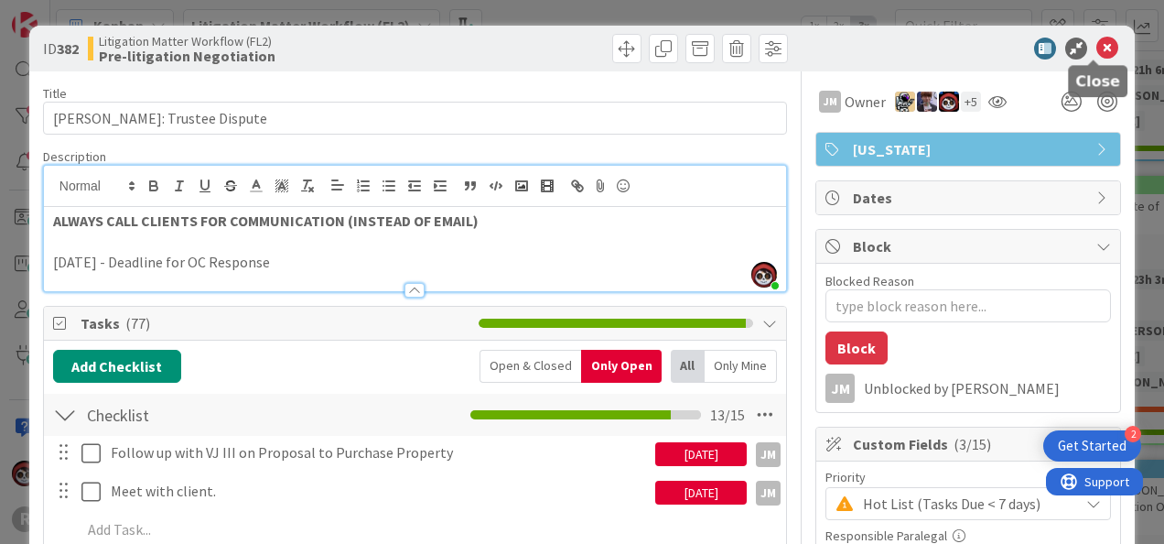
click at [1096, 49] on icon at bounding box center [1107, 49] width 22 height 22
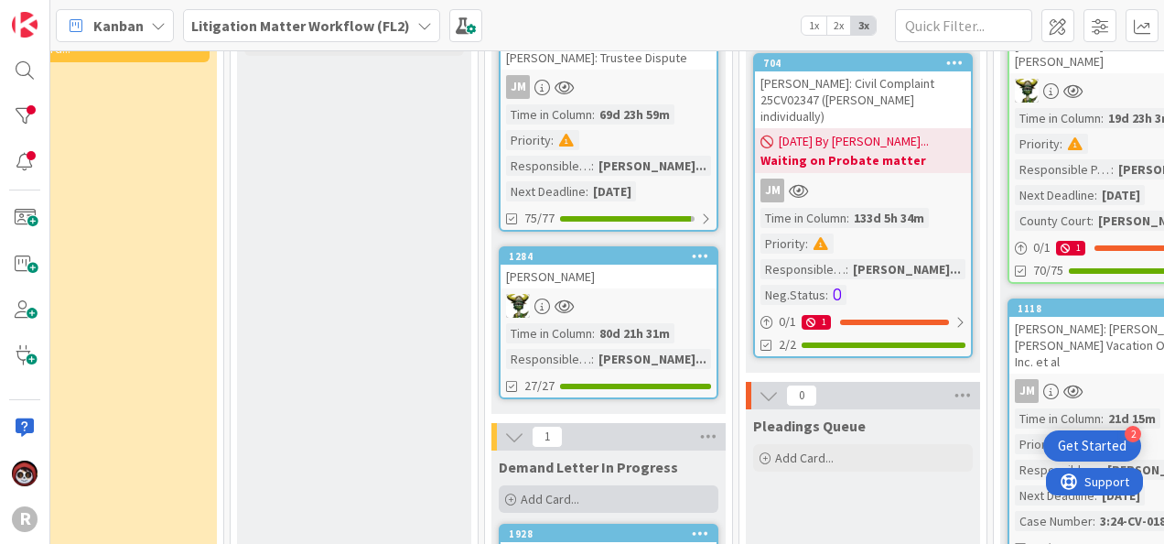
scroll to position [505, 561]
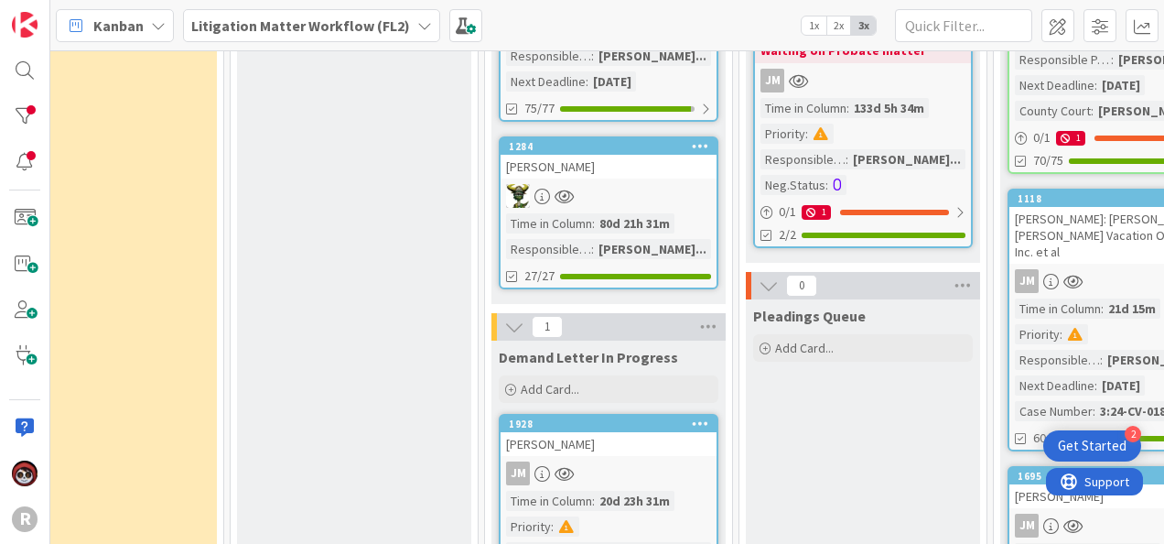
click at [632, 207] on link "1284 [PERSON_NAME] Time in [GEOGRAPHIC_DATA] : 80d 21h 31m Responsible Paralega…" at bounding box center [609, 212] width 220 height 153
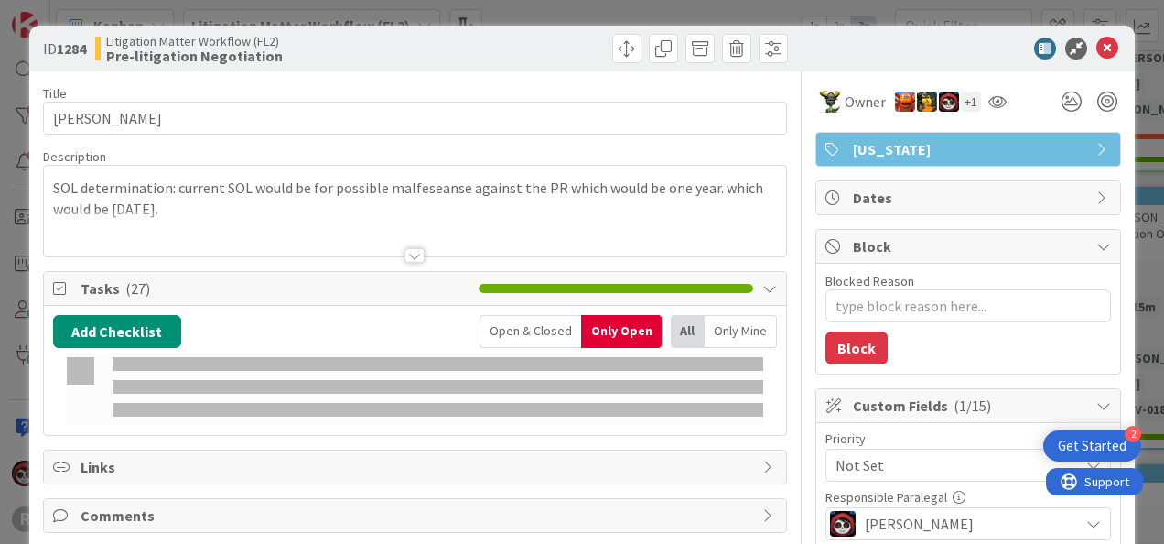
type textarea "x"
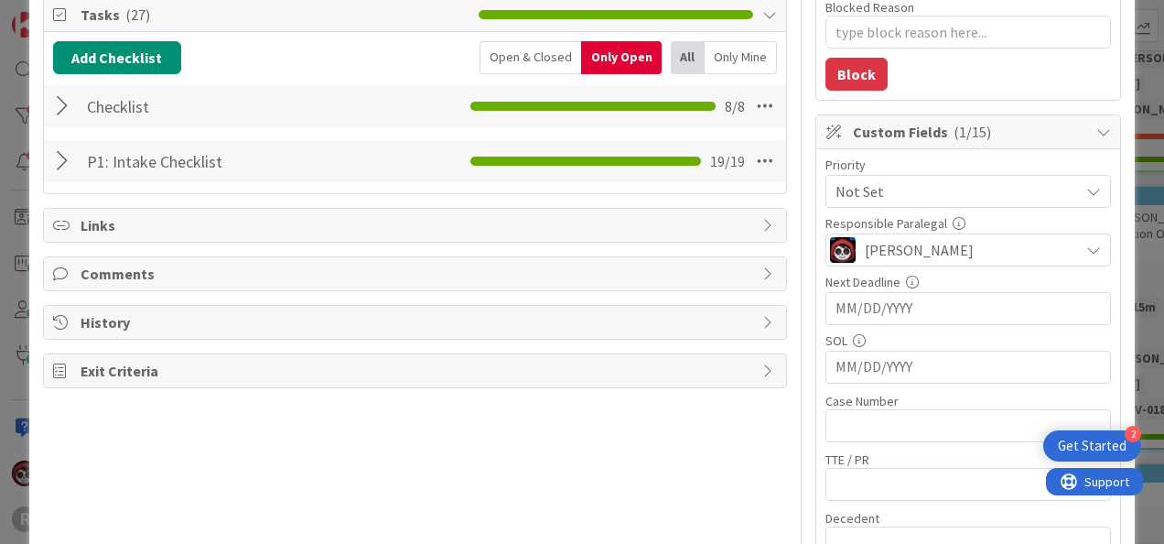
scroll to position [275, 0]
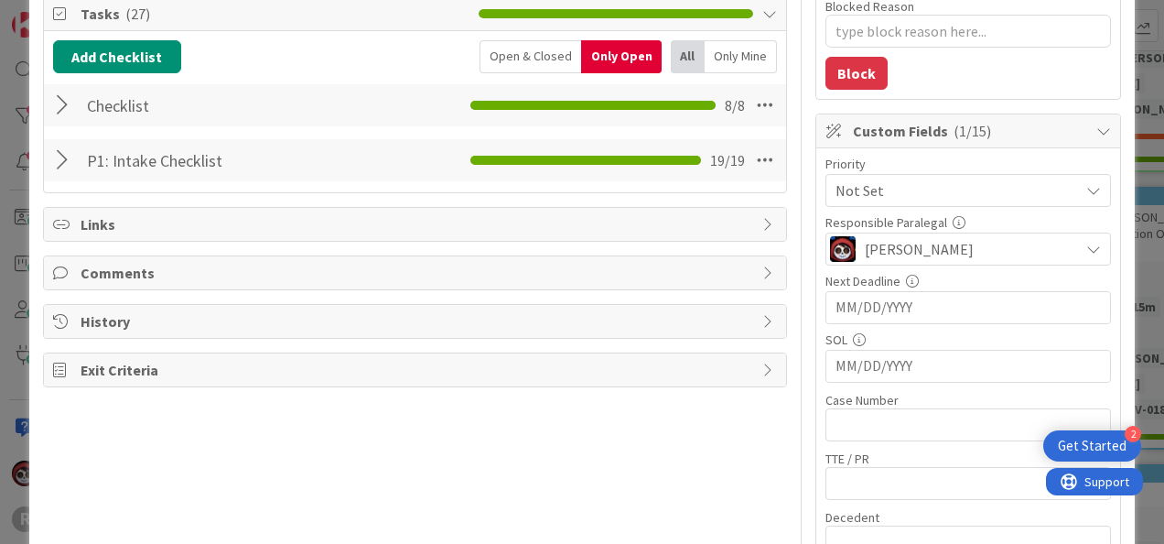
click at [67, 106] on div at bounding box center [65, 105] width 24 height 33
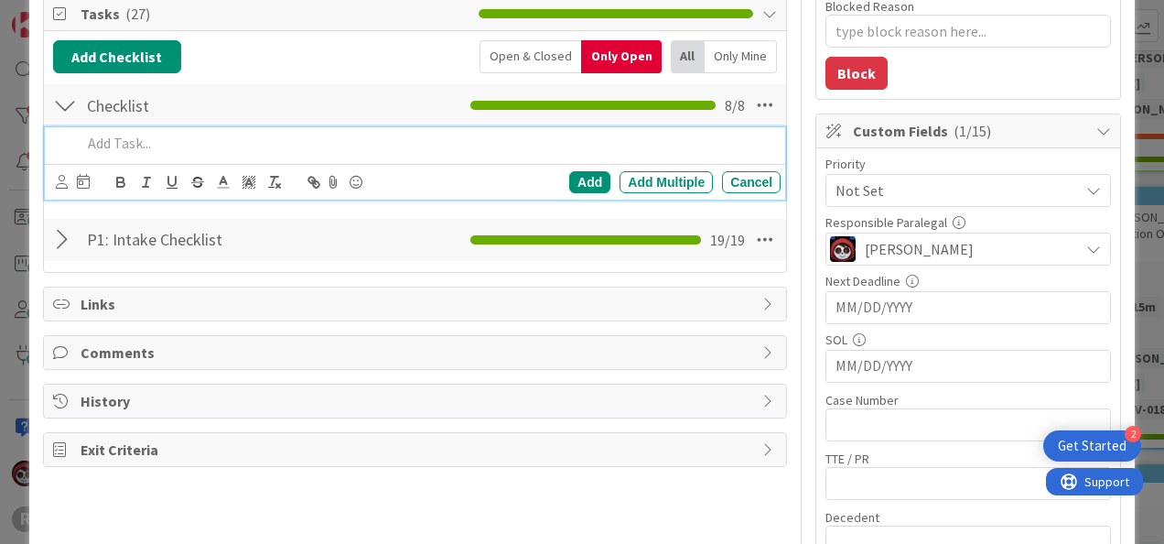
click at [156, 152] on div at bounding box center [427, 143] width 706 height 32
click at [194, 140] on p "Follow up with CLient ( Confirmation of Funds)" at bounding box center [427, 143] width 692 height 21
click at [188, 140] on p "Follow up with CLient ( Confirmation of Funds)" at bounding box center [427, 143] width 692 height 21
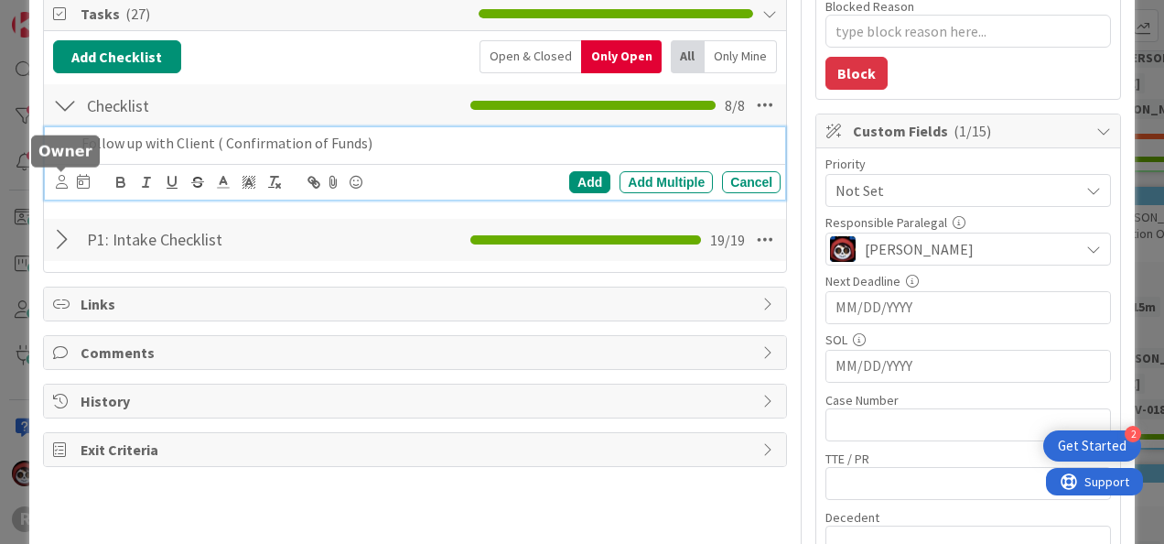
click at [64, 178] on icon at bounding box center [62, 182] width 12 height 14
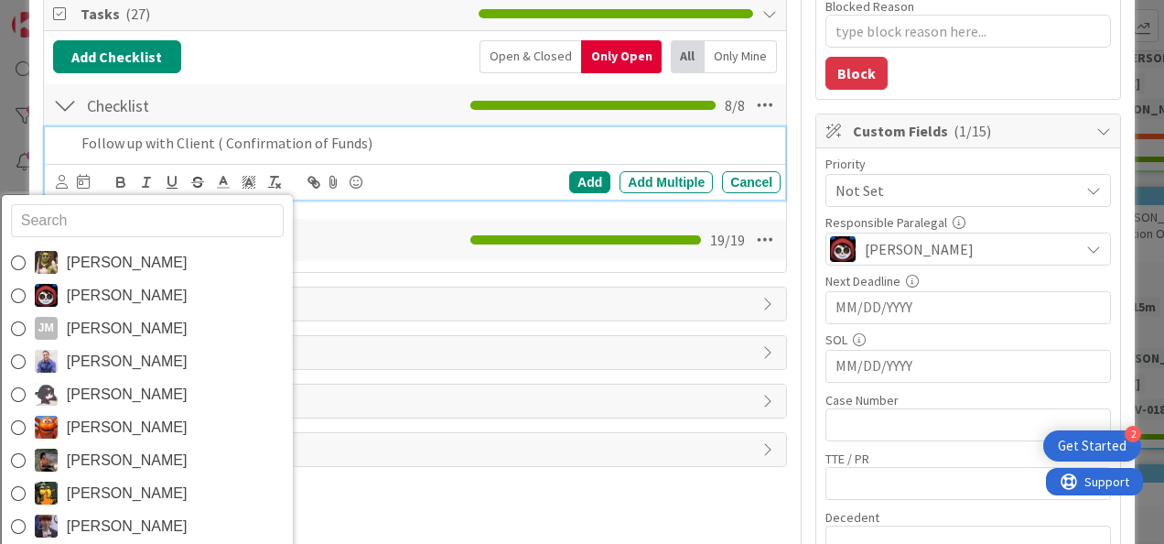
click at [92, 320] on span "[PERSON_NAME]" at bounding box center [126, 328] width 121 height 27
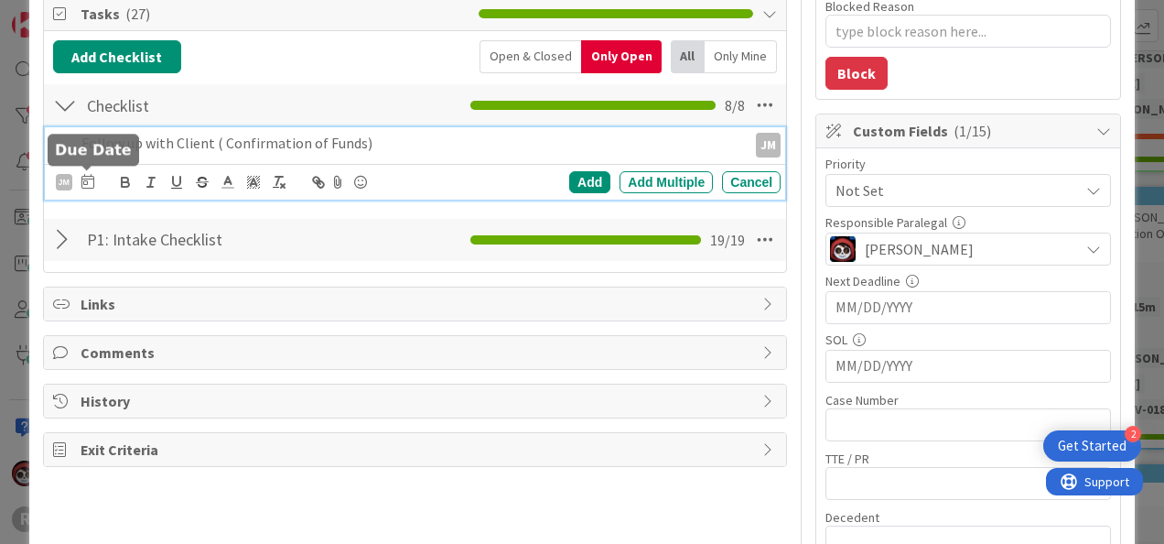
click at [85, 174] on icon at bounding box center [87, 181] width 13 height 15
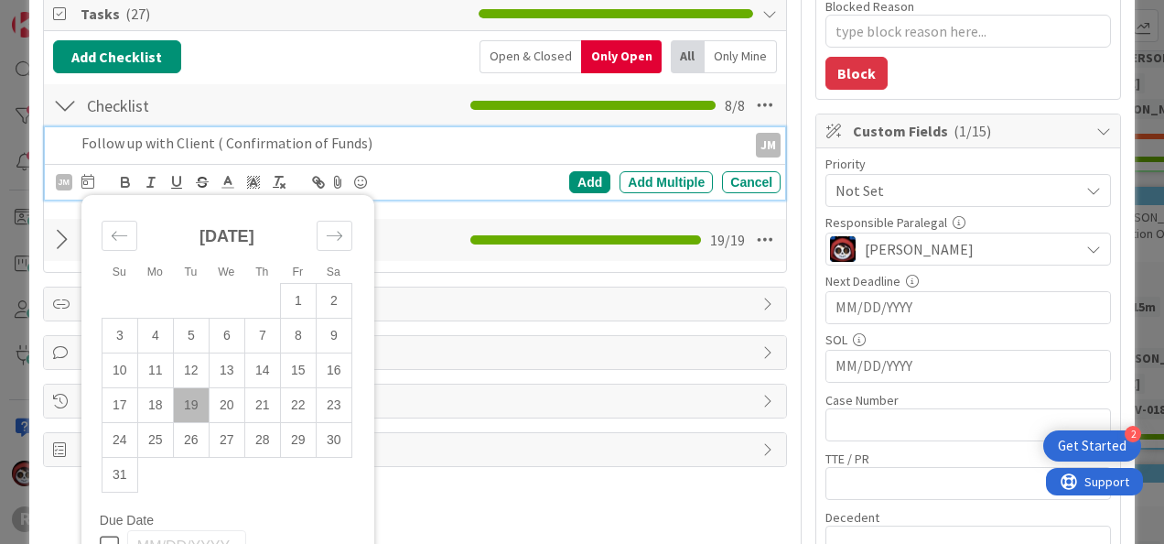
click at [195, 404] on td "19" at bounding box center [191, 404] width 36 height 35
click at [575, 171] on div "Add" at bounding box center [589, 182] width 41 height 22
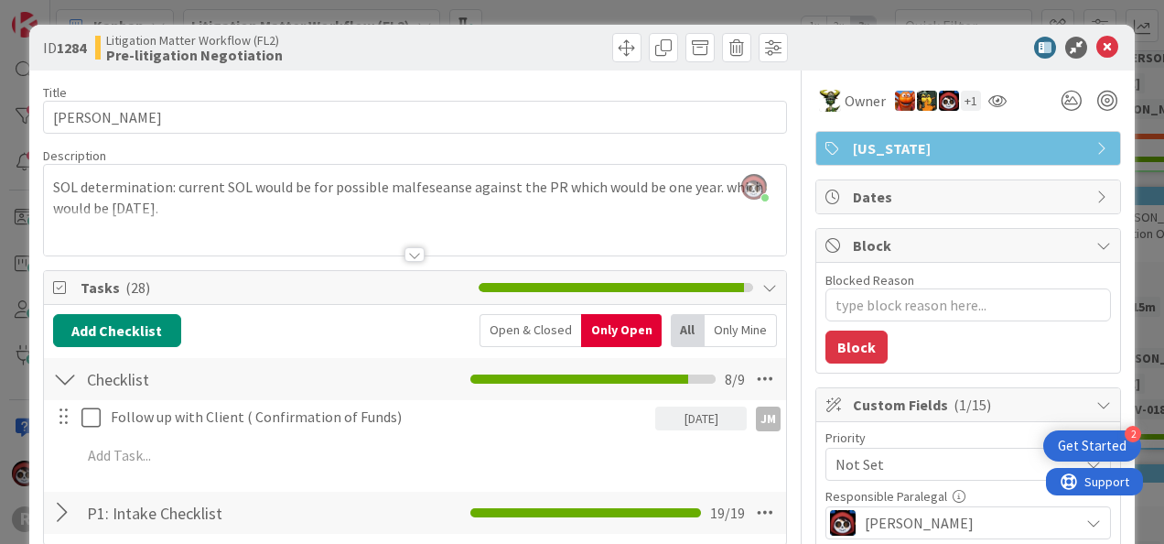
scroll to position [0, 0]
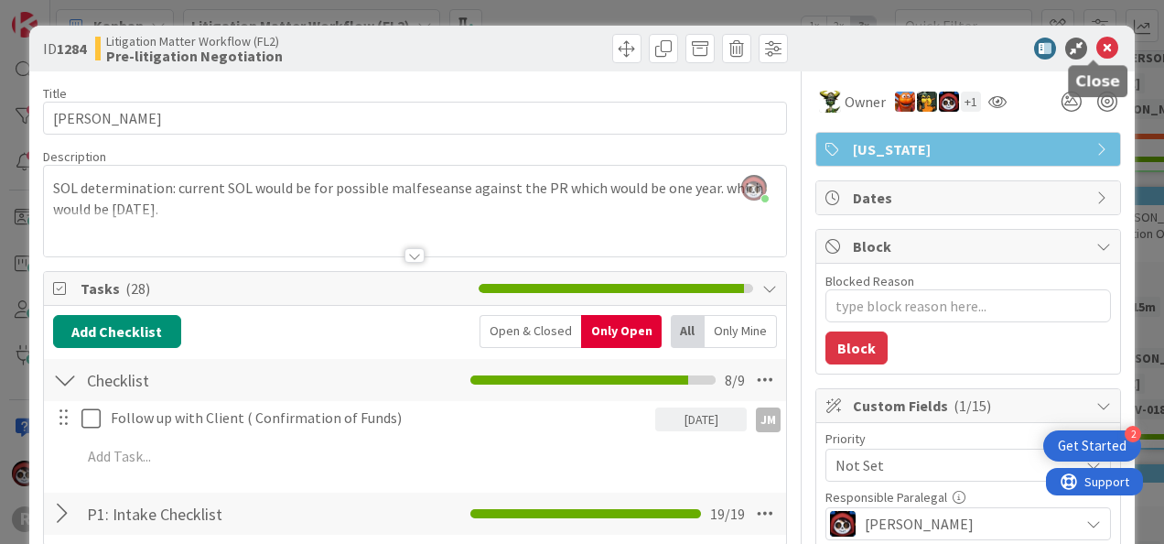
click at [1096, 51] on icon at bounding box center [1107, 49] width 22 height 22
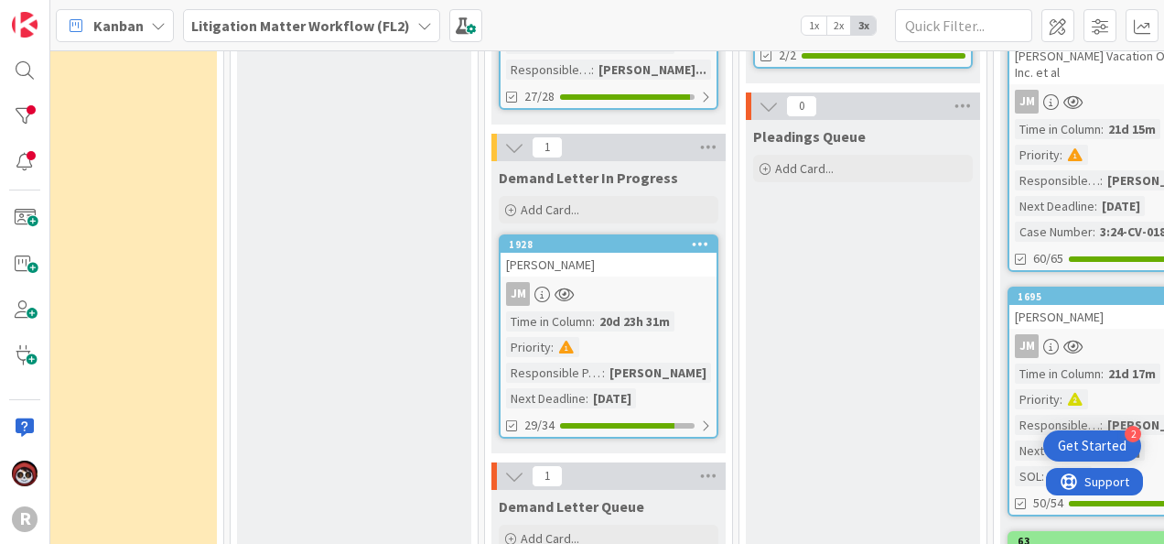
click at [655, 270] on div "[PERSON_NAME]" at bounding box center [609, 265] width 216 height 24
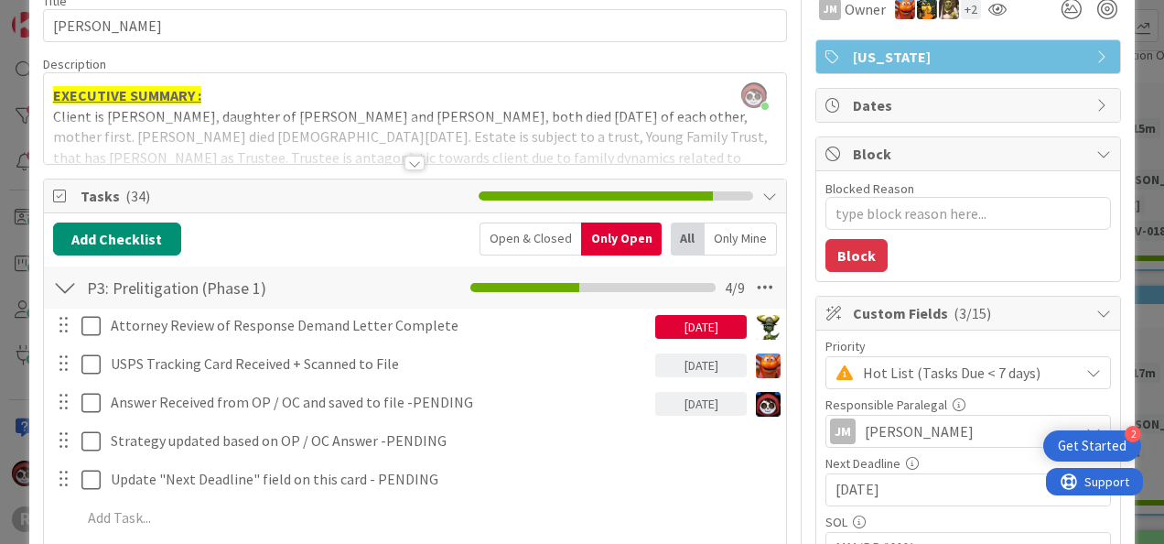
scroll to position [92, 0]
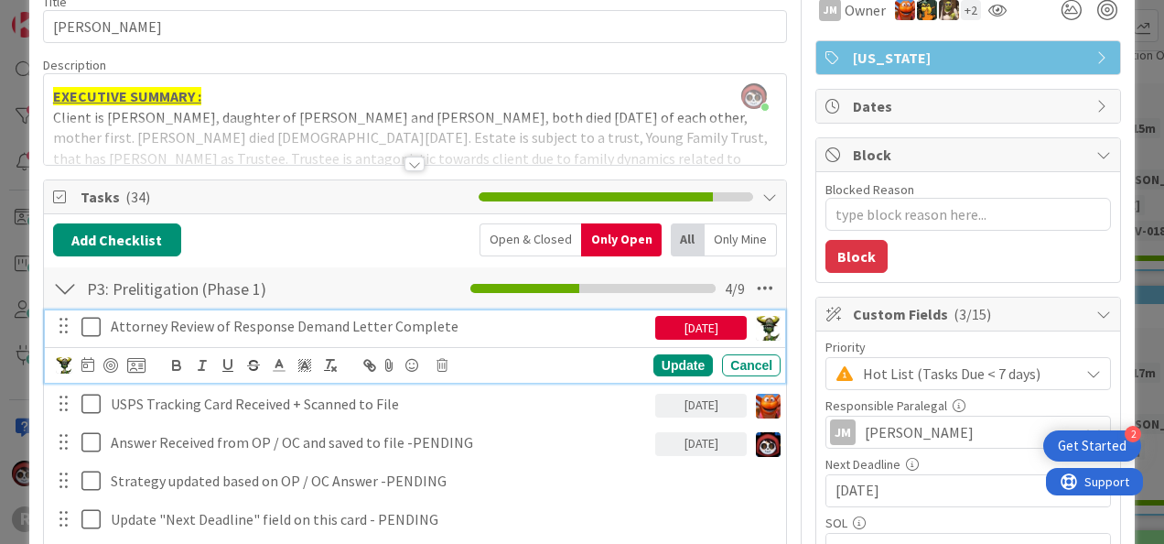
click at [289, 320] on p "Attorney Review of Response Demand Letter Complete" at bounding box center [379, 326] width 537 height 21
click at [92, 326] on icon at bounding box center [94, 327] width 27 height 22
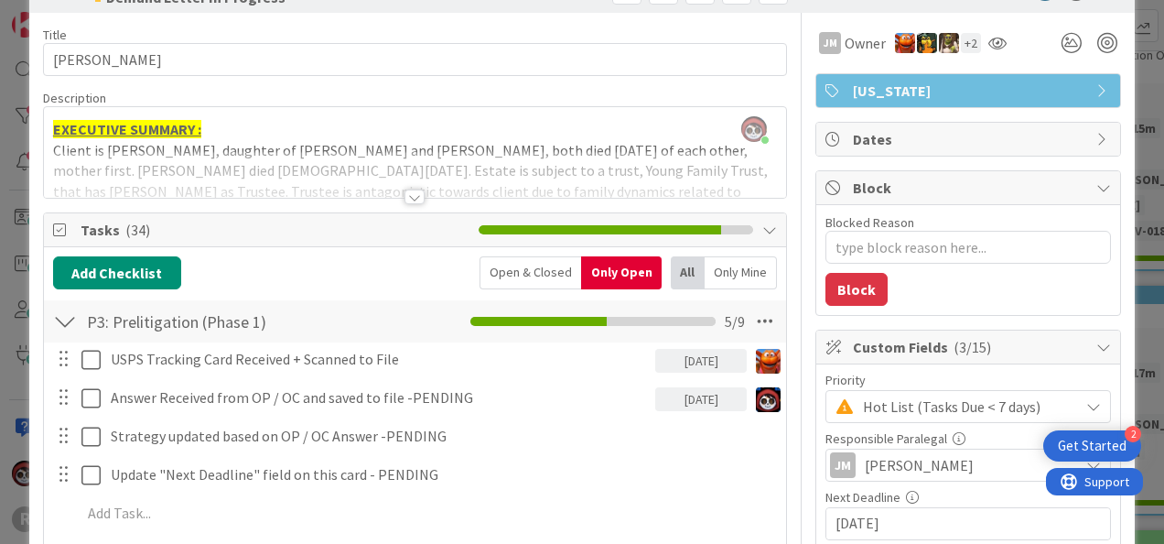
scroll to position [0, 0]
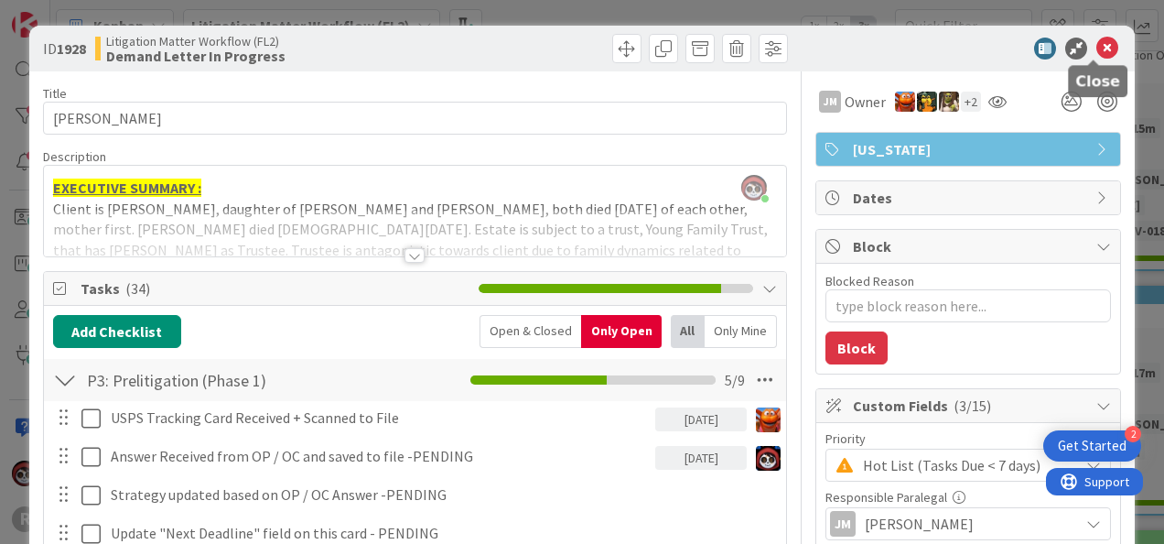
click at [1096, 47] on icon at bounding box center [1107, 49] width 22 height 22
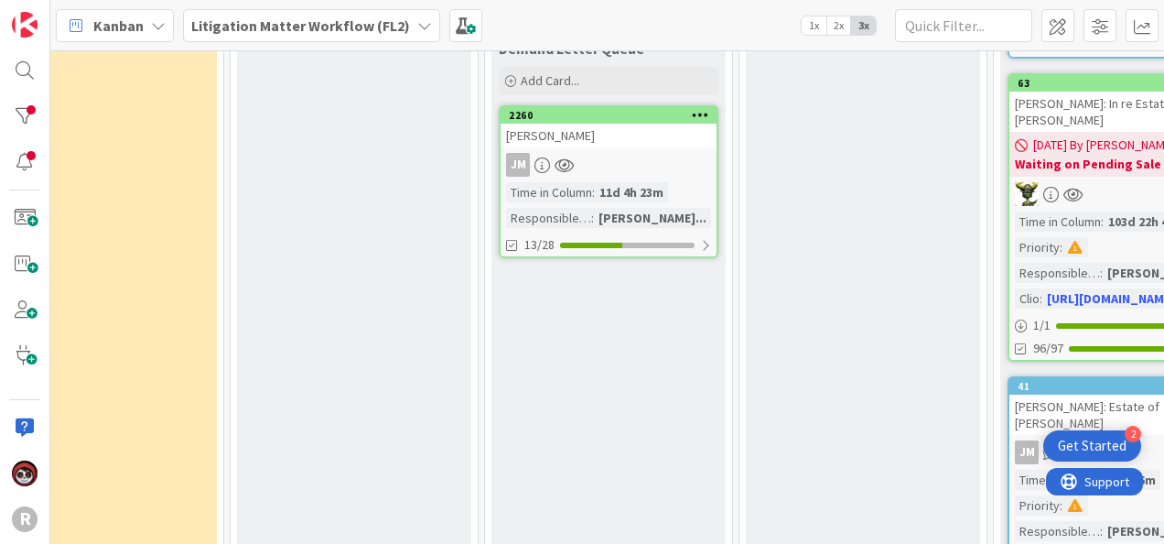
scroll to position [1182, 561]
click at [670, 159] on div "JM" at bounding box center [609, 165] width 216 height 24
type textarea "x"
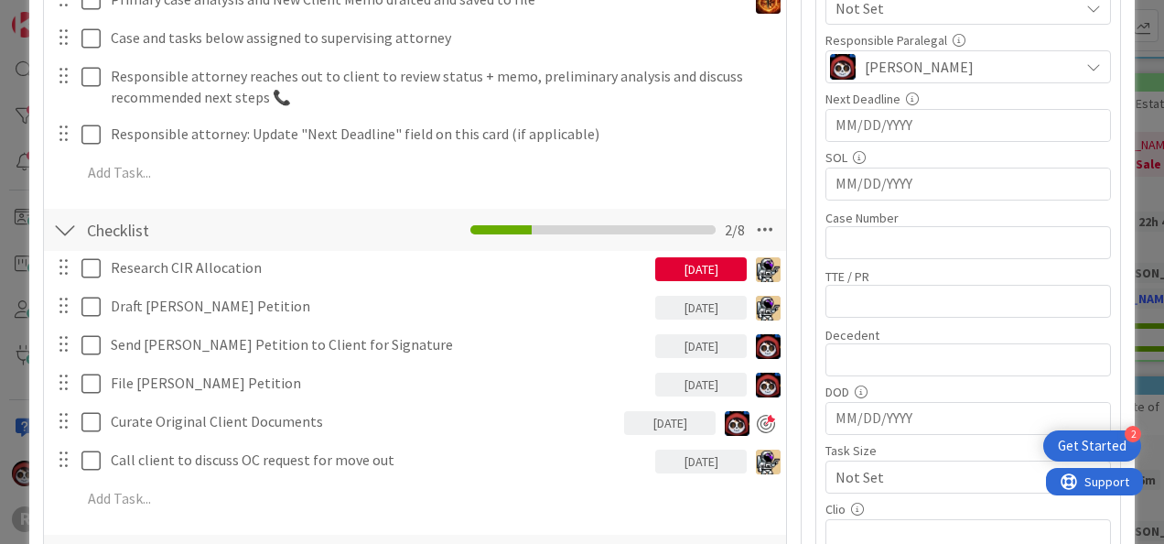
scroll to position [458, 0]
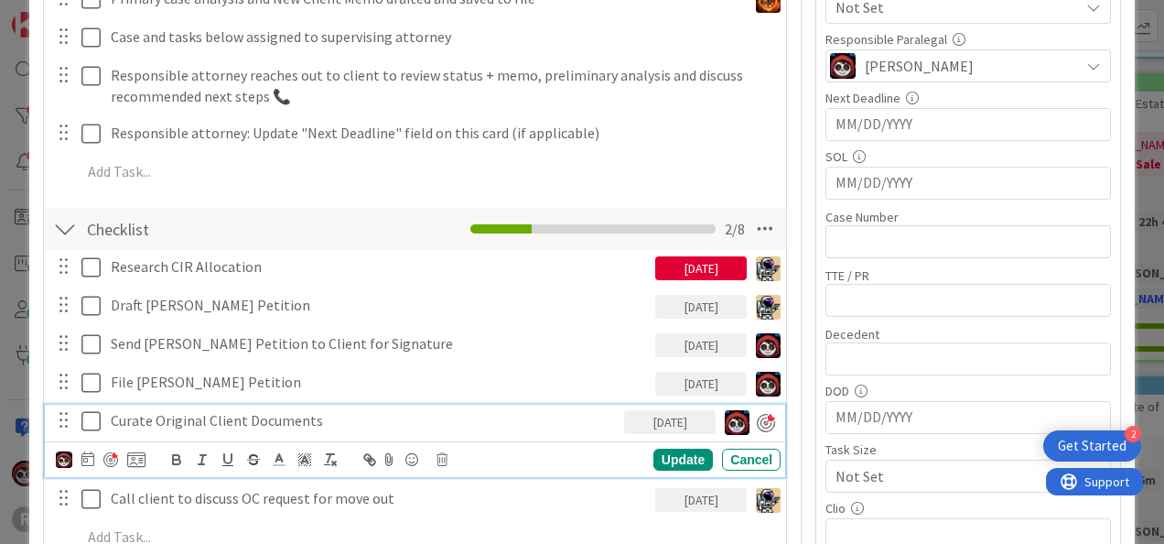
click at [191, 415] on p "Curate Original Client Documents" at bounding box center [364, 420] width 506 height 21
click at [90, 454] on icon at bounding box center [87, 458] width 13 height 15
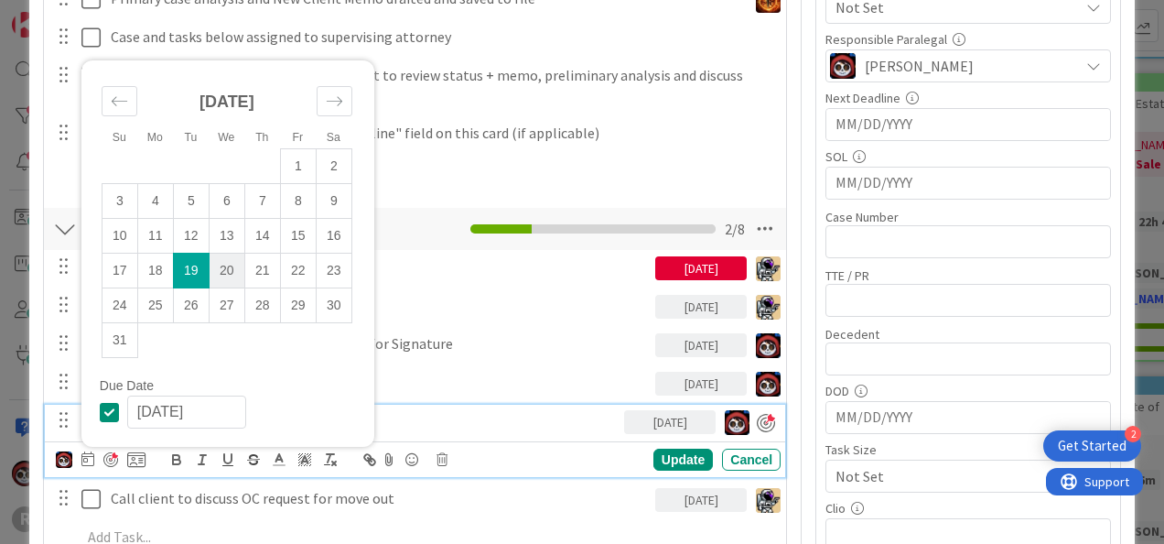
click at [230, 261] on td "20" at bounding box center [227, 270] width 36 height 35
type input "[DATE]"
type textarea "x"
click at [653, 455] on div "Update" at bounding box center [682, 459] width 59 height 22
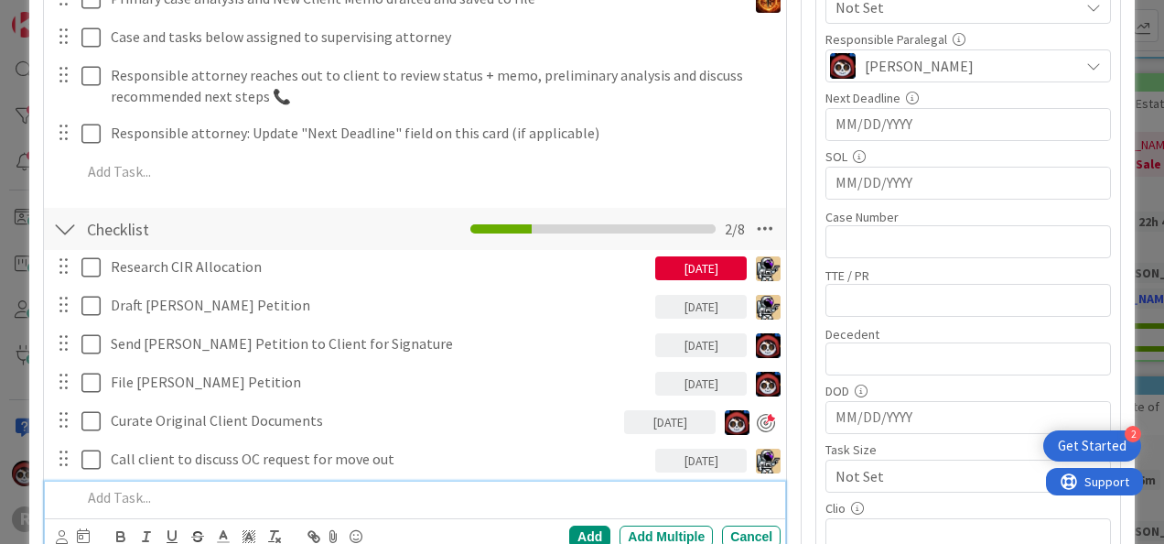
click at [135, 495] on p at bounding box center [427, 497] width 692 height 21
click at [744, 536] on div "Cancel" at bounding box center [751, 536] width 59 height 22
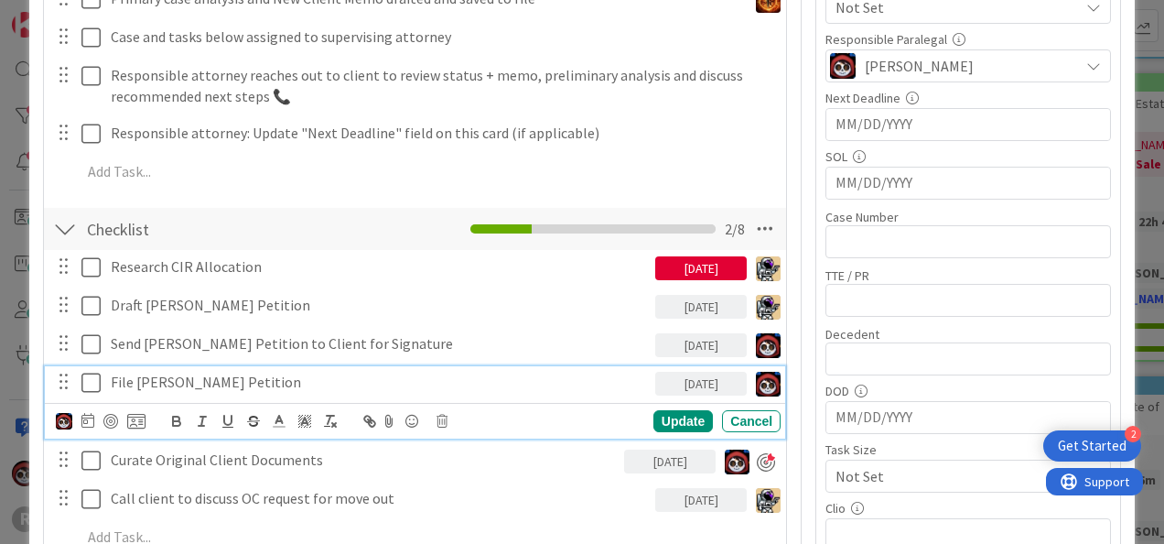
click at [200, 377] on p "File [PERSON_NAME] Petition" at bounding box center [379, 382] width 537 height 21
click at [86, 415] on icon at bounding box center [87, 420] width 13 height 15
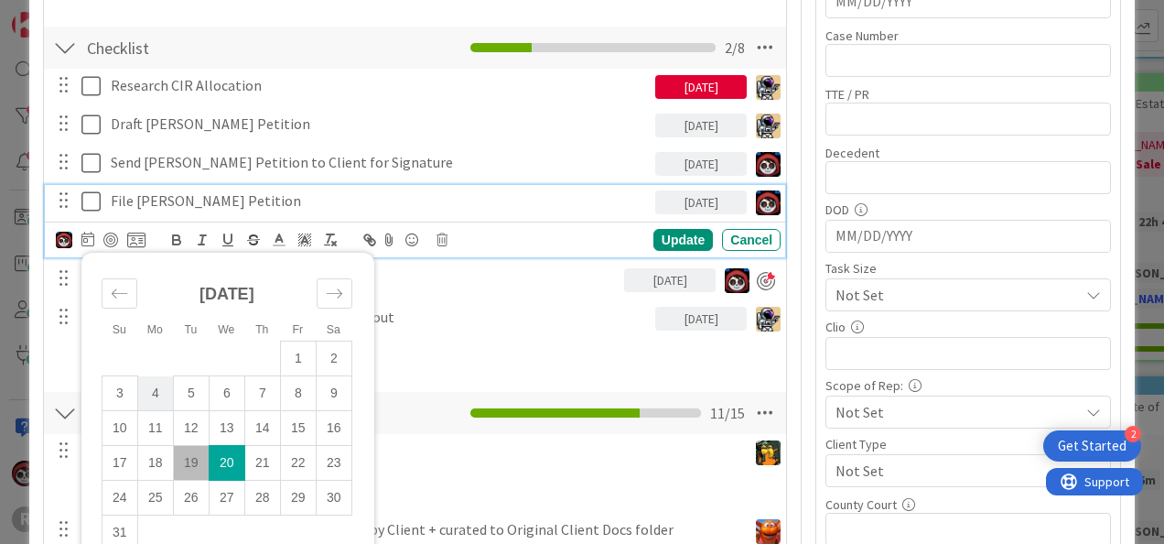
scroll to position [640, 0]
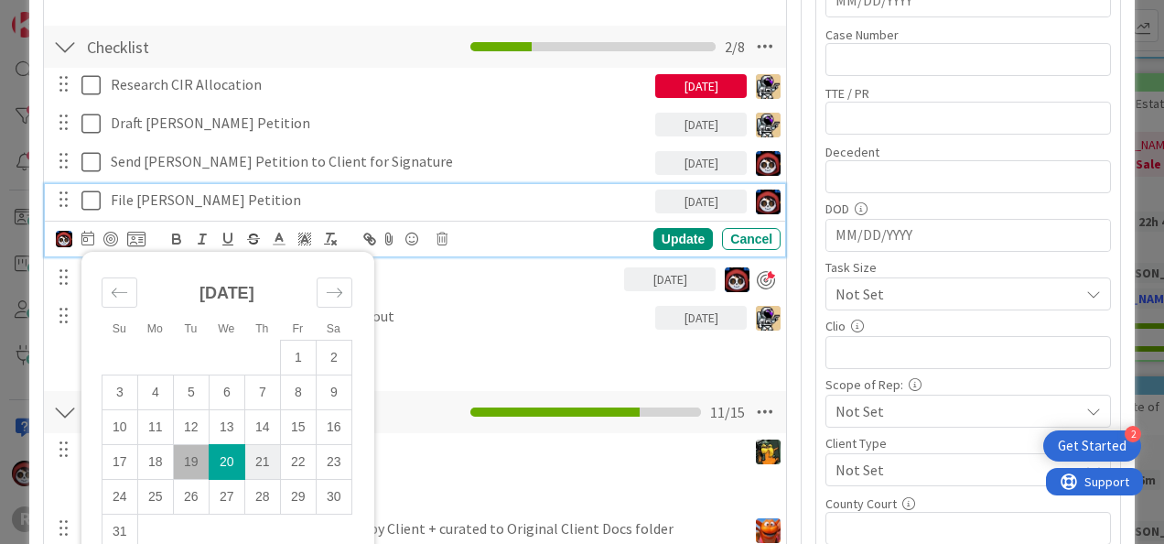
click at [253, 461] on td "21" at bounding box center [262, 462] width 36 height 35
type input "[DATE]"
type textarea "x"
click at [679, 242] on div "Update" at bounding box center [682, 239] width 59 height 22
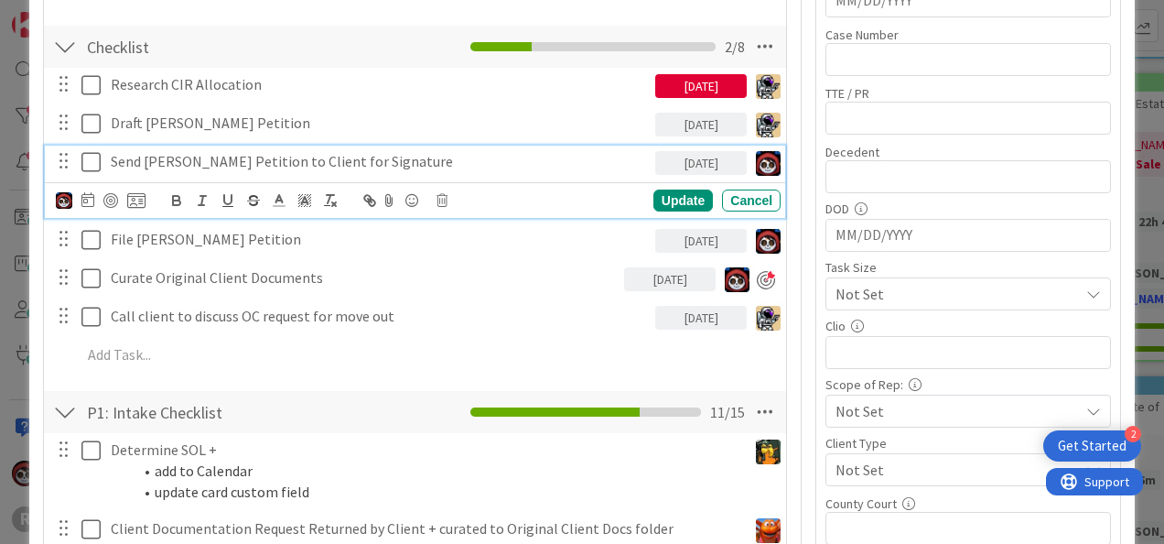
click at [185, 166] on p "Send [PERSON_NAME] Petition to Client for Signature" at bounding box center [379, 161] width 537 height 21
click at [89, 203] on icon at bounding box center [87, 199] width 13 height 15
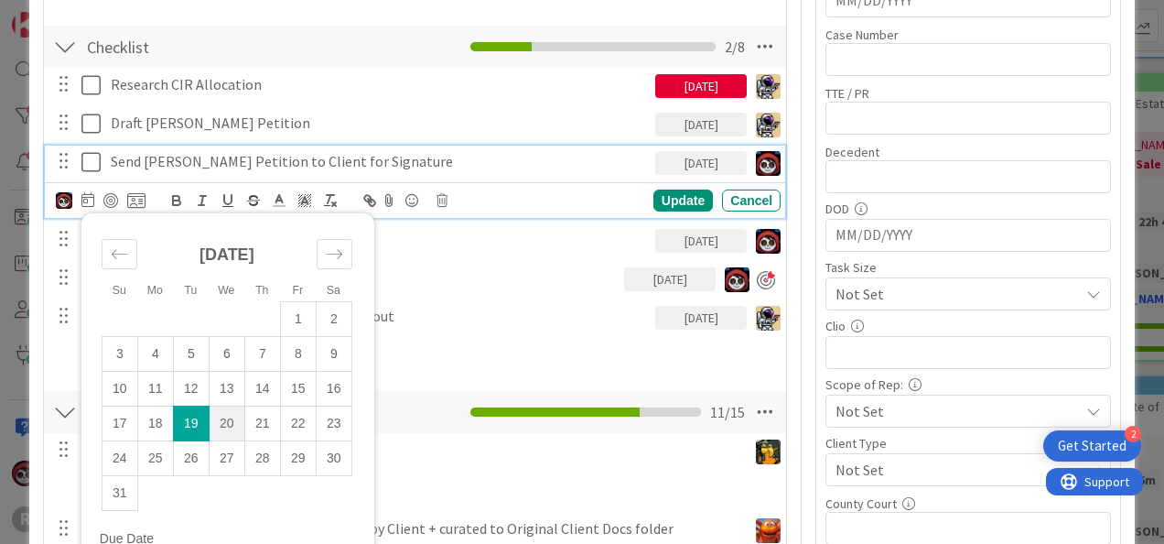
click at [223, 418] on td "20" at bounding box center [227, 423] width 36 height 35
type input "[DATE]"
click at [653, 202] on div "Update" at bounding box center [682, 200] width 59 height 22
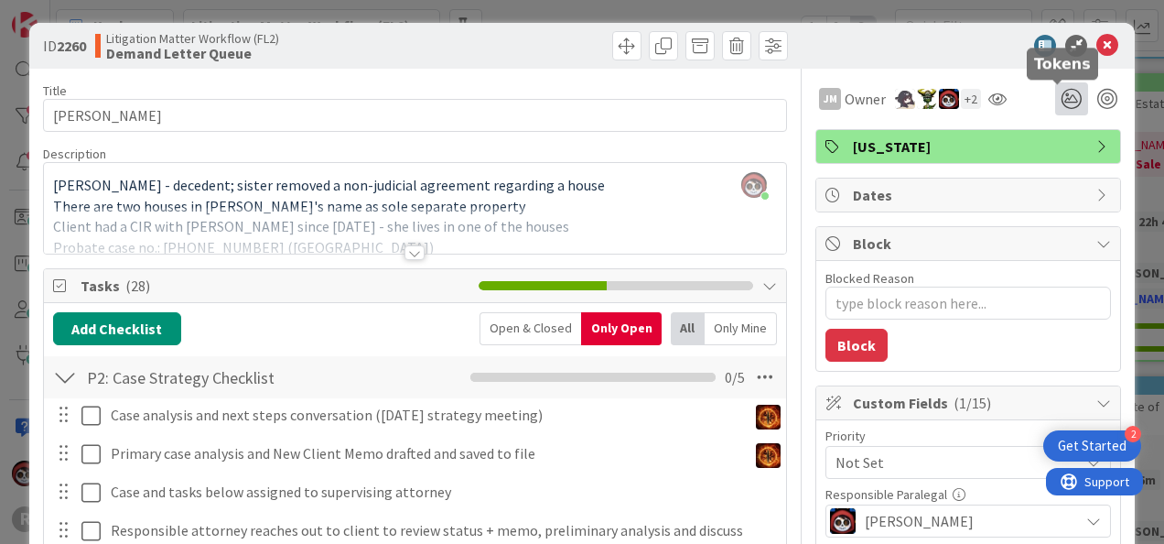
scroll to position [0, 0]
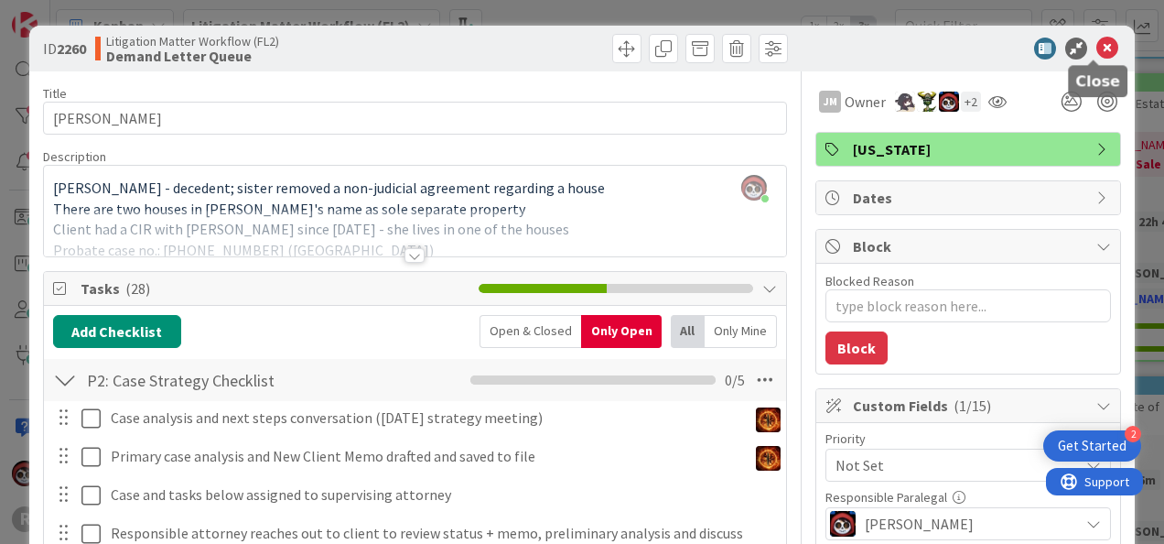
click at [1096, 51] on icon at bounding box center [1107, 49] width 22 height 22
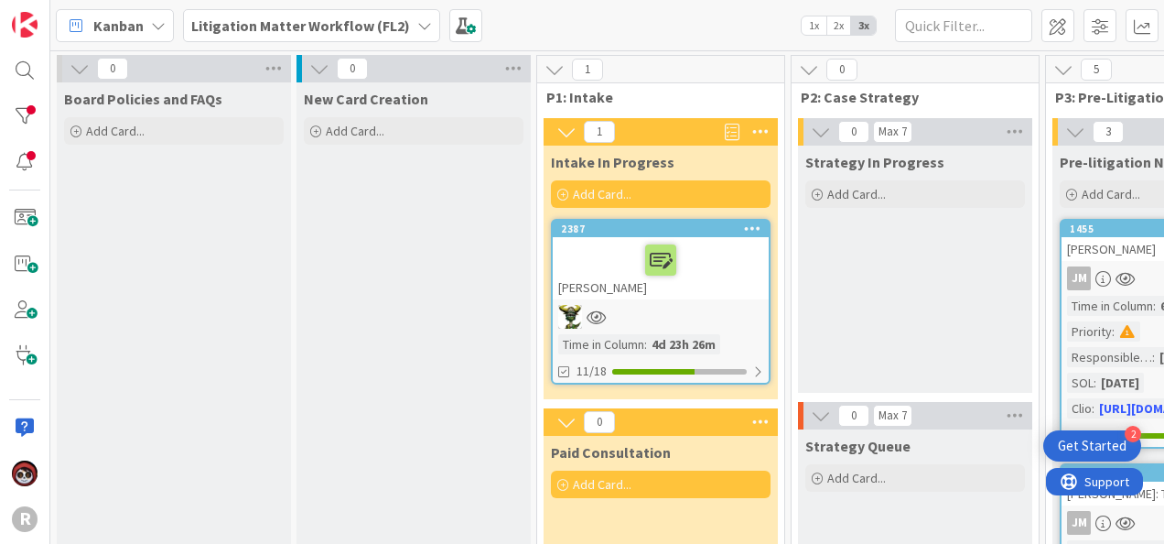
click at [675, 293] on div "[PERSON_NAME]" at bounding box center [661, 268] width 216 height 62
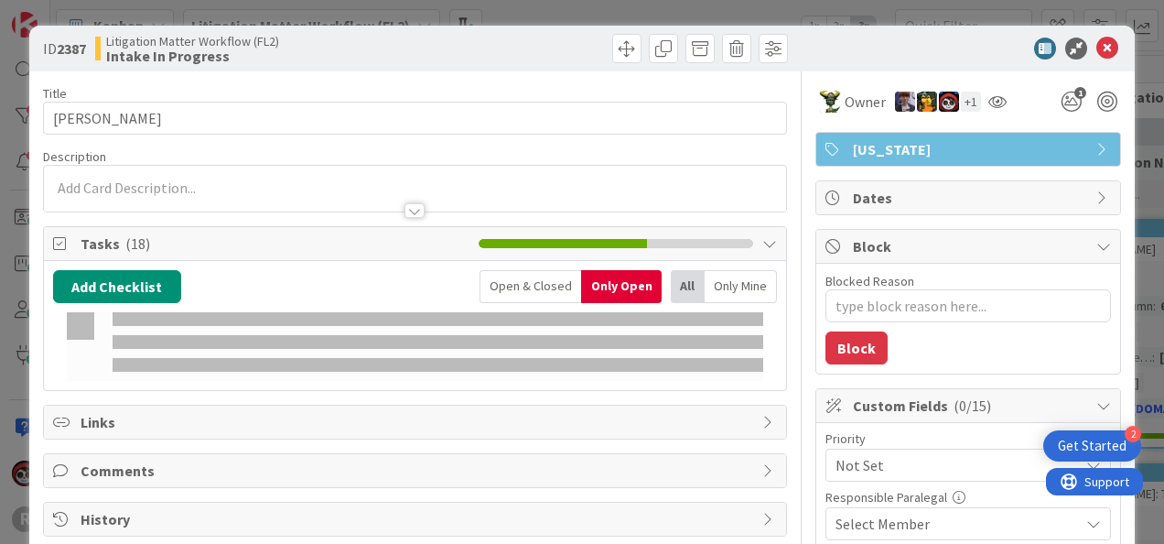
type textarea "x"
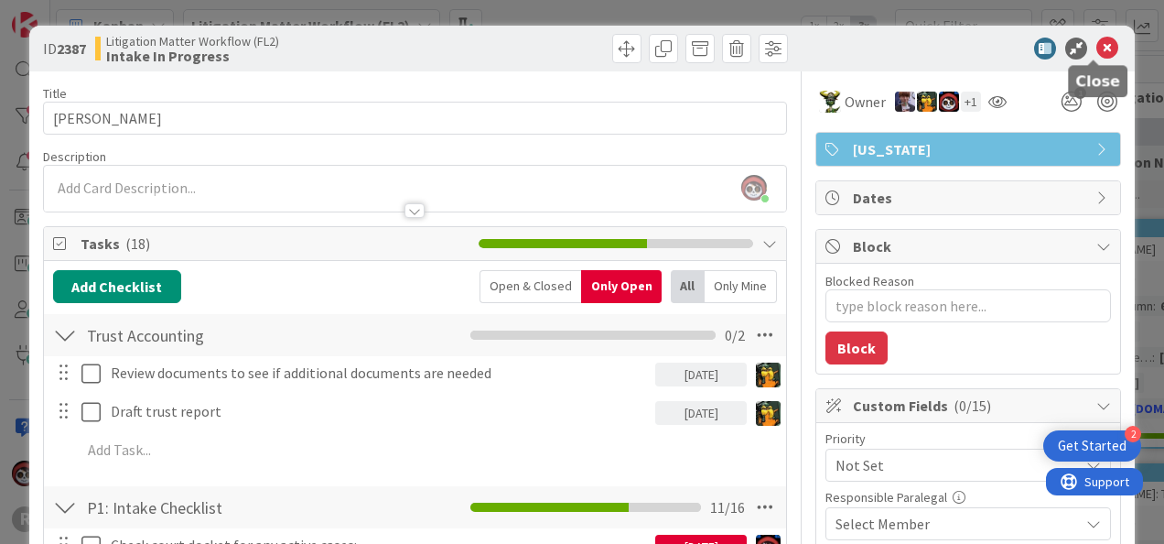
click at [1096, 53] on icon at bounding box center [1107, 49] width 22 height 22
